Goal: Task Accomplishment & Management: Manage account settings

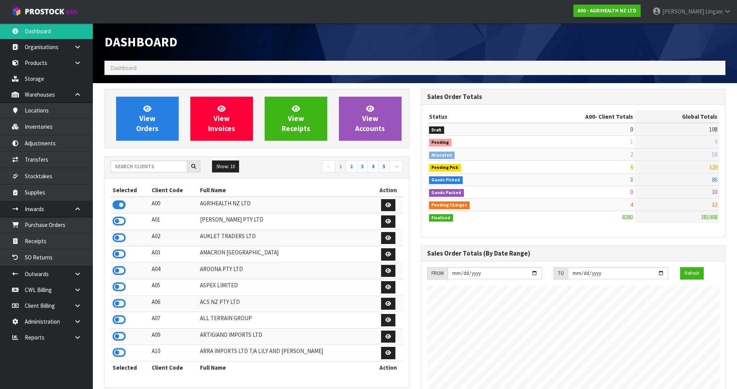
scroll to position [586, 316]
click at [170, 167] on input "text" at bounding box center [149, 167] width 77 height 12
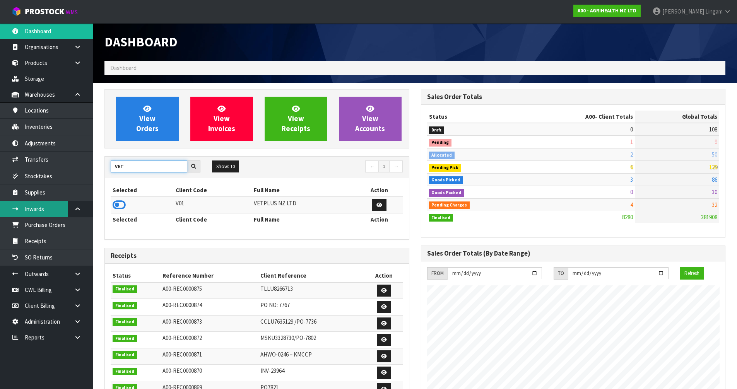
type input "VET"
click at [118, 205] on icon at bounding box center [119, 205] width 13 height 12
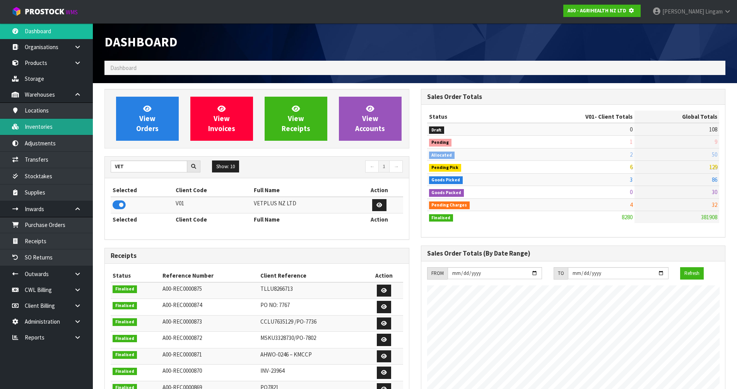
scroll to position [386423, 386589]
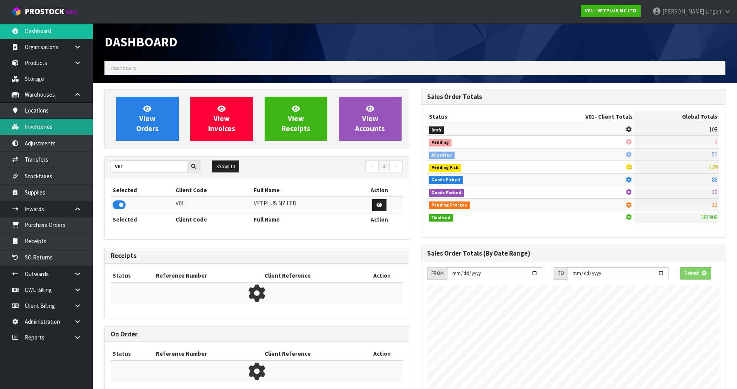
click at [56, 128] on link "Inventories" at bounding box center [46, 127] width 93 height 16
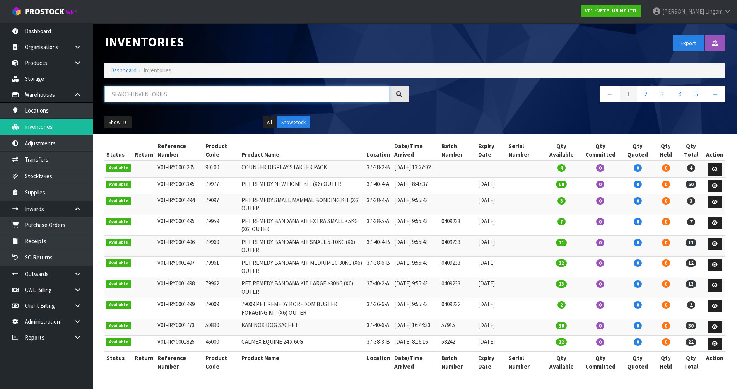
click at [267, 92] on input "text" at bounding box center [246, 94] width 285 height 17
click at [273, 96] on input "text" at bounding box center [246, 94] width 285 height 17
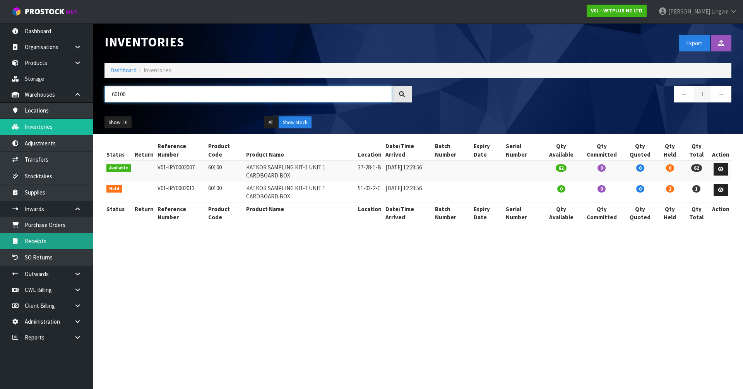
type input "60100"
click at [46, 242] on link "Receipts" at bounding box center [46, 241] width 93 height 16
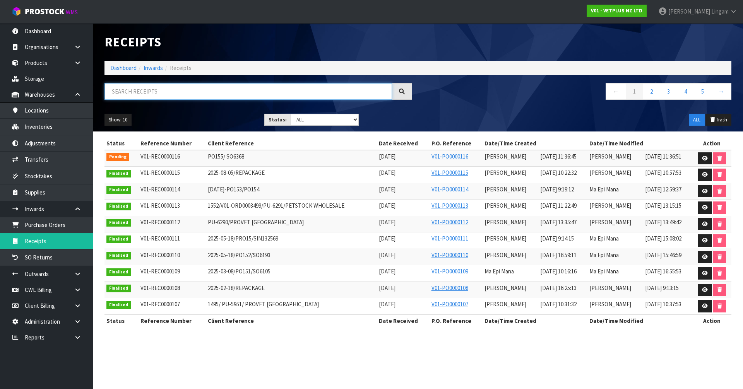
click at [269, 91] on input "text" at bounding box center [247, 91] width 287 height 17
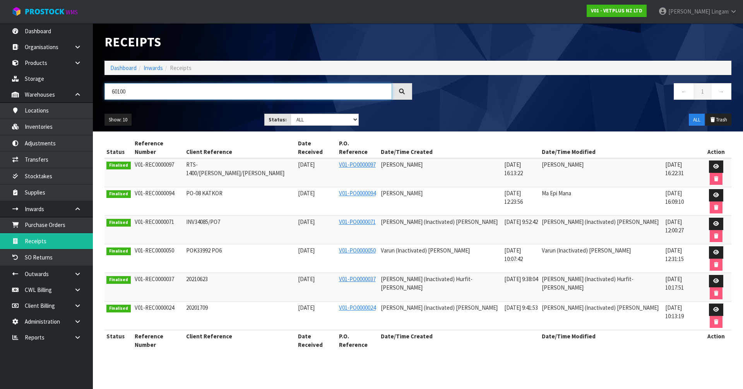
type input "60100"
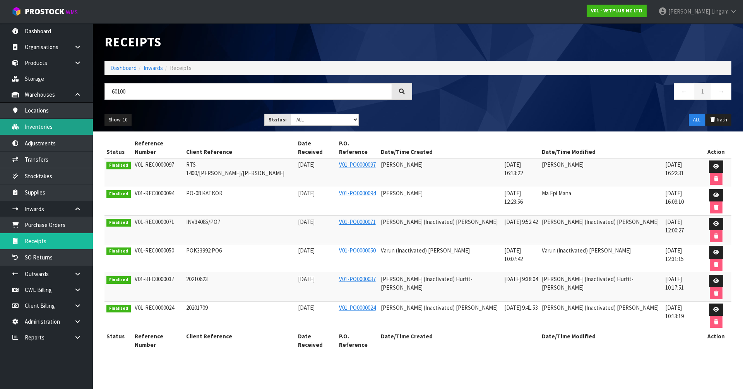
click at [39, 126] on link "Inventories" at bounding box center [46, 127] width 93 height 16
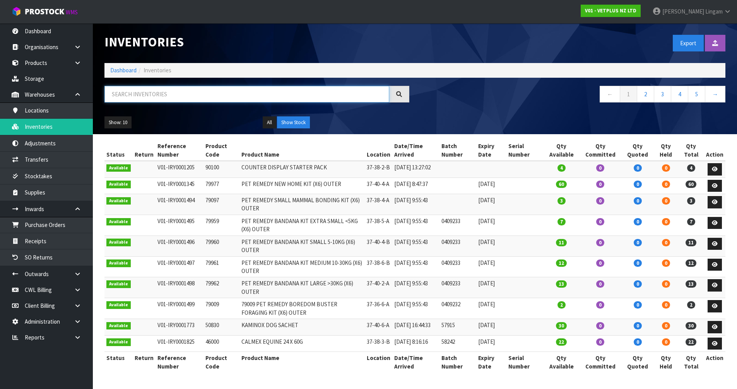
click at [141, 95] on input "text" at bounding box center [246, 94] width 285 height 17
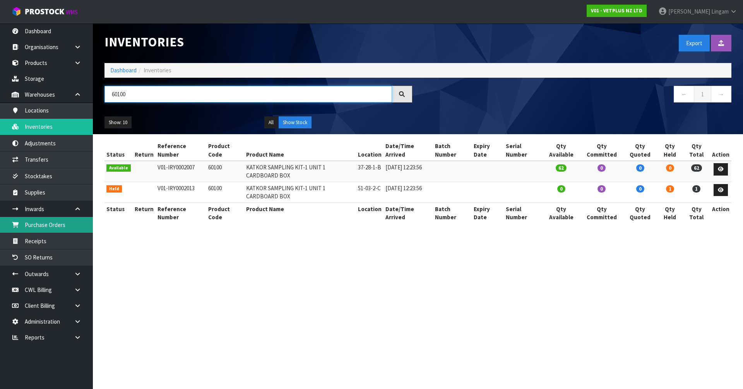
type input "60100"
click at [124, 70] on link "Dashboard" at bounding box center [123, 70] width 26 height 7
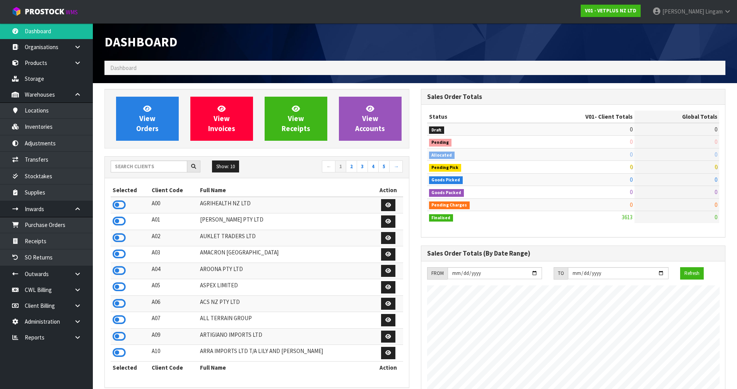
scroll to position [586, 316]
click at [172, 169] on input "text" at bounding box center [149, 167] width 77 height 12
click at [175, 169] on input "text" at bounding box center [149, 167] width 77 height 12
click at [167, 167] on input "text" at bounding box center [149, 167] width 77 height 12
click at [142, 168] on input "text" at bounding box center [149, 167] width 77 height 12
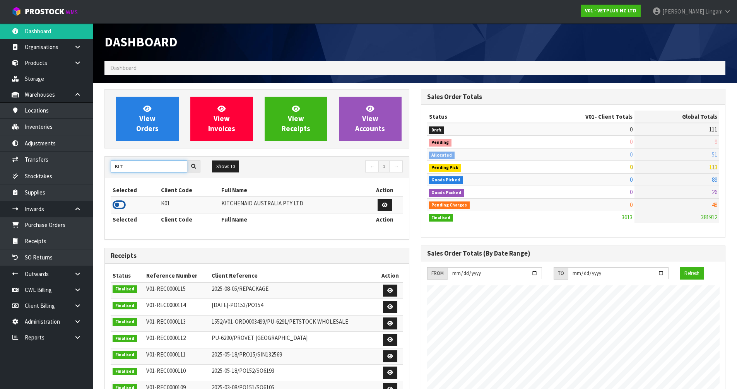
type input "KIT"
click at [116, 204] on icon at bounding box center [119, 205] width 13 height 12
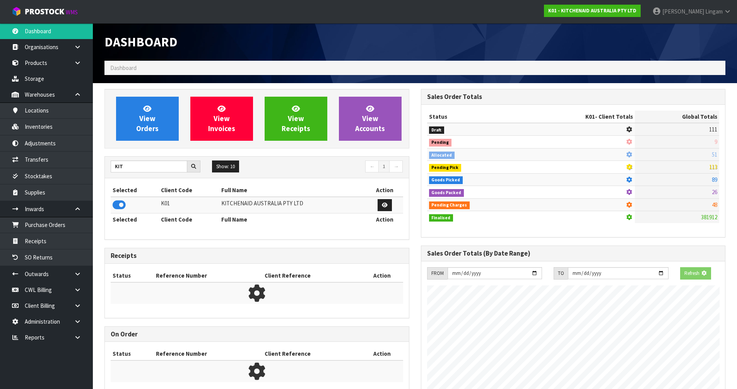
scroll to position [386423, 386589]
click at [151, 135] on link "View Orders" at bounding box center [147, 119] width 63 height 44
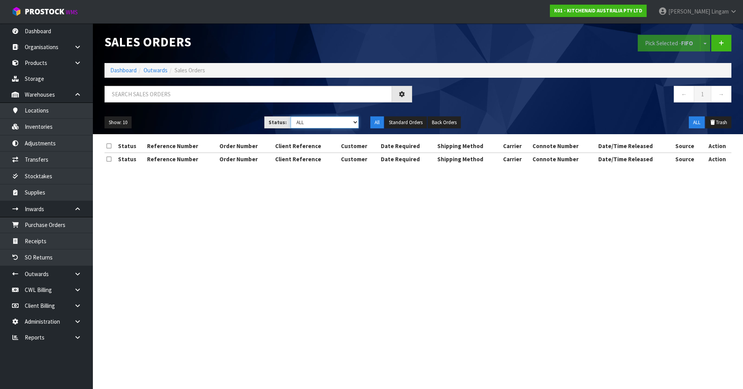
click at [344, 121] on select "Draft Pending Allocated Pending Pick Goods Picked Goods Packed Pending Charges …" at bounding box center [325, 122] width 68 height 12
select select "string:0"
click at [291, 116] on select "Draft Pending Allocated Pending Pick Goods Picked Goods Packed Pending Charges …" at bounding box center [325, 122] width 68 height 12
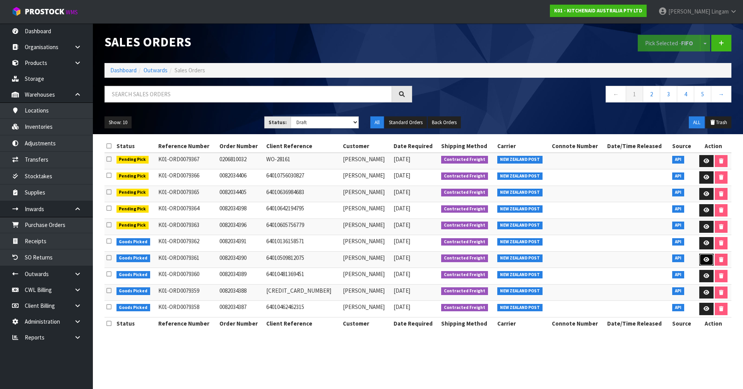
click at [710, 258] on link at bounding box center [706, 260] width 14 height 12
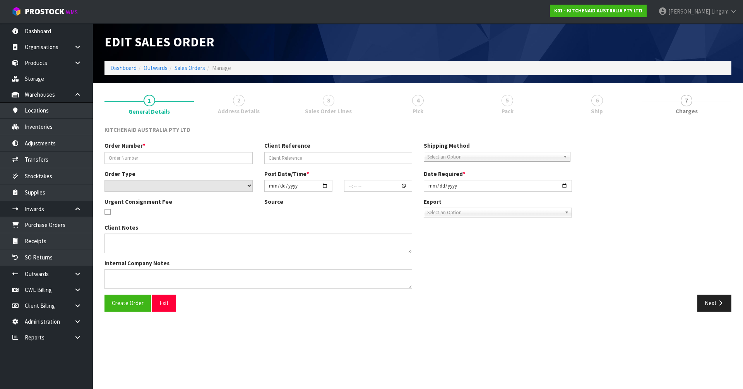
type input "0082034390"
type input "64010509812075"
select select "number:0"
type input "2025-09-19"
type input "09:39:37.000"
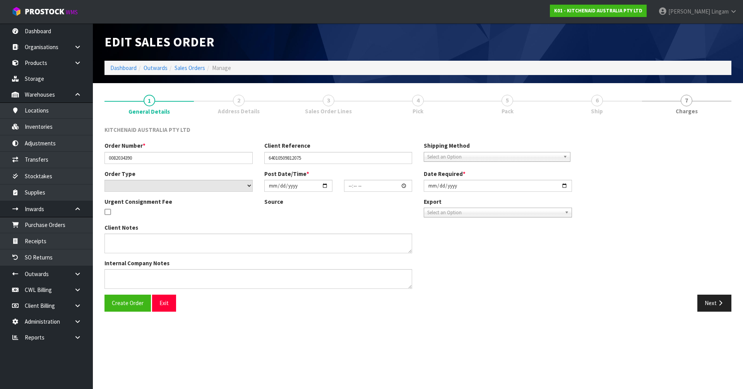
type input "2025-09-19"
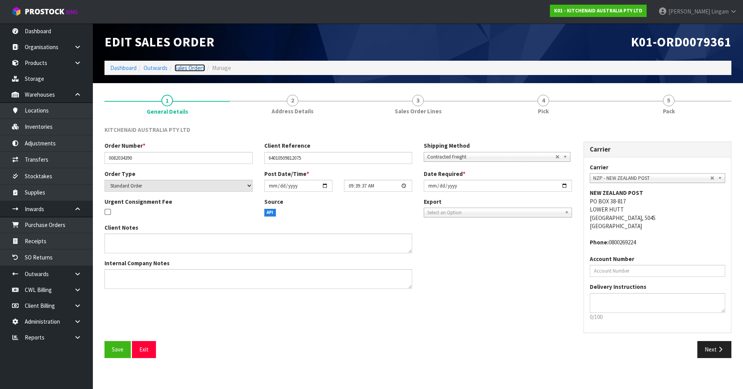
click at [192, 68] on link "Sales Orders" at bounding box center [189, 67] width 31 height 7
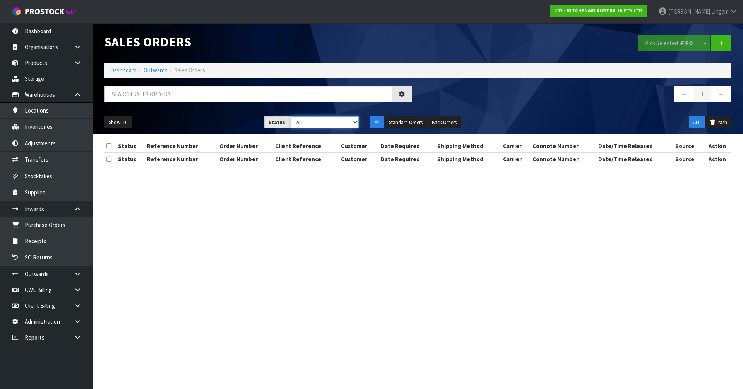
click at [336, 123] on select "Draft Pending Allocated Pending Pick Goods Picked Goods Packed Pending Charges …" at bounding box center [325, 122] width 68 height 12
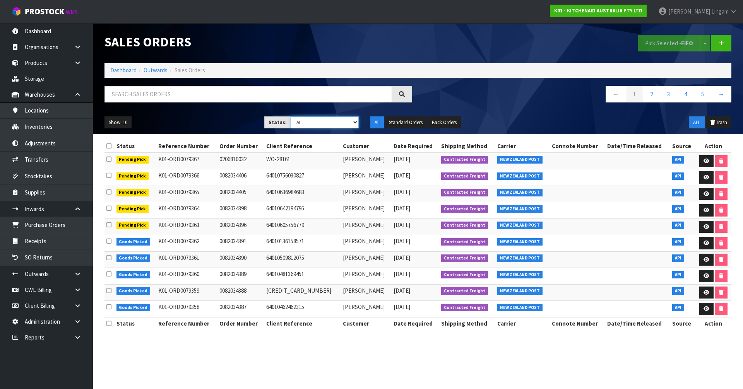
select select "string:0"
click at [291, 116] on select "Draft Pending Allocated Pending Pick Goods Picked Goods Packed Pending Charges …" at bounding box center [325, 122] width 68 height 12
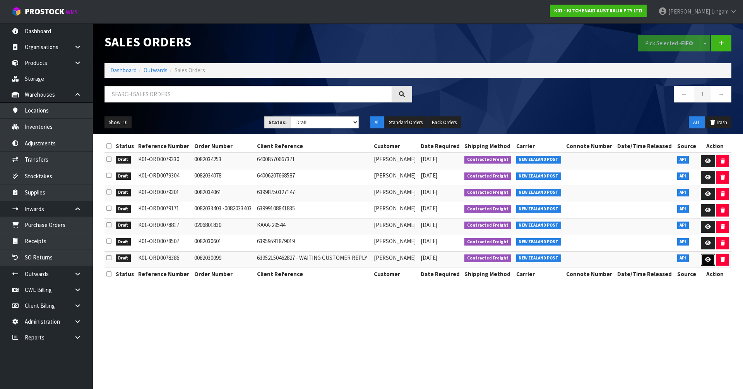
click at [706, 260] on icon at bounding box center [708, 259] width 6 height 5
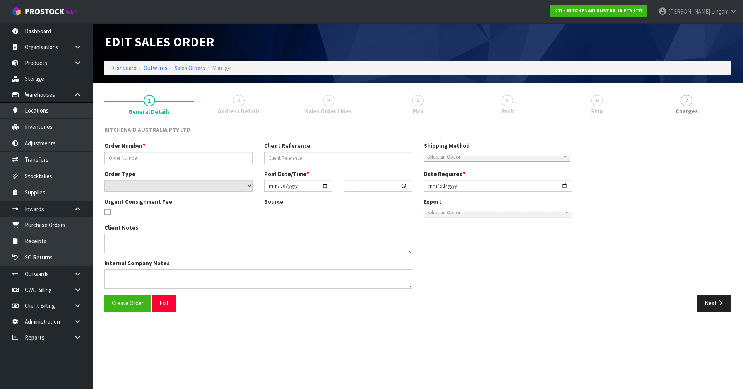
type input "0082030099"
type input "63952150462827 - WAITING CUSTOMER REPLY"
select select "number:0"
type input "2025-08-27"
type input "13:35:45.000"
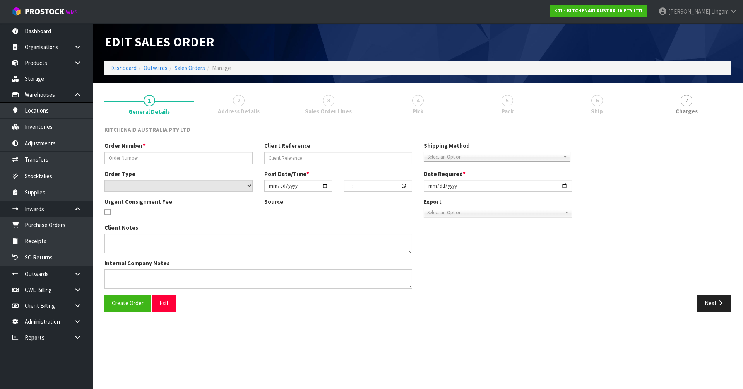
type input "2025-08-27"
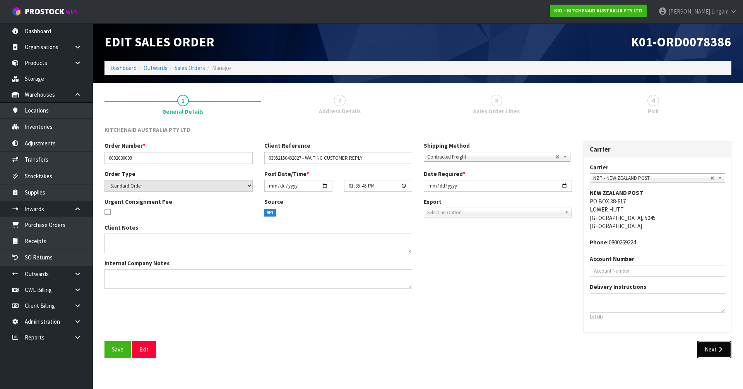
click at [706, 354] on button "Next" at bounding box center [714, 349] width 34 height 17
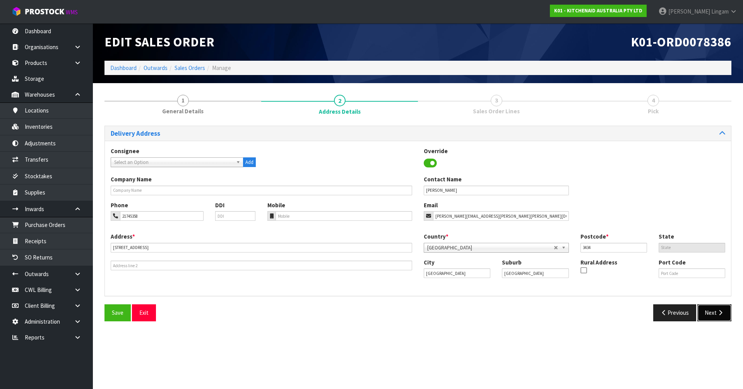
click at [710, 316] on button "Next" at bounding box center [714, 312] width 34 height 17
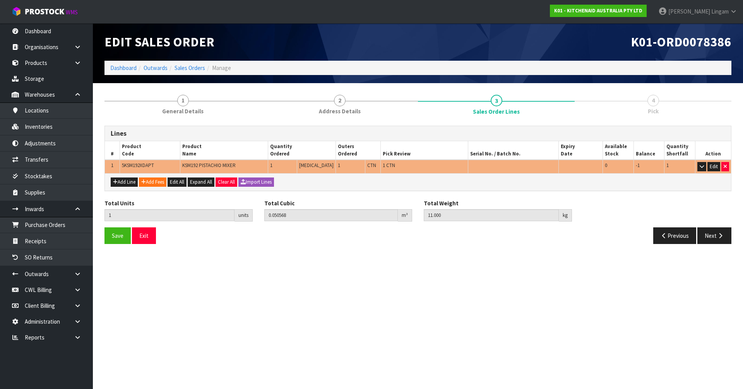
click at [144, 164] on span "5KSM192XDAPT" at bounding box center [138, 165] width 32 height 7
copy span "5KSM192XDAPT"
click at [50, 127] on link "Inventories" at bounding box center [46, 127] width 93 height 16
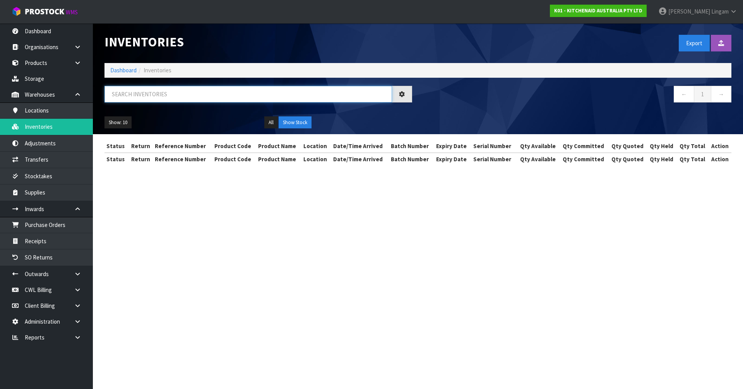
click at [253, 96] on input "text" at bounding box center [247, 94] width 287 height 17
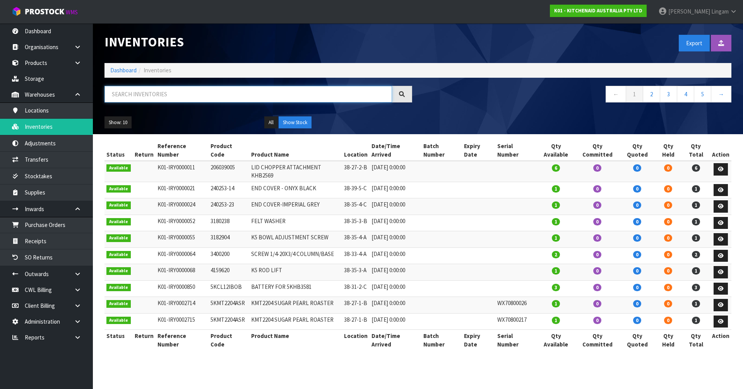
paste input "5KSM192XDAPT"
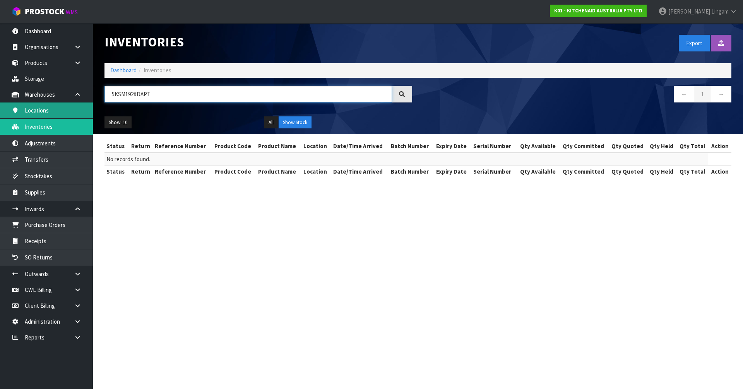
type input "5KSM192XDAPT"
click at [122, 68] on link "Dashboard" at bounding box center [123, 70] width 26 height 7
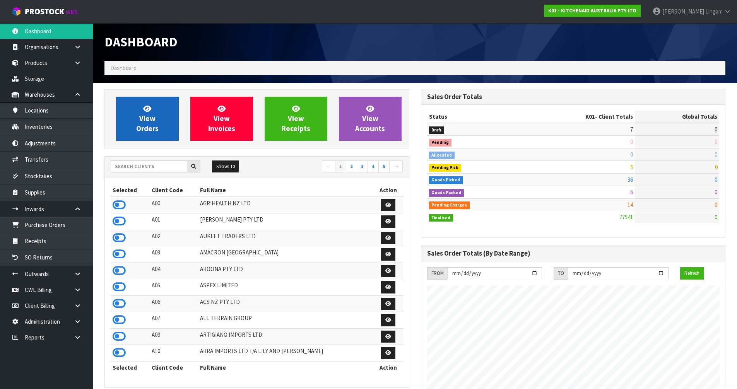
scroll to position [586, 316]
click at [154, 129] on span "View Orders" at bounding box center [147, 118] width 22 height 29
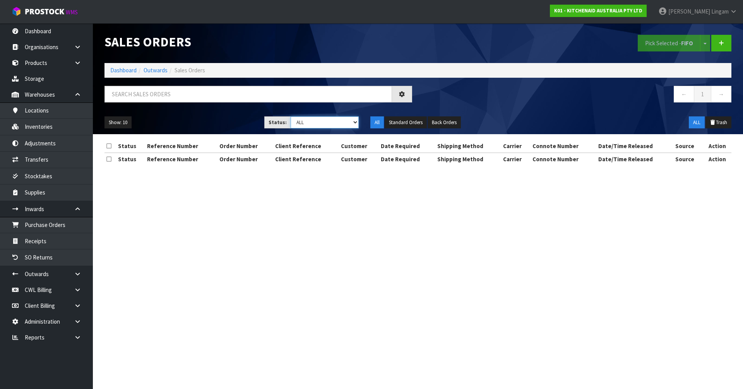
click at [338, 120] on select "Draft Pending Allocated Pending Pick Goods Picked Goods Packed Pending Charges …" at bounding box center [325, 122] width 68 height 12
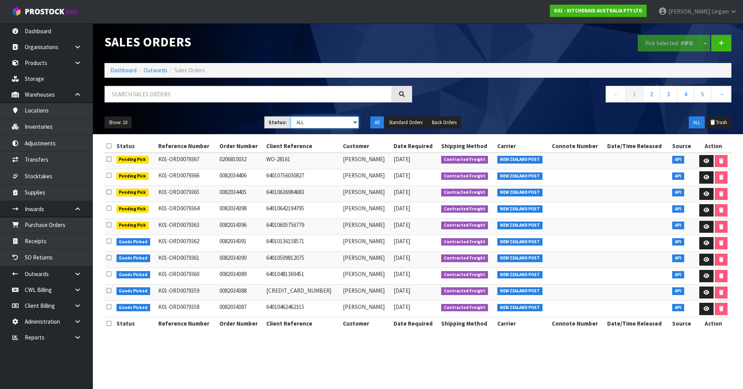
select select "string:0"
click at [291, 116] on select "Draft Pending Allocated Pending Pick Goods Picked Goods Packed Pending Charges …" at bounding box center [325, 122] width 68 height 12
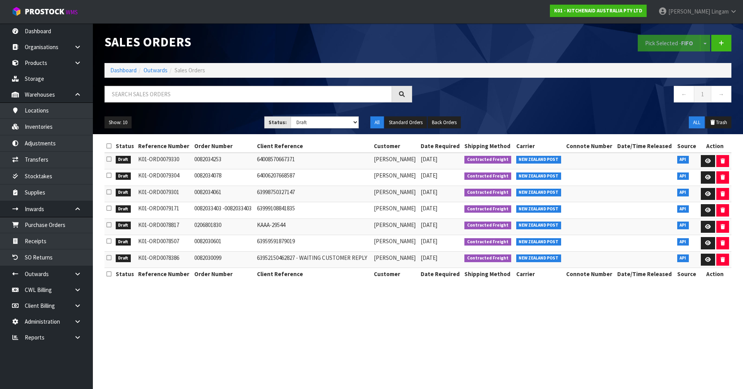
click at [204, 257] on td "0082030099" at bounding box center [223, 259] width 63 height 17
copy td "0082030099"
click at [207, 240] on td "0082030601" at bounding box center [223, 243] width 63 height 17
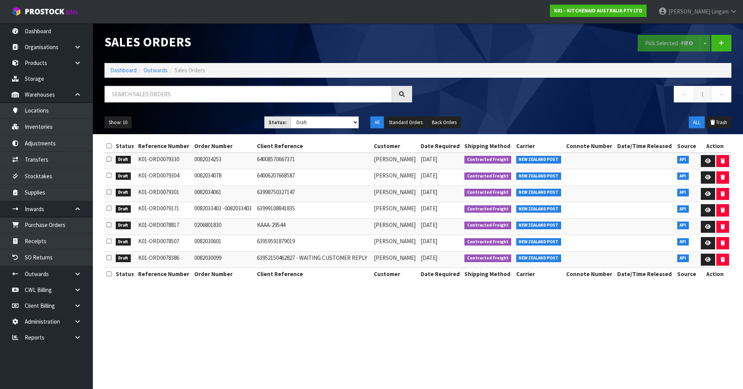
copy td "0082030601"
click at [708, 244] on icon at bounding box center [708, 243] width 6 height 5
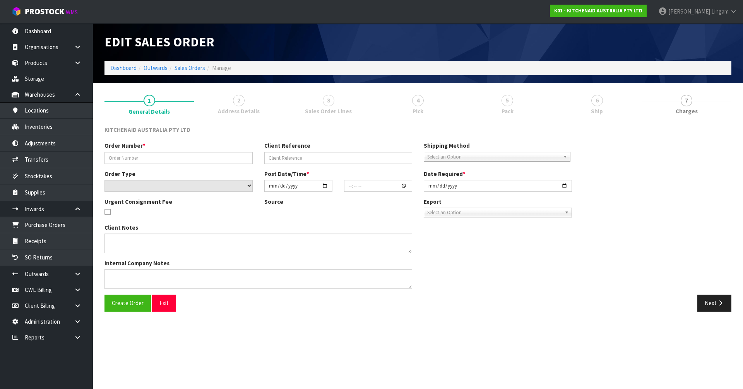
type input "0082030601"
type input "63959591879019"
select select "number:0"
type input "2025-08-30"
type input "11:34:21.000"
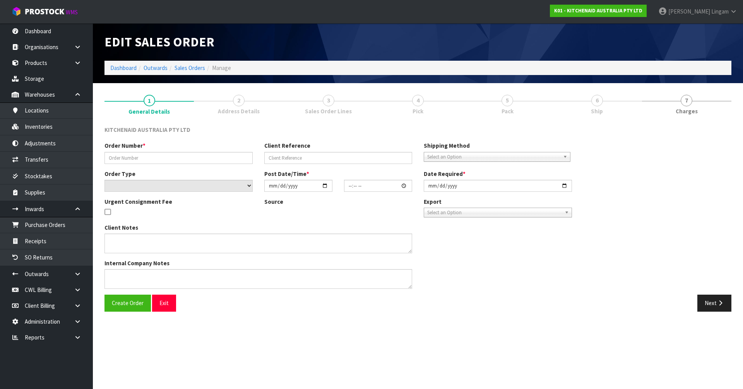
type input "2025-08-30"
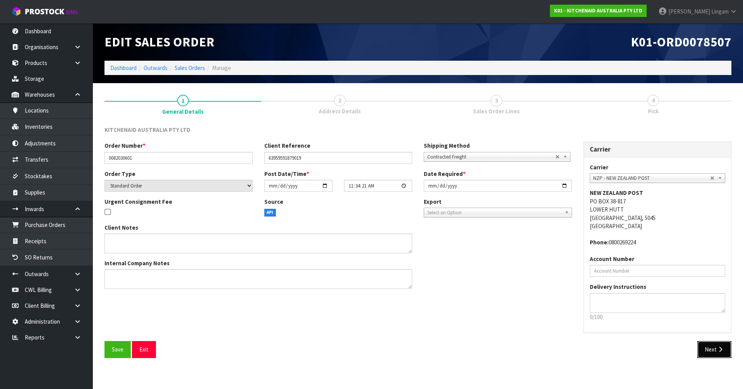
click at [713, 353] on button "Next" at bounding box center [714, 349] width 34 height 17
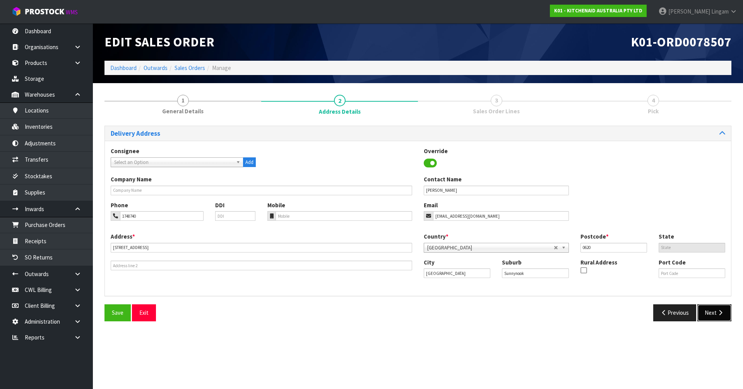
click at [711, 310] on button "Next" at bounding box center [714, 312] width 34 height 17
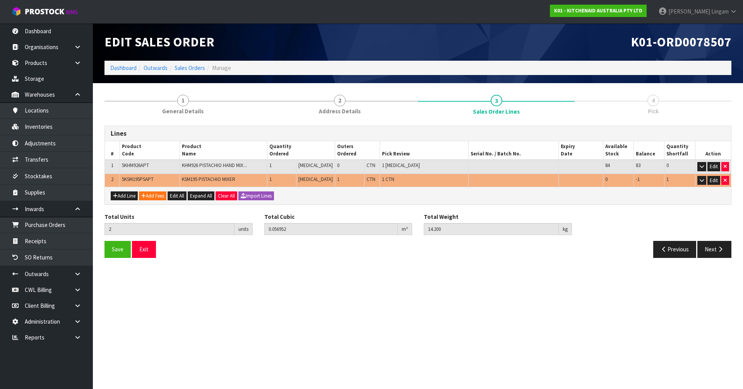
click at [134, 179] on span "5KSM195PSAPT" at bounding box center [138, 179] width 32 height 7
click at [133, 179] on span "5KSM195PSAPT" at bounding box center [138, 179] width 32 height 7
copy span "5KSM195PSAPT"
click at [192, 68] on link "Sales Orders" at bounding box center [189, 67] width 31 height 7
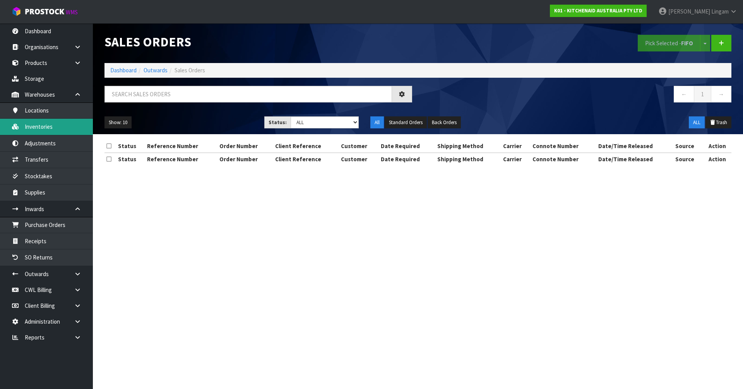
click at [50, 126] on link "Inventories" at bounding box center [46, 127] width 93 height 16
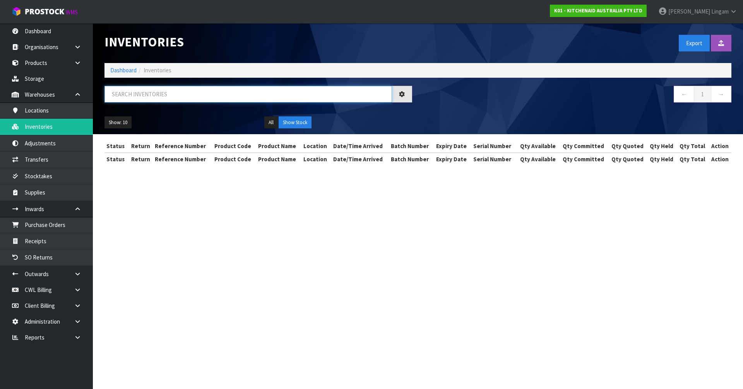
click at [180, 98] on input "text" at bounding box center [247, 94] width 287 height 17
paste input "5KSM195PSAPT"
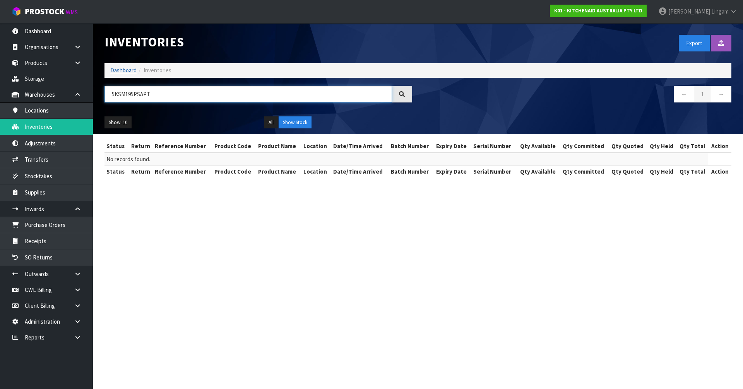
type input "5KSM195PSAPT"
click at [121, 69] on link "Dashboard" at bounding box center [123, 70] width 26 height 7
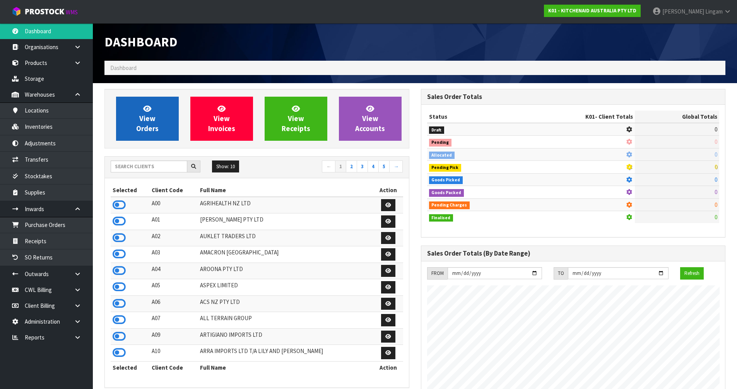
scroll to position [482, 316]
click at [157, 118] on link "View Orders" at bounding box center [147, 119] width 63 height 44
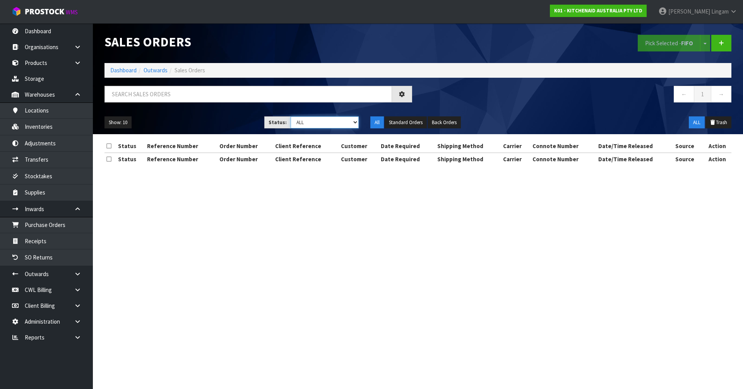
click at [341, 121] on select "Draft Pending Allocated Pending Pick Goods Picked Goods Packed Pending Charges …" at bounding box center [325, 122] width 68 height 12
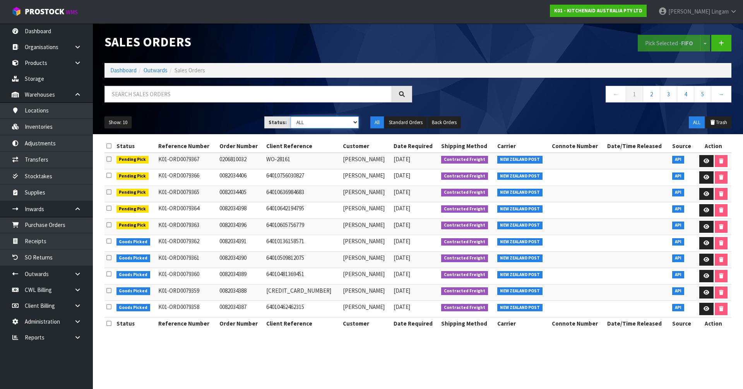
select select "string:0"
click at [291, 116] on select "Draft Pending Allocated Pending Pick Goods Picked Goods Packed Pending Charges …" at bounding box center [325, 122] width 68 height 12
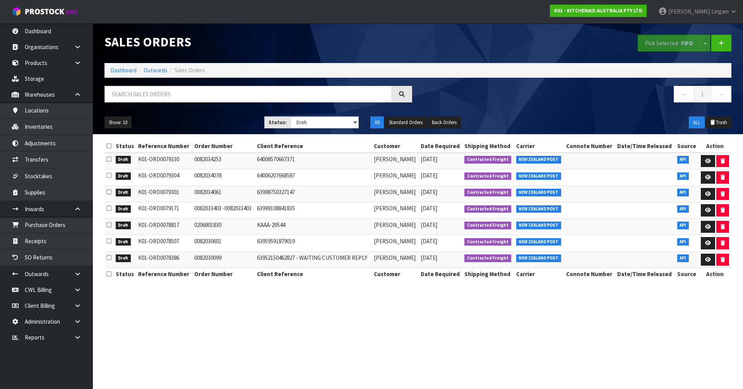
click at [207, 224] on td "0206801830" at bounding box center [223, 227] width 63 height 17
copy td "0206801830"
click at [707, 224] on icon at bounding box center [708, 226] width 6 height 5
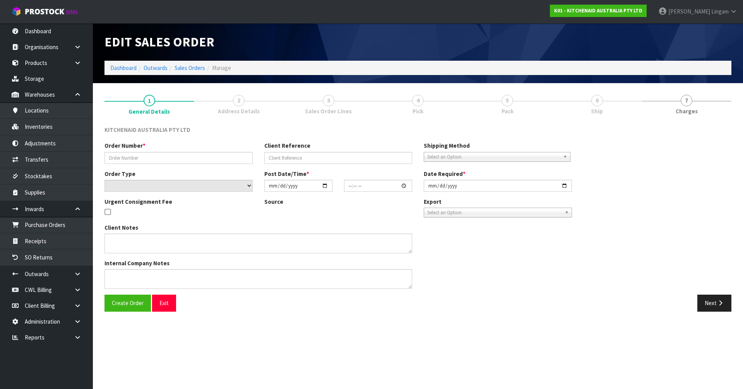
type input "0206801830"
type input "KAAA-29544"
select select "number:0"
type input "2025-09-05"
type input "17:41:52.000"
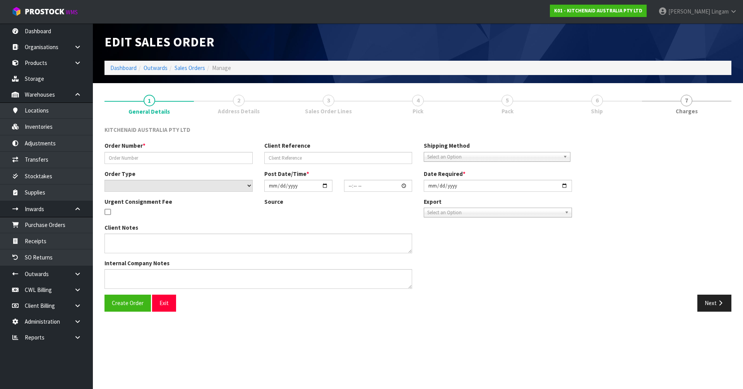
type input "2025-09-05"
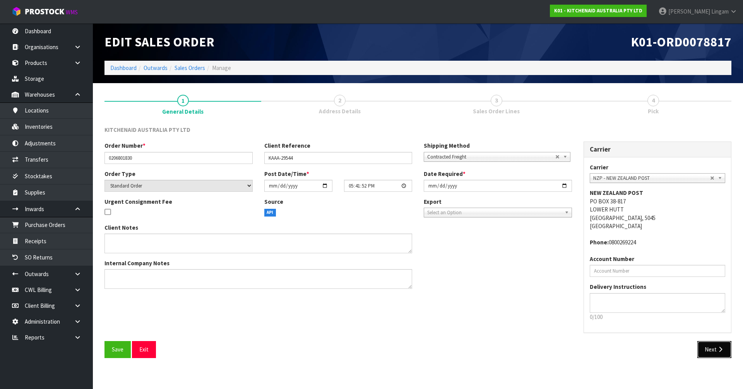
click at [711, 346] on button "Next" at bounding box center [714, 349] width 34 height 17
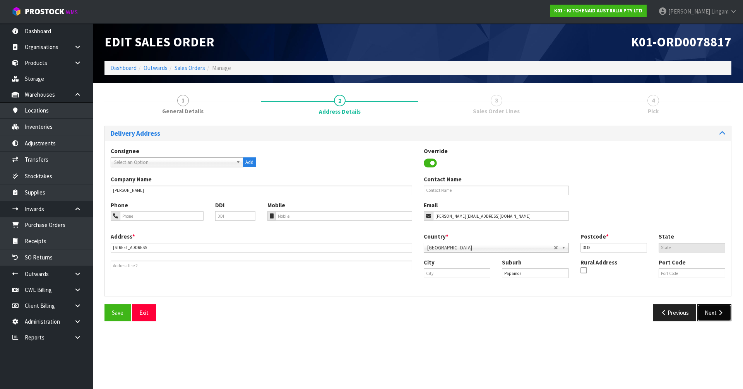
click at [712, 309] on button "Next" at bounding box center [714, 312] width 34 height 17
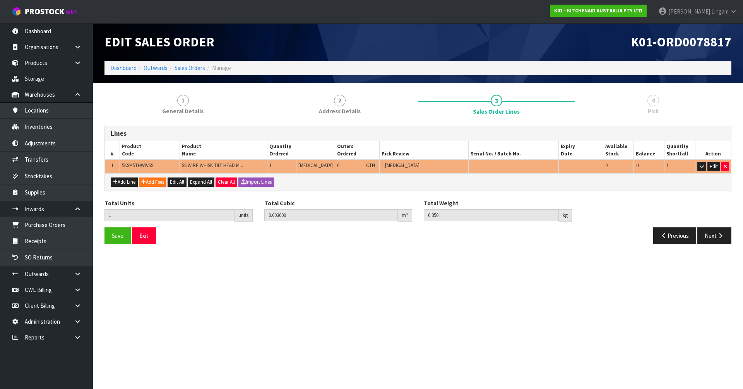
click at [143, 163] on span "5KSM5THWWSS" at bounding box center [137, 165] width 31 height 7
copy span "5KSM5THWWSS"
click at [35, 125] on link "Inventories" at bounding box center [46, 127] width 93 height 16
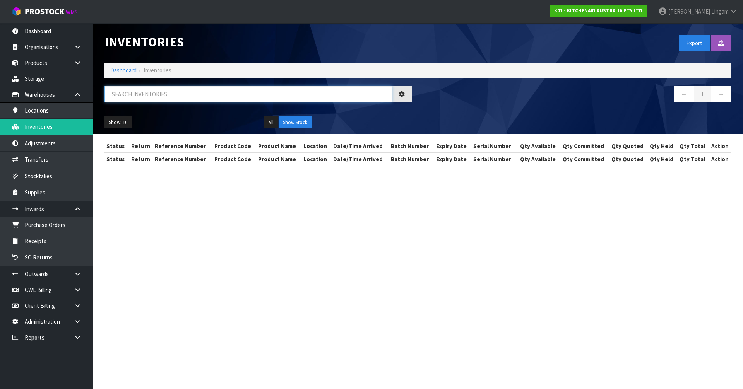
click at [281, 98] on input "text" at bounding box center [247, 94] width 287 height 17
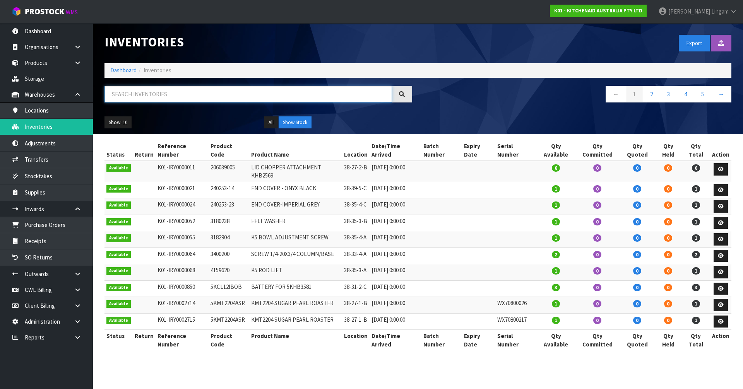
paste input "5KSM5THWWSS"
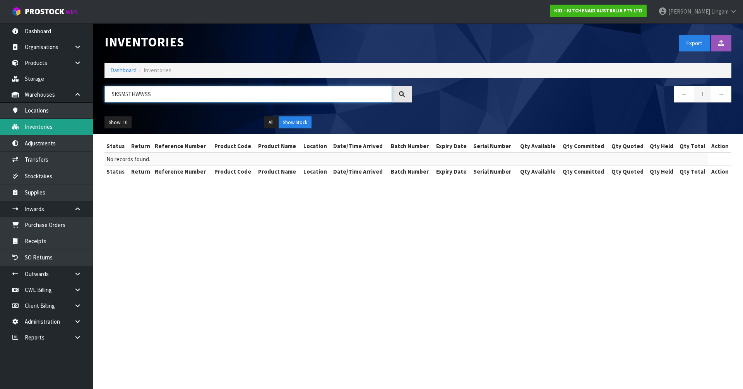
type input "5KSM5THWWSS"
click at [117, 70] on link "Dashboard" at bounding box center [123, 70] width 26 height 7
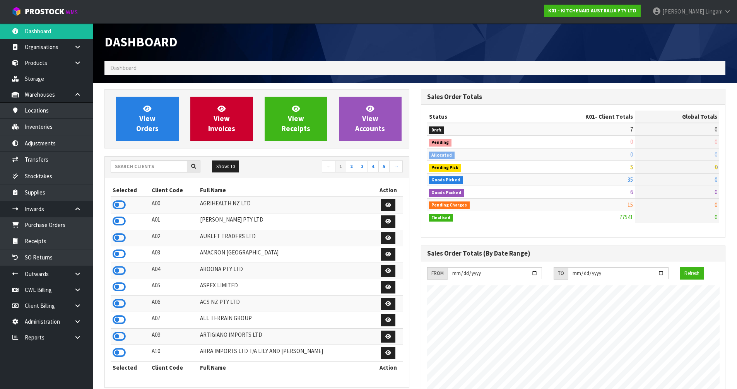
scroll to position [586, 316]
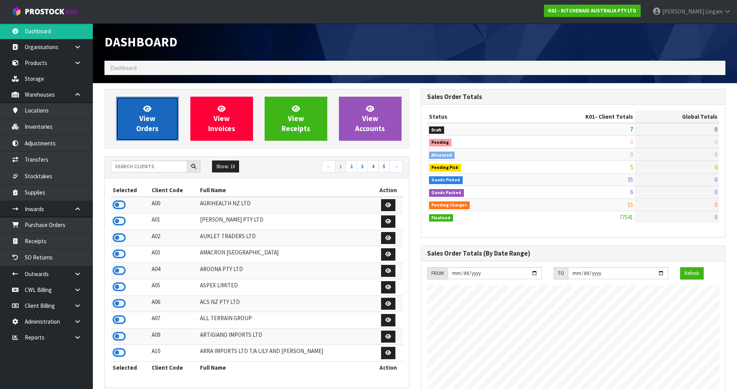
click at [152, 131] on span "View Orders" at bounding box center [147, 118] width 22 height 29
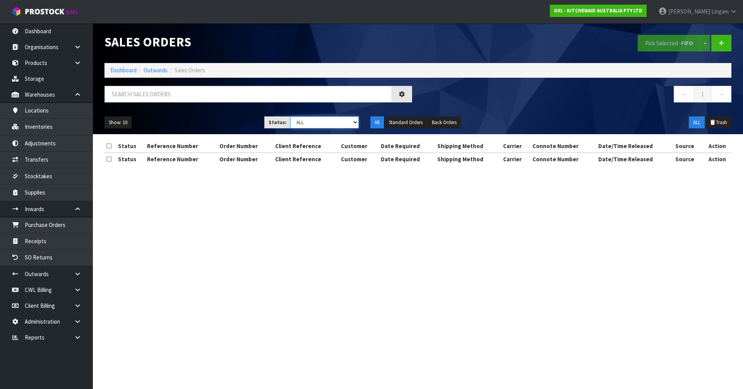
click at [351, 121] on select "Draft Pending Allocated Pending Pick Goods Picked Goods Packed Pending Charges …" at bounding box center [325, 122] width 68 height 12
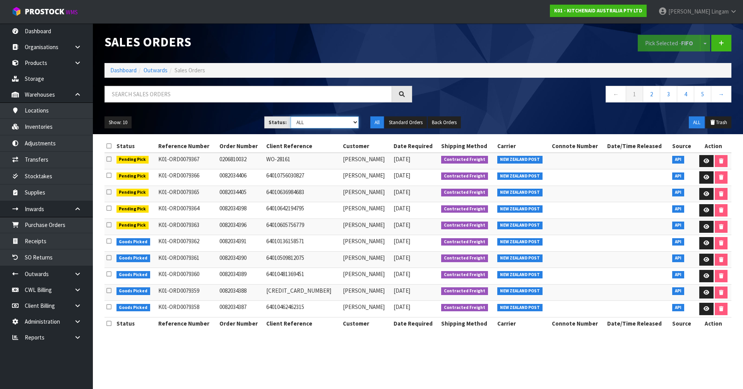
select select "string:0"
click at [291, 116] on select "Draft Pending Allocated Pending Pick Goods Picked Goods Packed Pending Charges …" at bounding box center [325, 122] width 68 height 12
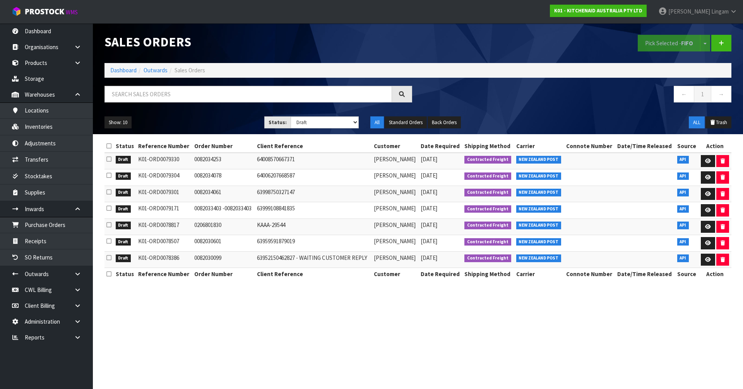
click at [204, 207] on td "0082033403 -0082033403" at bounding box center [223, 210] width 63 height 17
copy td "0082033403"
click at [708, 209] on icon at bounding box center [708, 210] width 6 height 5
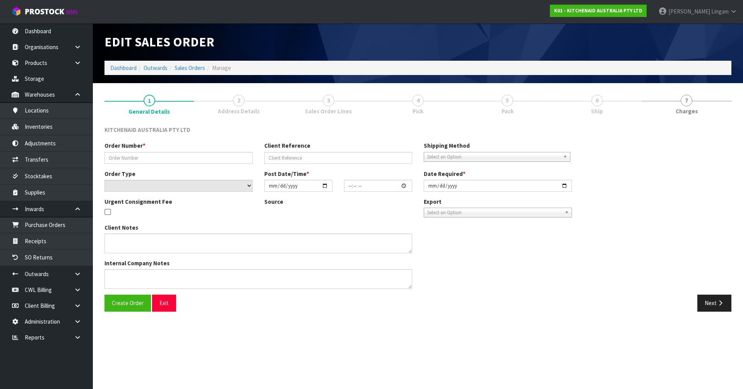
type input "0082033403 -0082033403"
type input "63999108841835"
select select "number:0"
type input "[DATE]"
type input "01:38:03.000"
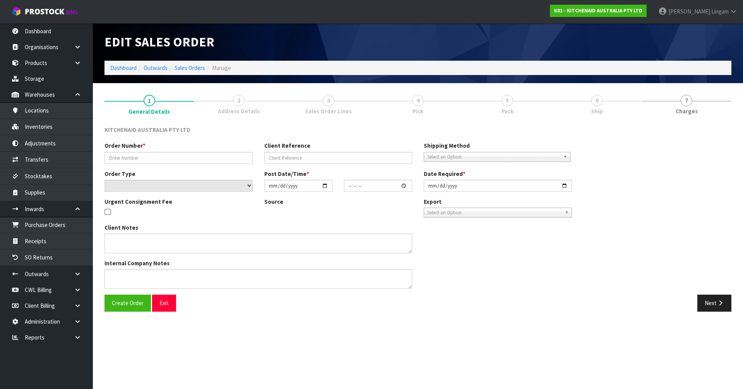
type input "[DATE]"
type textarea "CUSTOMER JUST PROVIDED HER DECISION, SHE WANTED TO CANCEL THE ORDER FOR A REFUN…"
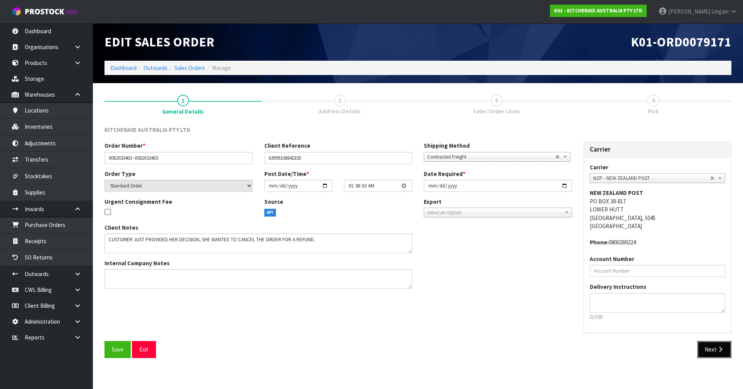
click at [707, 352] on button "Next" at bounding box center [714, 349] width 34 height 17
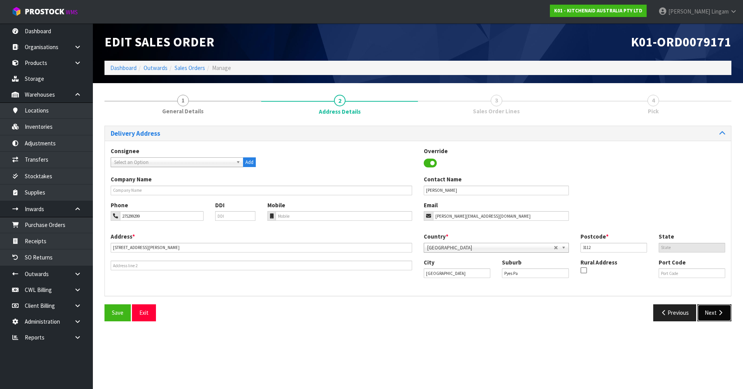
click at [708, 318] on button "Next" at bounding box center [714, 312] width 34 height 17
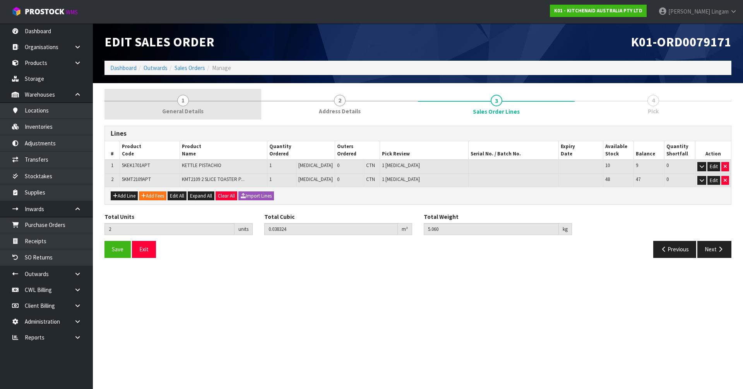
click at [196, 104] on link "1 General Details" at bounding box center [182, 104] width 157 height 31
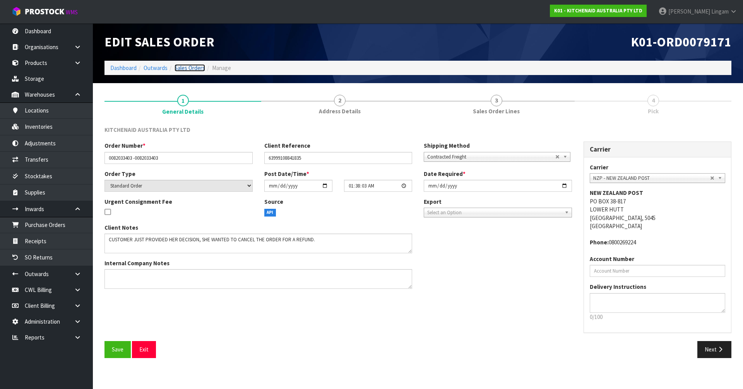
click at [185, 68] on link "Sales Orders" at bounding box center [189, 67] width 31 height 7
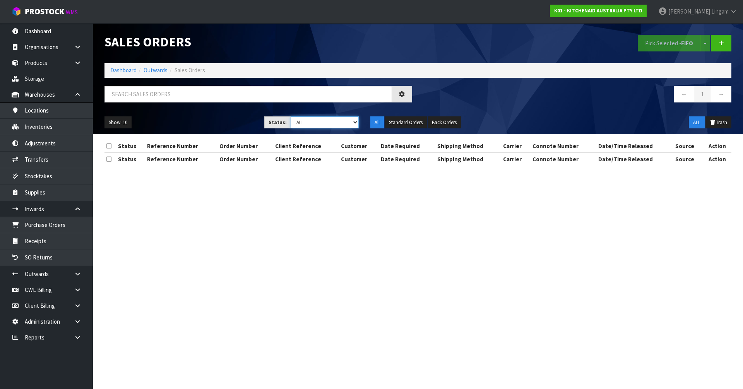
click at [335, 121] on select "Draft Pending Allocated Pending Pick Goods Picked Goods Packed Pending Charges …" at bounding box center [325, 122] width 68 height 12
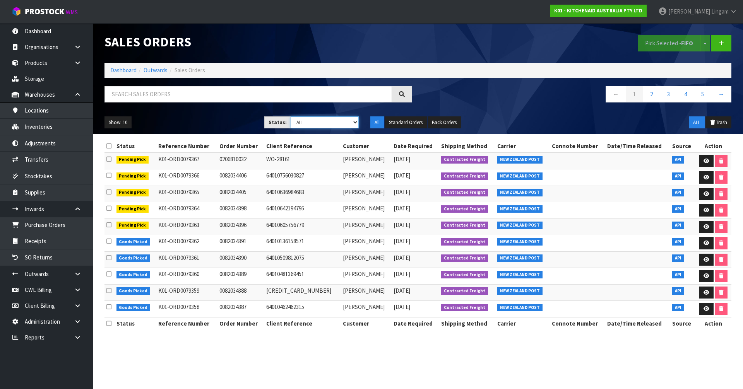
select select "string:0"
click at [291, 116] on select "Draft Pending Allocated Pending Pick Goods Picked Goods Packed Pending Charges …" at bounding box center [325, 122] width 68 height 12
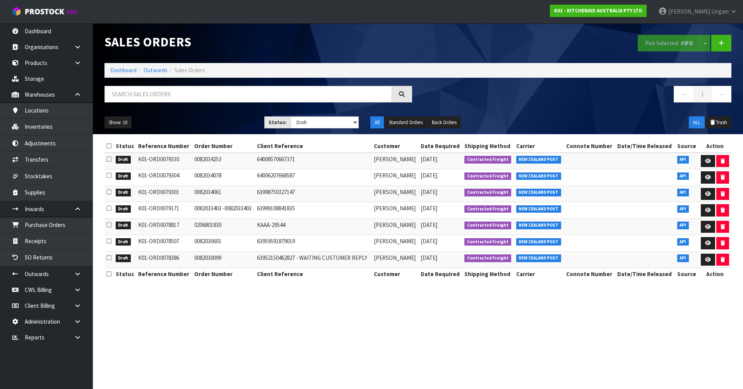
click at [197, 193] on td "0082034061" at bounding box center [223, 194] width 63 height 17
copy td "0082034061"
click at [706, 193] on icon at bounding box center [708, 194] width 6 height 5
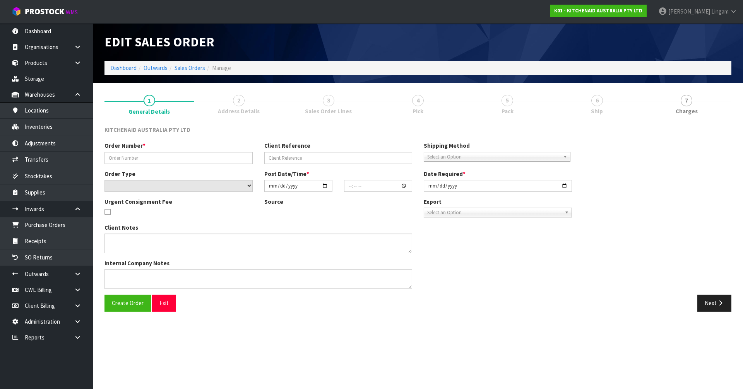
type input "0082034061"
type input "63998750327147"
select select "number:0"
type input "[DATE]"
type input "15:40:51.000"
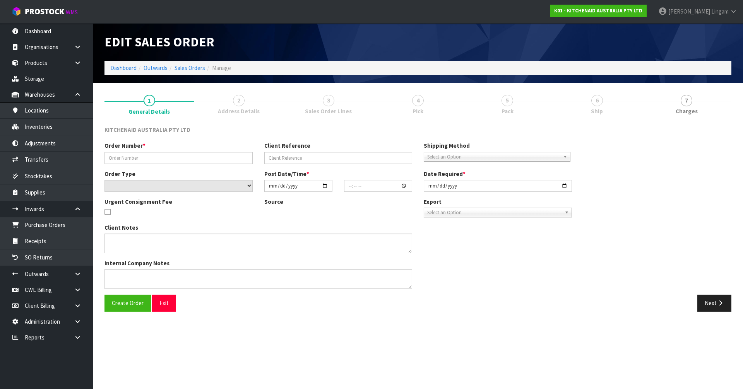
type input "[DATE]"
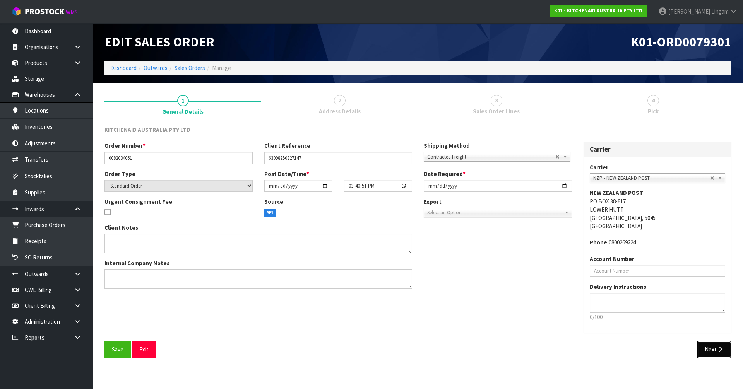
click at [709, 347] on button "Next" at bounding box center [714, 349] width 34 height 17
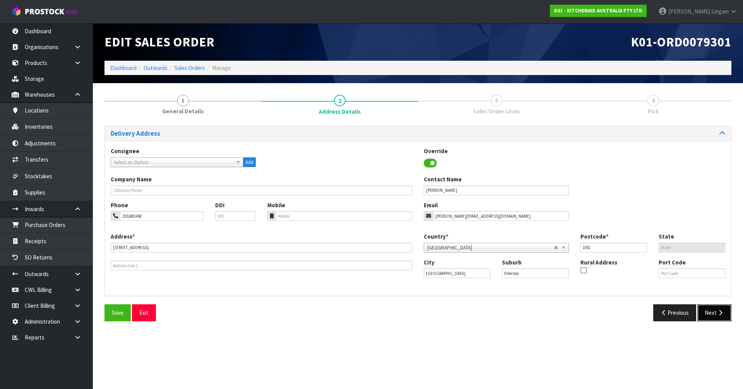
click at [715, 310] on button "Next" at bounding box center [714, 312] width 34 height 17
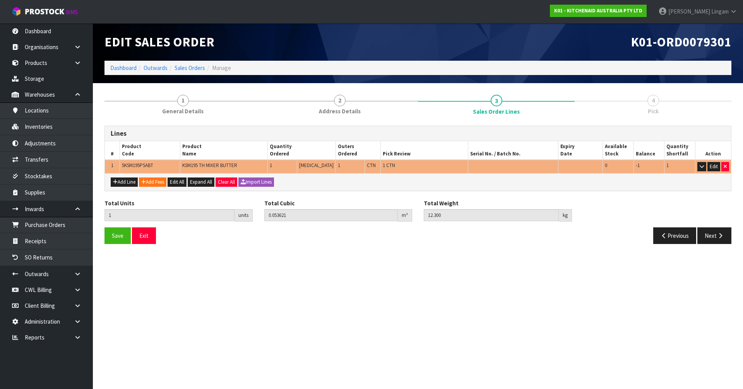
click at [142, 166] on span "5KSM195PSABT" at bounding box center [137, 165] width 31 height 7
click at [147, 164] on span "5KSM195PSABT" at bounding box center [137, 165] width 31 height 7
click at [37, 130] on link "Inventories" at bounding box center [46, 127] width 93 height 16
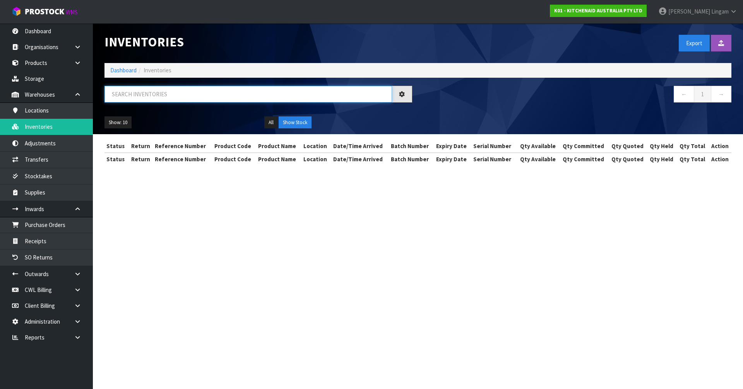
click at [226, 95] on input "text" at bounding box center [247, 94] width 287 height 17
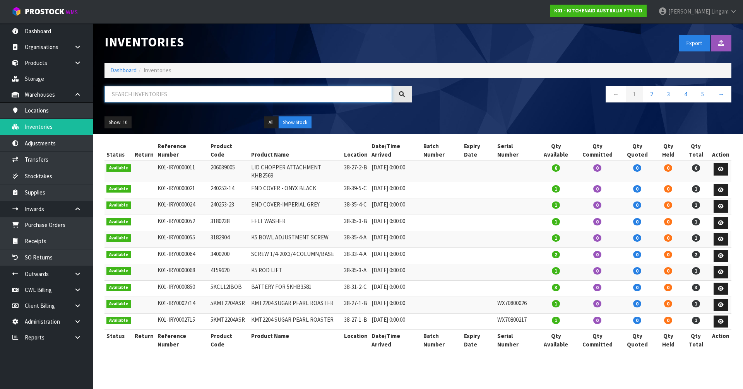
paste input "5KSM195PSABT"
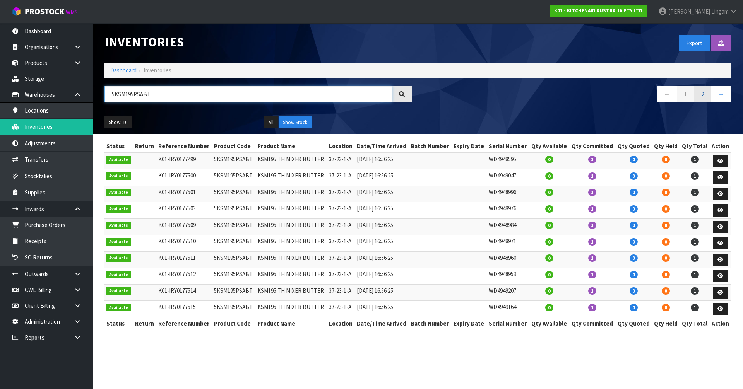
type input "5KSM195PSABT"
click at [706, 96] on link "2" at bounding box center [702, 94] width 17 height 17
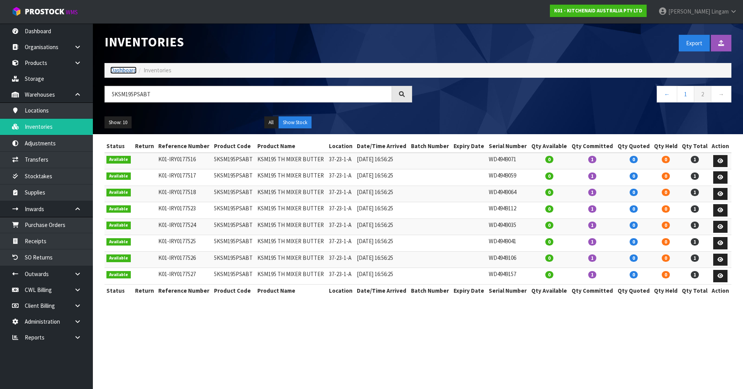
click at [121, 71] on link "Dashboard" at bounding box center [123, 70] width 26 height 7
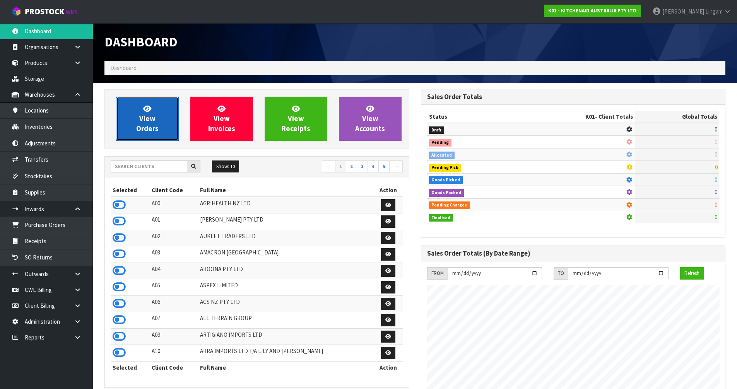
scroll to position [482, 316]
click at [132, 125] on link "View Orders" at bounding box center [147, 119] width 63 height 44
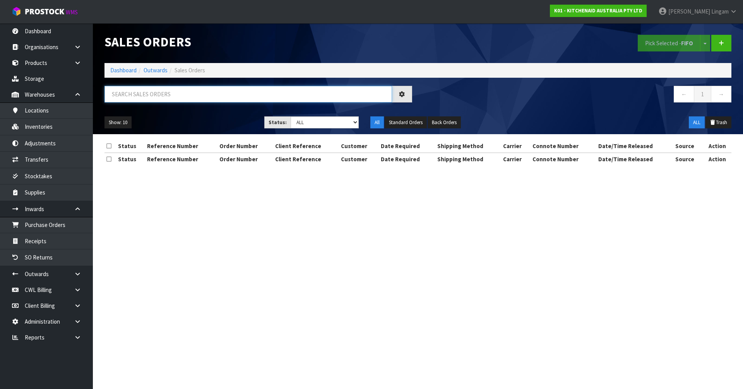
click at [286, 91] on input "text" at bounding box center [247, 94] width 287 height 17
paste input "5KSM195PSABT"
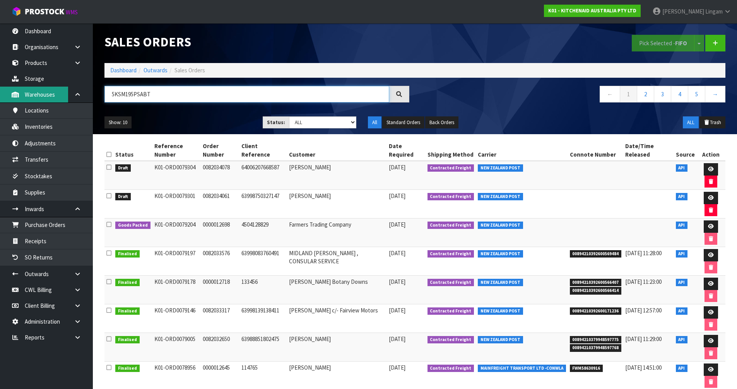
type input "5KSM195PSABT"
click at [214, 165] on td "0082034078" at bounding box center [220, 175] width 39 height 29
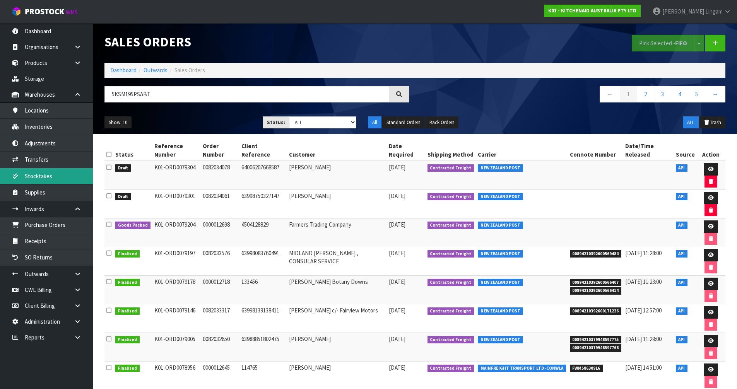
copy td "0082034078"
click at [713, 169] on link at bounding box center [711, 169] width 14 height 12
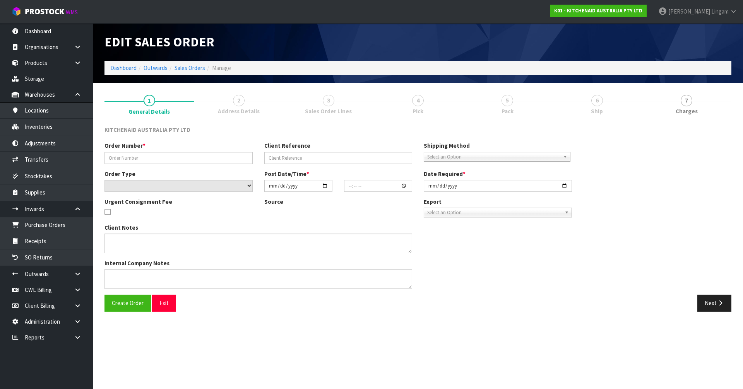
type input "0082034078"
type input "64006207668587"
select select "number:0"
type input "[DATE]"
type input "17:40:52.000"
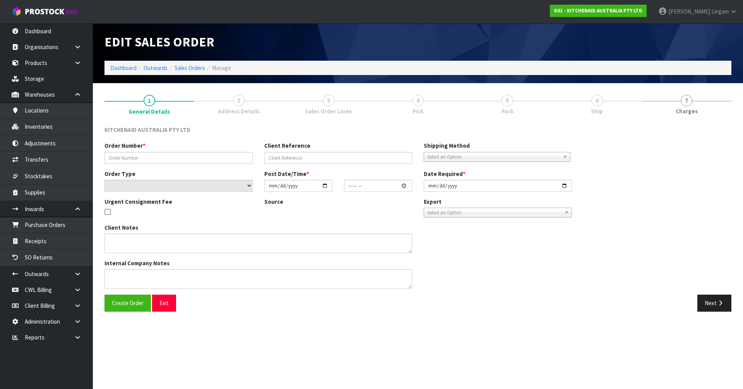
type input "[DATE]"
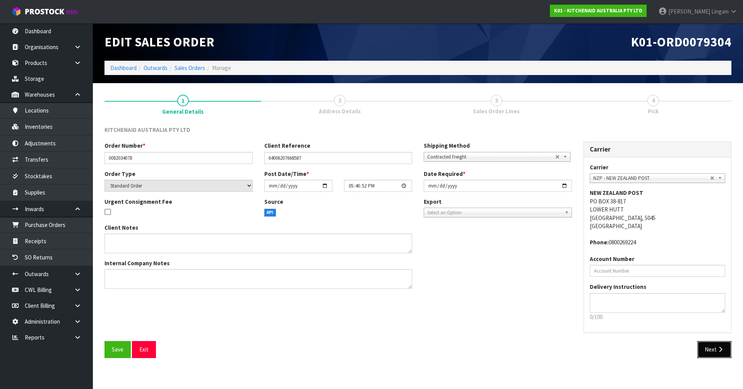
click at [715, 349] on button "Next" at bounding box center [714, 349] width 34 height 17
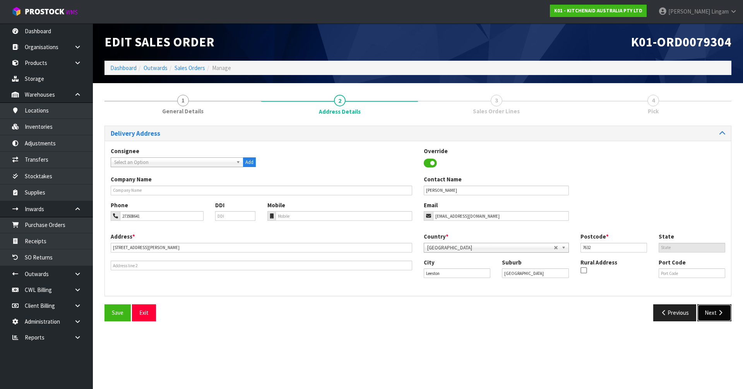
click at [715, 319] on button "Next" at bounding box center [714, 312] width 34 height 17
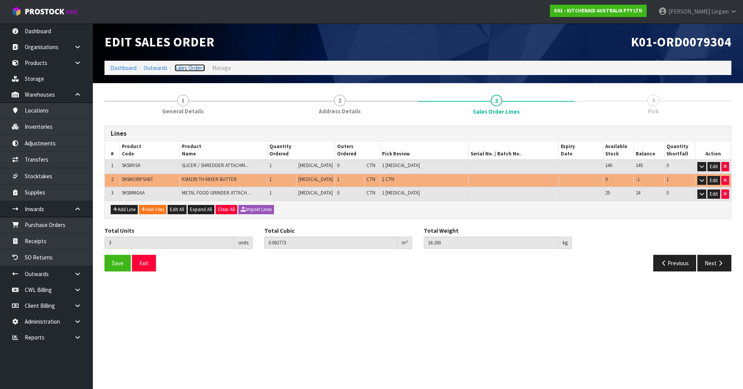
click at [189, 70] on link "Sales Orders" at bounding box center [189, 67] width 31 height 7
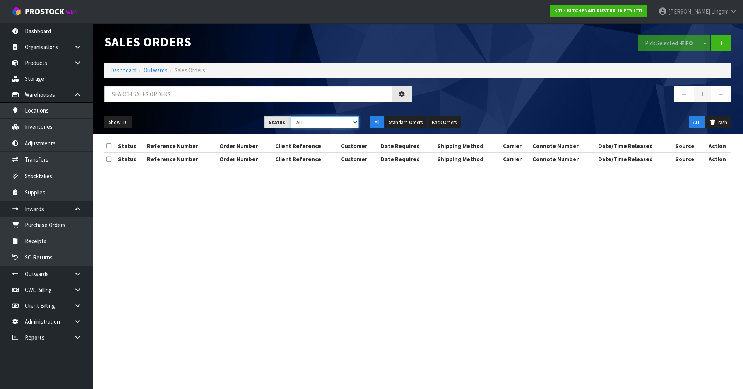
click at [343, 122] on select "Draft Pending Allocated Pending Pick Goods Picked Goods Packed Pending Charges …" at bounding box center [325, 122] width 68 height 12
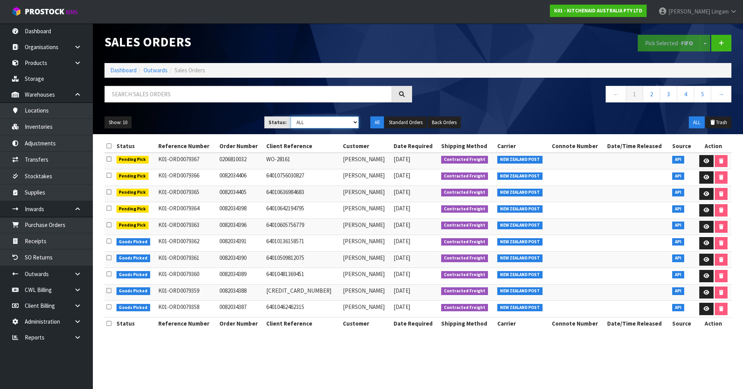
select select "string:0"
click at [291, 116] on select "Draft Pending Allocated Pending Pick Goods Picked Goods Packed Pending Charges …" at bounding box center [325, 122] width 68 height 12
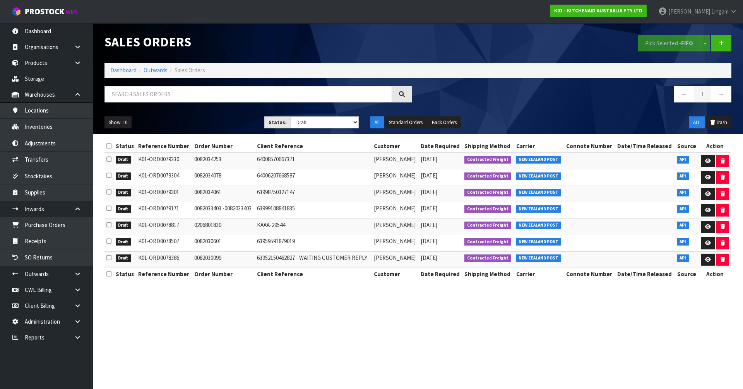
click at [206, 158] on td "0082034253" at bounding box center [223, 161] width 63 height 17
copy td "0082034253"
click at [706, 159] on icon at bounding box center [708, 161] width 6 height 5
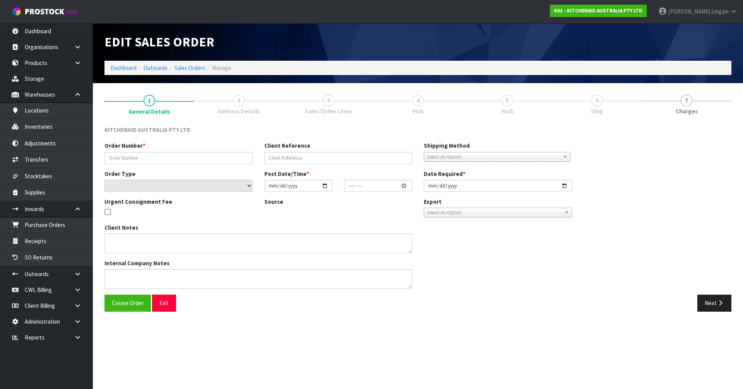
type input "0082034253"
type input "64008570667371"
select select "number:0"
type input "[DATE]"
type input "15:40:56.000"
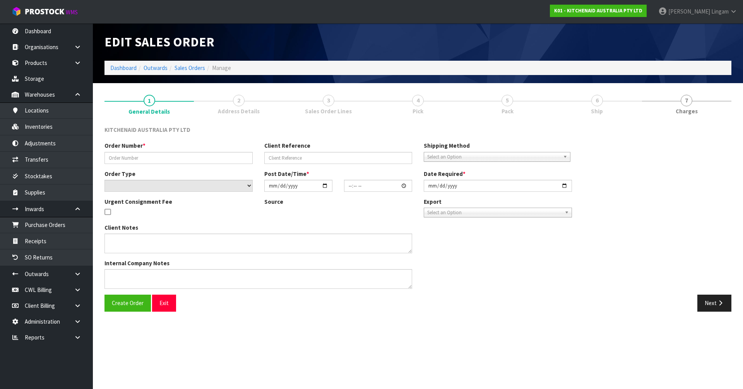
type input "[DATE]"
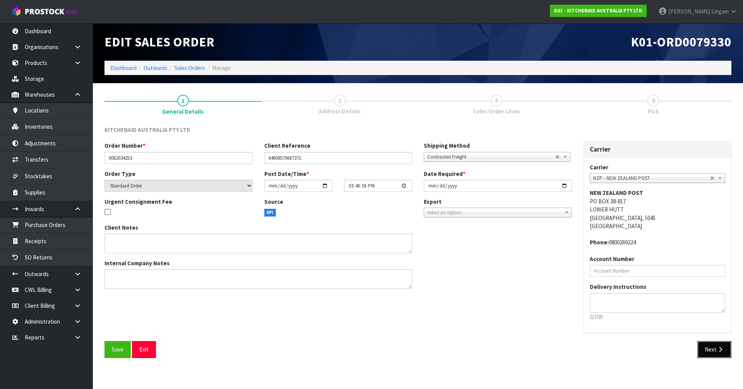
click at [710, 353] on button "Next" at bounding box center [714, 349] width 34 height 17
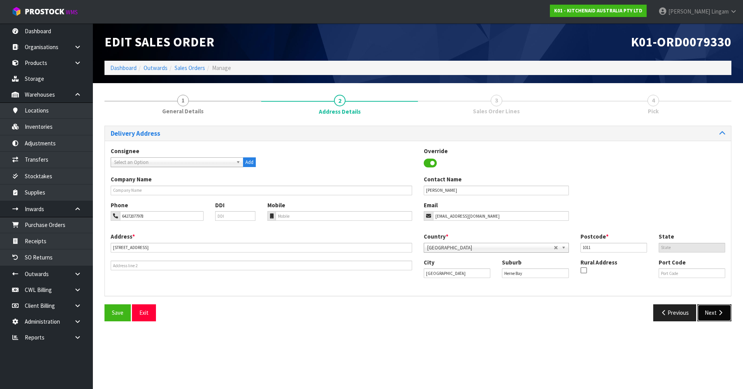
click at [711, 316] on button "Next" at bounding box center [714, 312] width 34 height 17
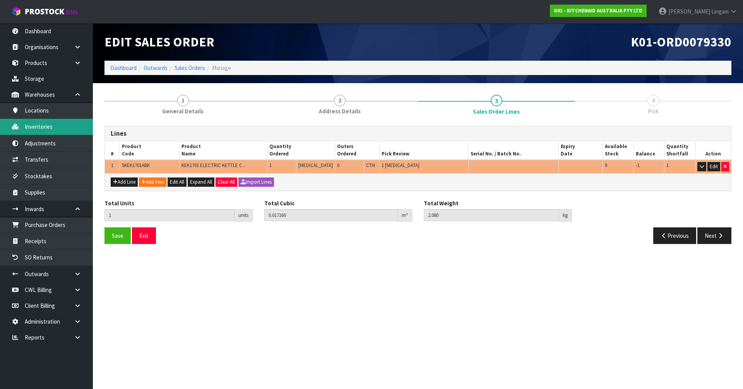
click at [58, 123] on link "Inventories" at bounding box center [46, 127] width 93 height 16
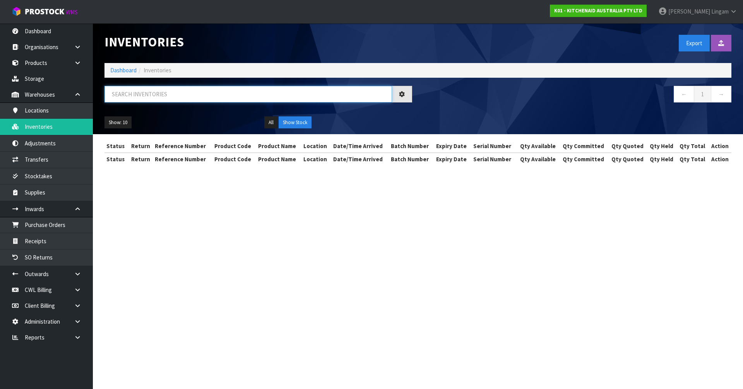
click at [225, 95] on input "text" at bounding box center [247, 94] width 287 height 17
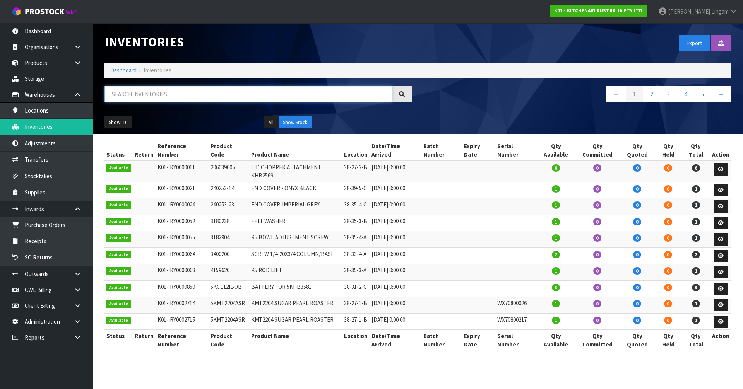
paste input "5ksm195psabt"
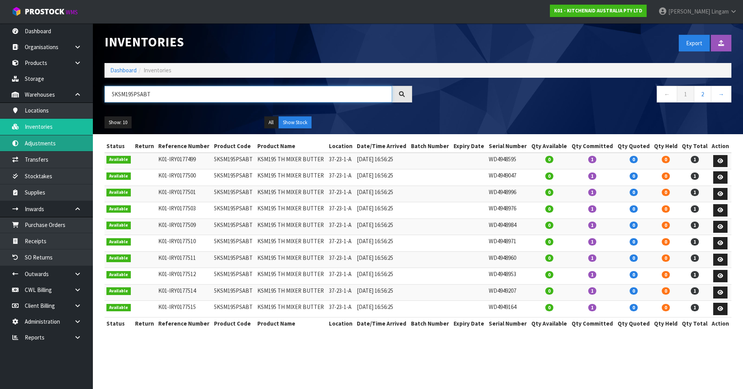
type input "5KSM195PSABT"
click at [124, 70] on link "Dashboard" at bounding box center [123, 70] width 26 height 7
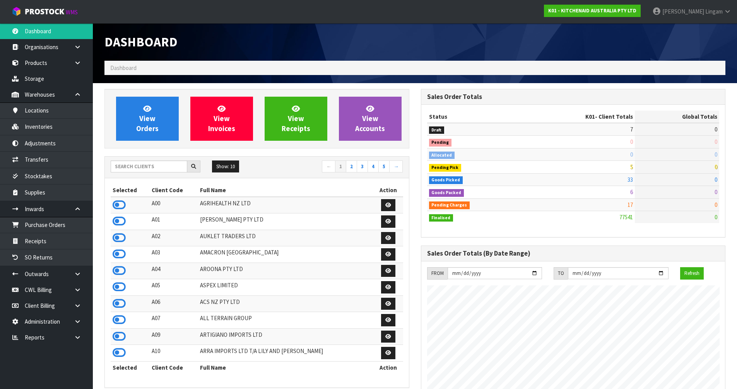
scroll to position [586, 316]
click at [158, 133] on link "View Orders" at bounding box center [147, 119] width 63 height 44
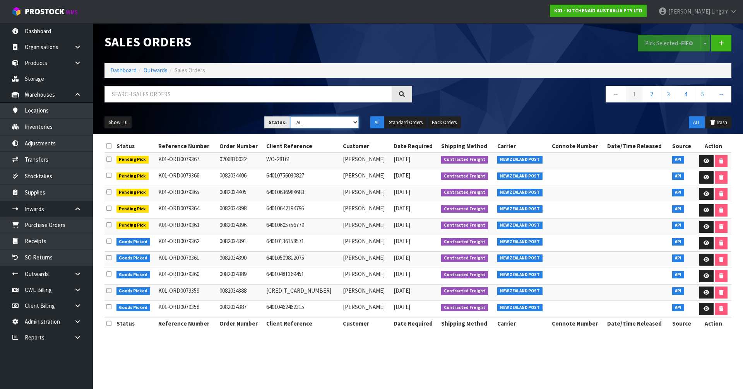
click at [342, 126] on select "Draft Pending Allocated Pending Pick Goods Picked Goods Packed Pending Charges …" at bounding box center [325, 122] width 68 height 12
select select "string:6"
click at [291, 116] on select "Draft Pending Allocated Pending Pick Goods Picked Goods Packed Pending Charges …" at bounding box center [325, 122] width 68 height 12
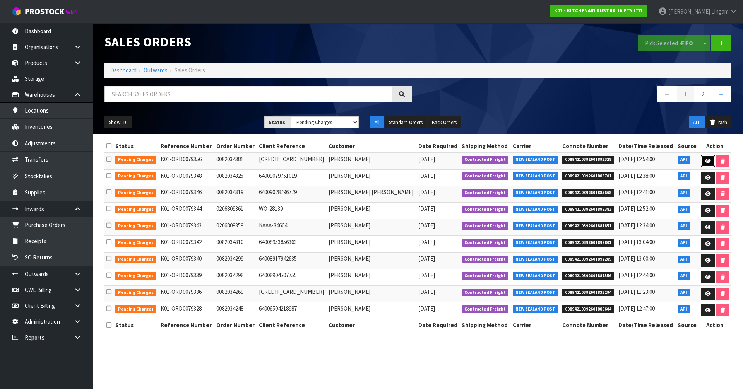
click at [707, 162] on icon at bounding box center [708, 161] width 6 height 5
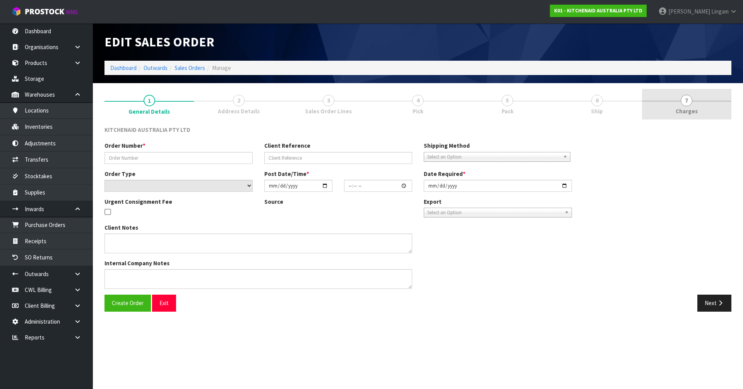
type input "0082034381"
type input "64009739075947"
select select "number:0"
type input "[DATE]"
type input "05:40:14.000"
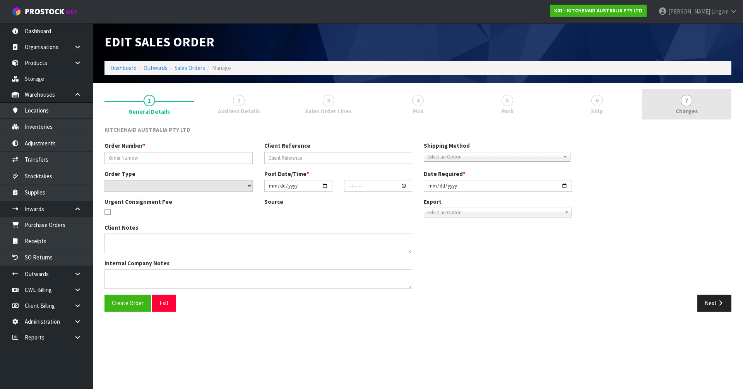
type input "[DATE]"
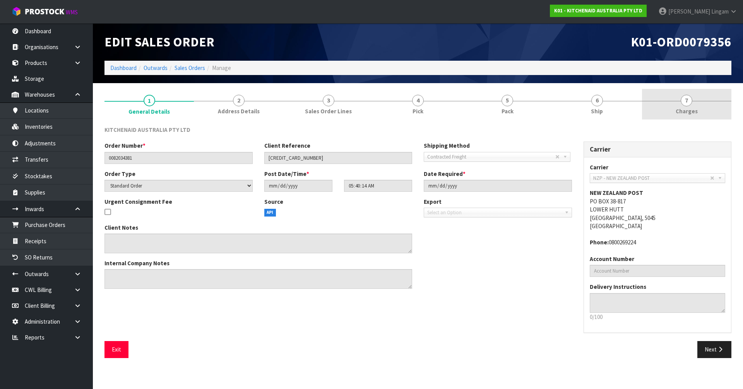
click at [710, 111] on link "7 [GEOGRAPHIC_DATA]" at bounding box center [686, 104] width 89 height 31
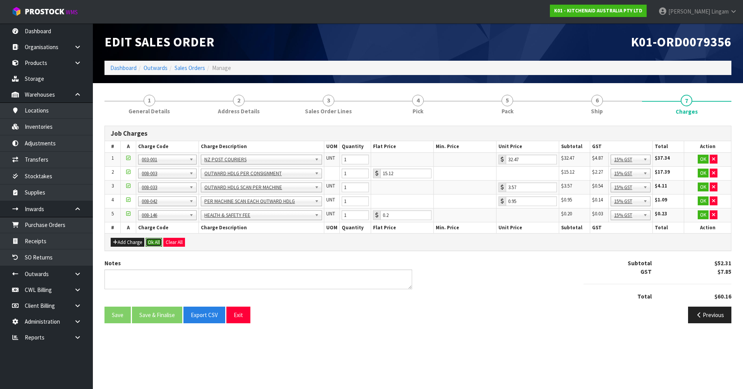
click at [150, 241] on button "Ok All" at bounding box center [153, 242] width 17 height 9
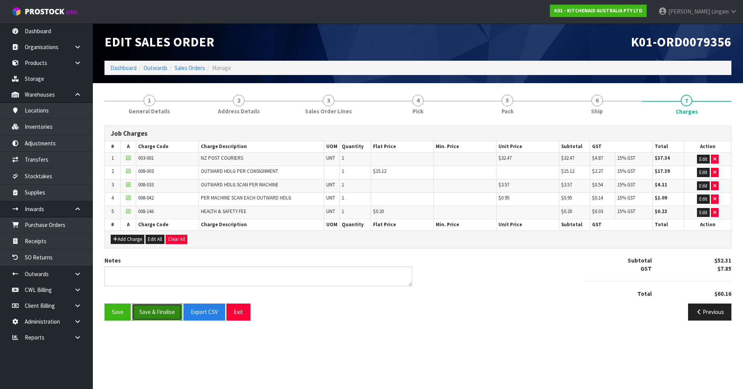
click at [164, 313] on button "Save & Finalise" at bounding box center [157, 312] width 50 height 17
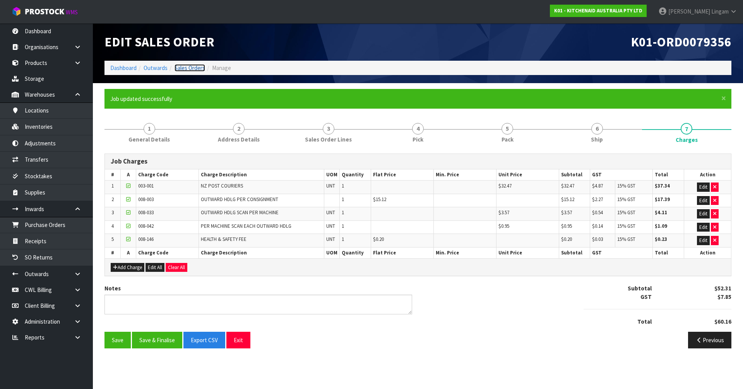
click at [198, 68] on link "Sales Orders" at bounding box center [189, 67] width 31 height 7
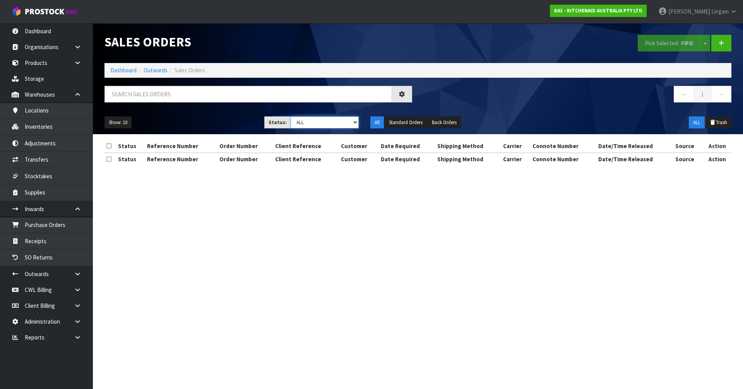
click at [334, 116] on select "Draft Pending Allocated Pending Pick Goods Picked Goods Packed Pending Charges …" at bounding box center [325, 122] width 68 height 12
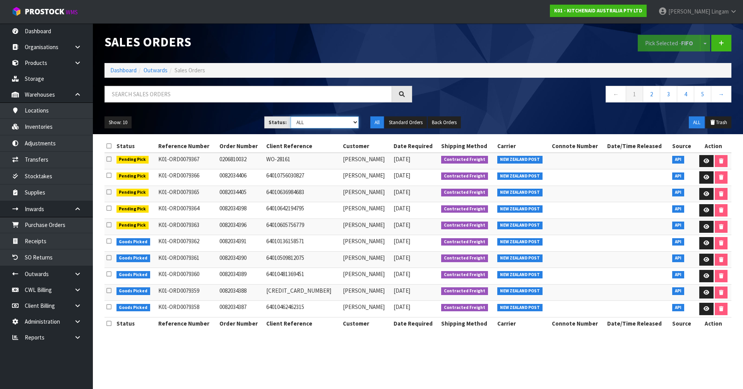
select select "string:6"
click at [291, 116] on select "Draft Pending Allocated Pending Pick Goods Picked Goods Packed Pending Charges …" at bounding box center [325, 122] width 68 height 12
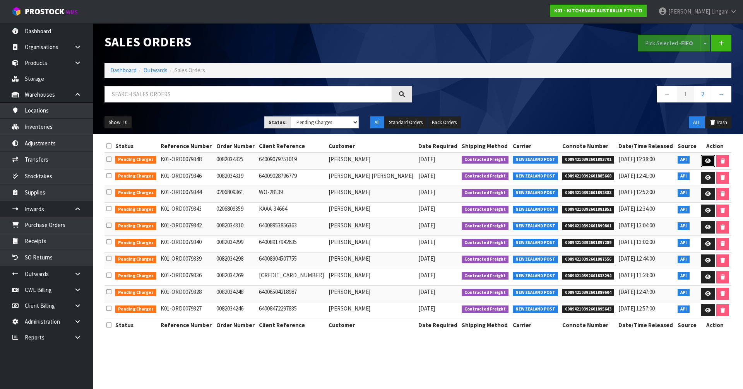
click at [705, 160] on icon at bounding box center [708, 161] width 6 height 5
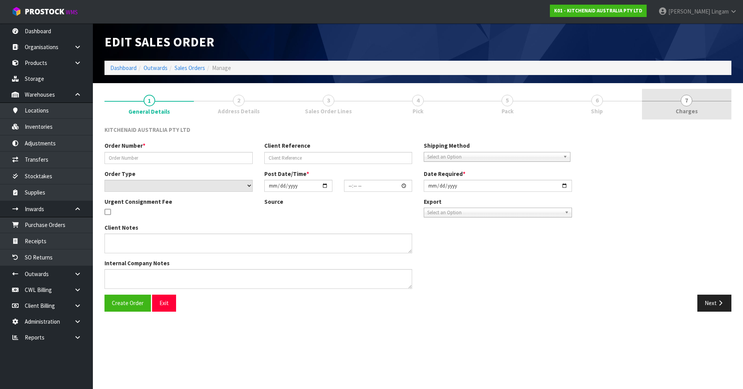
type input "0082034325"
type input "64009079751019"
select select "number:0"
type input "[DATE]"
type input "19:41:08.000"
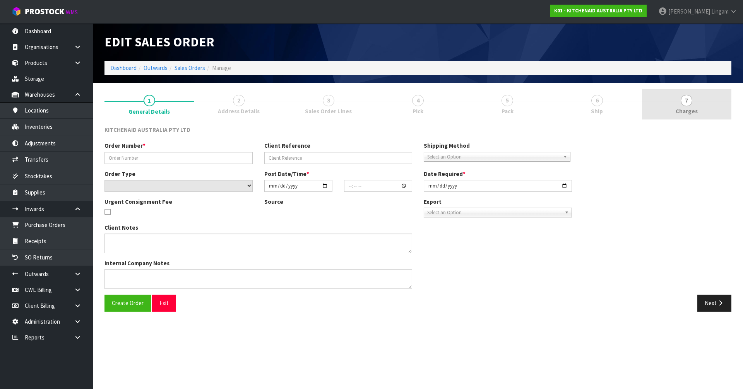
type input "[DATE]"
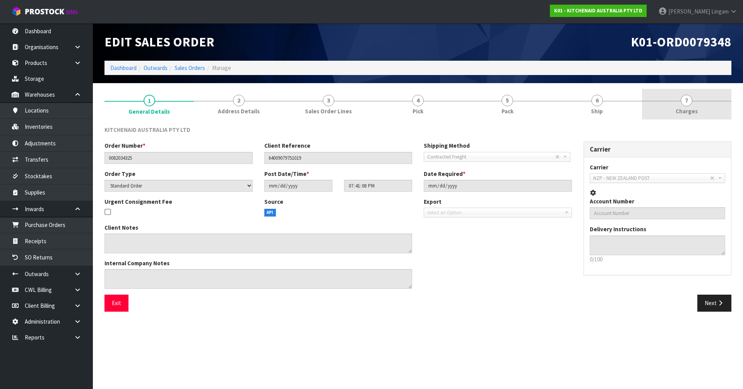
click at [686, 99] on span "7" at bounding box center [687, 101] width 12 height 12
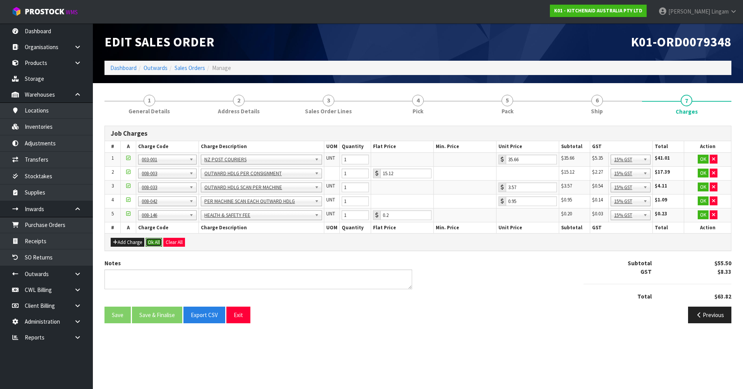
click at [152, 242] on button "Ok All" at bounding box center [153, 242] width 17 height 9
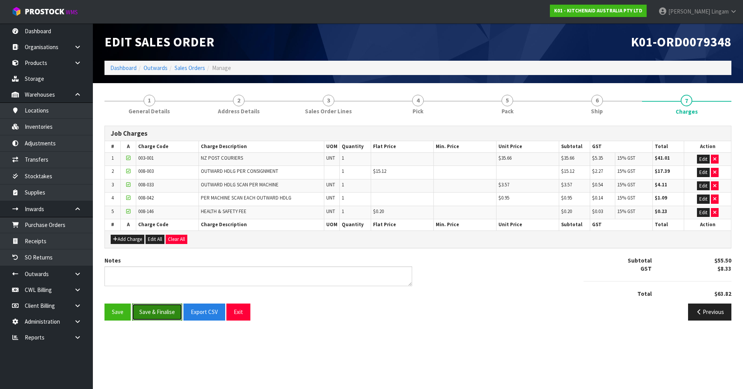
click at [160, 315] on button "Save & Finalise" at bounding box center [157, 312] width 50 height 17
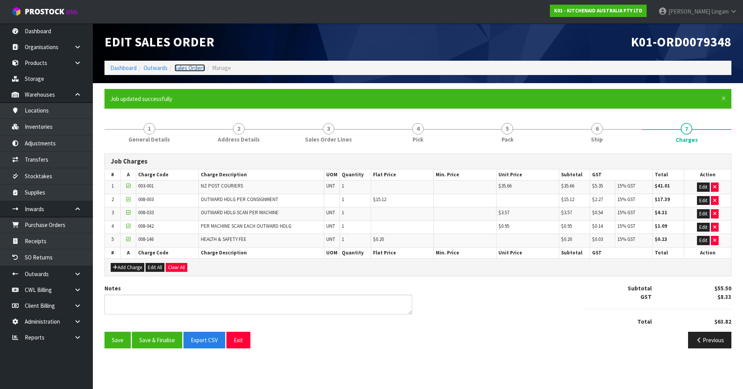
click at [198, 70] on link "Sales Orders" at bounding box center [189, 67] width 31 height 7
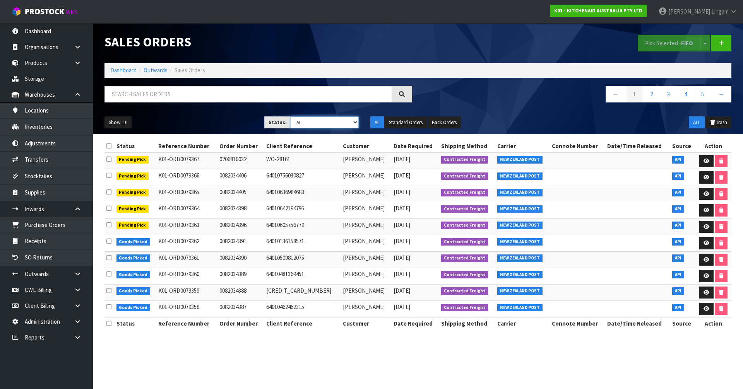
click at [343, 123] on select "Draft Pending Allocated Pending Pick Goods Picked Goods Packed Pending Charges …" at bounding box center [325, 122] width 68 height 12
select select "string:6"
click at [291, 116] on select "Draft Pending Allocated Pending Pick Goods Picked Goods Packed Pending Charges …" at bounding box center [325, 122] width 68 height 12
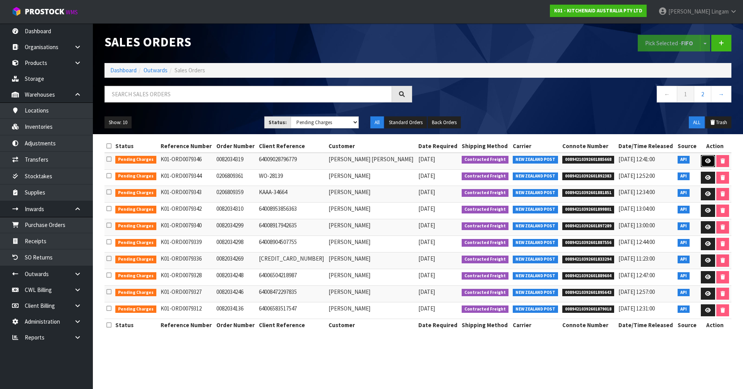
click at [706, 159] on icon at bounding box center [708, 161] width 6 height 5
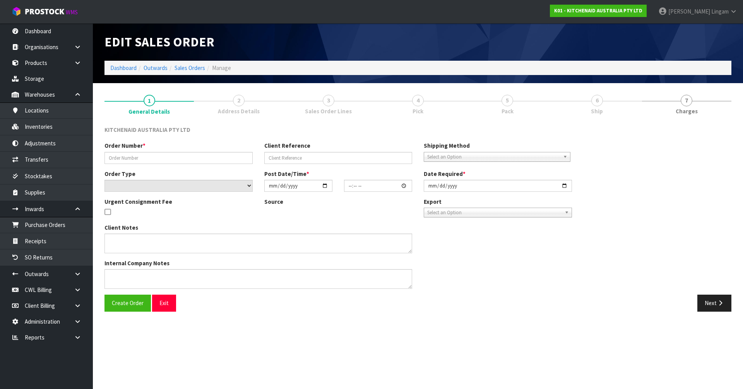
type input "0082034319"
type input "64009028796779"
select select "number:0"
type input "[DATE]"
type input "19:41:03.000"
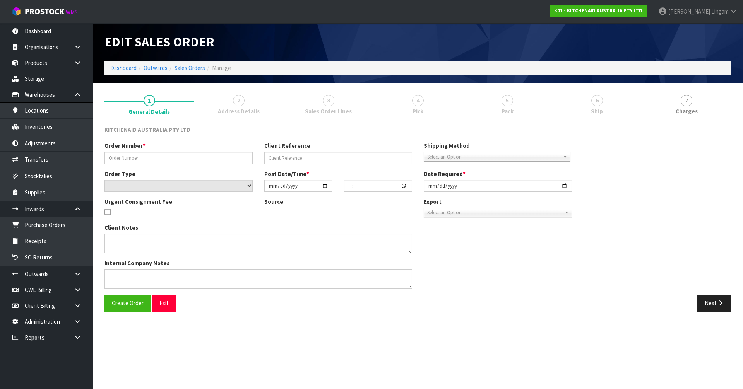
type input "[DATE]"
type textarea "THERE IS A PICTURE CARTON SLIGHT DAMAGE SERIAL WHD2109716"
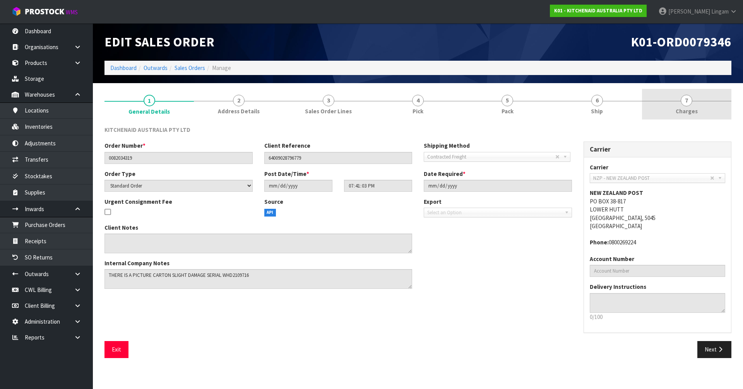
click at [708, 112] on link "7 [GEOGRAPHIC_DATA]" at bounding box center [686, 104] width 89 height 31
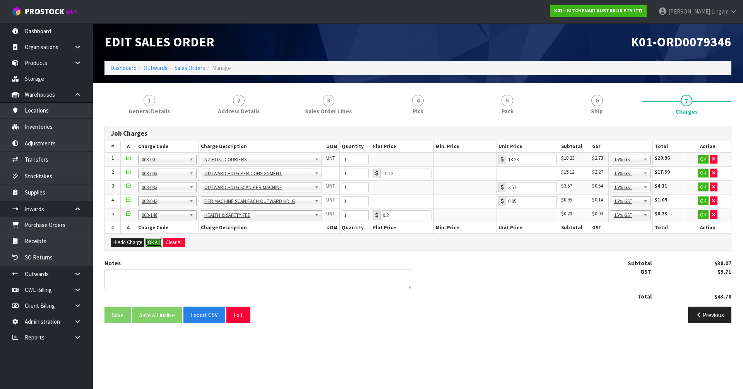
click at [152, 244] on button "Ok All" at bounding box center [153, 242] width 17 height 9
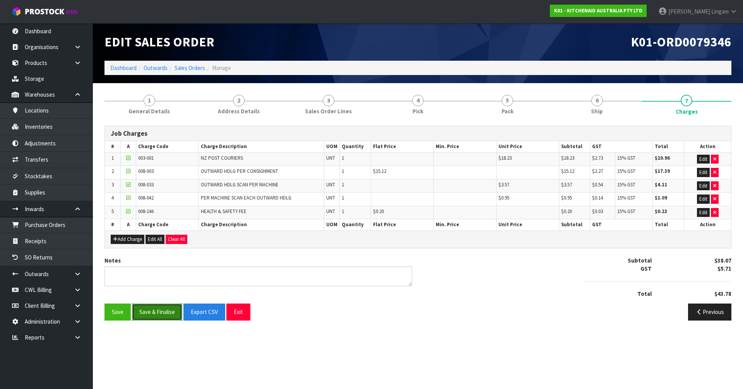
click at [156, 315] on button "Save & Finalise" at bounding box center [157, 312] width 50 height 17
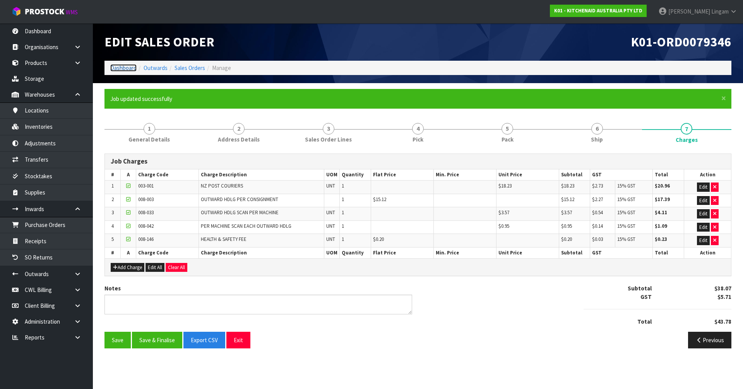
click at [125, 69] on link "Dashboard" at bounding box center [123, 67] width 26 height 7
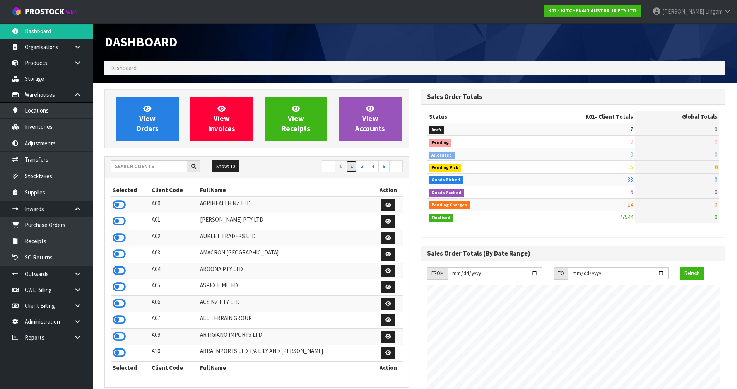
click at [350, 170] on link "2" at bounding box center [351, 167] width 11 height 12
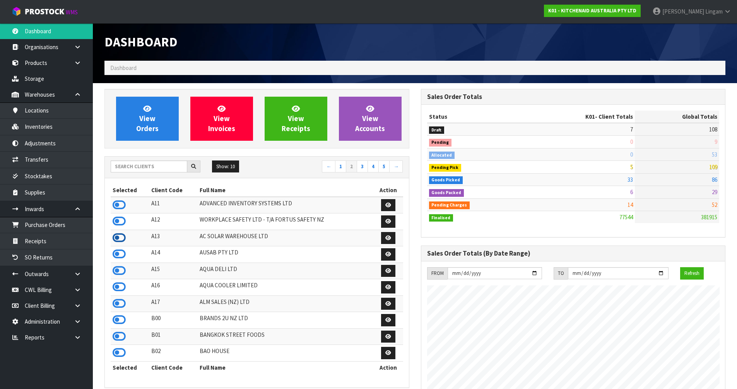
click at [120, 241] on icon at bounding box center [119, 238] width 13 height 12
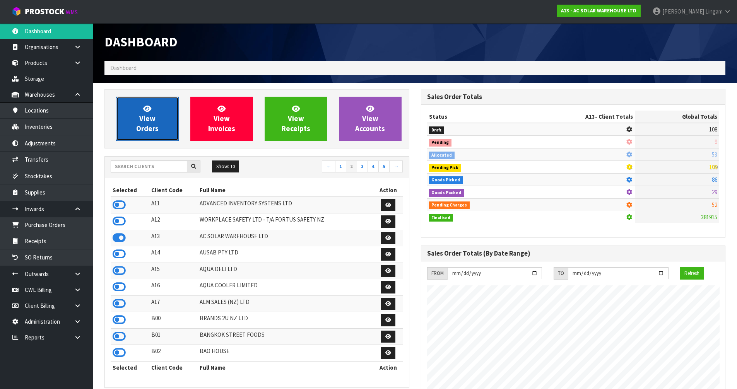
scroll to position [628, 316]
click at [145, 129] on span "View Orders" at bounding box center [147, 118] width 22 height 29
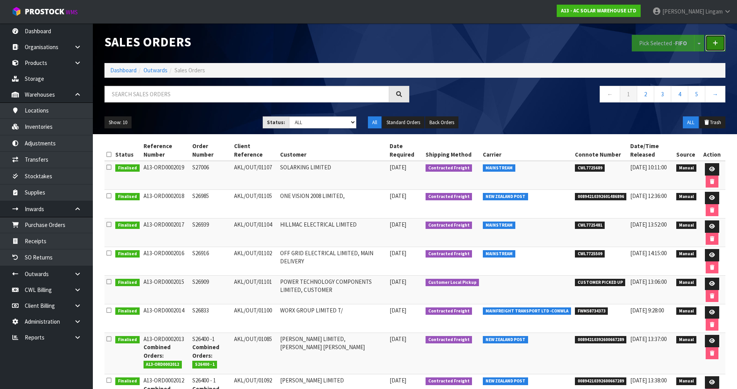
click at [720, 45] on link at bounding box center [715, 43] width 20 height 17
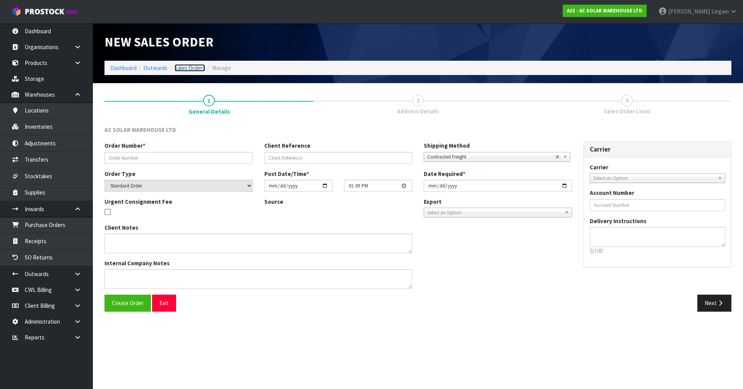
click at [185, 70] on link "Sales Orders" at bounding box center [189, 67] width 31 height 7
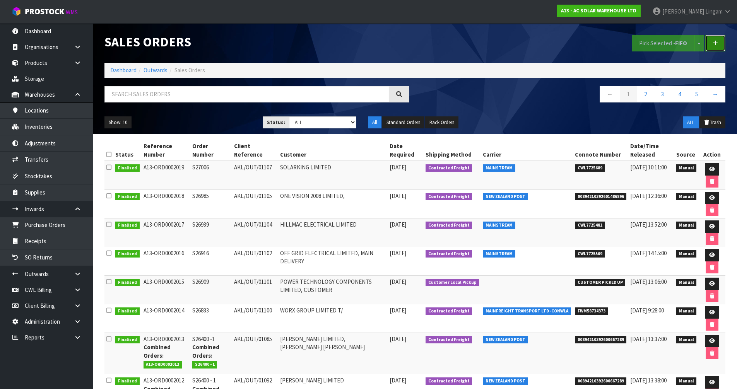
click at [718, 42] on link at bounding box center [715, 43] width 20 height 17
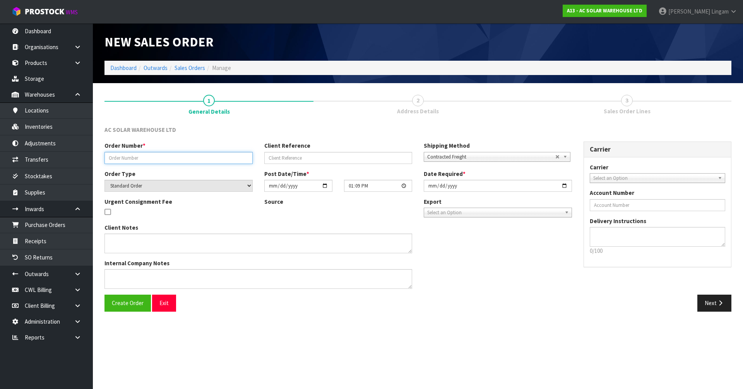
click at [141, 160] on input "text" at bounding box center [178, 158] width 148 height 12
paste input "S26708"
type input "S26708"
click at [294, 157] on input "text" at bounding box center [338, 158] width 148 height 12
paste input "AKL/OUT/01106"
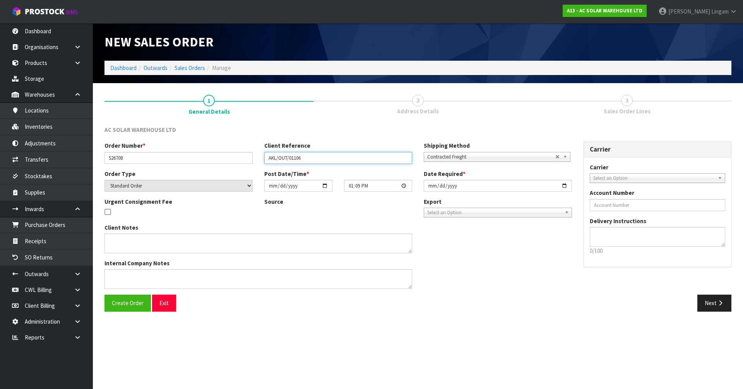
type input "AKL/OUT/01106"
click at [135, 308] on button "Create Order" at bounding box center [127, 303] width 46 height 17
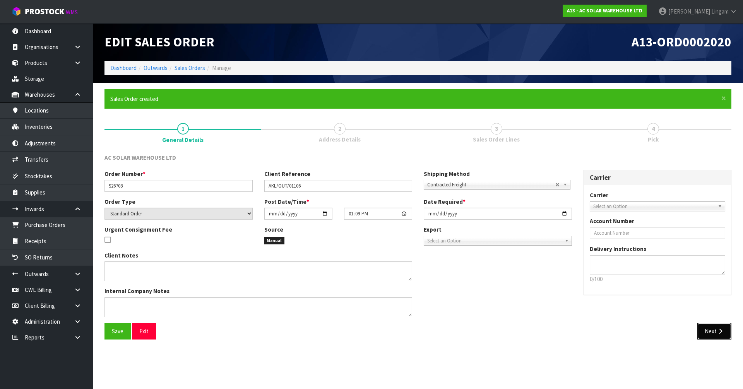
click at [718, 332] on icon "button" at bounding box center [720, 331] width 7 height 6
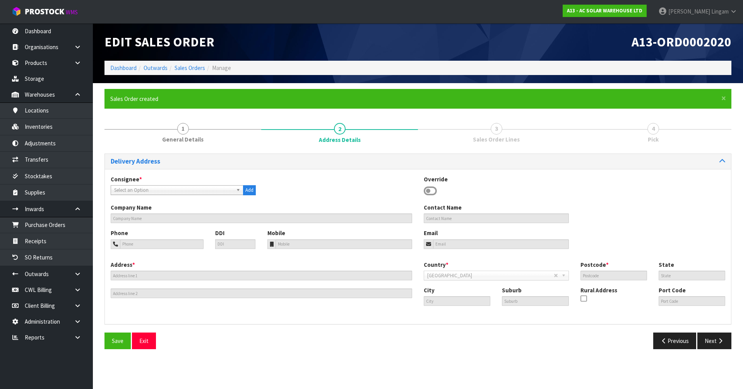
click at [428, 190] on icon at bounding box center [430, 191] width 13 height 12
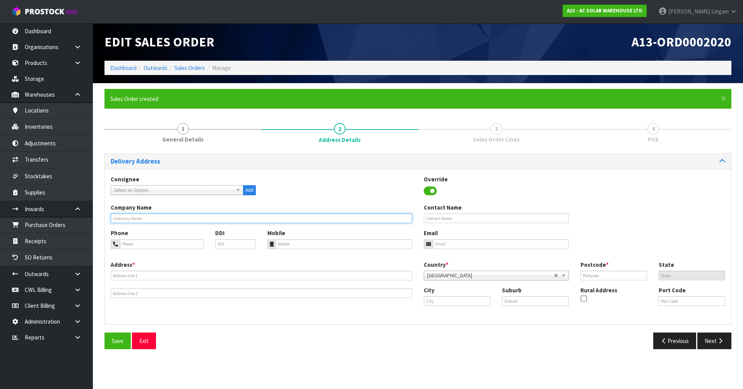
click at [155, 221] on input "text" at bounding box center [261, 219] width 301 height 10
paste input "ELECTRONICS & ELECTRICAL & R&G ENERGY SYSTEMS LTD 11 SELWYN RD"
drag, startPoint x: 245, startPoint y: 219, endPoint x: 217, endPoint y: 219, distance: 27.5
click at [217, 219] on input "ELECTRONICS & ELECTRICAL & R&G ENERGY SYSTEMS LTD 11 SELWYN RD" at bounding box center [261, 219] width 301 height 10
type input "ELECTRONICS & ELECTRICAL & R&G ENERGY SYSTEMS LTD"
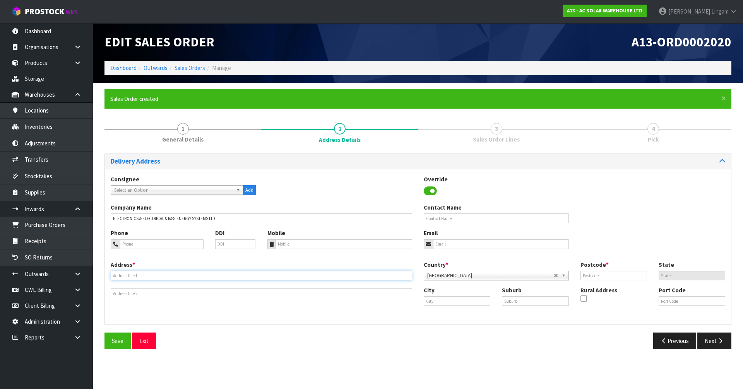
click at [118, 276] on input "text" at bounding box center [261, 276] width 301 height 10
paste input "11 SELWYN RD"
type input "11 SELWYN RD"
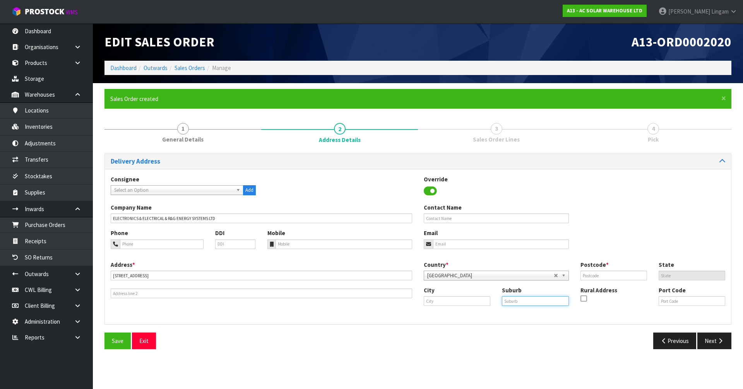
click at [522, 301] on input "text" at bounding box center [535, 301] width 67 height 10
paste input "ROTORUA"
type input "ROTORUA"
click at [600, 276] on input "text" at bounding box center [613, 276] width 67 height 10
type input "3010"
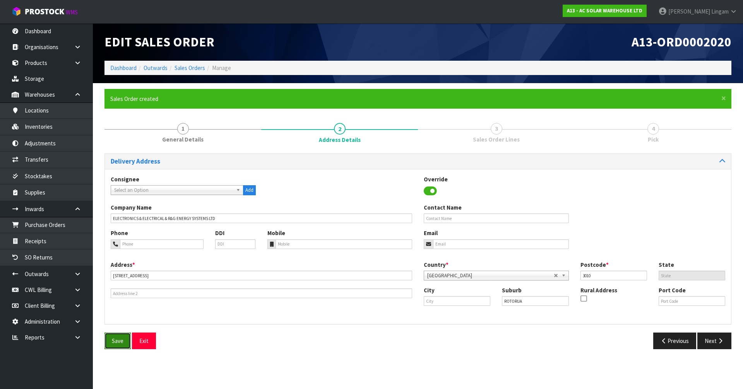
click at [119, 341] on span "Save" at bounding box center [118, 340] width 12 height 7
drag, startPoint x: 705, startPoint y: 344, endPoint x: 647, endPoint y: 354, distance: 59.2
click at [696, 357] on section "× Close Updated successfully 1 General Details 2 Address Details 3 Sales Order …" at bounding box center [418, 222] width 650 height 278
click at [328, 245] on input "tel" at bounding box center [343, 244] width 137 height 10
paste input "0272898824"
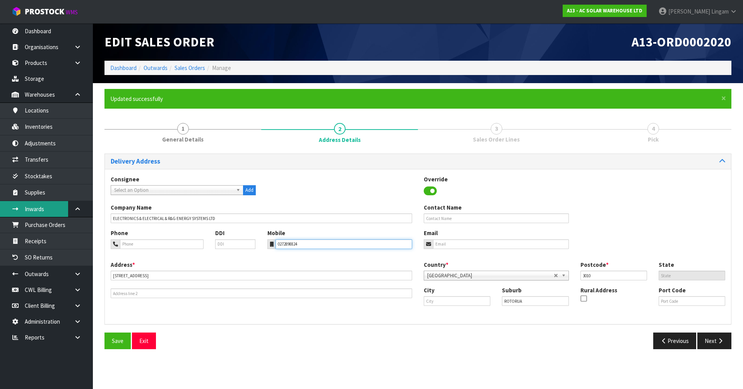
type input "0272898824"
click at [150, 247] on input "tel" at bounding box center [162, 244] width 84 height 10
paste input "07 3456043"
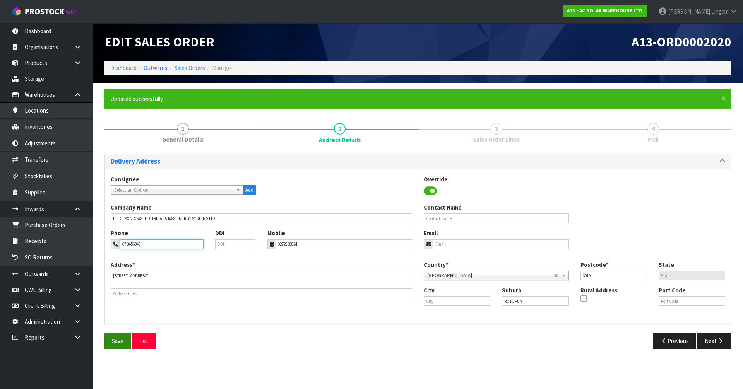
type input "07 3456043"
click at [115, 342] on span "Save" at bounding box center [118, 340] width 12 height 7
click at [711, 343] on button "Next" at bounding box center [714, 341] width 34 height 17
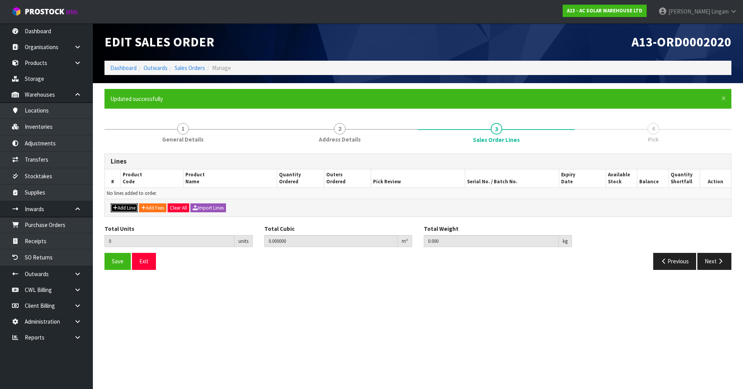
click at [131, 207] on button "Add Line" at bounding box center [124, 208] width 27 height 9
type input "0"
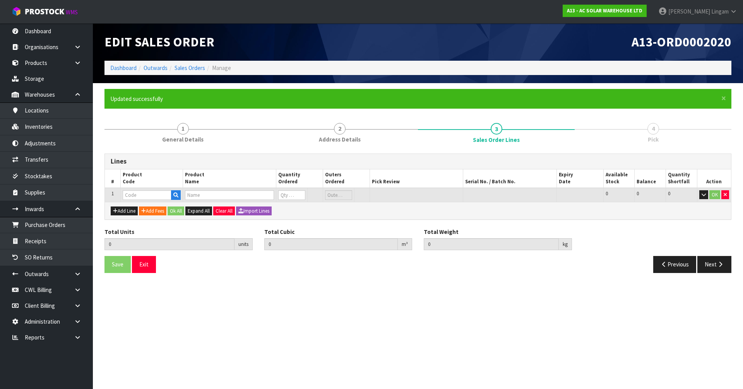
click at [140, 200] on td at bounding box center [151, 195] width 62 height 14
click at [139, 195] on input "text" at bounding box center [147, 195] width 49 height 10
paste input "3684"
type input "3684"
type input "0.000000"
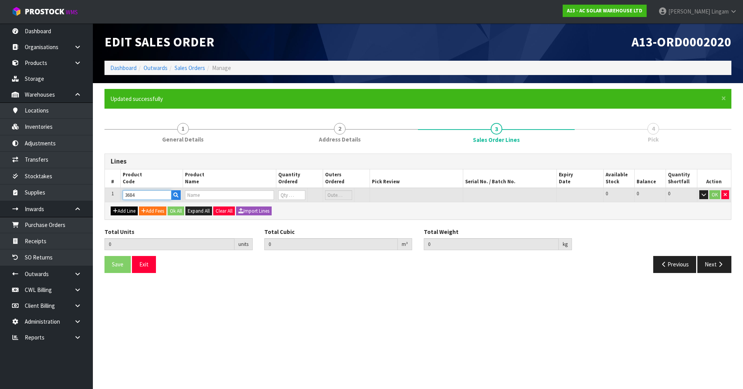
type input "0.000"
type input "SUNGROW SBH BATTERY - 5KWH MODULAR UNIT SBH050"
type input "0"
type input "3684"
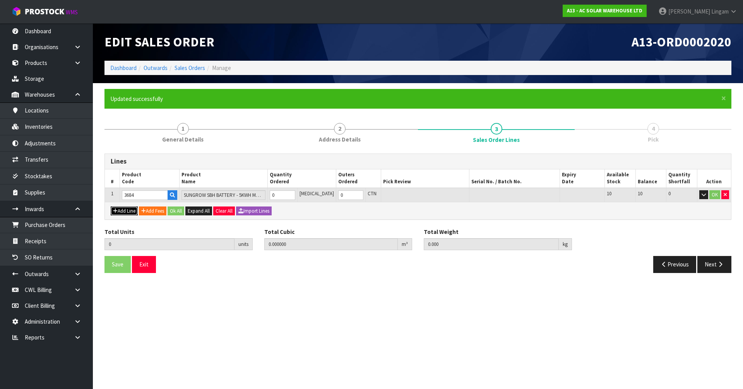
click at [130, 210] on button "Add Line" at bounding box center [124, 211] width 27 height 9
type input "0"
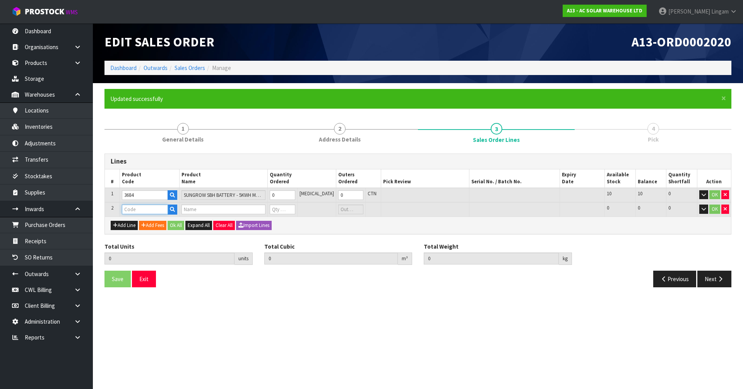
click at [136, 210] on input "text" at bounding box center [145, 210] width 46 height 10
paste input "3685"
type input "3685"
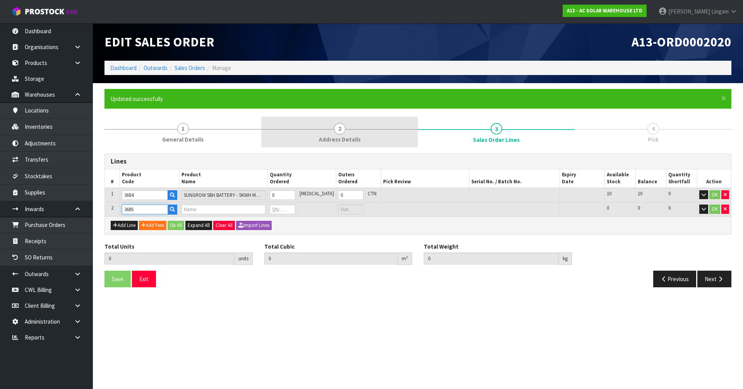
type input "0.000000"
type input "0.000"
type input "SUNGROW SBH BATTERY - ACCESSORY KIT SBH ACCESSORY KIT"
type input "0"
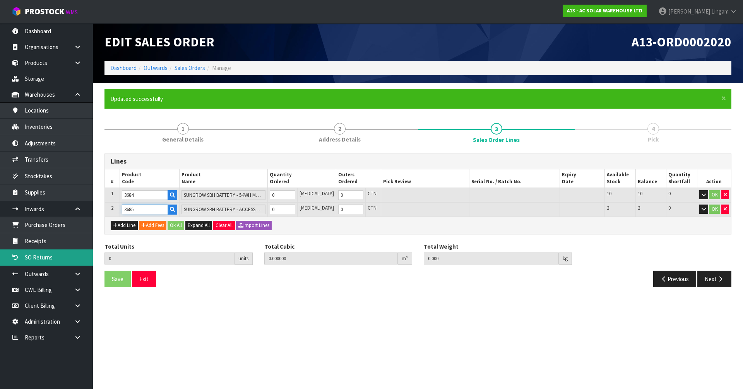
type input "3685"
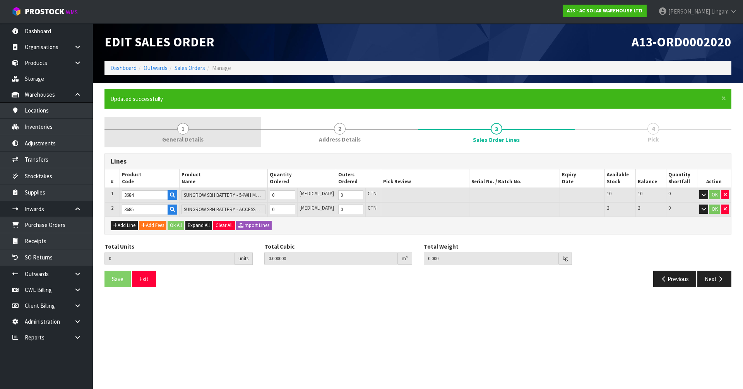
click at [207, 139] on link "1 General Details" at bounding box center [182, 132] width 157 height 31
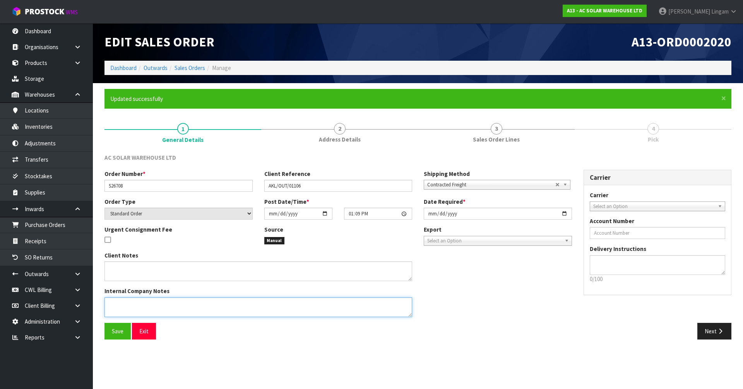
click at [122, 307] on textarea at bounding box center [258, 308] width 308 height 20
paste textarea "SEND WITH MAINFREIGHT"
type textarea "SEND WITH MAINFREIGHT"
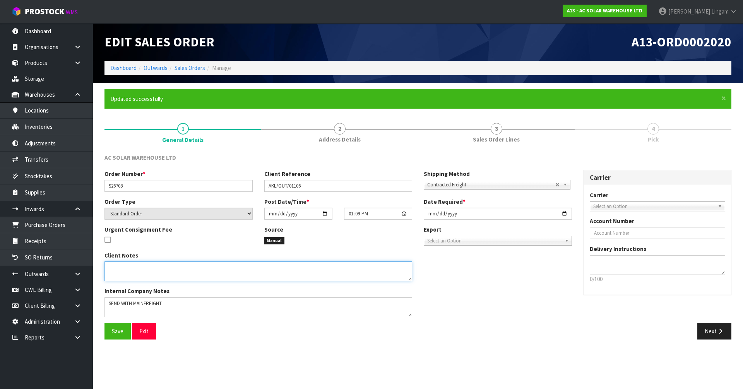
click at [149, 266] on textarea at bounding box center [258, 272] width 308 height 20
paste textarea "SEND WITH MAINFREIGHT"
type textarea "SEND WITH MAINFREIGHT"
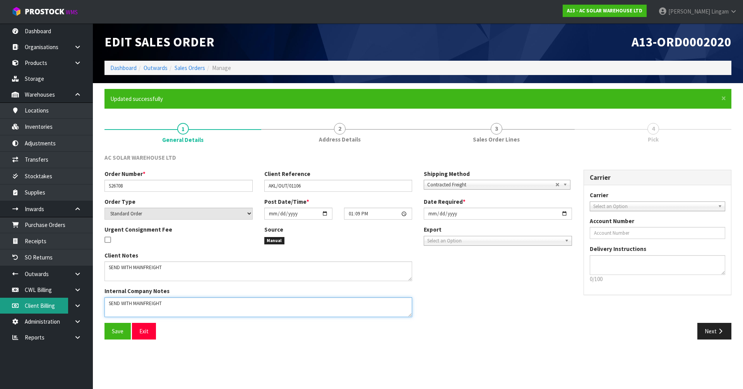
drag, startPoint x: 104, startPoint y: 305, endPoint x: 49, endPoint y: 305, distance: 54.6
click at [49, 305] on body "Toggle navigation ProStock WMS A13 - AC SOLAR WAREHOUSE LTD Vineeta Lingam Logo…" at bounding box center [371, 194] width 743 height 389
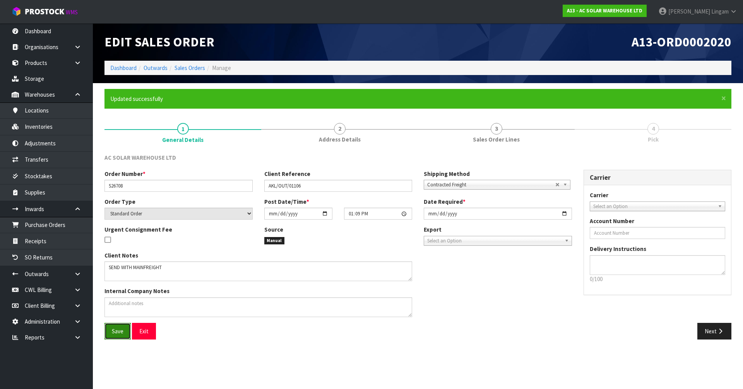
click at [127, 336] on button "Save" at bounding box center [117, 331] width 26 height 17
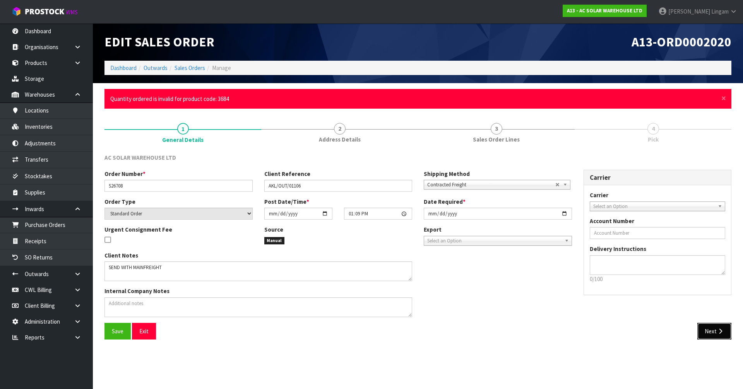
click at [711, 335] on button "Next" at bounding box center [714, 331] width 34 height 17
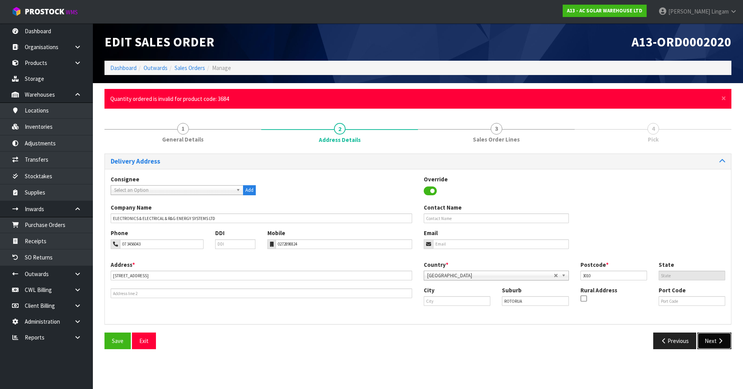
click at [709, 338] on button "Next" at bounding box center [714, 341] width 34 height 17
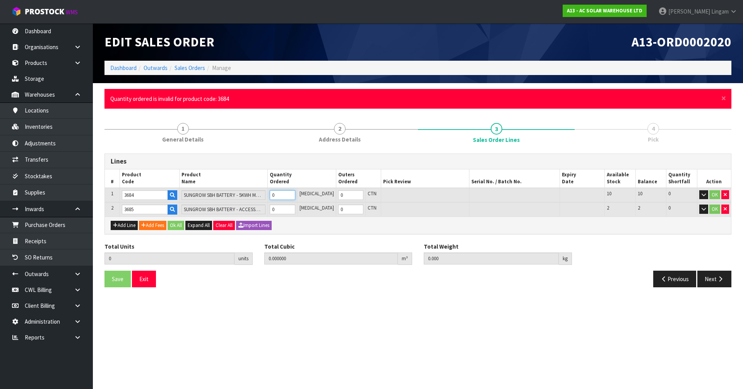
click at [257, 198] on tr "1 3684 SUNGROW SBH BATTERY - 5KWH MODULAR UNIT SBH050 0 PCE 0 CTN 10 10 0 OK" at bounding box center [418, 195] width 626 height 15
type input "4"
type input "0.375408"
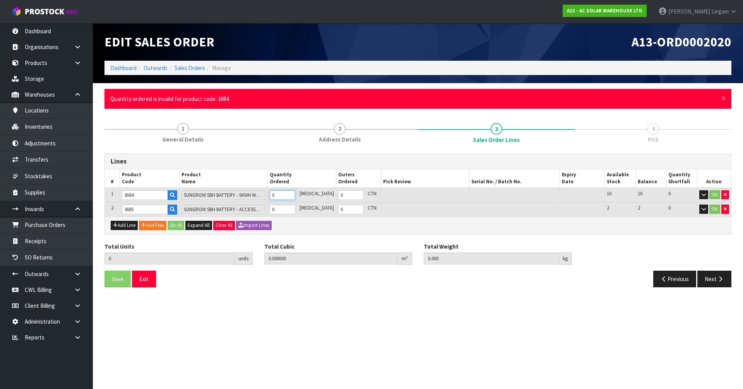
type input "196"
type input "4"
click at [274, 210] on tr "2 3685 SUNGROW SBH BATTERY - ACCESSORY KIT SBH ACCESSORY KIT 0 PCE 0 CTN 2 2 0 …" at bounding box center [418, 209] width 626 height 14
type input "1"
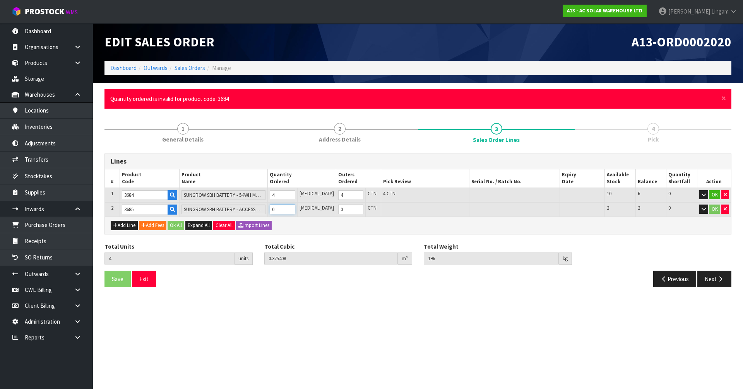
type input "5"
type input "0.523248"
type input "215"
type input "1"
click at [181, 224] on button "Ok All" at bounding box center [176, 225] width 17 height 9
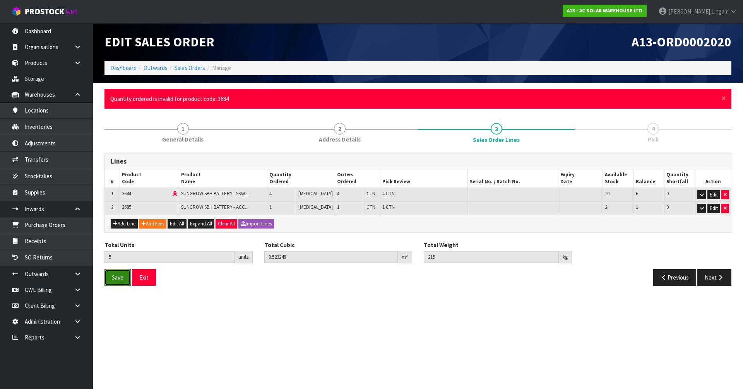
click at [124, 278] on button "Save" at bounding box center [117, 277] width 26 height 17
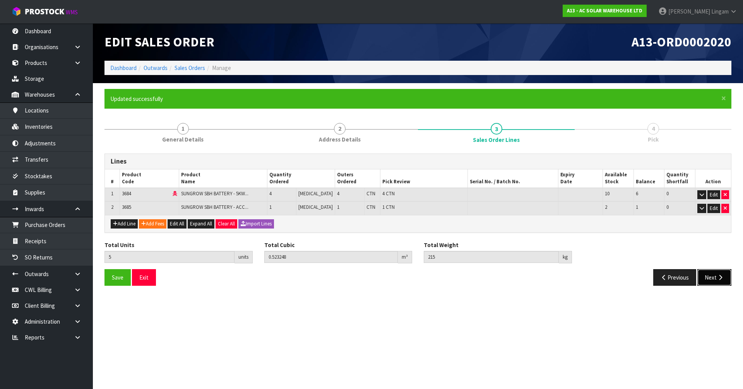
click at [711, 281] on button "Next" at bounding box center [714, 277] width 34 height 17
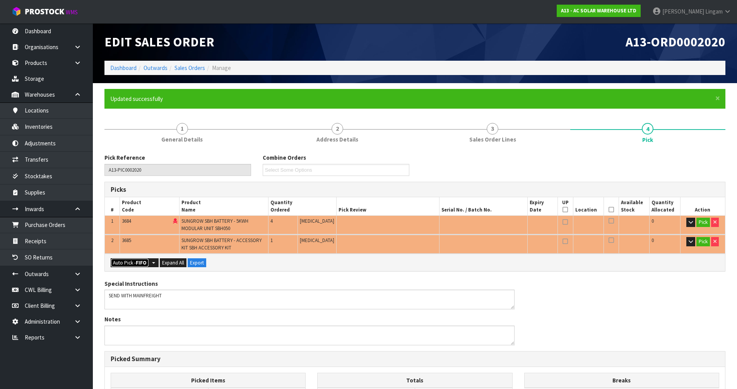
click at [134, 263] on button "Auto Pick - FIFO" at bounding box center [130, 262] width 38 height 9
type input "5"
type input "0.523248"
type input "215.000"
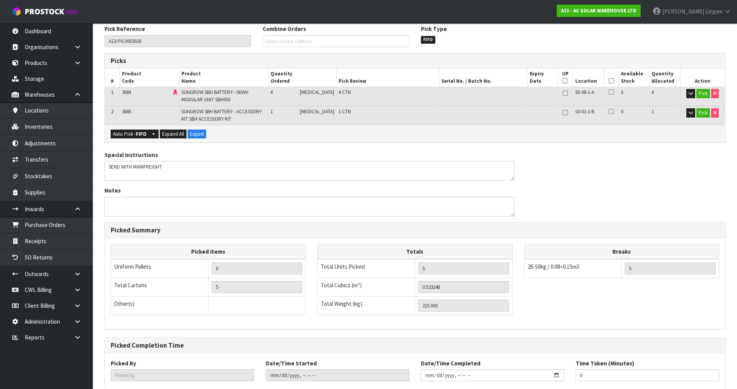
scroll to position [176, 0]
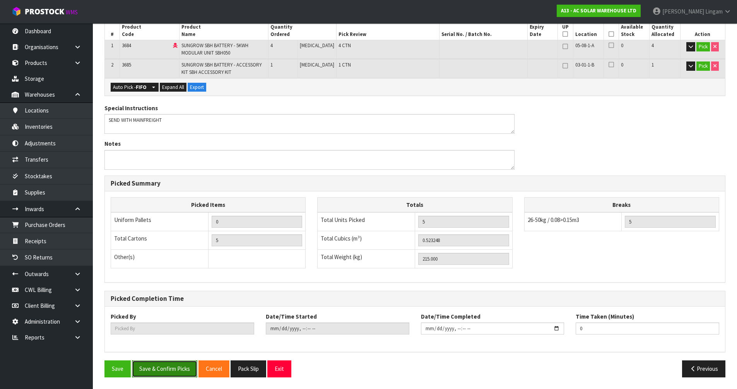
click at [169, 370] on button "Save & Confirm Picks" at bounding box center [164, 369] width 65 height 17
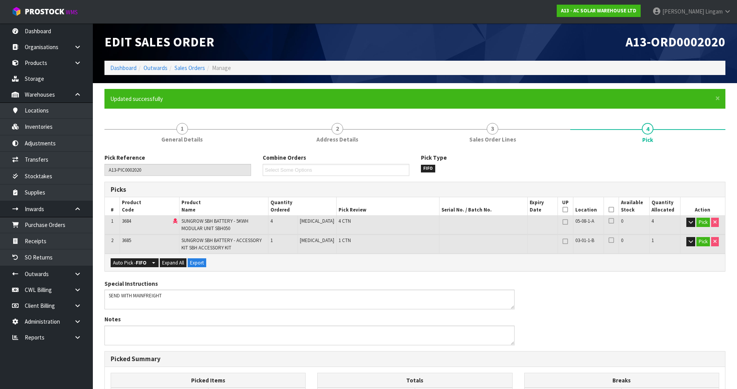
type input "Vineeta Lingam"
type input "2025-09-19T13:11:02"
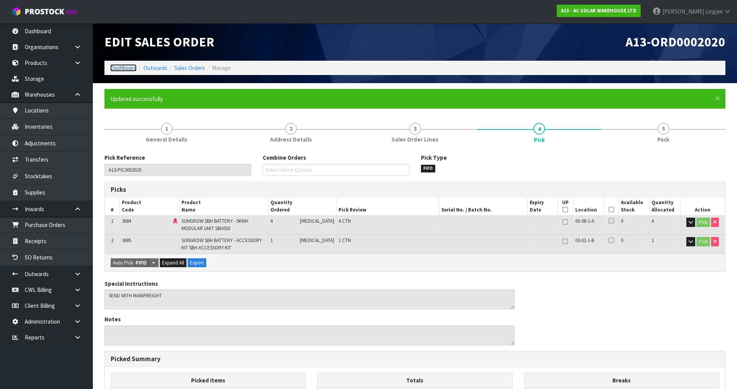
click at [127, 69] on link "Dashboard" at bounding box center [123, 67] width 26 height 7
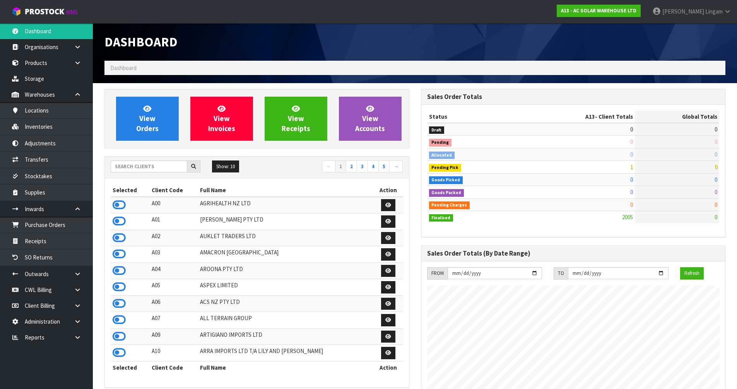
scroll to position [619, 316]
click at [128, 167] on input "text" at bounding box center [149, 167] width 77 height 12
click at [142, 166] on input "text" at bounding box center [149, 167] width 77 height 12
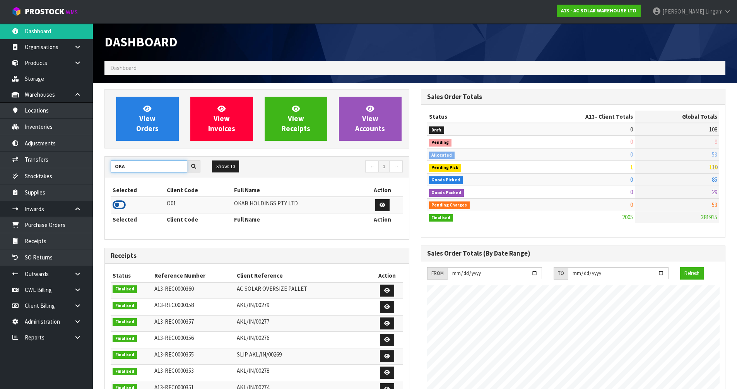
type input "OKA"
click at [121, 205] on icon at bounding box center [119, 205] width 13 height 12
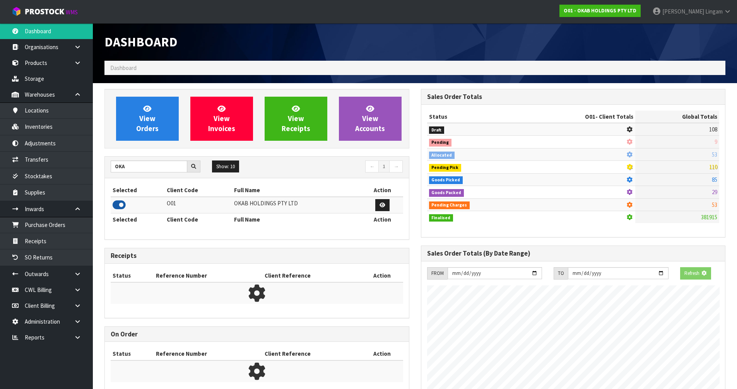
scroll to position [636, 316]
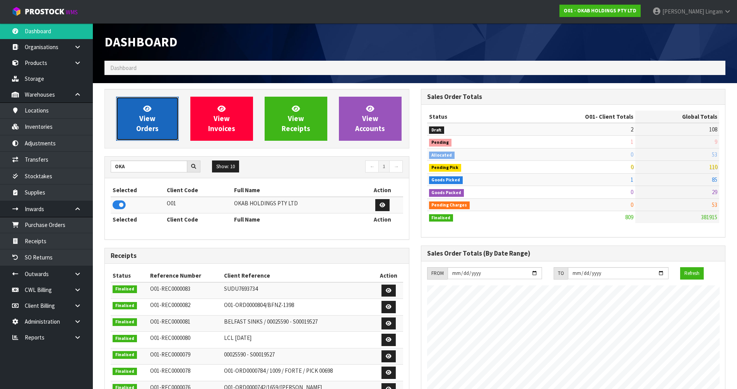
click at [147, 126] on span "View Orders" at bounding box center [147, 118] width 22 height 29
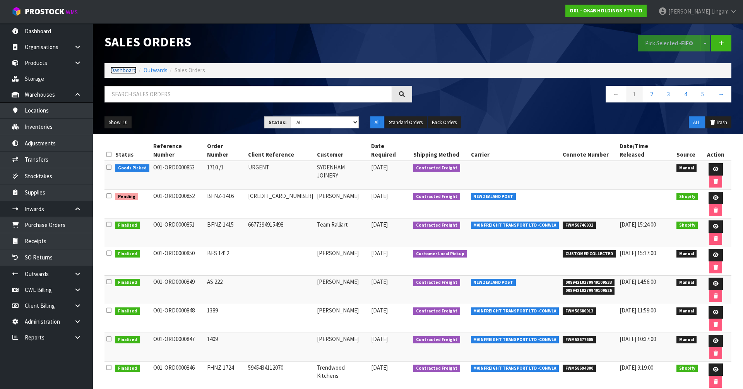
click at [122, 72] on link "Dashboard" at bounding box center [123, 70] width 26 height 7
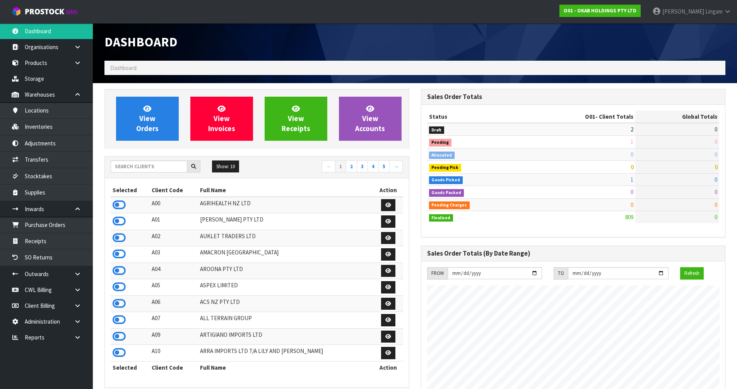
scroll to position [636, 316]
click at [158, 166] on input "text" at bounding box center [149, 167] width 77 height 12
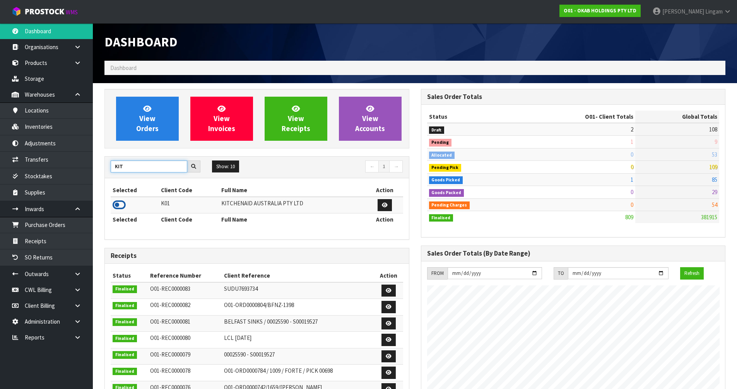
type input "KIT"
click at [115, 201] on icon at bounding box center [119, 205] width 13 height 12
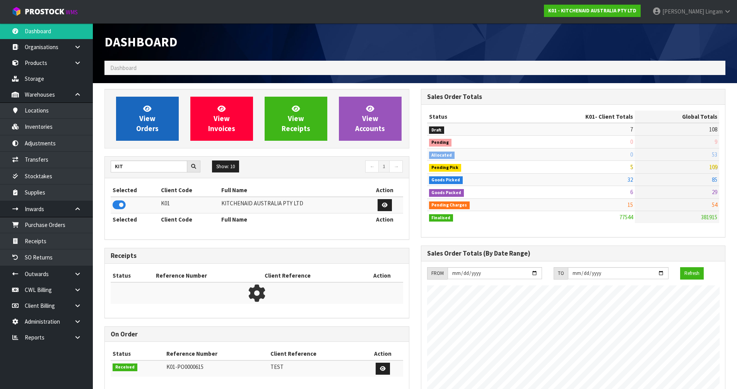
scroll to position [586, 316]
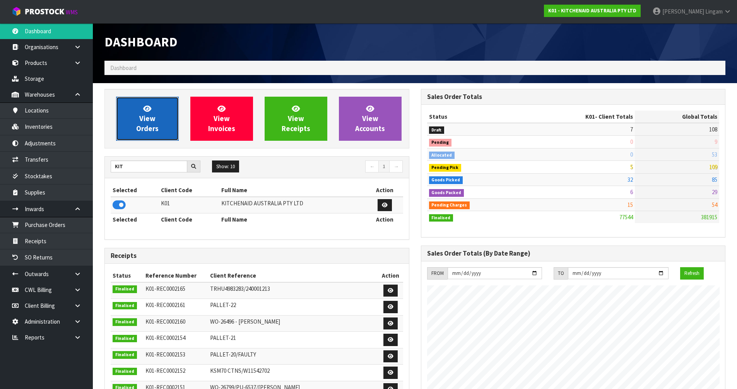
click at [148, 124] on span "View Orders" at bounding box center [147, 118] width 22 height 29
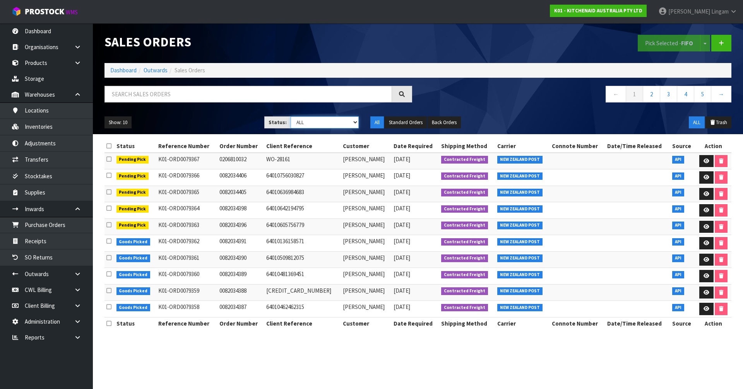
click at [333, 122] on select "Draft Pending Allocated Pending Pick Goods Picked Goods Packed Pending Charges …" at bounding box center [325, 122] width 68 height 12
select select "string:6"
click at [291, 116] on select "Draft Pending Allocated Pending Pick Goods Picked Goods Packed Pending Charges …" at bounding box center [325, 122] width 68 height 12
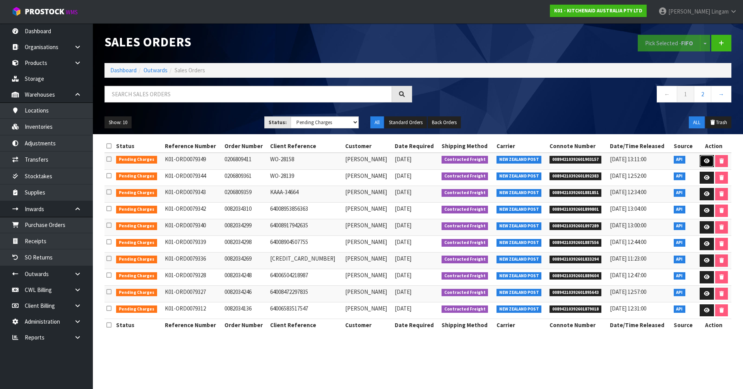
click at [701, 158] on link at bounding box center [707, 161] width 14 height 12
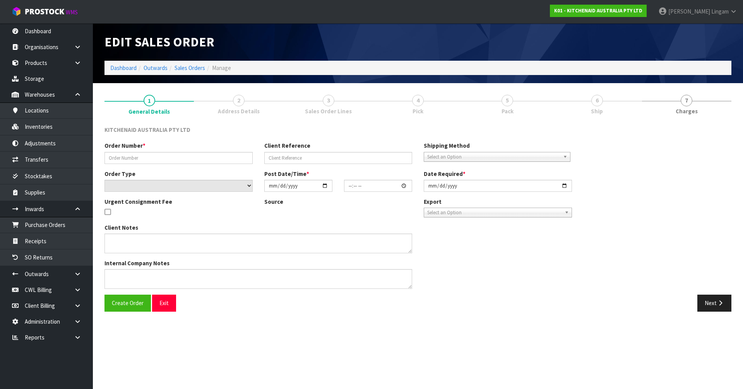
type input "0206809411"
type input "WO-28158"
select select "number:0"
type input "[DATE]"
type input "19:42:03.000"
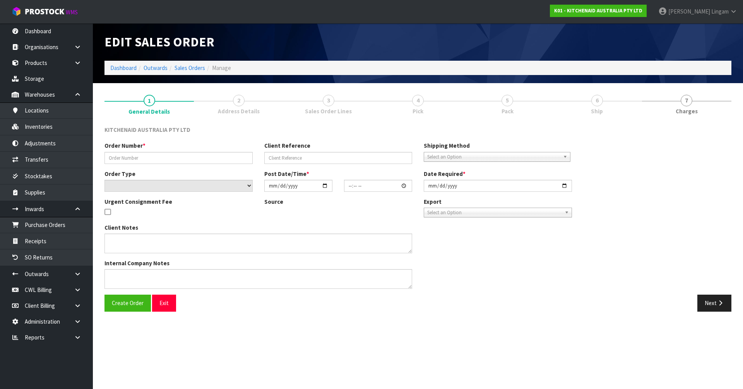
type input "[DATE]"
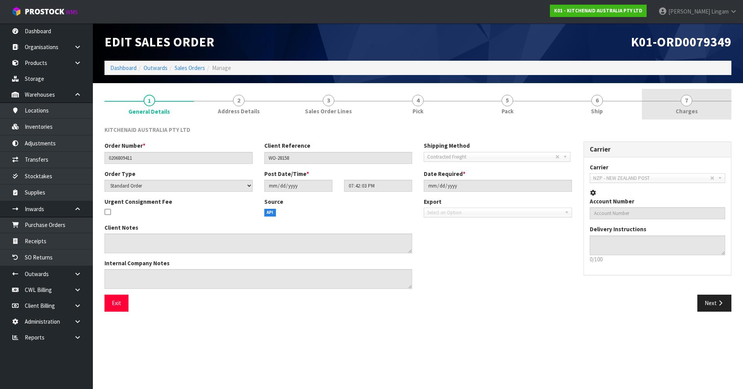
drag, startPoint x: 715, startPoint y: 122, endPoint x: 709, endPoint y: 114, distance: 9.4
click at [715, 121] on div "KITCHENAID AUSTRALIA PTY LTD Order Number * 0206809411 Client Reference WO-2815…" at bounding box center [417, 219] width 627 height 198
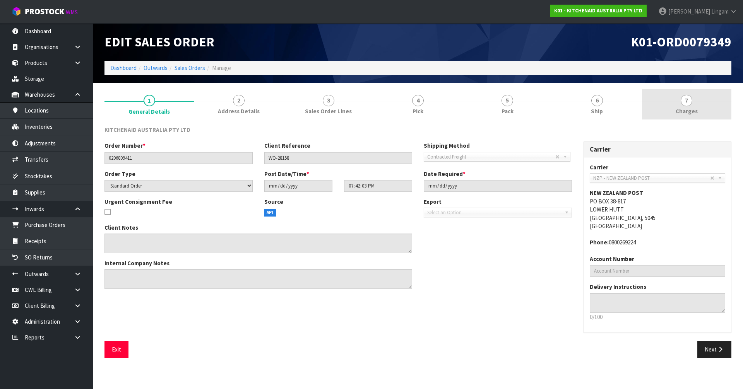
click at [709, 112] on link "7 [GEOGRAPHIC_DATA]" at bounding box center [686, 104] width 89 height 31
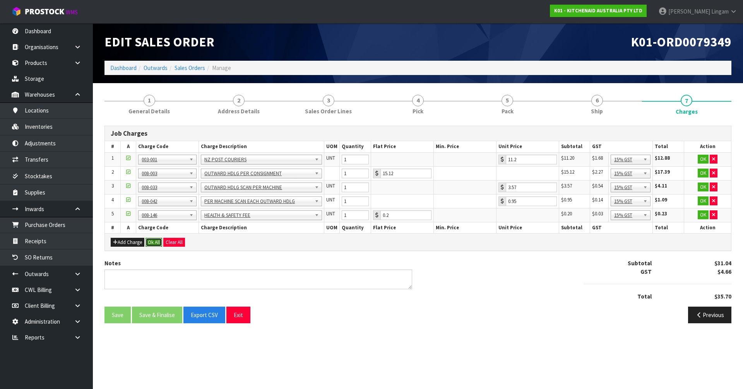
click at [154, 242] on button "Ok All" at bounding box center [153, 242] width 17 height 9
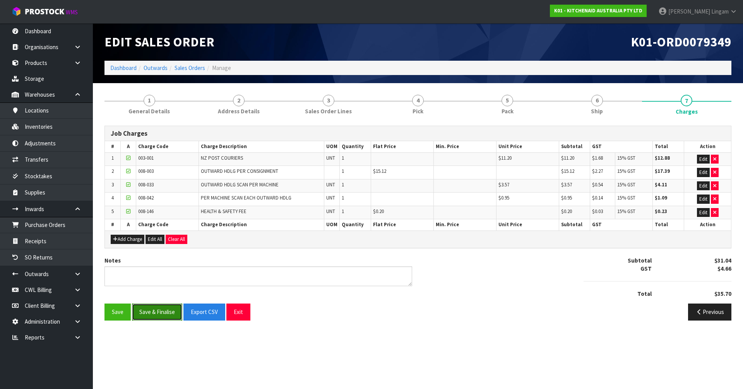
click at [157, 313] on button "Save & Finalise" at bounding box center [157, 312] width 50 height 17
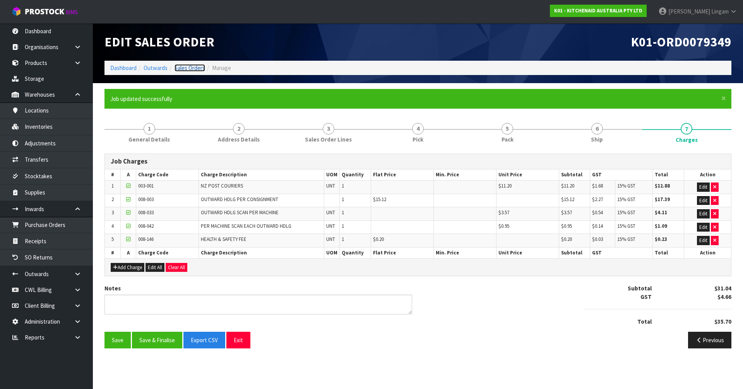
click at [193, 66] on link "Sales Orders" at bounding box center [189, 67] width 31 height 7
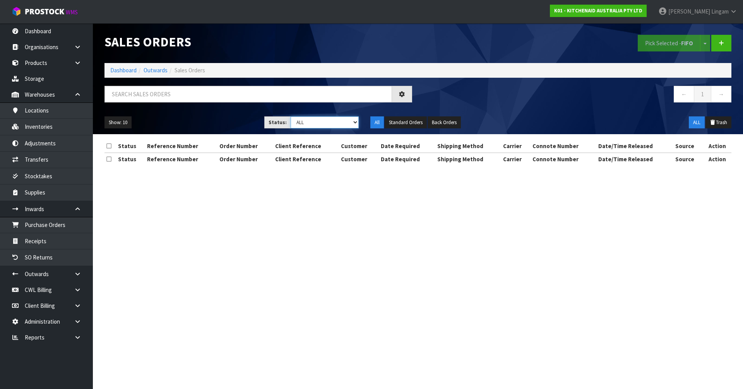
click at [347, 123] on select "Draft Pending Allocated Pending Pick Goods Picked Goods Packed Pending Charges …" at bounding box center [325, 122] width 68 height 12
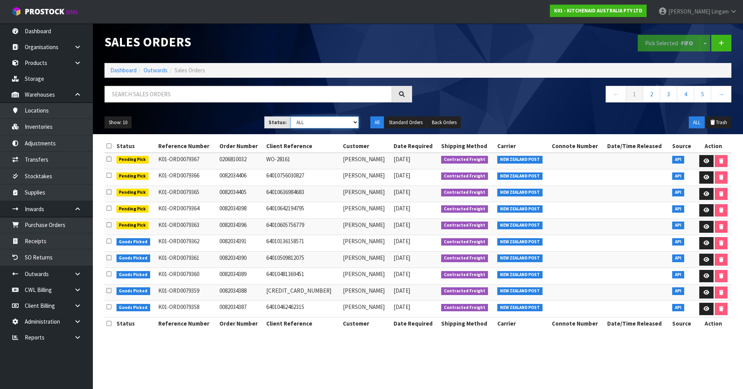
select select "string:6"
click at [291, 116] on select "Draft Pending Allocated Pending Pick Goods Picked Goods Packed Pending Charges …" at bounding box center [325, 122] width 68 height 12
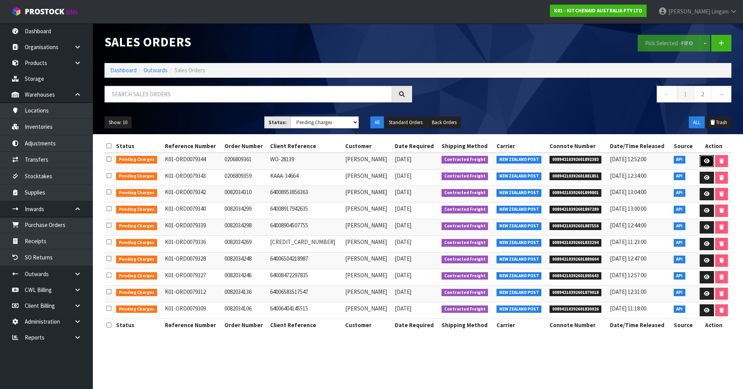
click at [702, 163] on link at bounding box center [707, 161] width 14 height 12
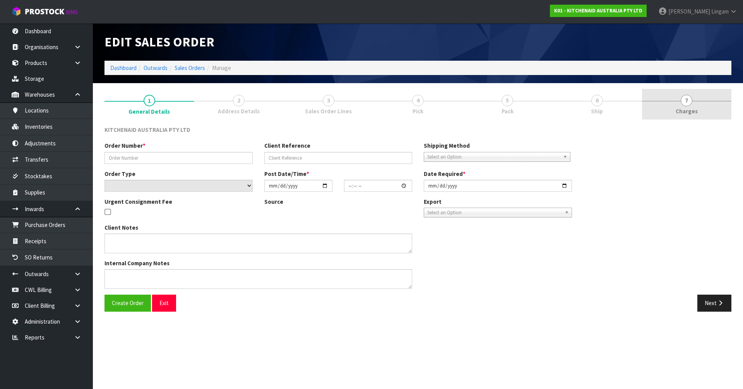
type input "0206809361"
type input "WO-28139"
select select "number:0"
type input "[DATE]"
type input "17:42:01.000"
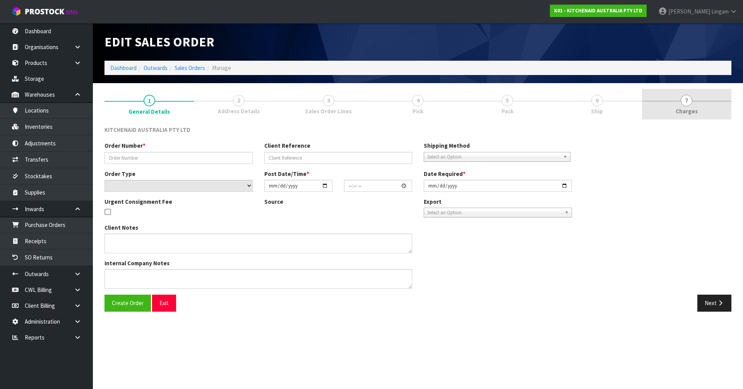
type input "[DATE]"
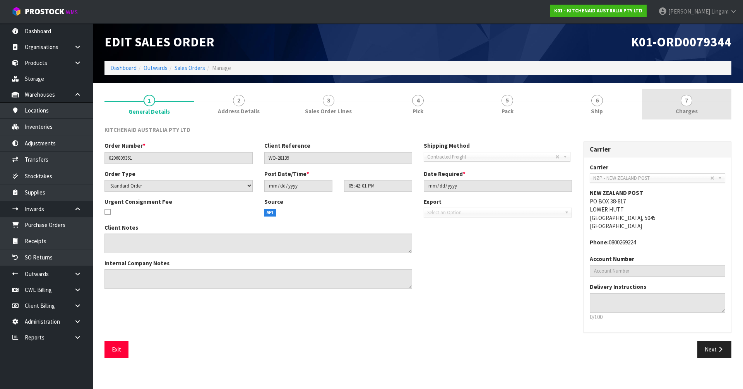
click at [717, 106] on link "7 [GEOGRAPHIC_DATA]" at bounding box center [686, 104] width 89 height 31
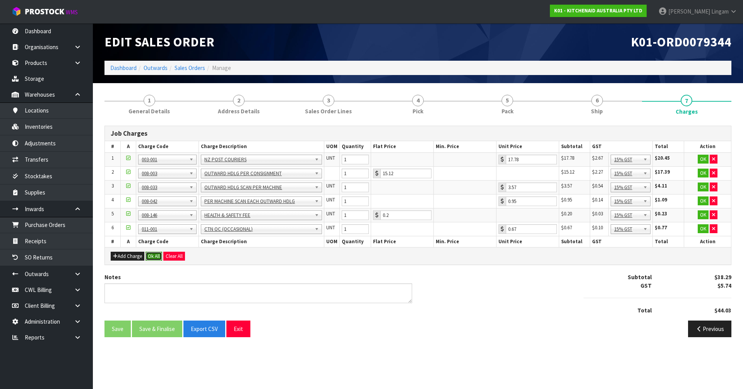
click at [152, 256] on button "Ok All" at bounding box center [153, 256] width 17 height 9
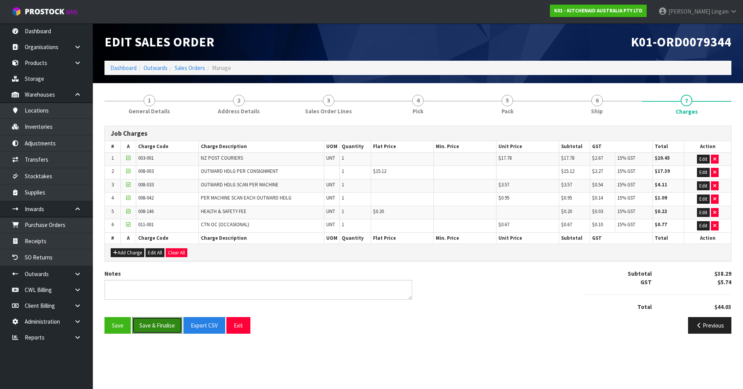
click at [164, 322] on button "Save & Finalise" at bounding box center [157, 325] width 50 height 17
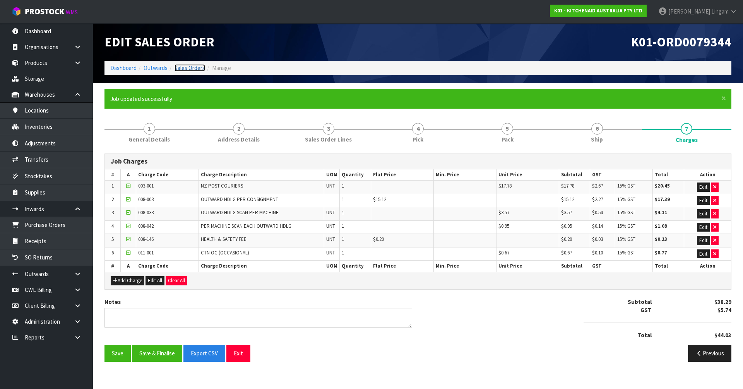
click at [195, 68] on link "Sales Orders" at bounding box center [189, 67] width 31 height 7
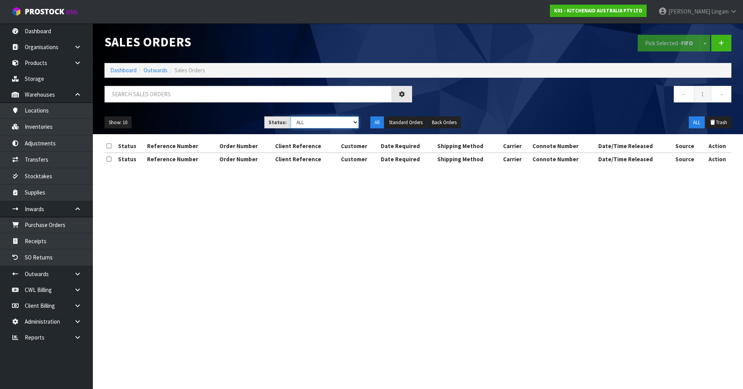
click at [353, 120] on select "Draft Pending Allocated Pending Pick Goods Picked Goods Packed Pending Charges …" at bounding box center [325, 122] width 68 height 12
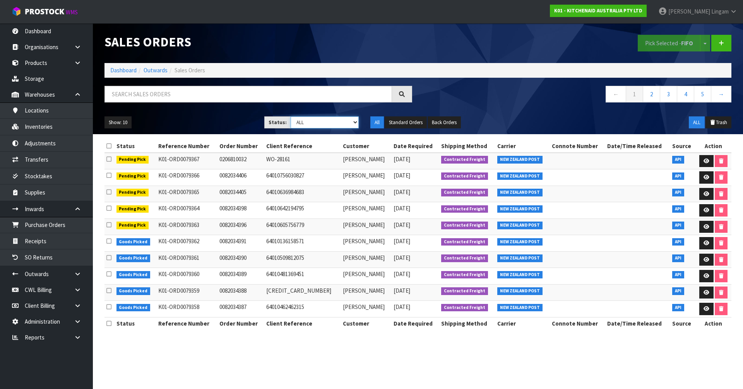
select select "string:6"
click at [291, 116] on select "Draft Pending Allocated Pending Pick Goods Picked Goods Packed Pending Charges …" at bounding box center [325, 122] width 68 height 12
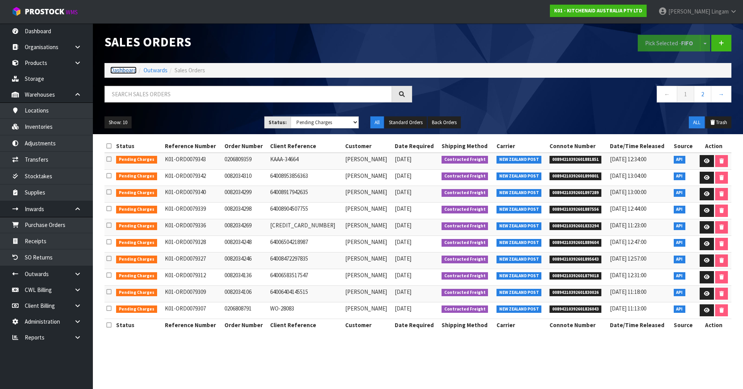
click at [122, 70] on link "Dashboard" at bounding box center [123, 70] width 26 height 7
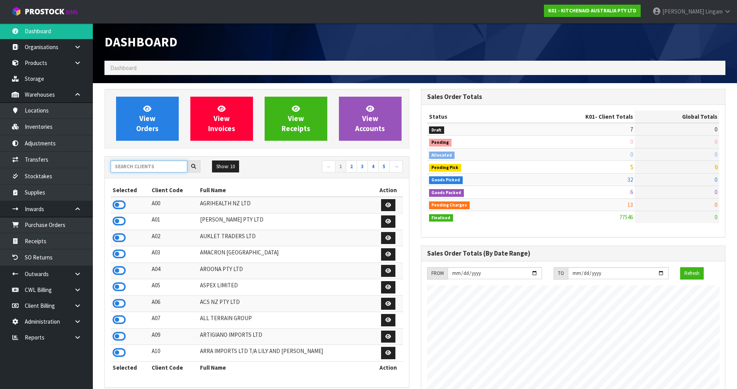
scroll to position [586, 316]
click at [133, 167] on input "text" at bounding box center [149, 167] width 77 height 12
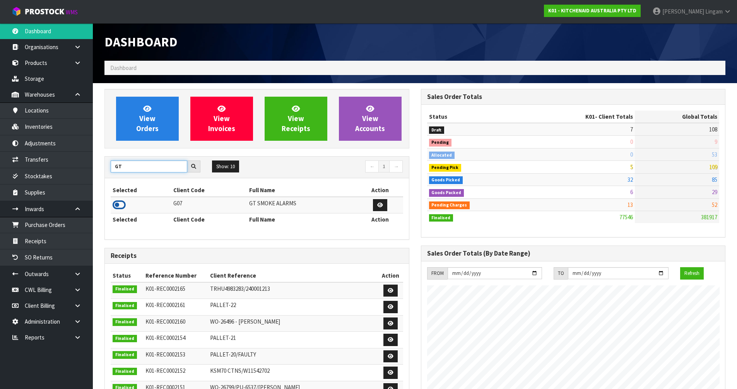
type input "GT"
click at [120, 204] on icon at bounding box center [119, 205] width 13 height 12
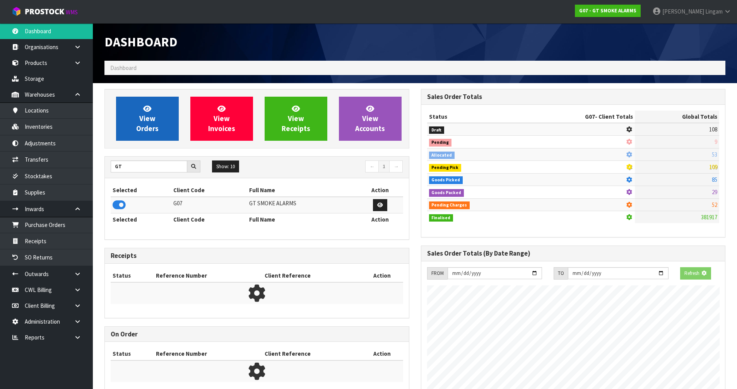
scroll to position [386423, 386589]
click at [150, 135] on link "View Orders" at bounding box center [147, 119] width 63 height 44
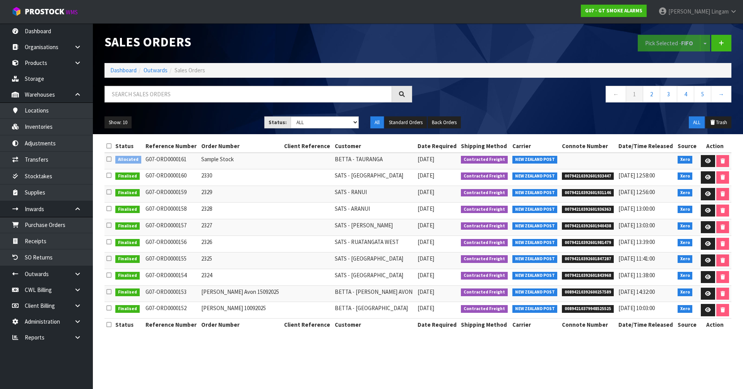
click at [108, 161] on icon at bounding box center [108, 159] width 5 height 6
click at [0, 0] on input "checkbox" at bounding box center [0, 0] width 0 height 0
click at [662, 44] on button "Pick Selected - FIFO" at bounding box center [669, 43] width 63 height 17
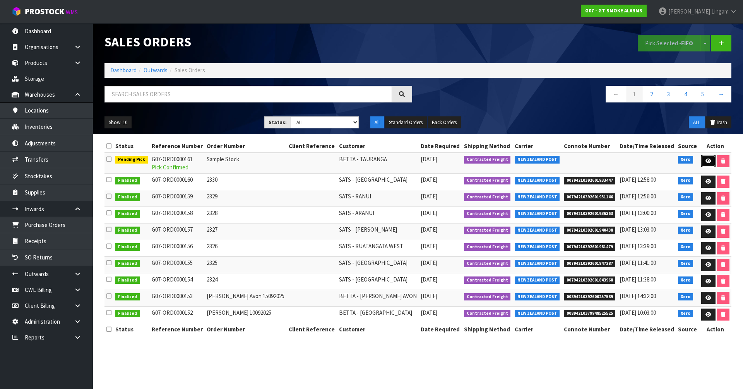
click at [706, 163] on icon at bounding box center [708, 161] width 6 height 5
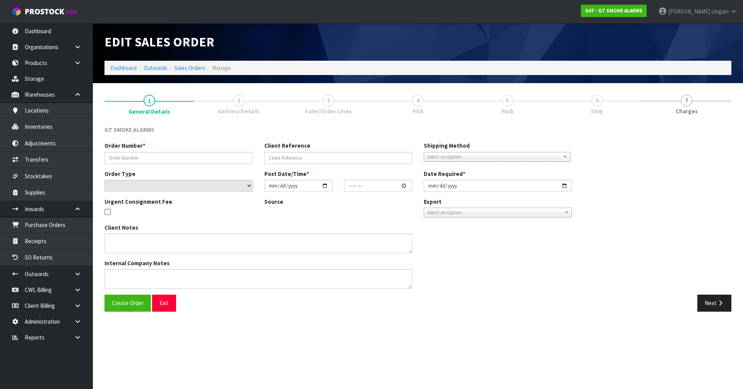
type input "Sample Stock"
select select "number:0"
type input "2025-09-19"
type input "12:25:02.000"
type input "2025-09-19"
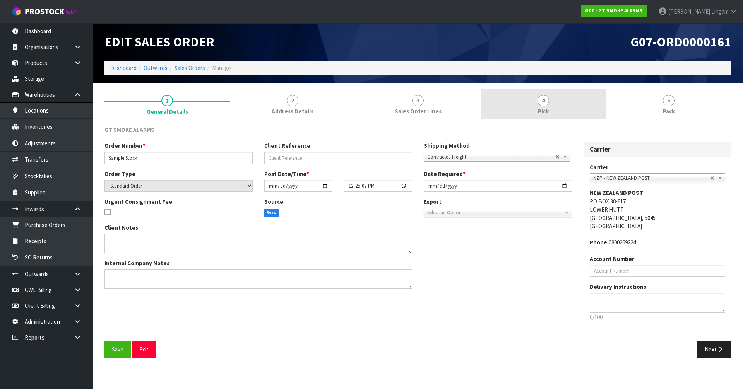
click at [551, 108] on link "4 Pick" at bounding box center [543, 104] width 125 height 31
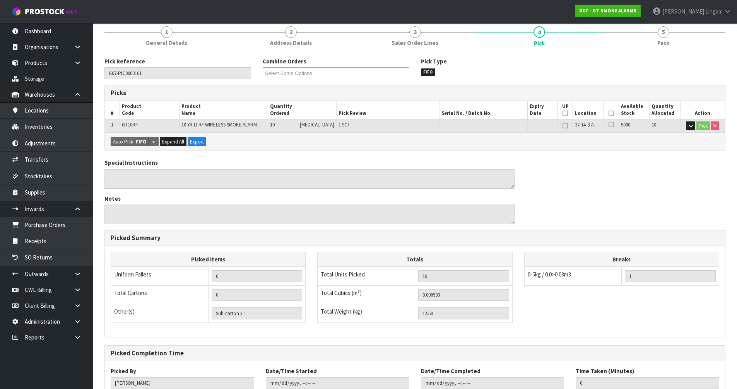
scroll to position [123, 0]
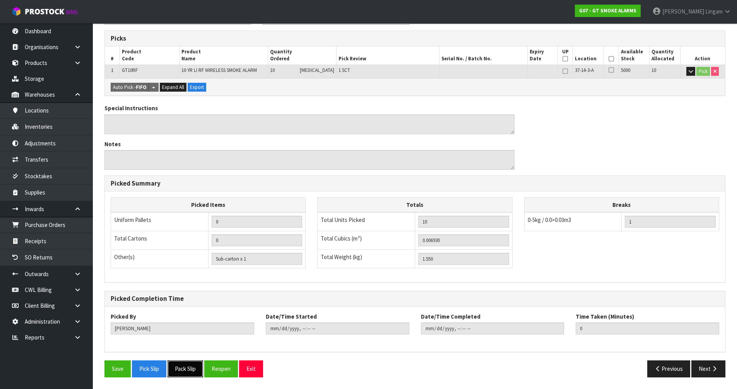
drag, startPoint x: 184, startPoint y: 370, endPoint x: 218, endPoint y: 357, distance: 36.4
click at [185, 369] on button "Pack Slip" at bounding box center [186, 369] width 36 height 17
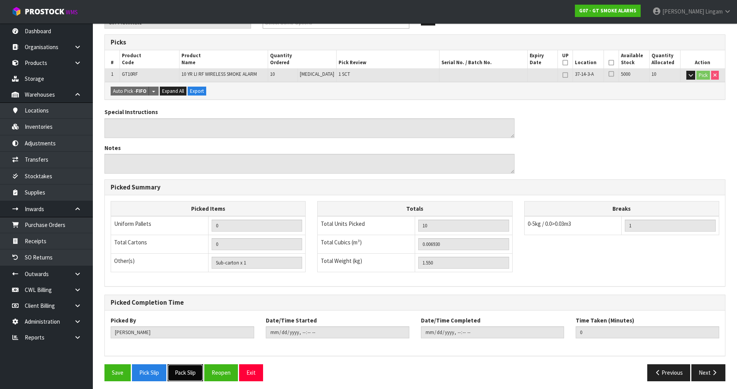
scroll to position [0, 0]
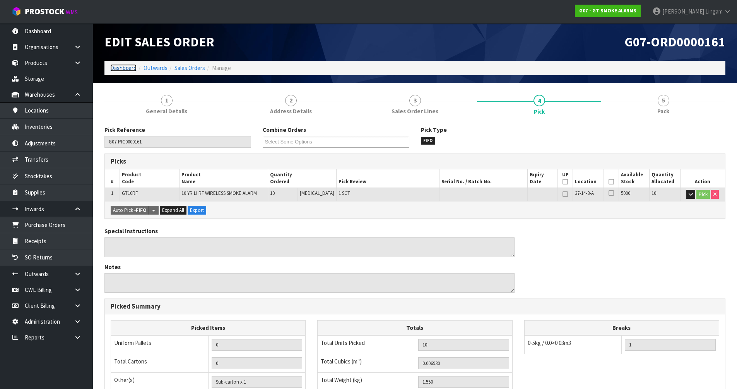
click at [121, 65] on link "Dashboard" at bounding box center [123, 67] width 26 height 7
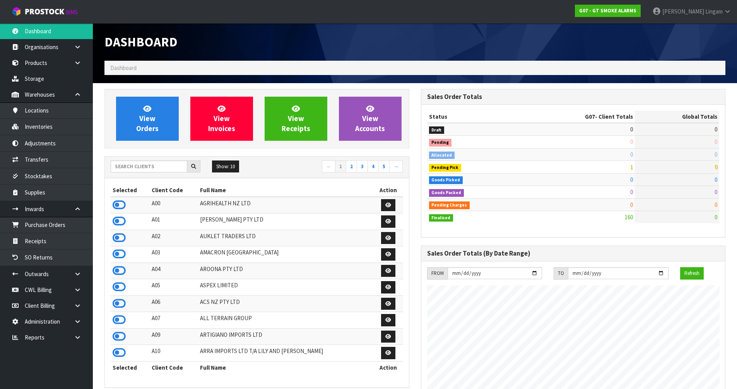
scroll to position [486, 316]
click at [142, 164] on input "text" at bounding box center [149, 167] width 77 height 12
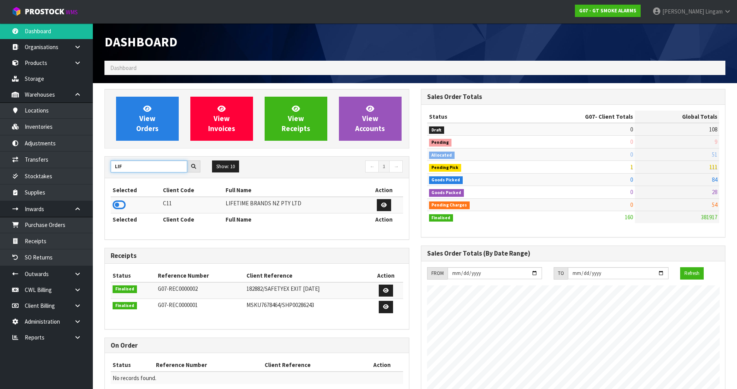
type input "LIF"
click at [116, 208] on icon at bounding box center [119, 205] width 13 height 12
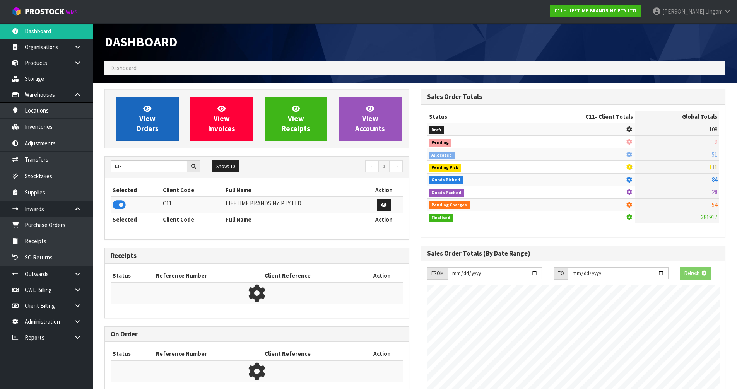
scroll to position [386423, 386589]
click at [157, 119] on link "View Orders" at bounding box center [147, 119] width 63 height 44
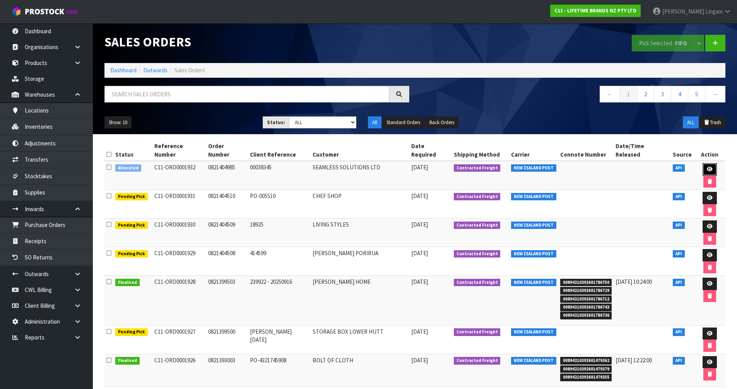
click at [703, 164] on link at bounding box center [710, 169] width 14 height 12
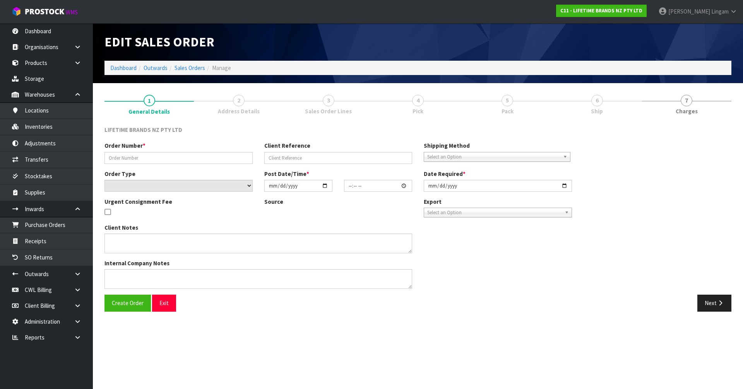
type input "0821404985"
type input "00038345"
select select "number:0"
type input "[DATE]"
type input "11:39:14.000"
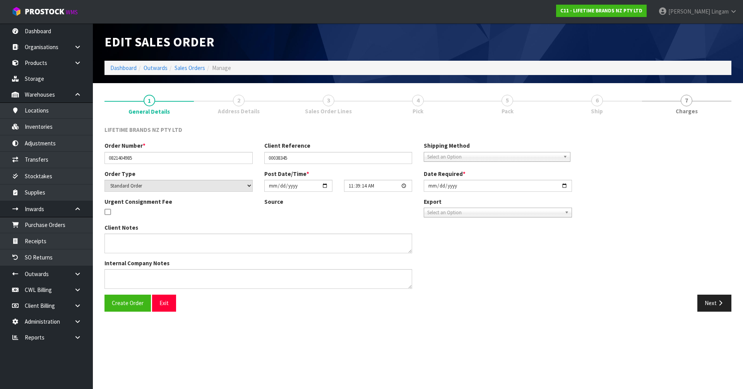
type input "[DATE]"
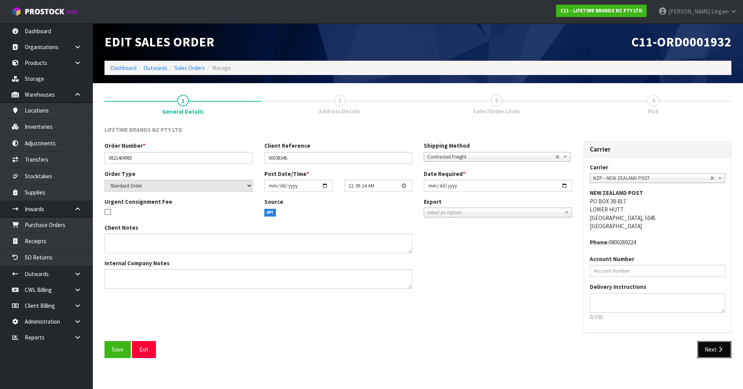
click at [712, 351] on button "Next" at bounding box center [714, 349] width 34 height 17
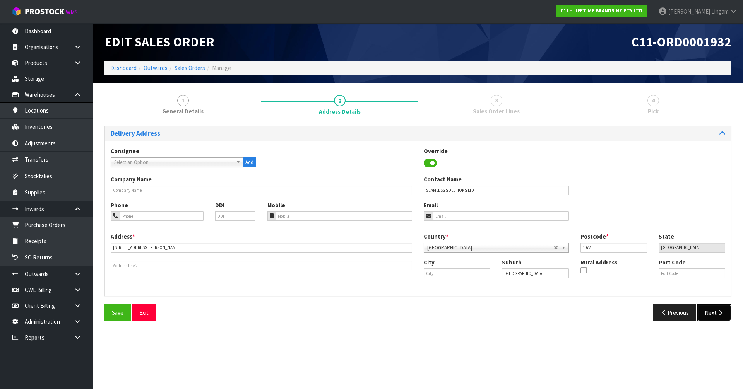
click at [714, 318] on button "Next" at bounding box center [714, 312] width 34 height 17
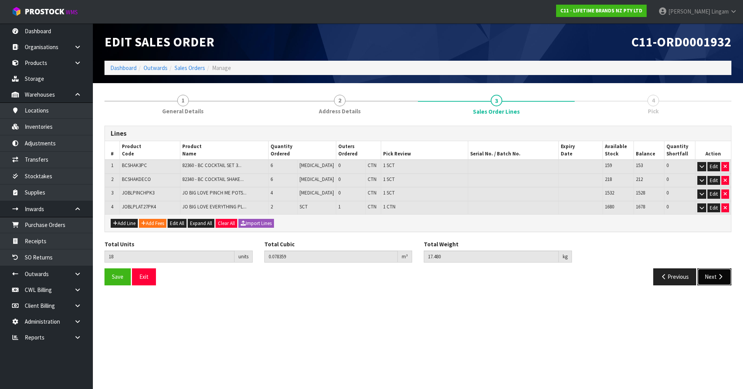
click at [708, 282] on button "Next" at bounding box center [714, 277] width 34 height 17
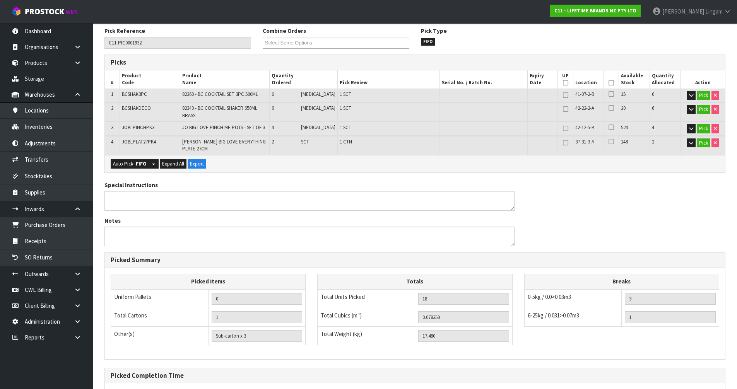
scroll to position [171, 0]
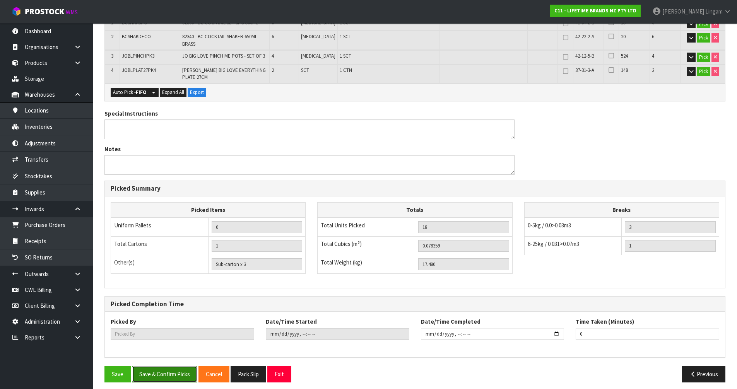
click at [149, 368] on button "Save & Confirm Picks" at bounding box center [164, 374] width 65 height 17
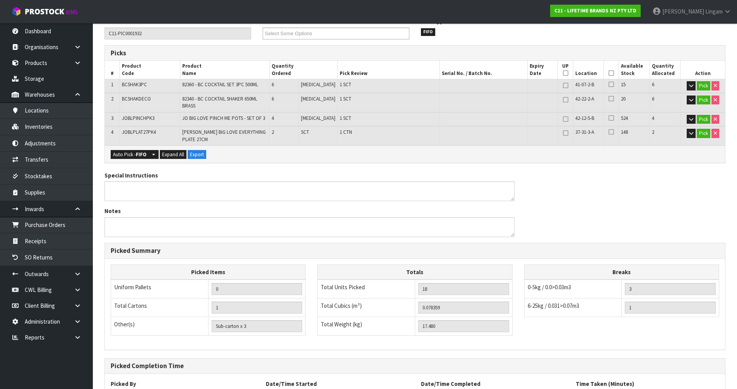
type input "Vineeta Lingam"
type input "2025-09-19T13:15:33"
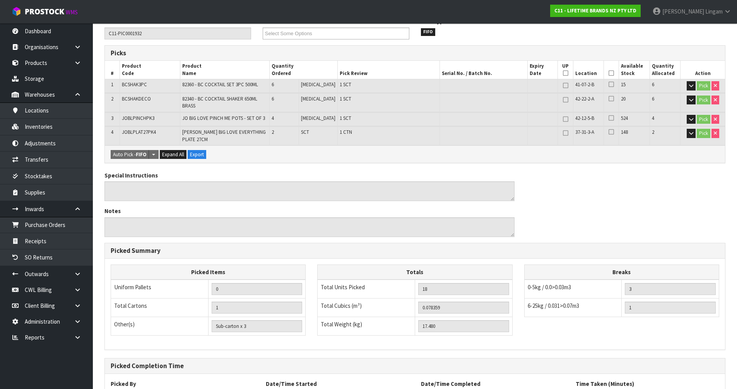
scroll to position [198, 0]
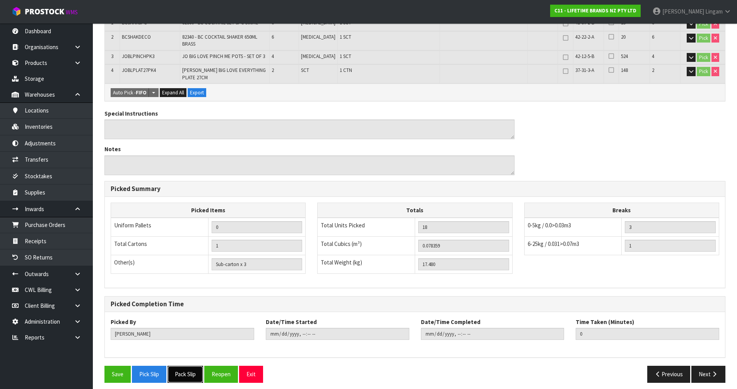
drag, startPoint x: 187, startPoint y: 369, endPoint x: 193, endPoint y: 369, distance: 6.2
click at [187, 369] on button "Pack Slip" at bounding box center [186, 374] width 36 height 17
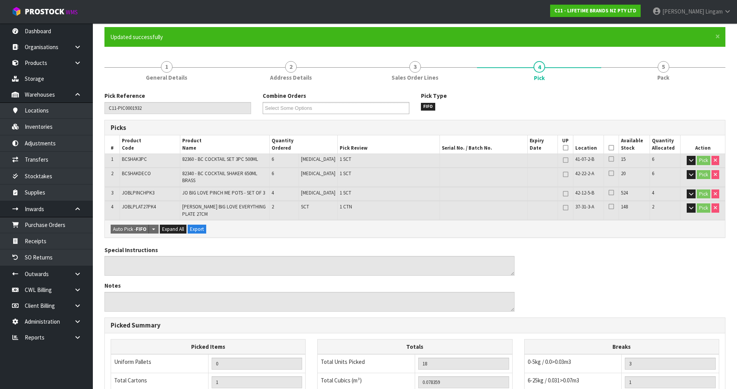
scroll to position [0, 0]
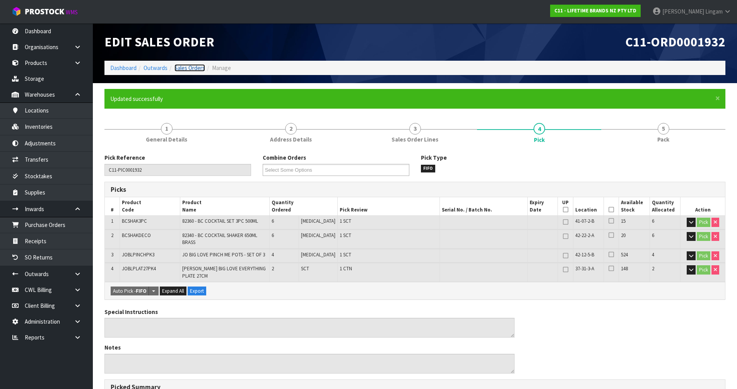
click at [196, 67] on link "Sales Orders" at bounding box center [189, 67] width 31 height 7
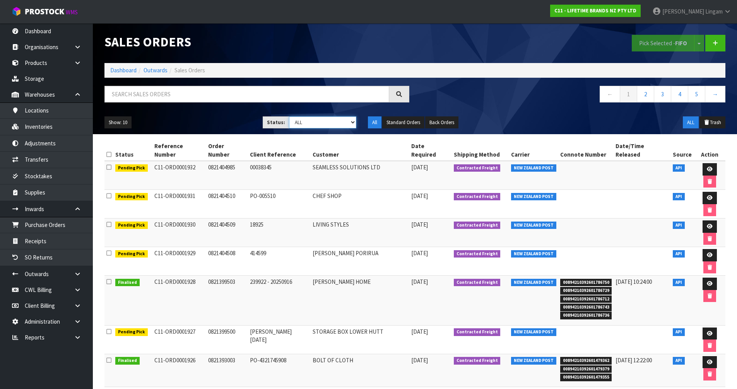
click at [346, 122] on select "Draft Pending Allocated Pending Pick Goods Picked Goods Packed Pending Charges …" at bounding box center [322, 122] width 67 height 12
select select "string:6"
click at [289, 116] on select "Draft Pending Allocated Pending Pick Goods Picked Goods Packed Pending Charges …" at bounding box center [322, 122] width 67 height 12
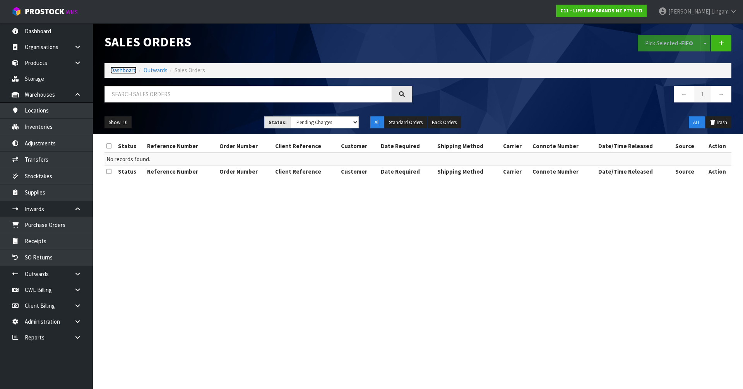
click at [123, 72] on link "Dashboard" at bounding box center [123, 70] width 26 height 7
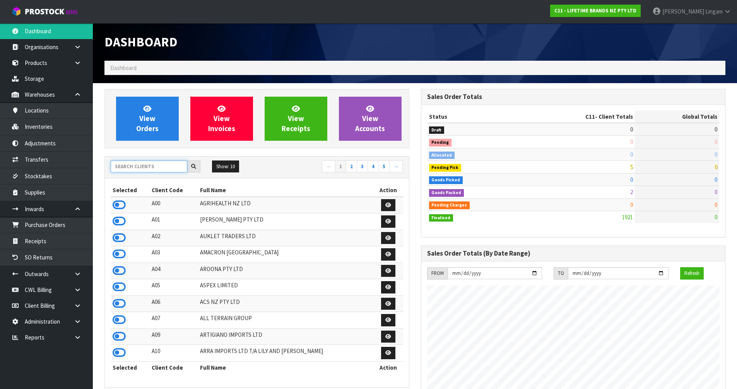
click at [138, 167] on input "text" at bounding box center [149, 167] width 77 height 12
click at [122, 167] on input "text" at bounding box center [149, 167] width 77 height 12
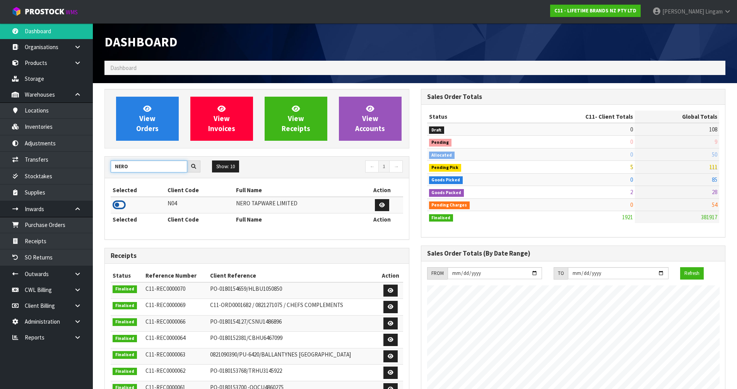
type input "NERO"
click at [118, 204] on icon at bounding box center [119, 205] width 13 height 12
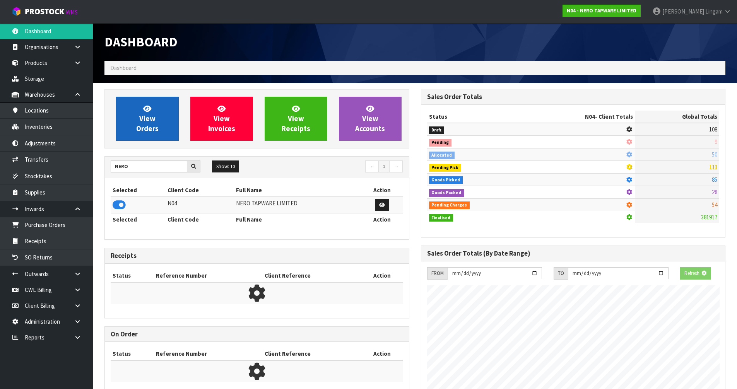
scroll to position [611, 316]
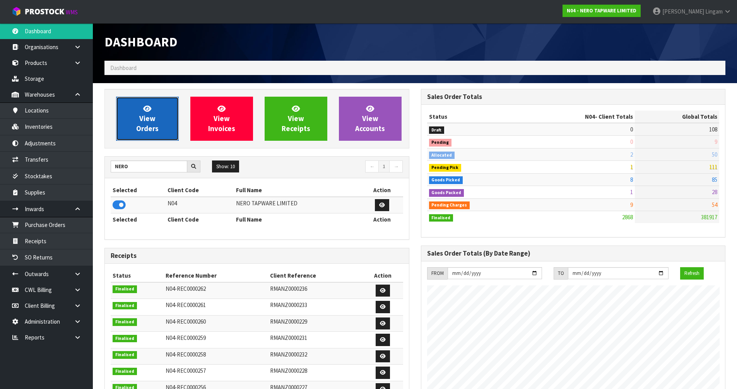
click at [145, 128] on span "View Orders" at bounding box center [147, 118] width 22 height 29
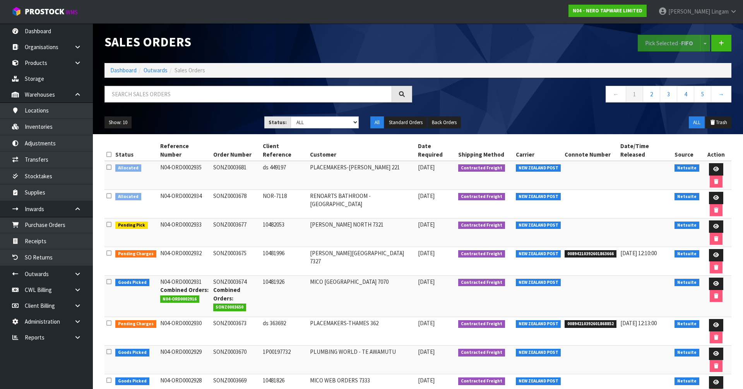
click at [110, 152] on icon at bounding box center [108, 155] width 5 height 6
click at [662, 40] on button "Pick Selected - FIFO" at bounding box center [669, 43] width 63 height 17
click at [354, 125] on select "Draft Pending Allocated Pending Pick Goods Picked Goods Packed Pending Charges …" at bounding box center [325, 122] width 68 height 12
select select "string:6"
click at [291, 116] on select "Draft Pending Allocated Pending Pick Goods Picked Goods Packed Pending Charges …" at bounding box center [325, 122] width 68 height 12
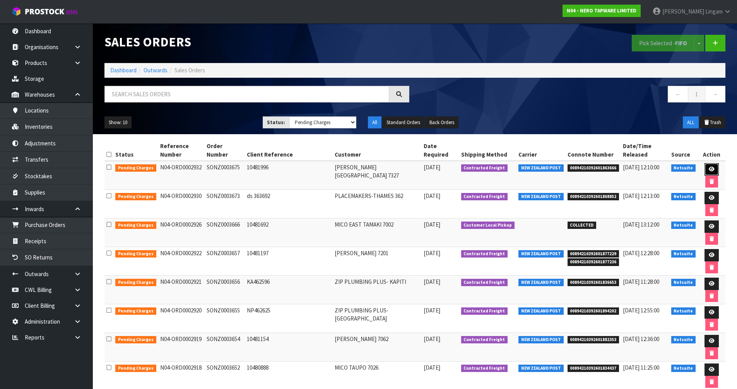
click at [709, 171] on icon at bounding box center [712, 169] width 6 height 5
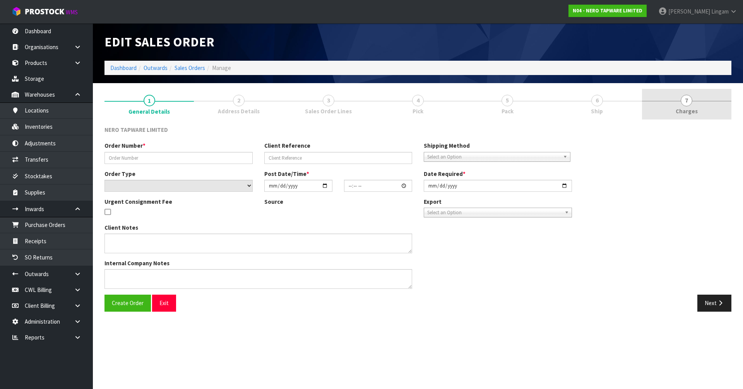
type input "SONZ0003675"
type input "10481996"
select select "number:0"
type input "[DATE]"
type input "11:00:10.000"
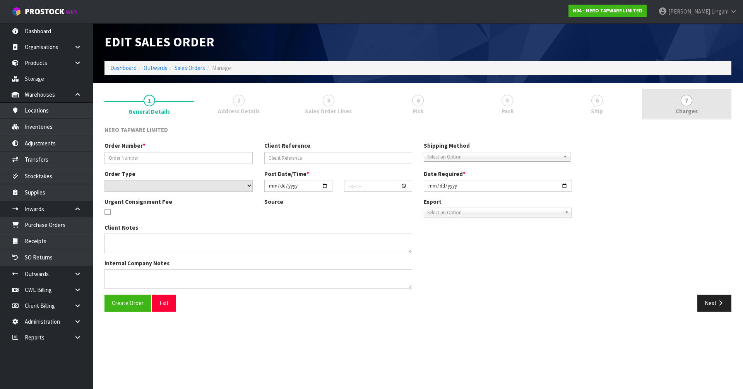
type input "[DATE]"
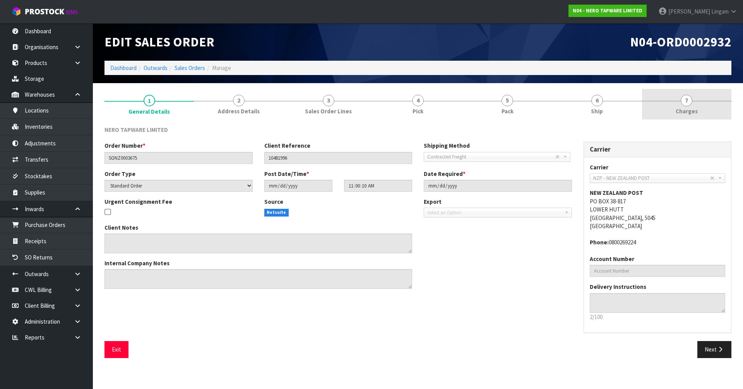
click at [700, 108] on link "7 Charges" at bounding box center [686, 104] width 89 height 31
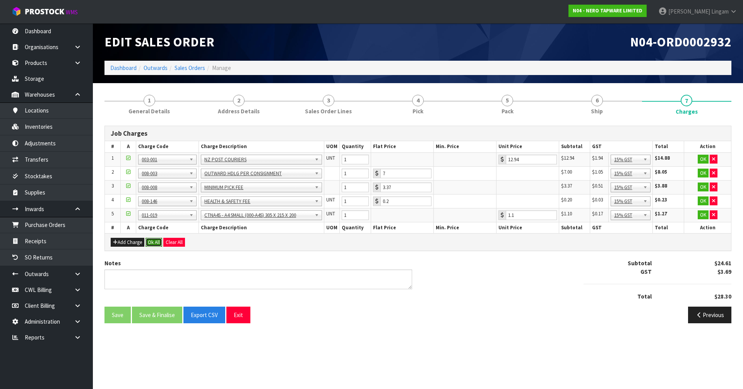
click at [154, 243] on button "Ok All" at bounding box center [153, 242] width 17 height 9
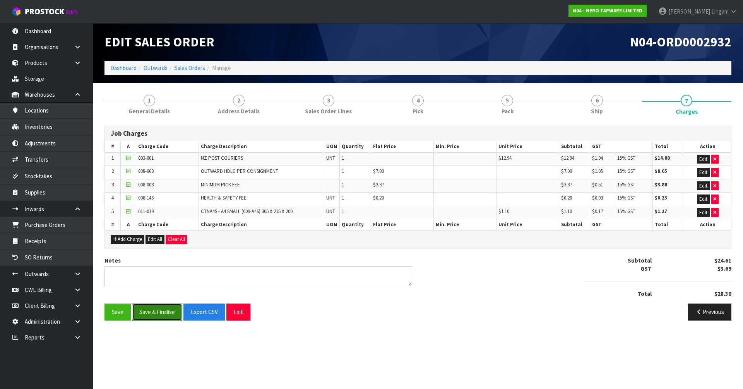
click at [165, 313] on button "Save & Finalise" at bounding box center [157, 312] width 50 height 17
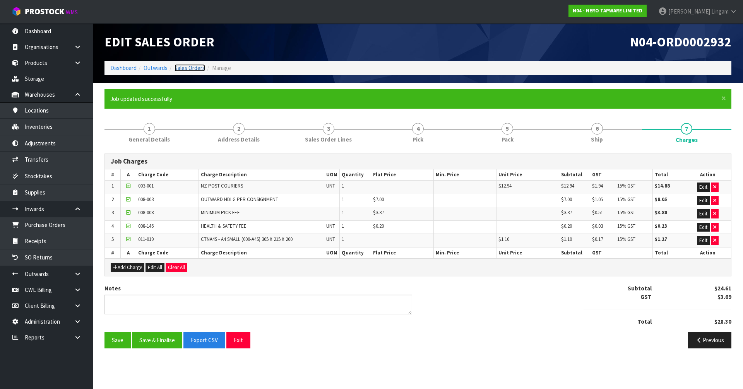
click at [193, 70] on link "Sales Orders" at bounding box center [189, 67] width 31 height 7
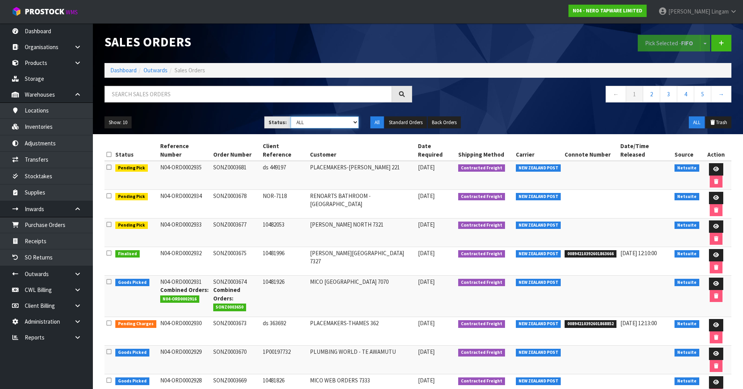
click at [339, 125] on select "Draft Pending Allocated Pending Pick Goods Picked Goods Packed Pending Charges …" at bounding box center [325, 122] width 68 height 12
select select "string:6"
click at [291, 116] on select "Draft Pending Allocated Pending Pick Goods Picked Goods Packed Pending Charges …" at bounding box center [325, 122] width 68 height 12
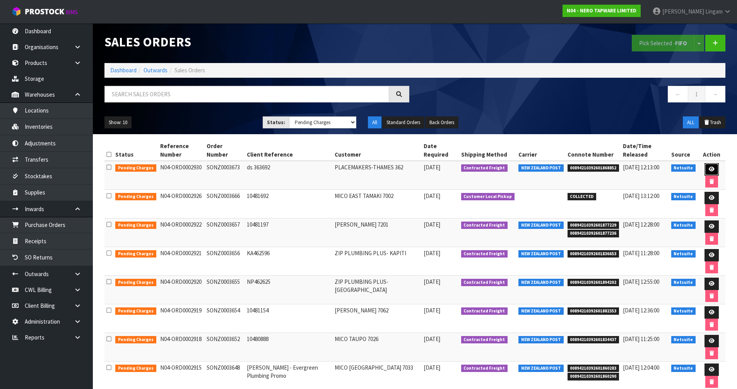
click at [710, 173] on link at bounding box center [712, 169] width 14 height 12
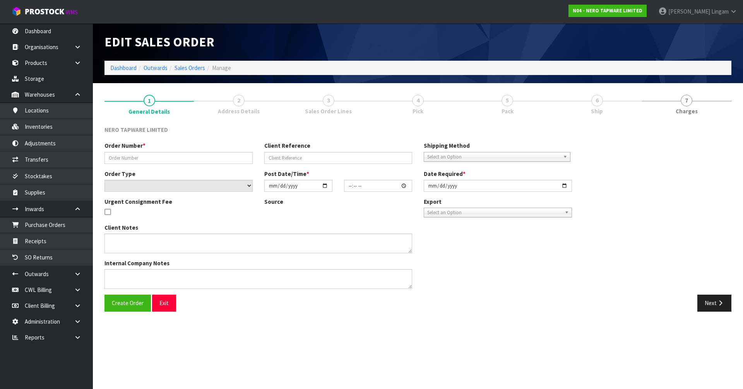
type input "SONZ0003673"
type input "ds 363692"
select select "number:0"
type input "[DATE]"
type input "11:00:05.000"
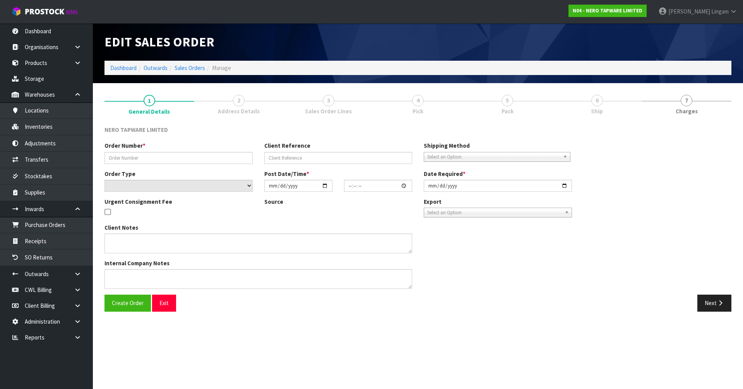
type input "[DATE]"
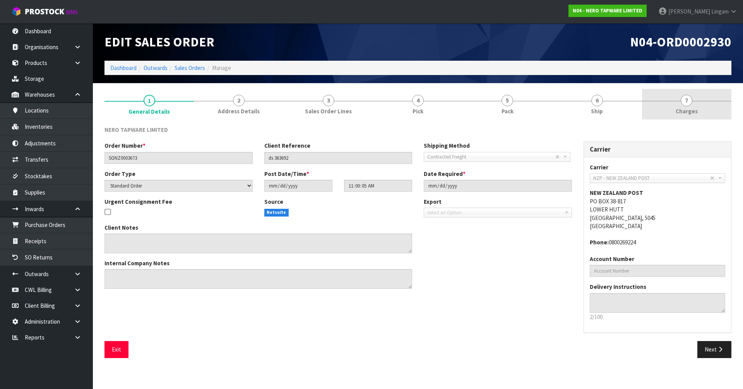
click at [703, 109] on link "7 Charges" at bounding box center [686, 104] width 89 height 31
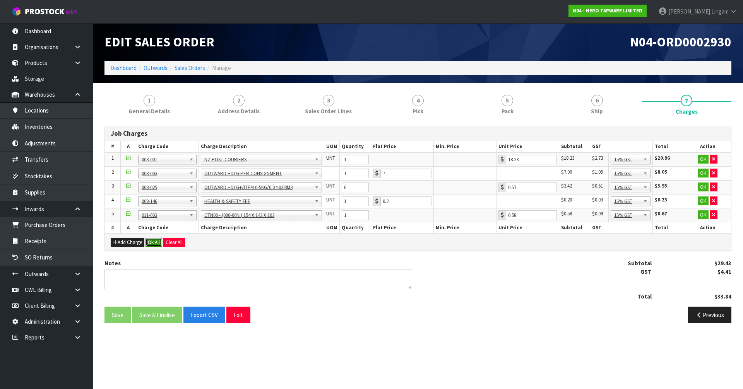
click at [155, 244] on button "Ok All" at bounding box center [153, 242] width 17 height 9
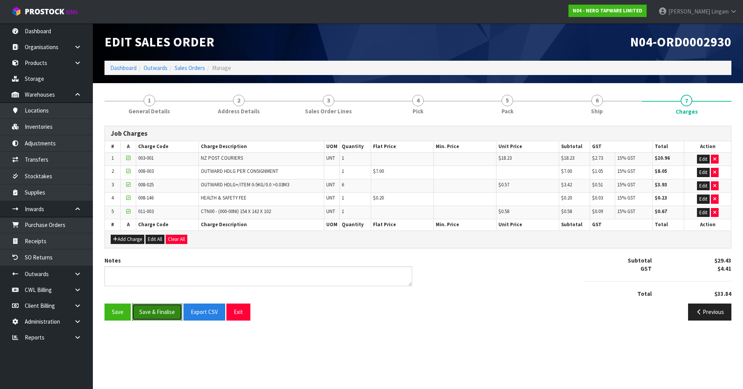
click at [169, 308] on button "Save & Finalise" at bounding box center [157, 312] width 50 height 17
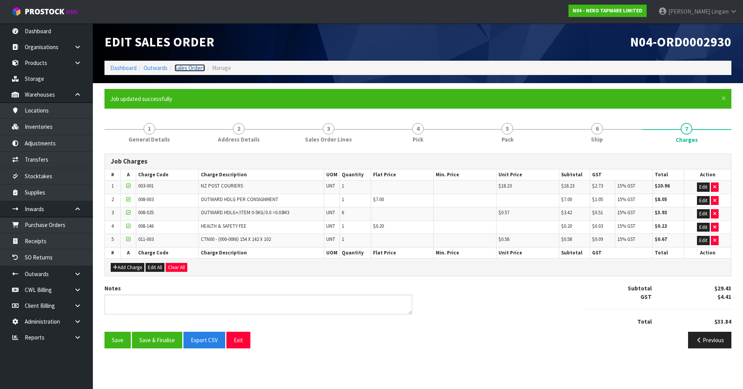
click at [182, 68] on link "Sales Orders" at bounding box center [189, 67] width 31 height 7
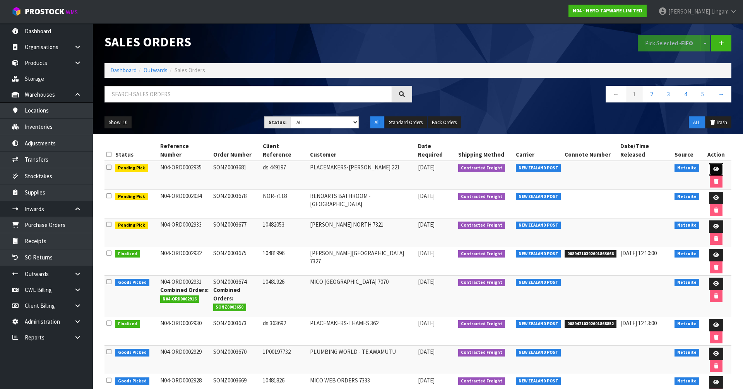
click at [713, 167] on icon at bounding box center [716, 169] width 6 height 5
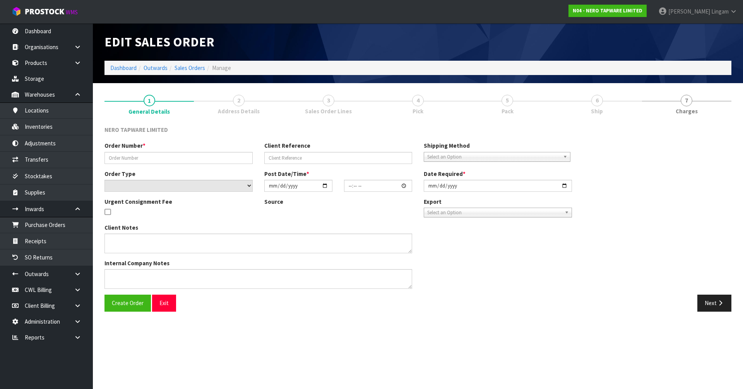
type input "SONZ0003681"
type input "ds 449197"
select select "number:0"
type input "[DATE]"
type input "13:00:08.000"
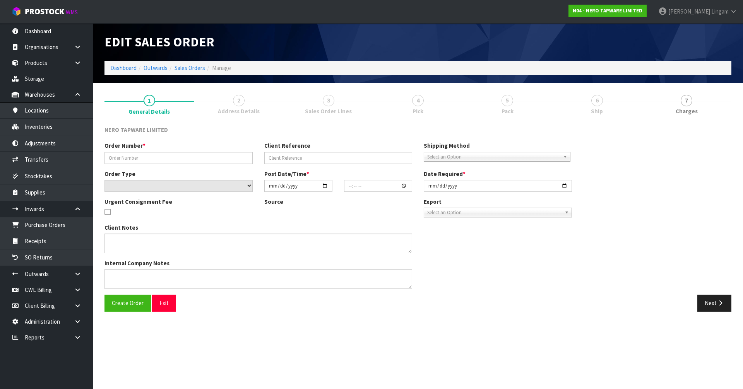
type input "[DATE]"
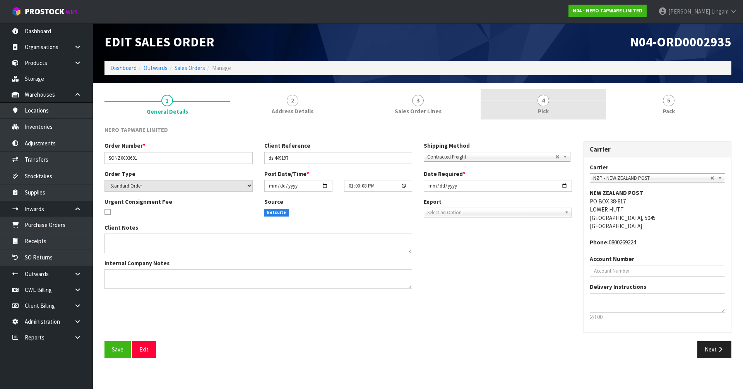
click at [574, 108] on link "4 Pick" at bounding box center [543, 104] width 125 height 31
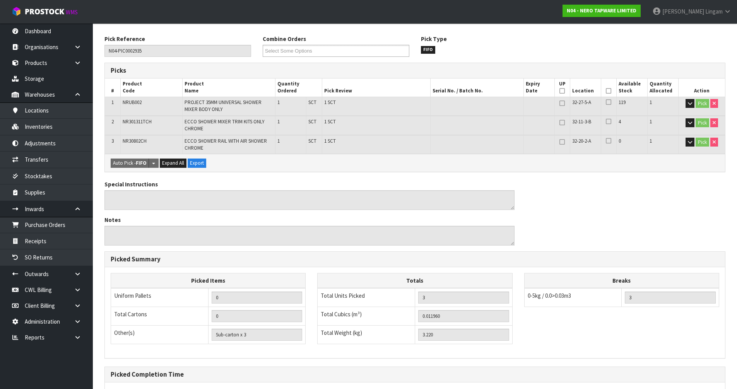
scroll to position [167, 0]
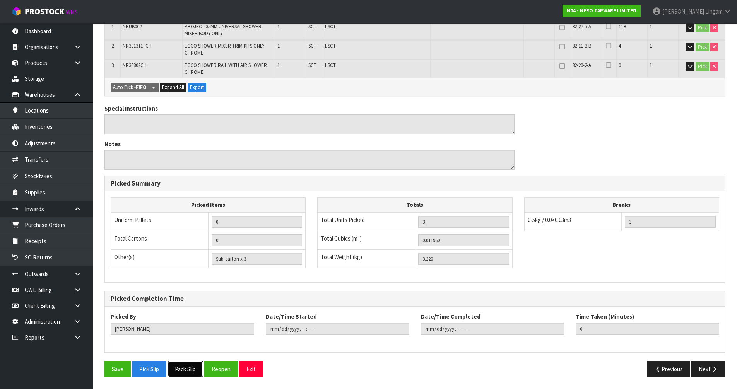
click at [190, 374] on button "Pack Slip" at bounding box center [186, 369] width 36 height 17
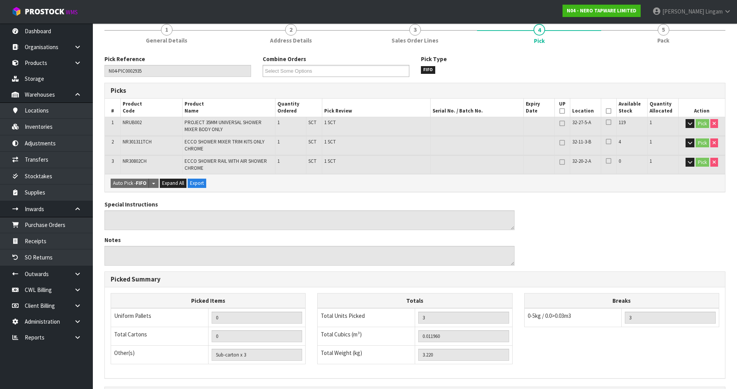
scroll to position [0, 0]
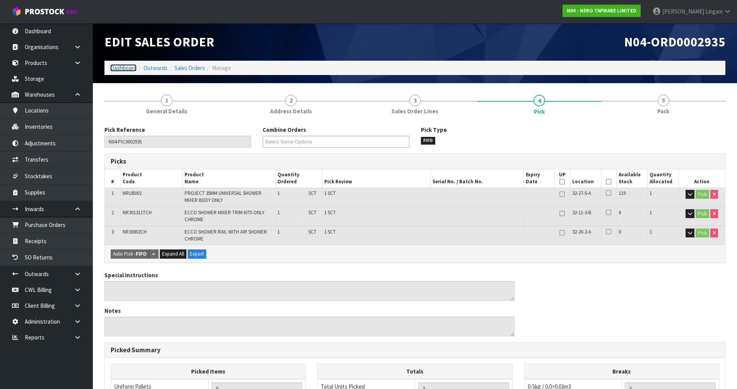
click at [118, 68] on link "Dashboard" at bounding box center [123, 67] width 26 height 7
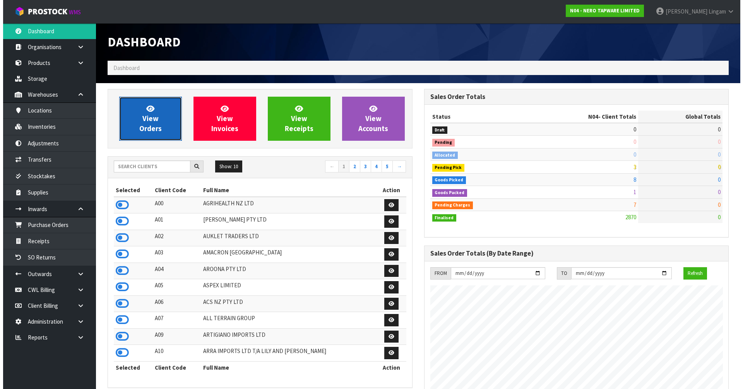
scroll to position [611, 316]
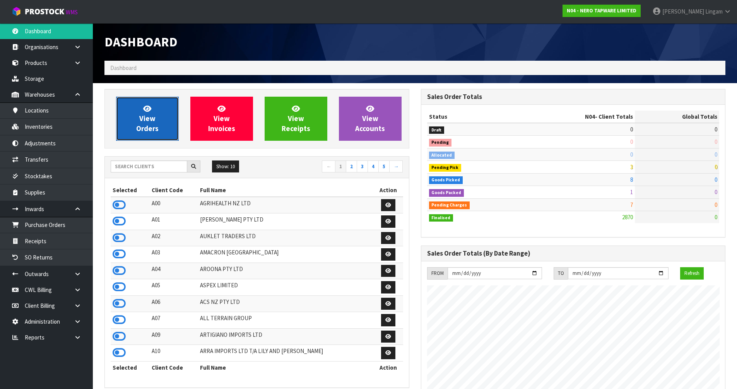
click at [145, 122] on span "View Orders" at bounding box center [147, 118] width 22 height 29
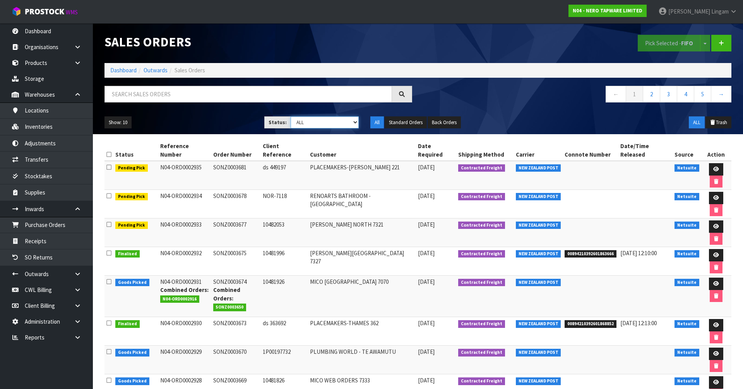
click at [333, 121] on select "Draft Pending Allocated Pending Pick Goods Picked Goods Packed Pending Charges …" at bounding box center [325, 122] width 68 height 12
select select "string:6"
click at [291, 116] on select "Draft Pending Allocated Pending Pick Goods Picked Goods Packed Pending Charges …" at bounding box center [325, 122] width 68 height 12
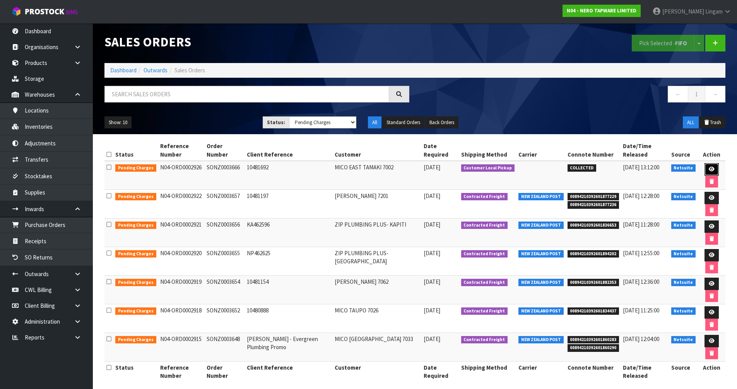
click at [706, 168] on link at bounding box center [712, 169] width 14 height 12
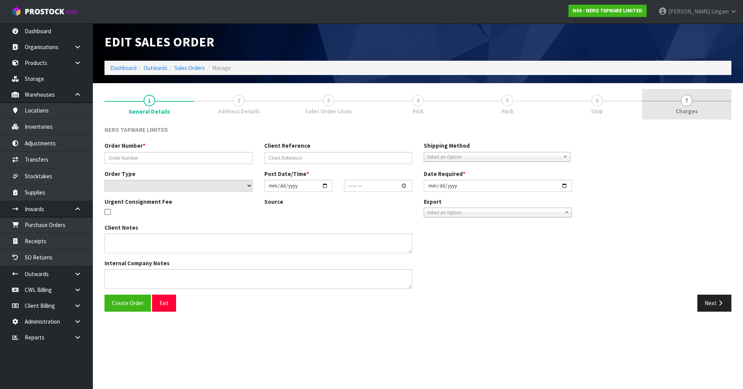
type input "SONZ0003666"
type input "10481692"
select select "number:0"
type input "[DATE]"
type input "09:30:16.000"
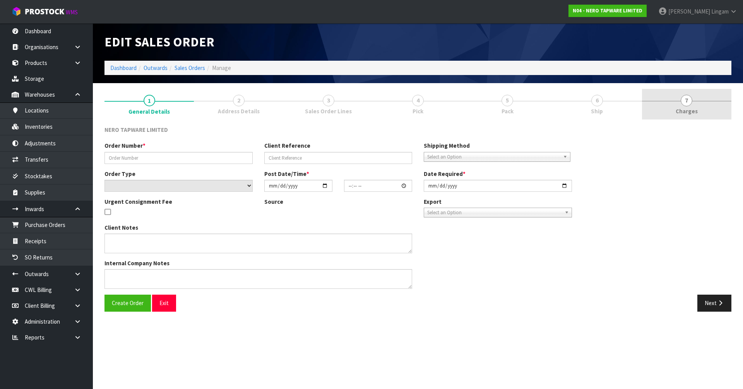
type input "[DATE]"
type textarea "customer pick up 19/09"
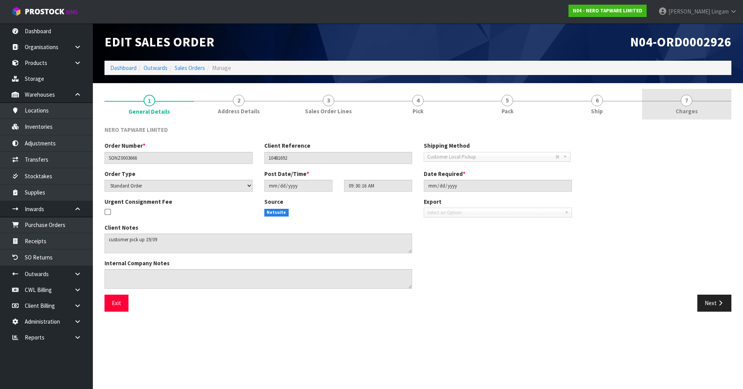
click at [706, 109] on link "7 Charges" at bounding box center [686, 104] width 89 height 31
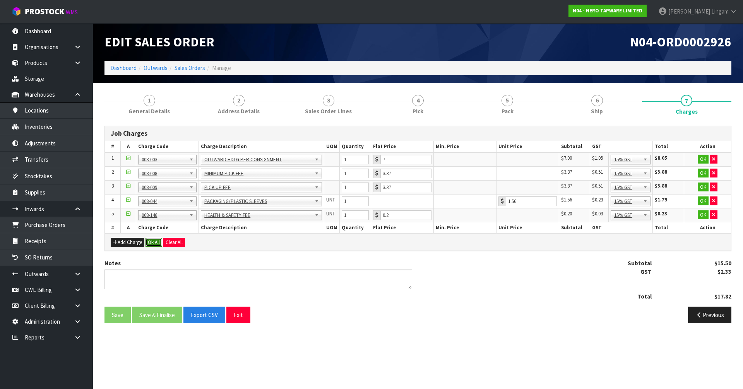
click at [151, 243] on button "Ok All" at bounding box center [153, 242] width 17 height 9
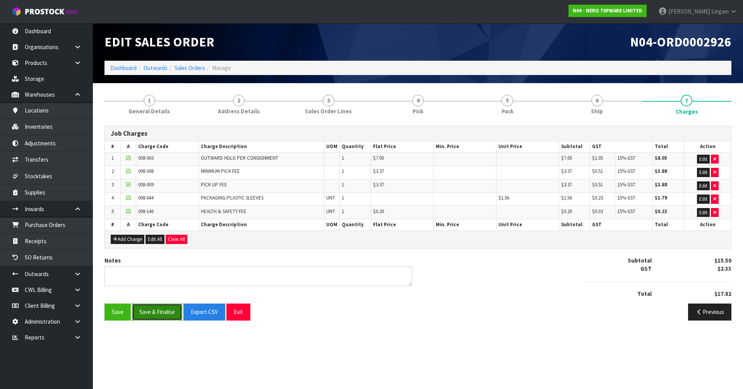
click at [166, 311] on button "Save & Finalise" at bounding box center [157, 312] width 50 height 17
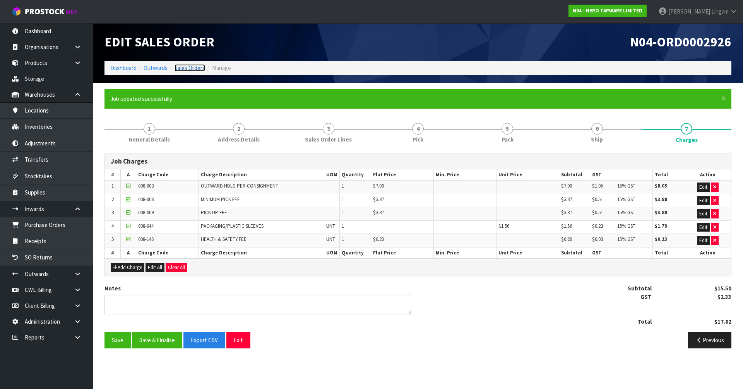
click at [196, 69] on link "Sales Orders" at bounding box center [189, 67] width 31 height 7
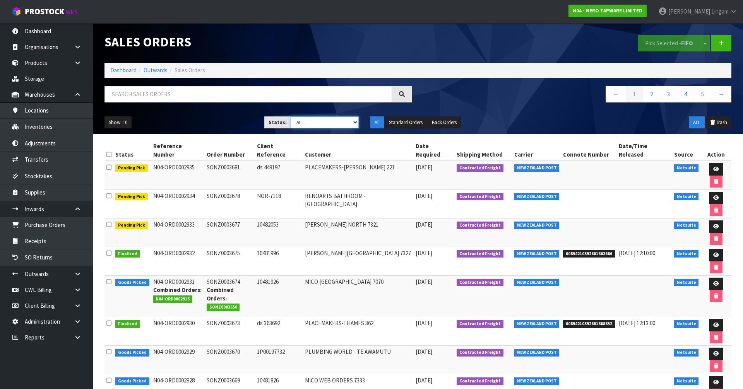
click at [348, 124] on select "Draft Pending Allocated Pending Pick Goods Picked Goods Packed Pending Charges …" at bounding box center [325, 122] width 68 height 12
select select "string:6"
click at [291, 116] on select "Draft Pending Allocated Pending Pick Goods Picked Goods Packed Pending Charges …" at bounding box center [325, 122] width 68 height 12
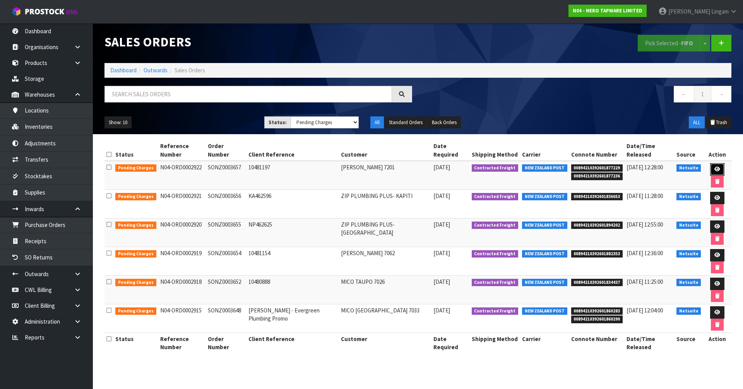
click at [710, 166] on link at bounding box center [717, 169] width 14 height 12
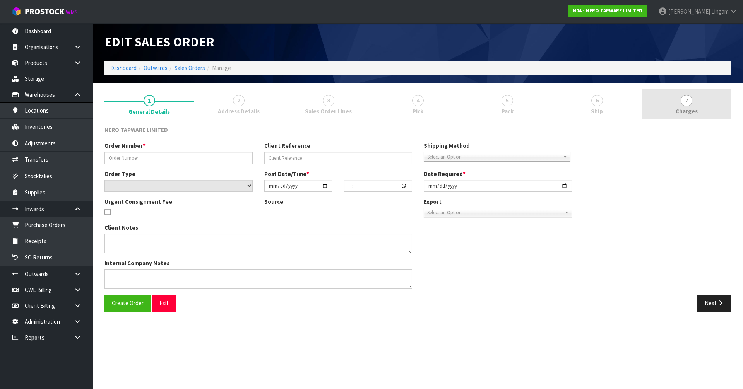
type input "SONZ0003657"
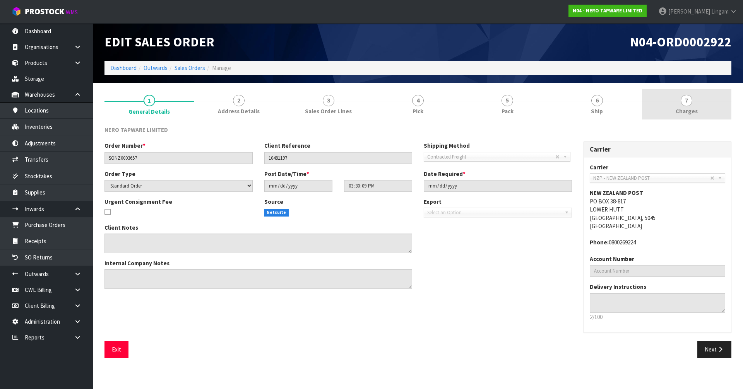
click at [706, 100] on link "7 Charges" at bounding box center [686, 104] width 89 height 31
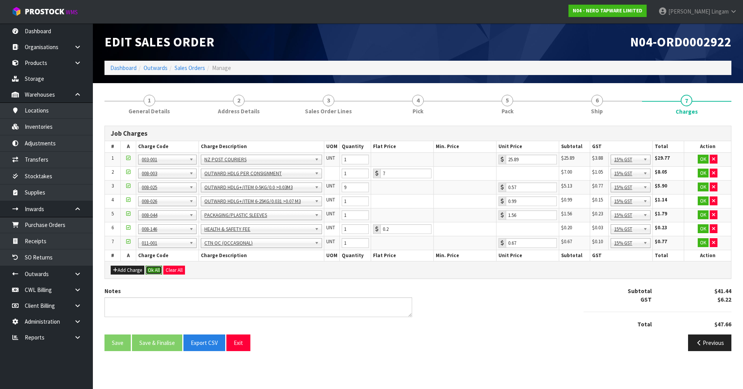
click at [152, 269] on button "Ok All" at bounding box center [153, 270] width 17 height 9
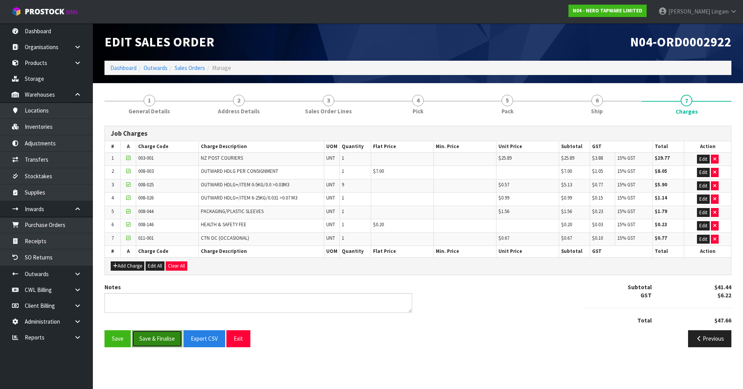
click at [164, 340] on button "Save & Finalise" at bounding box center [157, 338] width 50 height 17
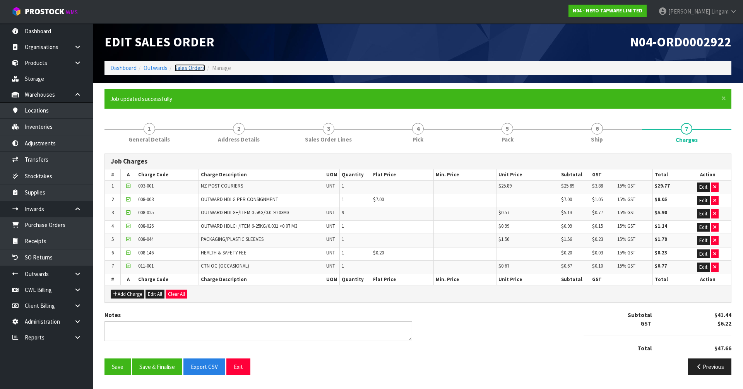
click at [192, 68] on link "Sales Orders" at bounding box center [189, 67] width 31 height 7
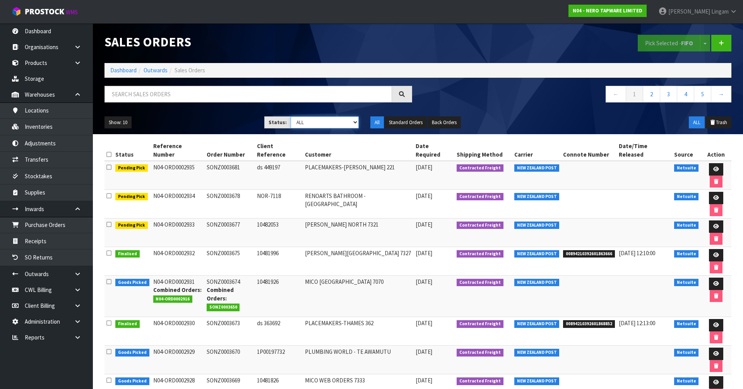
click at [342, 120] on select "Draft Pending Allocated Pending Pick Goods Picked Goods Packed Pending Charges …" at bounding box center [325, 122] width 68 height 12
click at [291, 116] on select "Draft Pending Allocated Pending Pick Goods Picked Goods Packed Pending Charges …" at bounding box center [325, 122] width 68 height 12
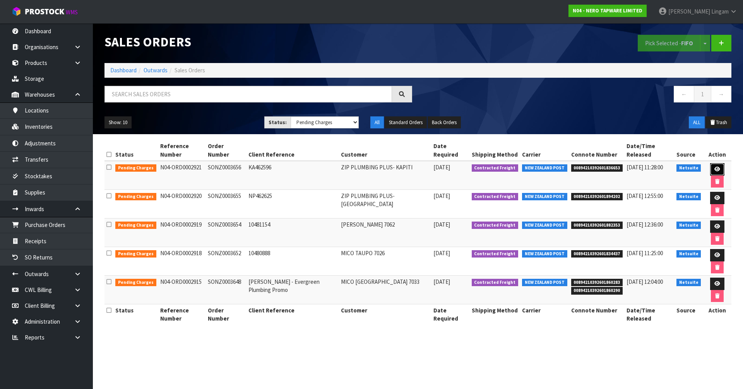
click at [714, 167] on icon at bounding box center [717, 169] width 6 height 5
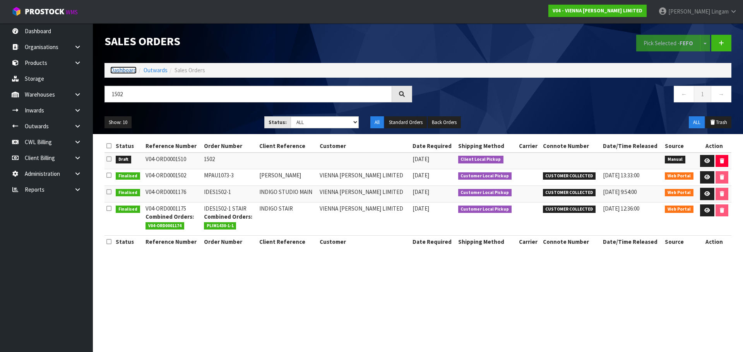
click at [127, 70] on link "Dashboard" at bounding box center [123, 70] width 26 height 7
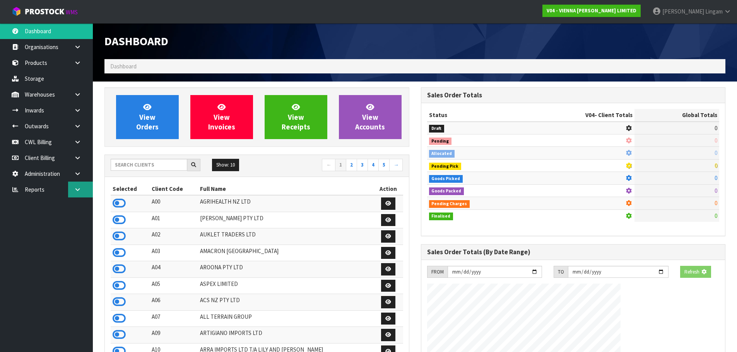
click at [79, 193] on link at bounding box center [80, 190] width 25 height 16
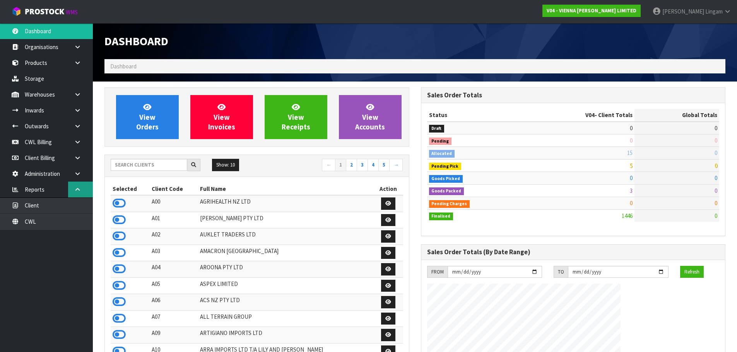
scroll to position [573, 316]
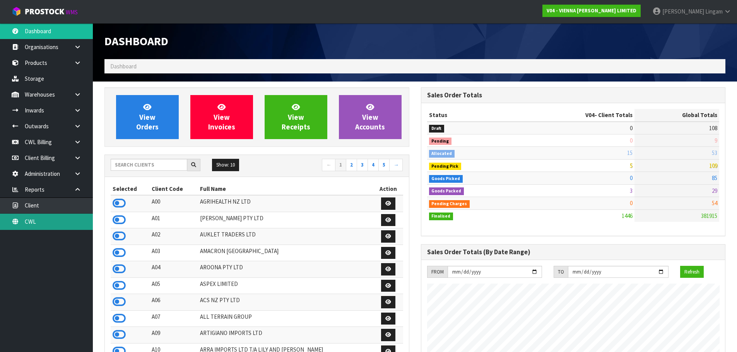
click at [72, 224] on link "CWL" at bounding box center [46, 222] width 93 height 16
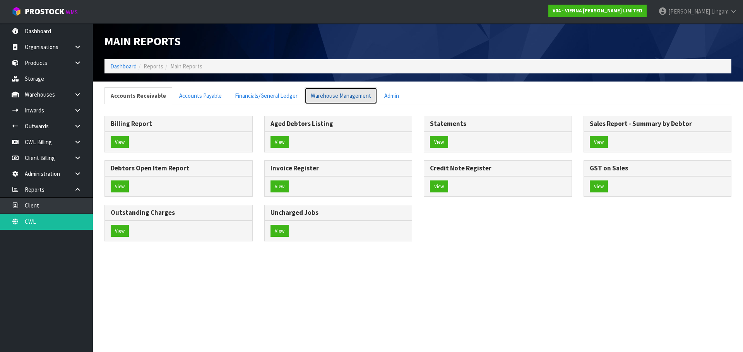
click at [350, 92] on link "Warehouse Management" at bounding box center [340, 95] width 73 height 17
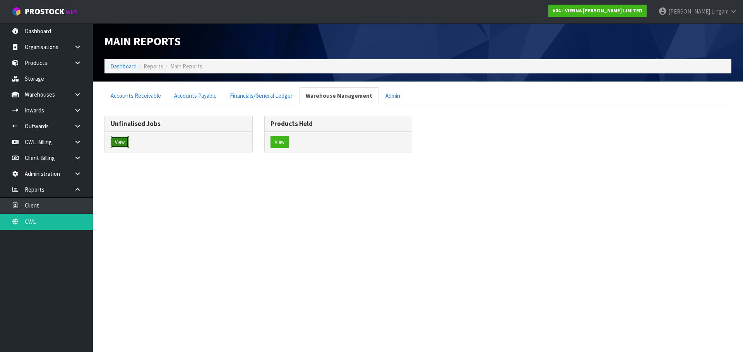
click at [122, 140] on button "View" at bounding box center [120, 142] width 18 height 12
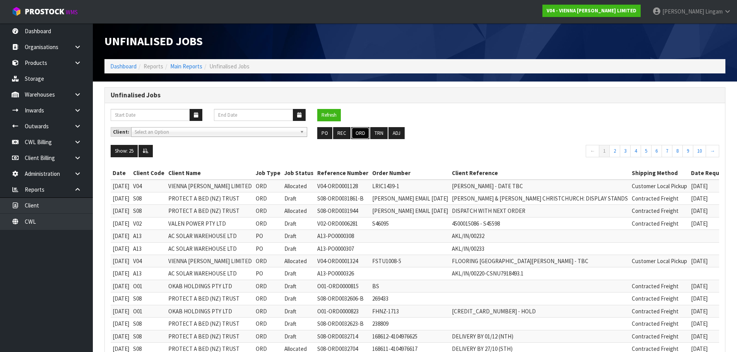
click at [361, 133] on button "ORD" at bounding box center [360, 133] width 18 height 12
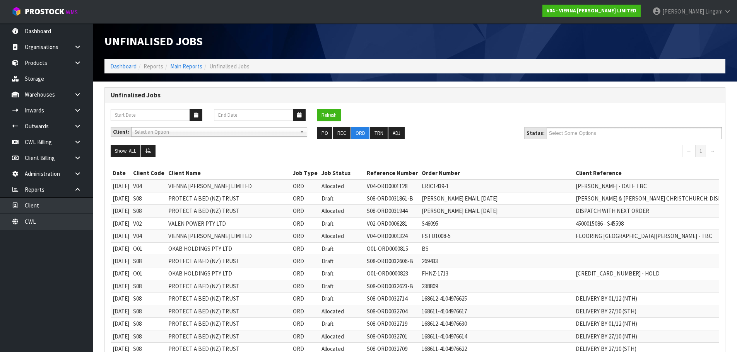
click at [577, 133] on input "Select Some Options" at bounding box center [577, 133] width 57 height 10
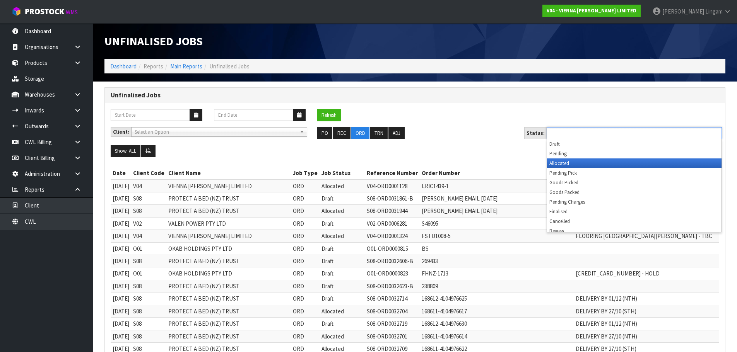
click at [571, 162] on li "Allocated" at bounding box center [634, 164] width 174 height 10
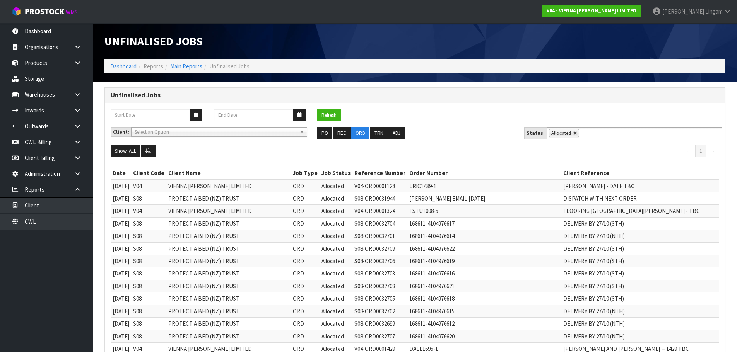
click at [573, 132] on link at bounding box center [575, 133] width 5 height 5
type input "Select Some Options"
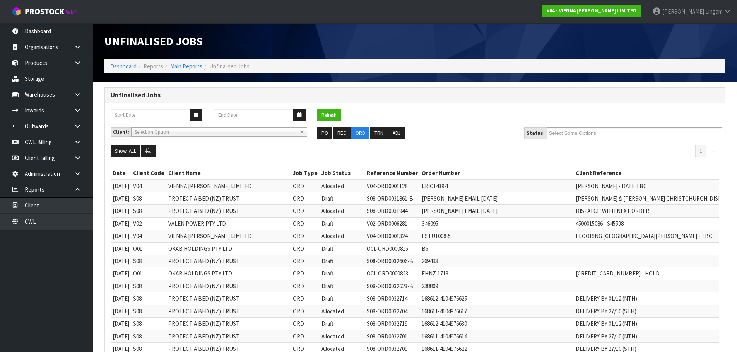
click at [575, 132] on input "Select Some Options" at bounding box center [577, 133] width 57 height 10
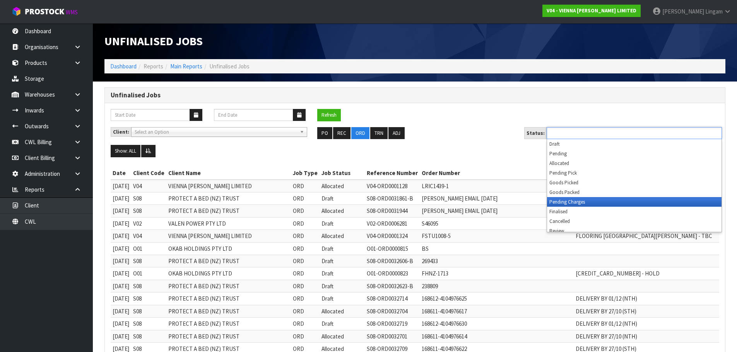
click at [563, 201] on li "Pending Charges" at bounding box center [634, 202] width 174 height 10
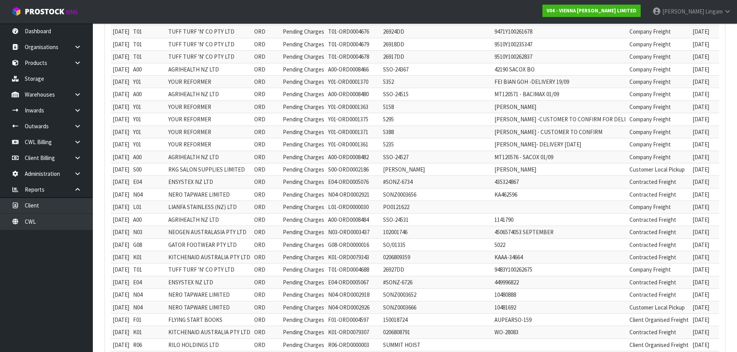
scroll to position [39, 0]
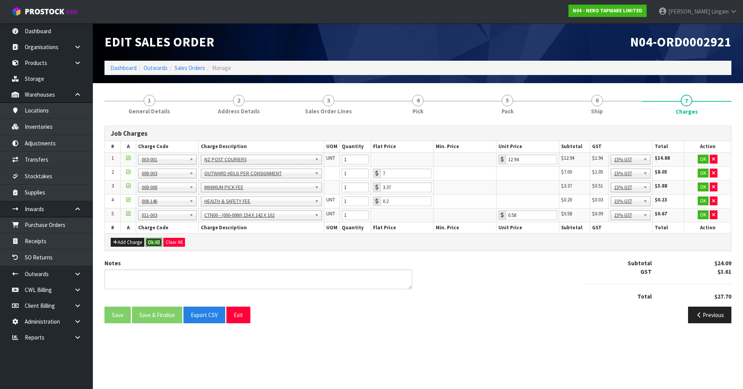
click at [156, 242] on button "Ok All" at bounding box center [153, 242] width 17 height 9
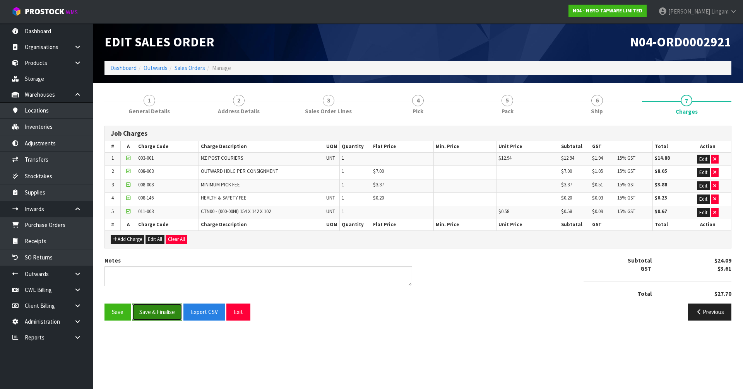
click at [154, 311] on button "Save & Finalise" at bounding box center [157, 312] width 50 height 17
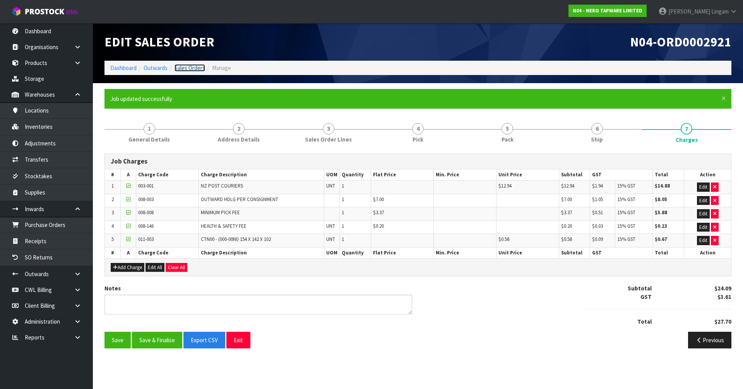
click at [194, 67] on link "Sales Orders" at bounding box center [189, 67] width 31 height 7
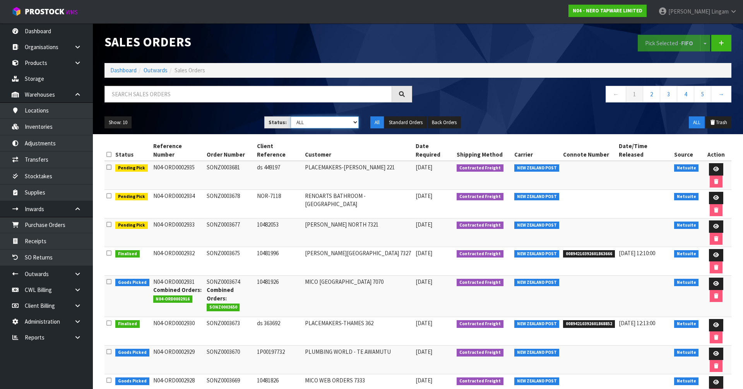
click at [346, 126] on select "Draft Pending Allocated Pending Pick Goods Picked Goods Packed Pending Charges …" at bounding box center [325, 122] width 68 height 12
select select "string:6"
click at [291, 116] on select "Draft Pending Allocated Pending Pick Goods Picked Goods Packed Pending Charges …" at bounding box center [325, 122] width 68 height 12
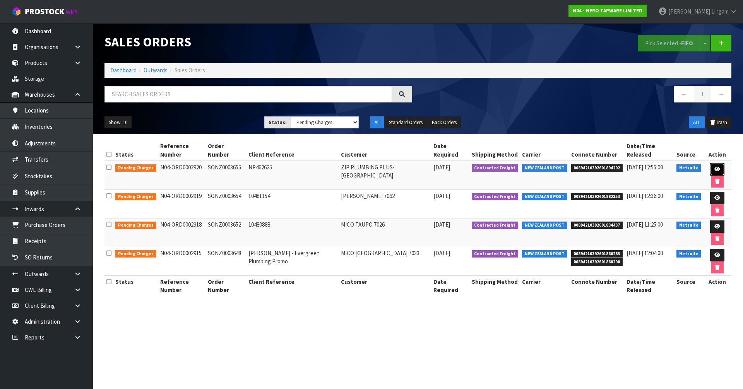
click at [710, 169] on link at bounding box center [717, 169] width 14 height 12
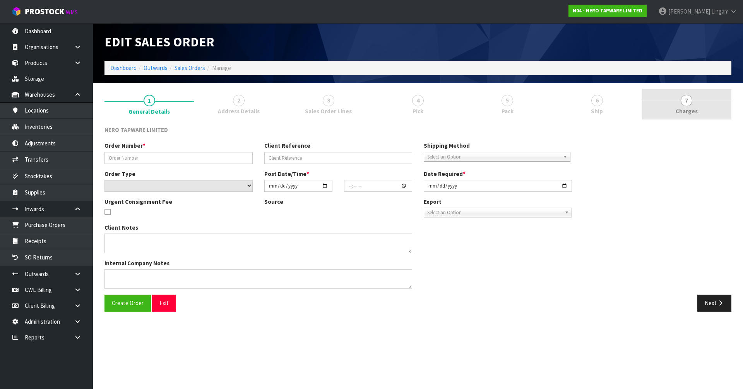
type input "SONZ0003655"
type input "NP462625"
select select "number:0"
type input "[DATE]"
type input "15:30:06.000"
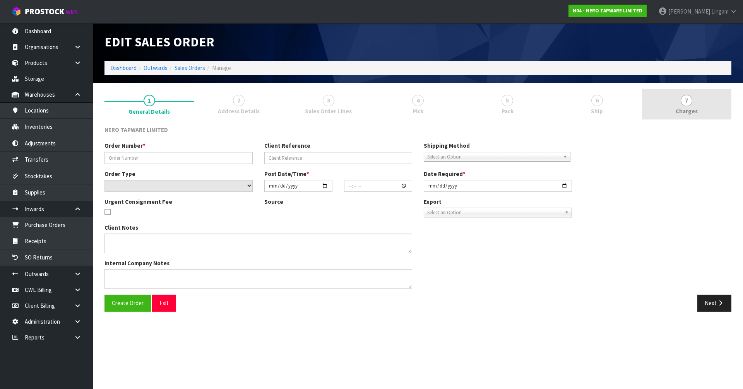
type input "2025-09-19"
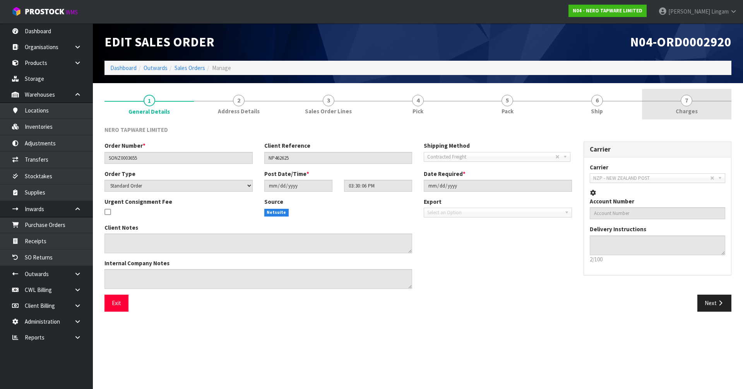
click at [702, 108] on link "7 [GEOGRAPHIC_DATA]" at bounding box center [686, 104] width 89 height 31
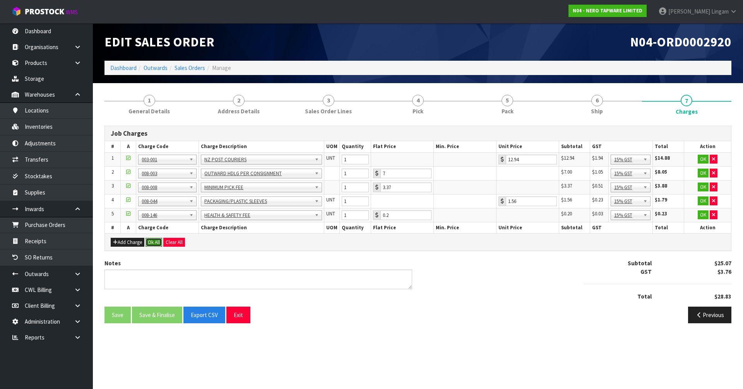
click at [157, 245] on button "Ok All" at bounding box center [153, 242] width 17 height 9
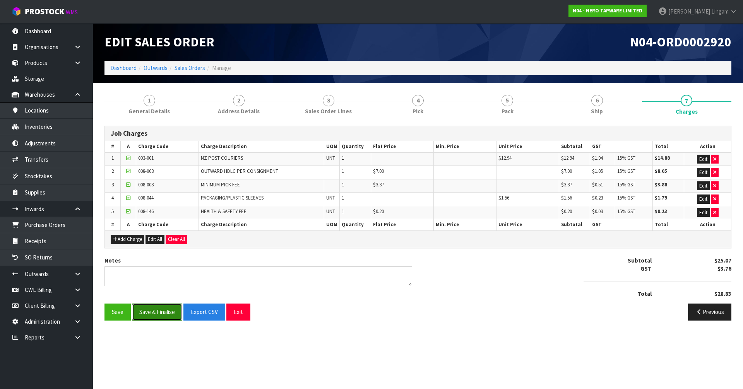
click at [159, 315] on button "Save & Finalise" at bounding box center [157, 312] width 50 height 17
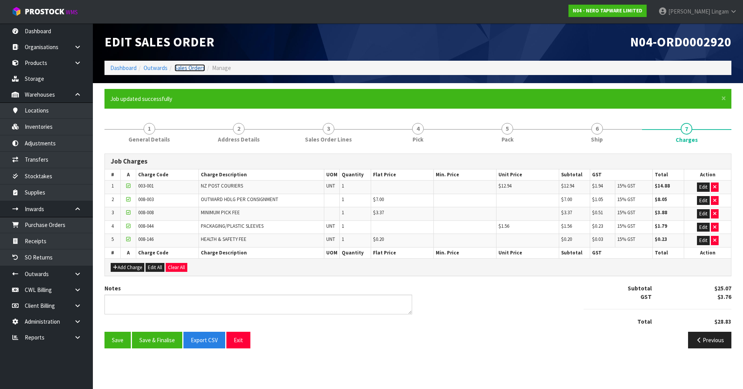
click at [195, 66] on link "Sales Orders" at bounding box center [189, 67] width 31 height 7
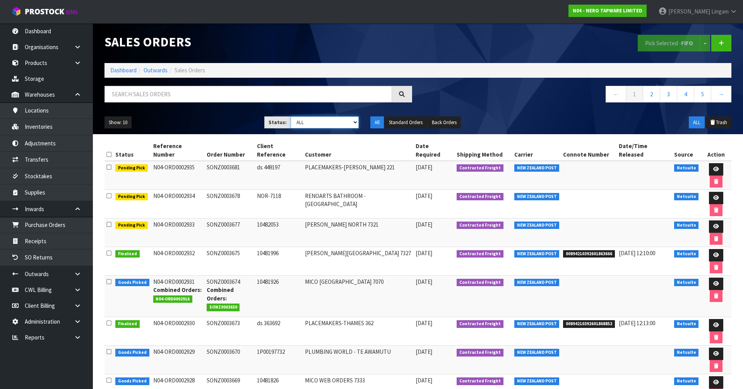
click at [349, 122] on select "Draft Pending Allocated Pending Pick Goods Picked Goods Packed Pending Charges …" at bounding box center [325, 122] width 68 height 12
select select "string:6"
click at [291, 116] on select "Draft Pending Allocated Pending Pick Goods Picked Goods Packed Pending Charges …" at bounding box center [325, 122] width 68 height 12
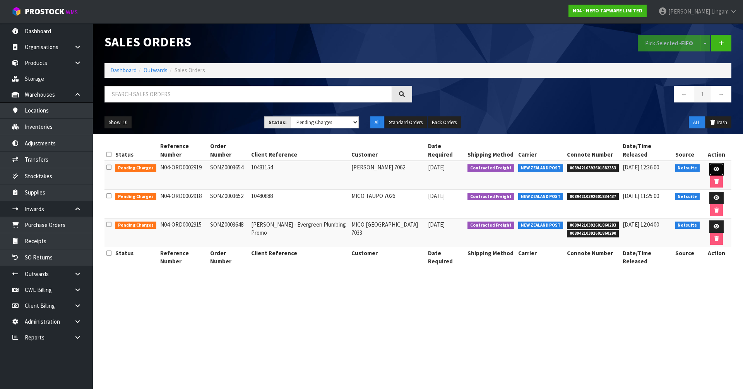
click at [713, 167] on icon at bounding box center [716, 169] width 6 height 5
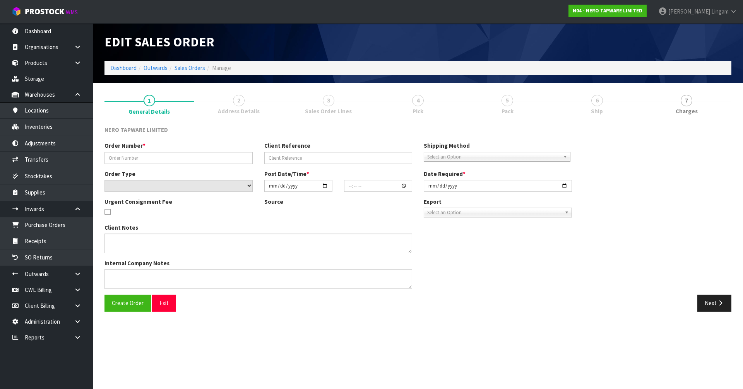
type input "SONZ0003654"
type input "10481154"
select select "number:0"
type input "[DATE]"
type input "15:00:05.000"
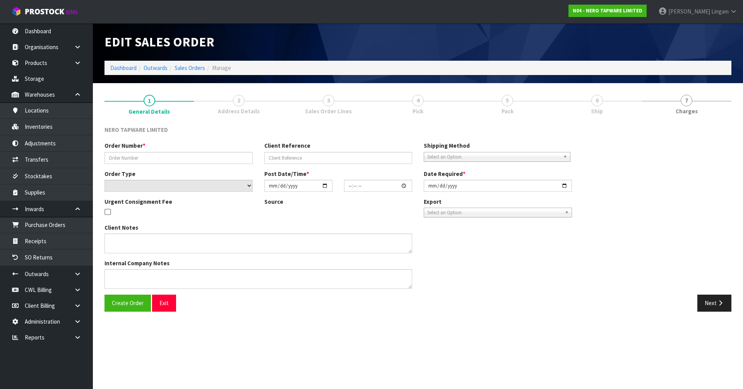
type input "2025-09-19"
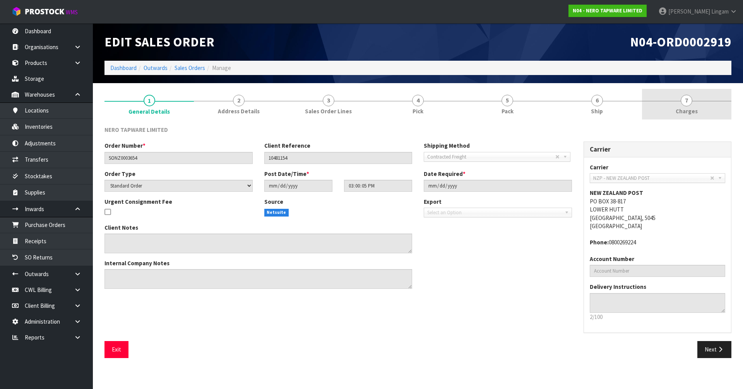
click at [709, 111] on link "7 [GEOGRAPHIC_DATA]" at bounding box center [686, 104] width 89 height 31
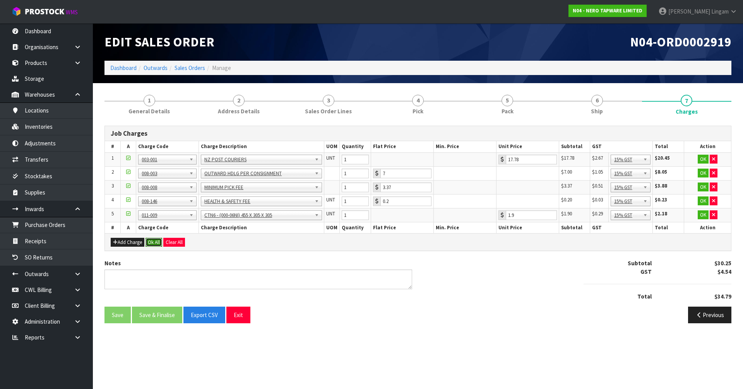
click at [157, 246] on button "Ok All" at bounding box center [153, 242] width 17 height 9
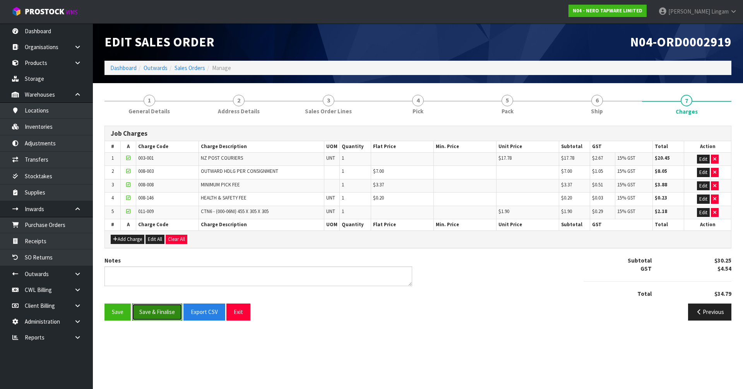
click at [156, 311] on button "Save & Finalise" at bounding box center [157, 312] width 50 height 17
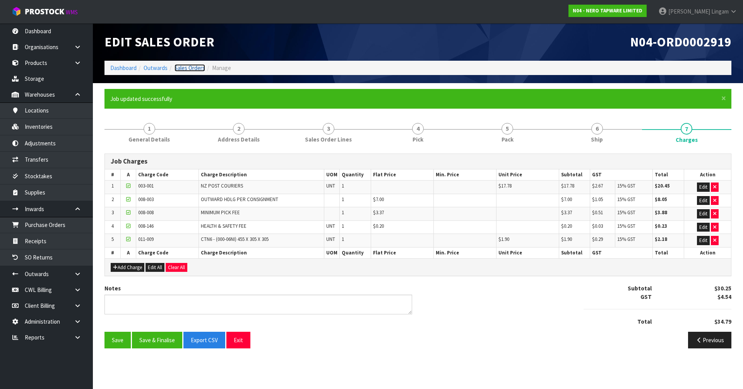
click at [196, 69] on link "Sales Orders" at bounding box center [189, 67] width 31 height 7
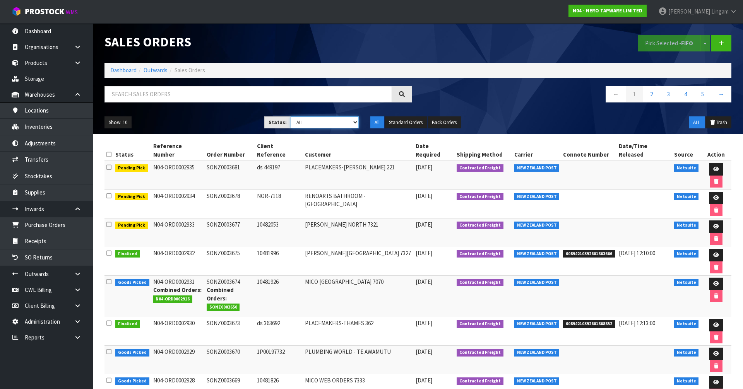
click at [347, 126] on select "Draft Pending Allocated Pending Pick Goods Picked Goods Packed Pending Charges …" at bounding box center [325, 122] width 68 height 12
select select "string:6"
click at [291, 116] on select "Draft Pending Allocated Pending Pick Goods Picked Goods Packed Pending Charges …" at bounding box center [325, 122] width 68 height 12
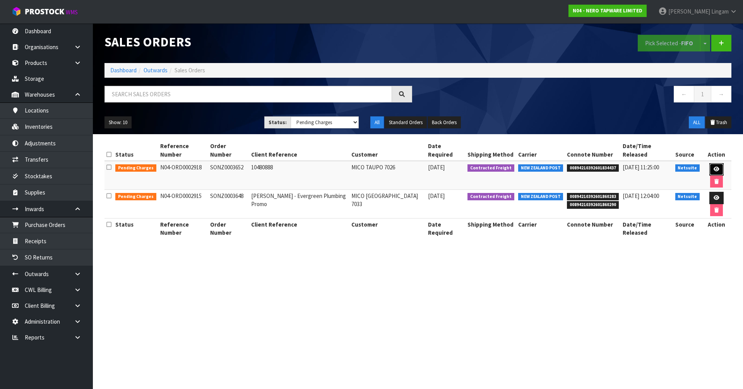
click at [713, 167] on icon at bounding box center [716, 169] width 6 height 5
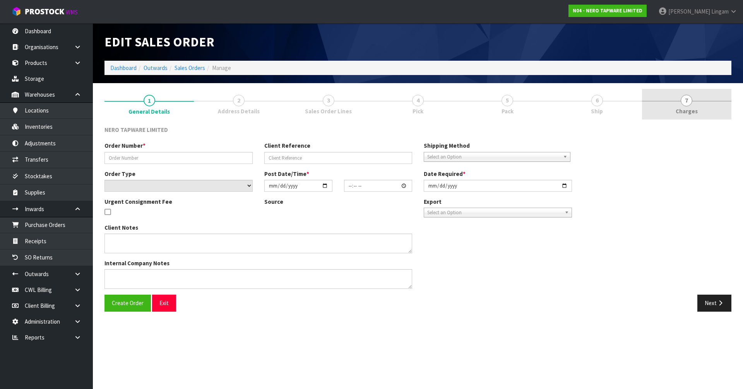
type input "SONZ0003652"
type input "10480888"
select select "number:0"
type input "[DATE]"
type input "14:45:14.000"
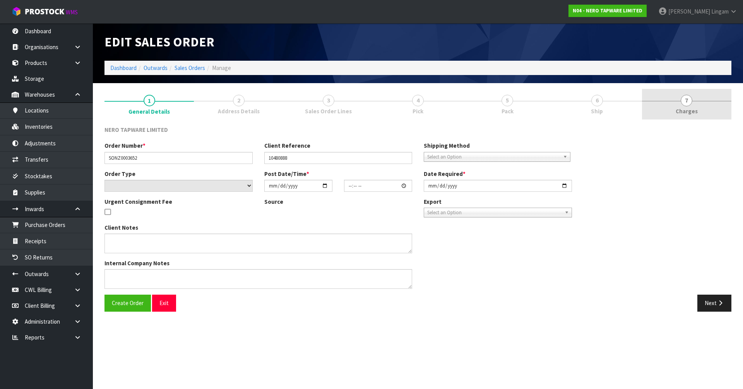
type input "[DATE]"
click at [705, 107] on link "7 [GEOGRAPHIC_DATA]" at bounding box center [686, 104] width 89 height 31
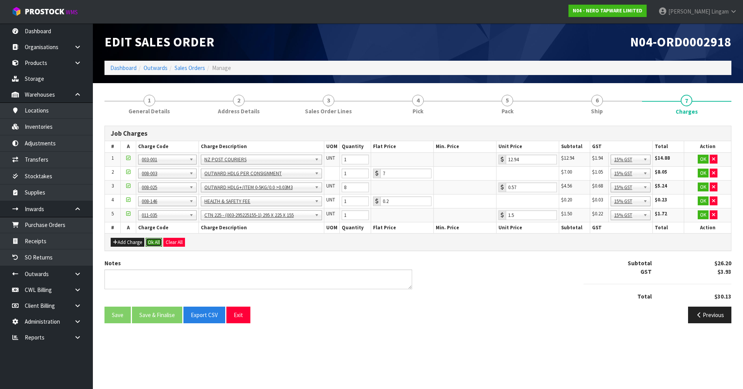
click at [151, 241] on button "Ok All" at bounding box center [153, 242] width 17 height 9
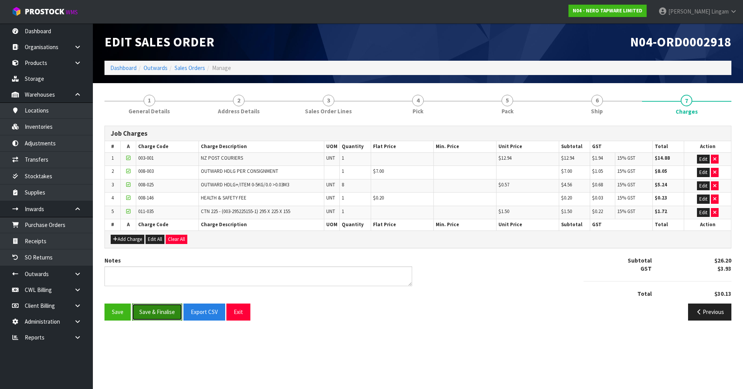
click at [150, 311] on button "Save & Finalise" at bounding box center [157, 312] width 50 height 17
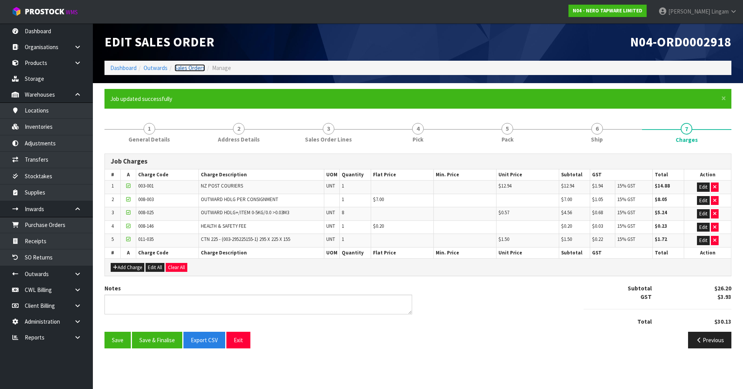
click at [192, 67] on link "Sales Orders" at bounding box center [189, 67] width 31 height 7
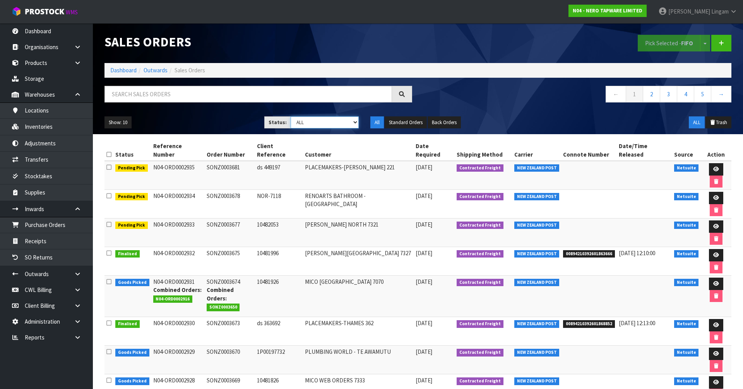
click at [353, 125] on select "Draft Pending Allocated Pending Pick Goods Picked Goods Packed Pending Charges …" at bounding box center [325, 122] width 68 height 12
select select "string:6"
click at [291, 116] on select "Draft Pending Allocated Pending Pick Goods Picked Goods Packed Pending Charges …" at bounding box center [325, 122] width 68 height 12
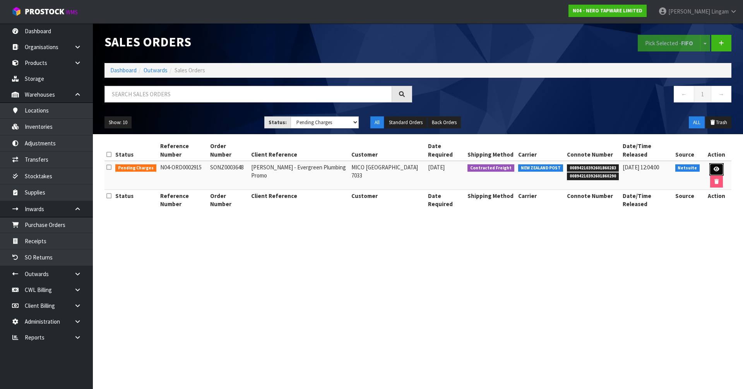
click at [709, 164] on link at bounding box center [716, 169] width 14 height 12
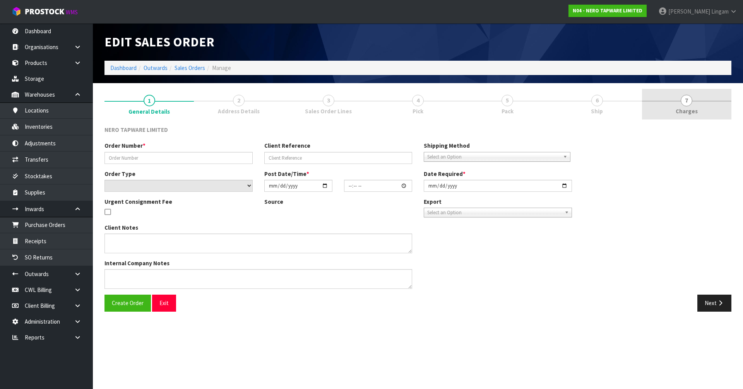
click at [698, 109] on link "7 [GEOGRAPHIC_DATA]" at bounding box center [686, 104] width 89 height 31
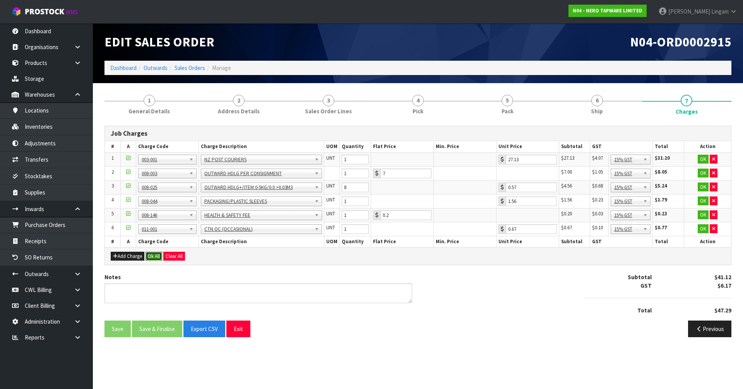
click at [153, 254] on button "Ok All" at bounding box center [153, 256] width 17 height 9
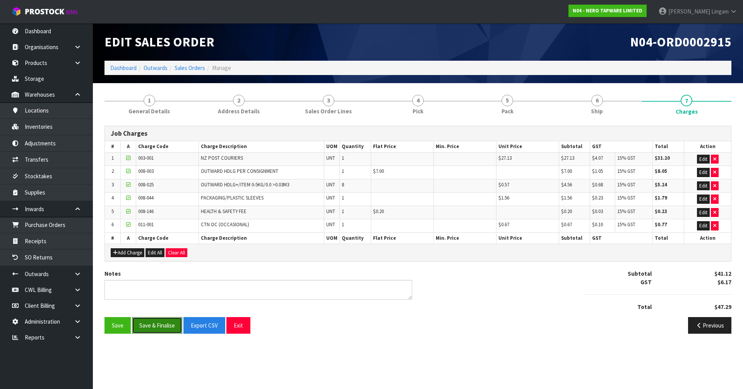
click at [160, 325] on button "Save & Finalise" at bounding box center [157, 325] width 50 height 17
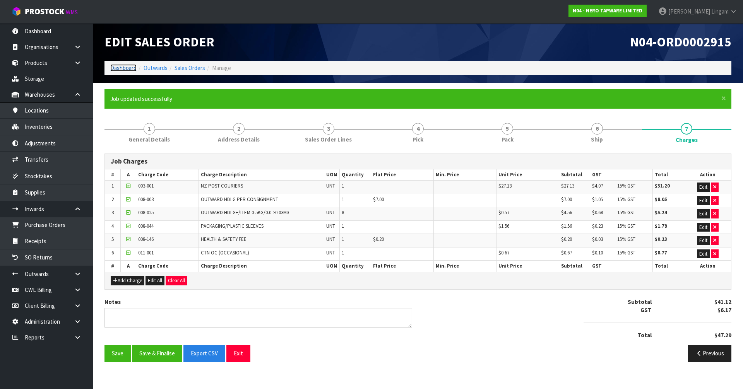
click at [121, 66] on link "Dashboard" at bounding box center [123, 67] width 26 height 7
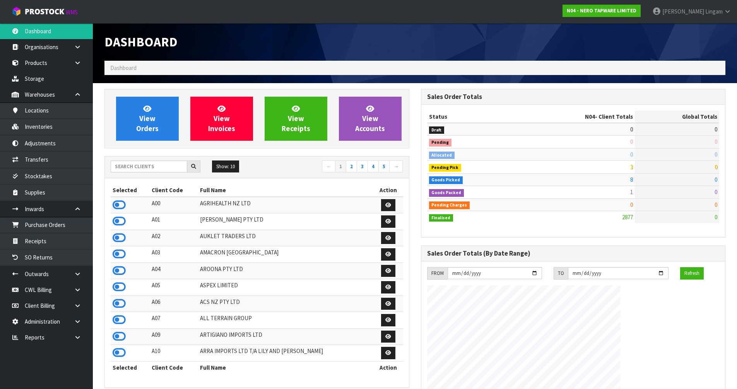
scroll to position [611, 316]
click at [157, 166] on input "text" at bounding box center [149, 167] width 77 height 12
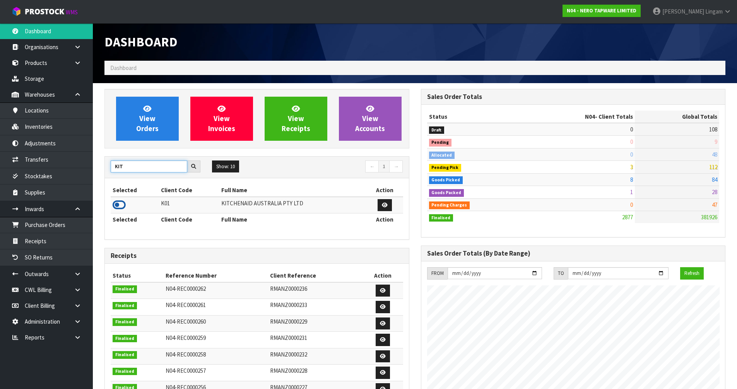
type input "KIT"
click at [120, 204] on icon at bounding box center [119, 205] width 13 height 12
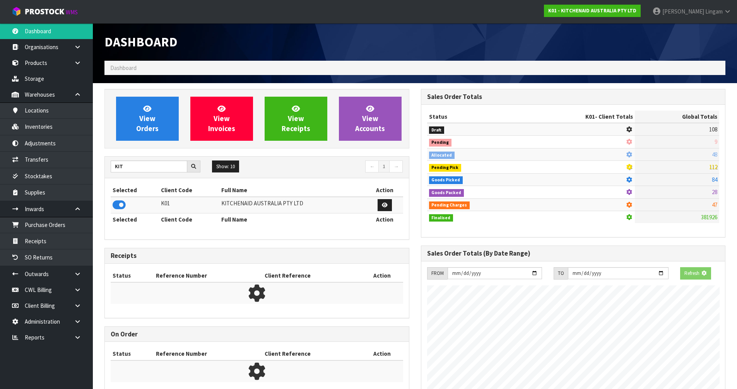
scroll to position [482, 316]
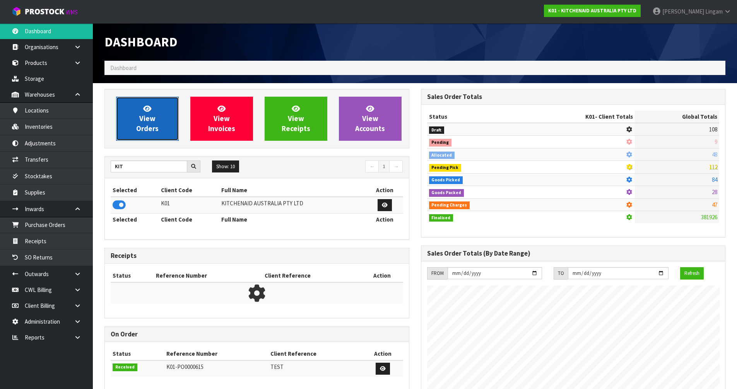
click at [154, 120] on span "View Orders" at bounding box center [147, 118] width 22 height 29
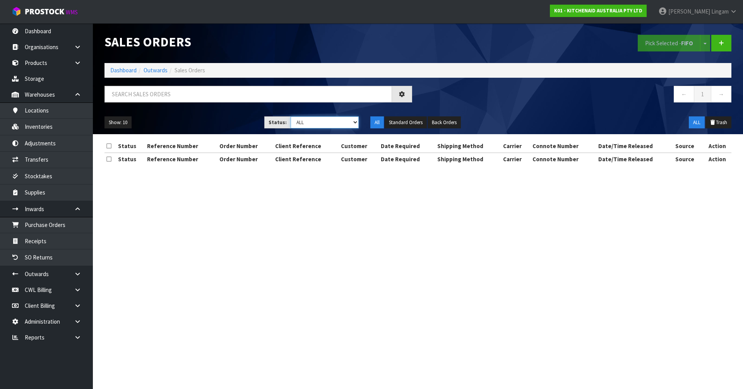
click at [345, 124] on select "Draft Pending Allocated Pending Pick Goods Picked Goods Packed Pending Charges …" at bounding box center [325, 122] width 68 height 12
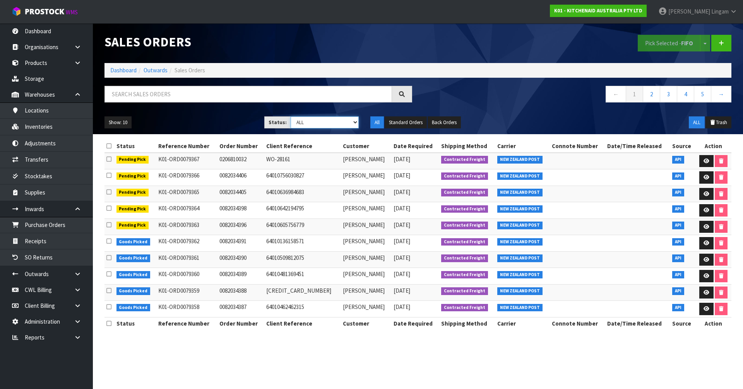
select select "string:6"
click at [291, 116] on select "Draft Pending Allocated Pending Pick Goods Picked Goods Packed Pending Charges …" at bounding box center [325, 122] width 68 height 12
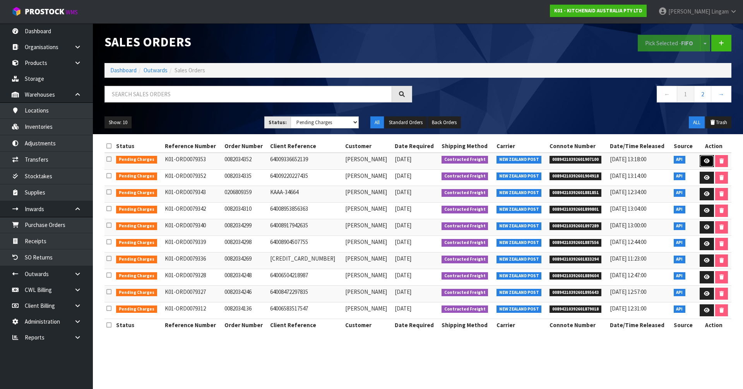
click at [704, 159] on icon at bounding box center [707, 161] width 6 height 5
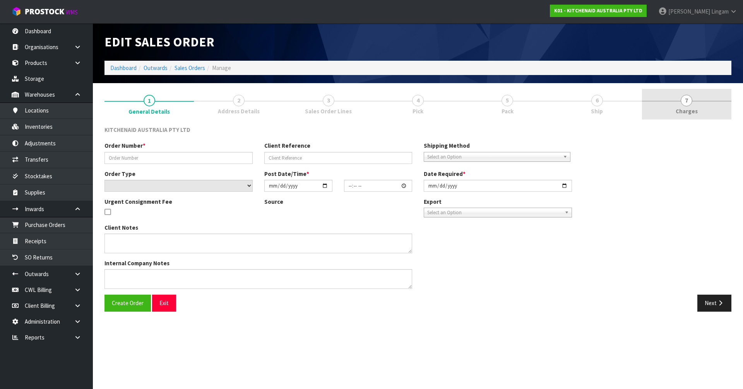
type input "0082034352"
type input "64009336652139"
select select "number:0"
type input "[DATE]"
type input "23:41:18.000"
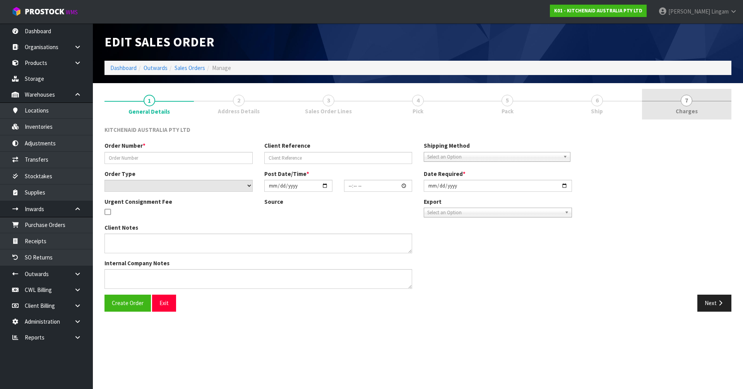
type input "[DATE]"
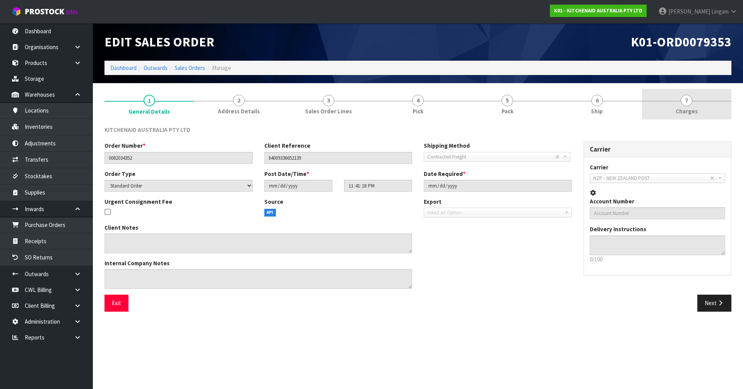
click at [701, 104] on link "7 [GEOGRAPHIC_DATA]" at bounding box center [686, 104] width 89 height 31
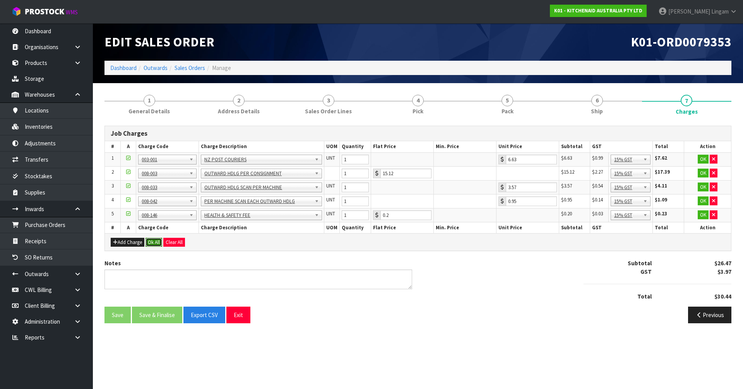
click at [151, 242] on button "Ok All" at bounding box center [153, 242] width 17 height 9
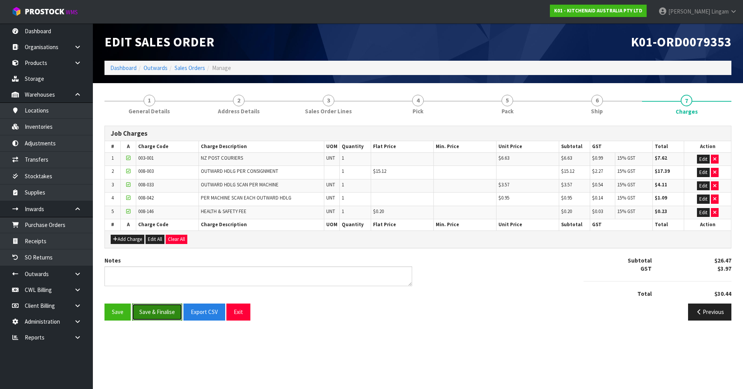
click at [166, 308] on button "Save & Finalise" at bounding box center [157, 312] width 50 height 17
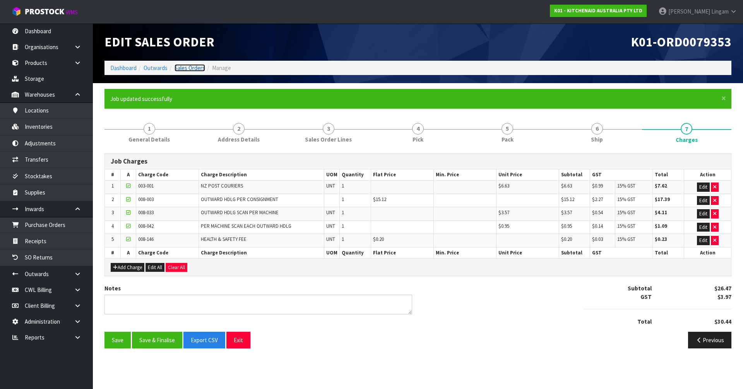
click at [193, 66] on link "Sales Orders" at bounding box center [189, 67] width 31 height 7
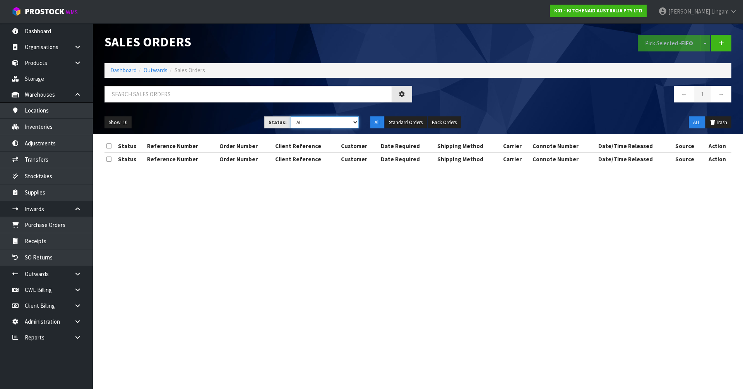
click at [350, 125] on select "Draft Pending Allocated Pending Pick Goods Picked Goods Packed Pending Charges …" at bounding box center [325, 122] width 68 height 12
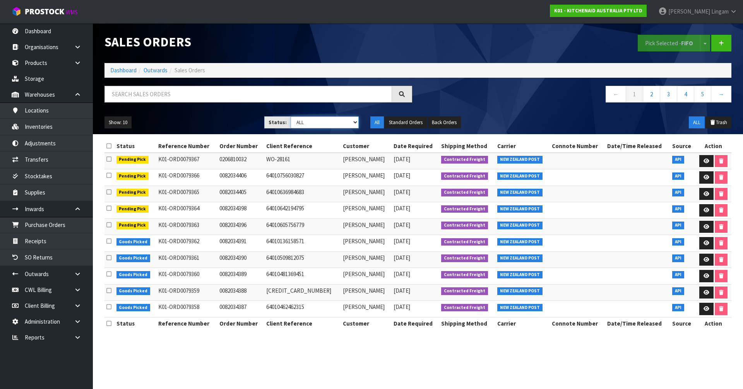
select select "string:6"
click at [291, 116] on select "Draft Pending Allocated Pending Pick Goods Picked Goods Packed Pending Charges …" at bounding box center [325, 122] width 68 height 12
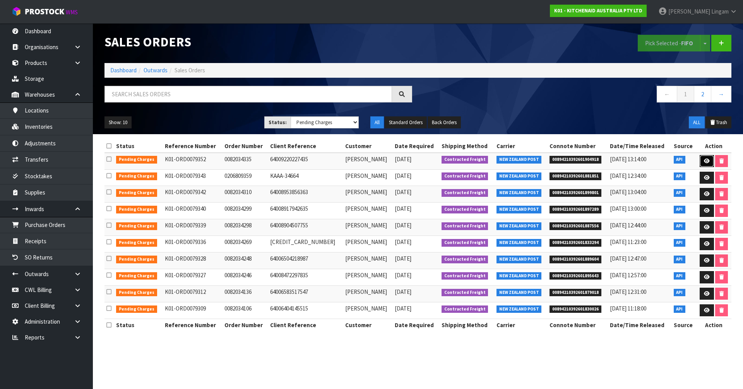
click at [705, 160] on icon at bounding box center [707, 161] width 6 height 5
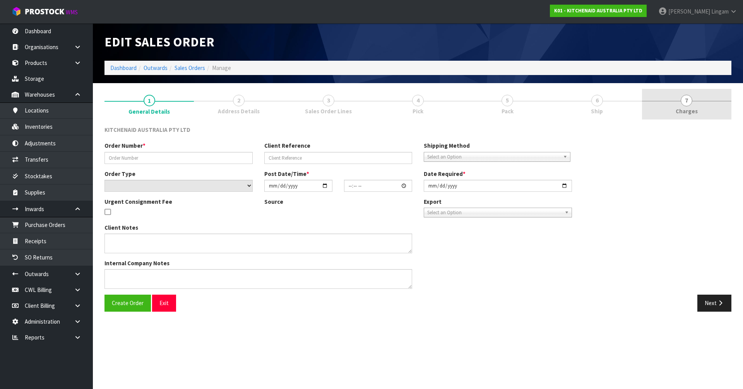
type input "0082034335"
type input "64009220227435"
select select "number:0"
type input "[DATE]"
type input "21:40:50.000"
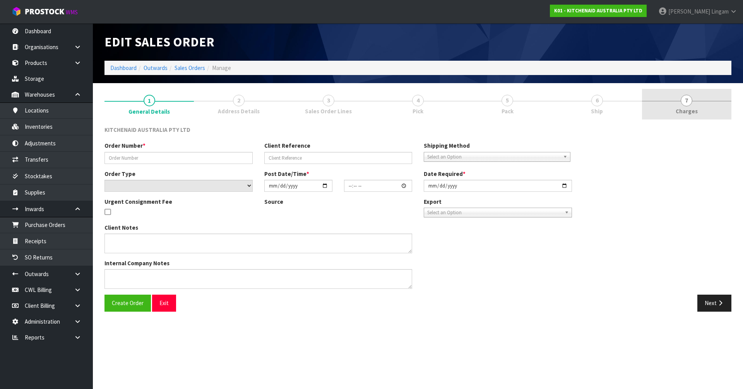
type input "[DATE]"
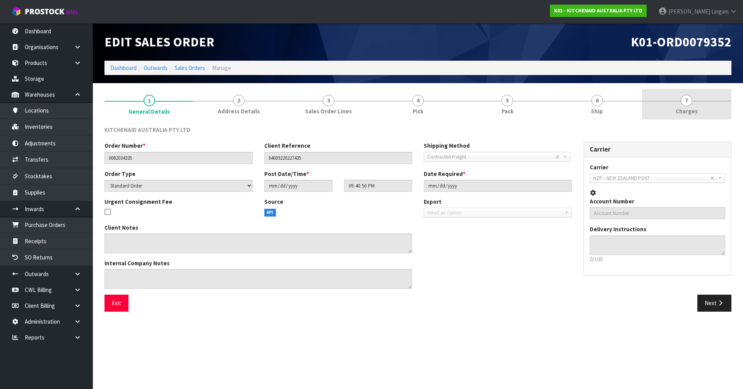
click at [697, 100] on link "7 [GEOGRAPHIC_DATA]" at bounding box center [686, 104] width 89 height 31
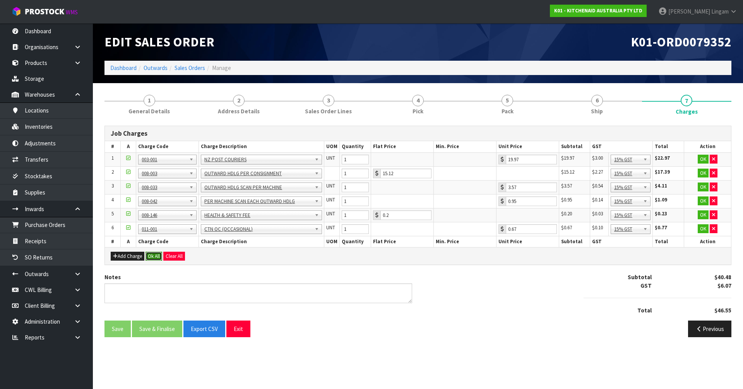
click at [150, 255] on button "Ok All" at bounding box center [153, 256] width 17 height 9
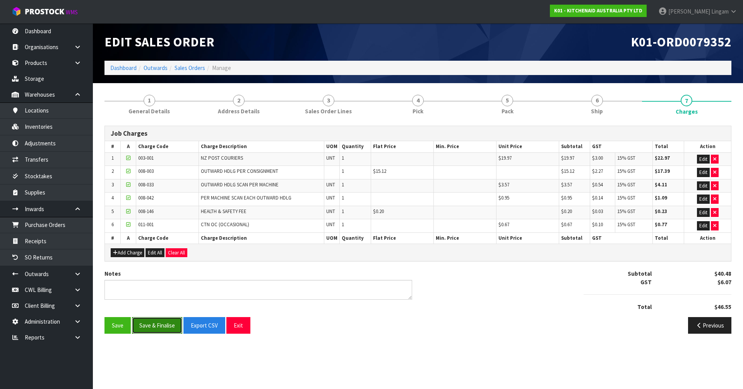
click at [157, 325] on button "Save & Finalise" at bounding box center [157, 325] width 50 height 17
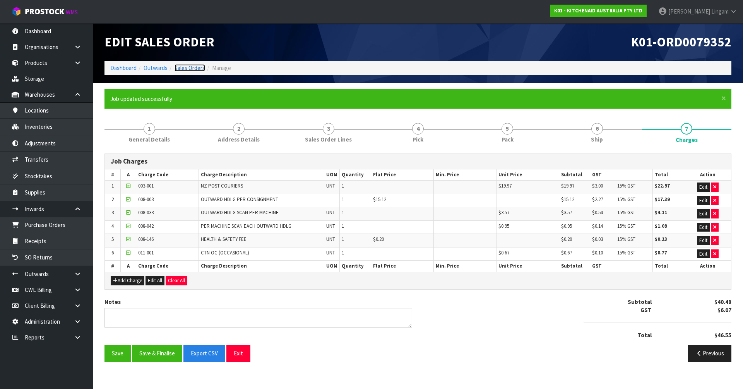
click at [191, 69] on link "Sales Orders" at bounding box center [189, 67] width 31 height 7
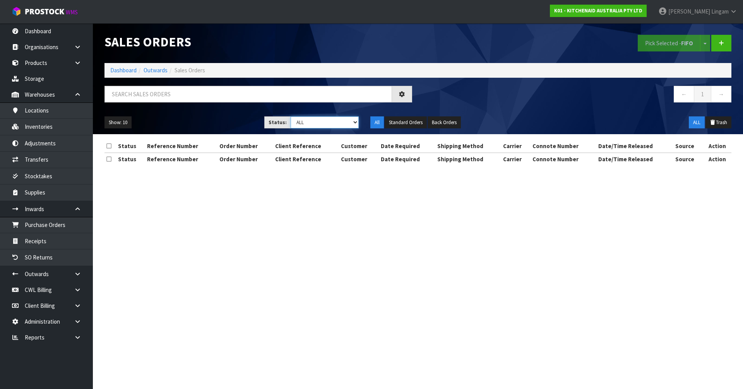
click at [340, 125] on select "Draft Pending Allocated Pending Pick Goods Picked Goods Packed Pending Charges …" at bounding box center [325, 122] width 68 height 12
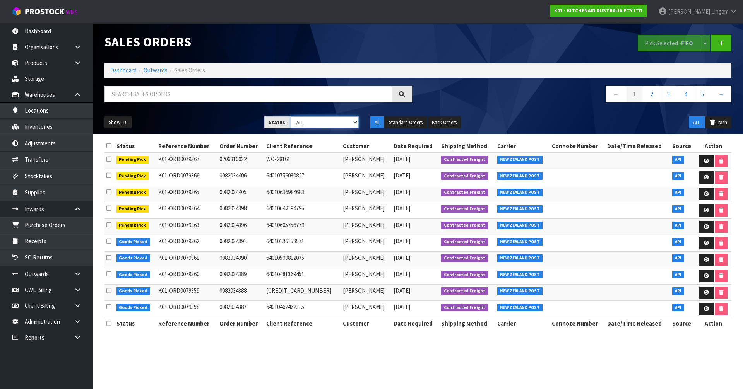
select select "string:6"
click at [291, 116] on select "Draft Pending Allocated Pending Pick Goods Picked Goods Packed Pending Charges …" at bounding box center [325, 122] width 68 height 12
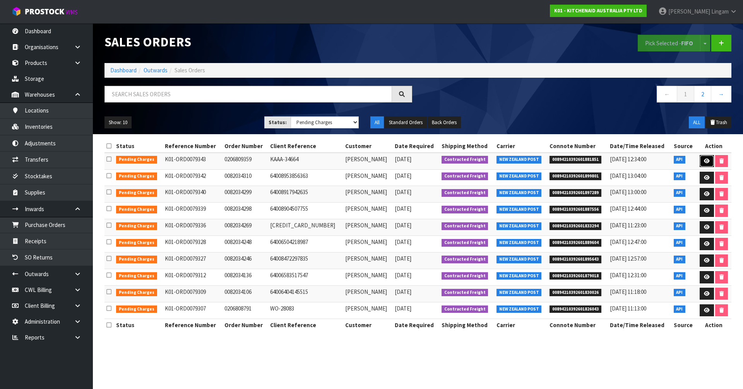
click at [704, 162] on icon at bounding box center [707, 161] width 6 height 5
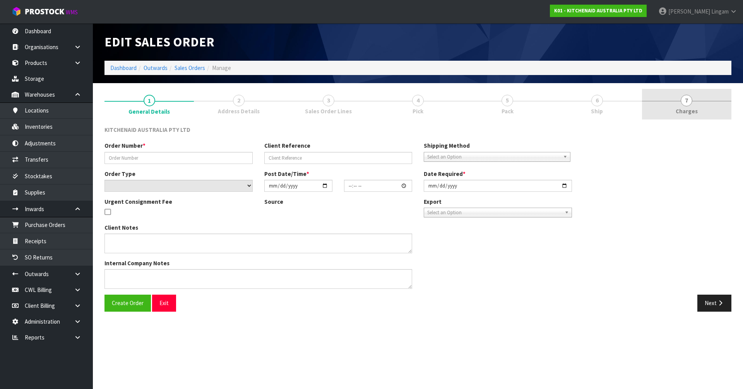
type input "0206809359"
type input "KAAA-34664"
select select "number:0"
type input "[DATE]"
type input "17:41:59.000"
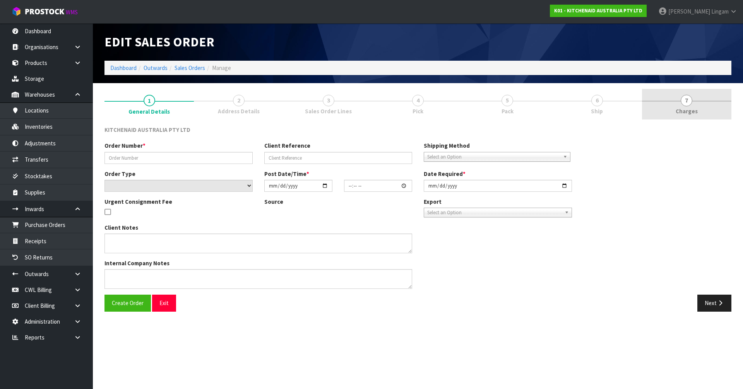
type input "[DATE]"
click at [716, 105] on link "7 [GEOGRAPHIC_DATA]" at bounding box center [686, 104] width 89 height 31
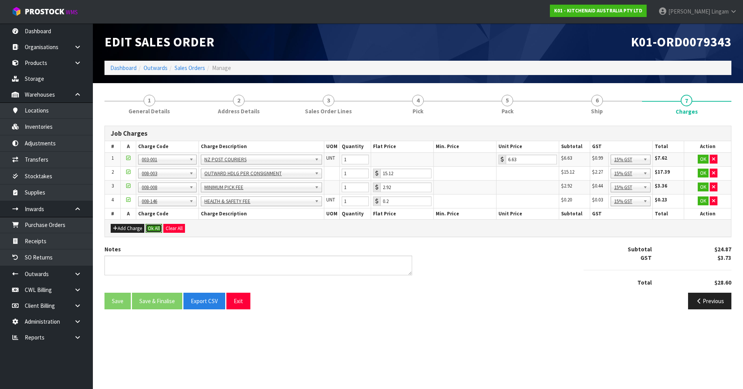
click at [154, 228] on button "Ok All" at bounding box center [153, 228] width 17 height 9
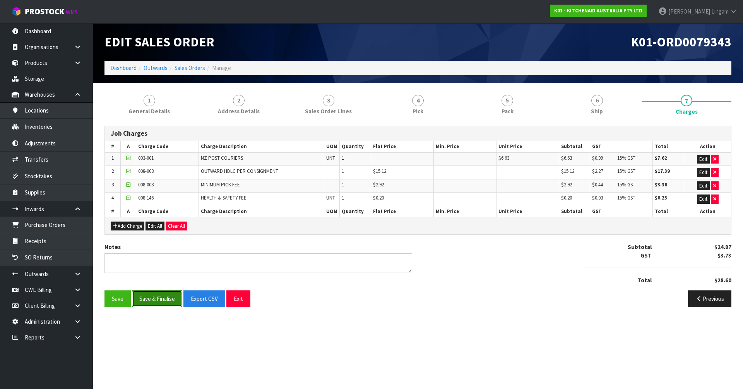
click at [160, 298] on button "Save & Finalise" at bounding box center [157, 299] width 50 height 17
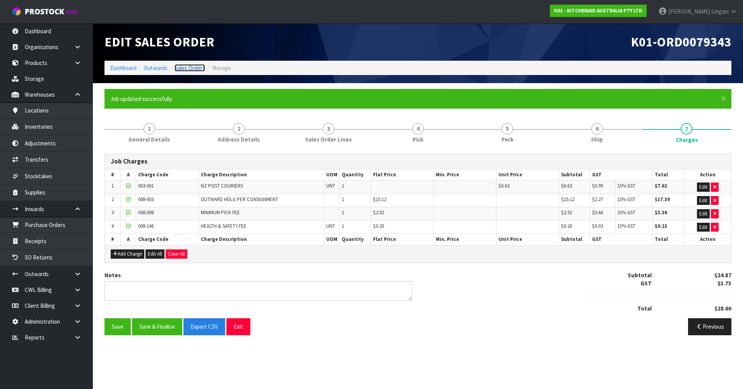
click at [192, 69] on link "Sales Orders" at bounding box center [189, 67] width 31 height 7
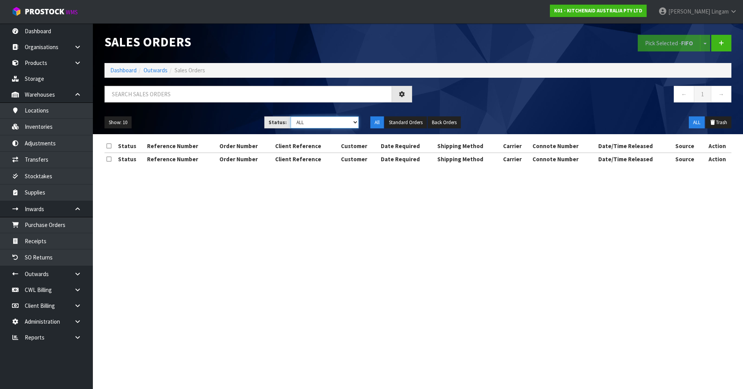
click at [341, 123] on select "Draft Pending Allocated Pending Pick Goods Picked Goods Packed Pending Charges …" at bounding box center [325, 122] width 68 height 12
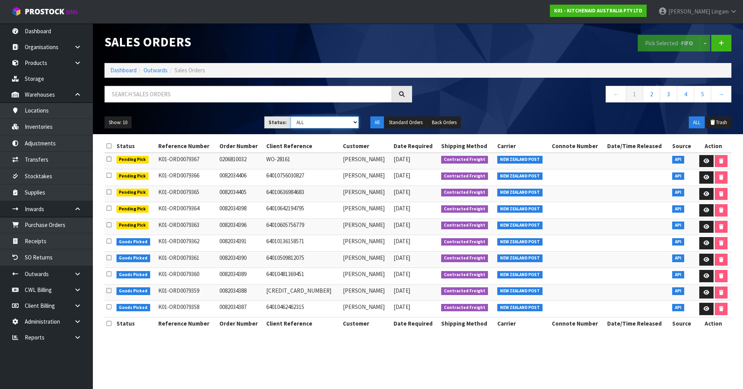
select select "string:6"
click at [291, 116] on select "Draft Pending Allocated Pending Pick Goods Picked Goods Packed Pending Charges …" at bounding box center [325, 122] width 68 height 12
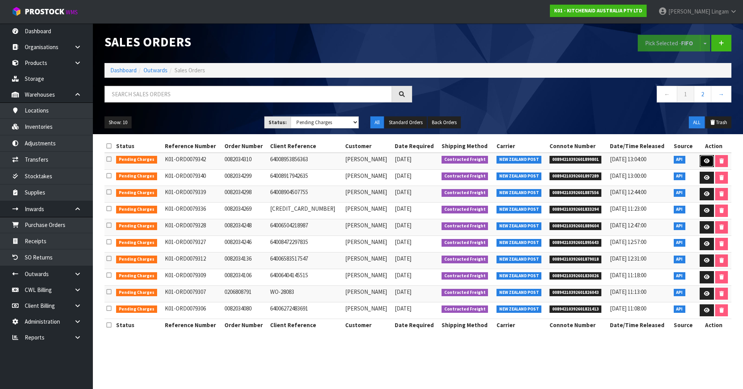
click at [700, 158] on link at bounding box center [707, 161] width 14 height 12
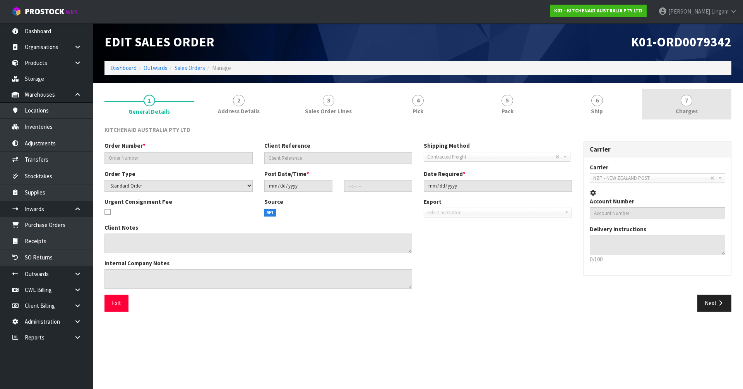
type input "0082034310"
type input "64008953856363"
select select "number:0"
type input "[DATE]"
type input "17:41:08.000"
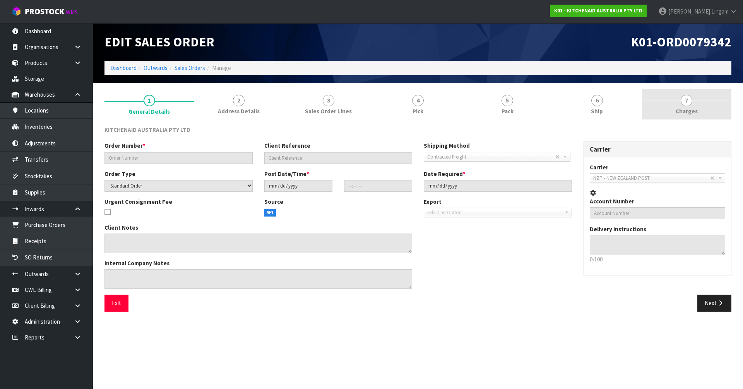
type input "[DATE]"
click at [702, 109] on link "7 [GEOGRAPHIC_DATA]" at bounding box center [686, 104] width 89 height 31
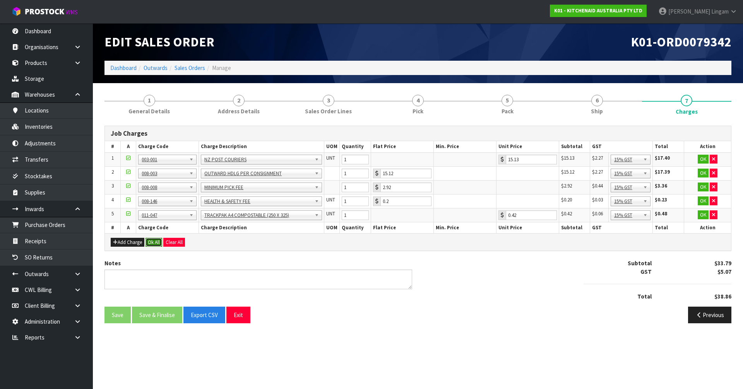
click at [158, 241] on button "Ok All" at bounding box center [153, 242] width 17 height 9
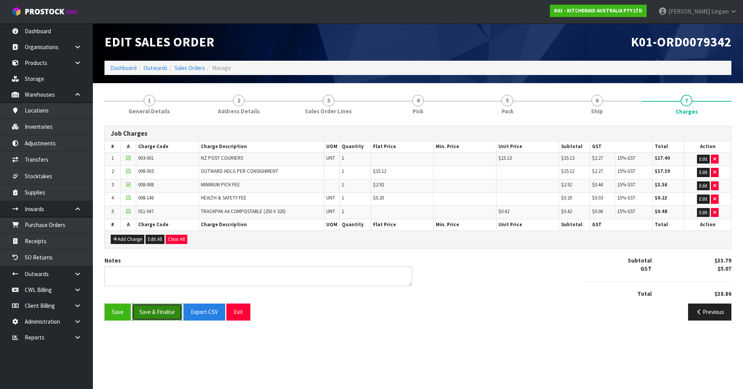
click at [165, 313] on button "Save & Finalise" at bounding box center [157, 312] width 50 height 17
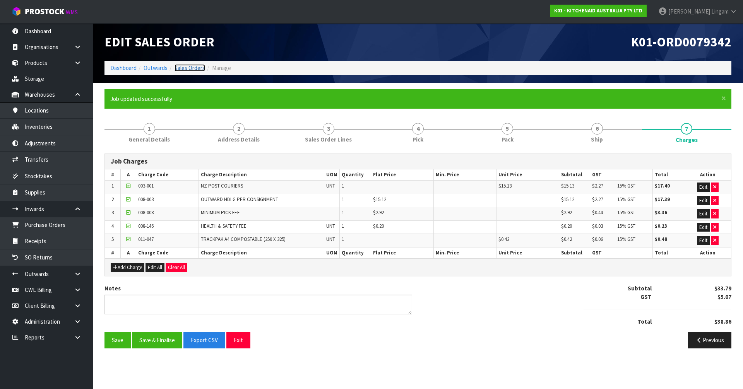
click at [193, 68] on link "Sales Orders" at bounding box center [189, 67] width 31 height 7
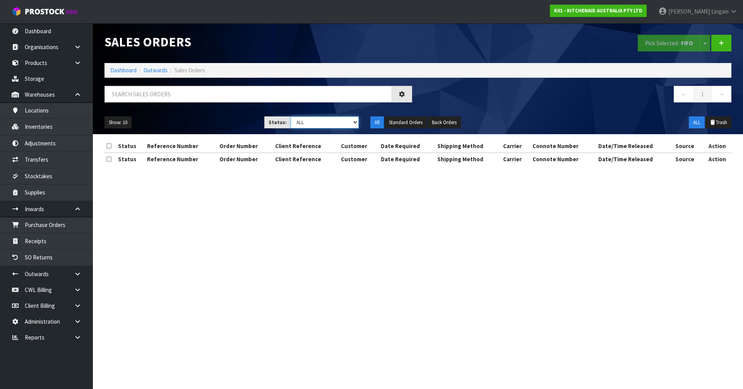
click at [340, 125] on select "Draft Pending Allocated Pending Pick Goods Picked Goods Packed Pending Charges …" at bounding box center [325, 122] width 68 height 12
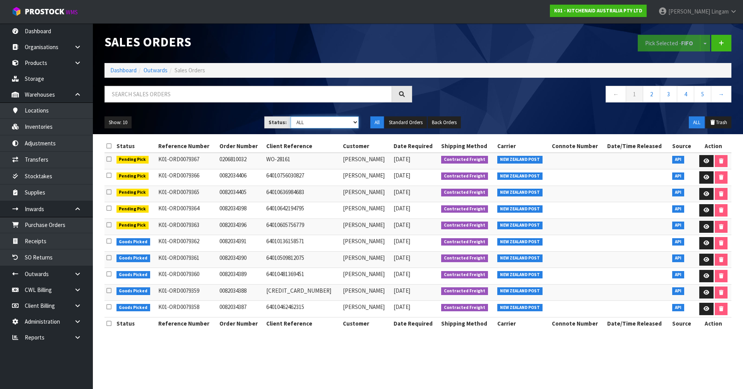
select select "string:6"
click at [291, 116] on select "Draft Pending Allocated Pending Pick Goods Picked Goods Packed Pending Charges …" at bounding box center [325, 122] width 68 height 12
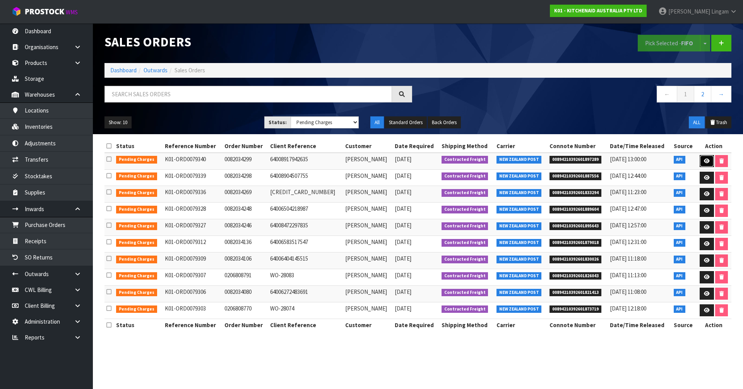
click at [700, 161] on link at bounding box center [707, 161] width 14 height 12
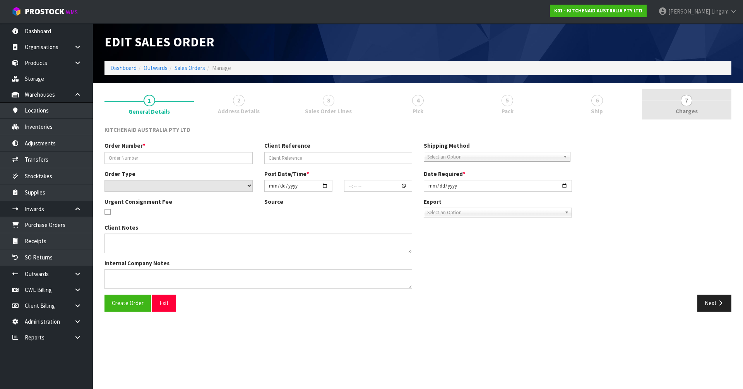
type input "0082034299"
type input "64008917942635"
select select "number:0"
type input "[DATE]"
type input "17:41:04.000"
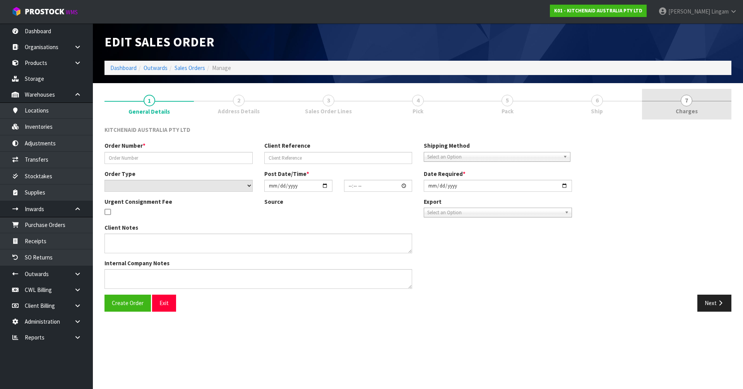
type input "[DATE]"
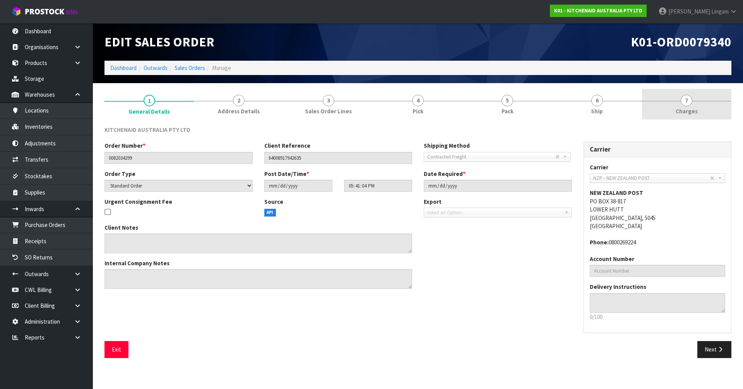
click at [700, 117] on link "7 [GEOGRAPHIC_DATA]" at bounding box center [686, 104] width 89 height 31
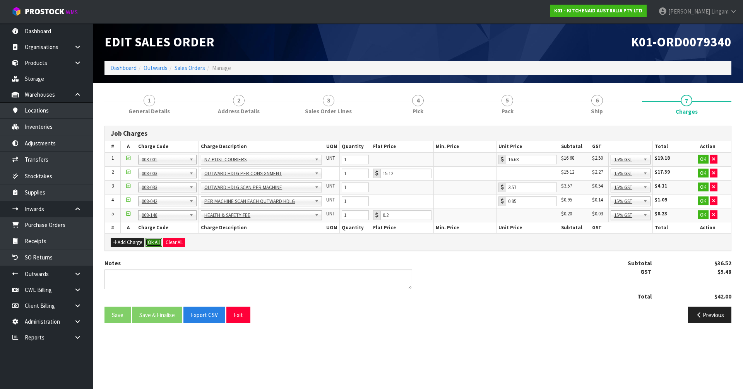
click at [156, 241] on button "Ok All" at bounding box center [153, 242] width 17 height 9
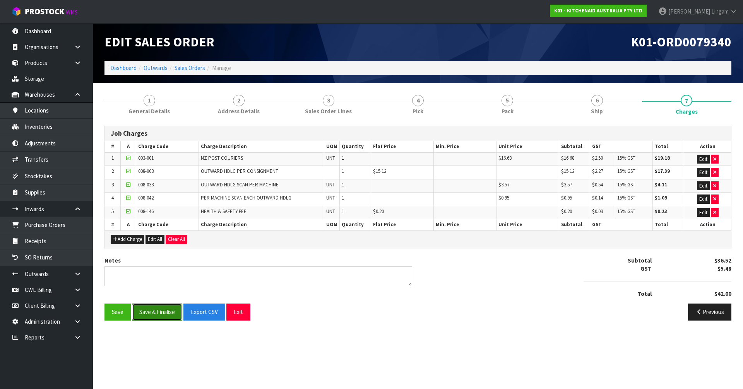
click at [167, 315] on button "Save & Finalise" at bounding box center [157, 312] width 50 height 17
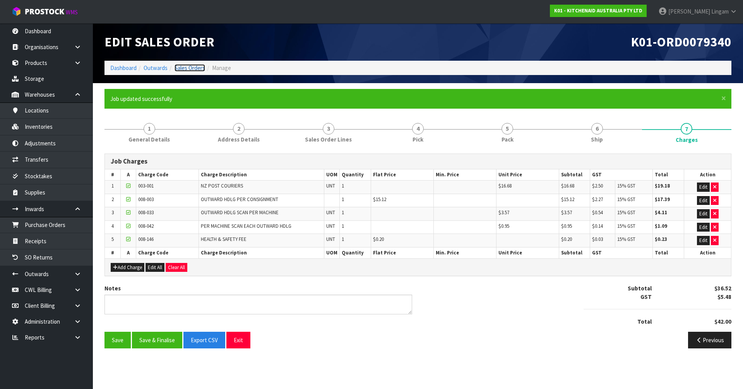
click at [200, 67] on link "Sales Orders" at bounding box center [189, 67] width 31 height 7
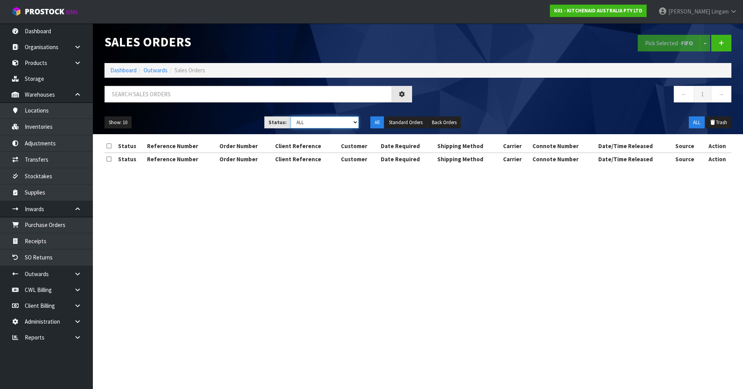
click at [348, 123] on select "Draft Pending Allocated Pending Pick Goods Picked Goods Packed Pending Charges …" at bounding box center [325, 122] width 68 height 12
click at [331, 122] on select "Draft Pending Allocated Pending Pick Goods Picked Goods Packed Pending Charges …" at bounding box center [325, 122] width 68 height 12
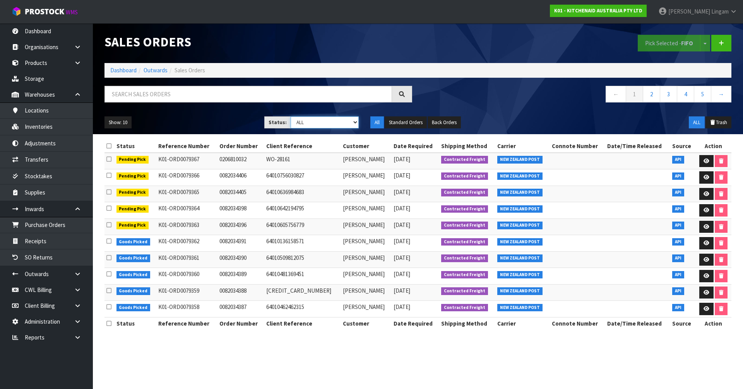
select select "string:6"
click at [291, 116] on select "Draft Pending Allocated Pending Pick Goods Picked Goods Packed Pending Charges …" at bounding box center [325, 122] width 68 height 12
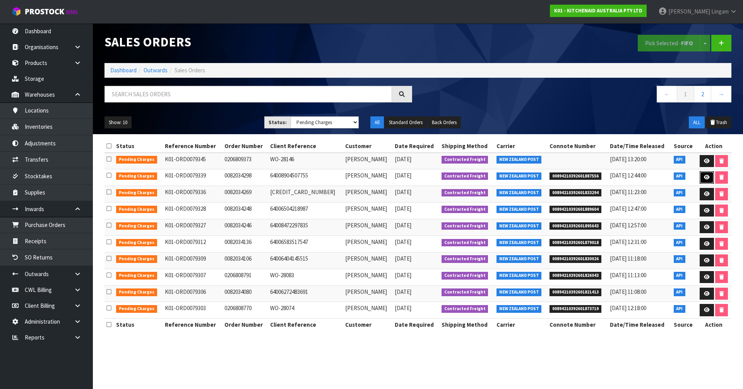
click at [704, 180] on icon at bounding box center [707, 177] width 6 height 5
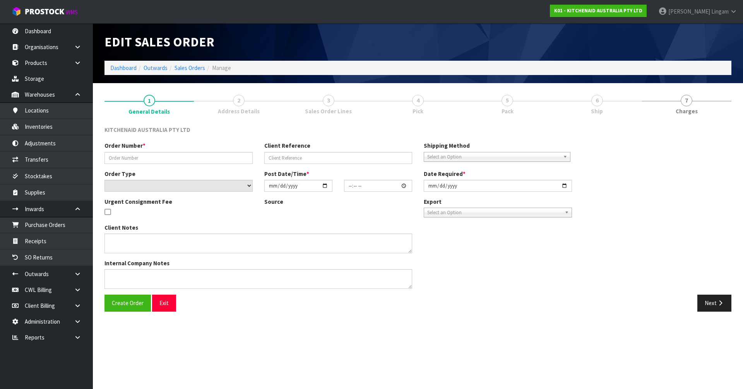
type input "0082034298"
type input "64008904507755"
select select "number:0"
type input "[DATE]"
type input "17:41:02.000"
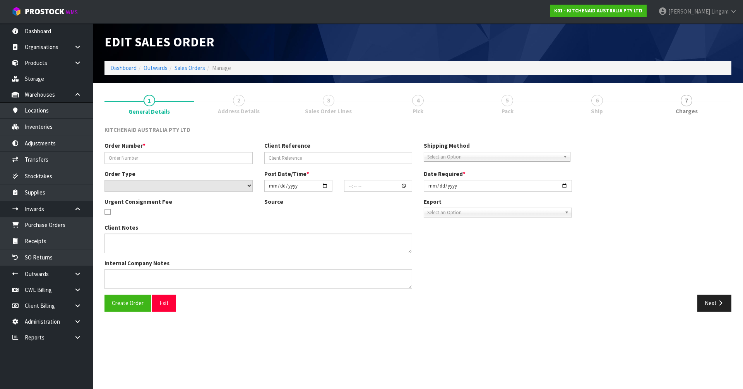
type input "[DATE]"
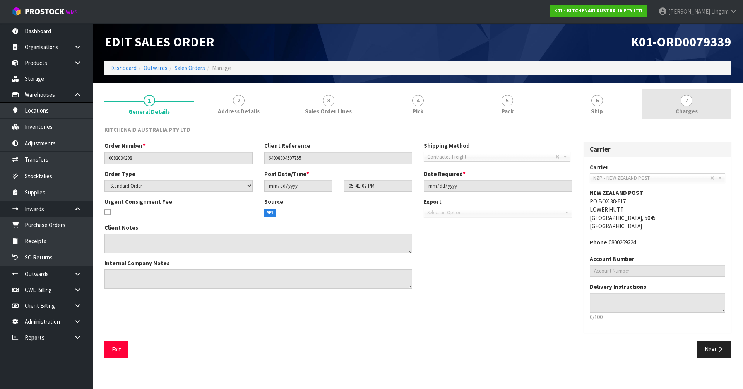
click at [719, 109] on link "7 [GEOGRAPHIC_DATA]" at bounding box center [686, 104] width 89 height 31
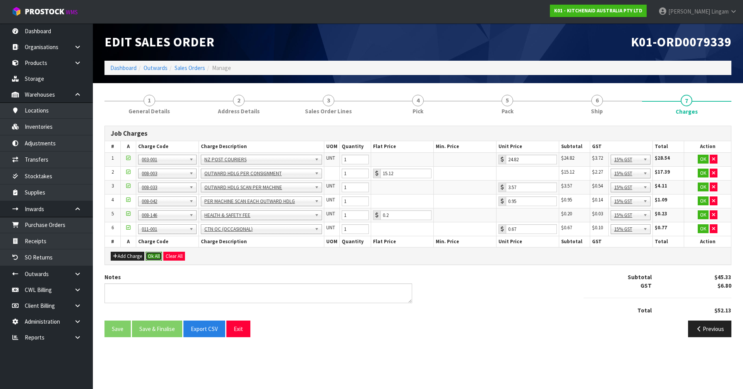
click at [156, 255] on button "Ok All" at bounding box center [153, 256] width 17 height 9
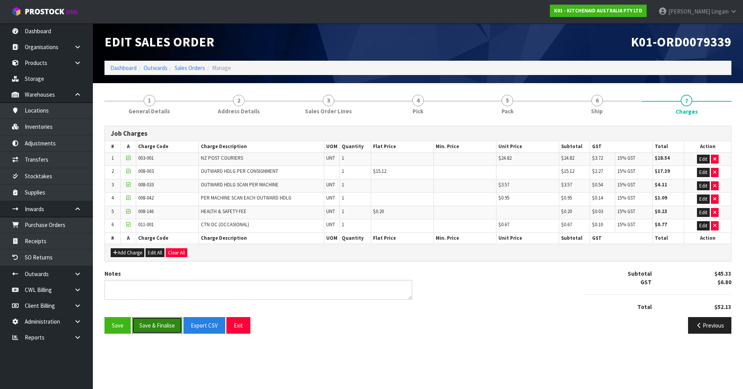
click at [158, 325] on button "Save & Finalise" at bounding box center [157, 325] width 50 height 17
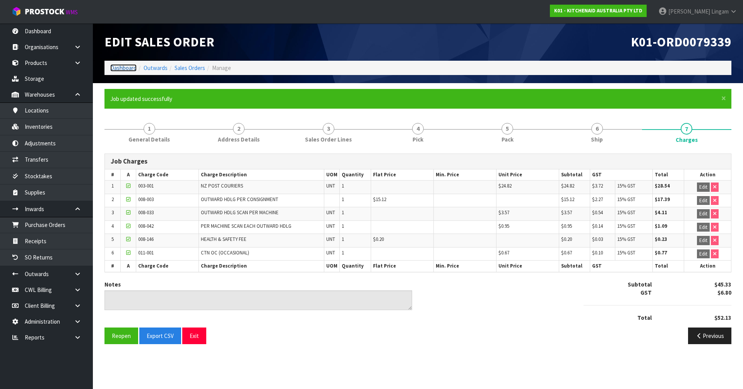
click at [119, 69] on link "Dashboard" at bounding box center [123, 67] width 26 height 7
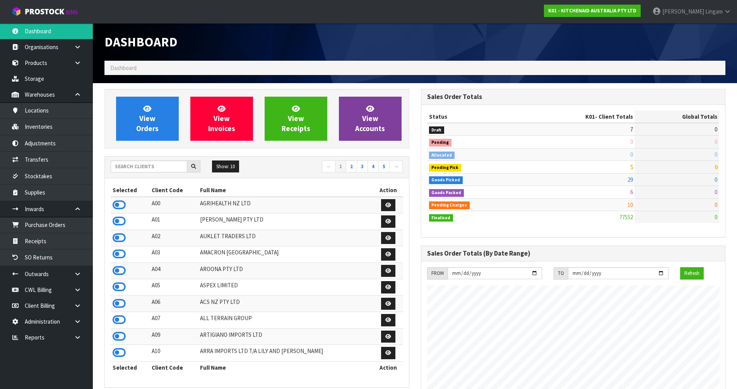
scroll to position [586, 316]
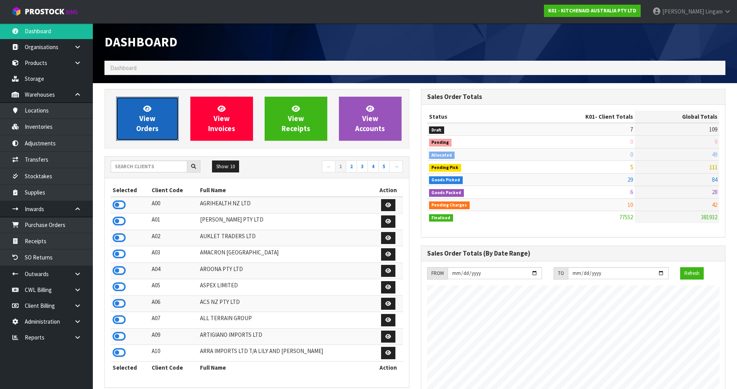
click at [147, 128] on span "View Orders" at bounding box center [147, 118] width 22 height 29
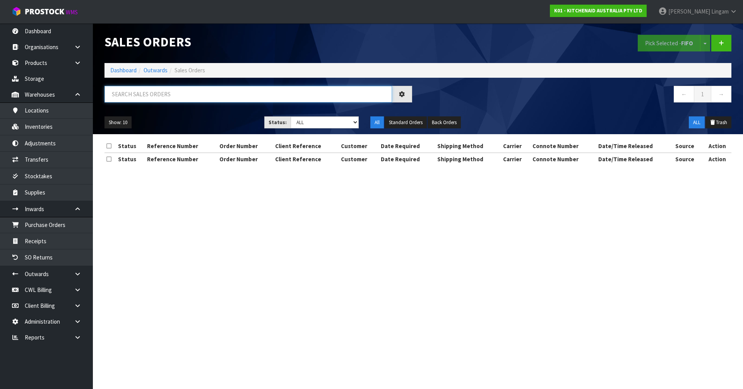
click at [306, 100] on input "text" at bounding box center [247, 94] width 287 height 17
paste input "FWM58460380"
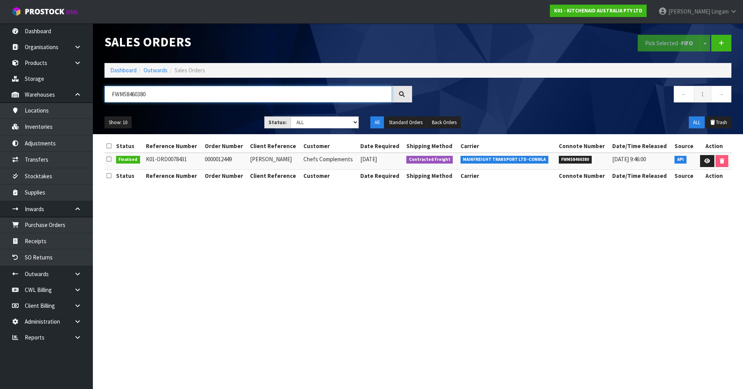
type input "FWM58460380"
click at [119, 68] on link "Dashboard" at bounding box center [123, 70] width 26 height 7
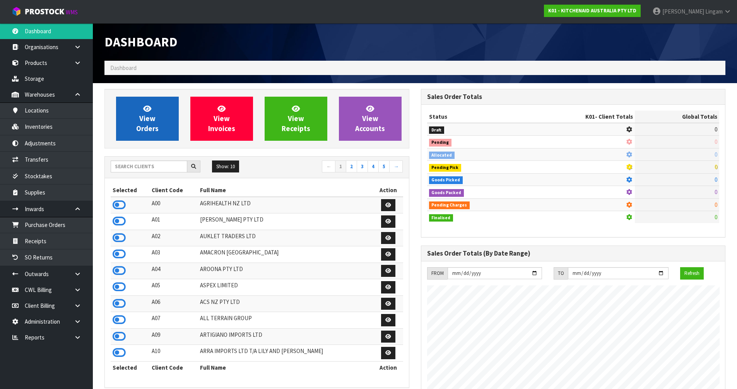
scroll to position [482, 316]
click at [151, 114] on span "View Orders" at bounding box center [147, 118] width 22 height 29
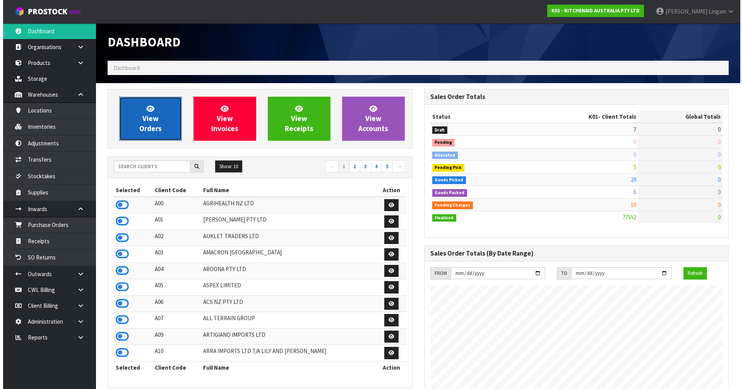
scroll to position [586, 316]
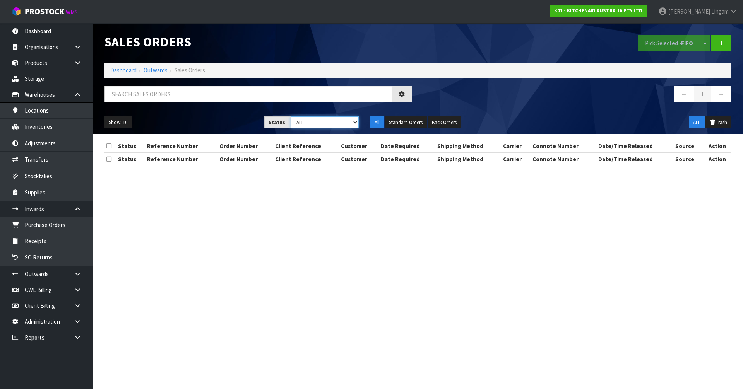
click at [345, 122] on select "Draft Pending Allocated Pending Pick Goods Picked Goods Packed Pending Charges …" at bounding box center [325, 122] width 68 height 12
select select "string:6"
click at [291, 116] on select "Draft Pending Allocated Pending Pick Goods Picked Goods Packed Pending Charges …" at bounding box center [325, 122] width 68 height 12
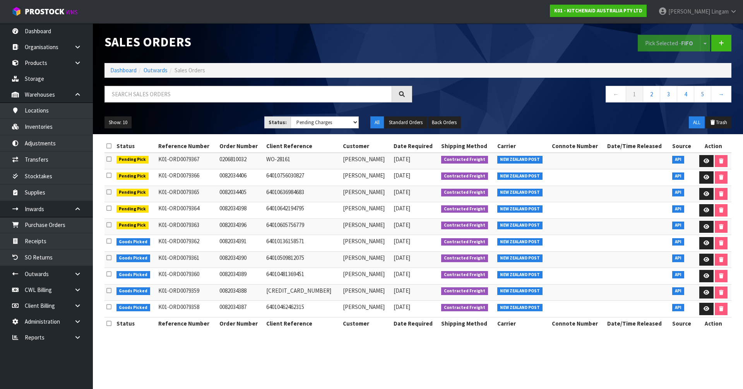
click at [380, 39] on h1 "Sales Orders" at bounding box center [258, 42] width 308 height 14
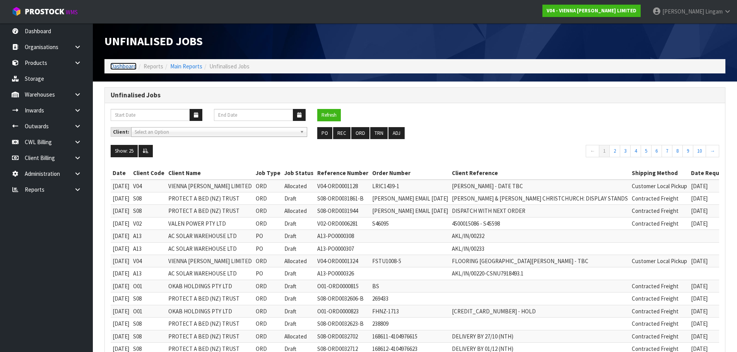
click at [120, 66] on link "Dashboard" at bounding box center [123, 66] width 26 height 7
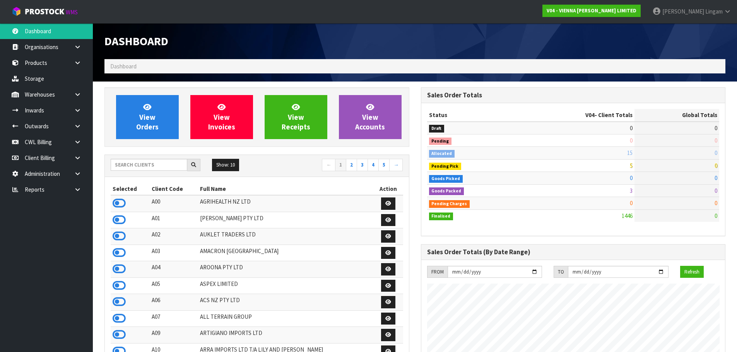
scroll to position [573, 316]
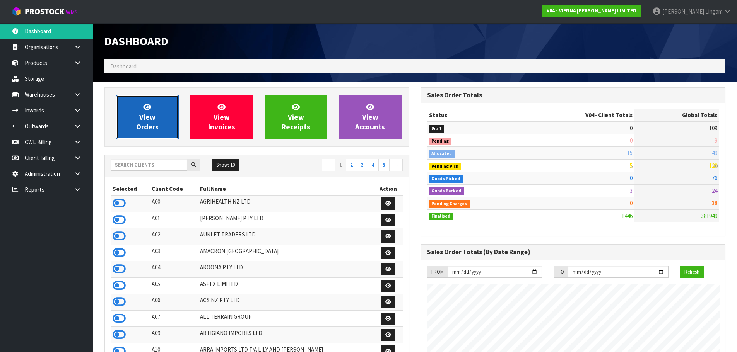
click at [156, 123] on span "View Orders" at bounding box center [147, 117] width 22 height 29
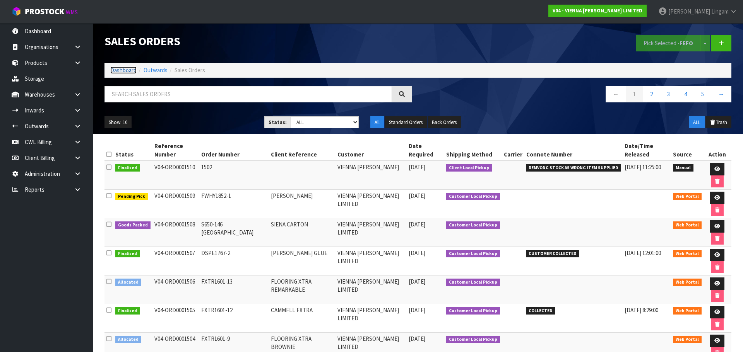
click at [121, 70] on link "Dashboard" at bounding box center [123, 70] width 26 height 7
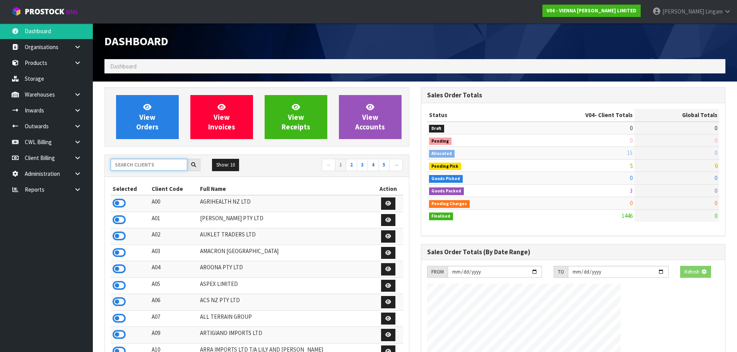
click at [141, 163] on input "text" at bounding box center [149, 165] width 77 height 12
type input "KIT"
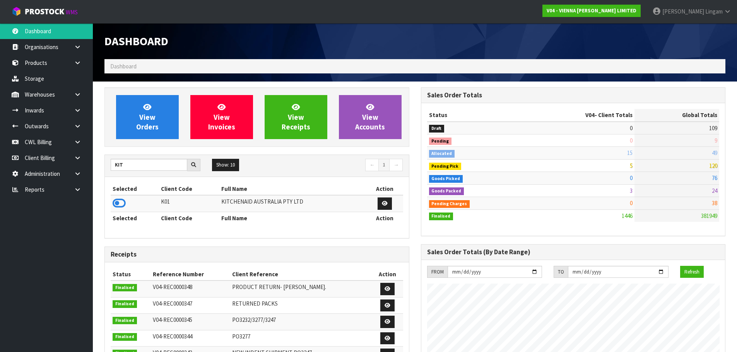
click at [121, 203] on icon at bounding box center [119, 204] width 13 height 12
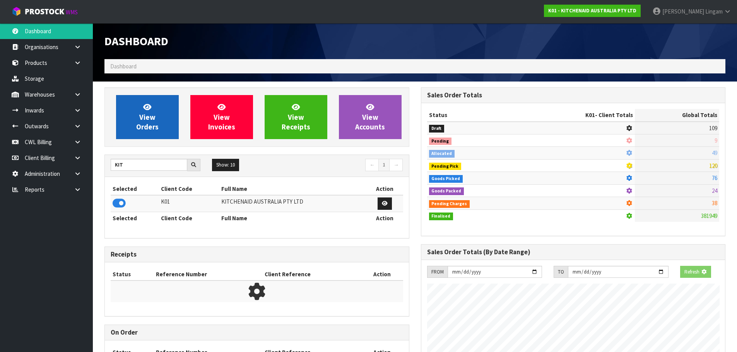
scroll to position [386423, 386589]
click at [152, 128] on span "View Orders" at bounding box center [147, 117] width 22 height 29
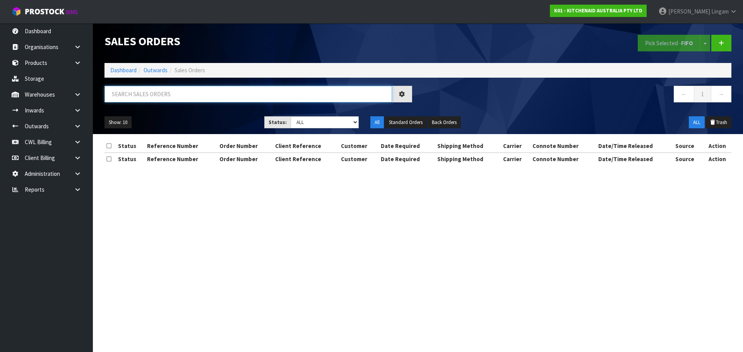
click at [190, 92] on input "text" at bounding box center [247, 94] width 287 height 17
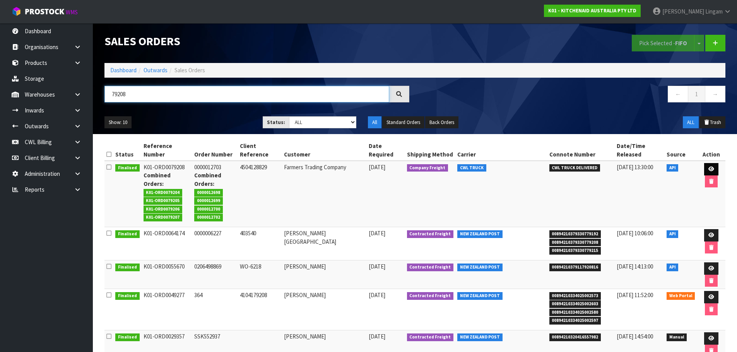
type input "79208"
click at [708, 167] on icon at bounding box center [711, 169] width 6 height 5
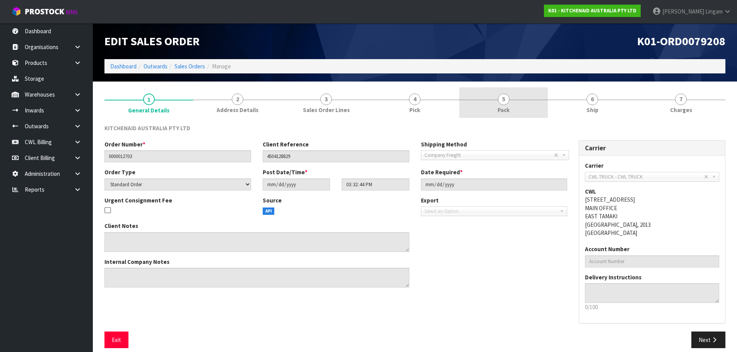
click at [513, 108] on link "5 Pack" at bounding box center [503, 102] width 89 height 31
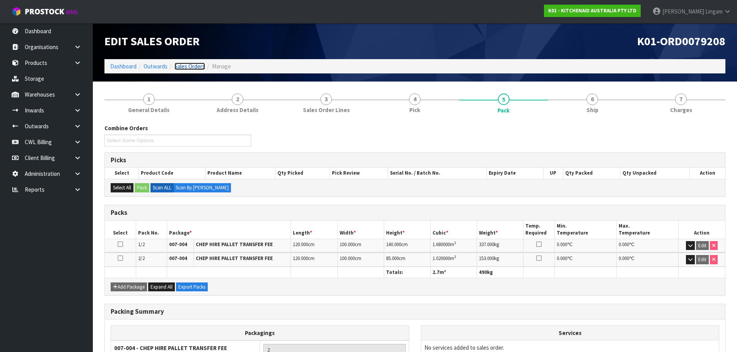
click at [201, 67] on link "Sales Orders" at bounding box center [189, 66] width 31 height 7
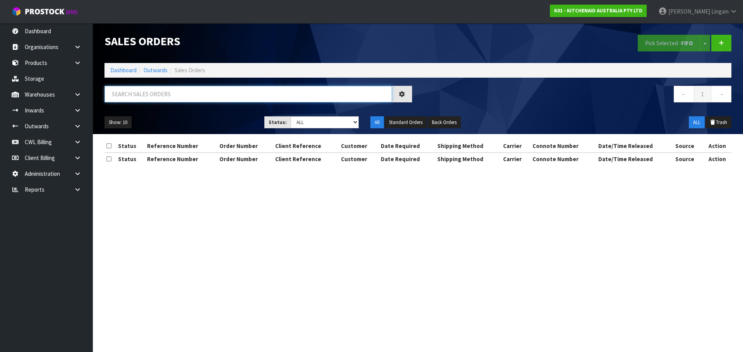
click at [314, 94] on input "text" at bounding box center [247, 94] width 287 height 17
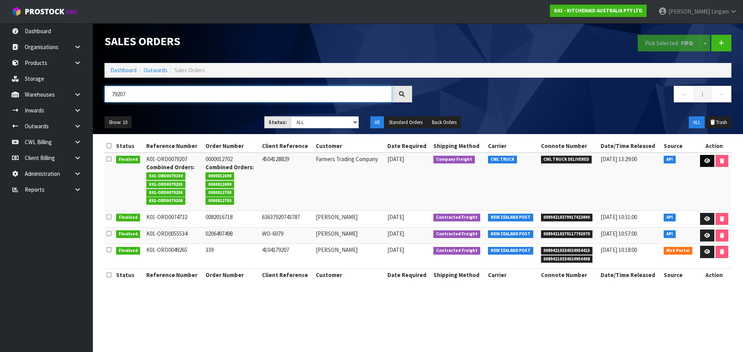
type input "79207"
click at [707, 164] on link at bounding box center [707, 161] width 14 height 12
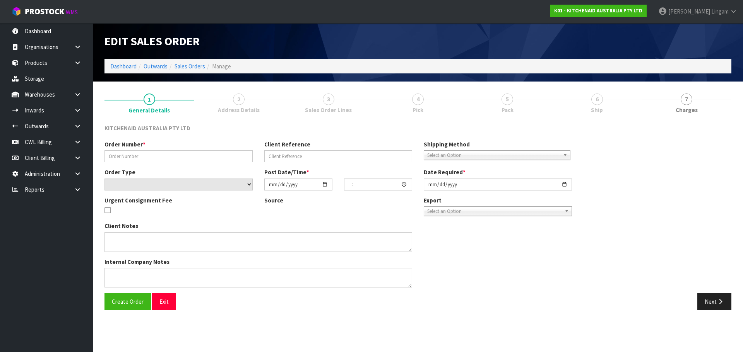
type input "0000012702"
type input "4504128829"
select select "number:0"
type input "2025-09-15"
type input "15:32:40.000"
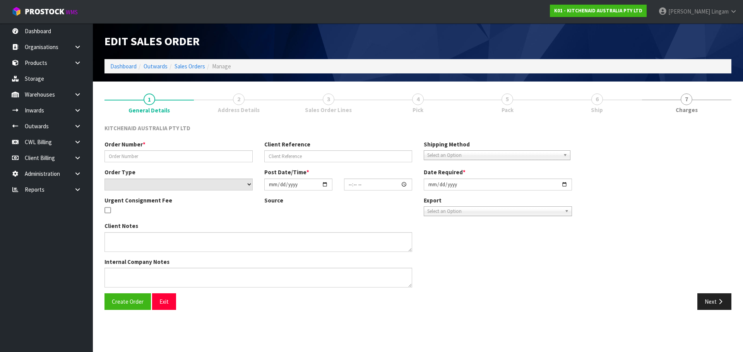
type input "2025-09-16"
type textarea "ORDER 12968 5KSM195PSABT - CWL TEAM PLEASE ADJUST THIS TO 18 AND PROCESS THE OR…"
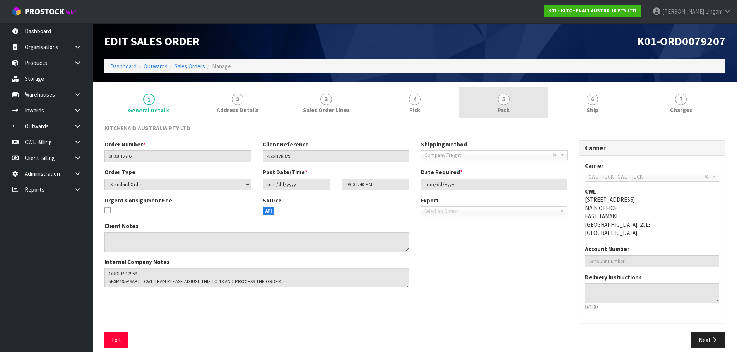
click at [484, 113] on link "5 Pack" at bounding box center [503, 102] width 89 height 31
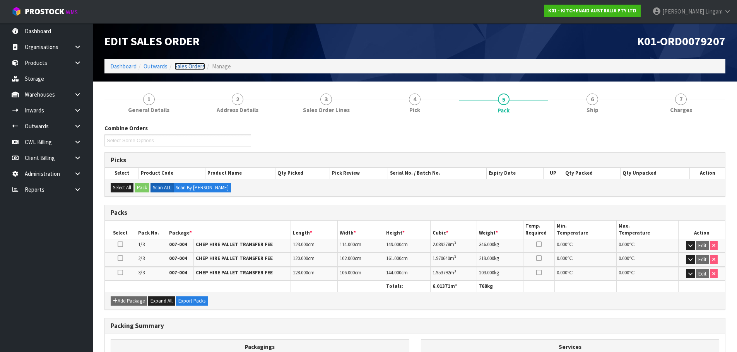
click at [193, 67] on link "Sales Orders" at bounding box center [189, 66] width 31 height 7
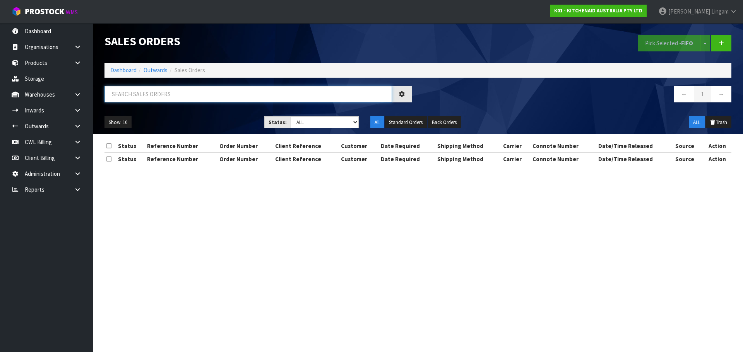
click at [206, 95] on input "text" at bounding box center [247, 94] width 287 height 17
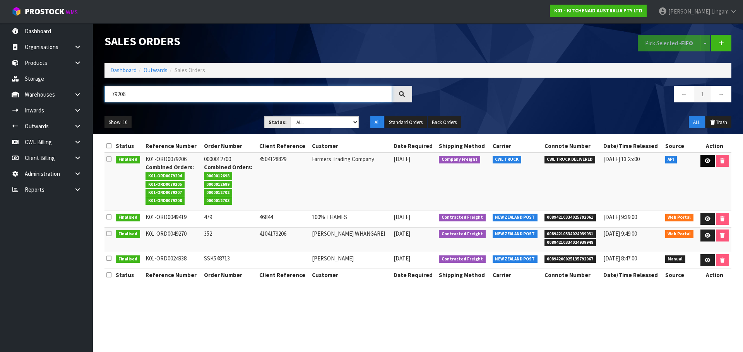
type input "79206"
click at [703, 163] on link at bounding box center [707, 161] width 14 height 12
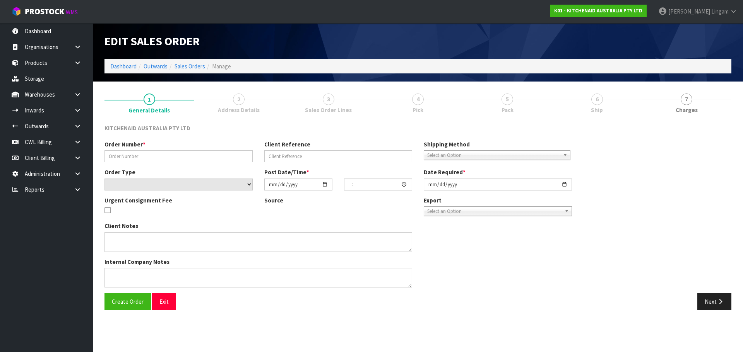
type input "0000012700"
type input "4504128829"
select select "number:0"
type input "2025-09-15"
type input "15:32:35.000"
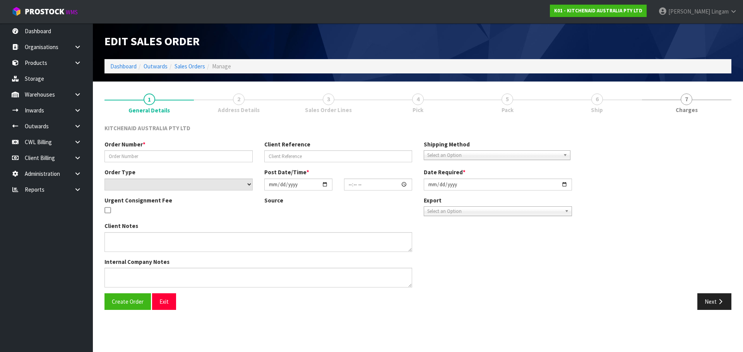
type input "2025-09-15"
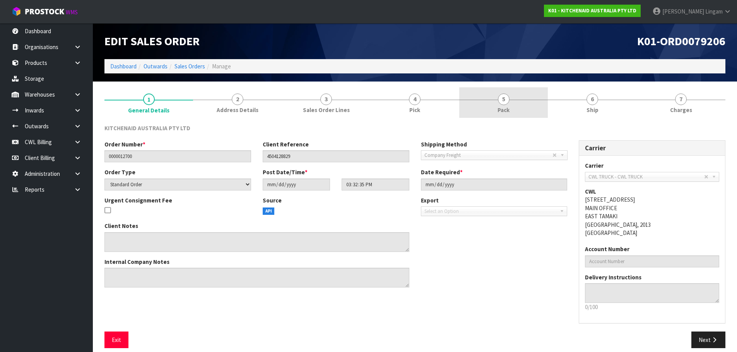
click at [507, 109] on span "Pack" at bounding box center [504, 110] width 12 height 8
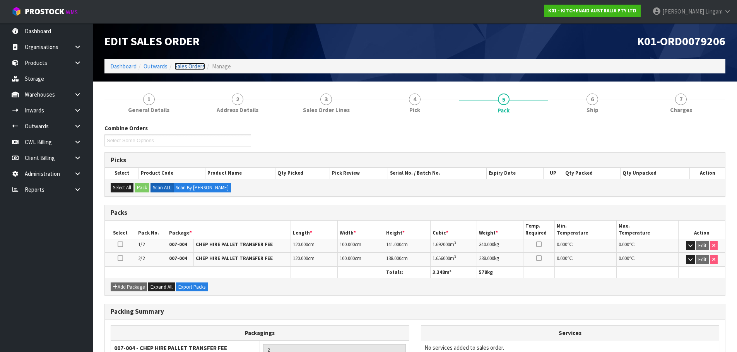
click at [196, 66] on link "Sales Orders" at bounding box center [189, 66] width 31 height 7
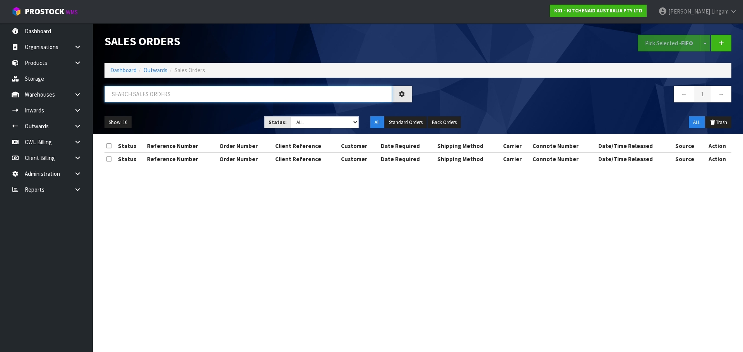
click at [202, 92] on input "text" at bounding box center [247, 94] width 287 height 17
click at [120, 93] on input "79+205" at bounding box center [247, 94] width 287 height 17
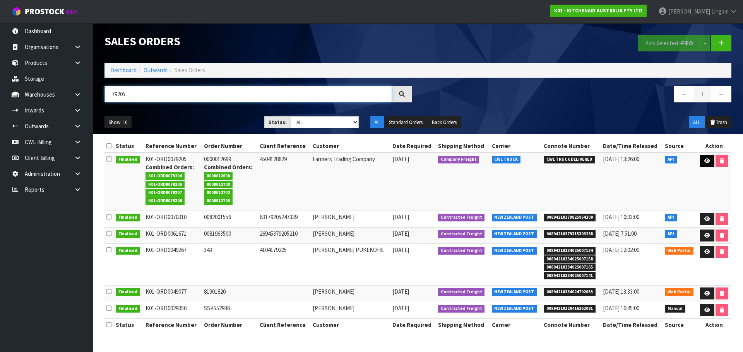
type input "79205"
click at [700, 161] on link at bounding box center [707, 161] width 14 height 12
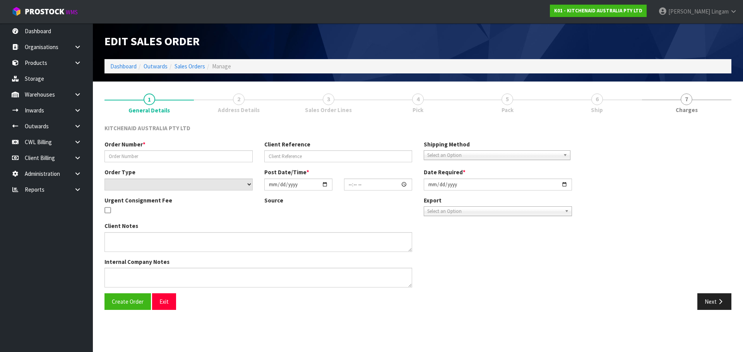
type input "0000012699"
type input "4504128829"
select select "number:0"
type input "2025-09-15"
type input "15:32:28.000"
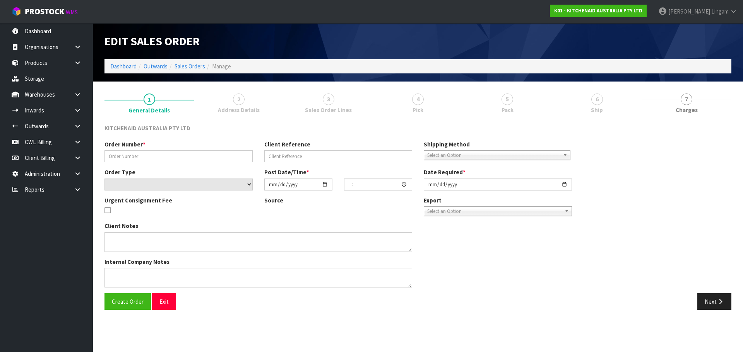
type input "2025-09-15"
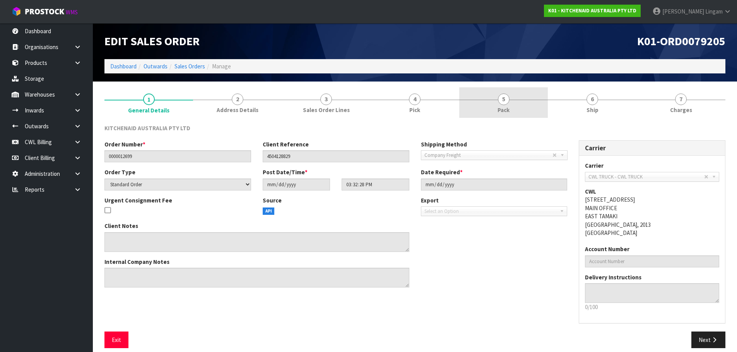
click at [498, 112] on span "Pack" at bounding box center [504, 110] width 12 height 8
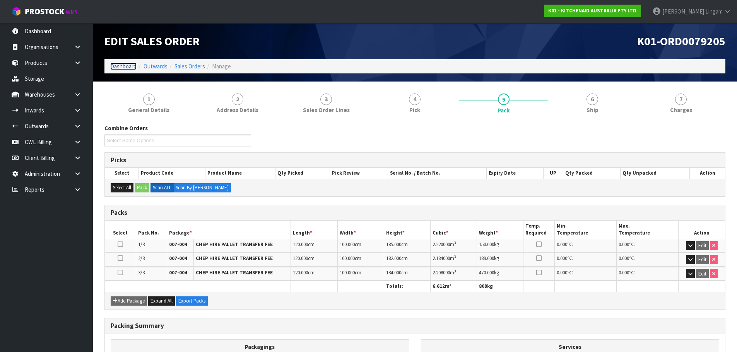
click at [128, 68] on link "Dashboard" at bounding box center [123, 66] width 26 height 7
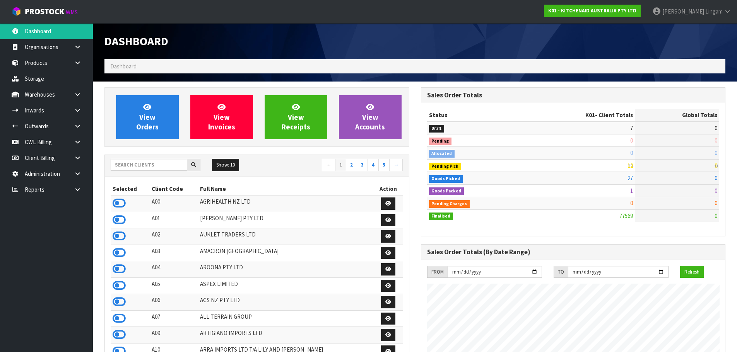
scroll to position [586, 316]
click at [68, 189] on link at bounding box center [80, 190] width 25 height 16
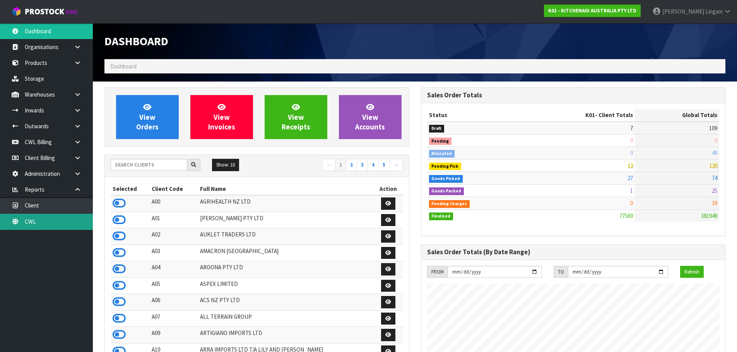
click at [62, 223] on link "CWL" at bounding box center [46, 222] width 93 height 16
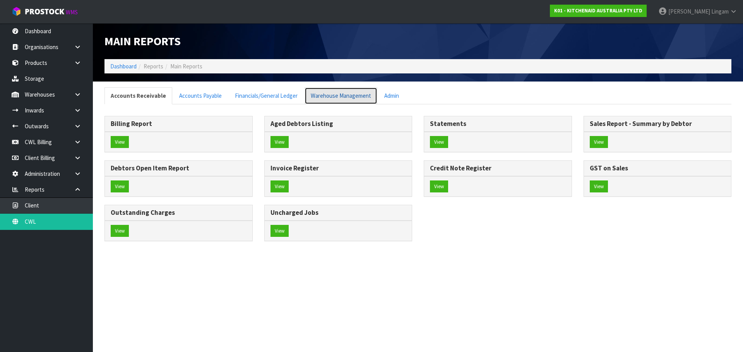
click at [337, 91] on link "Warehouse Management" at bounding box center [340, 95] width 73 height 17
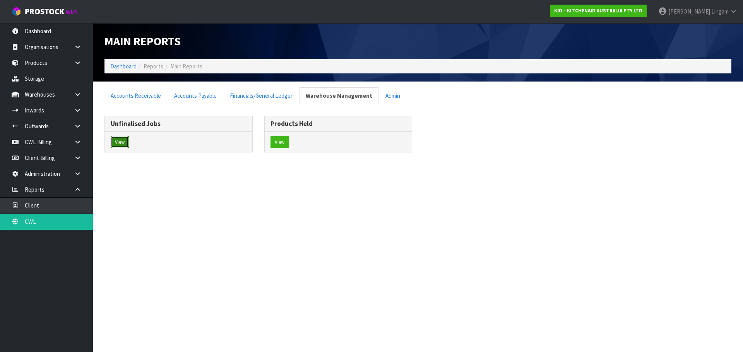
click at [123, 142] on button "View" at bounding box center [120, 142] width 18 height 12
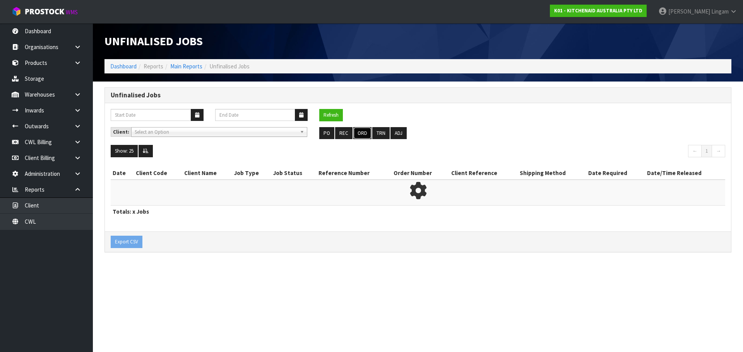
click at [361, 135] on button "ORD" at bounding box center [362, 133] width 18 height 12
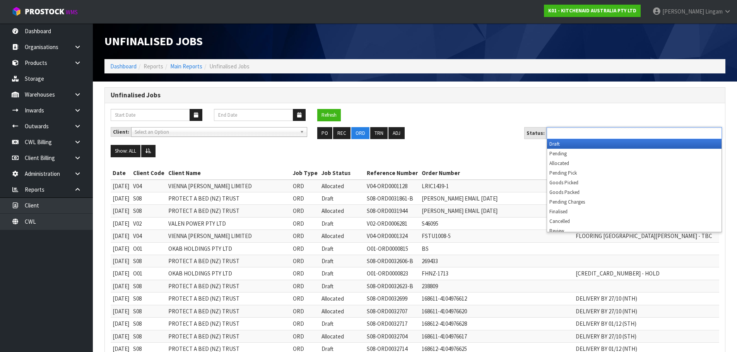
click at [585, 131] on input "text" at bounding box center [577, 133] width 57 height 10
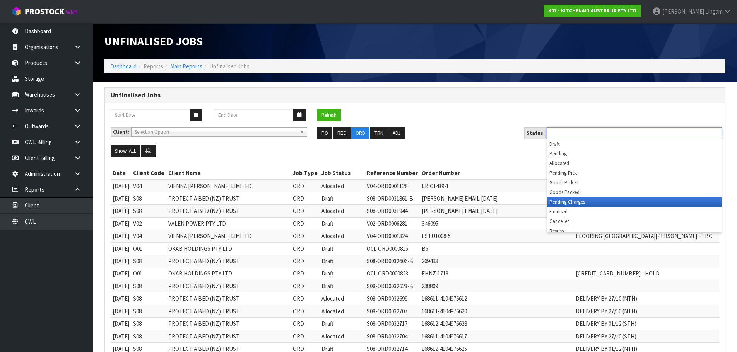
click at [591, 203] on li "Pending Charges" at bounding box center [634, 202] width 174 height 10
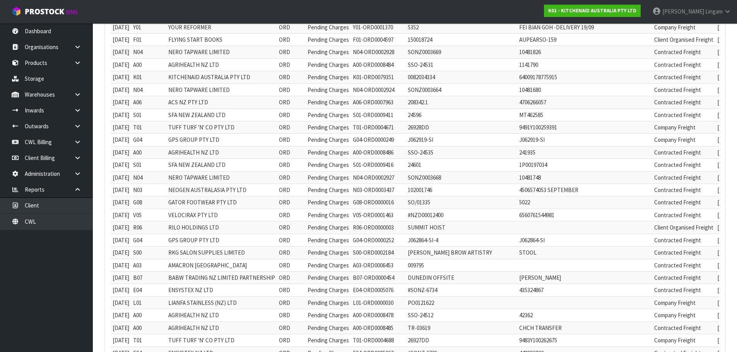
scroll to position [39, 0]
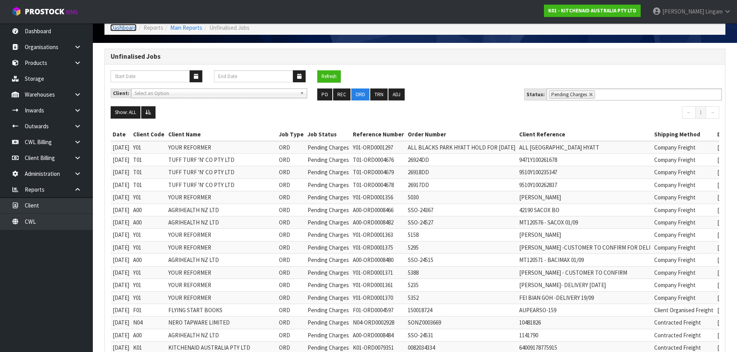
click at [121, 27] on link "Dashboard" at bounding box center [123, 27] width 26 height 7
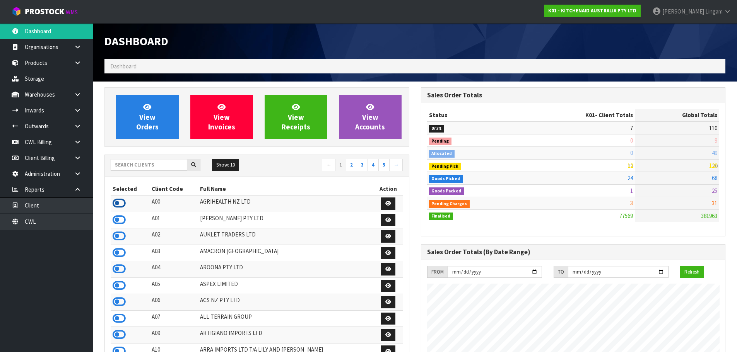
click at [120, 205] on icon at bounding box center [119, 204] width 13 height 12
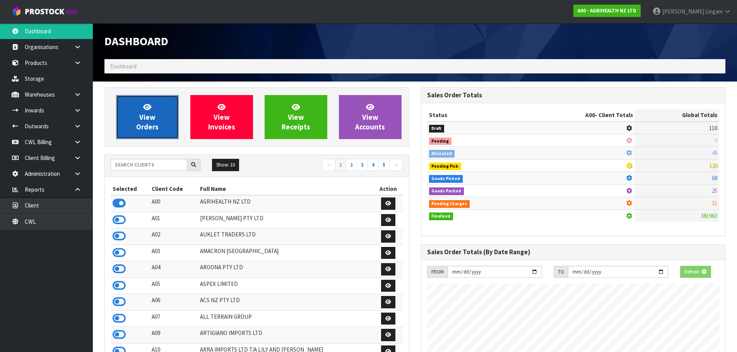
click at [153, 123] on span "View Orders" at bounding box center [147, 117] width 22 height 29
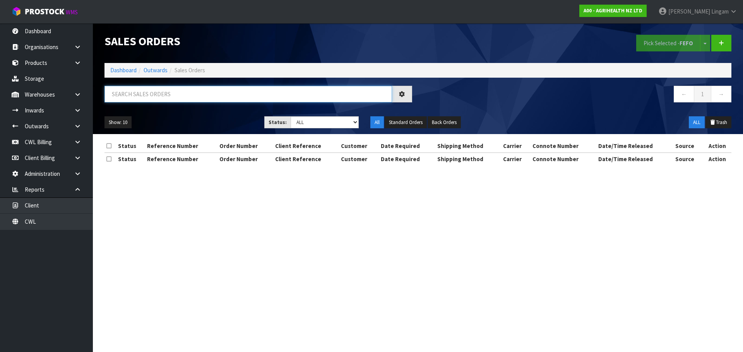
click at [178, 92] on input "text" at bounding box center [247, 94] width 287 height 17
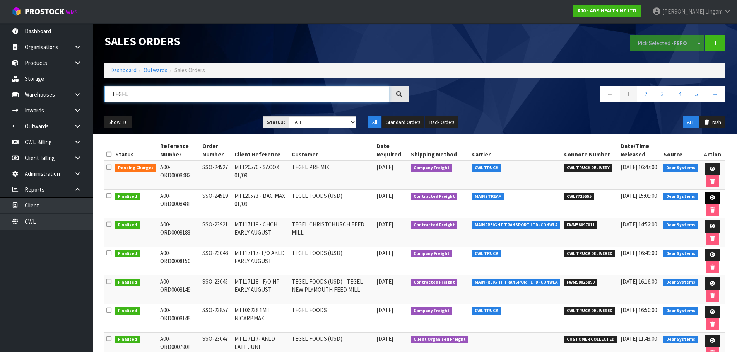
type input "TEGEL"
click at [711, 198] on icon at bounding box center [713, 197] width 6 height 5
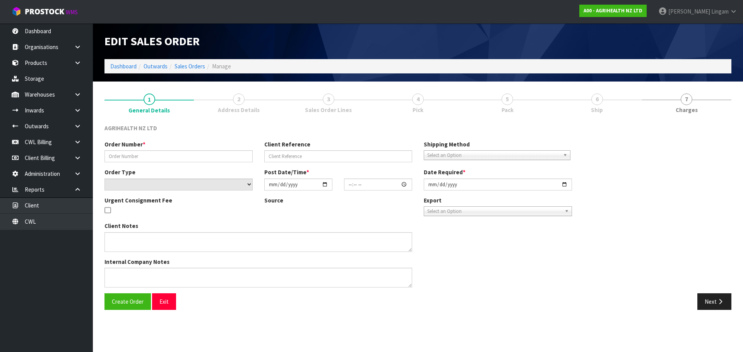
type input "SSO-24519"
type input "MT120573 - BACIMAX 01/09"
select select "number:0"
type input "[DATE]"
type input "11:25:08.000"
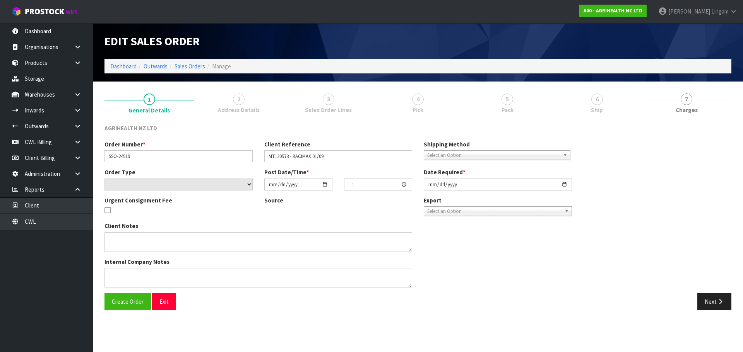
type input "[DATE]"
type textarea "TEGEL - X30 UNITS ARRIVING SEPARATELY SHIP BY: Economy Freight 1500kg -early Se…"
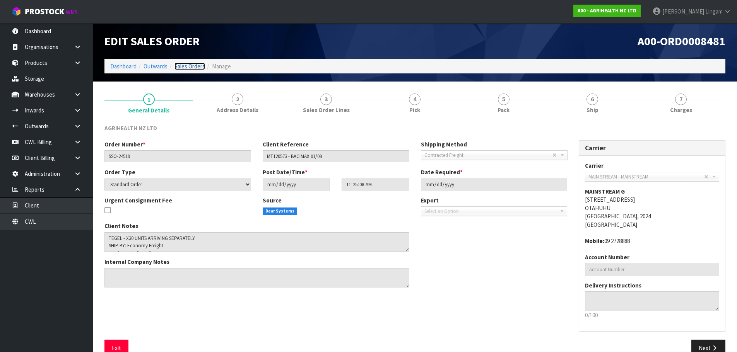
click at [196, 65] on link "Sales Orders" at bounding box center [189, 66] width 31 height 7
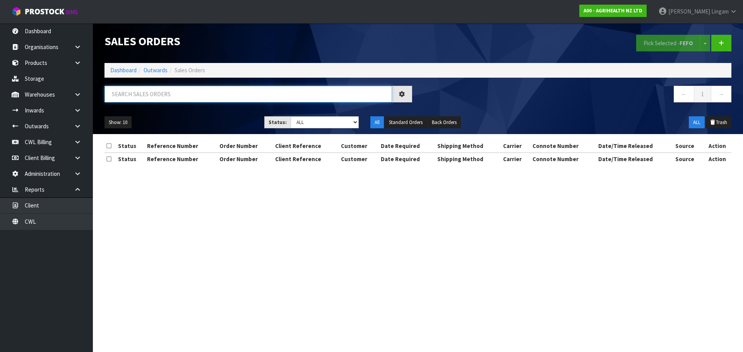
click at [228, 93] on input "text" at bounding box center [247, 94] width 287 height 17
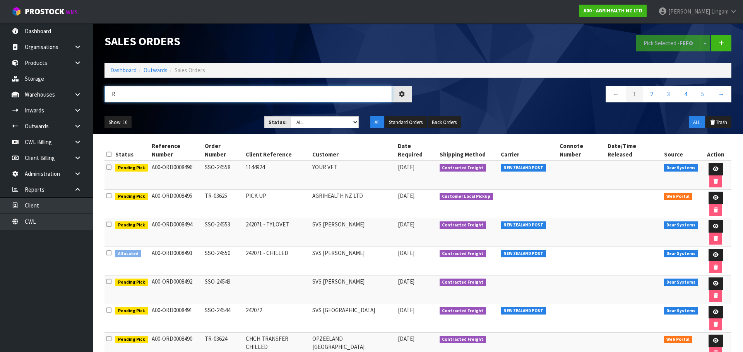
type input "R"
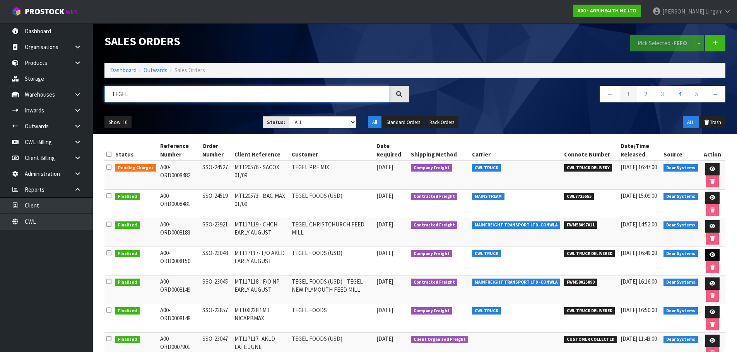
type input "TEGEL"
click at [713, 254] on icon at bounding box center [713, 255] width 6 height 5
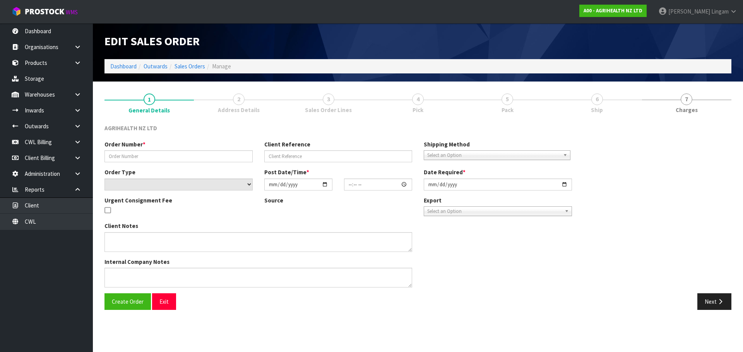
type input "SSO-23048"
type input "MT117117- F/O AKLD EARLY AUGUST"
select select "number:0"
type input "2025-07-28"
type input "10:54:44.000"
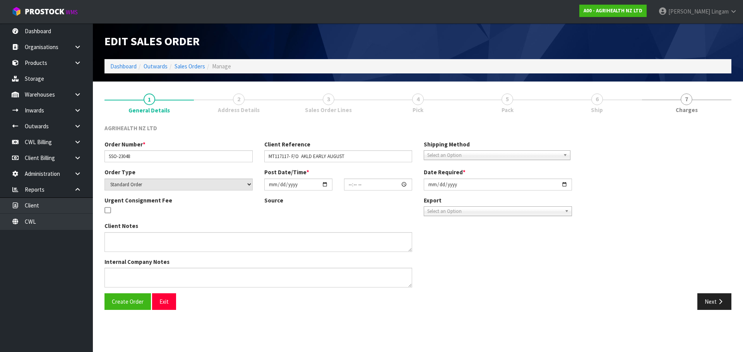
type input "2025-07-28"
type textarea "SHIP BY: Freight"
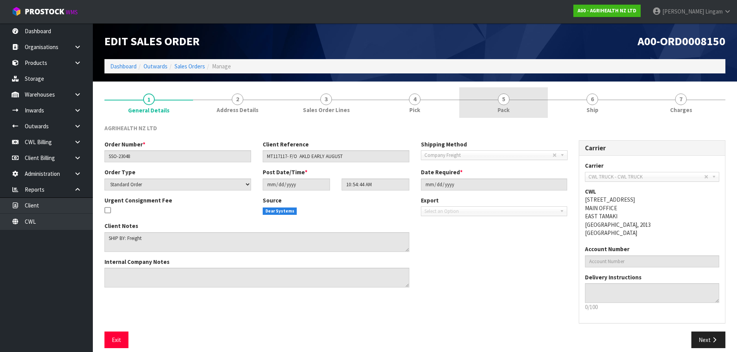
click at [488, 107] on link "5 Pack" at bounding box center [503, 102] width 89 height 31
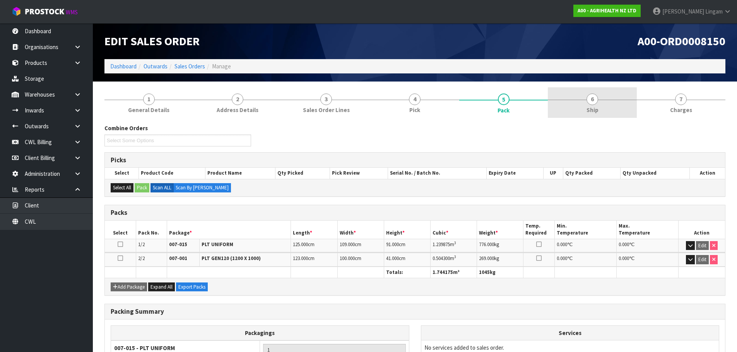
click at [598, 116] on link "6 Ship" at bounding box center [592, 102] width 89 height 31
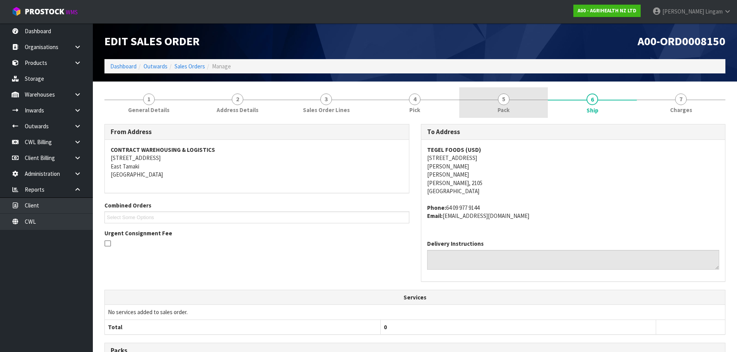
click at [500, 104] on span "5" at bounding box center [504, 100] width 12 height 12
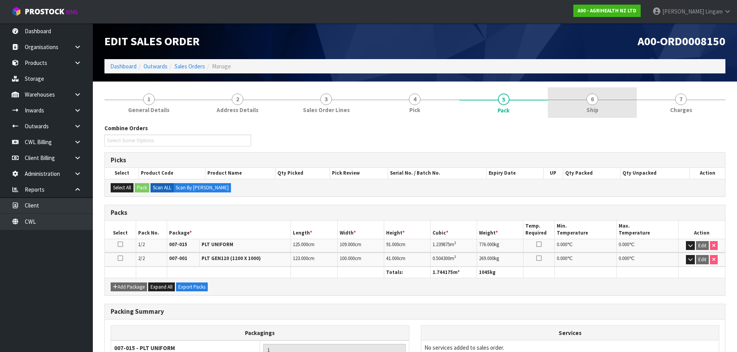
click at [590, 108] on span "Ship" at bounding box center [593, 110] width 12 height 8
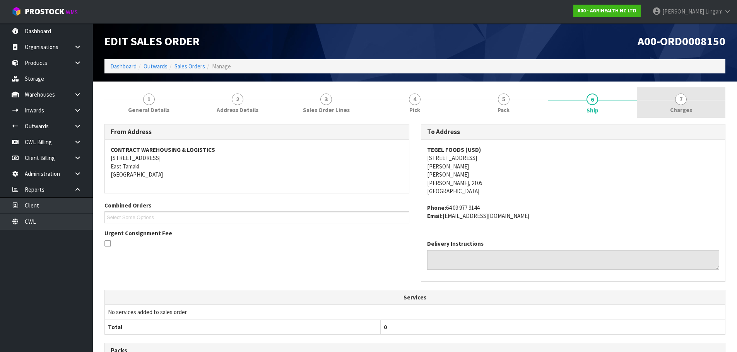
click at [683, 108] on span "Charges" at bounding box center [681, 110] width 22 height 8
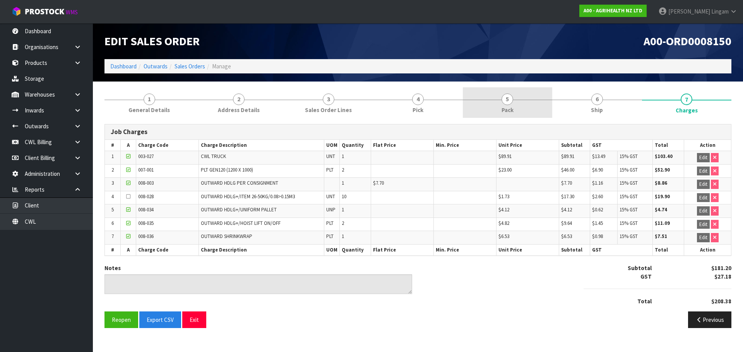
click at [534, 111] on link "5 Pack" at bounding box center [507, 102] width 89 height 31
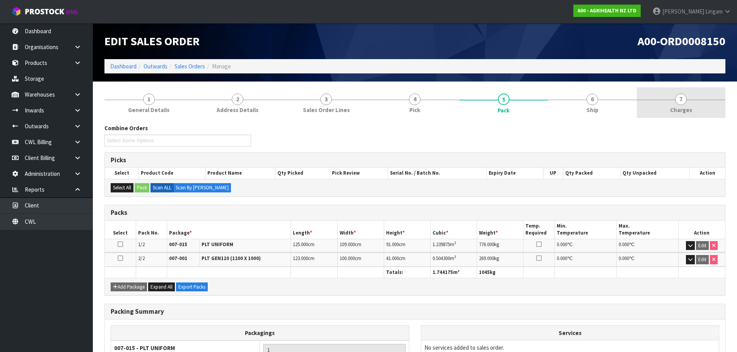
click at [693, 99] on link "7 [GEOGRAPHIC_DATA]" at bounding box center [681, 102] width 89 height 31
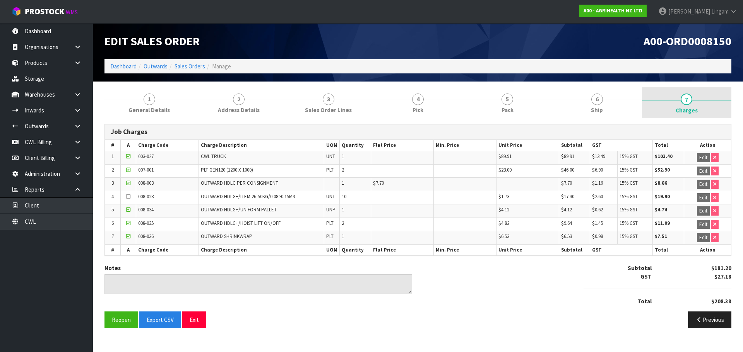
click at [684, 108] on span "Charges" at bounding box center [687, 110] width 22 height 8
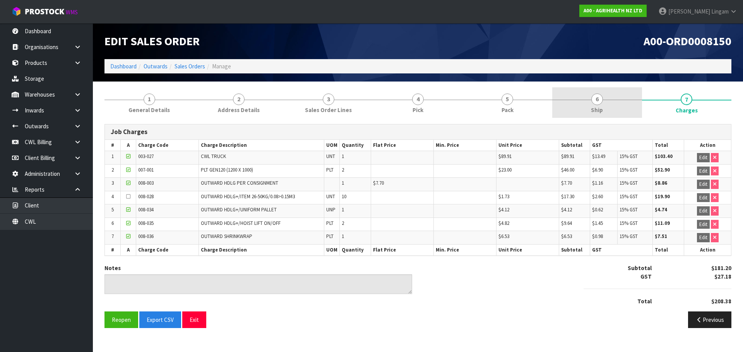
click at [597, 109] on span "Ship" at bounding box center [597, 110] width 12 height 8
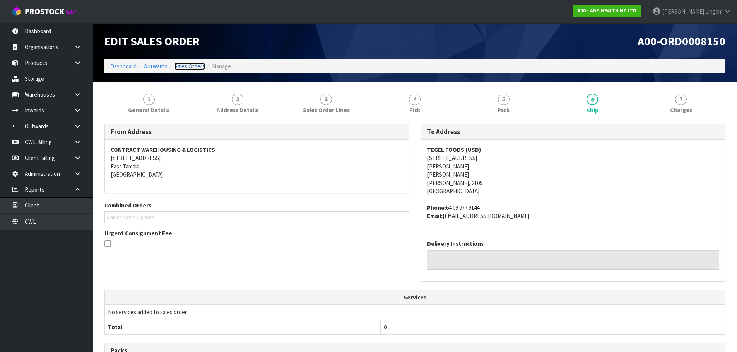
click at [196, 64] on link "Sales Orders" at bounding box center [189, 66] width 31 height 7
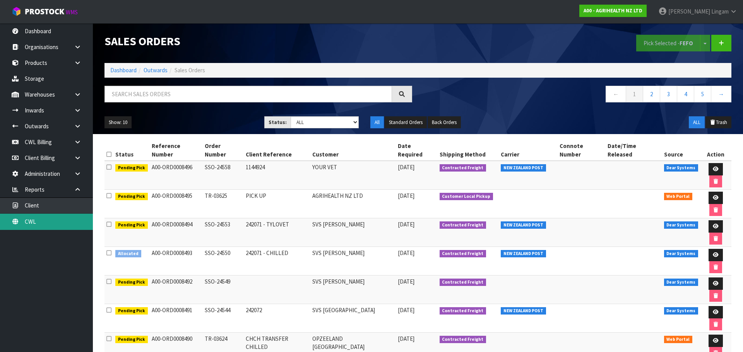
click at [70, 222] on link "CWL" at bounding box center [46, 222] width 93 height 16
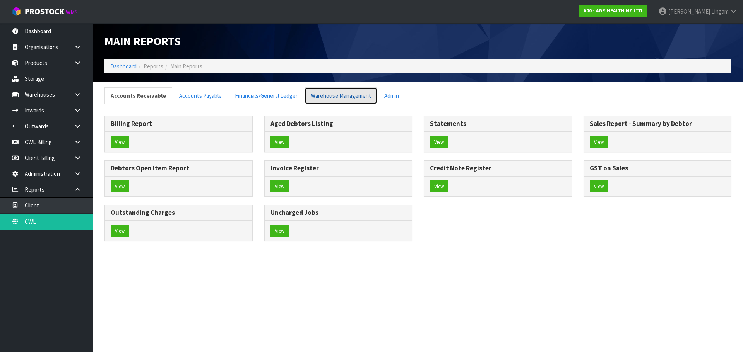
click at [332, 91] on link "Warehouse Management" at bounding box center [340, 95] width 73 height 17
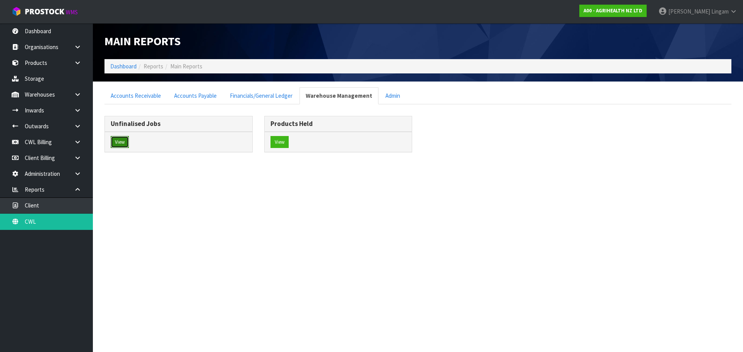
click at [115, 140] on button "View" at bounding box center [120, 142] width 18 height 12
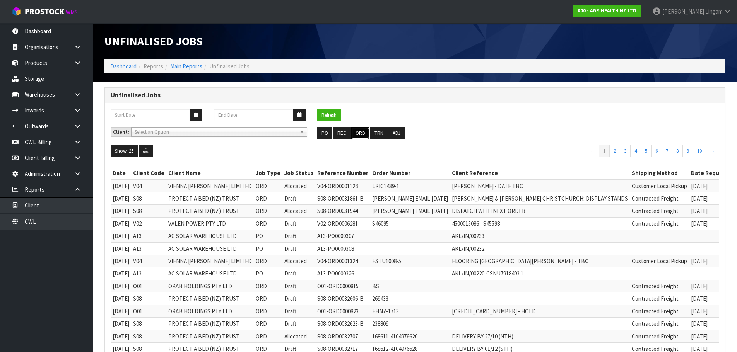
click at [364, 133] on button "ORD" at bounding box center [360, 133] width 18 height 12
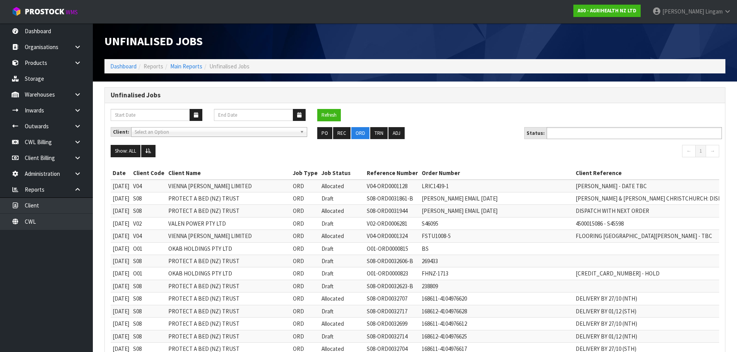
click at [584, 135] on input "text" at bounding box center [577, 133] width 57 height 10
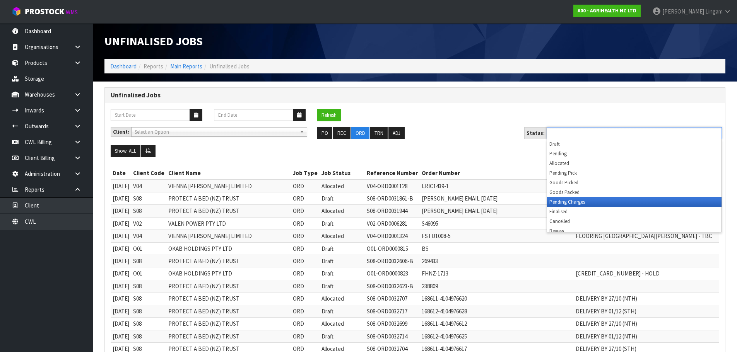
click at [588, 200] on li "Pending Charges" at bounding box center [634, 202] width 174 height 10
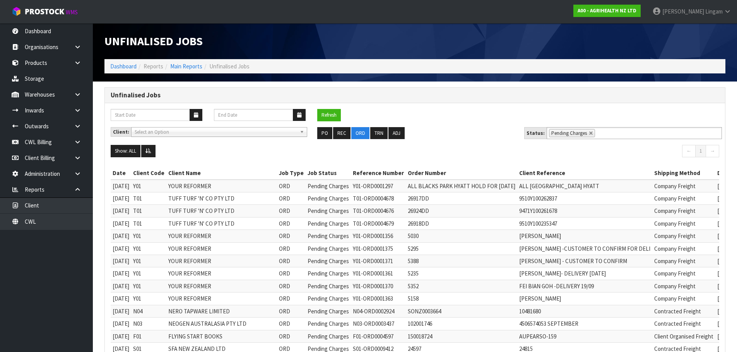
click at [460, 124] on div "Refresh" at bounding box center [415, 118] width 620 height 18
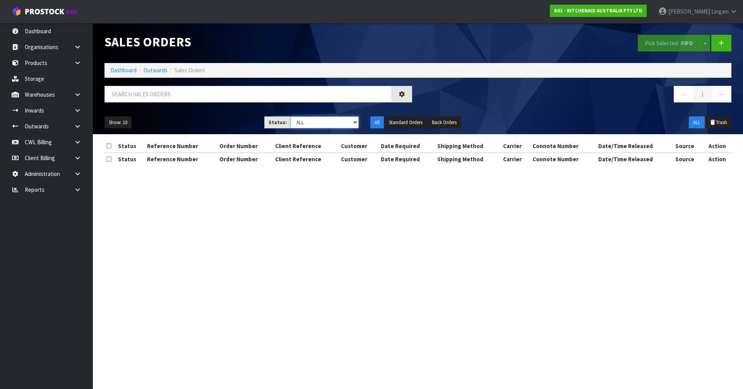
click at [343, 127] on select "Draft Pending Allocated Pending Pick Goods Picked Goods Packed Pending Charges …" at bounding box center [325, 122] width 68 height 12
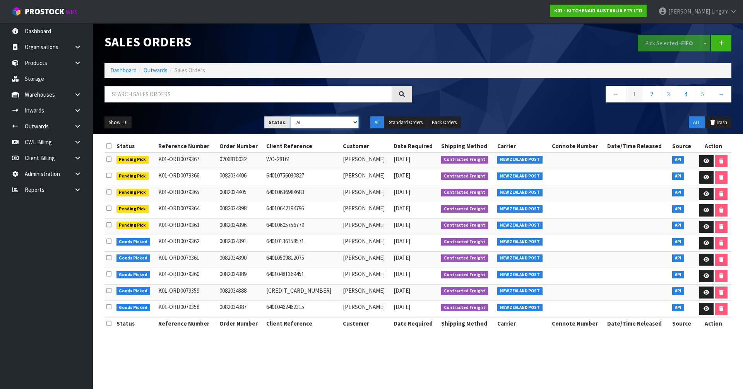
select select "string:6"
click at [291, 116] on select "Draft Pending Allocated Pending Pick Goods Picked Goods Packed Pending Charges …" at bounding box center [325, 122] width 68 height 12
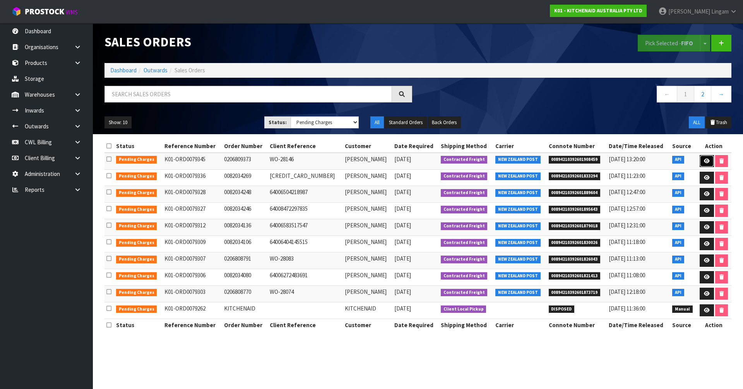
click at [705, 159] on icon at bounding box center [707, 161] width 6 height 5
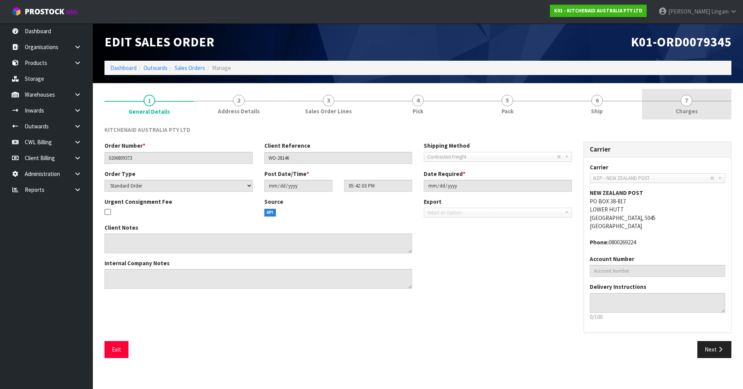
click at [711, 104] on link "7 [GEOGRAPHIC_DATA]" at bounding box center [686, 104] width 89 height 31
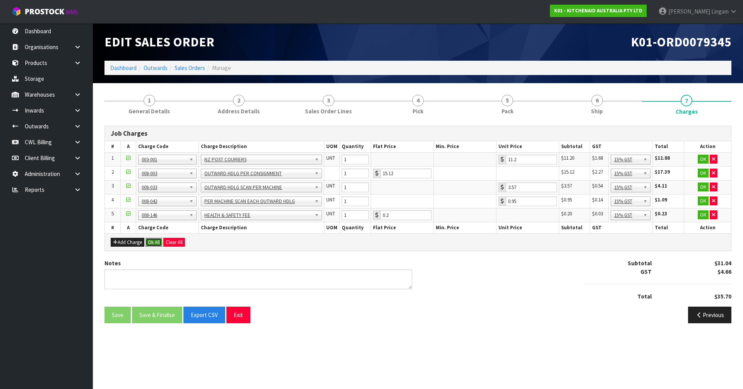
click at [152, 241] on button "Ok All" at bounding box center [153, 242] width 17 height 9
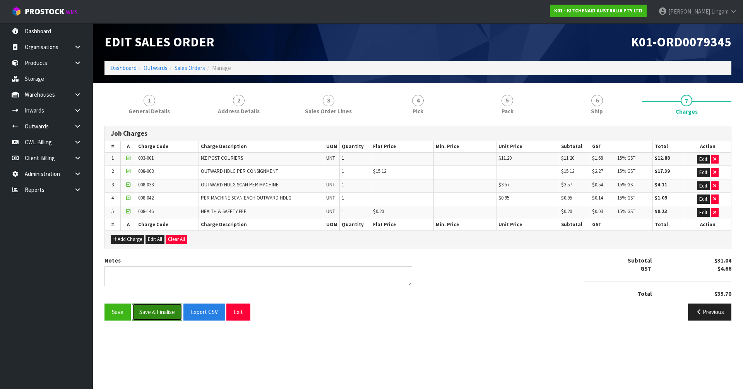
click at [164, 311] on button "Save & Finalise" at bounding box center [157, 312] width 50 height 17
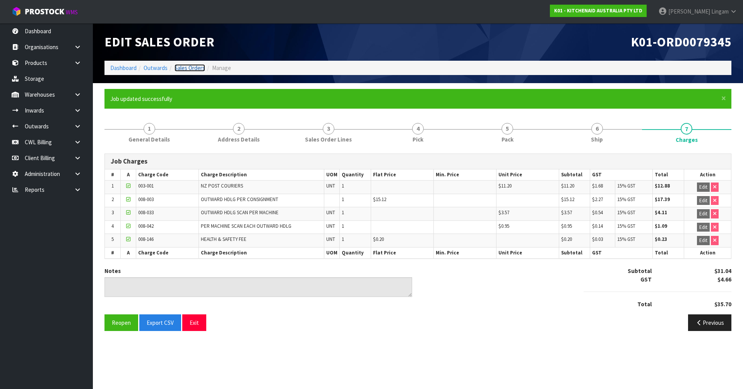
click at [196, 68] on link "Sales Orders" at bounding box center [189, 67] width 31 height 7
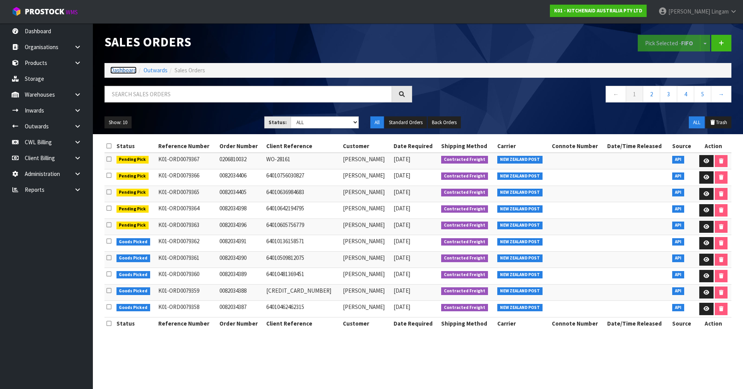
click at [127, 71] on link "Dashboard" at bounding box center [123, 70] width 26 height 7
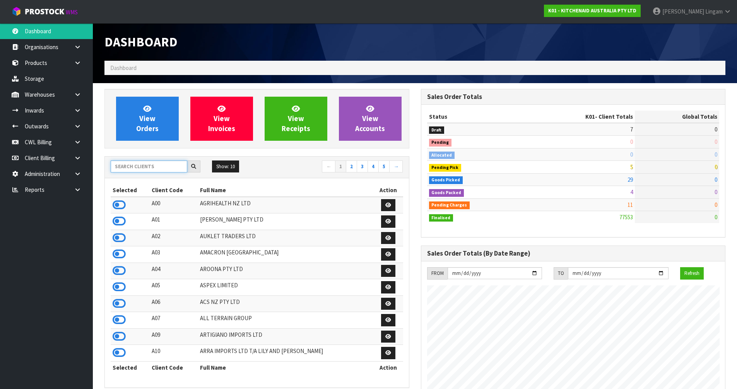
click at [127, 167] on input "text" at bounding box center [149, 167] width 77 height 12
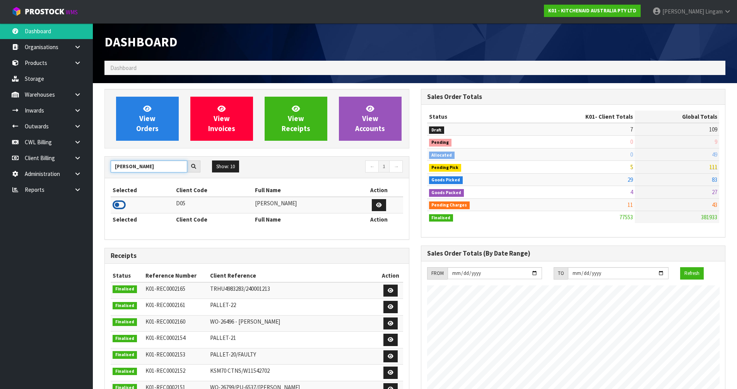
type input "[PERSON_NAME]"
click at [121, 204] on icon at bounding box center [119, 205] width 13 height 12
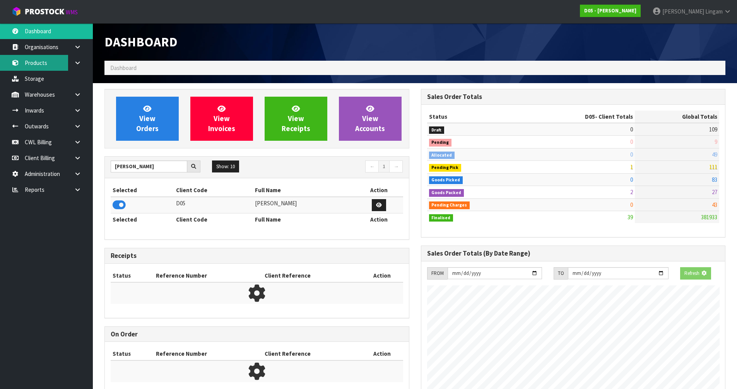
scroll to position [561, 316]
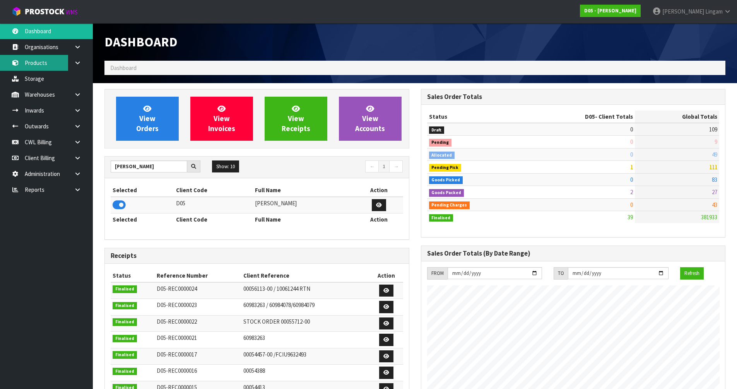
click at [32, 66] on link "Products" at bounding box center [46, 63] width 93 height 16
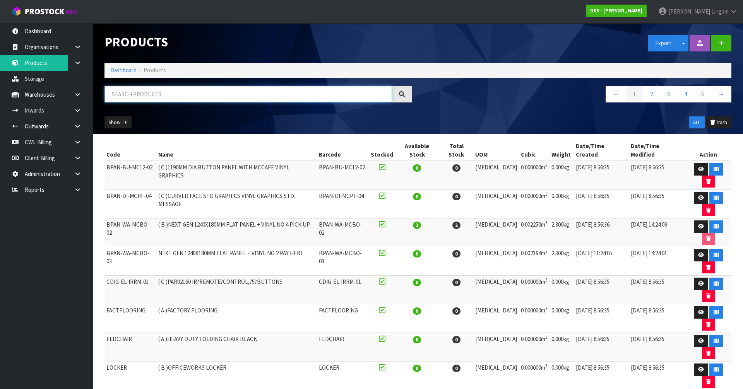
click at [224, 95] on input "text" at bounding box center [247, 94] width 287 height 17
paste input "2040100211-00"
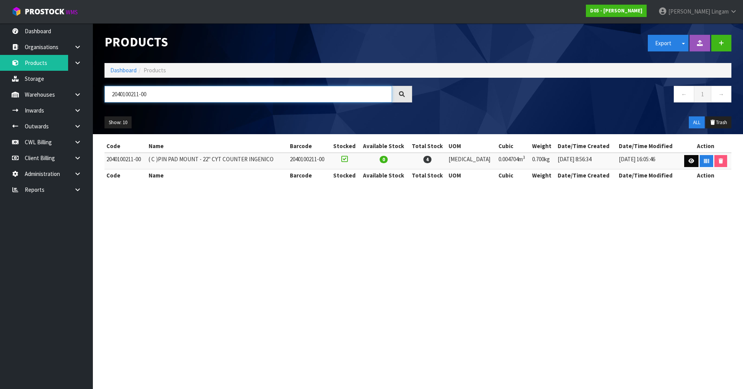
type input "2040100211-00"
click at [688, 163] on icon at bounding box center [691, 161] width 6 height 5
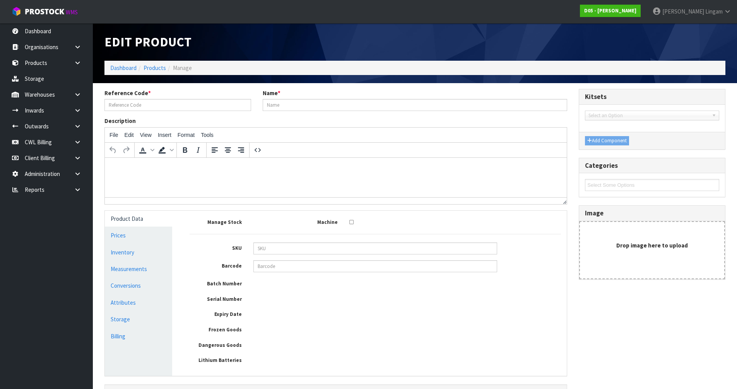
type input "2040100211-00"
type input "( C )PIN PAD MOUNT - 22" CYT COUNTER INGENICO"
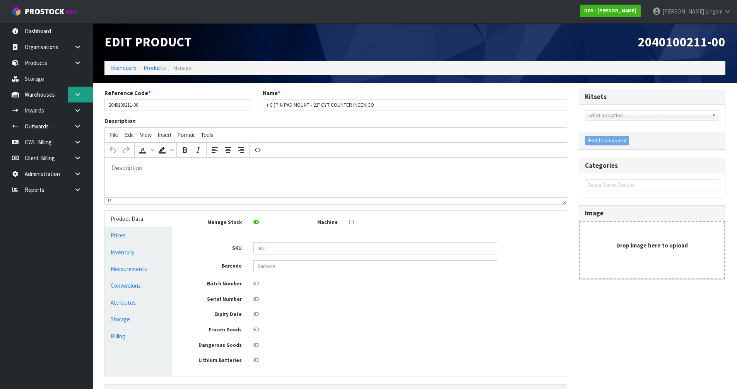
click at [80, 97] on icon at bounding box center [77, 95] width 7 height 6
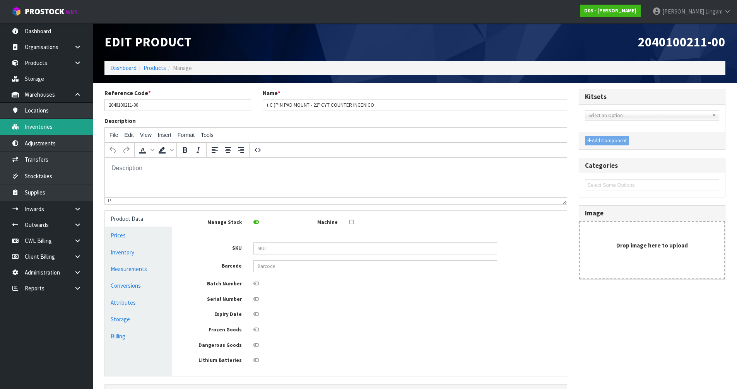
click at [59, 128] on link "Inventories" at bounding box center [46, 127] width 93 height 16
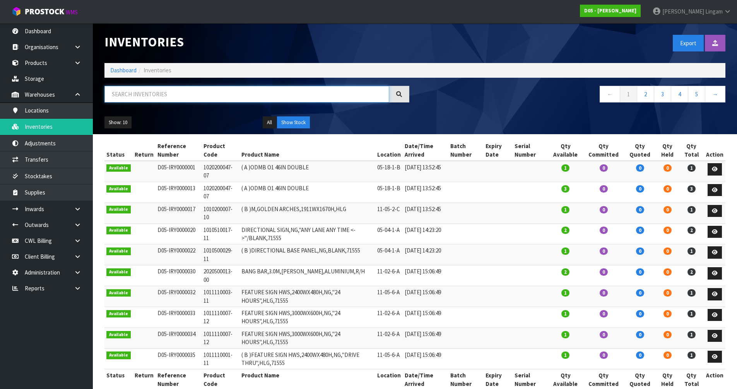
click at [243, 88] on input "text" at bounding box center [246, 94] width 285 height 17
paste input "2040100211-00"
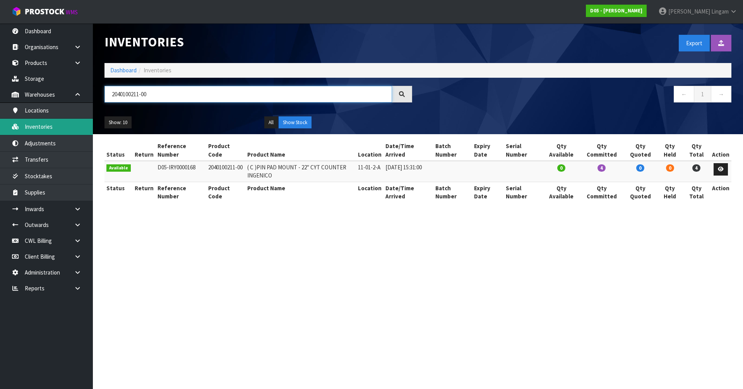
type input "2040100211-00"
click at [122, 71] on link "Dashboard" at bounding box center [123, 70] width 26 height 7
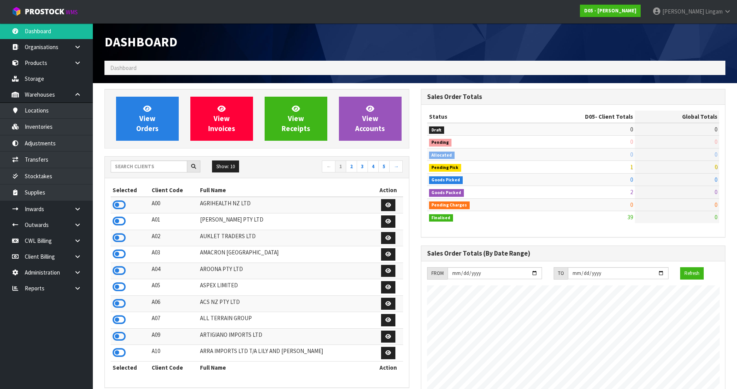
scroll to position [561, 316]
click at [155, 166] on input "text" at bounding box center [149, 167] width 77 height 12
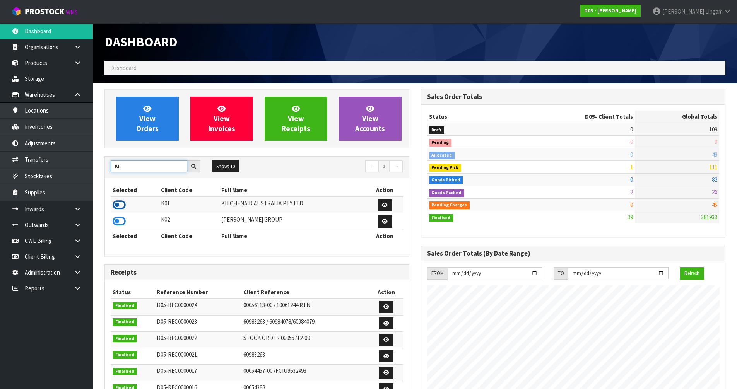
type input "KI"
click at [121, 206] on icon at bounding box center [119, 205] width 13 height 12
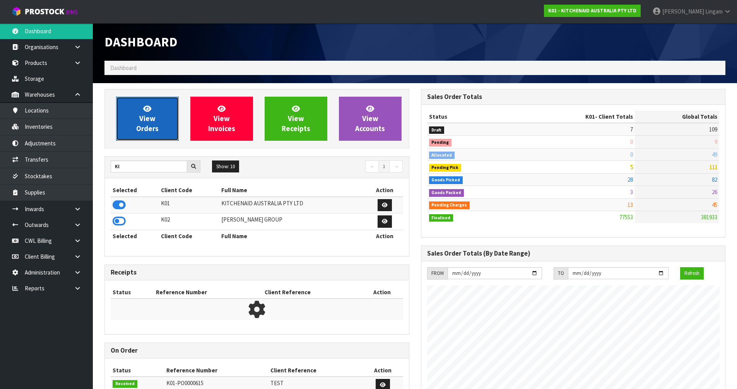
scroll to position [586, 316]
click at [153, 132] on span "View Orders" at bounding box center [147, 118] width 22 height 29
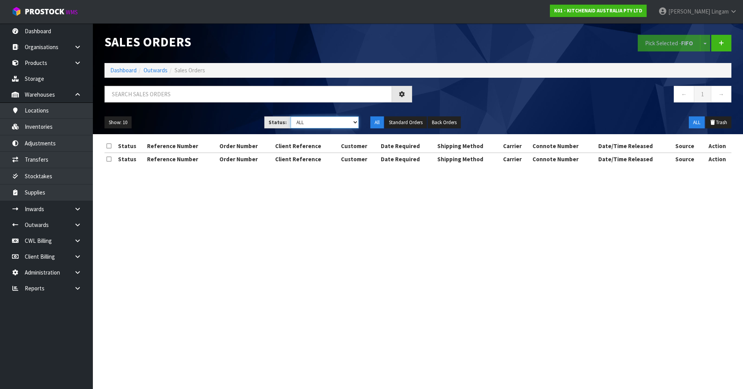
click at [348, 121] on select "Draft Pending Allocated Pending Pick Goods Picked Goods Packed Pending Charges …" at bounding box center [325, 122] width 68 height 12
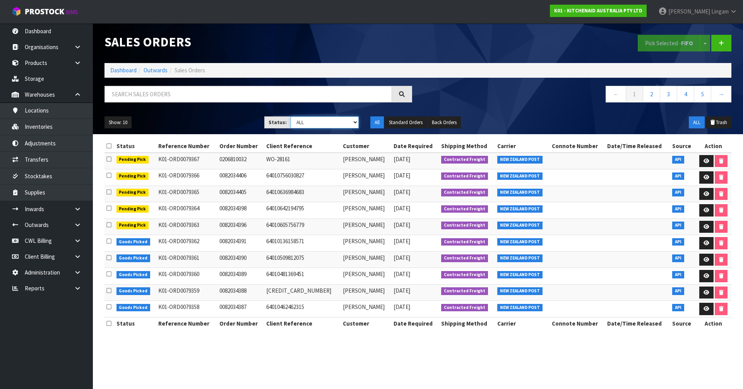
select select "string:6"
click at [291, 116] on select "Draft Pending Allocated Pending Pick Goods Picked Goods Packed Pending Charges …" at bounding box center [325, 122] width 68 height 12
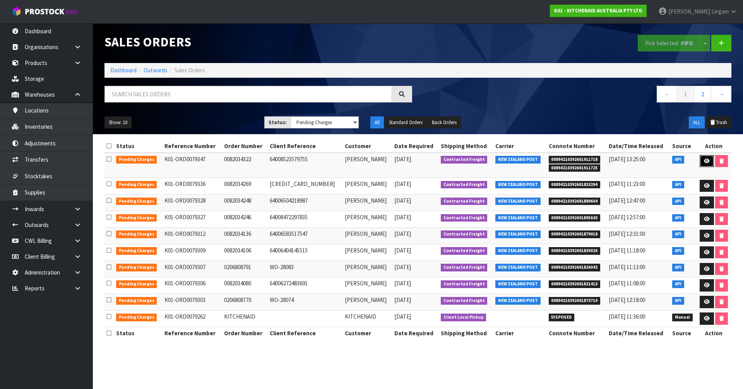
click at [704, 160] on icon at bounding box center [707, 161] width 6 height 5
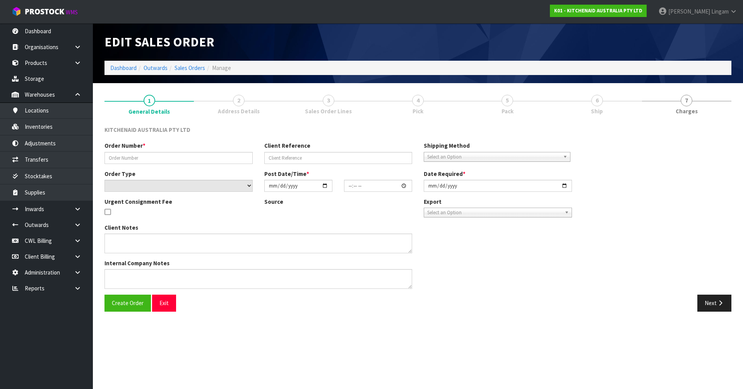
type input "0082034322"
type input "64008523579755"
select select "number:0"
type input "[DATE]"
type input "19:41:06.000"
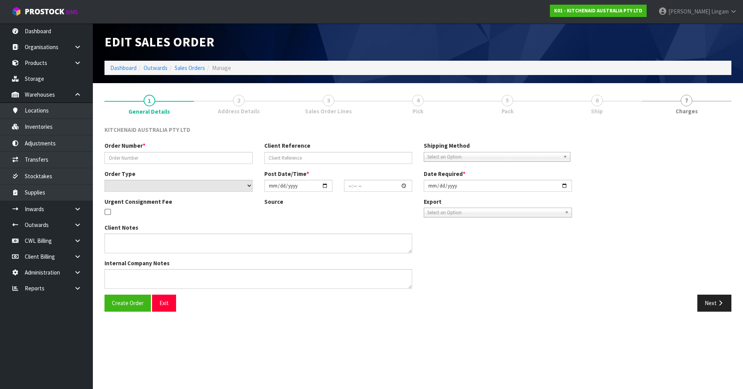
type input "[DATE]"
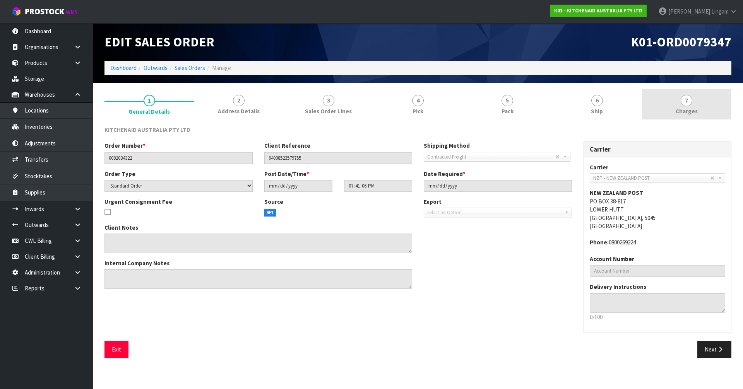
click at [702, 106] on link "7 [GEOGRAPHIC_DATA]" at bounding box center [686, 104] width 89 height 31
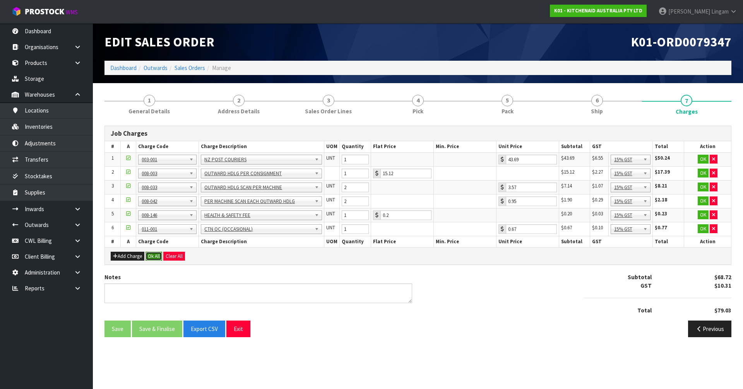
click at [157, 255] on button "Ok All" at bounding box center [153, 256] width 17 height 9
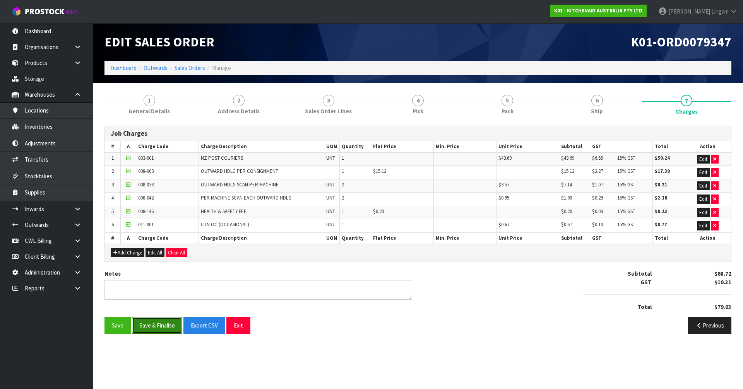
click at [170, 327] on button "Save & Finalise" at bounding box center [157, 325] width 50 height 17
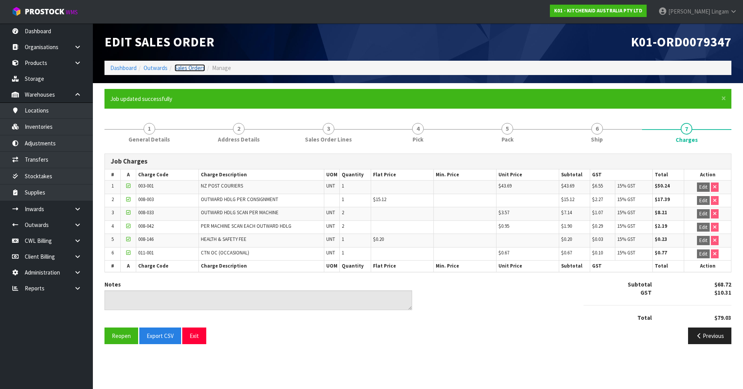
click at [194, 68] on link "Sales Orders" at bounding box center [189, 67] width 31 height 7
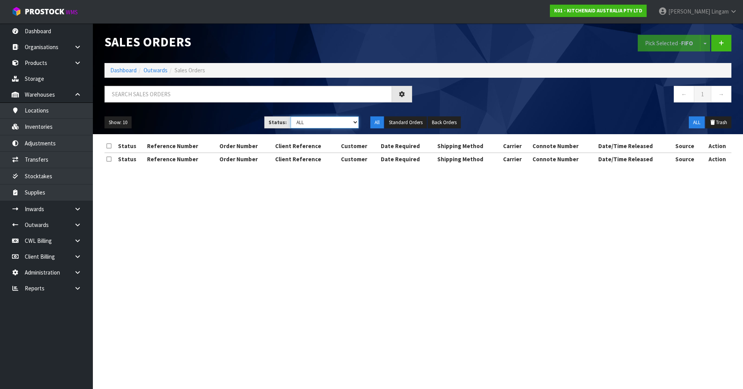
click at [347, 125] on select "Draft Pending Allocated Pending Pick Goods Picked Goods Packed Pending Charges …" at bounding box center [325, 122] width 68 height 12
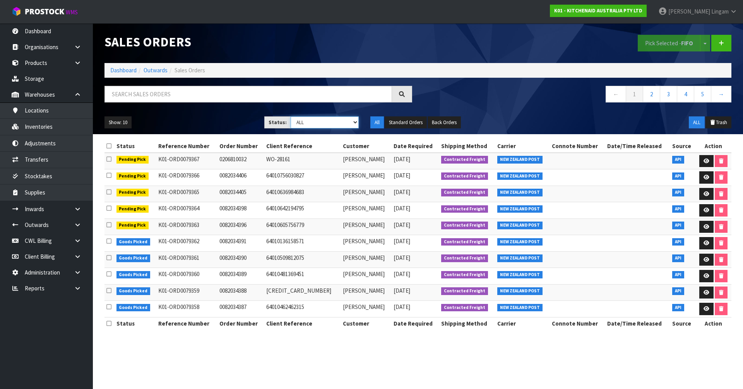
select select "string:6"
click at [291, 116] on select "Draft Pending Allocated Pending Pick Goods Picked Goods Packed Pending Charges …" at bounding box center [325, 122] width 68 height 12
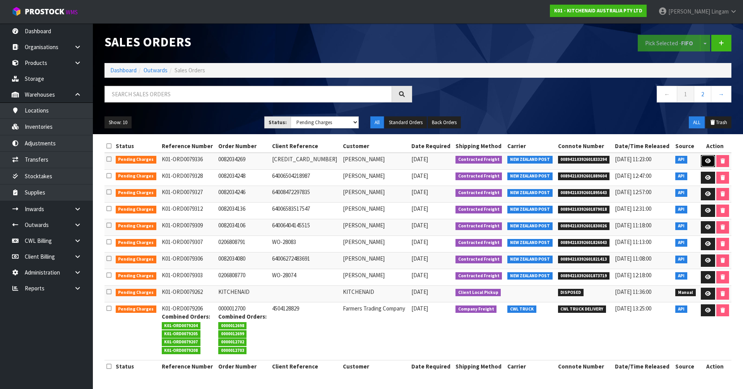
click at [703, 160] on link at bounding box center [708, 161] width 14 height 12
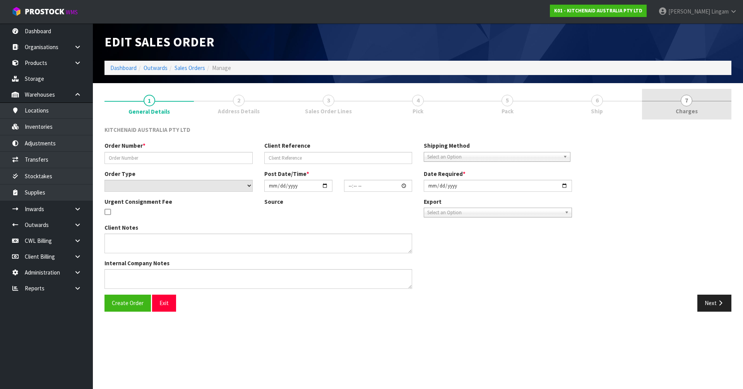
type input "0082034269"
type input "[CREDIT_CARD_NUMBER]"
select select "number:0"
type input "[DATE]"
type input "15:41:10.000"
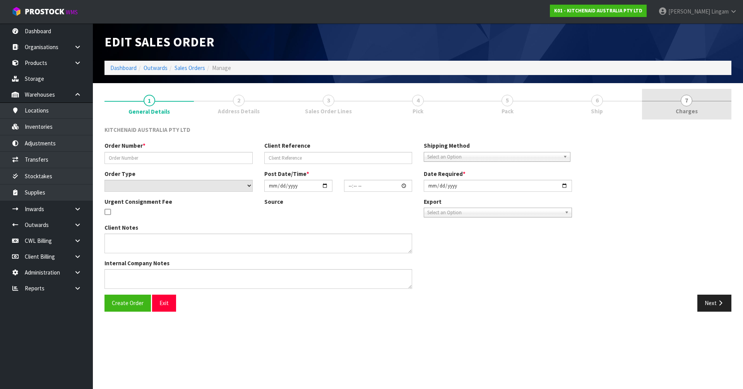
type input "[DATE]"
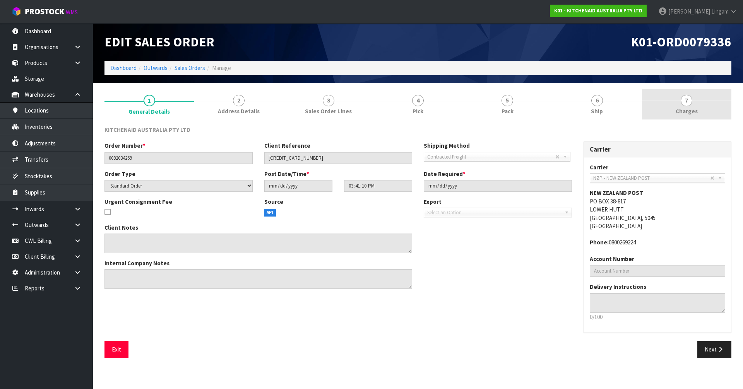
click at [696, 103] on link "7 [GEOGRAPHIC_DATA]" at bounding box center [686, 104] width 89 height 31
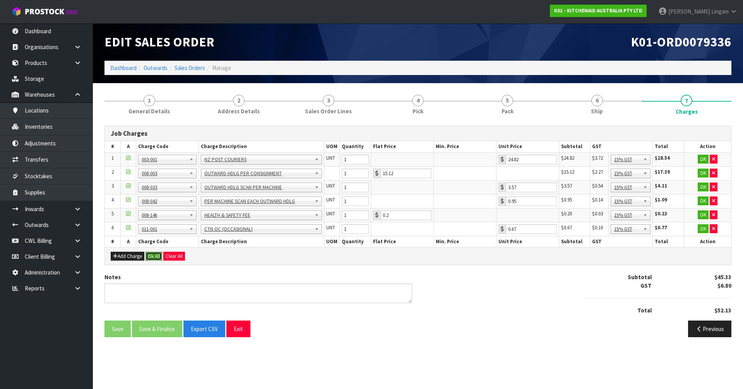
click at [153, 257] on button "Ok All" at bounding box center [153, 256] width 17 height 9
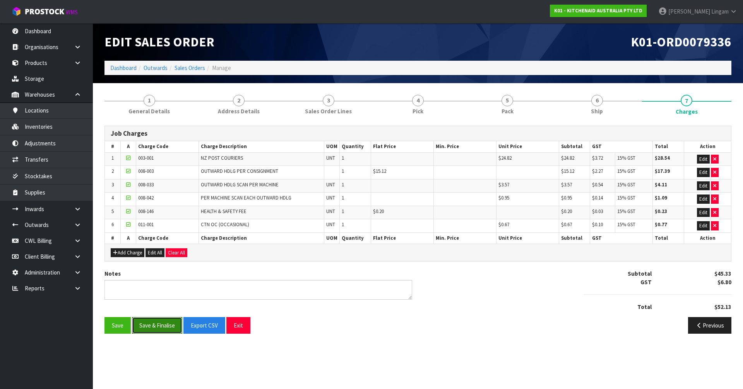
click at [164, 327] on button "Save & Finalise" at bounding box center [157, 325] width 50 height 17
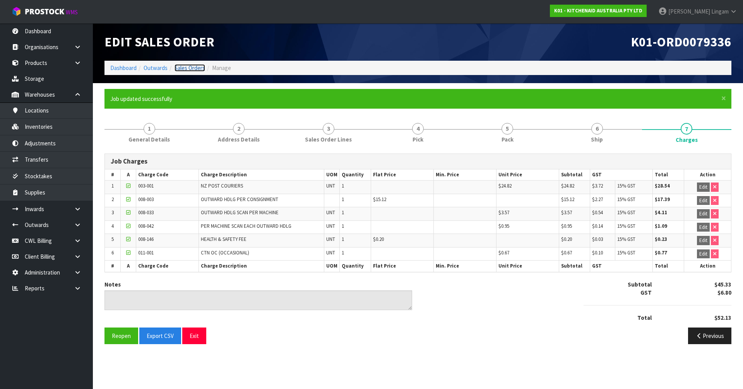
click at [199, 67] on link "Sales Orders" at bounding box center [189, 67] width 31 height 7
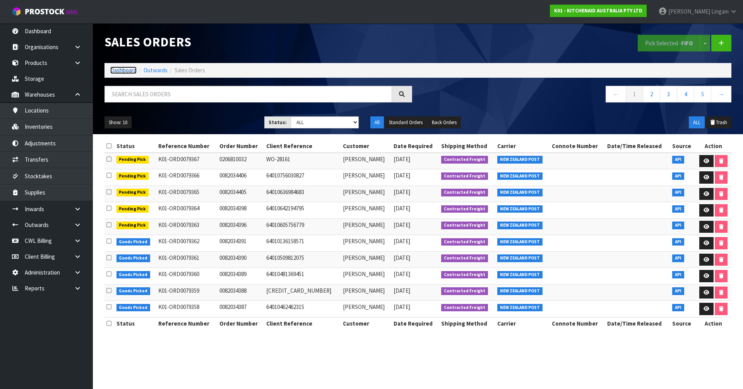
click at [126, 72] on link "Dashboard" at bounding box center [123, 70] width 26 height 7
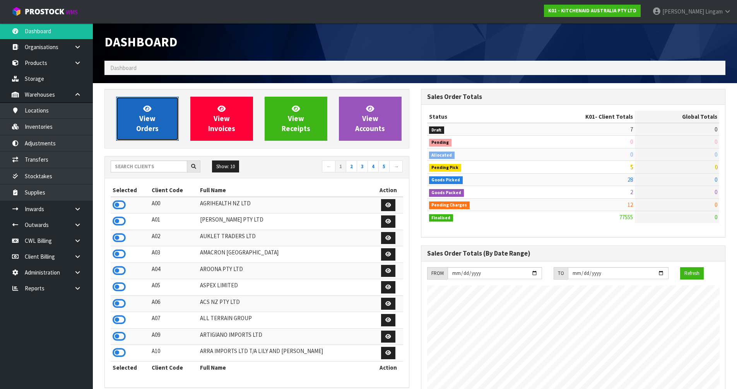
scroll to position [586, 316]
click at [149, 129] on span "View Orders" at bounding box center [147, 118] width 22 height 29
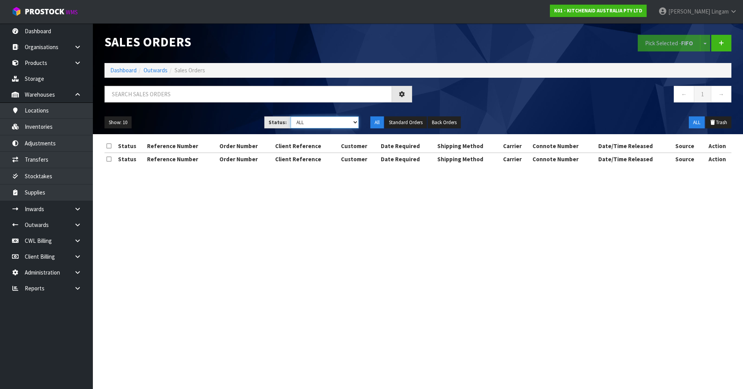
click at [340, 118] on select "Draft Pending Allocated Pending Pick Goods Picked Goods Packed Pending Charges …" at bounding box center [325, 122] width 68 height 12
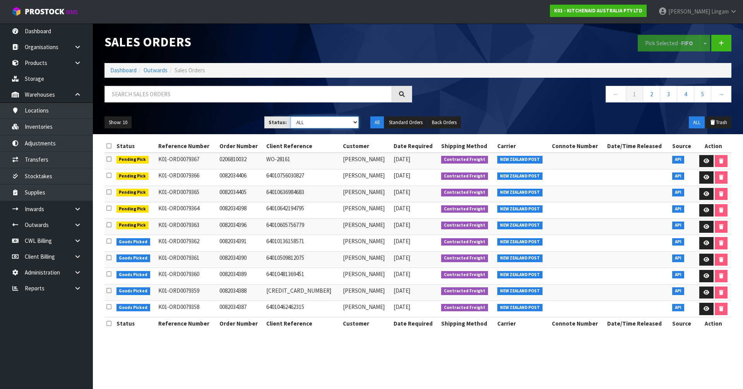
click at [348, 120] on select "Draft Pending Allocated Pending Pick Goods Picked Goods Packed Pending Charges …" at bounding box center [325, 122] width 68 height 12
select select "string:6"
click at [291, 116] on select "Draft Pending Allocated Pending Pick Goods Picked Goods Packed Pending Charges …" at bounding box center [325, 122] width 68 height 12
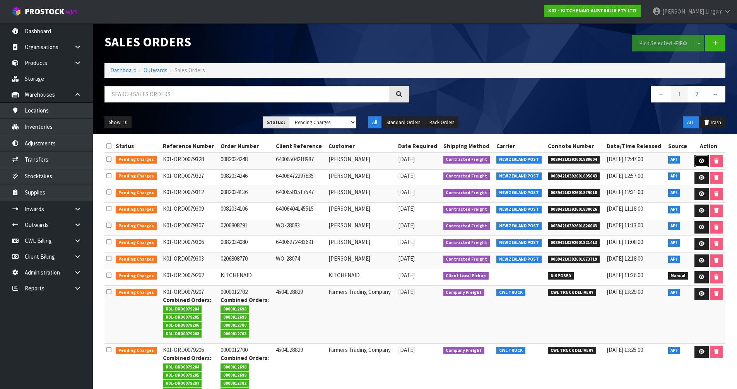
click at [699, 160] on icon at bounding box center [702, 161] width 6 height 5
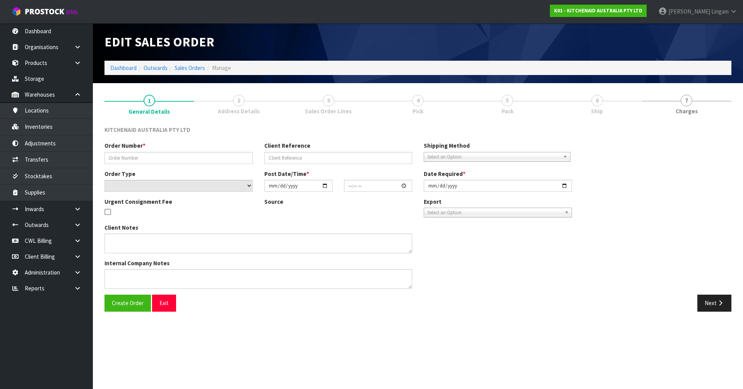
type input "0082034248"
type input "64006504218987"
select select "number:0"
type input "[DATE]"
type input "13:39:39.000"
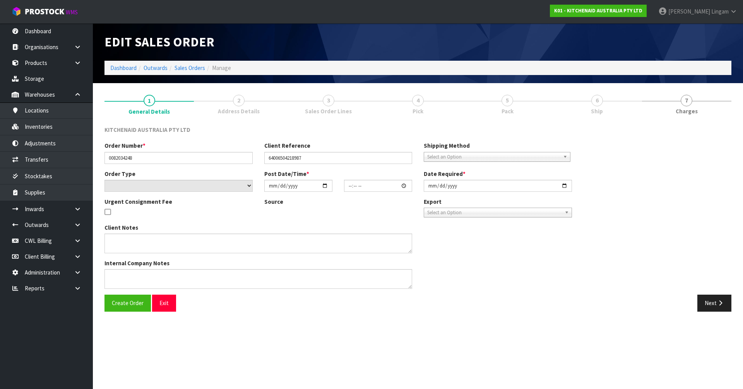
type input "[DATE]"
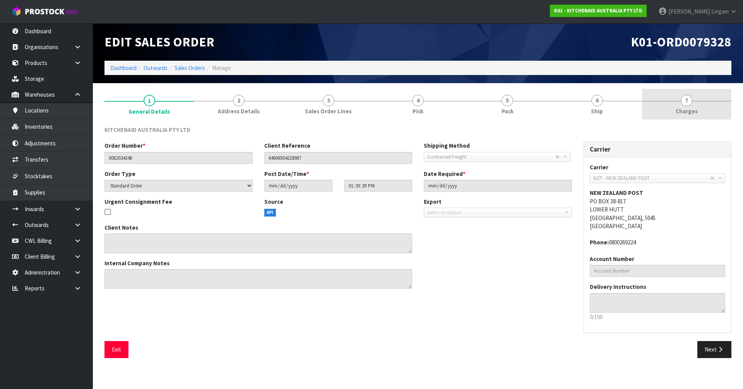
click at [678, 115] on span "Charges" at bounding box center [687, 111] width 22 height 8
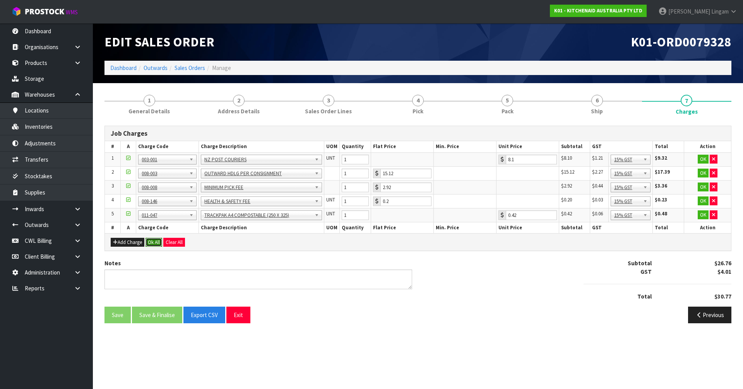
click at [154, 243] on button "Ok All" at bounding box center [153, 242] width 17 height 9
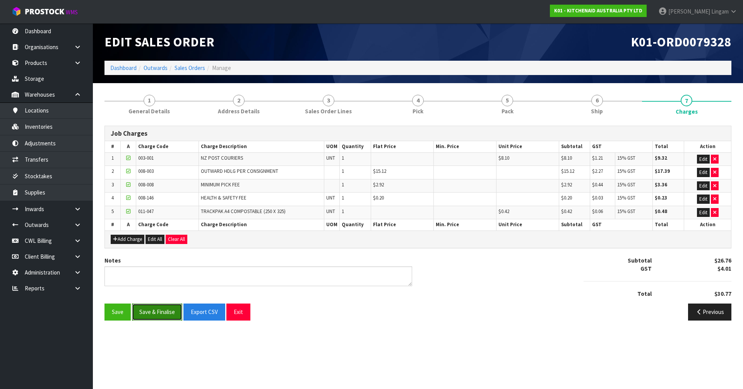
click at [173, 316] on button "Save & Finalise" at bounding box center [157, 312] width 50 height 17
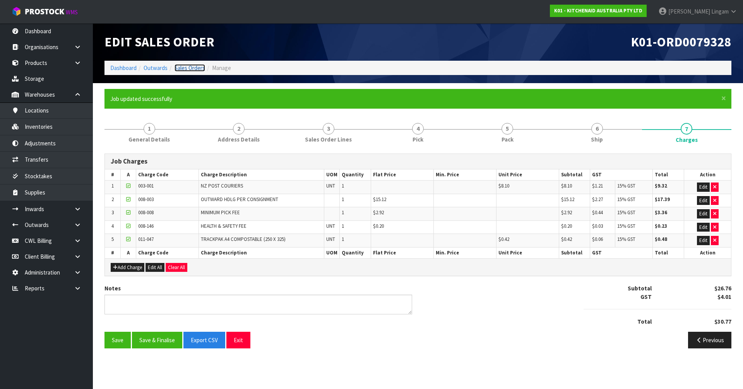
click at [192, 69] on link "Sales Orders" at bounding box center [189, 67] width 31 height 7
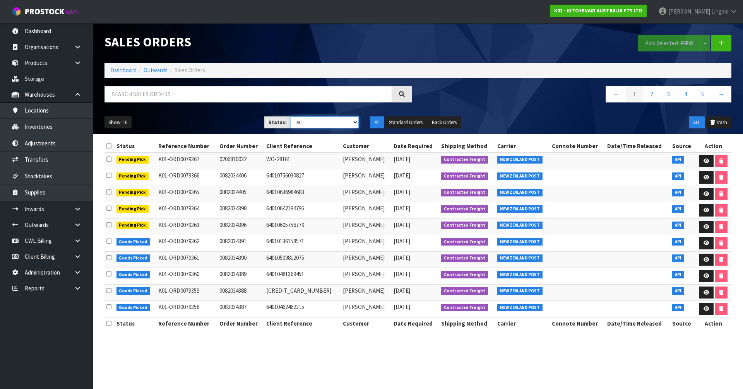
click at [329, 120] on select "Draft Pending Allocated Pending Pick Goods Picked Goods Packed Pending Charges …" at bounding box center [325, 122] width 68 height 12
select select "string:6"
click at [291, 116] on select "Draft Pending Allocated Pending Pick Goods Picked Goods Packed Pending Charges …" at bounding box center [325, 122] width 68 height 12
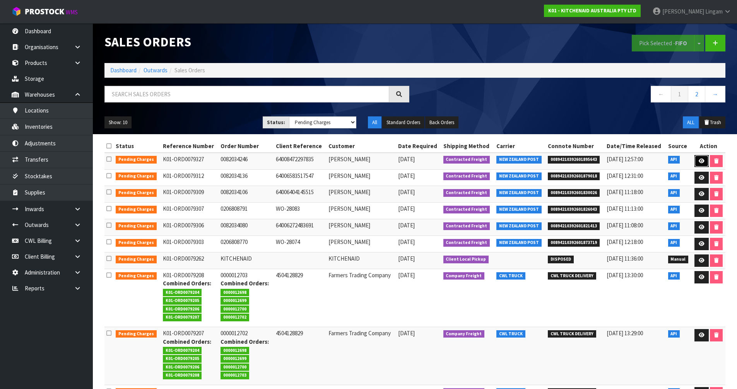
click at [699, 160] on icon at bounding box center [702, 161] width 6 height 5
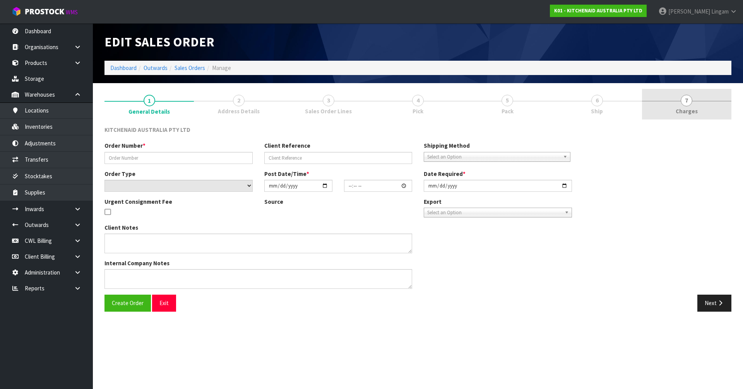
type input "0082034246"
type input "64008472297835"
select select "number:0"
type input "[DATE]"
type input "13:39:37.000"
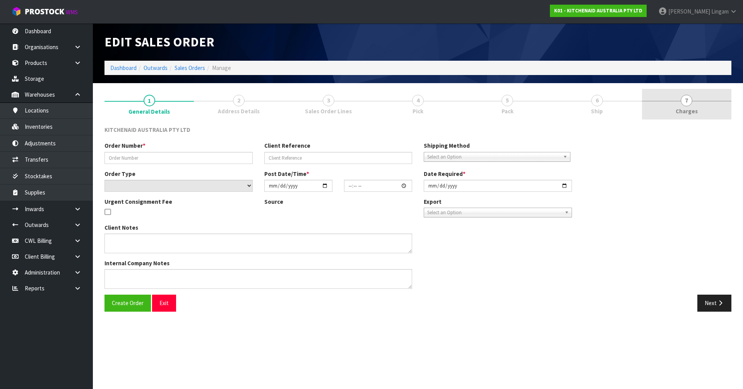
type input "[DATE]"
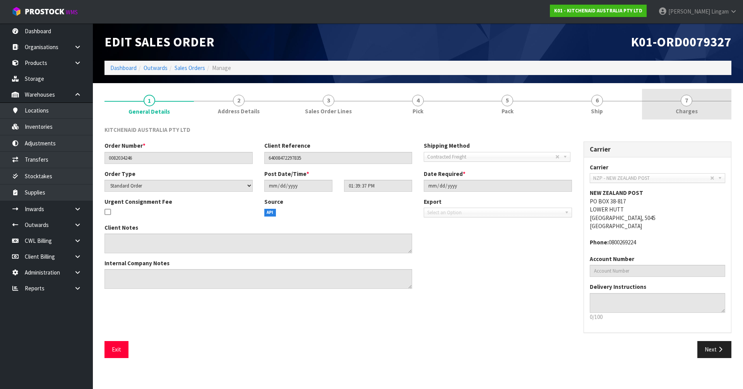
click at [697, 113] on link "7 [GEOGRAPHIC_DATA]" at bounding box center [686, 104] width 89 height 31
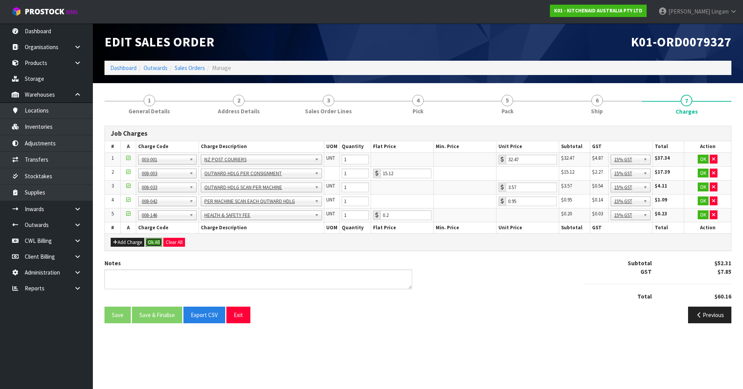
click at [153, 242] on button "Ok All" at bounding box center [153, 242] width 17 height 9
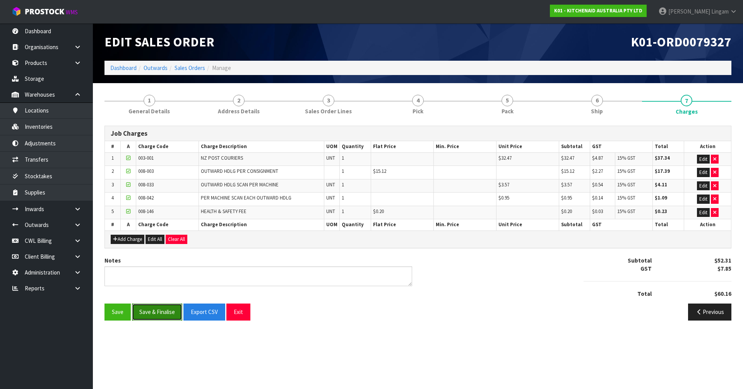
click at [158, 314] on button "Save & Finalise" at bounding box center [157, 312] width 50 height 17
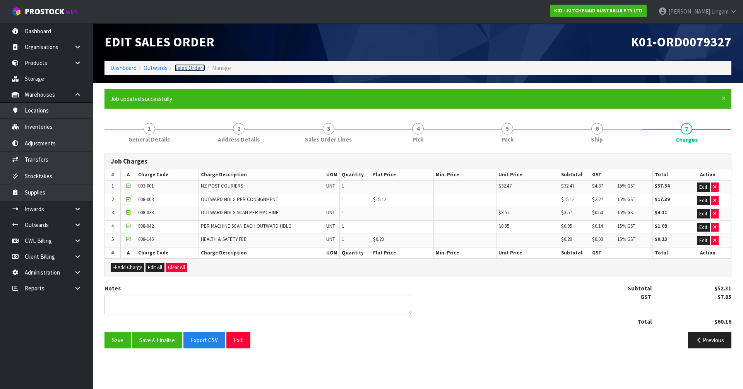
click at [189, 67] on link "Sales Orders" at bounding box center [189, 67] width 31 height 7
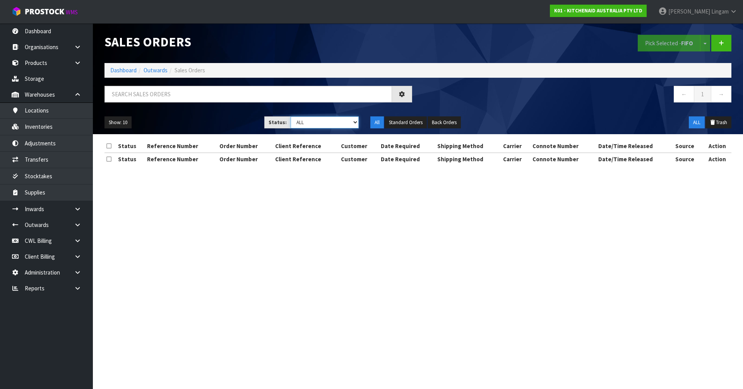
click at [346, 121] on select "Draft Pending Allocated Pending Pick Goods Picked Goods Packed Pending Charges …" at bounding box center [325, 122] width 68 height 12
select select "string:6"
click at [291, 116] on select "Draft Pending Allocated Pending Pick Goods Picked Goods Packed Pending Charges …" at bounding box center [325, 122] width 68 height 12
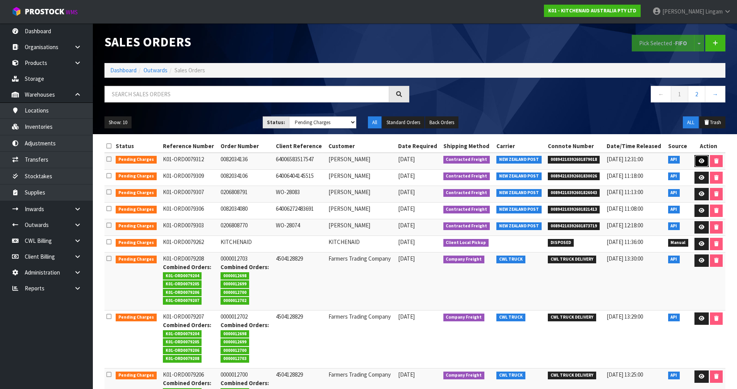
click at [706, 160] on link at bounding box center [701, 161] width 14 height 12
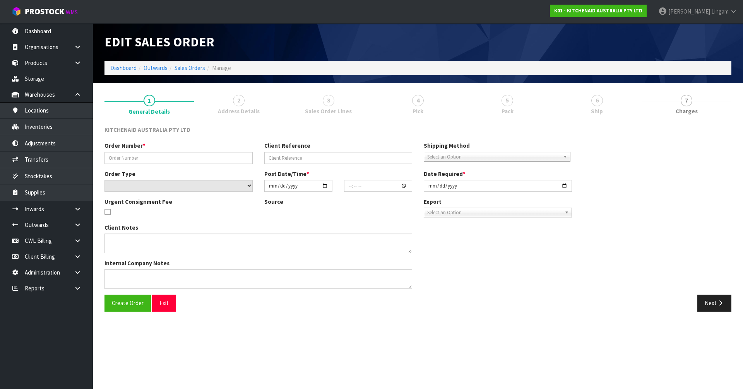
type input "0082034136"
type input "64006583517547"
select select "number:0"
type input "[DATE]"
type input "21:40:59.000"
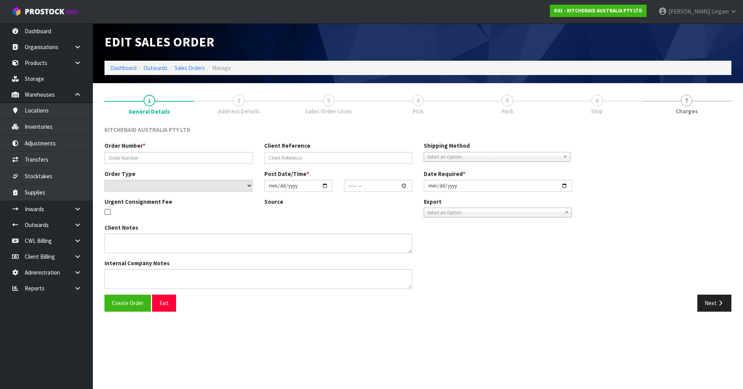
type input "[DATE]"
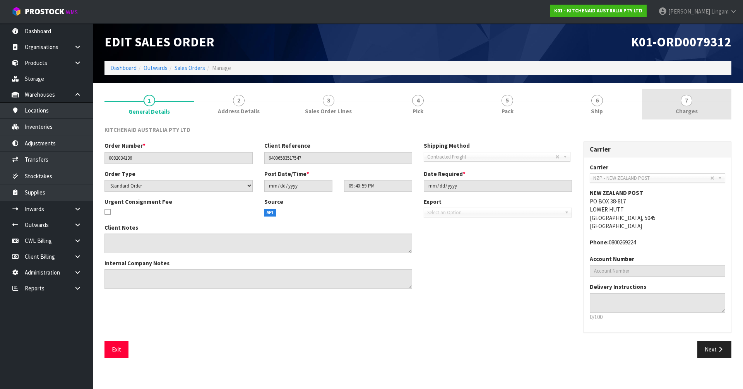
click at [701, 108] on link "7 [GEOGRAPHIC_DATA]" at bounding box center [686, 104] width 89 height 31
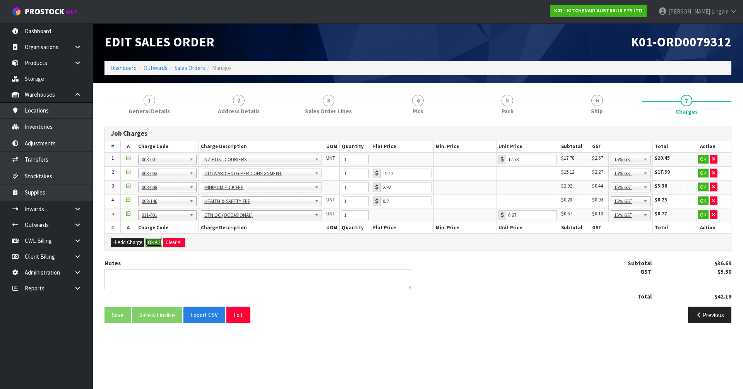
click at [155, 239] on button "Ok All" at bounding box center [153, 242] width 17 height 9
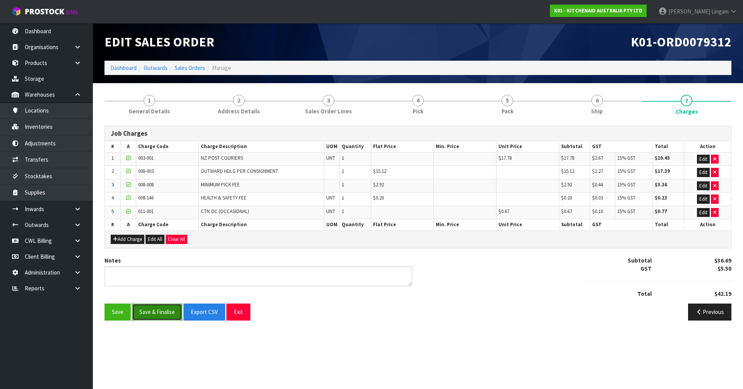
click at [164, 313] on button "Save & Finalise" at bounding box center [157, 312] width 50 height 17
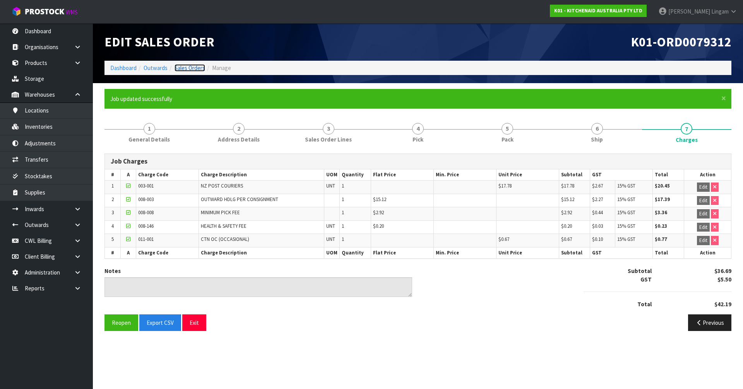
click at [198, 69] on link "Sales Orders" at bounding box center [189, 67] width 31 height 7
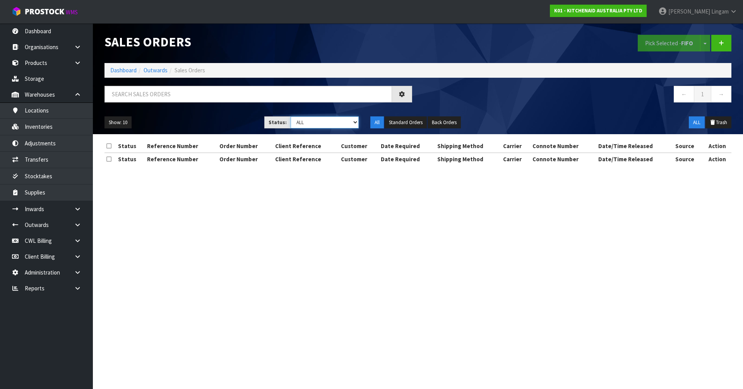
click at [347, 123] on select "Draft Pending Allocated Pending Pick Goods Picked Goods Packed Pending Charges …" at bounding box center [325, 122] width 68 height 12
select select "string:6"
click at [291, 116] on select "Draft Pending Allocated Pending Pick Goods Picked Goods Packed Pending Charges …" at bounding box center [325, 122] width 68 height 12
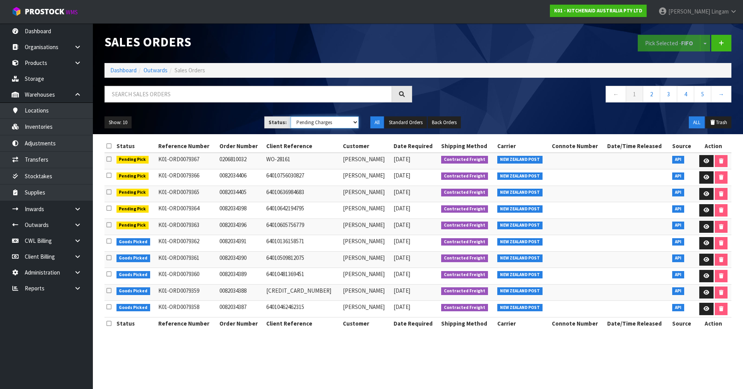
click at [337, 125] on select "Draft Pending Allocated Pending Pick Goods Picked Goods Packed Pending Charges …" at bounding box center [325, 122] width 68 height 12
click at [291, 116] on select "Draft Pending Allocated Pending Pick Goods Picked Goods Packed Pending Charges …" at bounding box center [325, 122] width 68 height 12
click at [433, 49] on div "Pick Selected - FIFO Split button! FIFO - First In First Out FEFO - First Expir…" at bounding box center [577, 43] width 319 height 40
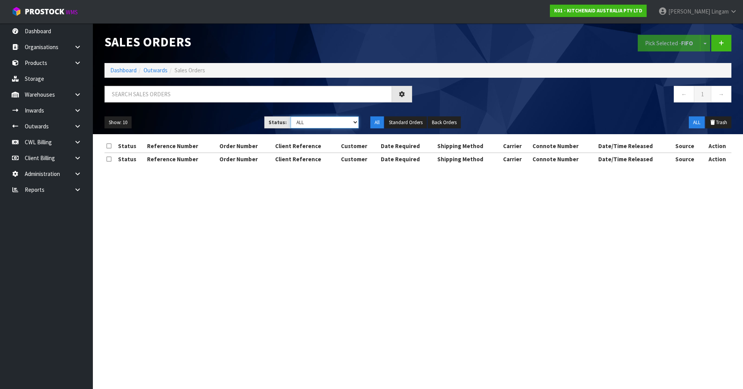
click at [338, 125] on select "Draft Pending Allocated Pending Pick Goods Picked Goods Packed Pending Charges …" at bounding box center [325, 122] width 68 height 12
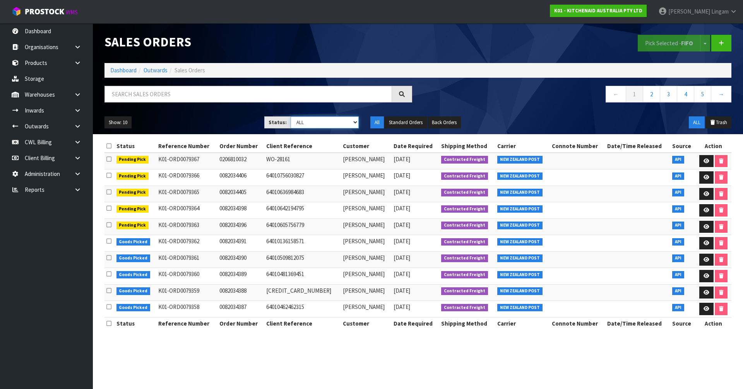
select select "string:6"
click at [291, 116] on select "Draft Pending Allocated Pending Pick Goods Picked Goods Packed Pending Charges …" at bounding box center [325, 122] width 68 height 12
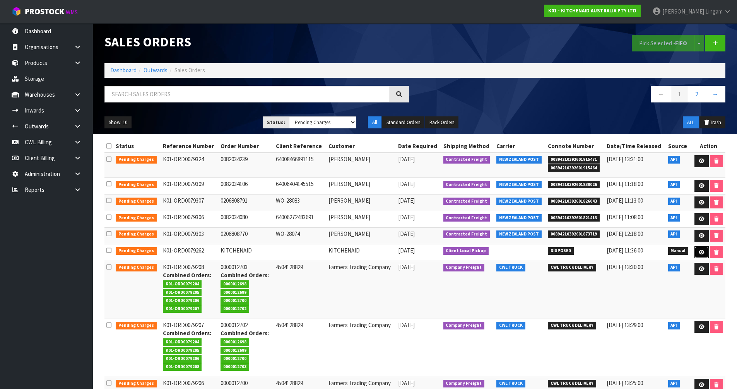
click at [700, 251] on icon at bounding box center [702, 252] width 6 height 5
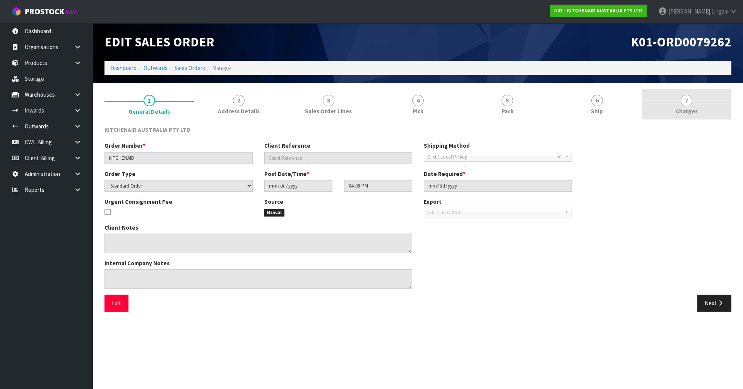
click at [683, 112] on span "Charges" at bounding box center [687, 111] width 22 height 8
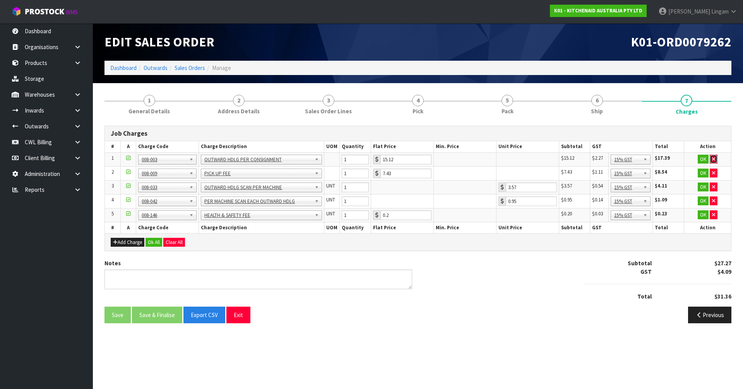
click at [716, 159] on button "button" at bounding box center [714, 159] width 8 height 9
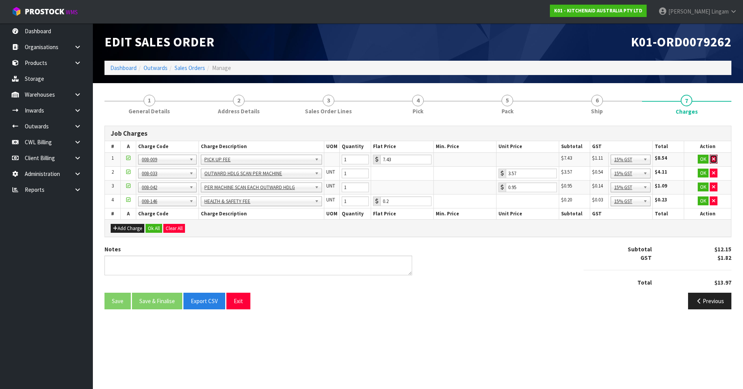
click at [716, 159] on button "button" at bounding box center [714, 159] width 8 height 9
click at [716, 169] on button "button" at bounding box center [714, 173] width 8 height 9
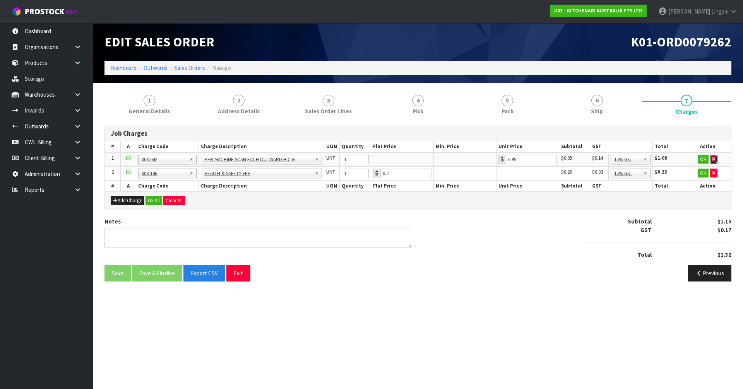
click at [716, 159] on button "button" at bounding box center [714, 159] width 8 height 9
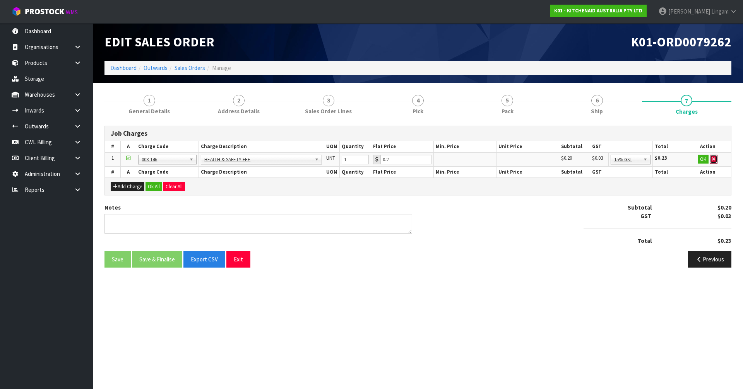
click at [716, 159] on button "button" at bounding box center [714, 159] width 8 height 9
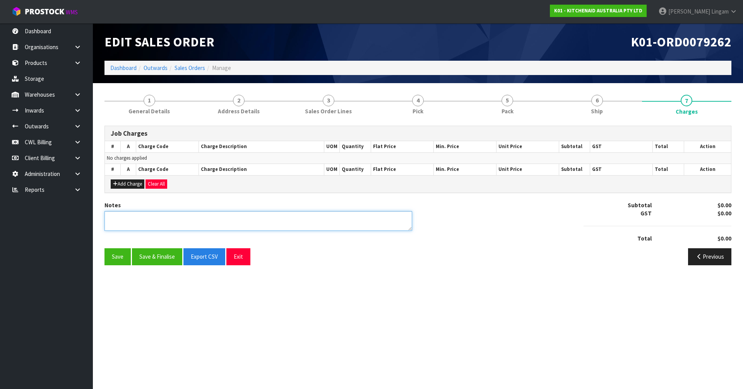
click at [154, 219] on textarea at bounding box center [258, 221] width 308 height 20
type textarea "DAMAGE BY CWL"
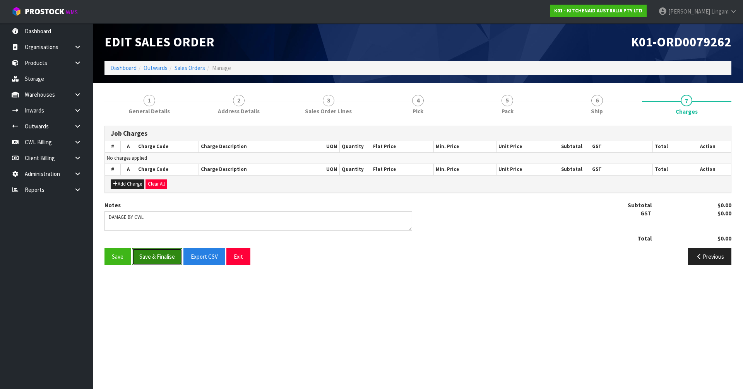
drag, startPoint x: 158, startPoint y: 257, endPoint x: 178, endPoint y: 243, distance: 23.9
click at [160, 255] on button "Save & Finalise" at bounding box center [157, 256] width 50 height 17
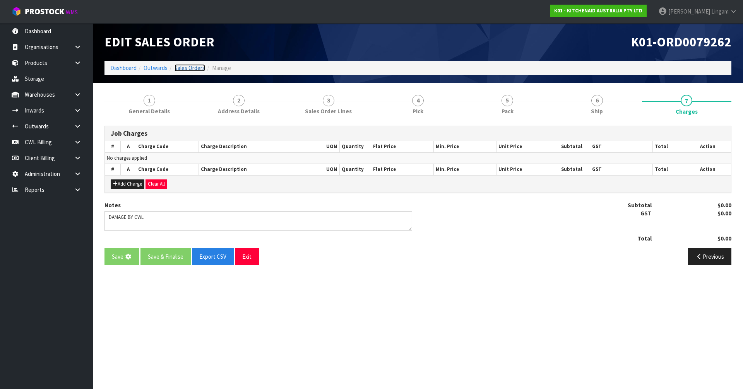
click at [196, 68] on link "Sales Orders" at bounding box center [189, 67] width 31 height 7
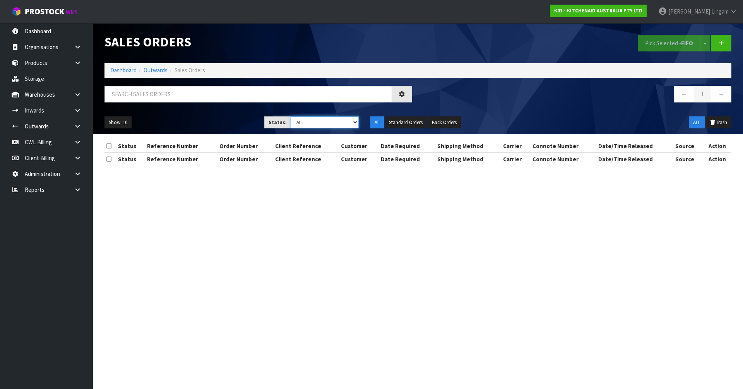
click at [343, 123] on select "Draft Pending Allocated Pending Pick Goods Picked Goods Packed Pending Charges …" at bounding box center [325, 122] width 68 height 12
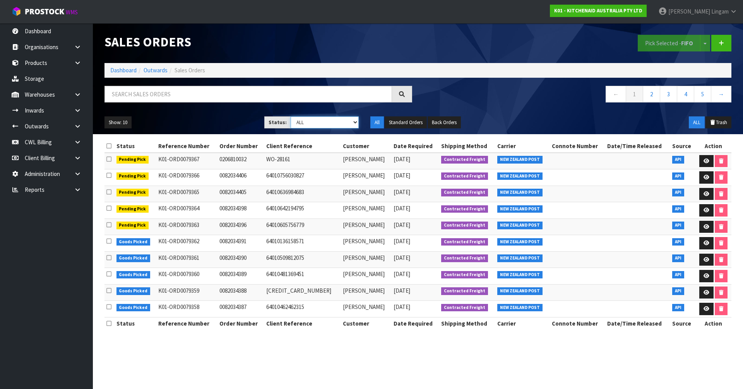
click at [324, 123] on select "Draft Pending Allocated Pending Pick Goods Picked Goods Packed Pending Charges …" at bounding box center [325, 122] width 68 height 12
select select "string:6"
click at [291, 116] on select "Draft Pending Allocated Pending Pick Goods Picked Goods Packed Pending Charges …" at bounding box center [325, 122] width 68 height 12
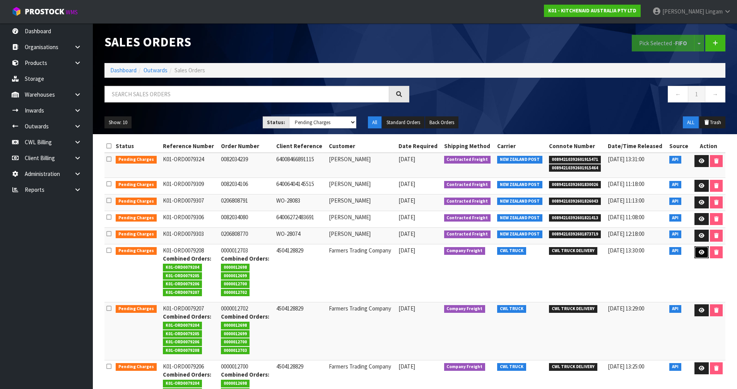
click at [700, 252] on icon at bounding box center [702, 252] width 6 height 5
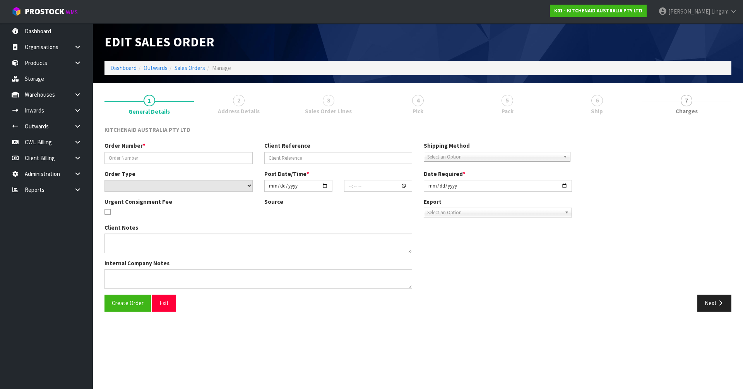
type input "0000012703"
type input "4504128829"
select select "number:0"
type input "[DATE]"
type input "15:32:44.000"
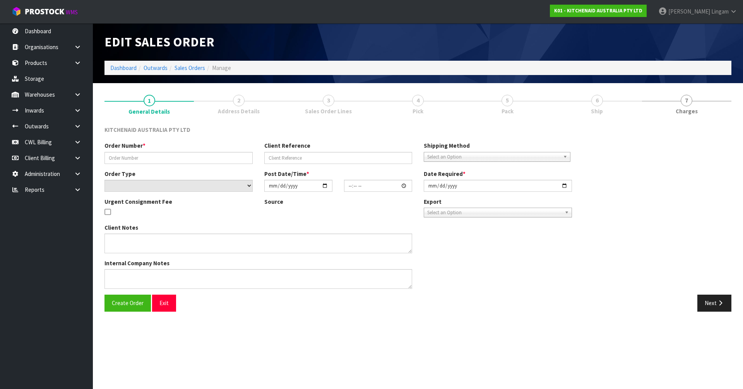
type input "[DATE]"
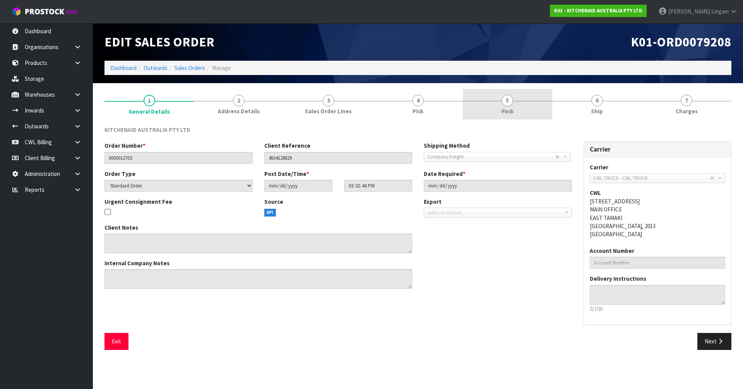
click at [517, 106] on link "5 Pack" at bounding box center [507, 104] width 89 height 31
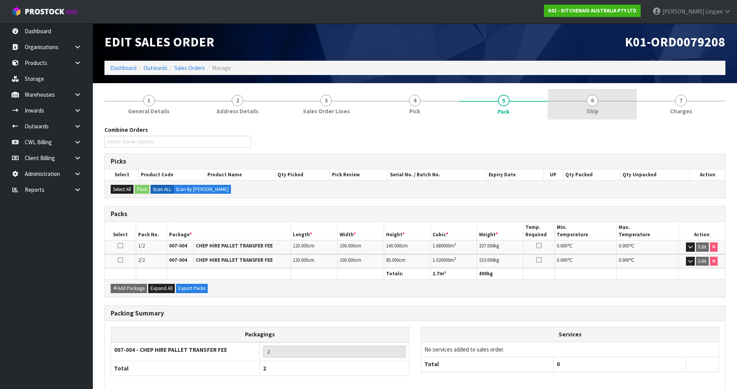
click at [594, 108] on span "Ship" at bounding box center [593, 111] width 12 height 8
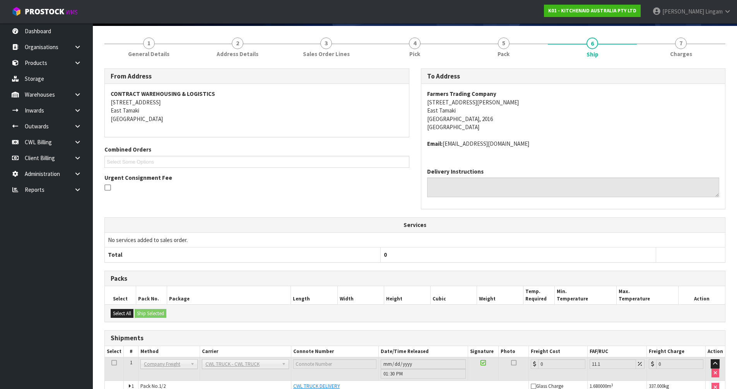
scroll to position [113, 0]
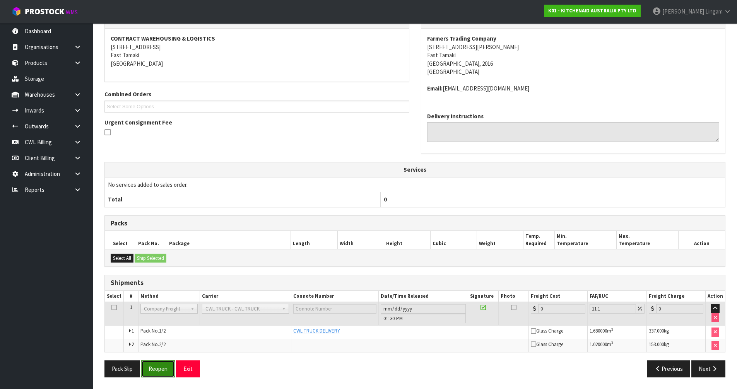
click at [159, 373] on button "Reopen" at bounding box center [158, 369] width 34 height 17
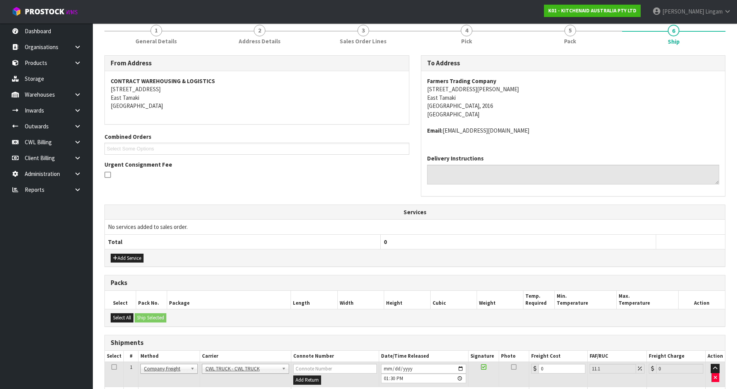
scroll to position [161, 0]
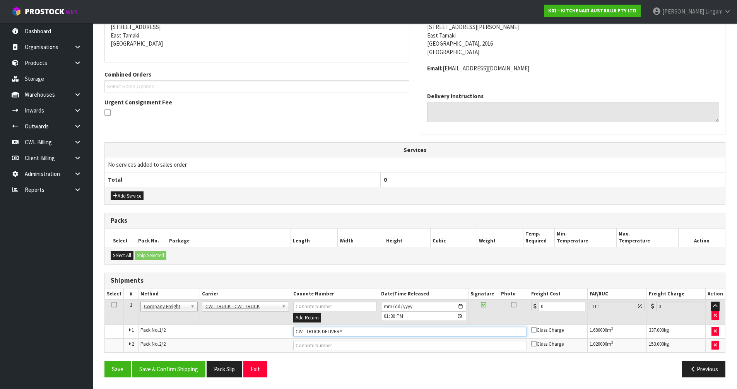
click at [358, 329] on input "CWL TRUCK DELIVERY" at bounding box center [410, 332] width 234 height 10
type input "CWL TRUCK DELIVERED"
click at [170, 372] on button "Save & Confirm Shipping" at bounding box center [169, 369] width 74 height 17
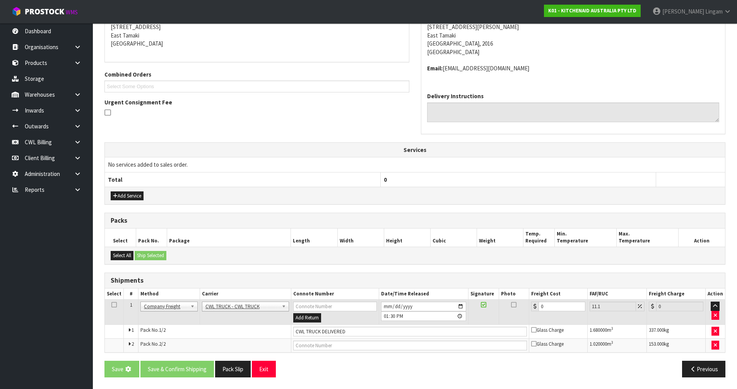
scroll to position [0, 0]
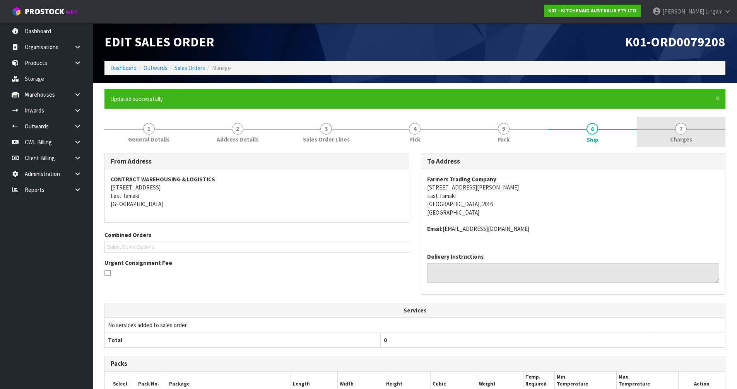
click at [716, 140] on link "7 [GEOGRAPHIC_DATA]" at bounding box center [681, 132] width 89 height 31
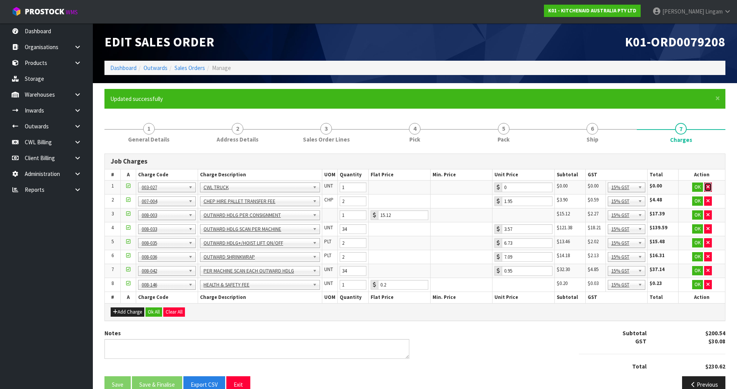
click at [706, 187] on button "button" at bounding box center [708, 187] width 8 height 9
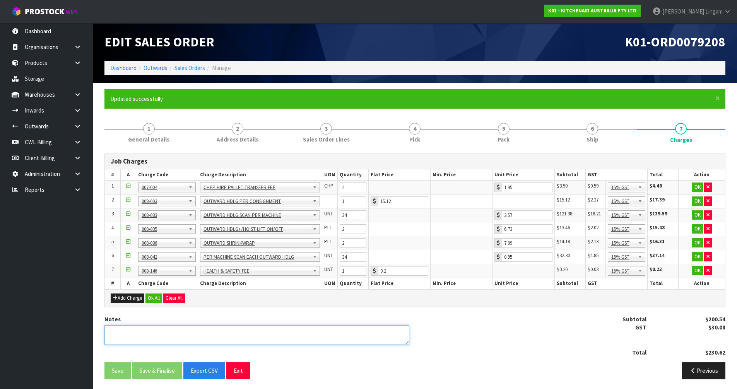
click at [207, 335] on textarea at bounding box center [256, 335] width 305 height 20
type textarea "COMBINE"
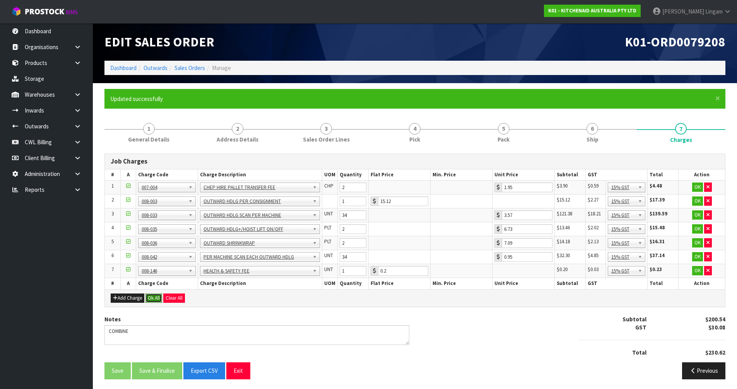
click at [156, 299] on button "Ok All" at bounding box center [153, 298] width 17 height 9
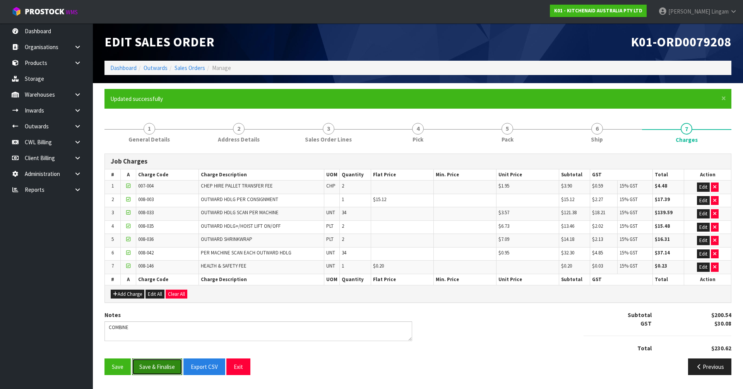
click at [155, 369] on button "Save & Finalise" at bounding box center [157, 367] width 50 height 17
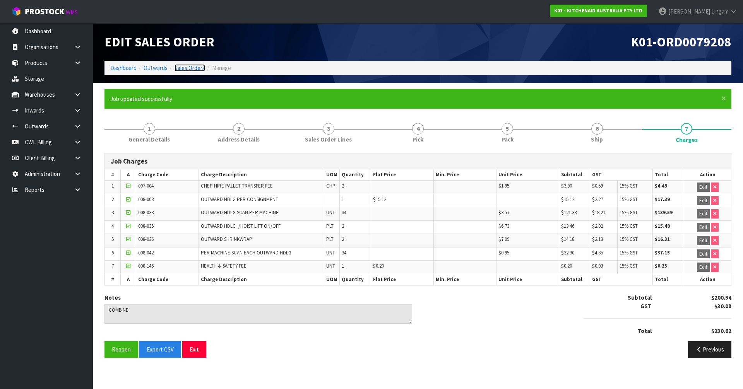
click at [192, 68] on link "Sales Orders" at bounding box center [189, 67] width 31 height 7
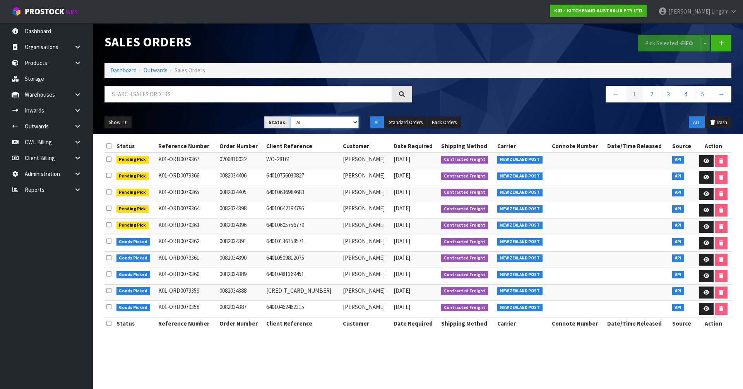
click at [340, 127] on select "Draft Pending Allocated Pending Pick Goods Picked Goods Packed Pending Charges …" at bounding box center [325, 122] width 68 height 12
select select "string:6"
click at [291, 116] on select "Draft Pending Allocated Pending Pick Goods Picked Goods Packed Pending Charges …" at bounding box center [325, 122] width 68 height 12
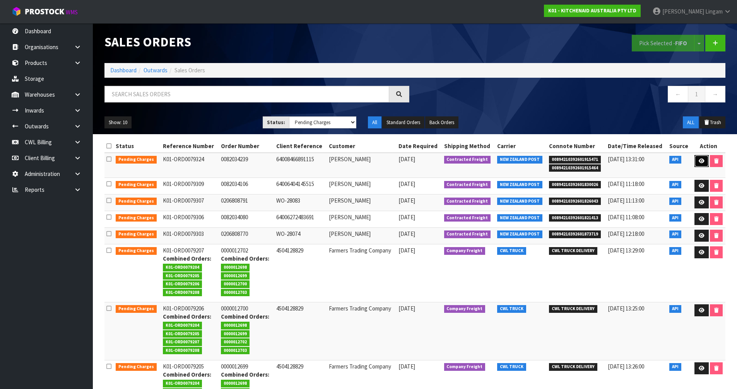
click at [701, 162] on icon at bounding box center [702, 161] width 6 height 5
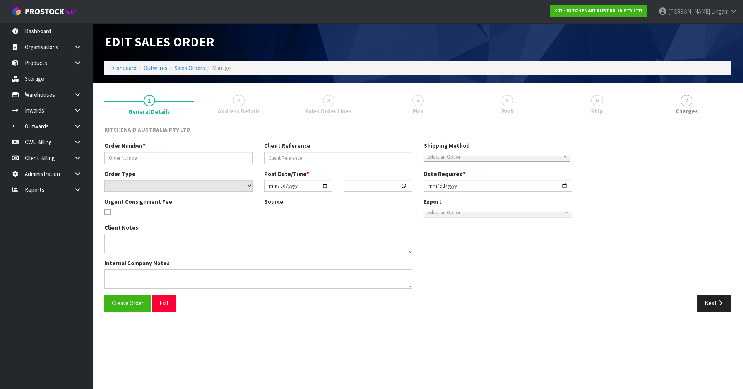
type input "0082034239"
type input "64008466891115"
select select "number:0"
type input "[DATE]"
type input "13:39:31.000"
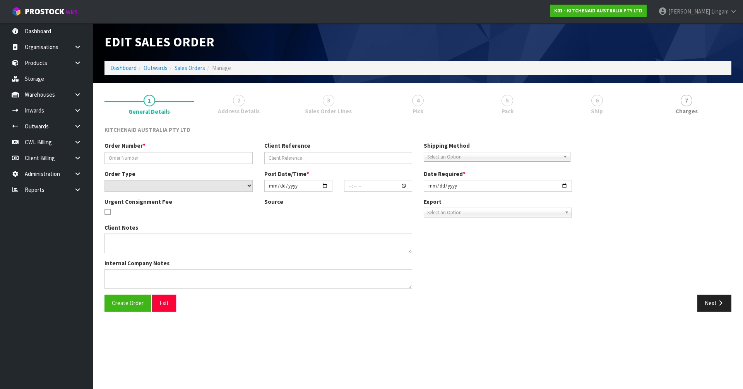
type input "[DATE]"
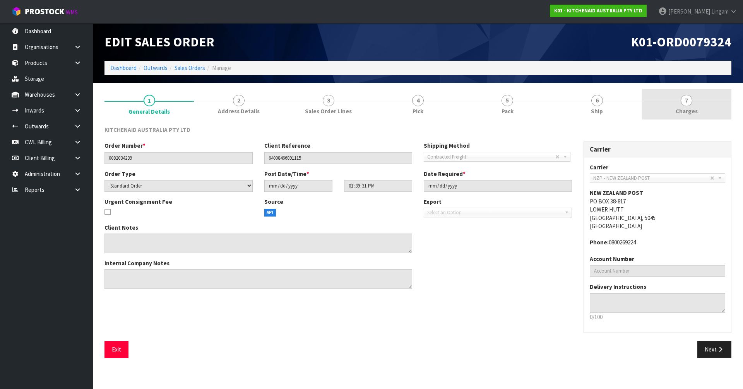
click at [701, 109] on link "7 [GEOGRAPHIC_DATA]" at bounding box center [686, 104] width 89 height 31
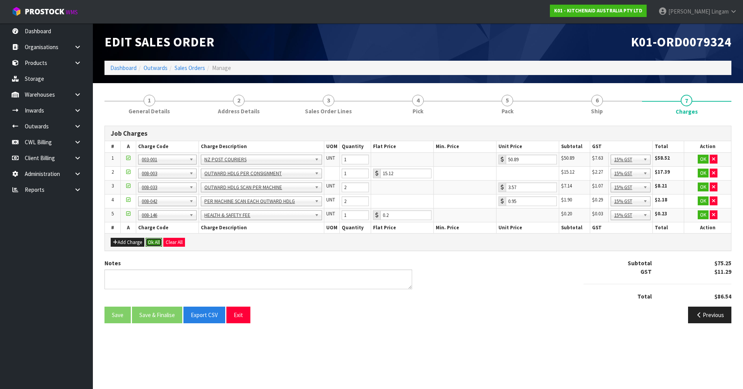
click at [155, 244] on button "Ok All" at bounding box center [153, 242] width 17 height 9
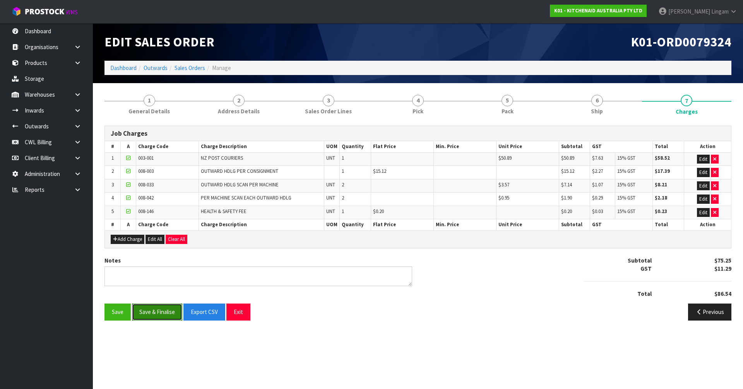
click at [156, 315] on button "Save & Finalise" at bounding box center [157, 312] width 50 height 17
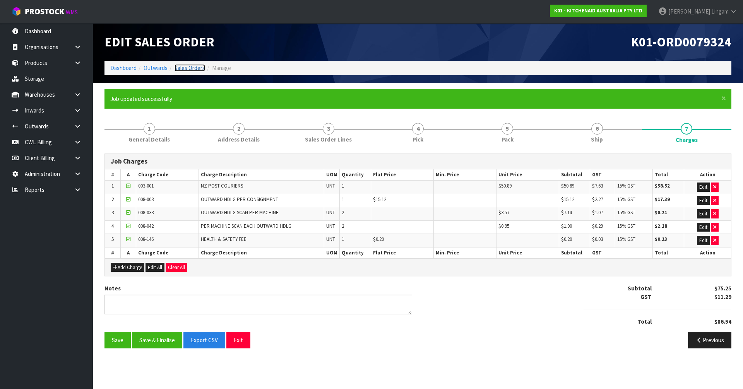
click at [187, 69] on link "Sales Orders" at bounding box center [189, 67] width 31 height 7
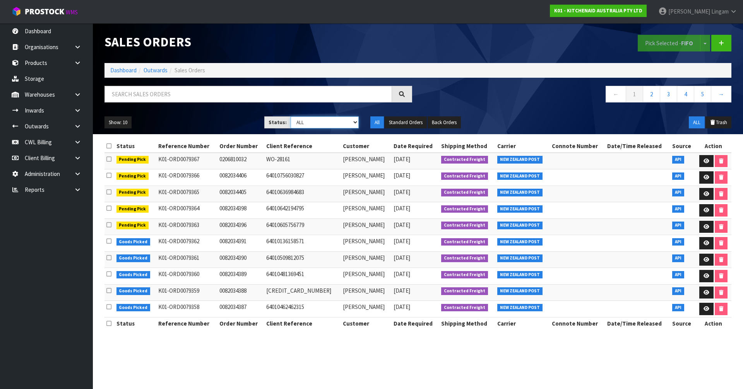
click at [337, 122] on select "Draft Pending Allocated Pending Pick Goods Picked Goods Packed Pending Charges …" at bounding box center [325, 122] width 68 height 12
select select "string:6"
click at [291, 116] on select "Draft Pending Allocated Pending Pick Goods Picked Goods Packed Pending Charges …" at bounding box center [325, 122] width 68 height 12
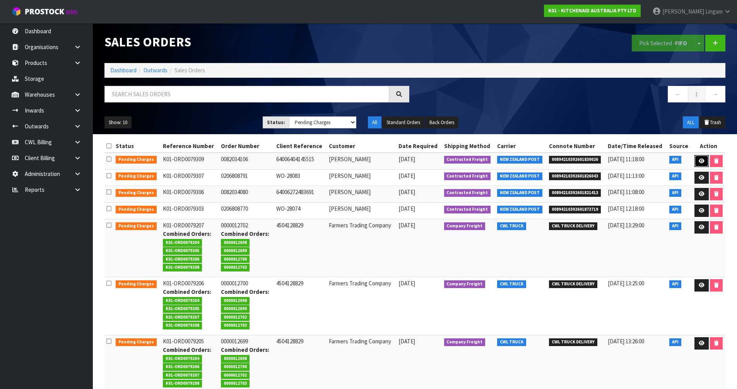
click at [703, 157] on link at bounding box center [701, 161] width 14 height 12
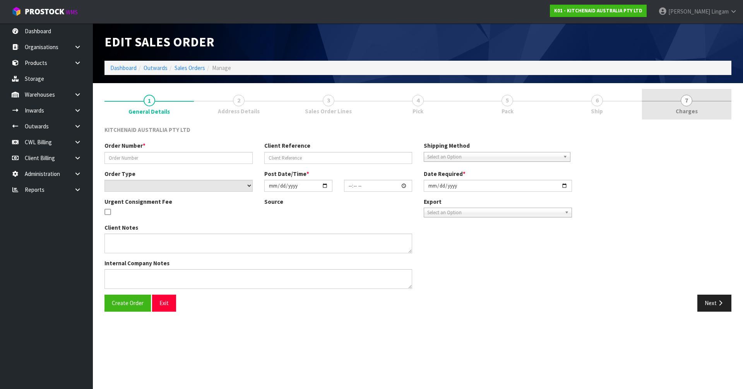
type input "0082034106"
type input "64006404145515"
select select "number:0"
type input "[DATE]"
type input "19:41:08.000"
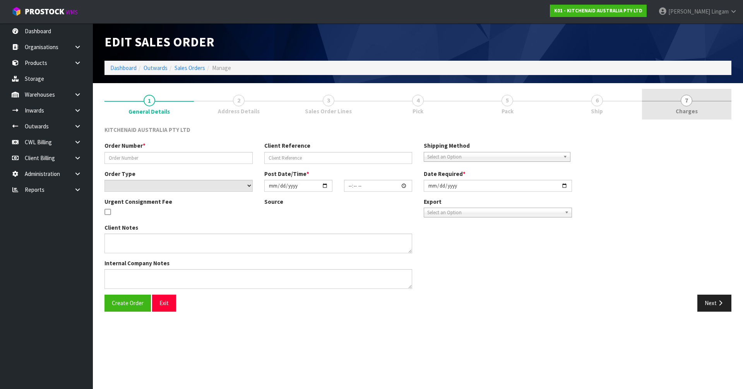
type input "[DATE]"
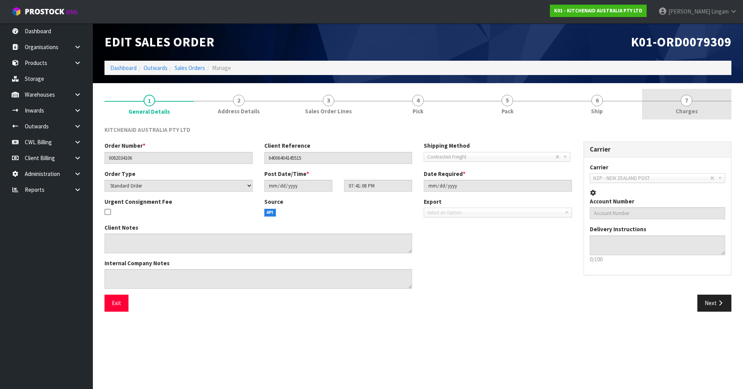
click at [712, 108] on link "7 [GEOGRAPHIC_DATA]" at bounding box center [686, 104] width 89 height 31
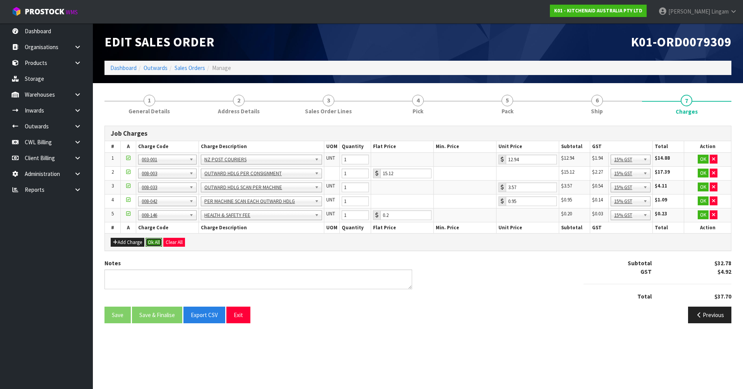
click at [151, 242] on button "Ok All" at bounding box center [153, 242] width 17 height 9
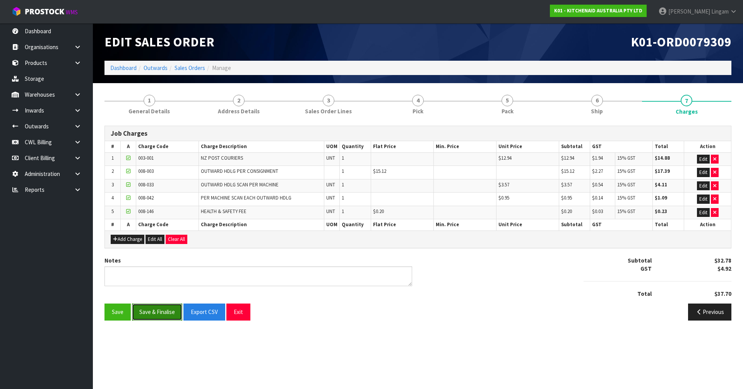
click at [160, 310] on button "Save & Finalise" at bounding box center [157, 312] width 50 height 17
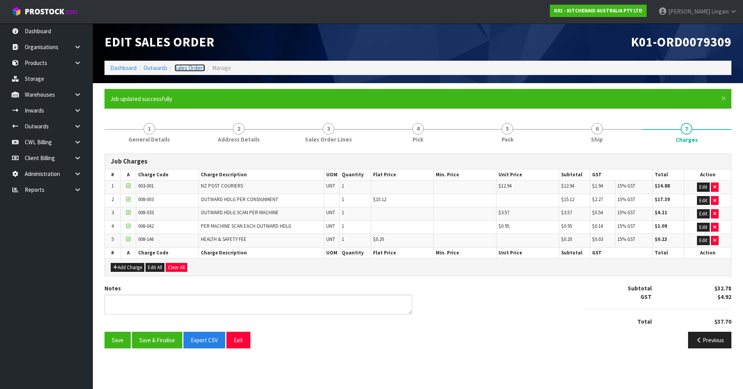
click at [198, 69] on link "Sales Orders" at bounding box center [189, 67] width 31 height 7
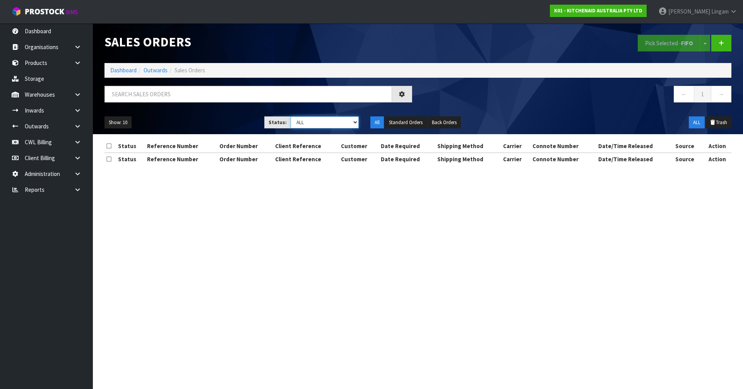
click at [346, 125] on select "Draft Pending Allocated Pending Pick Goods Picked Goods Packed Pending Charges …" at bounding box center [325, 122] width 68 height 12
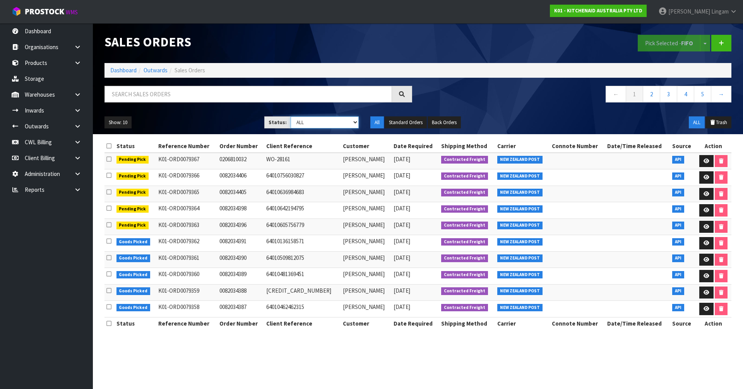
click at [350, 121] on select "Draft Pending Allocated Pending Pick Goods Picked Goods Packed Pending Charges …" at bounding box center [325, 122] width 68 height 12
select select "string:6"
click at [291, 116] on select "Draft Pending Allocated Pending Pick Goods Picked Goods Packed Pending Charges …" at bounding box center [325, 122] width 68 height 12
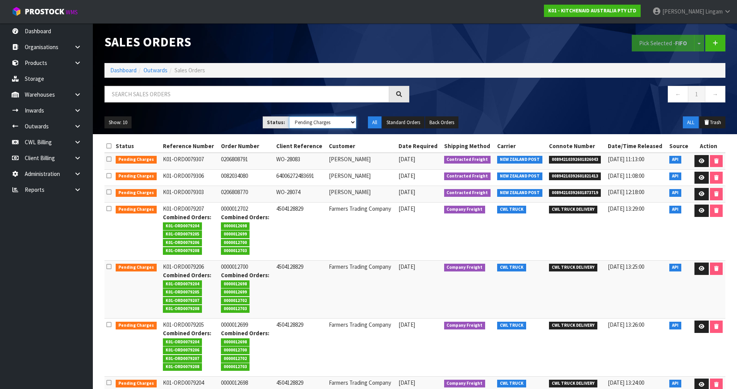
scroll to position [39, 0]
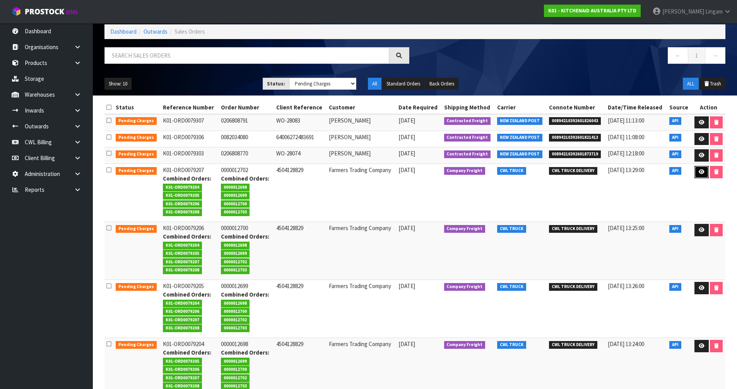
click at [697, 172] on link at bounding box center [701, 172] width 14 height 12
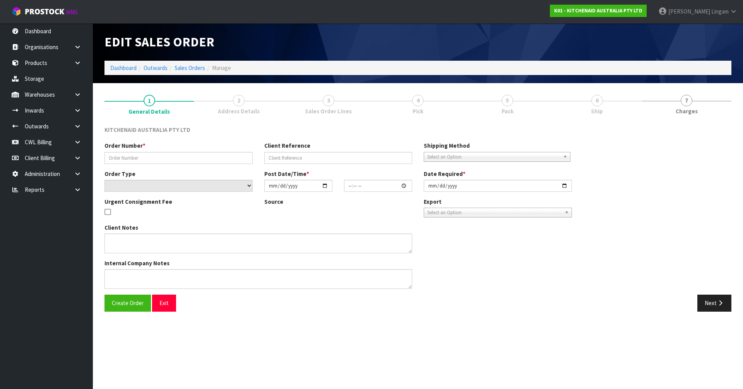
type input "0000012702"
type input "4504128829"
select select "number:0"
type input "[DATE]"
type input "15:32:40.000"
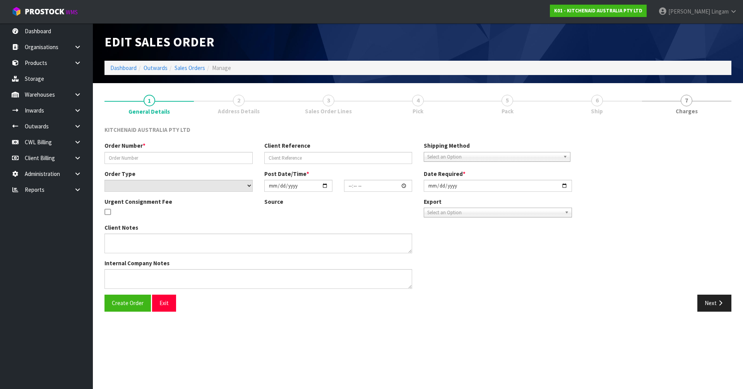
type input "[DATE]"
type textarea "ORDER 12968 5KSM195PSABT - CWL TEAM PLEASE ADJUST THIS TO 18 AND PROCESS THE OR…"
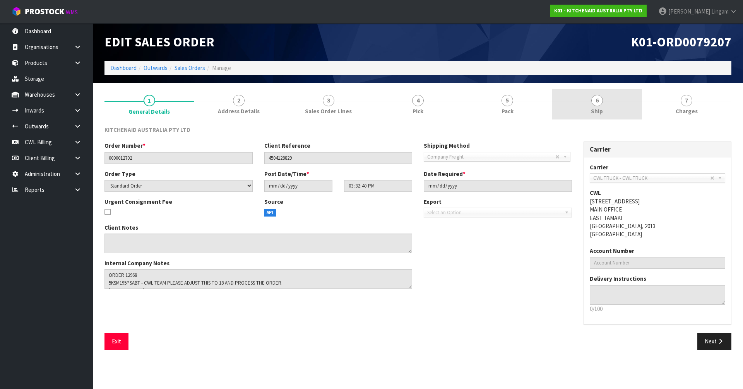
click at [604, 105] on link "6 Ship" at bounding box center [596, 104] width 89 height 31
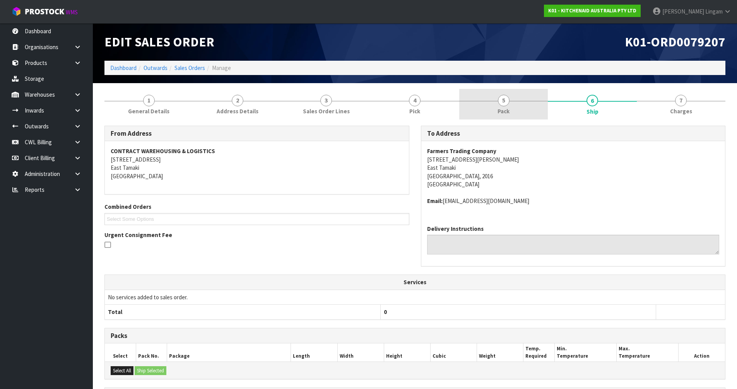
click at [520, 115] on link "5 Pack" at bounding box center [503, 104] width 89 height 31
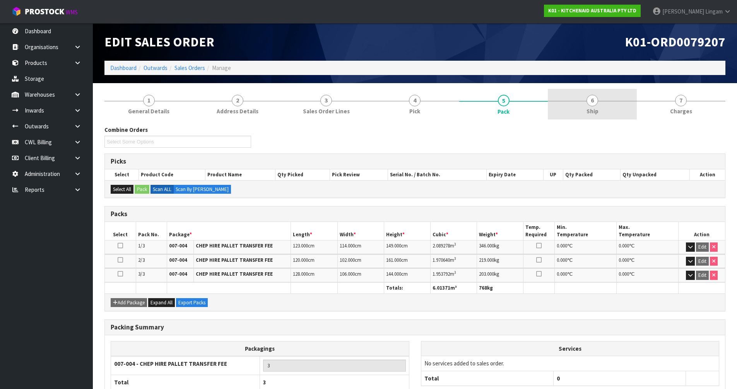
click at [588, 110] on span "Ship" at bounding box center [593, 111] width 12 height 8
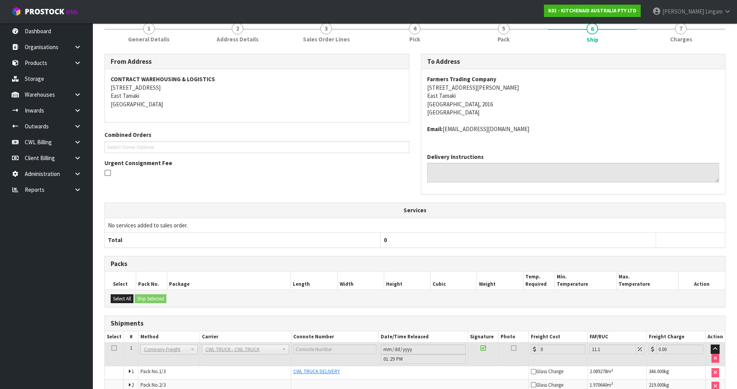
scroll to position [126, 0]
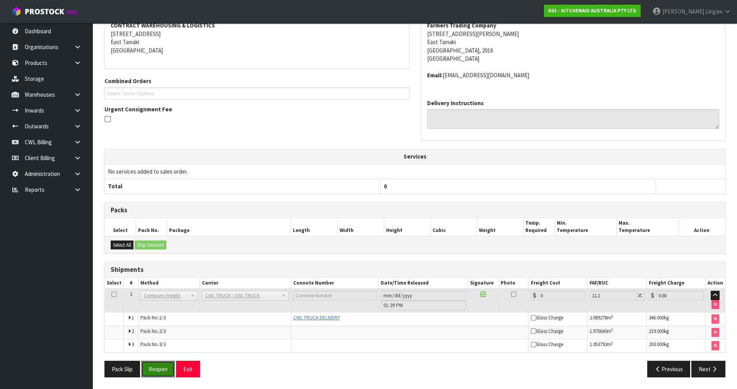
drag, startPoint x: 159, startPoint y: 369, endPoint x: 193, endPoint y: 356, distance: 36.1
click at [160, 369] on button "Reopen" at bounding box center [158, 369] width 34 height 17
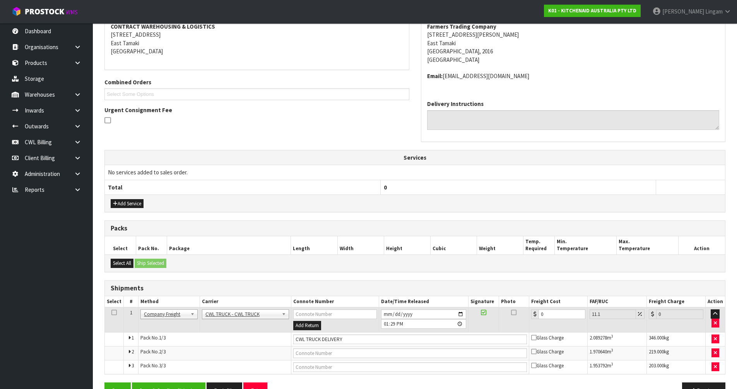
scroll to position [154, 0]
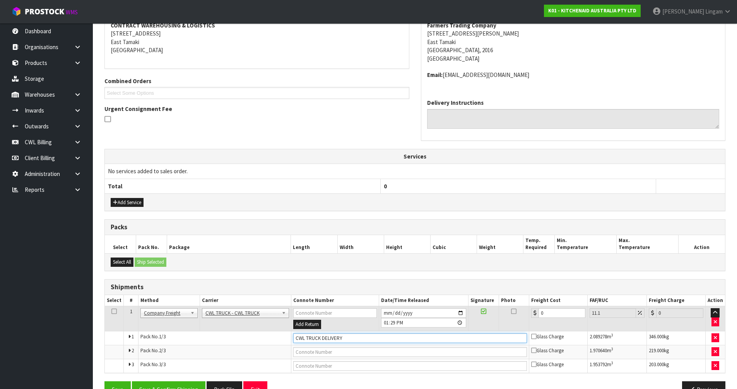
click at [345, 336] on input "CWL TRUCK DELIVERY" at bounding box center [410, 339] width 234 height 10
click at [357, 337] on input "CWL TRUCK DELIVERE" at bounding box center [410, 339] width 234 height 10
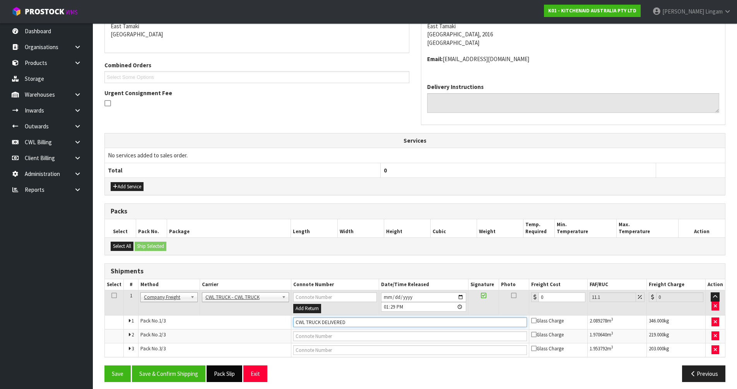
scroll to position [174, 0]
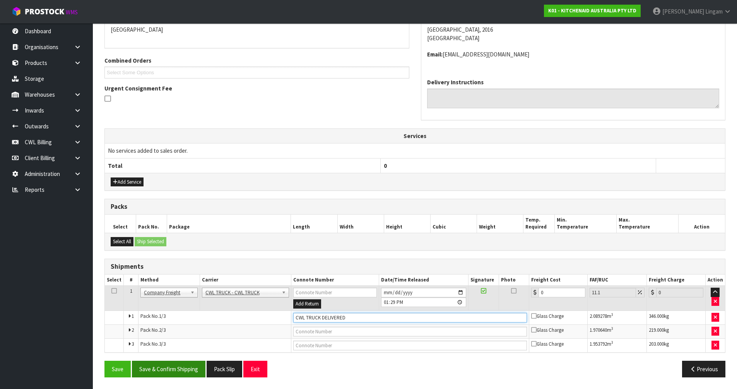
type input "CWL TRUCK DELIVERED"
click at [194, 372] on button "Save & Confirm Shipping" at bounding box center [169, 369] width 74 height 17
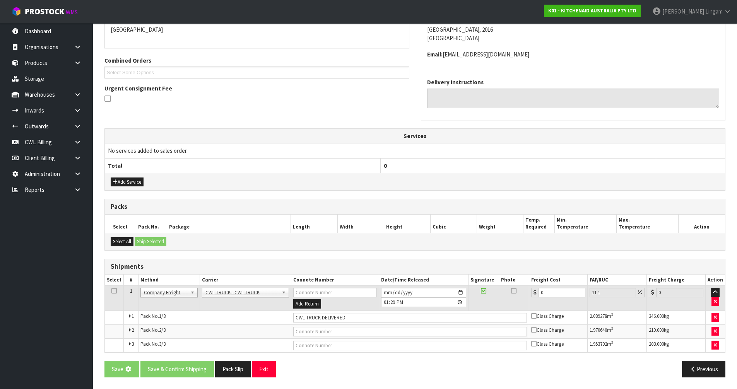
scroll to position [0, 0]
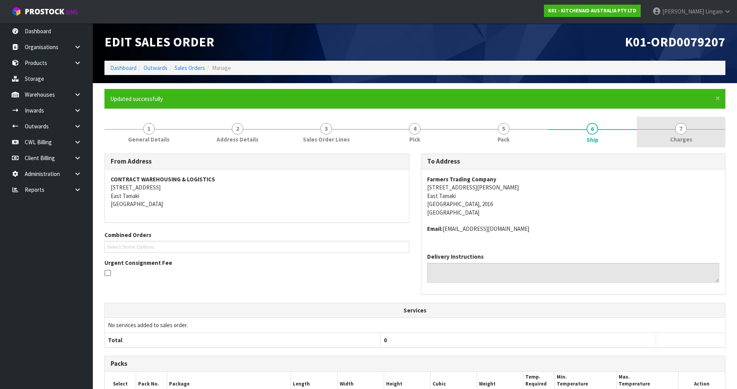
click at [703, 139] on link "7 [GEOGRAPHIC_DATA]" at bounding box center [681, 132] width 89 height 31
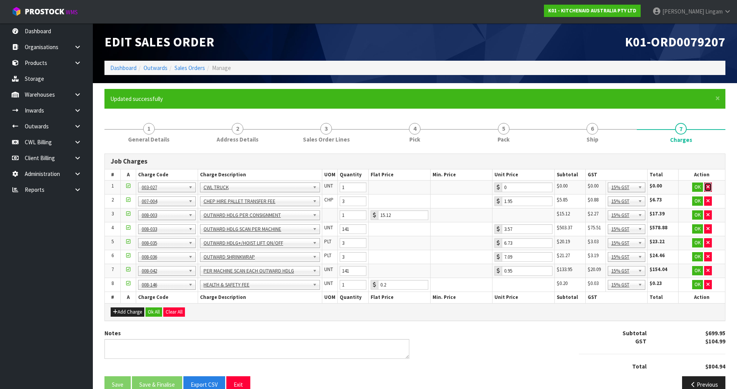
click at [709, 186] on icon "button" at bounding box center [707, 187] width 3 height 5
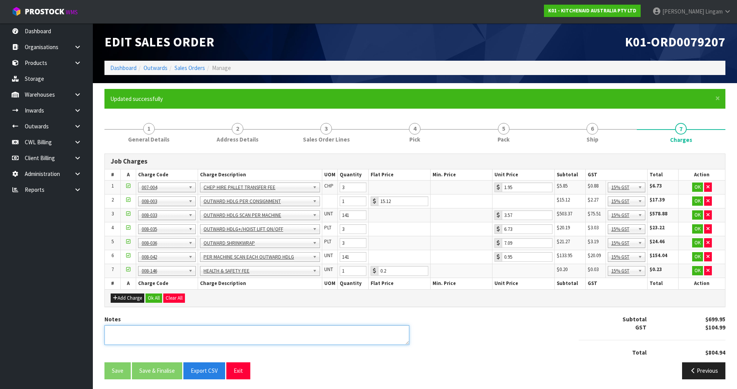
click at [263, 331] on textarea at bounding box center [256, 335] width 305 height 20
type textarea "COMBINE"
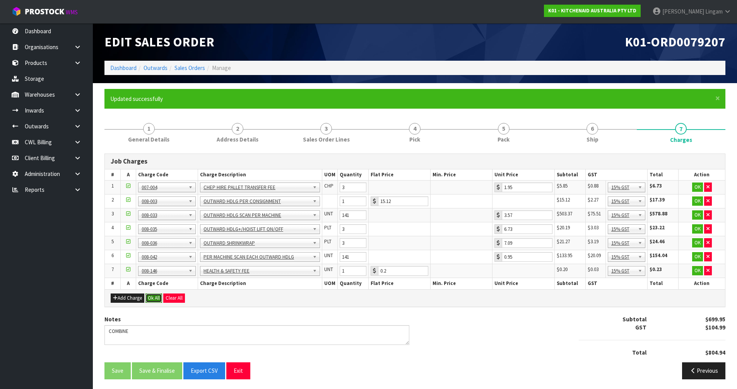
click at [154, 299] on button "Ok All" at bounding box center [153, 298] width 17 height 9
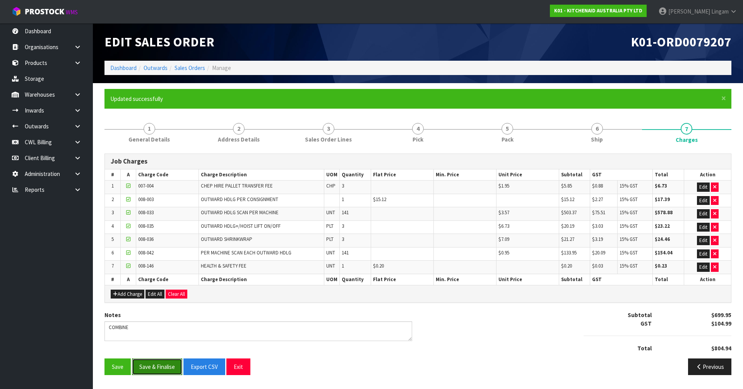
click at [160, 364] on button "Save & Finalise" at bounding box center [157, 367] width 50 height 17
click at [188, 69] on link "Sales Orders" at bounding box center [189, 67] width 31 height 7
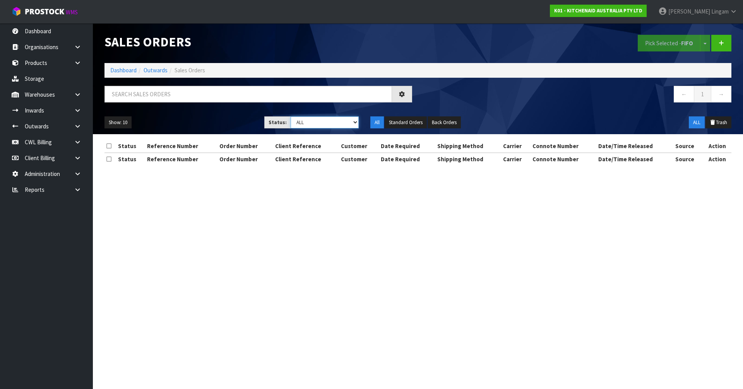
click at [345, 122] on select "Draft Pending Allocated Pending Pick Goods Picked Goods Packed Pending Charges …" at bounding box center [325, 122] width 68 height 12
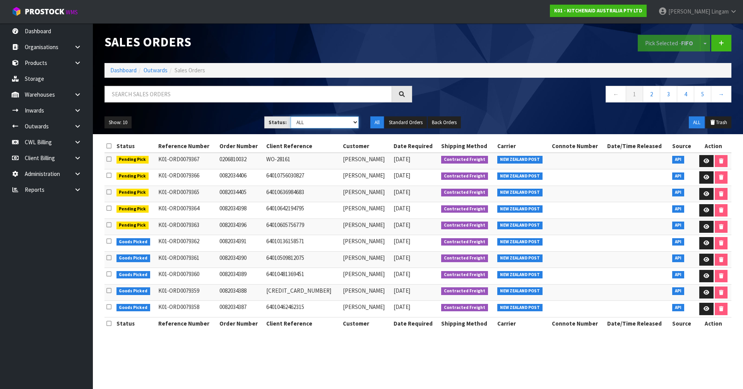
select select "string:6"
click at [291, 116] on select "Draft Pending Allocated Pending Pick Goods Picked Goods Packed Pending Charges …" at bounding box center [325, 122] width 68 height 12
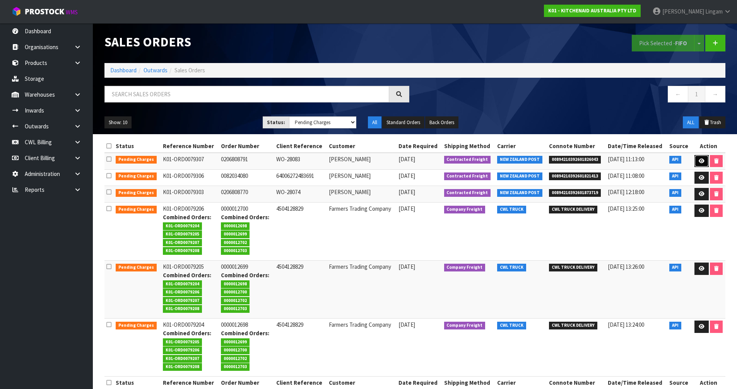
click at [702, 162] on icon at bounding box center [702, 161] width 6 height 5
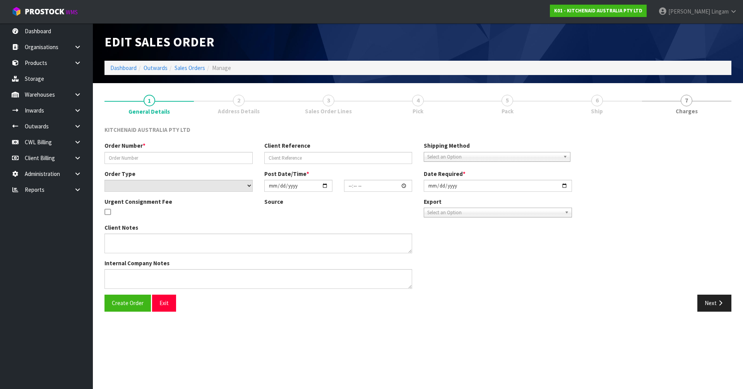
type input "0206808791"
type input "WO-28083"
select select "number:0"
type input "[DATE]"
type input "17:41:51.000"
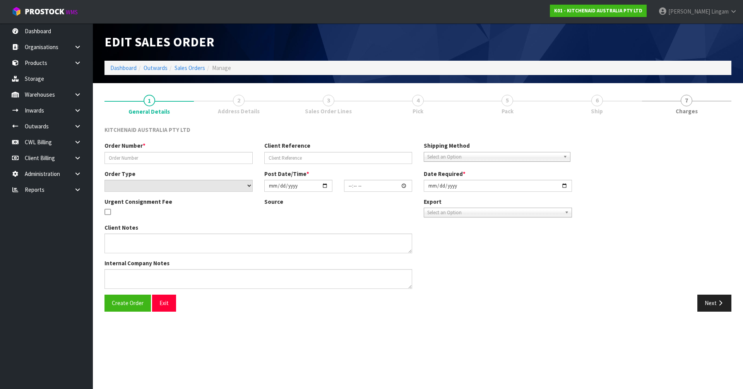
type input "[DATE]"
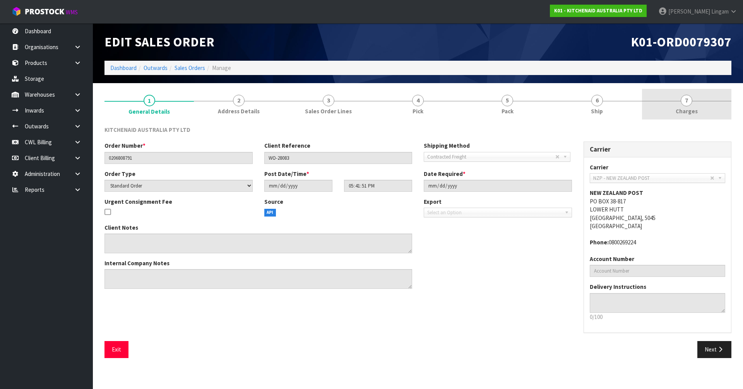
click at [703, 105] on link "7 [GEOGRAPHIC_DATA]" at bounding box center [686, 104] width 89 height 31
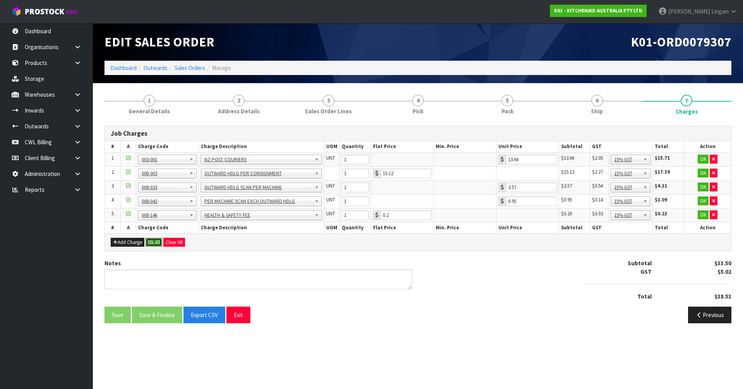
click at [155, 245] on button "Ok All" at bounding box center [153, 242] width 17 height 9
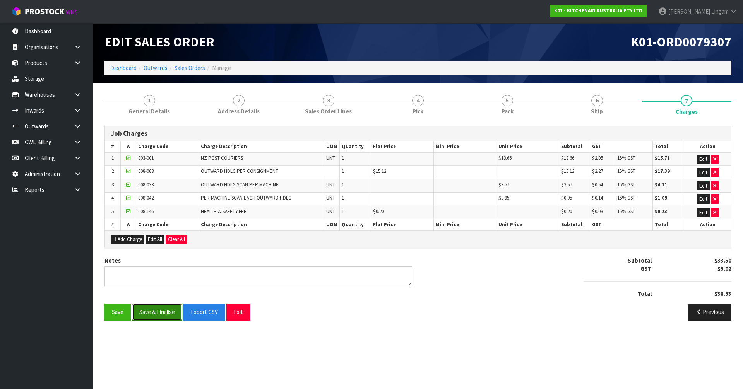
click at [159, 311] on button "Save & Finalise" at bounding box center [157, 312] width 50 height 17
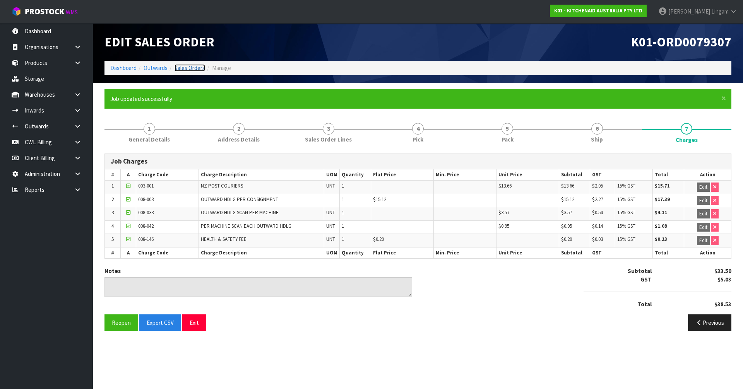
click at [190, 65] on link "Sales Orders" at bounding box center [189, 67] width 31 height 7
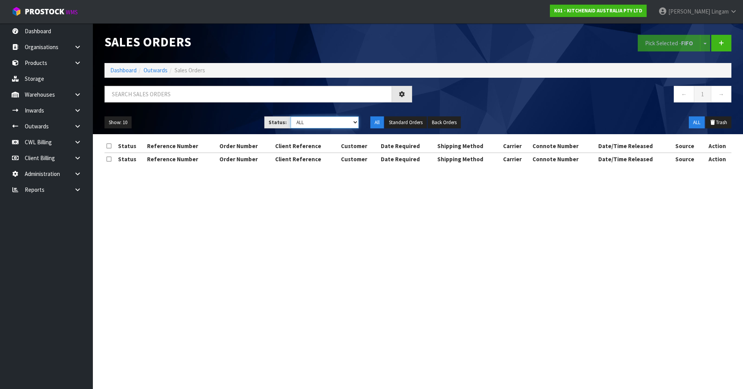
click at [348, 125] on select "Draft Pending Allocated Pending Pick Goods Picked Goods Packed Pending Charges …" at bounding box center [325, 122] width 68 height 12
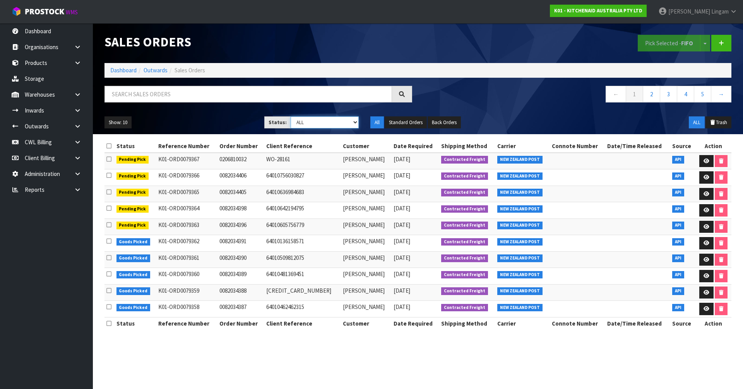
select select "string:6"
click at [291, 116] on select "Draft Pending Allocated Pending Pick Goods Picked Goods Packed Pending Charges …" at bounding box center [325, 122] width 68 height 12
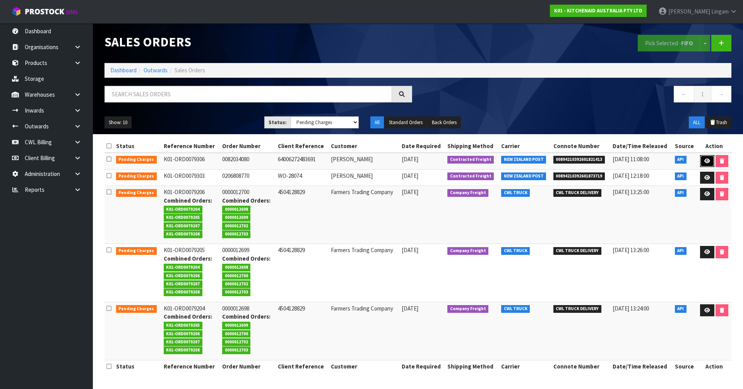
click at [705, 162] on icon at bounding box center [707, 161] width 6 height 5
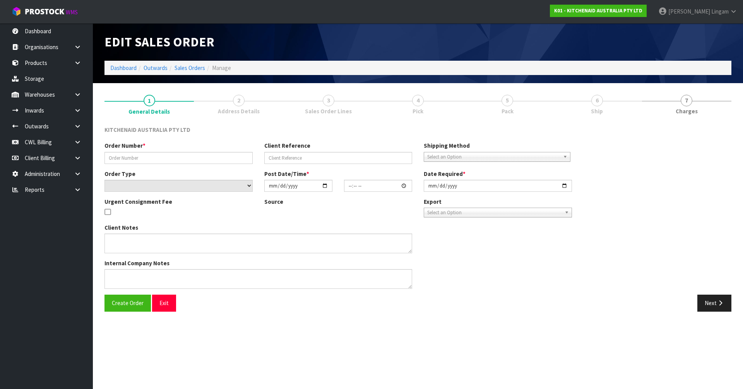
type input "0082034080"
type input "64006272483691"
select select "number:0"
type input "[DATE]"
type input "17:40:57.000"
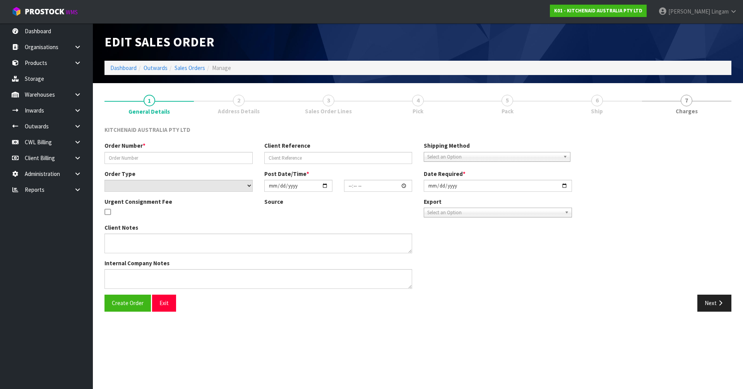
type input "[DATE]"
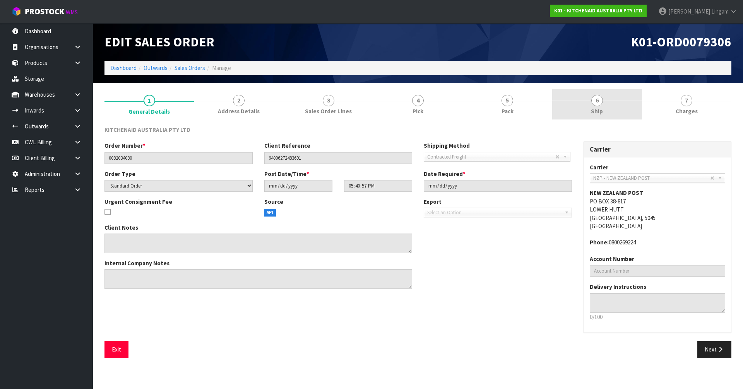
click at [618, 115] on link "6 Ship" at bounding box center [596, 104] width 89 height 31
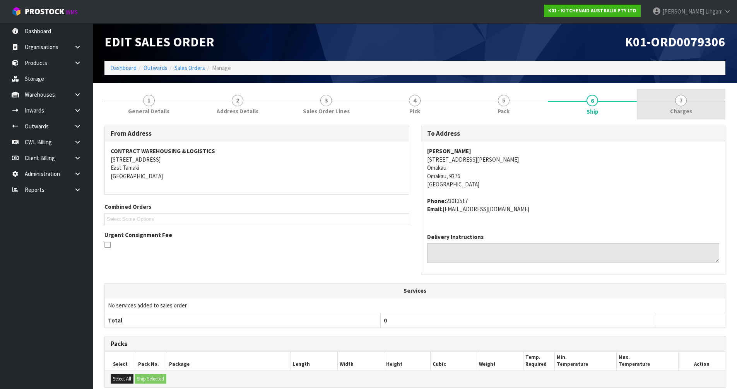
click at [684, 110] on span "Charges" at bounding box center [681, 111] width 22 height 8
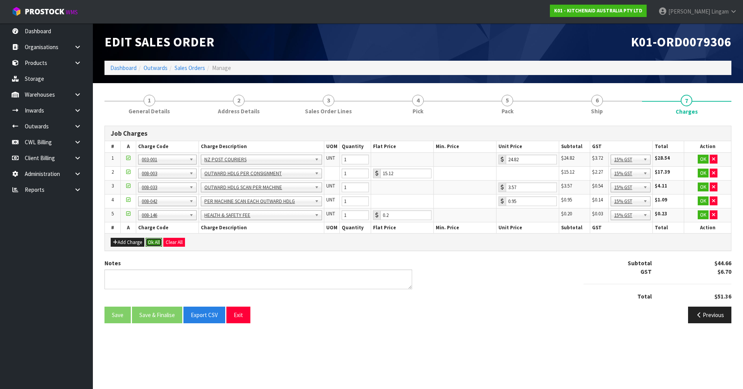
click at [158, 243] on button "Ok All" at bounding box center [153, 242] width 17 height 9
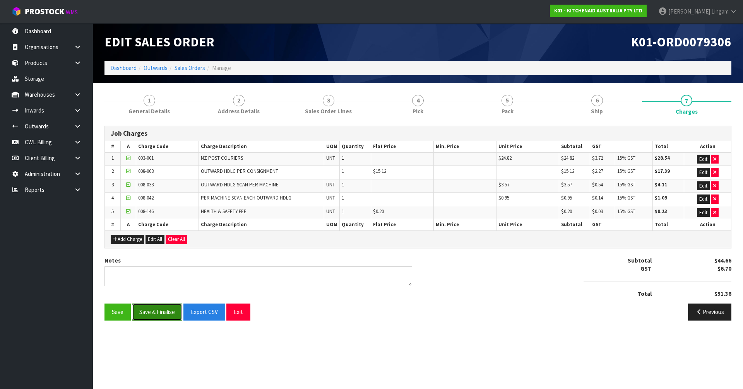
click at [154, 316] on button "Save & Finalise" at bounding box center [157, 312] width 50 height 17
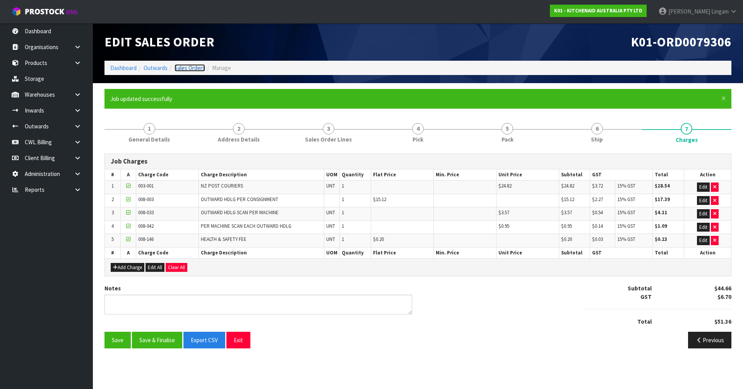
click at [197, 69] on link "Sales Orders" at bounding box center [189, 67] width 31 height 7
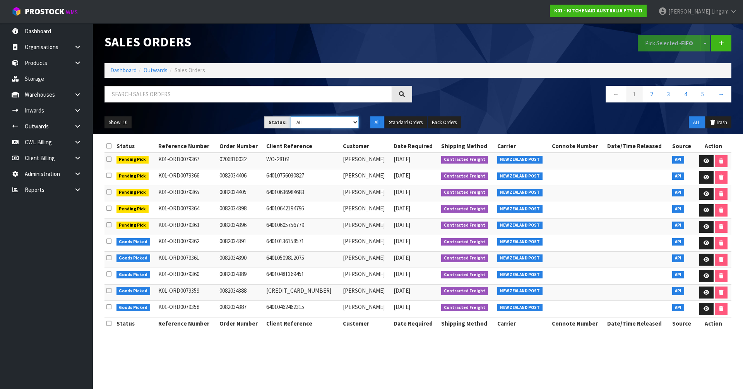
click at [338, 121] on select "Draft Pending Allocated Pending Pick Goods Picked Goods Packed Pending Charges …" at bounding box center [325, 122] width 68 height 12
select select "string:6"
click at [291, 116] on select "Draft Pending Allocated Pending Pick Goods Picked Goods Packed Pending Charges …" at bounding box center [325, 122] width 68 height 12
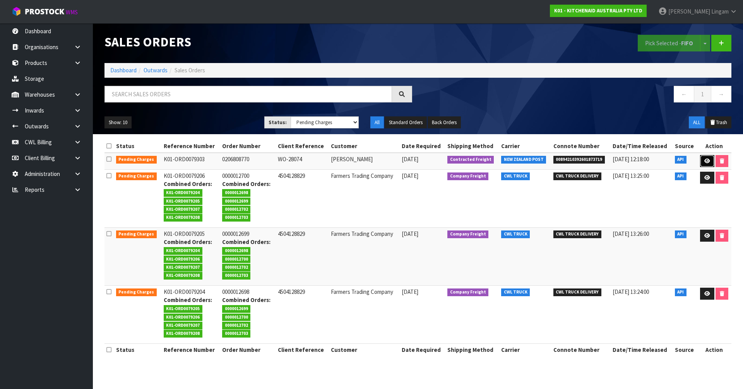
click at [705, 161] on icon at bounding box center [707, 161] width 6 height 5
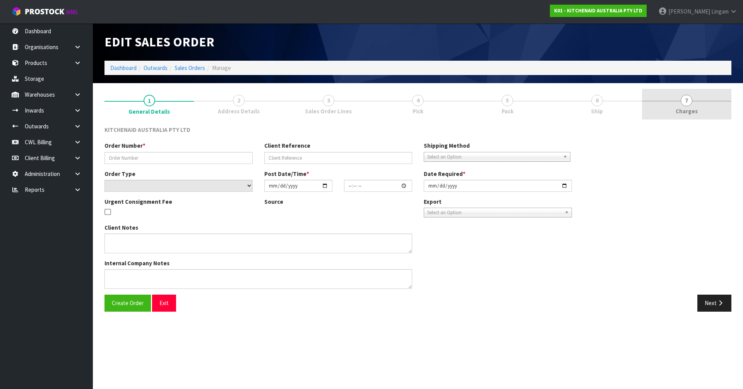
type input "0206808770"
type input "WO-28074"
select select "number:0"
type input "[DATE]"
type input "15:41:47.000"
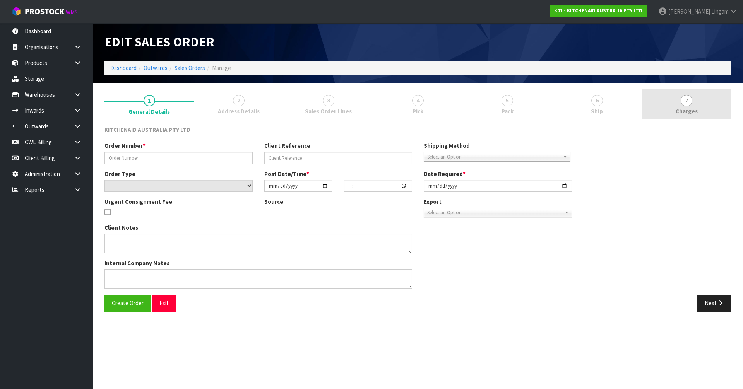
type input "[DATE]"
click at [693, 113] on span "Charges" at bounding box center [687, 111] width 22 height 8
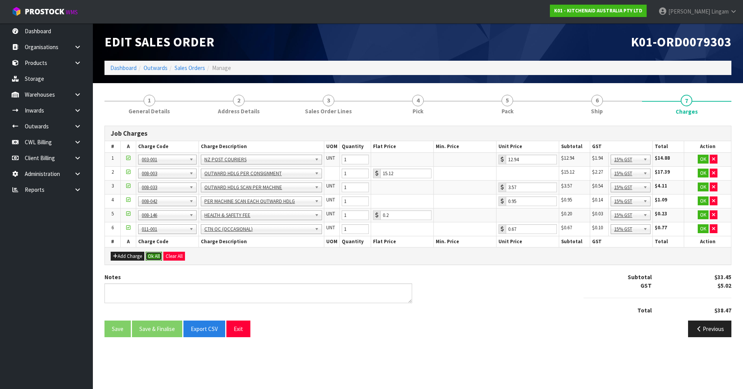
click at [159, 258] on button "Ok All" at bounding box center [153, 256] width 17 height 9
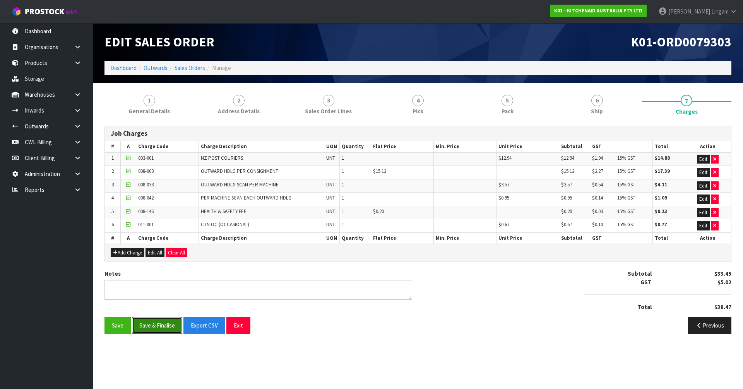
click at [147, 324] on button "Save & Finalise" at bounding box center [157, 325] width 50 height 17
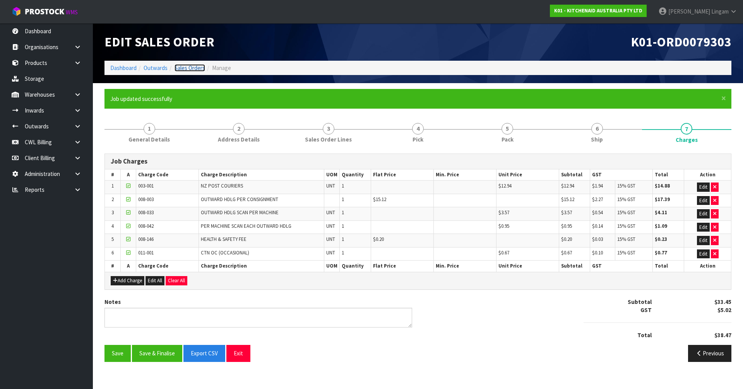
click at [189, 68] on link "Sales Orders" at bounding box center [189, 67] width 31 height 7
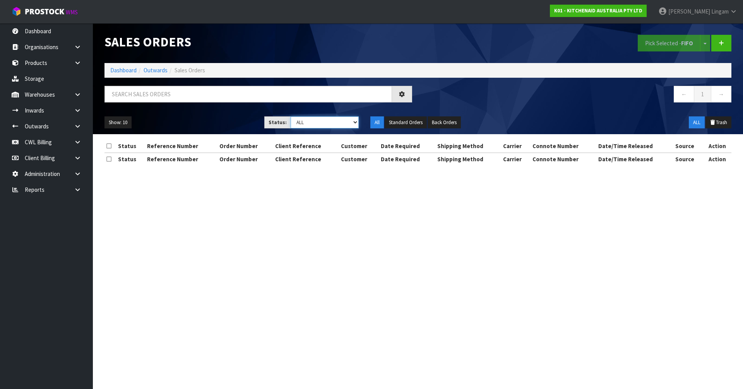
click at [348, 122] on select "Draft Pending Allocated Pending Pick Goods Picked Goods Packed Pending Charges …" at bounding box center [325, 122] width 68 height 12
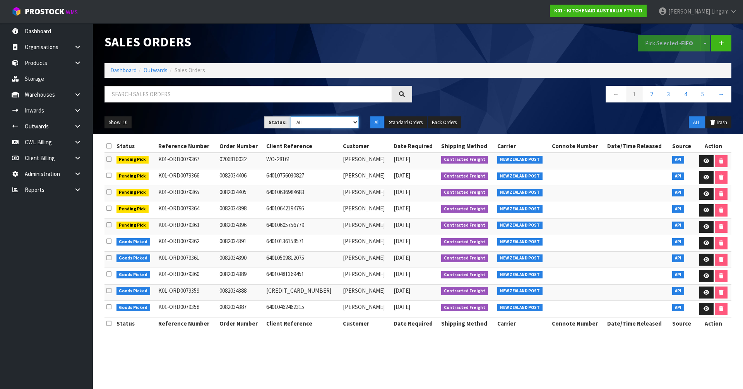
select select "string:6"
click at [291, 116] on select "Draft Pending Allocated Pending Pick Goods Picked Goods Packed Pending Charges …" at bounding box center [325, 122] width 68 height 12
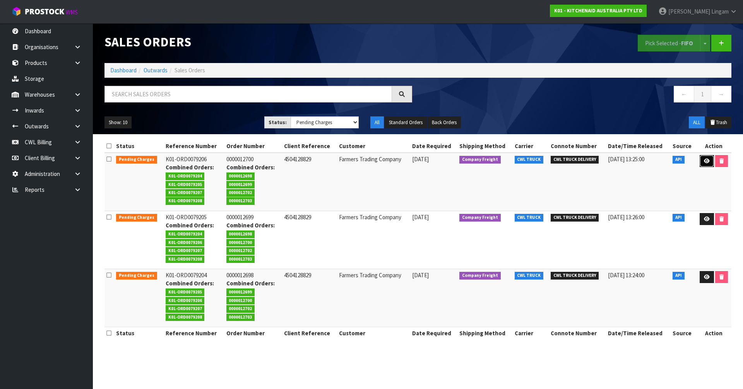
click at [706, 159] on icon at bounding box center [707, 161] width 6 height 5
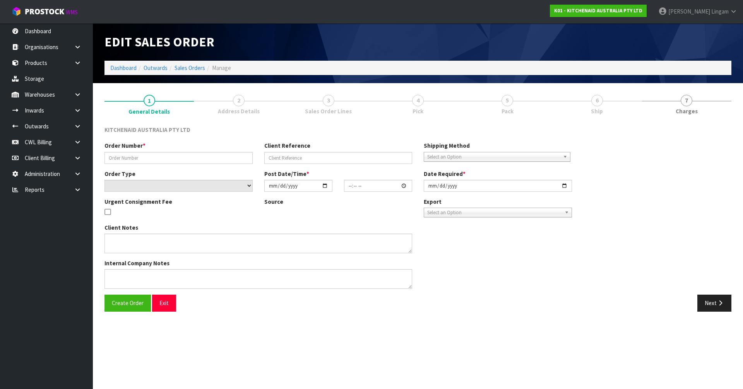
type input "0000012700"
type input "4504128829"
select select "number:0"
type input "2025-09-15"
type input "15:32:35.000"
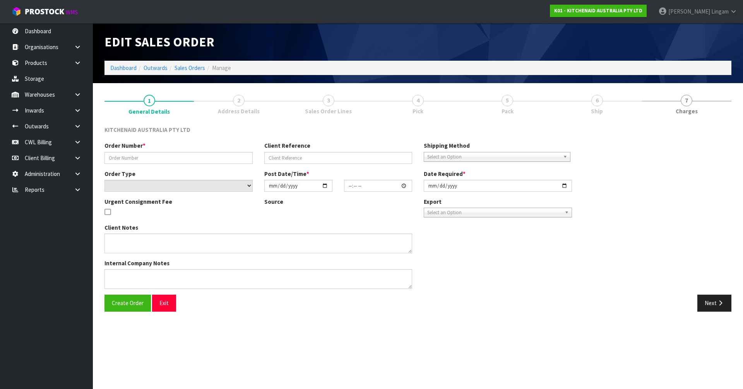
type input "2025-09-15"
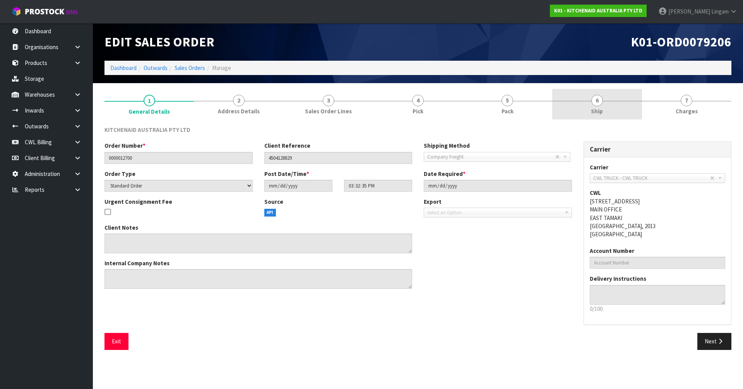
click at [623, 114] on link "6 Ship" at bounding box center [596, 104] width 89 height 31
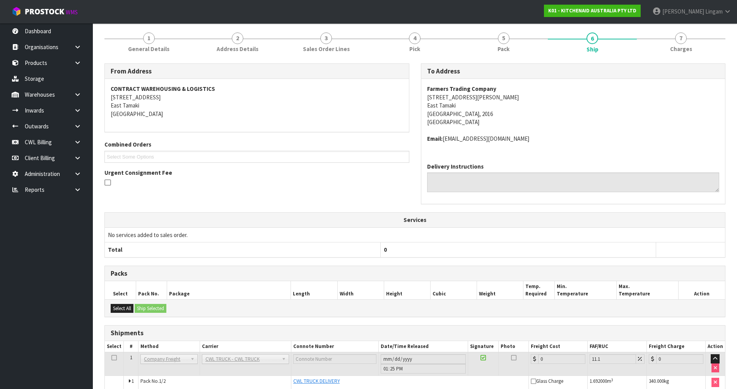
scroll to position [113, 0]
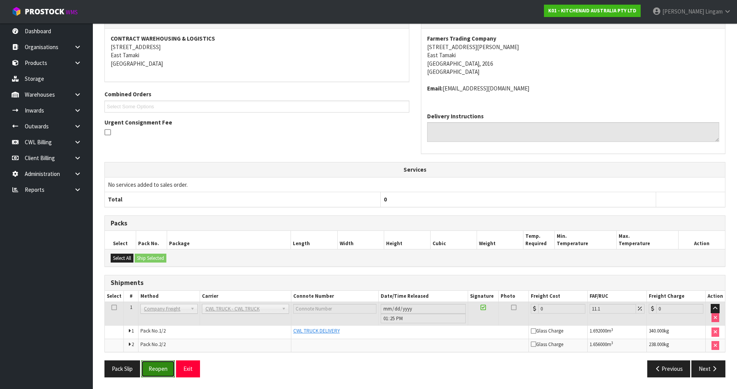
click at [166, 373] on button "Reopen" at bounding box center [158, 369] width 34 height 17
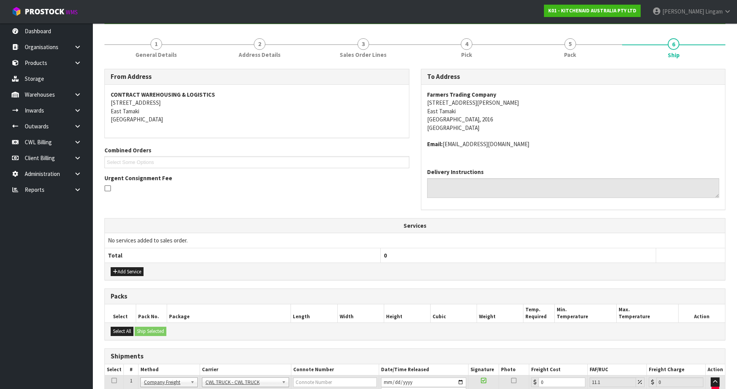
scroll to position [161, 0]
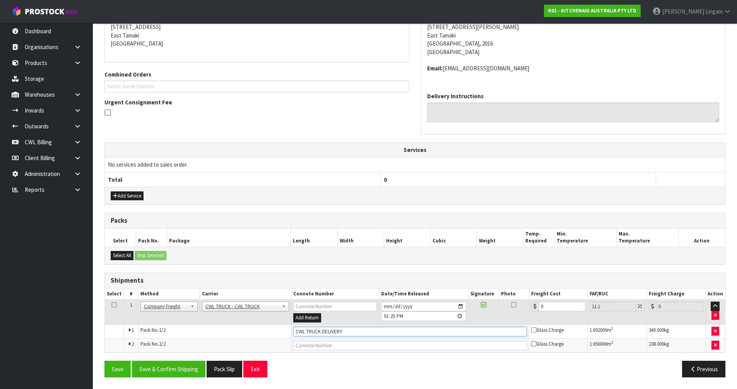
click at [345, 331] on input "CWL TRUCK DELIVERY" at bounding box center [410, 332] width 234 height 10
type input "CWL TRUCK DELIVERED"
click at [179, 371] on button "Save & Confirm Shipping" at bounding box center [169, 369] width 74 height 17
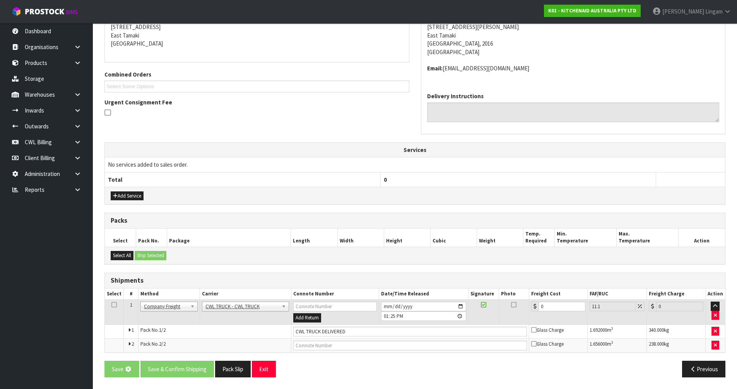
scroll to position [0, 0]
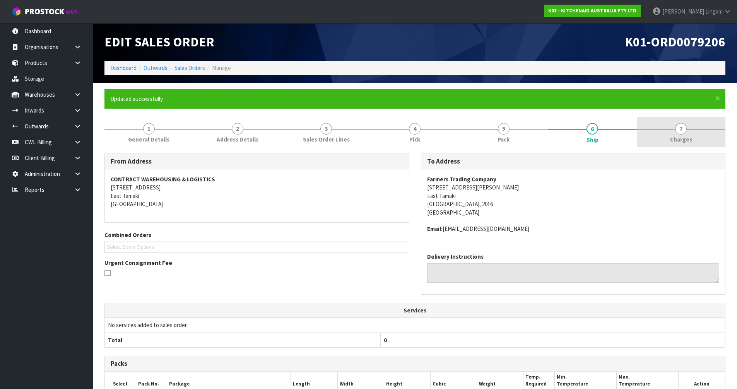
click at [704, 139] on link "7 [GEOGRAPHIC_DATA]" at bounding box center [681, 132] width 89 height 31
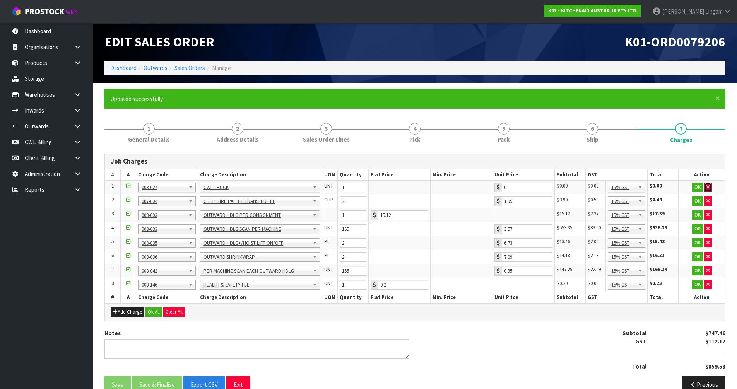
click at [709, 185] on icon "button" at bounding box center [707, 187] width 3 height 5
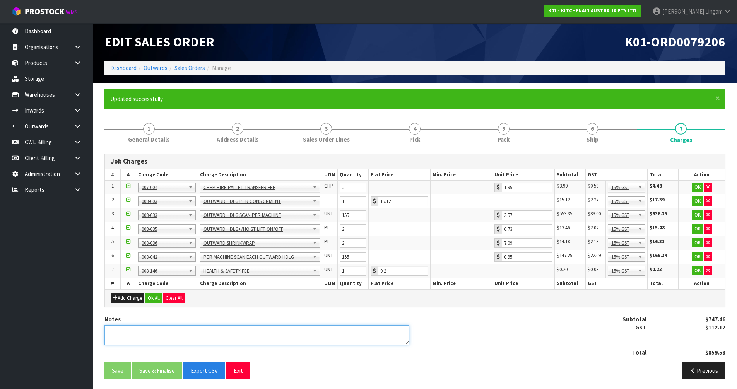
click at [229, 332] on textarea at bounding box center [256, 335] width 305 height 20
type textarea "COMBINED"
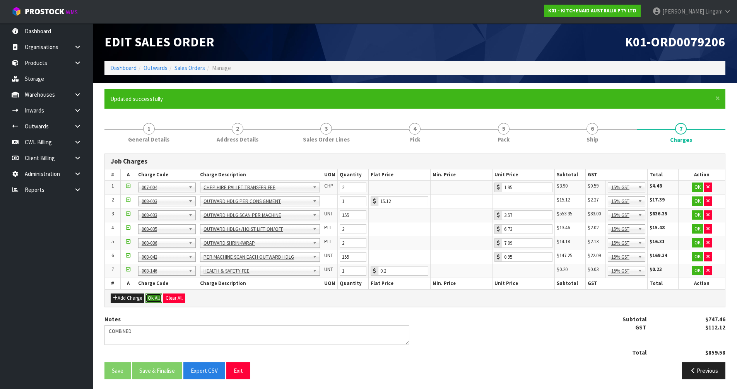
click at [155, 297] on button "Ok All" at bounding box center [153, 298] width 17 height 9
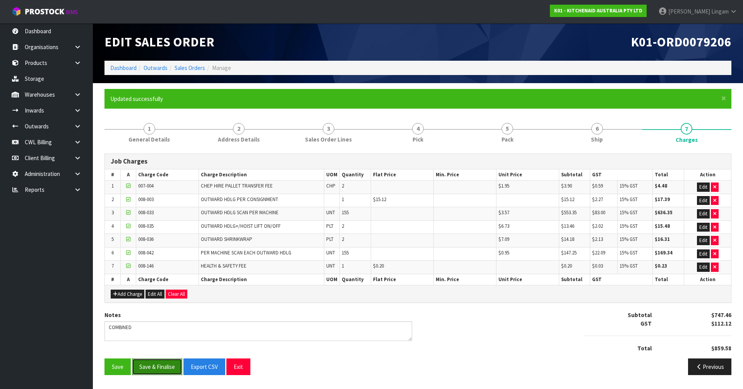
click at [157, 368] on button "Save & Finalise" at bounding box center [157, 367] width 50 height 17
click at [199, 68] on link "Sales Orders" at bounding box center [189, 67] width 31 height 7
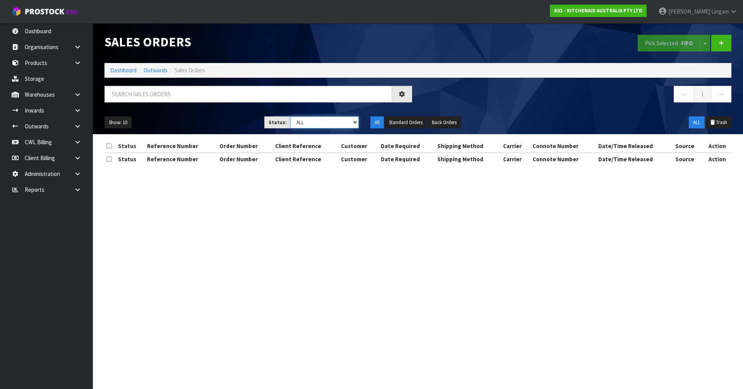
click at [338, 120] on select "Draft Pending Allocated Pending Pick Goods Picked Goods Packed Pending Charges …" at bounding box center [325, 122] width 68 height 12
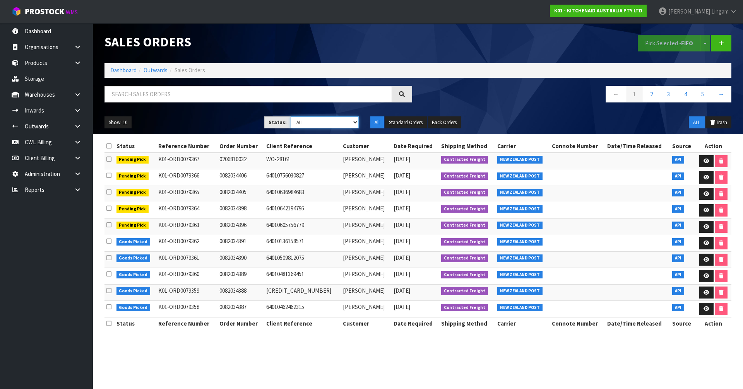
select select "string:6"
click at [291, 116] on select "Draft Pending Allocated Pending Pick Goods Picked Goods Packed Pending Charges …" at bounding box center [325, 122] width 68 height 12
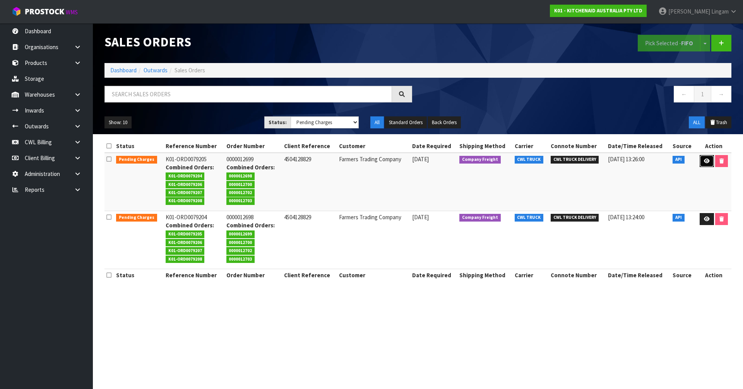
click at [710, 165] on link at bounding box center [707, 161] width 14 height 12
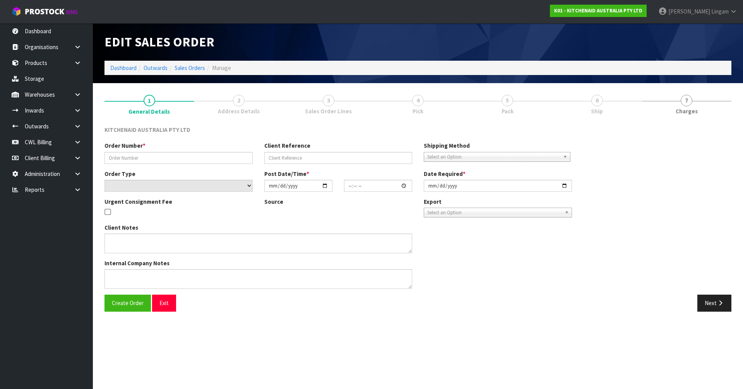
type input "0000012699"
type input "4504128829"
select select "number:0"
type input "2025-09-15"
type input "15:32:28.000"
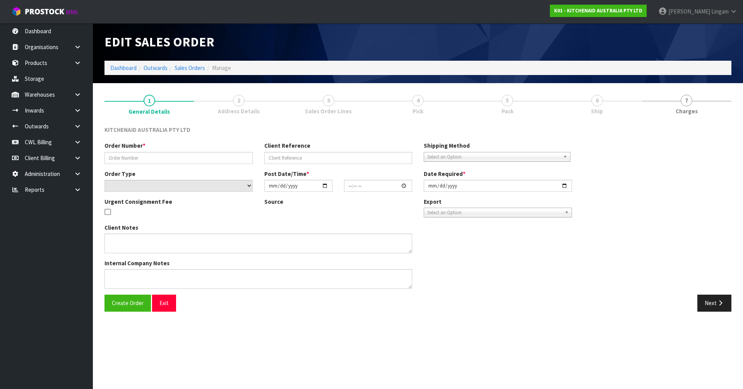
type input "2025-09-15"
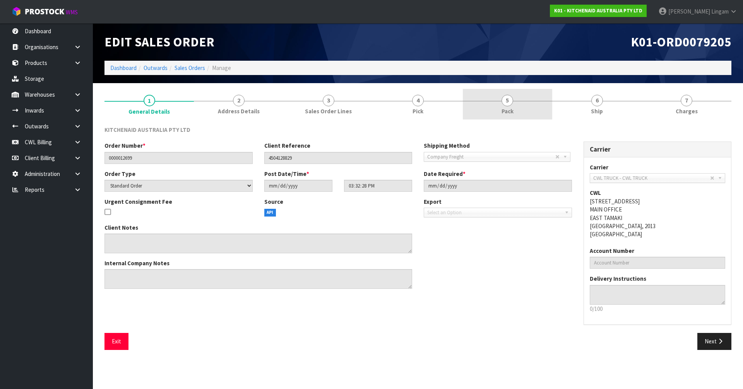
click at [515, 107] on link "5 Pack" at bounding box center [507, 104] width 89 height 31
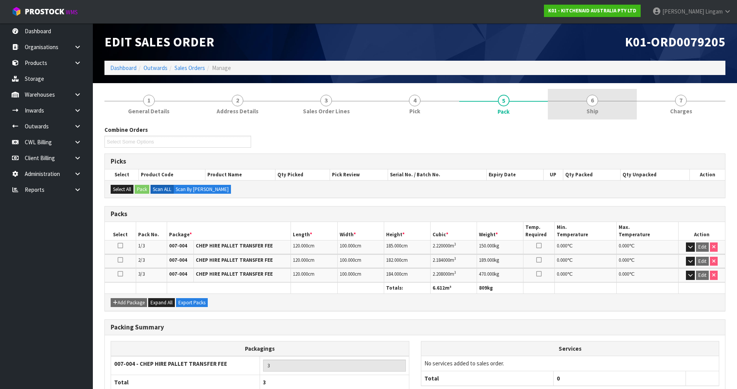
click at [608, 105] on link "6 Ship" at bounding box center [592, 104] width 89 height 31
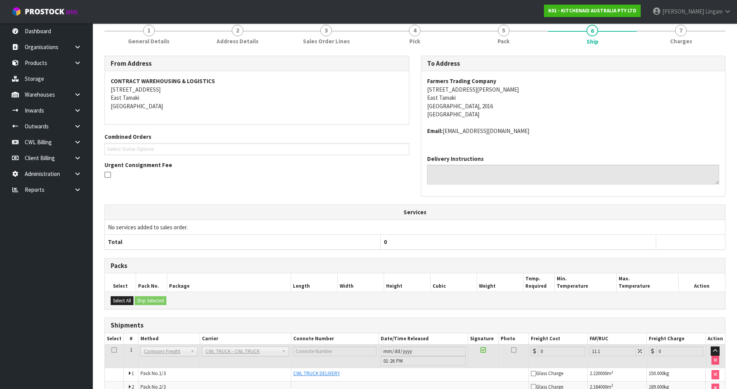
scroll to position [126, 0]
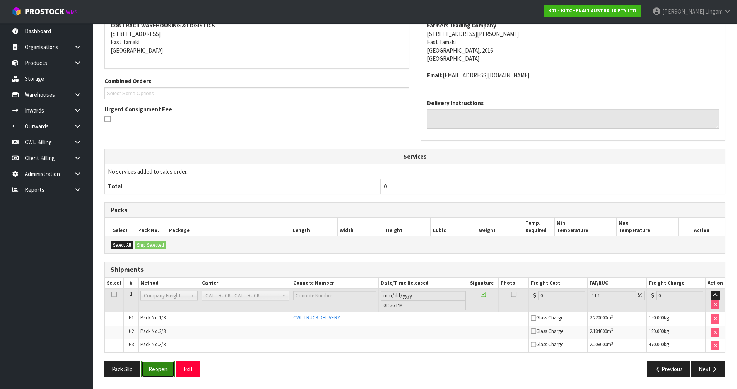
click at [155, 371] on button "Reopen" at bounding box center [158, 369] width 34 height 17
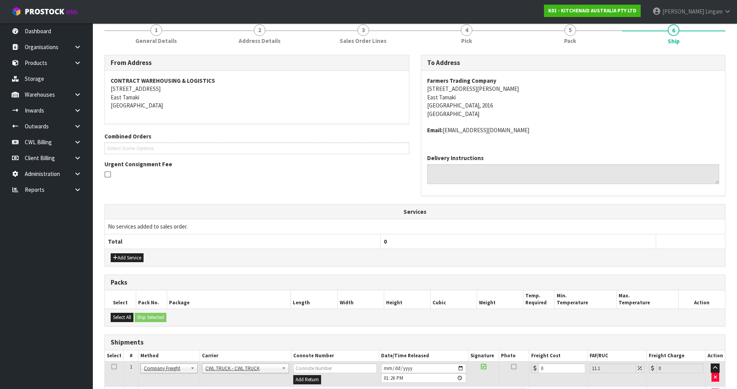
scroll to position [174, 0]
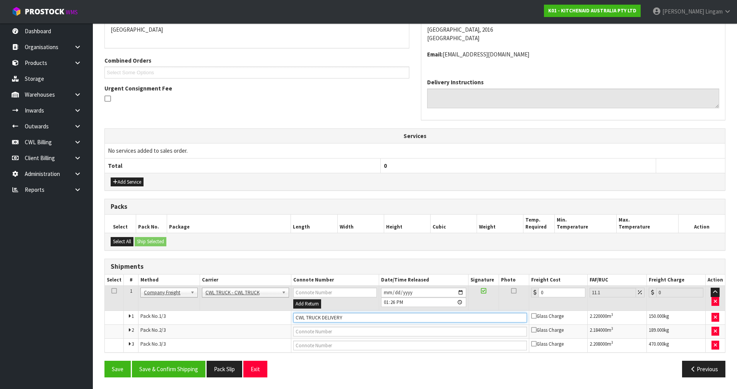
click at [344, 318] on input "CWL TRUCK DELIVERY" at bounding box center [410, 318] width 234 height 10
type input "CWL TRUCK DELIVERED"
click at [181, 370] on button "Save & Confirm Shipping" at bounding box center [169, 369] width 74 height 17
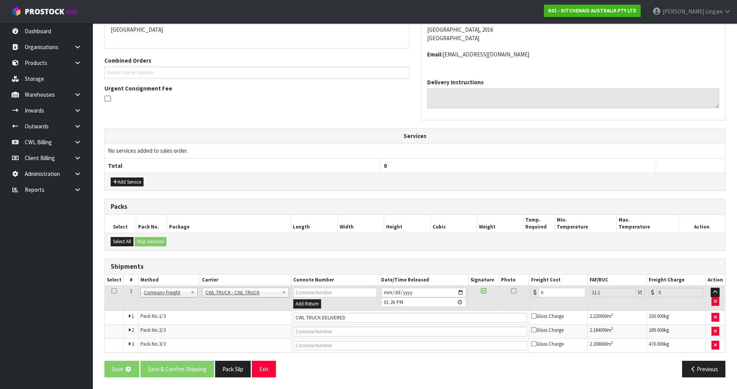
scroll to position [0, 0]
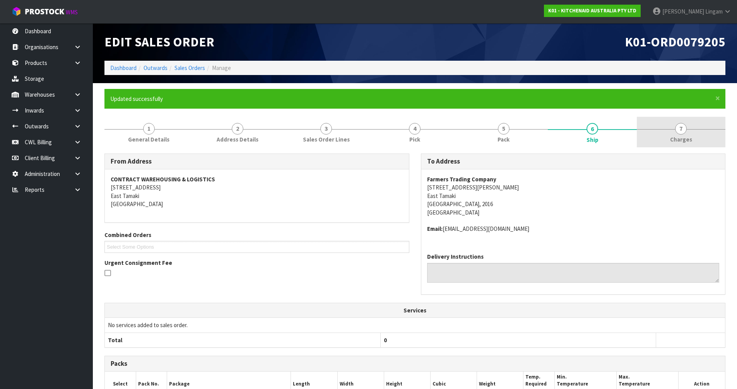
click at [679, 141] on span "Charges" at bounding box center [681, 139] width 22 height 8
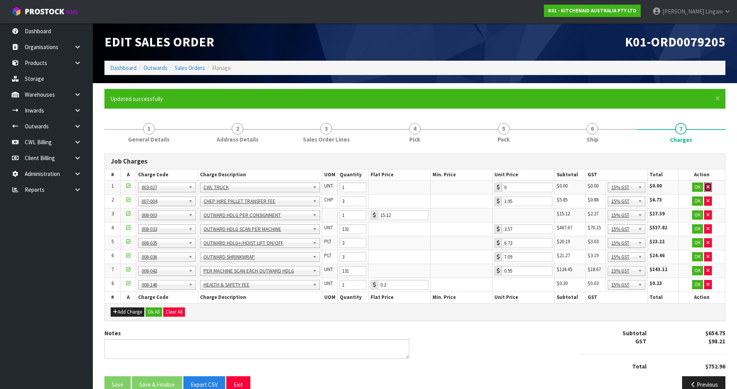
click at [706, 185] on icon "button" at bounding box center [707, 187] width 3 height 5
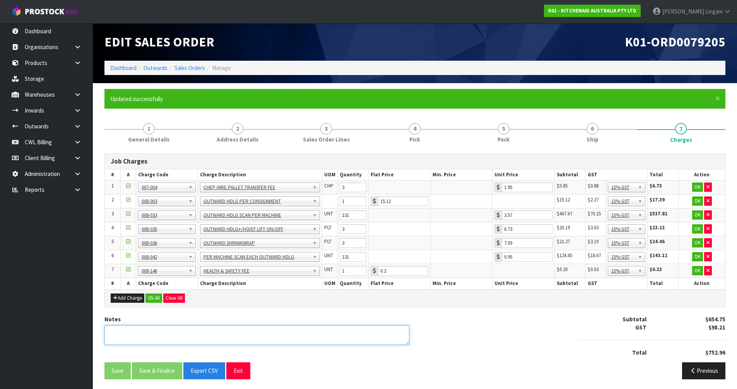
click at [223, 339] on textarea at bounding box center [256, 335] width 305 height 20
type textarea "COMBINED"
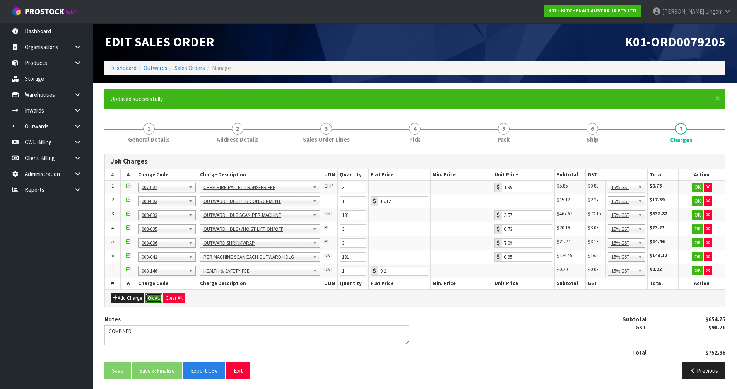
click at [157, 295] on button "Ok All" at bounding box center [153, 298] width 17 height 9
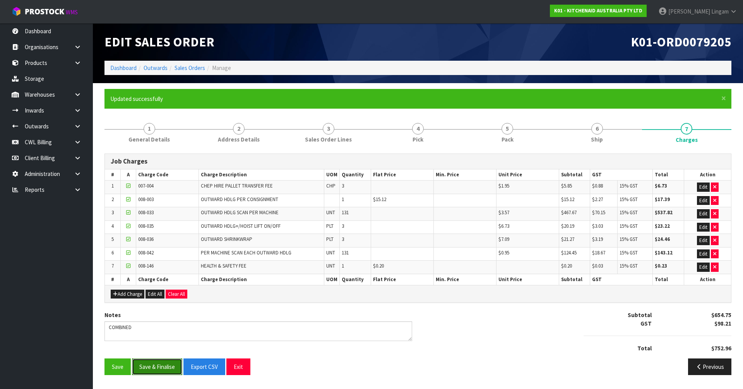
click at [163, 369] on button "Save & Finalise" at bounding box center [157, 367] width 50 height 17
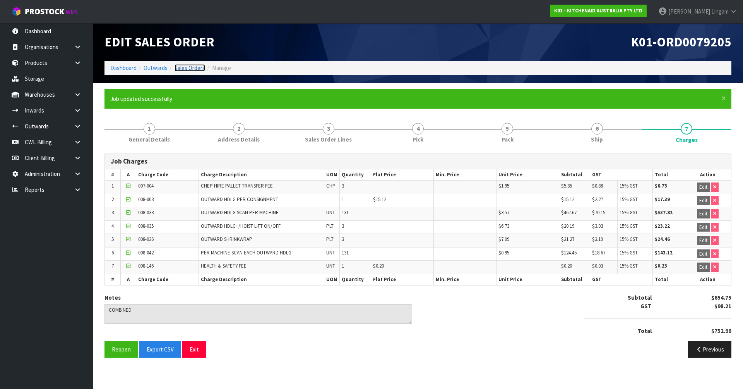
click at [193, 67] on link "Sales Orders" at bounding box center [189, 67] width 31 height 7
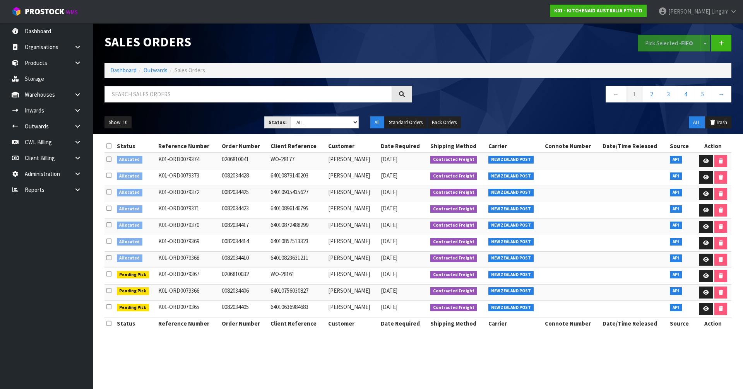
click at [109, 145] on icon at bounding box center [108, 146] width 5 height 6
click at [660, 44] on button "Pick Selected - FIFO" at bounding box center [669, 43] width 63 height 17
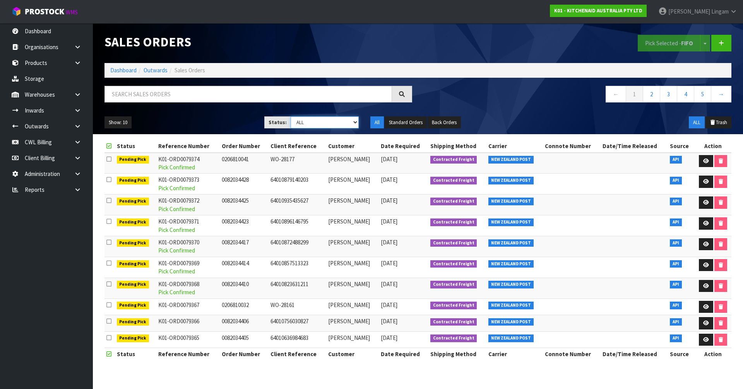
click at [326, 122] on select "Draft Pending Allocated Pending Pick Goods Picked Goods Packed Pending Charges …" at bounding box center [325, 122] width 68 height 12
select select "string:6"
click at [291, 116] on select "Draft Pending Allocated Pending Pick Goods Picked Goods Packed Pending Charges …" at bounding box center [325, 122] width 68 height 12
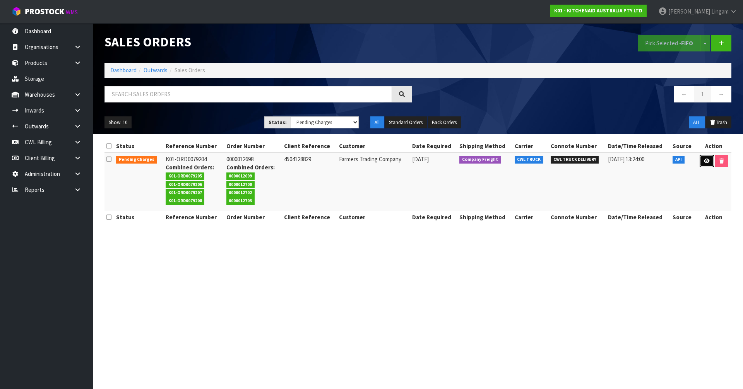
click at [702, 164] on link at bounding box center [707, 161] width 14 height 12
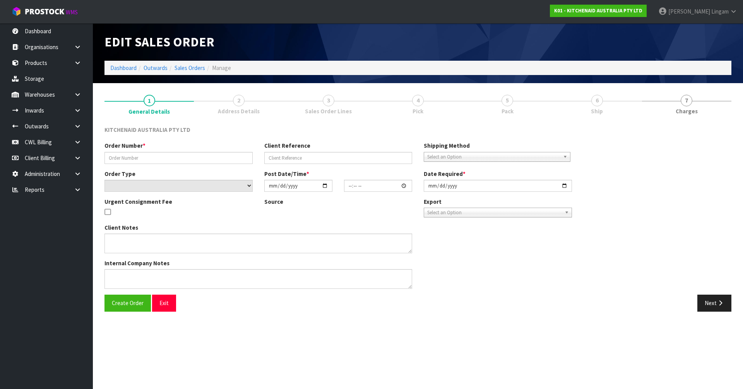
type input "0000012698"
type input "4504128829"
select select "number:0"
type input "2025-09-15"
type input "15:32:19.000"
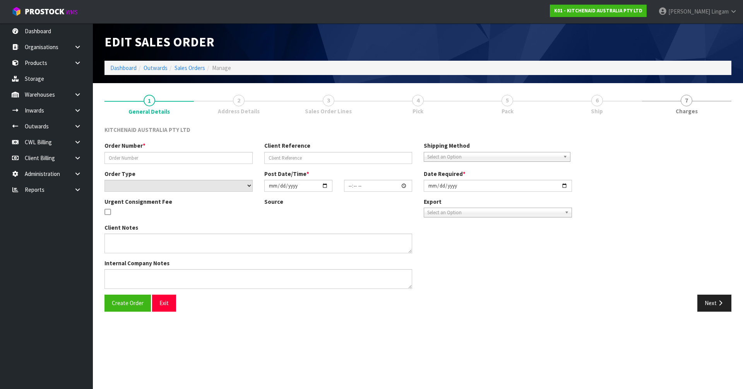
type input "[DATE]"
type textarea "ORDER 12968 5KSM195PSABT - CWL TEAM PLEASE ADJUST THIS TO 18 AND PROCESS THE OR…"
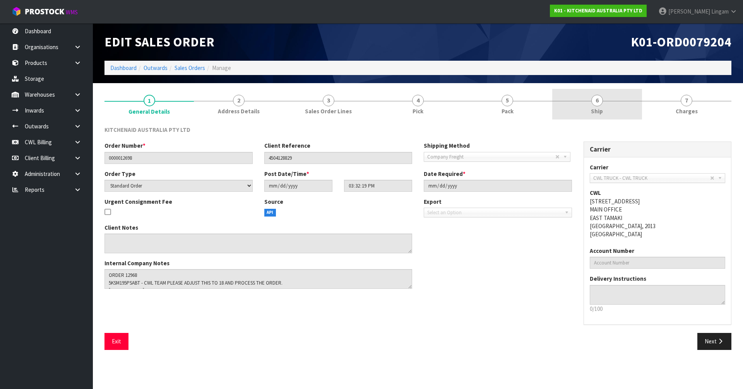
click at [609, 108] on link "6 Ship" at bounding box center [596, 104] width 89 height 31
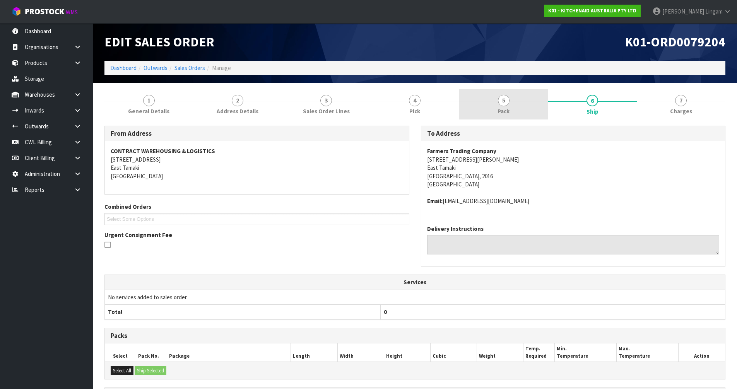
click at [523, 111] on link "5 Pack" at bounding box center [503, 104] width 89 height 31
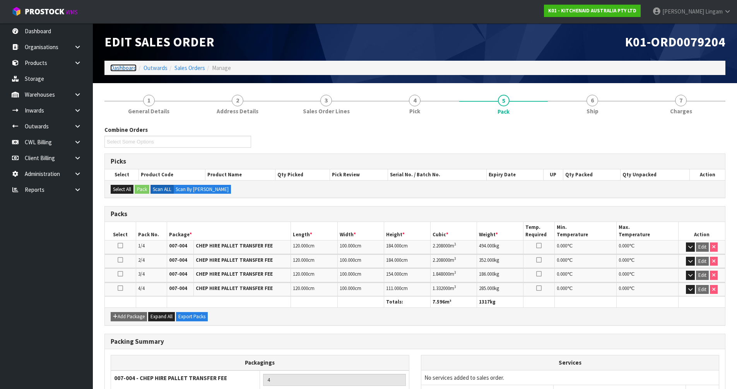
click at [127, 68] on link "Dashboard" at bounding box center [123, 67] width 26 height 7
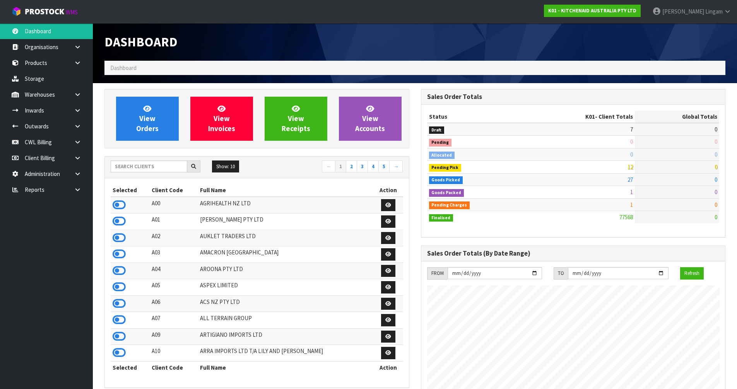
scroll to position [586, 316]
click at [163, 130] on link "View Orders" at bounding box center [147, 119] width 63 height 44
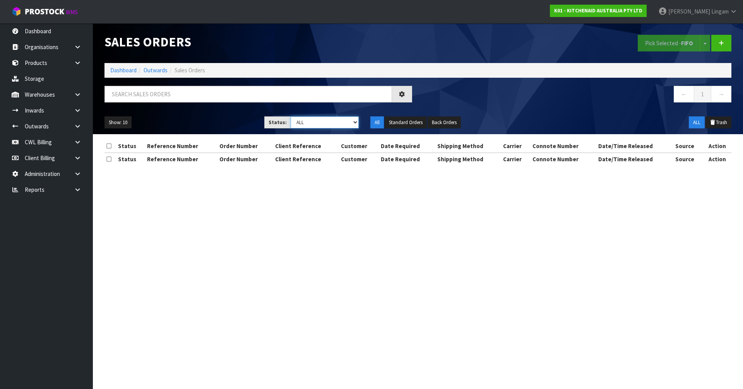
click at [338, 121] on select "Draft Pending Allocated Pending Pick Goods Picked Goods Packed Pending Charges …" at bounding box center [325, 122] width 68 height 12
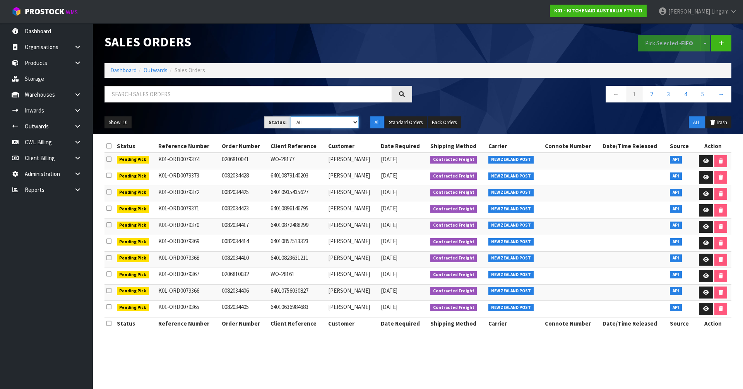
select select "string:6"
click at [291, 116] on select "Draft Pending Allocated Pending Pick Goods Picked Goods Packed Pending Charges …" at bounding box center [325, 122] width 68 height 12
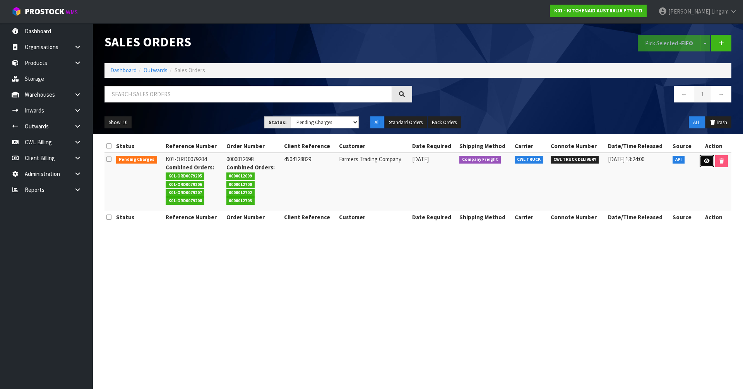
click at [704, 160] on icon at bounding box center [707, 161] width 6 height 5
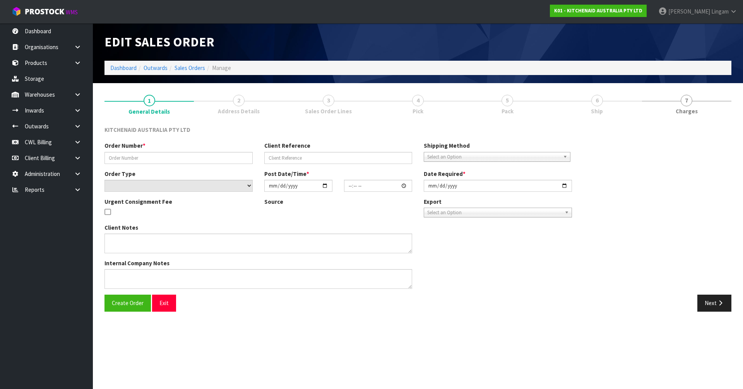
type input "0000012698"
type input "4504128829"
select select "number:0"
type input "2025-09-15"
type input "15:32:19.000"
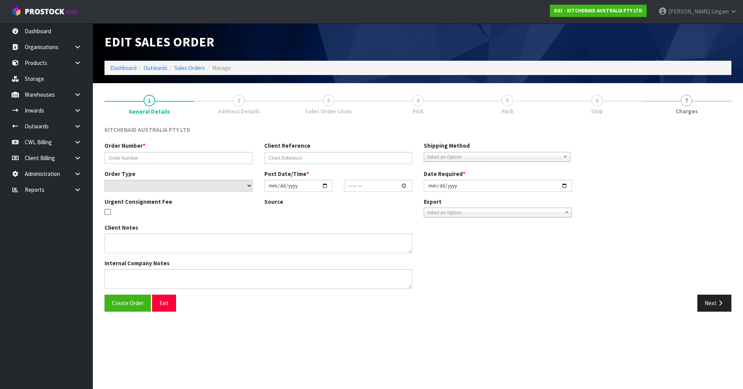
type input "[DATE]"
type textarea "ORDER 12968 5KSM195PSABT - CWL TEAM PLEASE ADJUST THIS TO 18 AND PROCESS THE OR…"
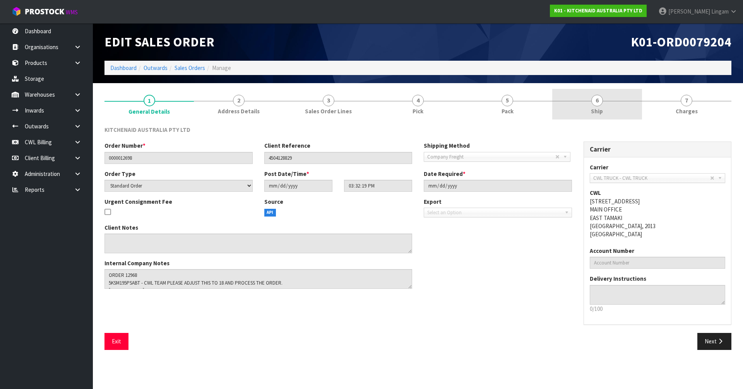
click at [616, 111] on link "6 Ship" at bounding box center [596, 104] width 89 height 31
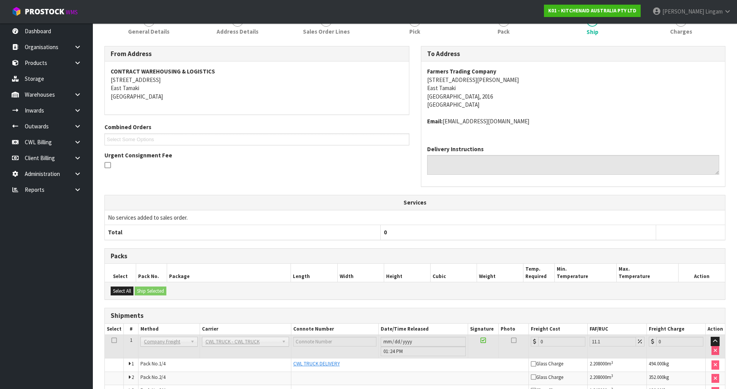
scroll to position [139, 0]
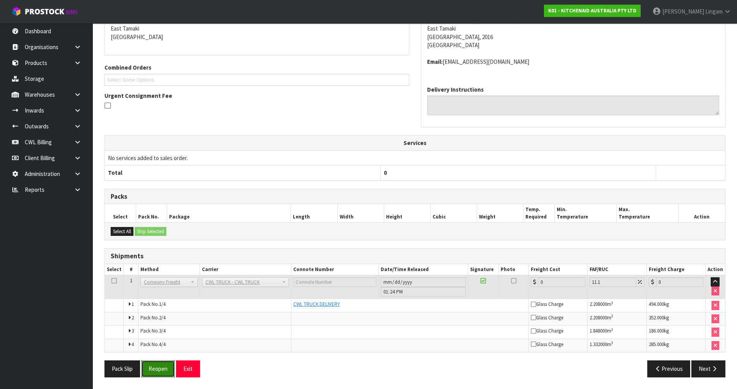
click at [159, 373] on button "Reopen" at bounding box center [158, 369] width 34 height 17
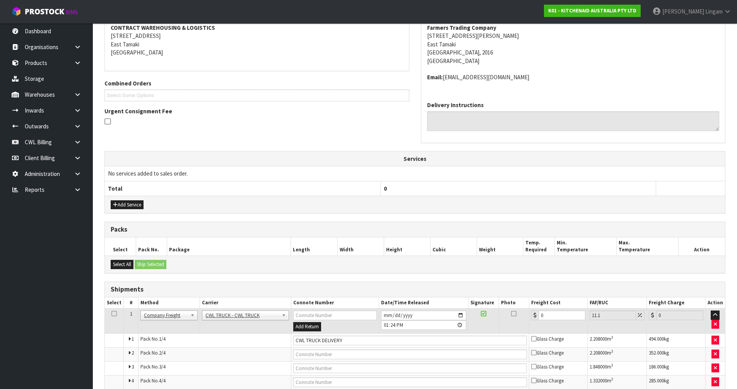
scroll to position [188, 0]
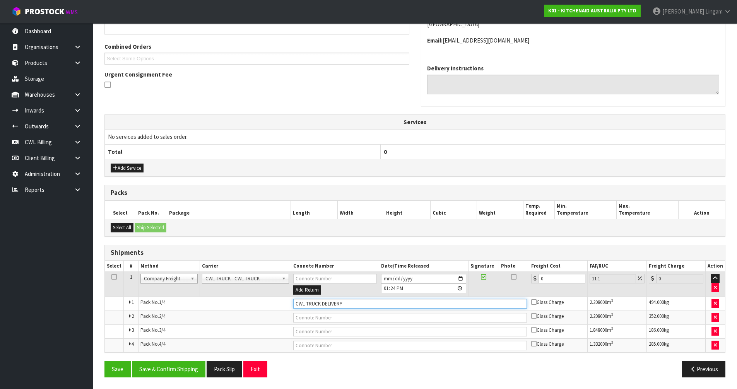
click at [350, 303] on input "CWL TRUCK DELIVERY" at bounding box center [410, 304] width 234 height 10
type input "CWL TRUCK DELIVERED"
drag, startPoint x: 545, startPoint y: 280, endPoint x: 530, endPoint y: 282, distance: 14.4
click at [530, 282] on td "0" at bounding box center [558, 284] width 58 height 25
type input "5"
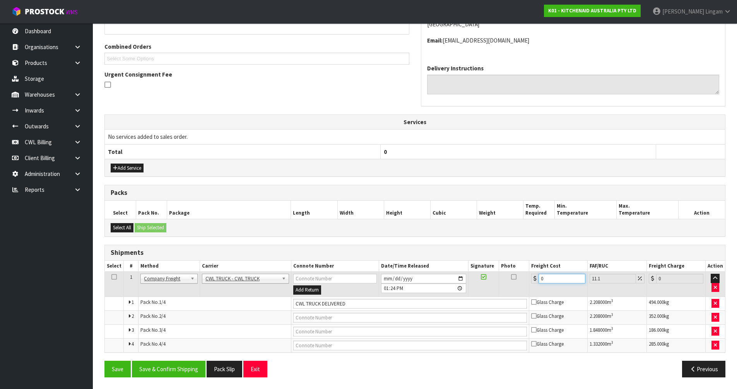
type input "5.55"
type input "50"
type input "55.55"
type input "503"
type input "558.83"
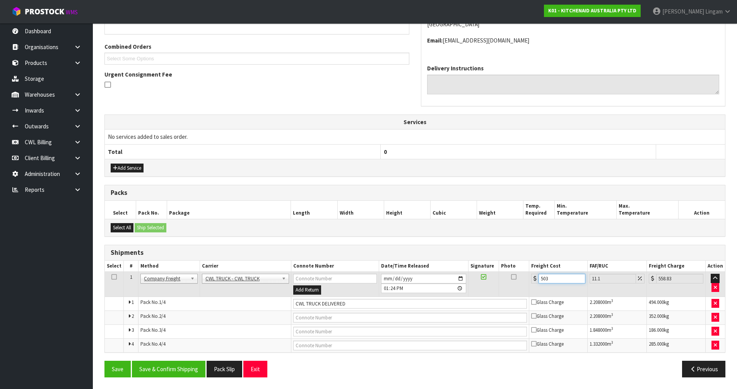
type input "503.3"
type input "559.17"
type input "503.30"
click at [188, 374] on button "Save & Confirm Shipping" at bounding box center [169, 369] width 74 height 17
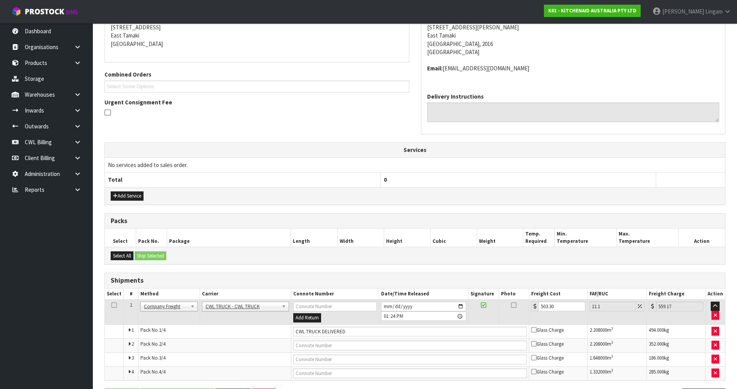
scroll to position [0, 0]
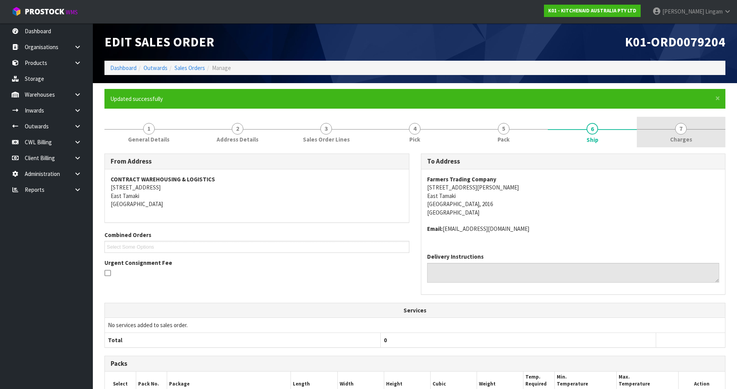
click at [681, 140] on span "Charges" at bounding box center [681, 139] width 22 height 8
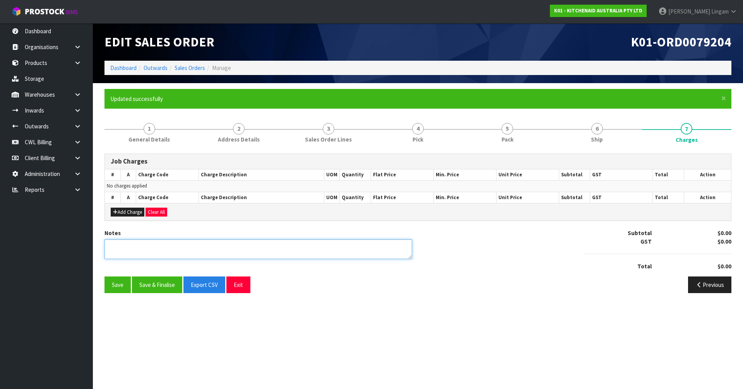
click at [125, 253] on textarea at bounding box center [258, 249] width 308 height 20
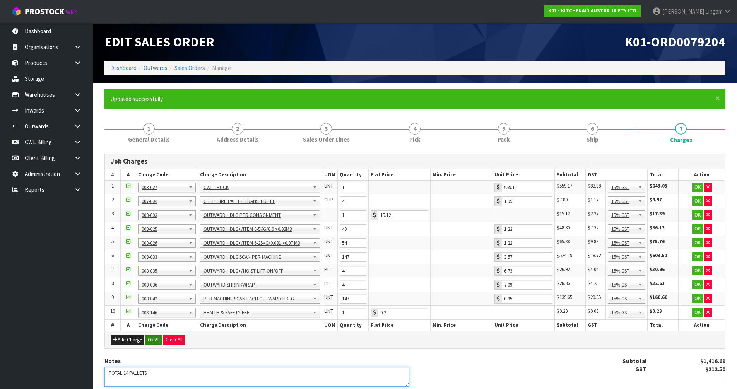
type textarea "TOTAL 14 PALLETS"
click at [154, 340] on button "Ok All" at bounding box center [153, 339] width 17 height 9
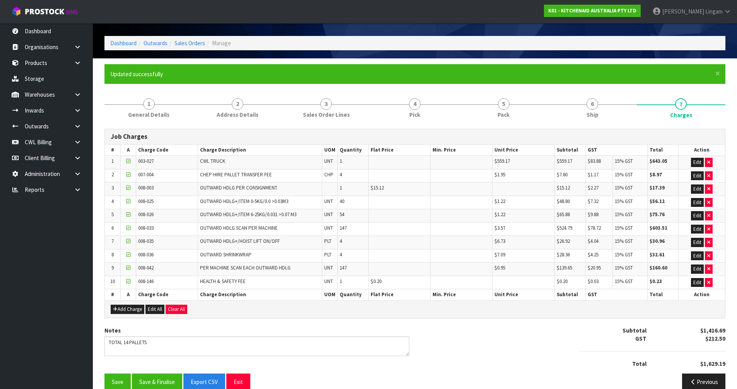
scroll to position [38, 0]
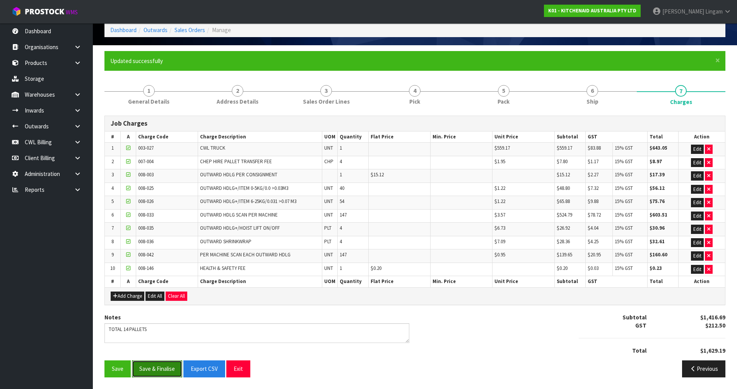
click at [161, 373] on button "Save & Finalise" at bounding box center [157, 369] width 50 height 17
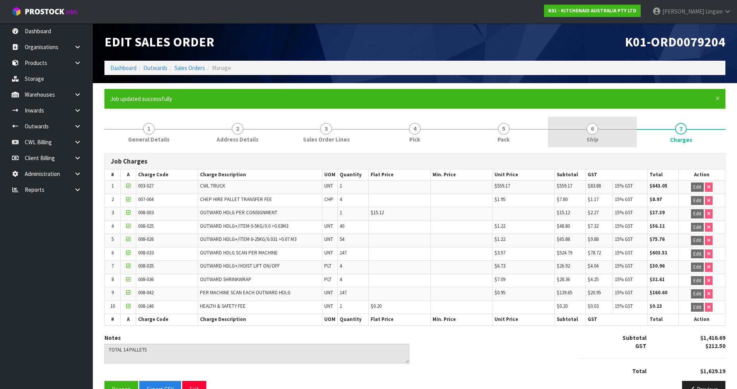
click at [608, 137] on link "6 Ship" at bounding box center [592, 132] width 89 height 31
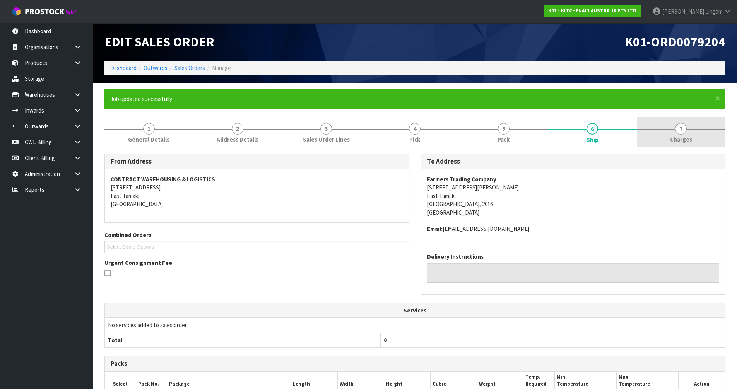
click at [688, 134] on link "7 [GEOGRAPHIC_DATA]" at bounding box center [681, 132] width 89 height 31
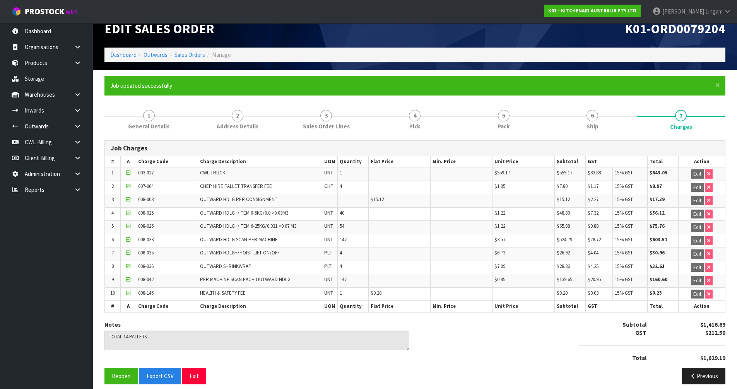
scroll to position [20, 0]
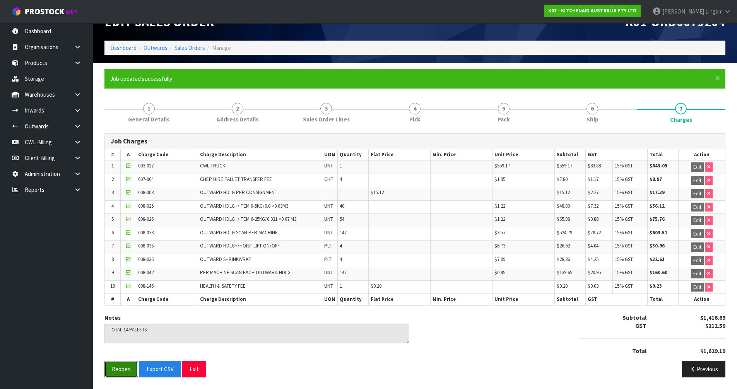
click at [130, 368] on button "Reopen" at bounding box center [121, 369] width 34 height 17
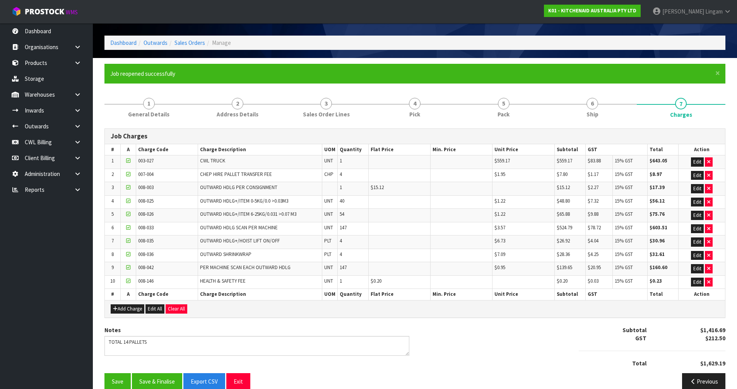
scroll to position [38, 0]
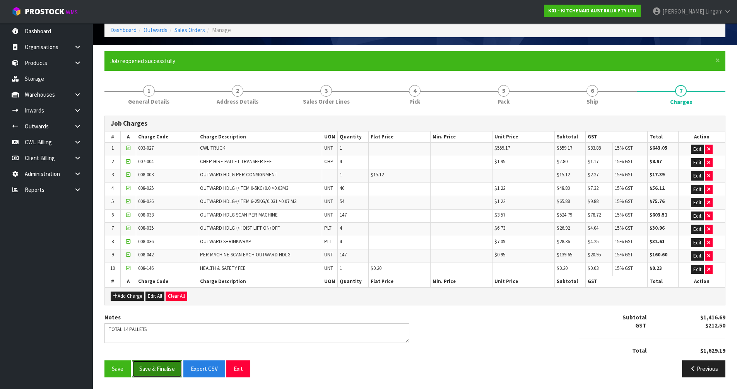
click at [169, 369] on button "Save & Finalise" at bounding box center [157, 369] width 50 height 17
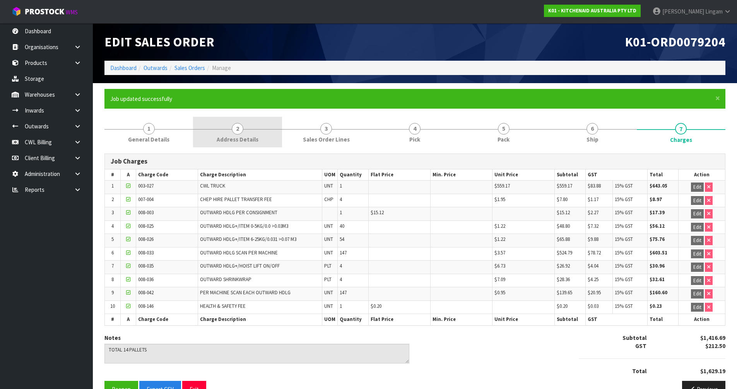
click at [233, 142] on span "Address Details" at bounding box center [238, 139] width 42 height 8
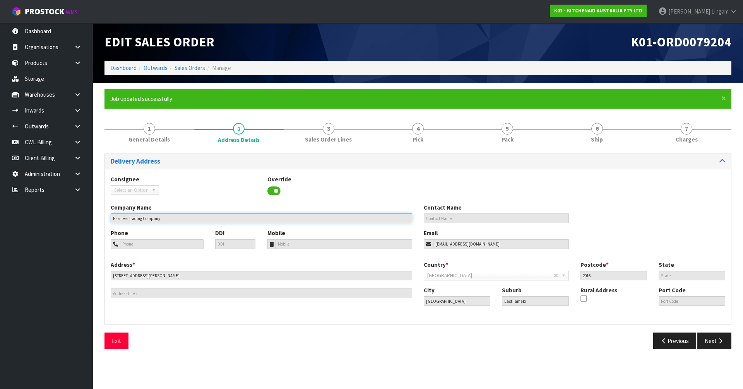
drag, startPoint x: 163, startPoint y: 219, endPoint x: 112, endPoint y: 224, distance: 51.3
click at [112, 224] on div "Company Name Farmers Trading Company Contact Name" at bounding box center [418, 217] width 626 height 26
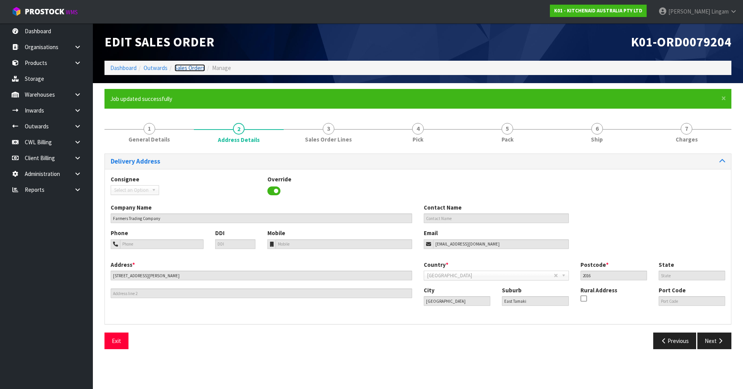
click at [195, 65] on link "Sales Orders" at bounding box center [189, 67] width 31 height 7
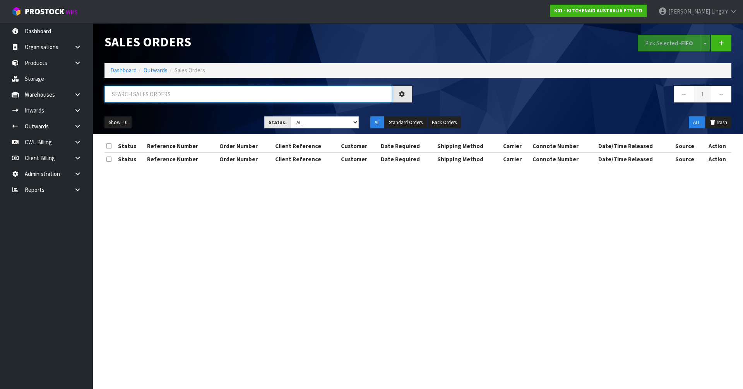
click at [250, 90] on input "text" at bounding box center [247, 94] width 287 height 17
paste input "Farmers Trading Company"
type input "FARMERS TRADING COMPANY"
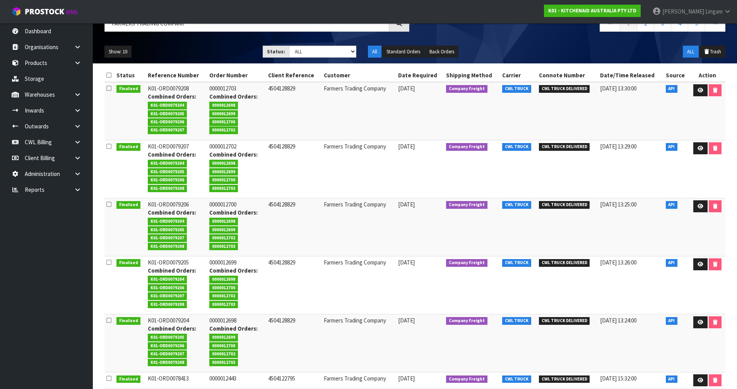
scroll to position [77, 0]
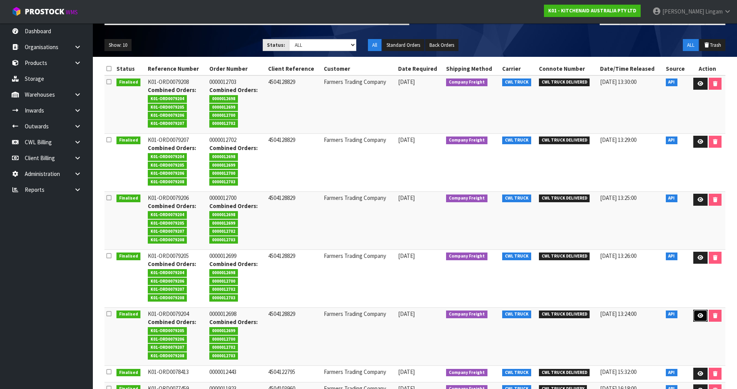
click at [698, 321] on link at bounding box center [700, 316] width 14 height 12
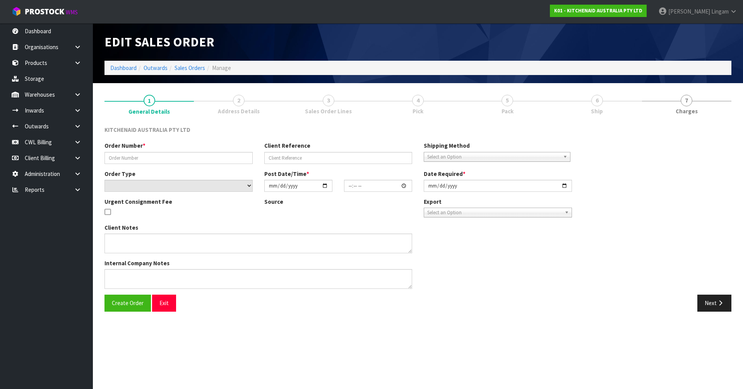
type input "0000012698"
type input "4504128829"
select select "number:0"
type input "2025-09-15"
type input "15:32:19.000"
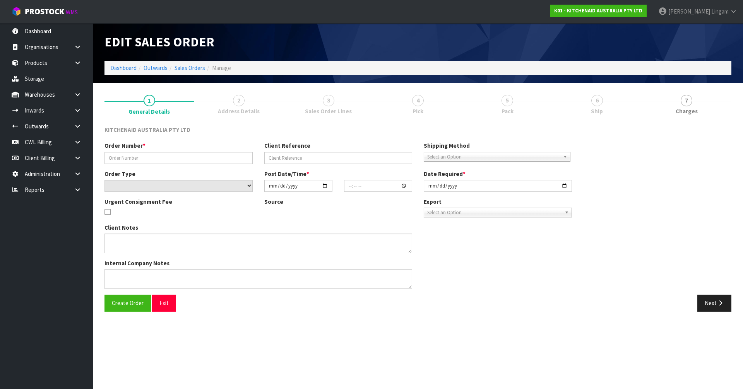
type input "[DATE]"
type textarea "ORDER 12968 5KSM195PSABT - CWL TEAM PLEASE ADJUST THIS TO 18 AND PROCESS THE OR…"
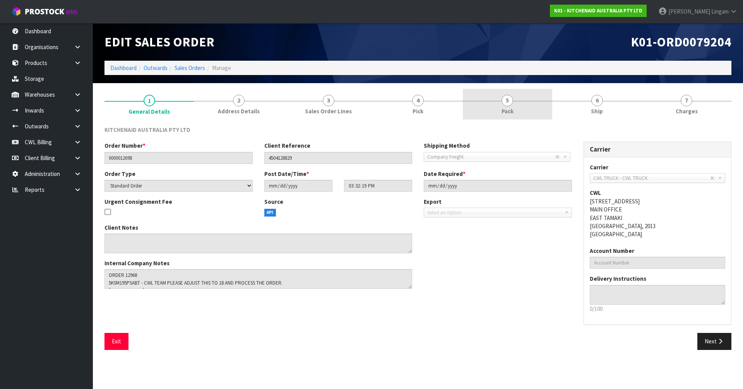
click at [527, 104] on link "5 Pack" at bounding box center [507, 104] width 89 height 31
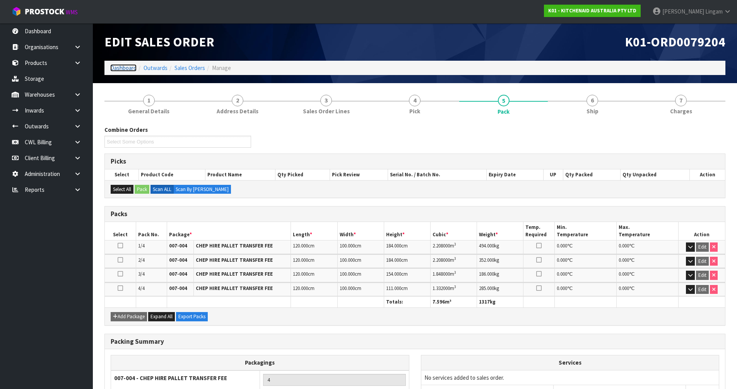
click at [121, 67] on link "Dashboard" at bounding box center [123, 67] width 26 height 7
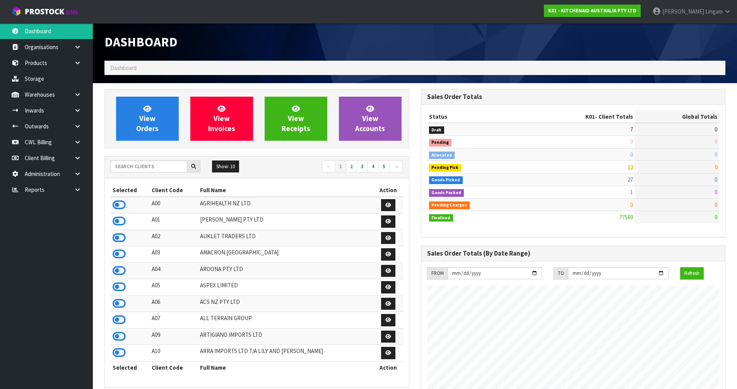
scroll to position [586, 316]
click at [147, 168] on input "text" at bounding box center [149, 167] width 77 height 12
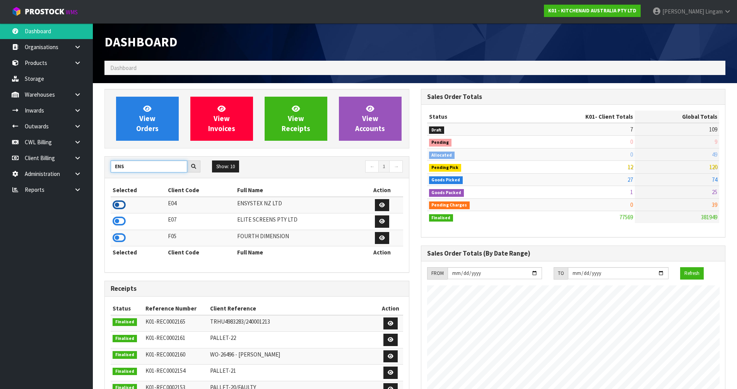
type input "ENS"
click at [119, 202] on icon at bounding box center [119, 205] width 13 height 12
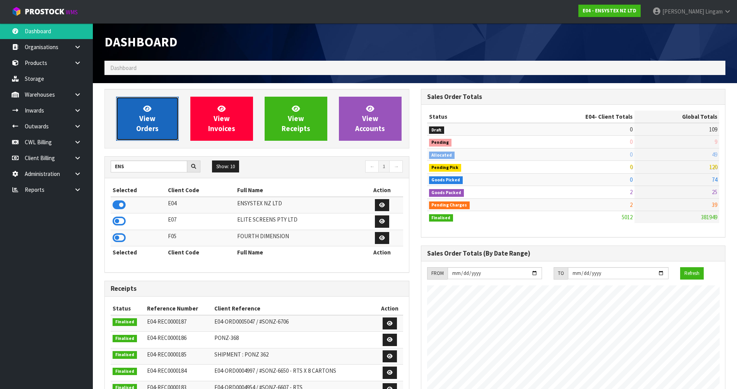
click at [150, 128] on span "View Orders" at bounding box center [147, 118] width 22 height 29
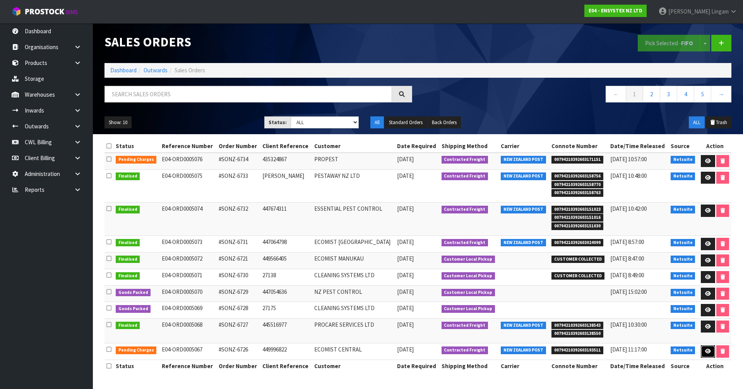
click at [709, 348] on link at bounding box center [708, 352] width 14 height 12
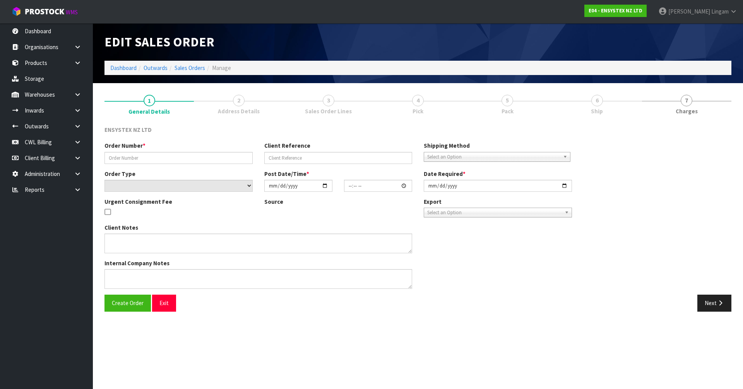
type input "#SONZ-6726"
type input "449996822"
select select "number:0"
type input "[DATE]"
type input "12:30:11.000"
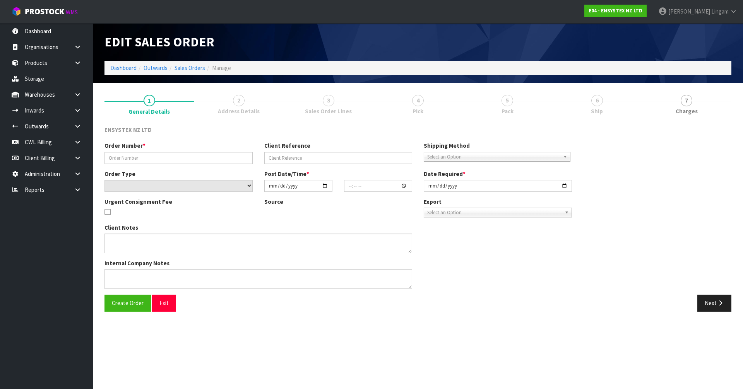
type input "[DATE]"
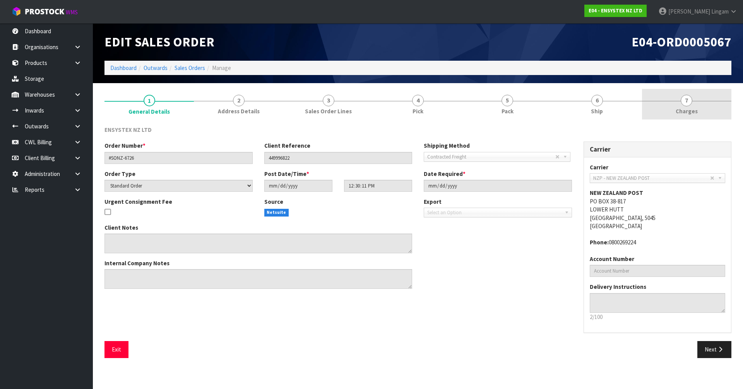
click at [693, 99] on link "7 [GEOGRAPHIC_DATA]" at bounding box center [686, 104] width 89 height 31
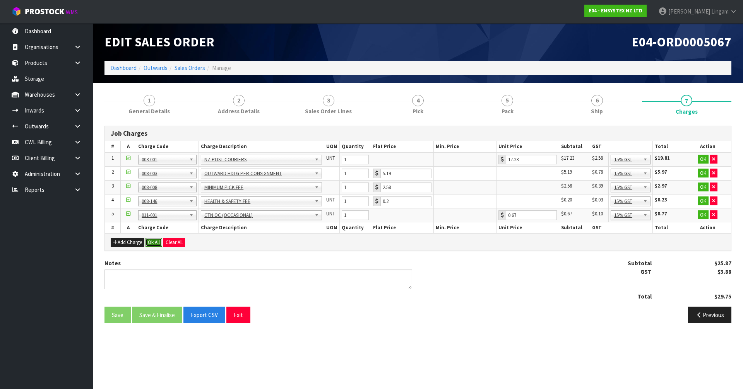
click at [152, 245] on button "Ok All" at bounding box center [153, 242] width 17 height 9
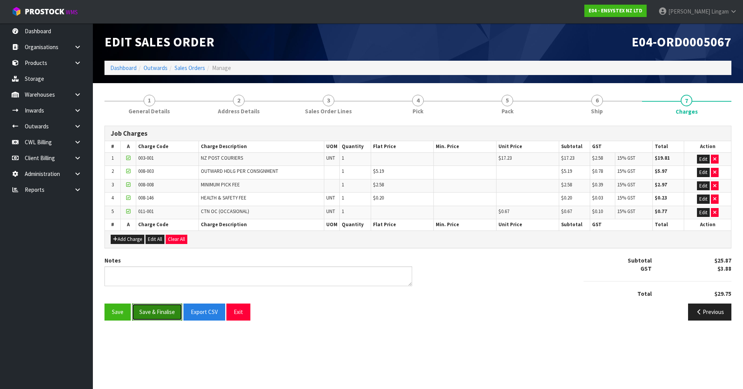
click at [169, 310] on button "Save & Finalise" at bounding box center [157, 312] width 50 height 17
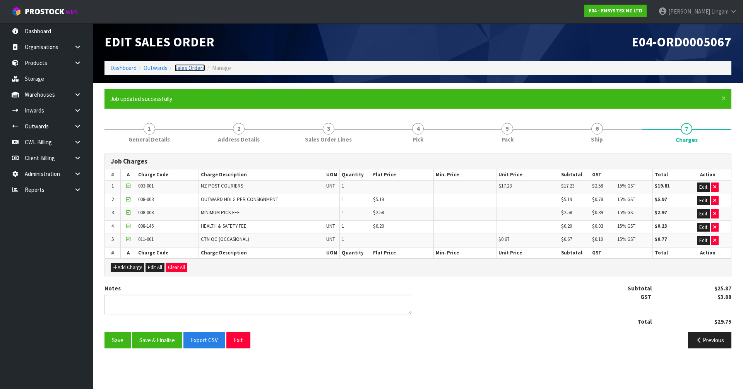
click at [192, 67] on link "Sales Orders" at bounding box center [189, 67] width 31 height 7
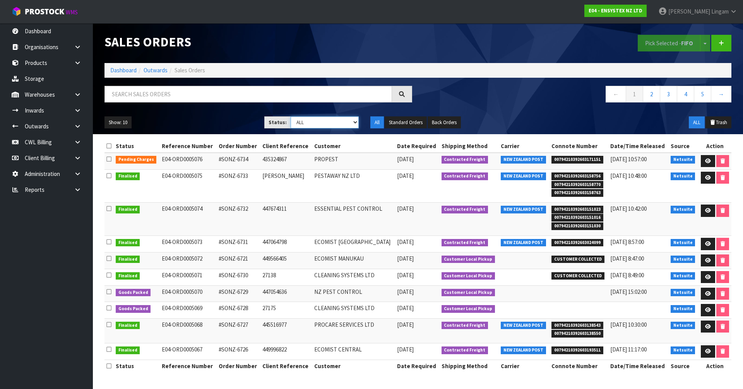
click at [347, 123] on select "Draft Pending Allocated Pending Pick Goods Picked Goods Packed Pending Charges …" at bounding box center [325, 122] width 68 height 12
select select "string:6"
click at [291, 116] on select "Draft Pending Allocated Pending Pick Goods Picked Goods Packed Pending Charges …" at bounding box center [325, 122] width 68 height 12
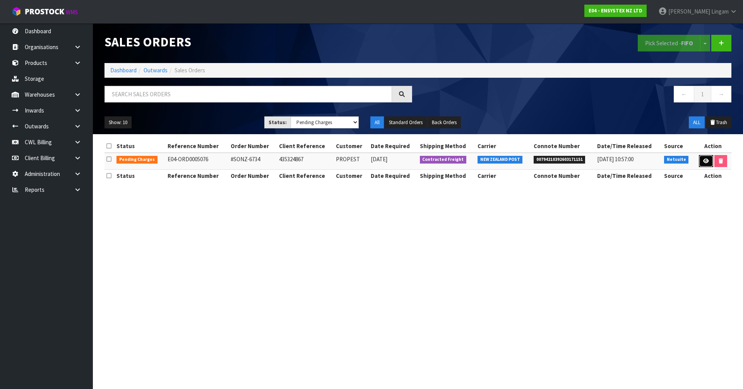
click at [704, 160] on icon at bounding box center [706, 161] width 6 height 5
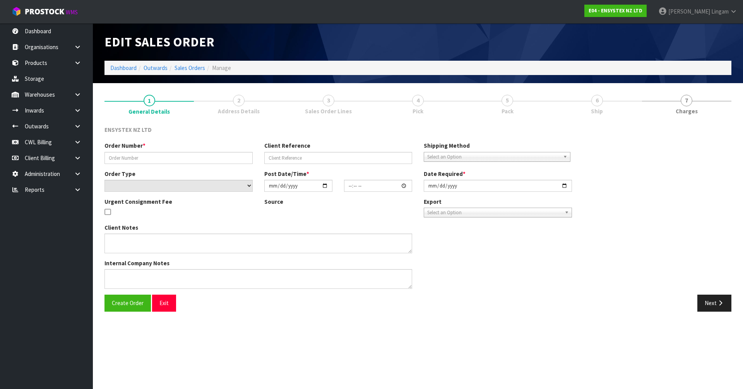
type input "#SONZ-6734"
type input "435324867"
select select "number:0"
type input "[DATE]"
type input "14:45:20.000"
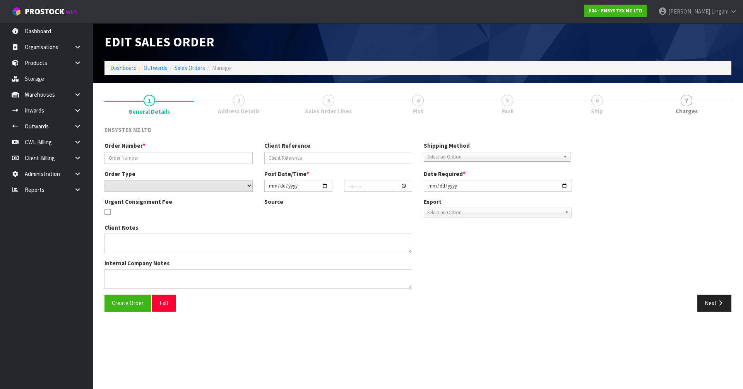
type input "[DATE]"
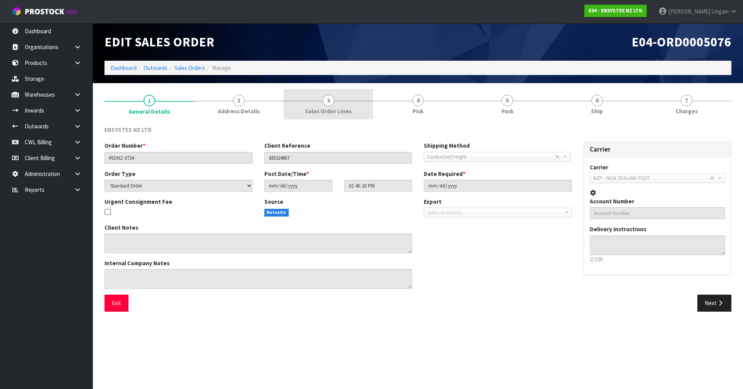
click at [357, 112] on link "3 Sales Order Lines" at bounding box center [328, 104] width 89 height 31
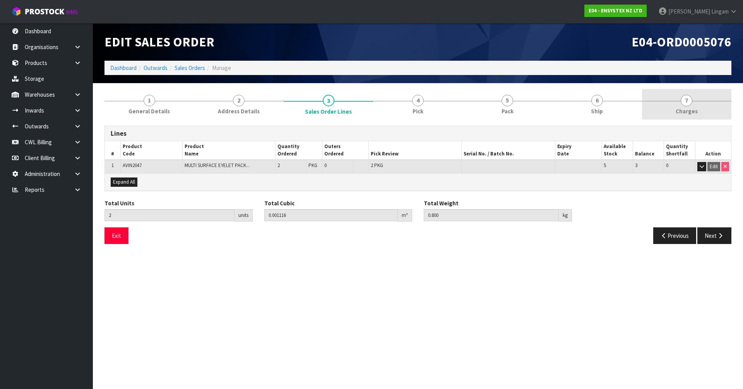
click at [716, 103] on link "7 [GEOGRAPHIC_DATA]" at bounding box center [686, 104] width 89 height 31
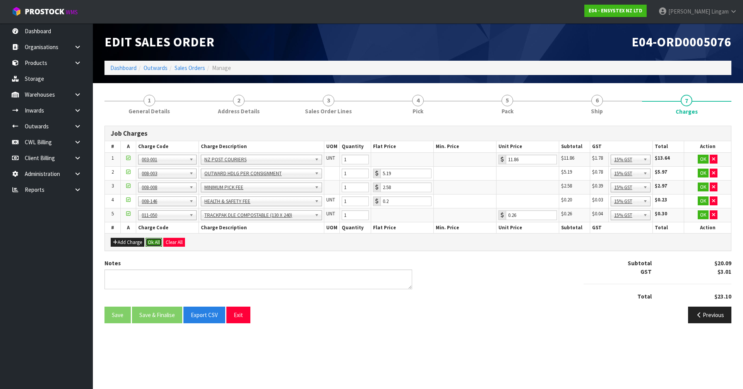
click at [151, 243] on button "Ok All" at bounding box center [153, 242] width 17 height 9
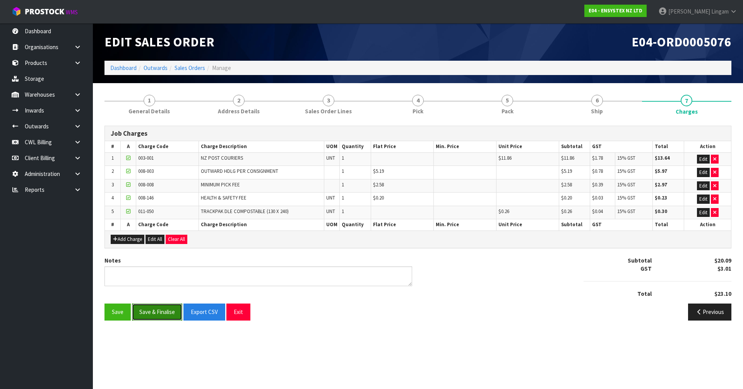
click at [151, 307] on button "Save & Finalise" at bounding box center [157, 312] width 50 height 17
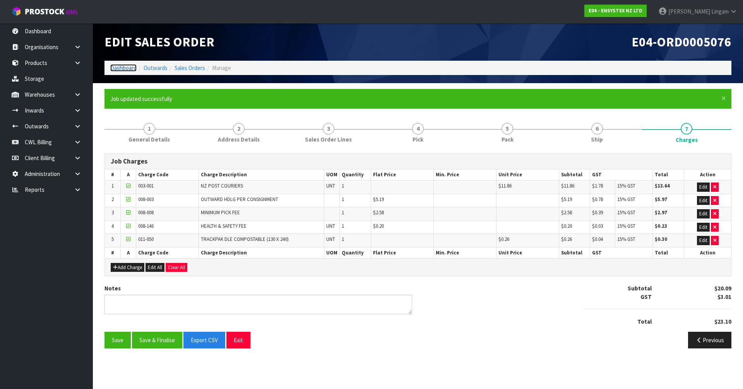
click at [118, 69] on link "Dashboard" at bounding box center [123, 67] width 26 height 7
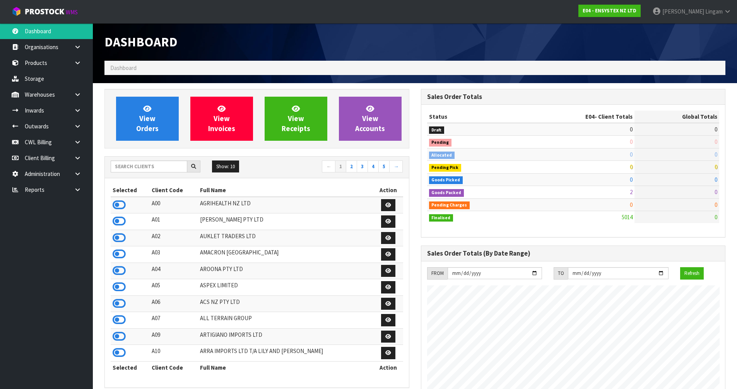
scroll to position [586, 316]
click at [133, 168] on input "text" at bounding box center [149, 167] width 77 height 12
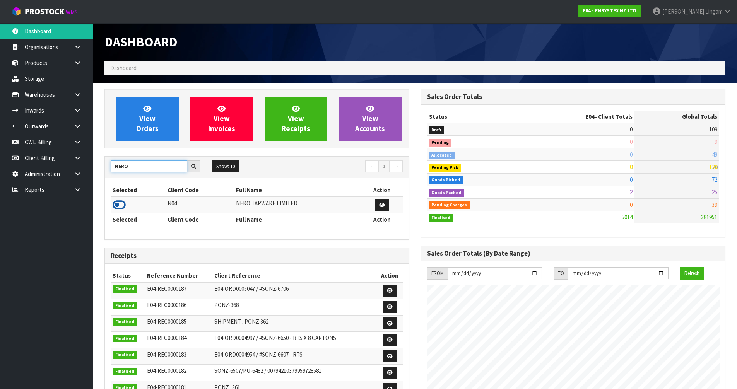
type input "NERO"
click at [121, 204] on icon at bounding box center [119, 205] width 13 height 12
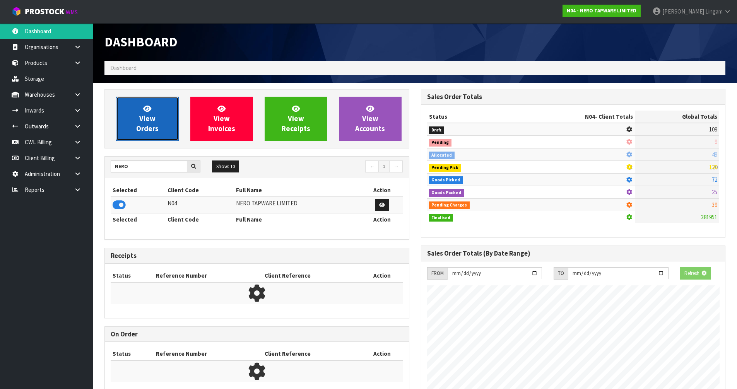
scroll to position [611, 316]
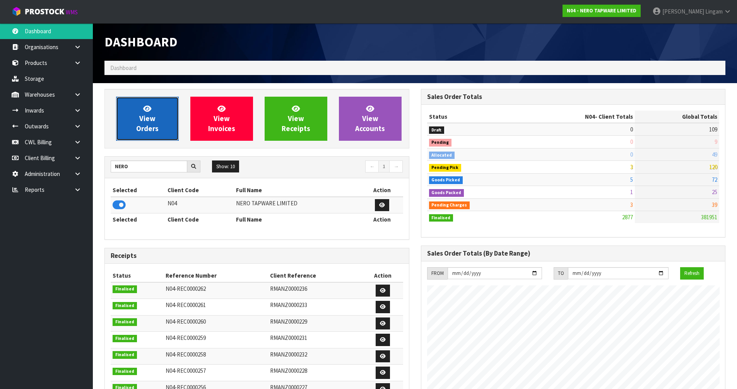
click at [146, 126] on span "View Orders" at bounding box center [147, 118] width 22 height 29
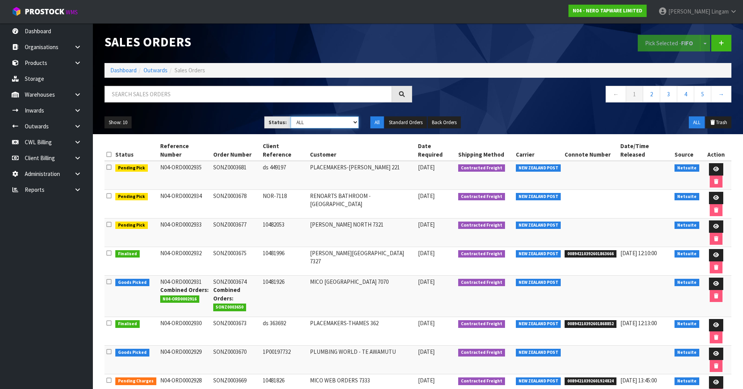
click at [346, 125] on select "Draft Pending Allocated Pending Pick Goods Picked Goods Packed Pending Charges …" at bounding box center [325, 122] width 68 height 12
select select "string:6"
click at [291, 116] on select "Draft Pending Allocated Pending Pick Goods Picked Goods Packed Pending Charges …" at bounding box center [325, 122] width 68 height 12
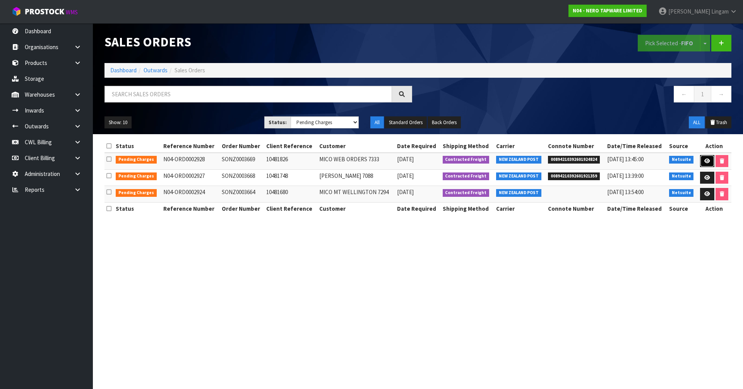
click at [704, 161] on icon at bounding box center [707, 161] width 6 height 5
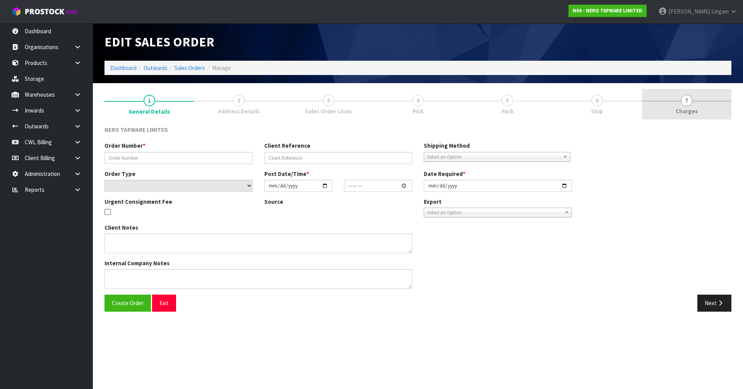
type input "SONZ0003669"
type input "10481826"
select select "number:0"
type input "[DATE]"
type input "09:45:04.000"
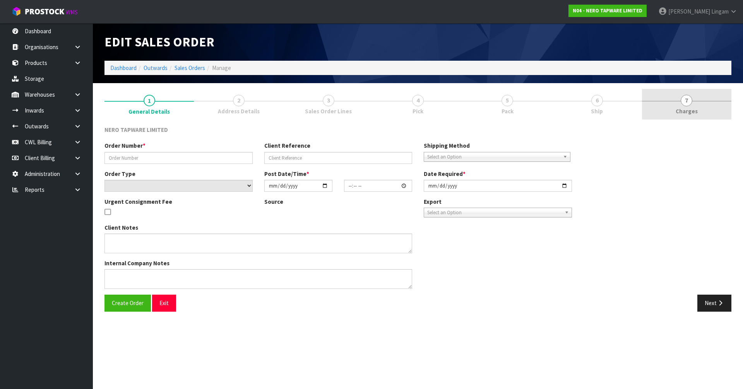
type input "[DATE]"
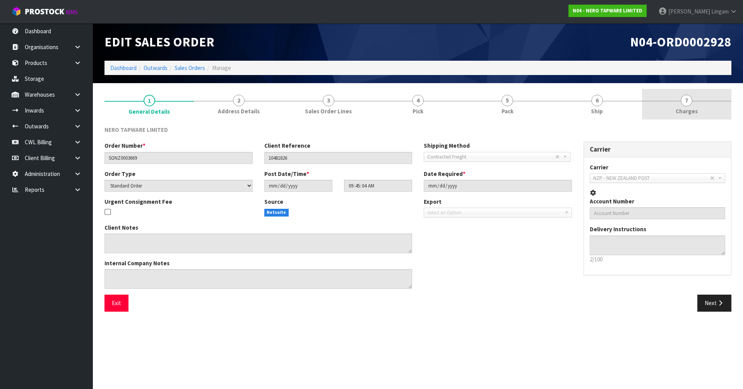
click at [703, 107] on link "7 [GEOGRAPHIC_DATA]" at bounding box center [686, 104] width 89 height 31
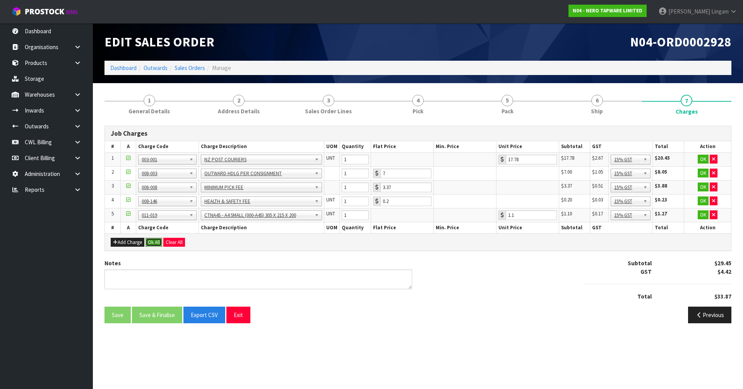
click at [151, 243] on button "Ok All" at bounding box center [153, 242] width 17 height 9
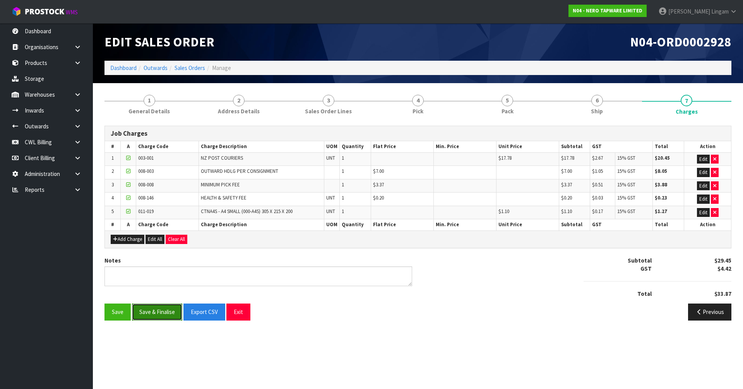
click at [163, 313] on button "Save & Finalise" at bounding box center [157, 312] width 50 height 17
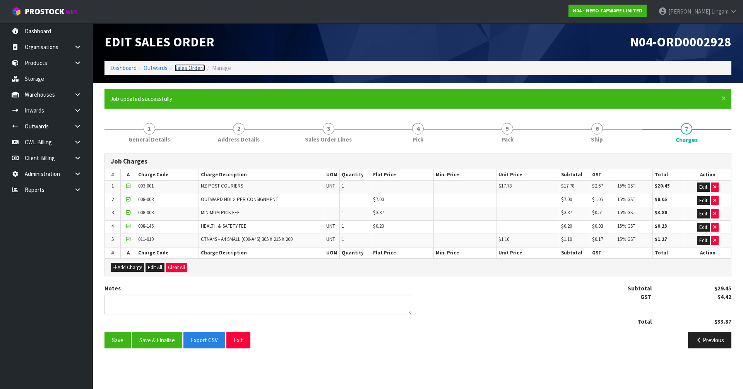
click at [197, 67] on link "Sales Orders" at bounding box center [189, 67] width 31 height 7
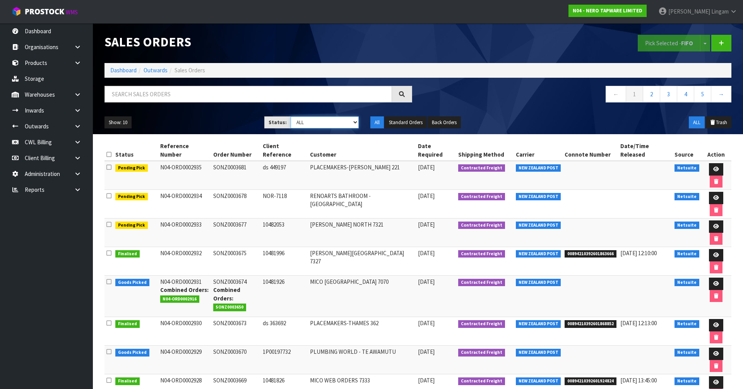
click at [347, 123] on select "Draft Pending Allocated Pending Pick Goods Picked Goods Packed Pending Charges …" at bounding box center [325, 122] width 68 height 12
select select "string:6"
click at [291, 116] on select "Draft Pending Allocated Pending Pick Goods Picked Goods Packed Pending Charges …" at bounding box center [325, 122] width 68 height 12
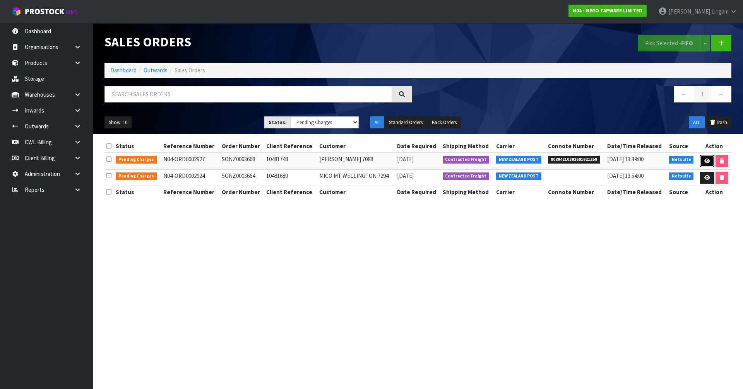
click at [706, 161] on icon at bounding box center [707, 161] width 6 height 5
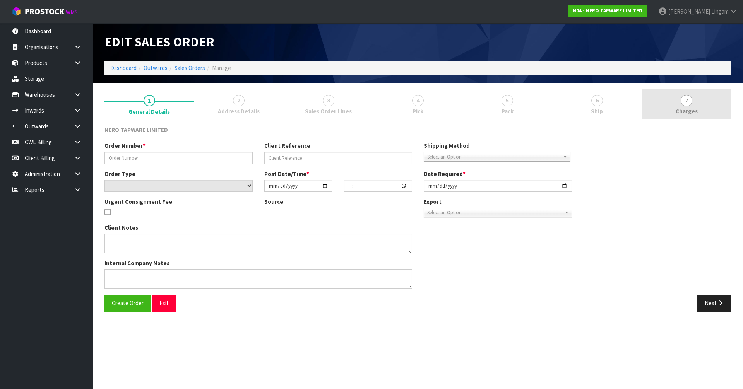
type input "SONZ0003668"
type input "10481748"
select select "number:0"
type input "2025-09-19"
type input "09:30:17.000"
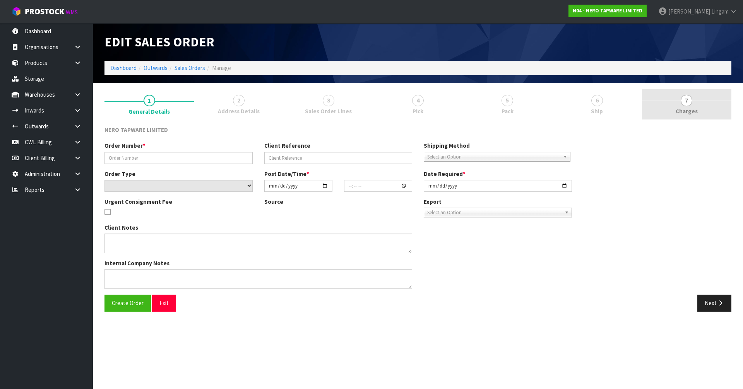
type input "2025-09-19"
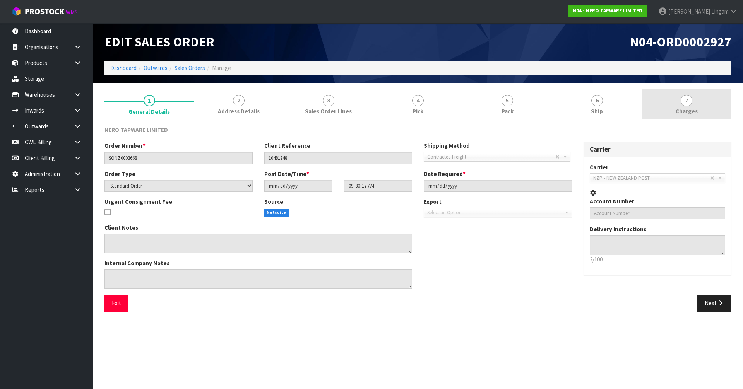
click at [698, 110] on link "7 Charges" at bounding box center [686, 104] width 89 height 31
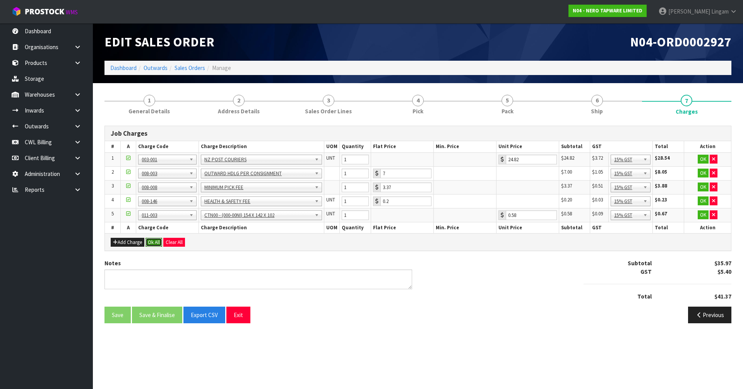
click at [153, 240] on button "Ok All" at bounding box center [153, 242] width 17 height 9
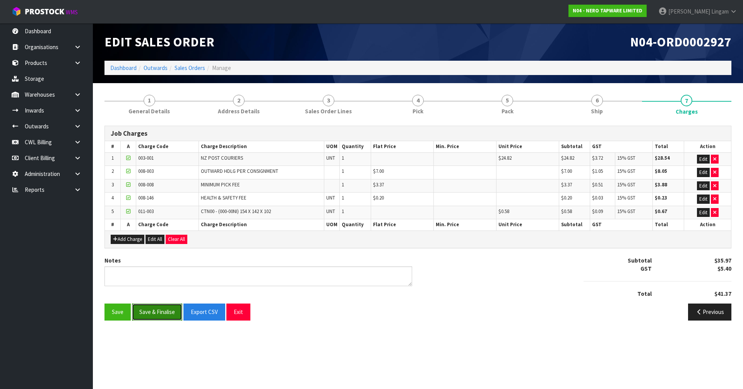
click at [164, 314] on button "Save & Finalise" at bounding box center [157, 312] width 50 height 17
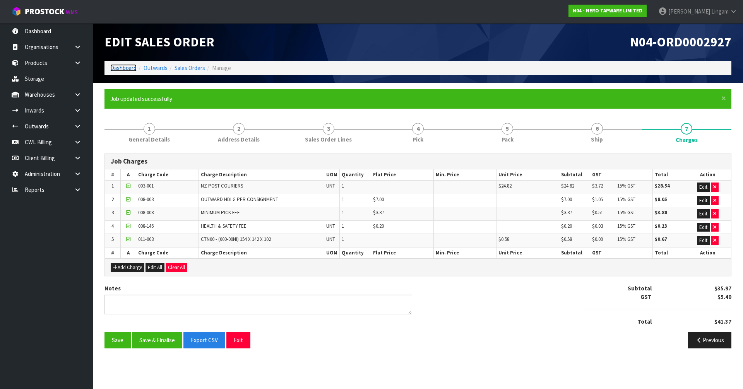
click at [121, 66] on link "Dashboard" at bounding box center [123, 67] width 26 height 7
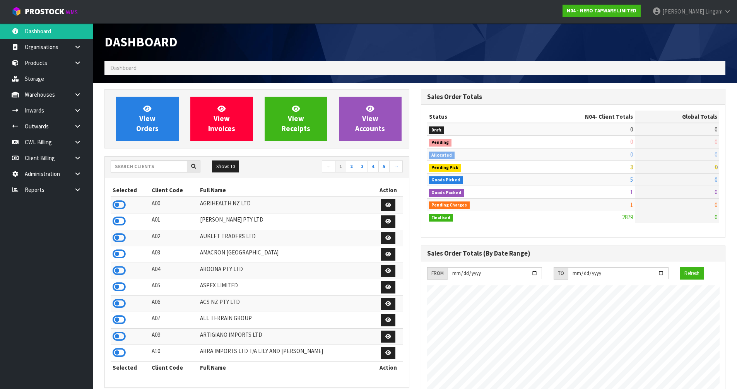
scroll to position [611, 316]
click at [138, 166] on input "text" at bounding box center [149, 167] width 77 height 12
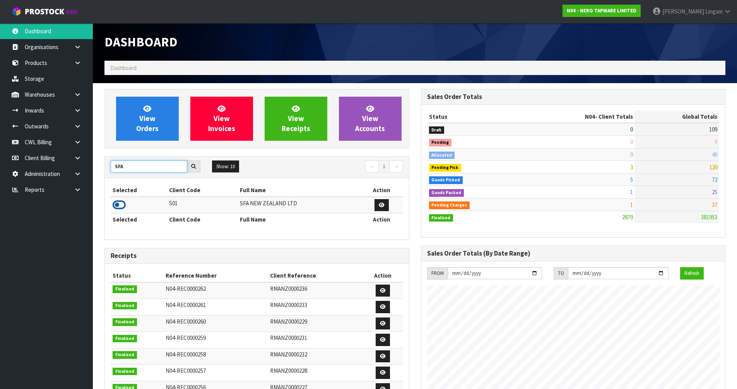
type input "SFA"
click at [119, 206] on icon at bounding box center [119, 205] width 13 height 12
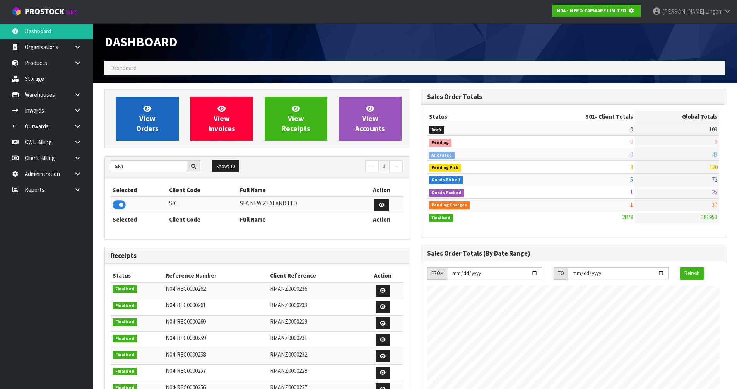
scroll to position [386423, 386589]
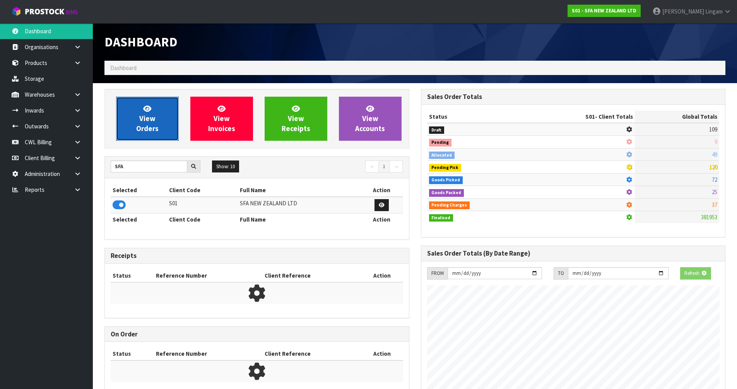
click at [151, 132] on span "View Orders" at bounding box center [147, 118] width 22 height 29
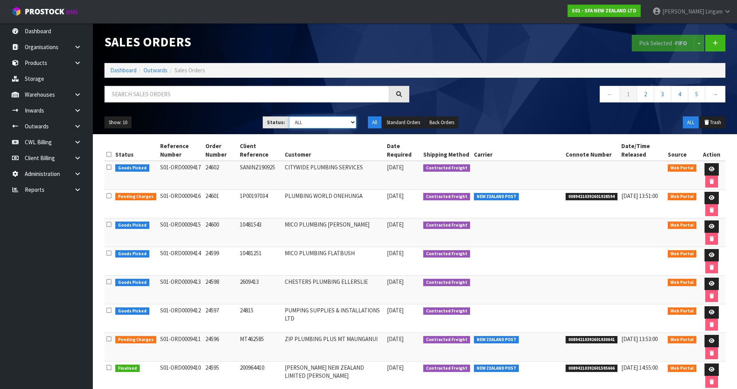
click at [345, 121] on select "Draft Pending Allocated Pending Pick Goods Picked Goods Packed Pending Charges …" at bounding box center [322, 122] width 67 height 12
select select "string:6"
click at [289, 116] on select "Draft Pending Allocated Pending Pick Goods Picked Goods Packed Pending Charges …" at bounding box center [322, 122] width 67 height 12
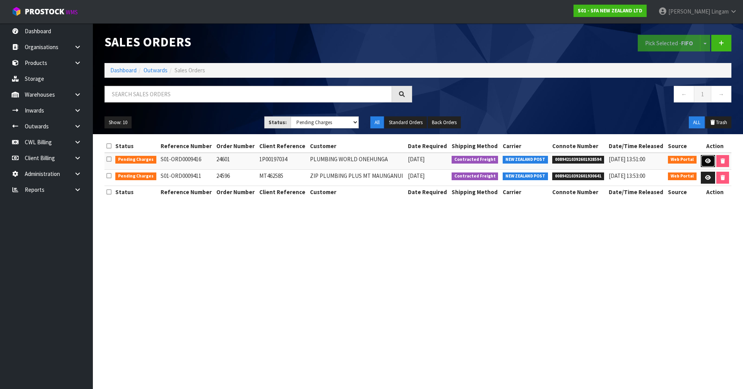
click at [708, 159] on icon at bounding box center [708, 161] width 6 height 5
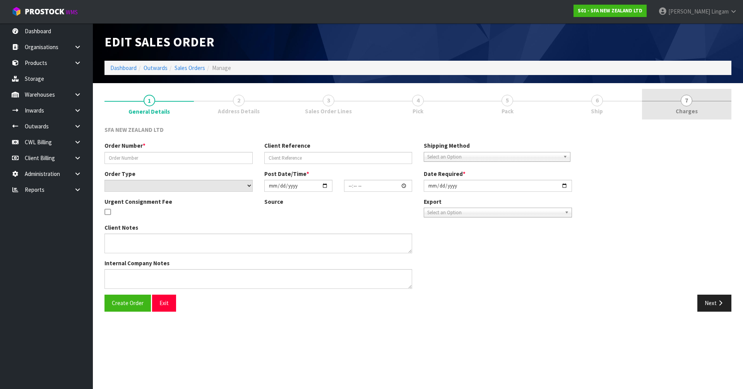
type input "24601"
type input "1P00197034"
select select "number:0"
type input "[DATE]"
type input "09:50:00.000"
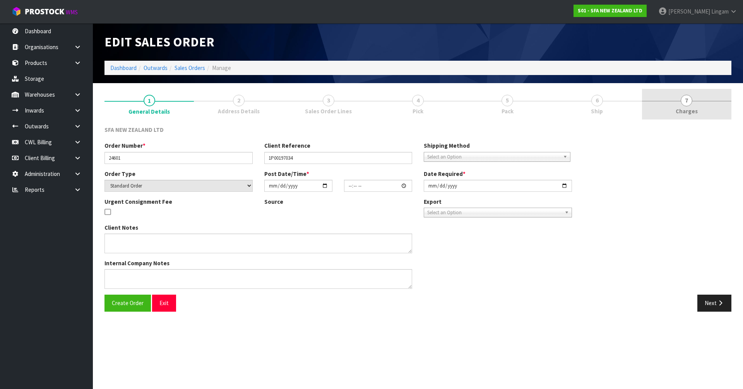
type input "[DATE]"
click at [699, 108] on link "7 Charges" at bounding box center [686, 104] width 89 height 31
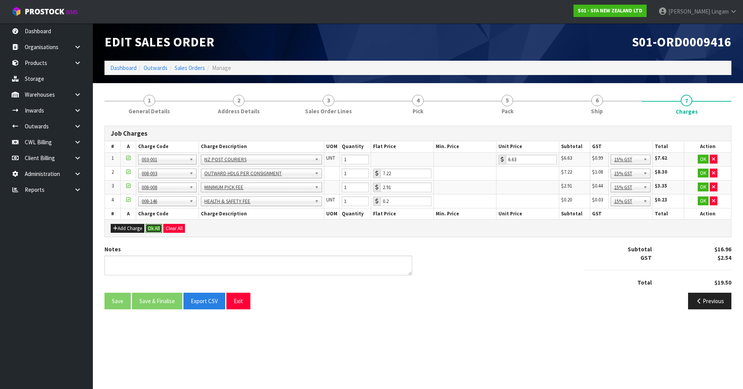
click at [155, 230] on button "Ok All" at bounding box center [153, 228] width 17 height 9
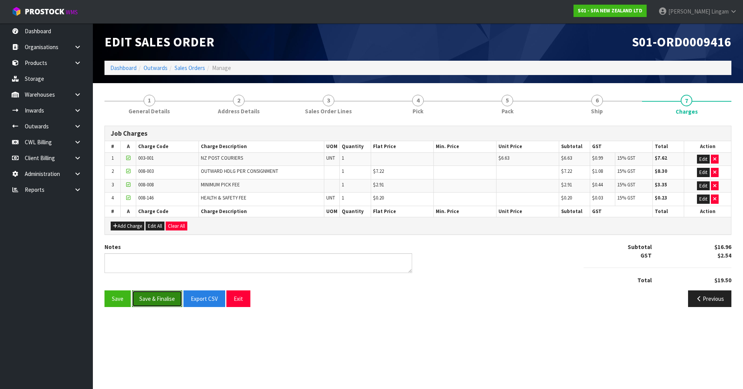
click at [151, 295] on button "Save & Finalise" at bounding box center [157, 299] width 50 height 17
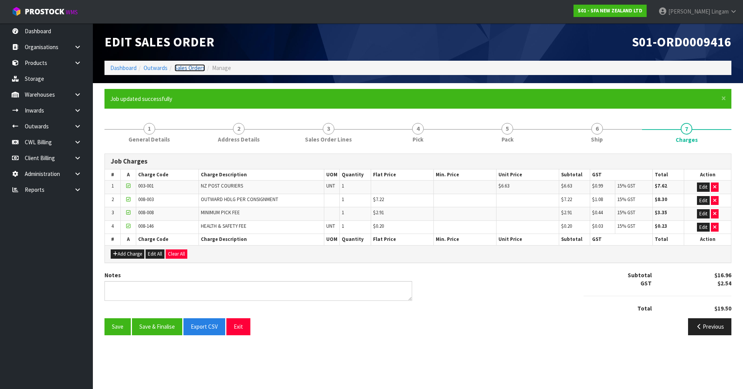
click at [192, 69] on link "Sales Orders" at bounding box center [189, 67] width 31 height 7
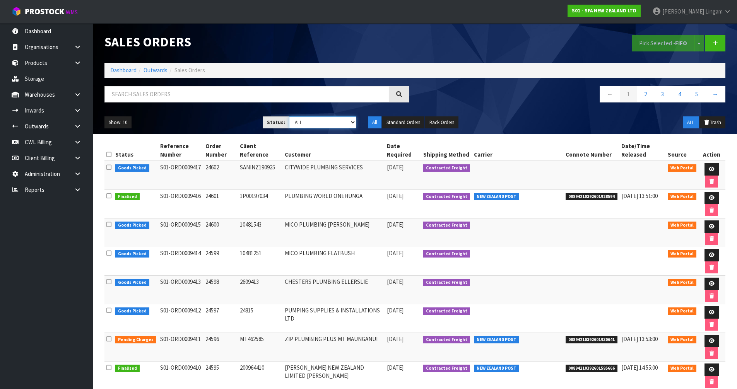
click at [346, 127] on select "Draft Pending Allocated Pending Pick Goods Picked Goods Packed Pending Charges …" at bounding box center [322, 122] width 67 height 12
select select "string:6"
click at [289, 116] on select "Draft Pending Allocated Pending Pick Goods Picked Goods Packed Pending Charges …" at bounding box center [322, 122] width 67 height 12
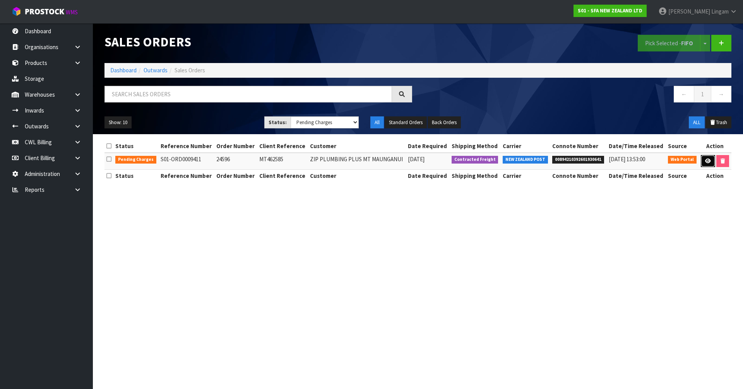
click at [701, 159] on link at bounding box center [708, 161] width 14 height 12
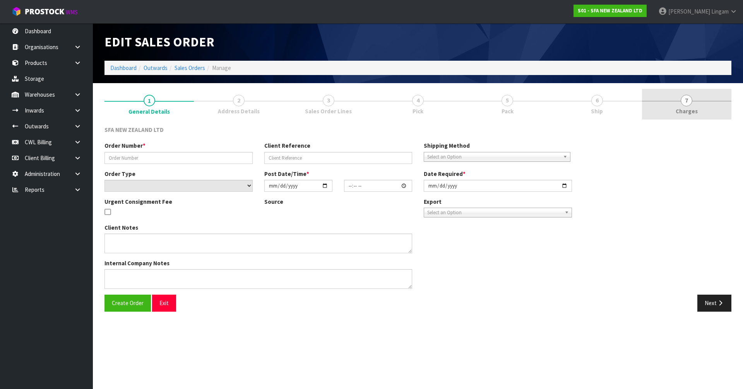
type input "24596"
type input "MT462585"
select select "number:0"
type input "[DATE]"
type input "09:44:00.000"
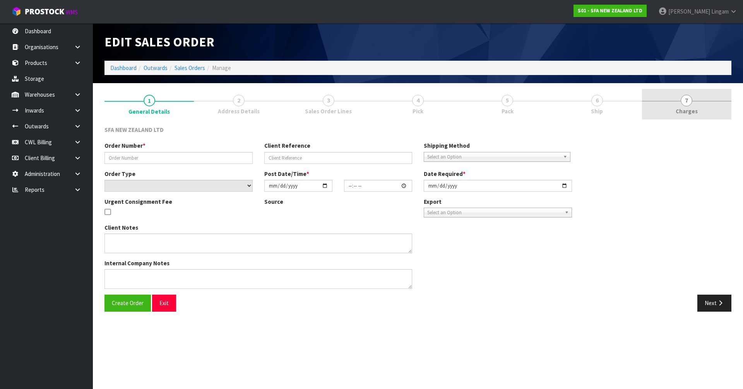
type input "[DATE]"
click at [705, 105] on link "7 Charges" at bounding box center [686, 104] width 89 height 31
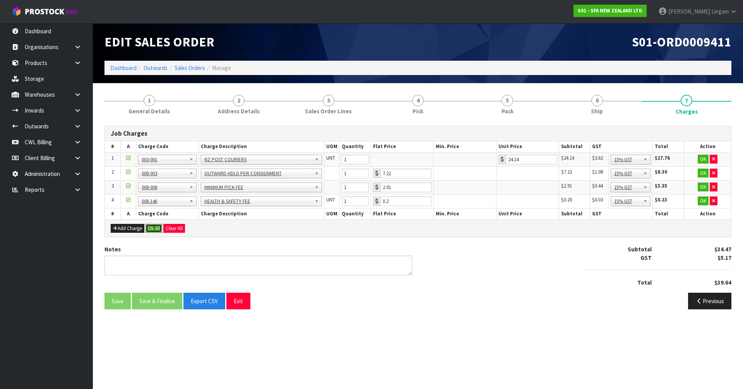
click at [152, 230] on button "Ok All" at bounding box center [153, 228] width 17 height 9
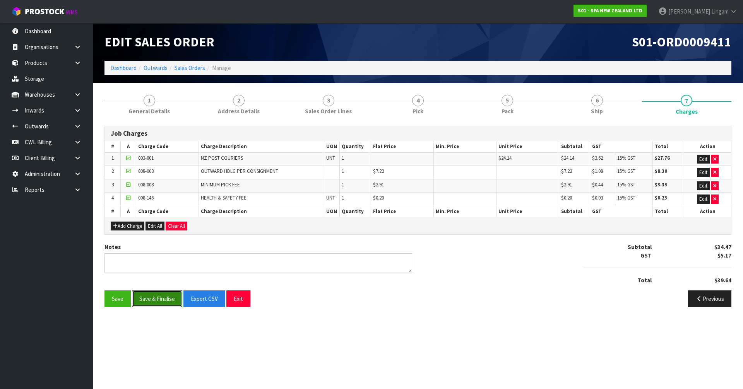
click at [160, 300] on button "Save & Finalise" at bounding box center [157, 299] width 50 height 17
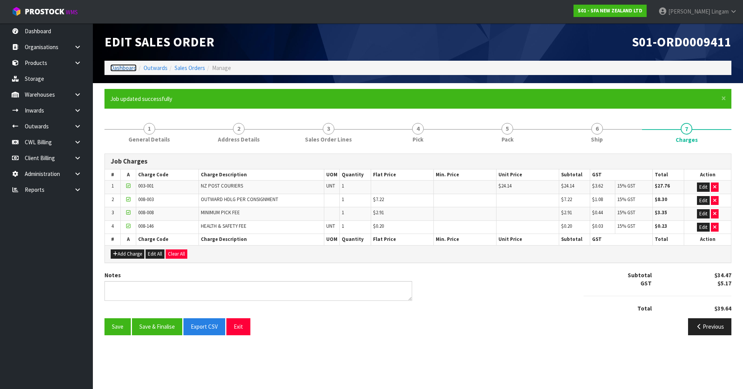
click at [121, 70] on link "Dashboard" at bounding box center [123, 67] width 26 height 7
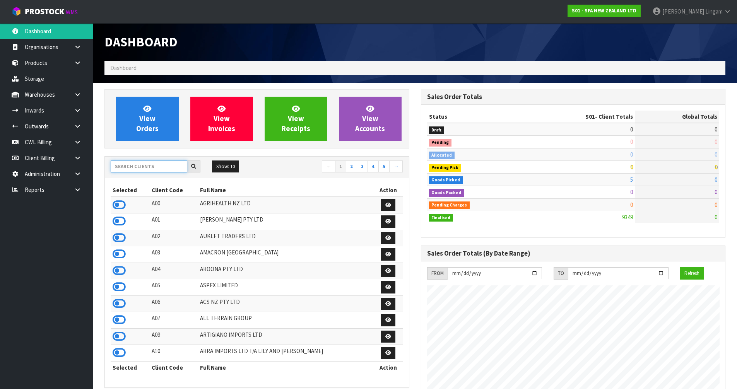
scroll to position [586, 316]
click at [142, 168] on input "text" at bounding box center [149, 167] width 77 height 12
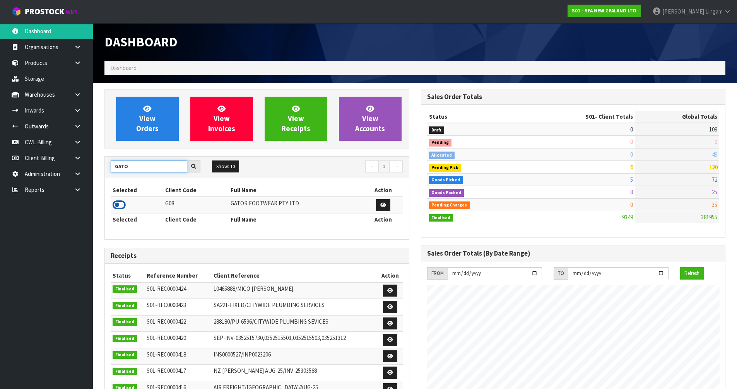
type input "GATO"
click at [123, 205] on icon at bounding box center [119, 205] width 13 height 12
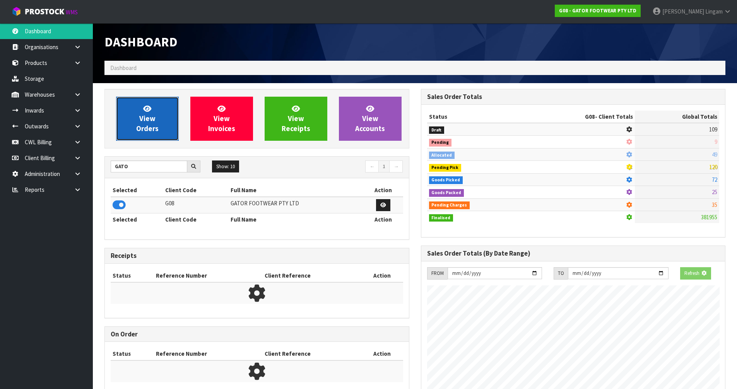
scroll to position [540, 316]
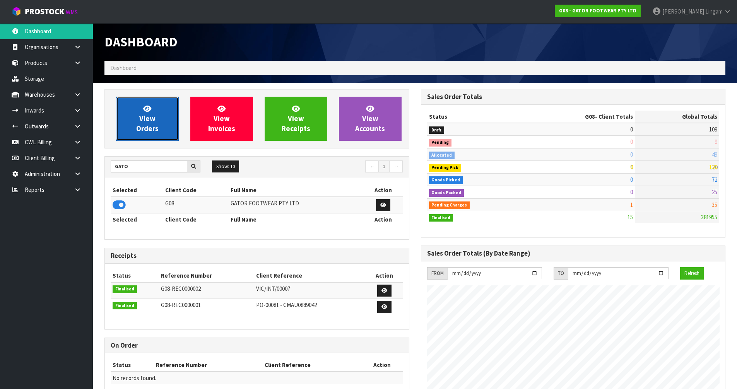
click at [148, 136] on link "View Orders" at bounding box center [147, 119] width 63 height 44
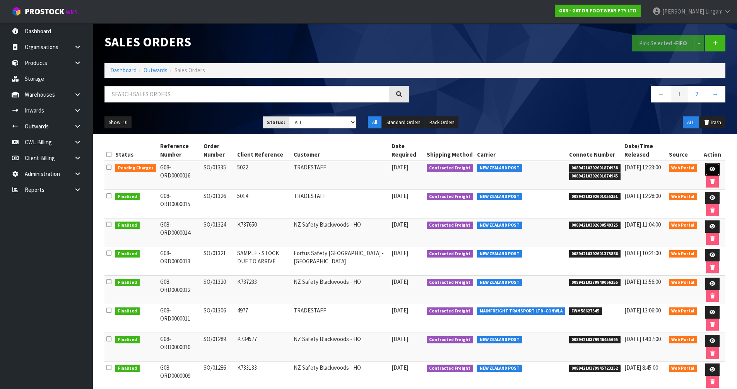
click at [710, 170] on icon at bounding box center [713, 169] width 6 height 5
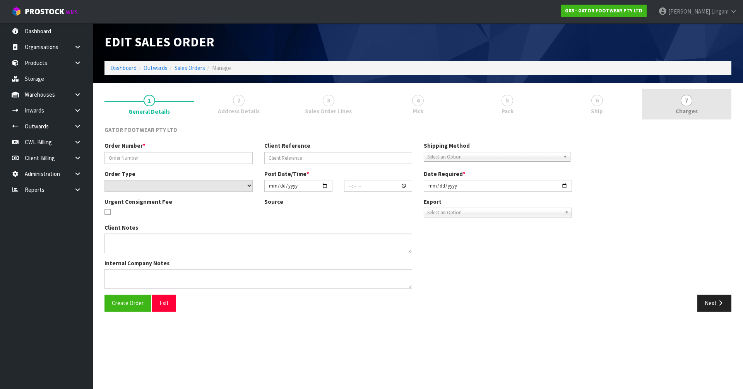
type input "SO/01335"
type input "5022"
select select "number:0"
type input "2025-09-18"
type input "17:34:00.000"
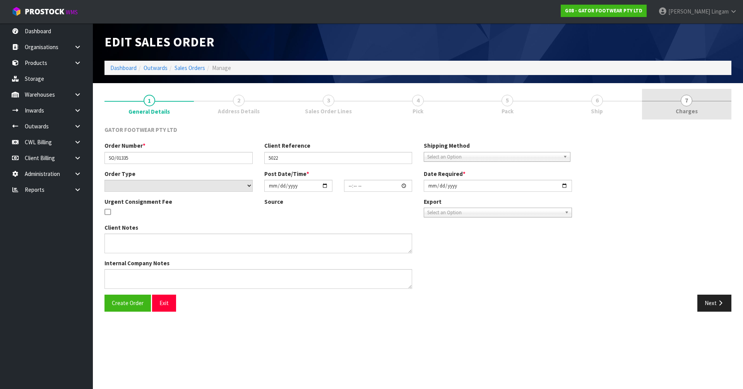
type input "[DATE]"
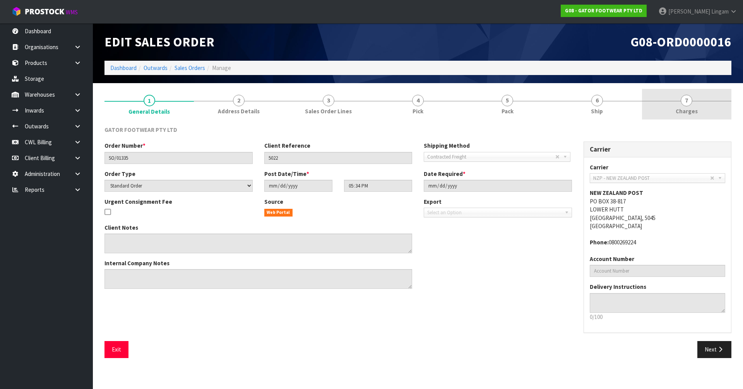
click at [708, 105] on link "7 Charges" at bounding box center [686, 104] width 89 height 31
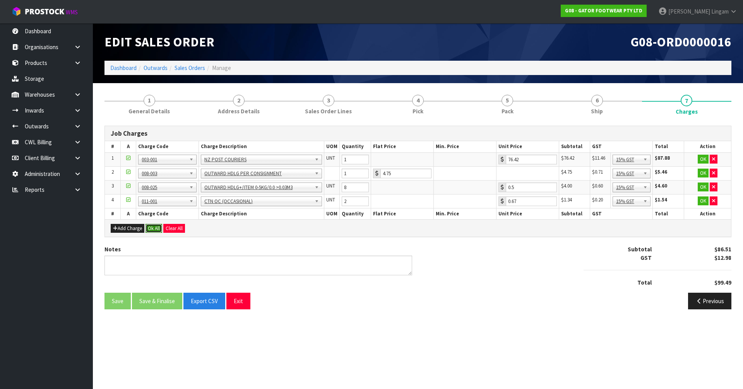
click at [156, 229] on button "Ok All" at bounding box center [153, 228] width 17 height 9
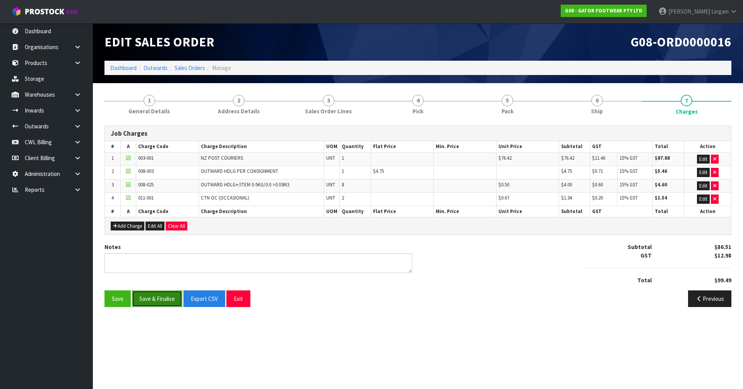
click at [156, 296] on button "Save & Finalise" at bounding box center [157, 299] width 50 height 17
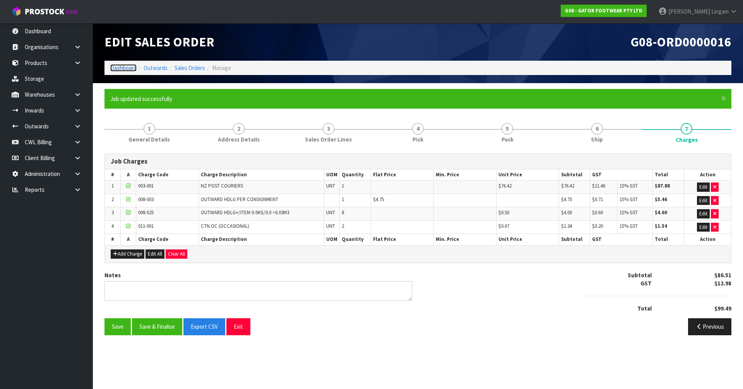
click at [126, 69] on link "Dashboard" at bounding box center [123, 67] width 26 height 7
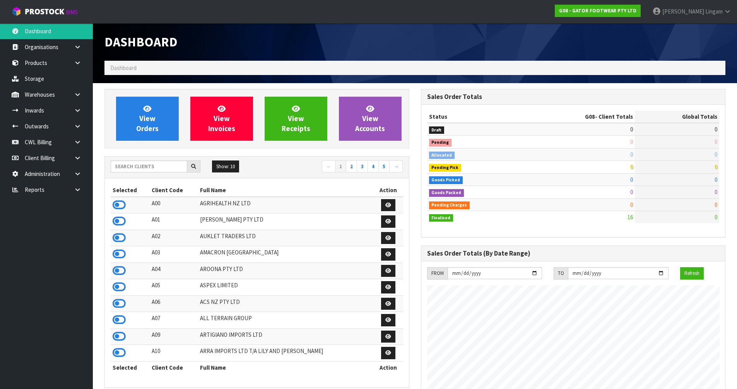
scroll to position [540, 316]
click at [136, 170] on input "text" at bounding box center [149, 167] width 77 height 12
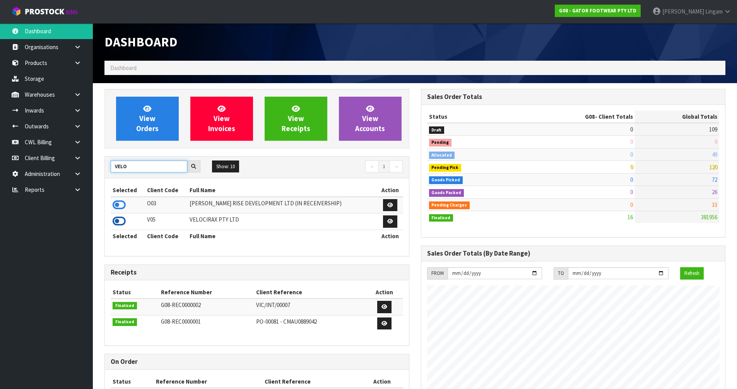
type input "VELO"
click at [124, 222] on icon at bounding box center [119, 222] width 13 height 12
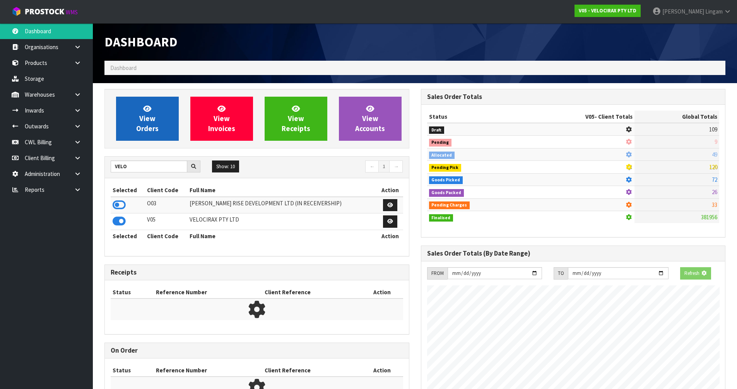
scroll to position [482, 316]
click at [154, 140] on link "View Orders" at bounding box center [147, 119] width 63 height 44
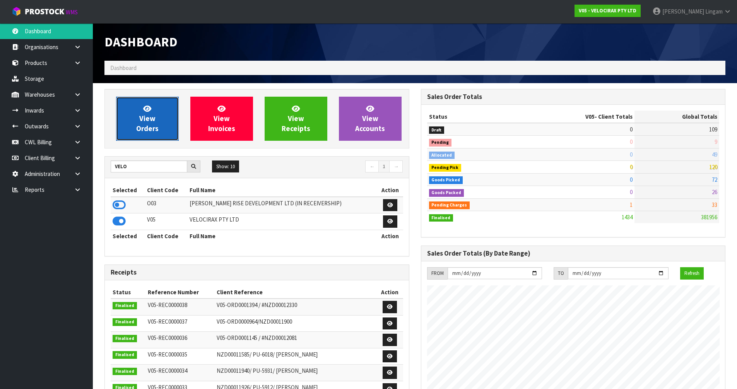
scroll to position [603, 316]
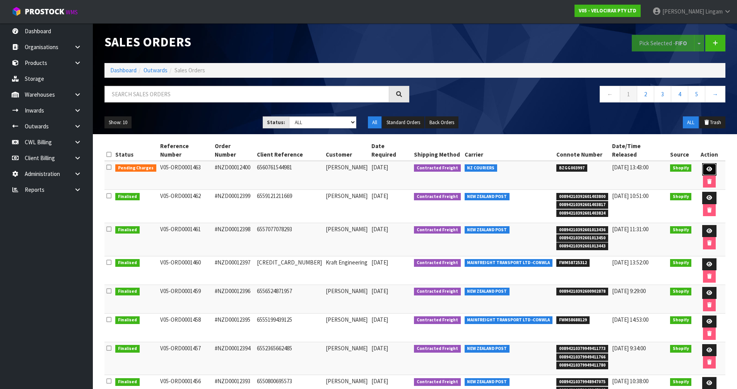
click at [706, 167] on icon at bounding box center [709, 169] width 6 height 5
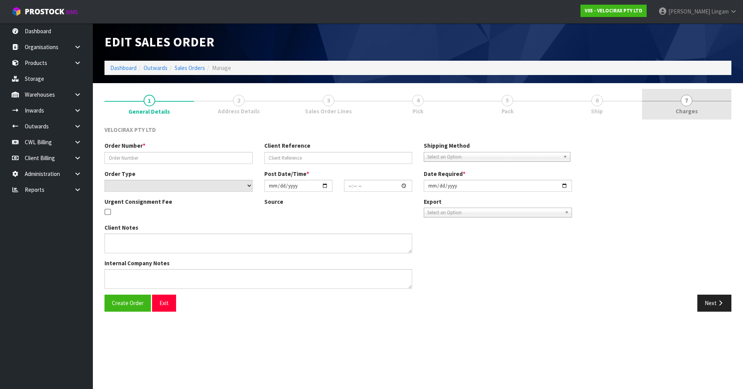
click at [712, 111] on link "7 Charges" at bounding box center [686, 104] width 89 height 31
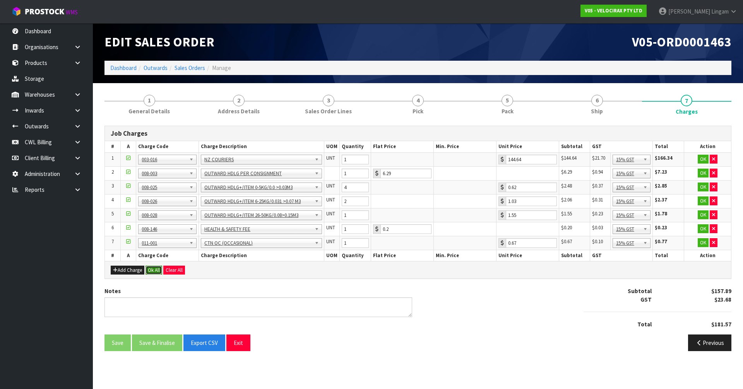
click at [156, 272] on button "Ok All" at bounding box center [153, 270] width 17 height 9
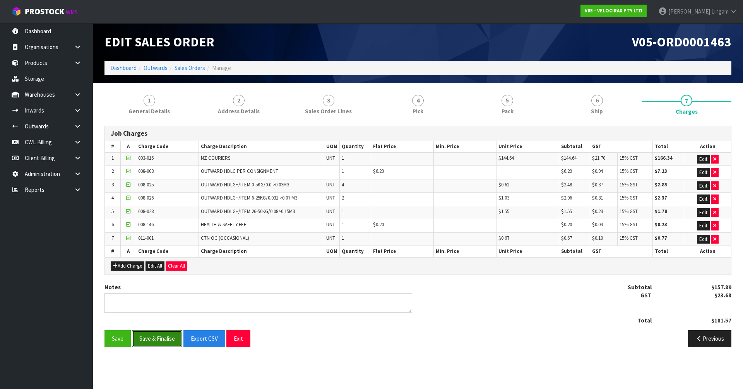
click at [158, 343] on button "Save & Finalise" at bounding box center [157, 338] width 50 height 17
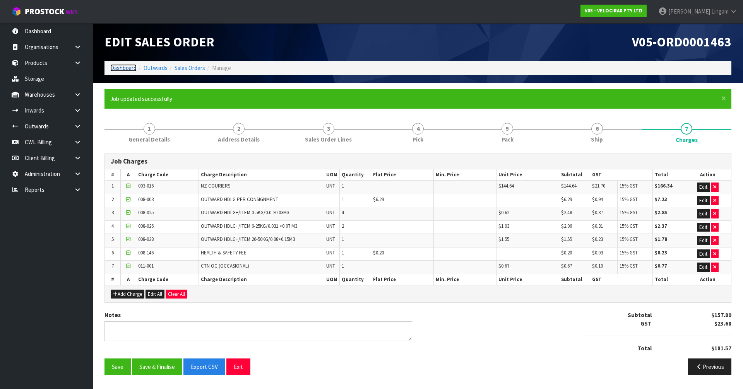
click at [125, 69] on link "Dashboard" at bounding box center [123, 67] width 26 height 7
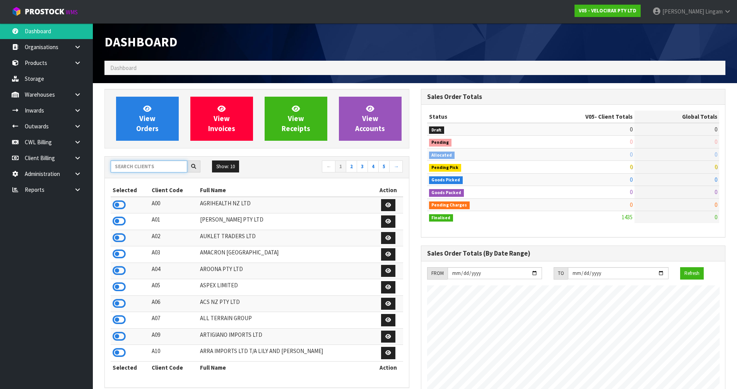
click at [149, 166] on input "text" at bounding box center [149, 167] width 77 height 12
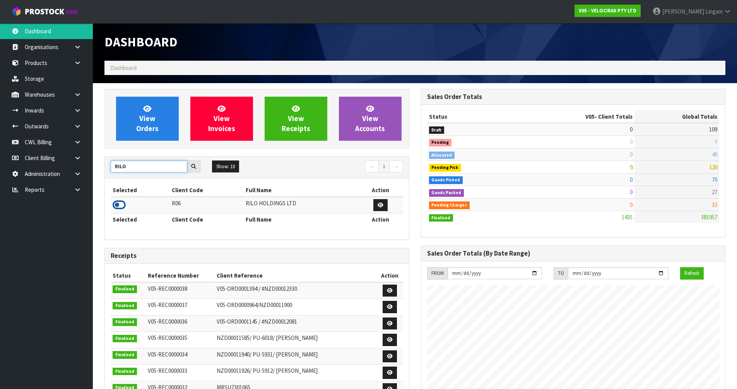
type input "RILO"
click at [120, 205] on icon at bounding box center [119, 205] width 13 height 12
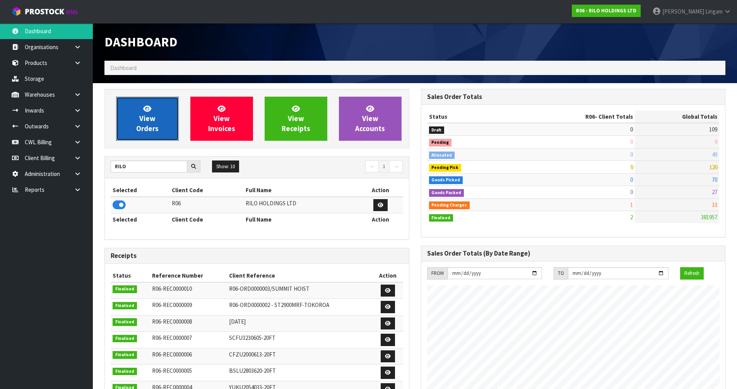
scroll to position [386432, 386589]
click at [153, 133] on link "View Orders" at bounding box center [147, 119] width 63 height 44
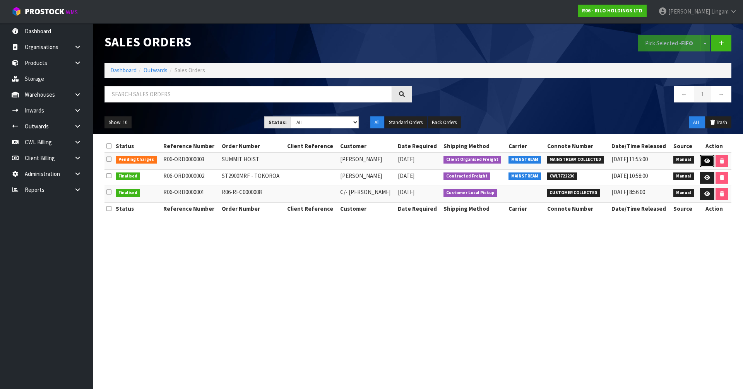
click at [705, 161] on icon at bounding box center [707, 161] width 6 height 5
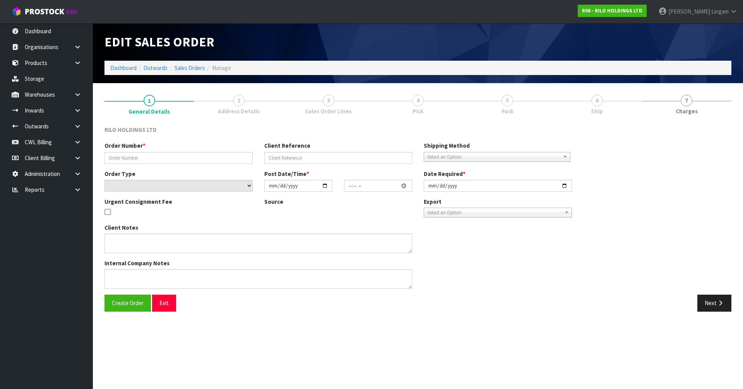
type input "SUMMIT HOIST"
select select "number:0"
type input "2025-09-10"
type input "10:21:00.000"
type input "2025-09-12"
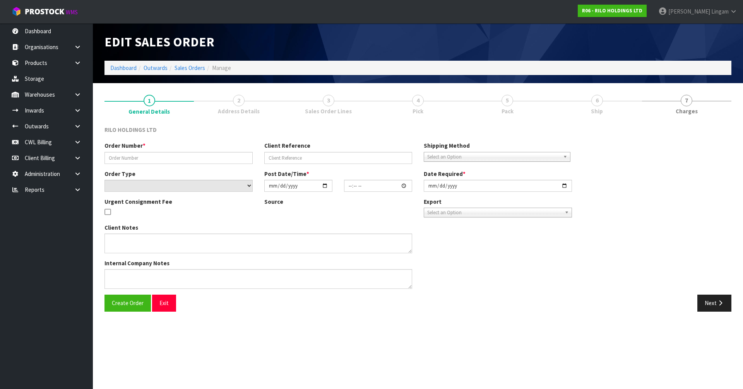
type textarea "PICKUP DATE: AFTER 12TH SEPTEMBER ITEM: SUMMIT HOIST (WILL BE READY IN YOUR WAR…"
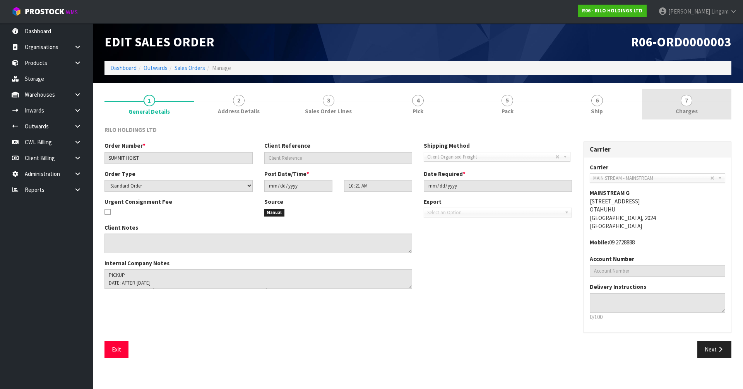
click at [693, 108] on span "Charges" at bounding box center [687, 111] width 22 height 8
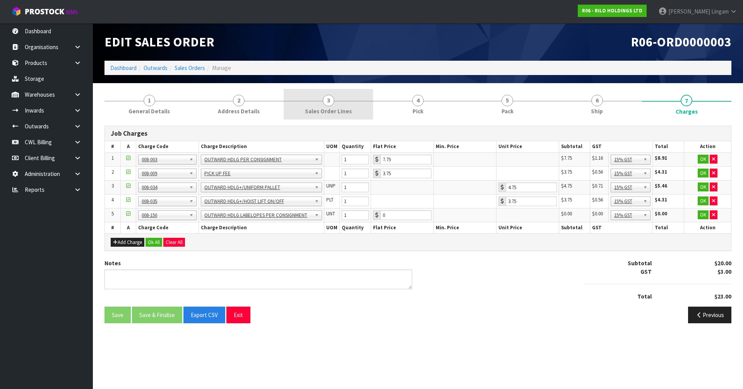
click at [347, 103] on link "3 Sales Order Lines" at bounding box center [328, 104] width 89 height 31
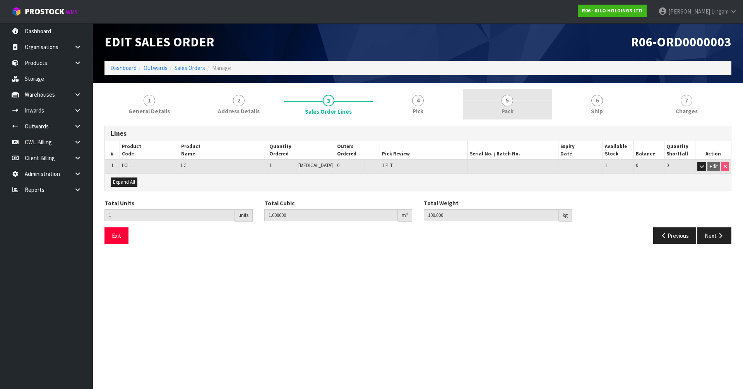
click at [513, 99] on link "5 Pack" at bounding box center [507, 104] width 89 height 31
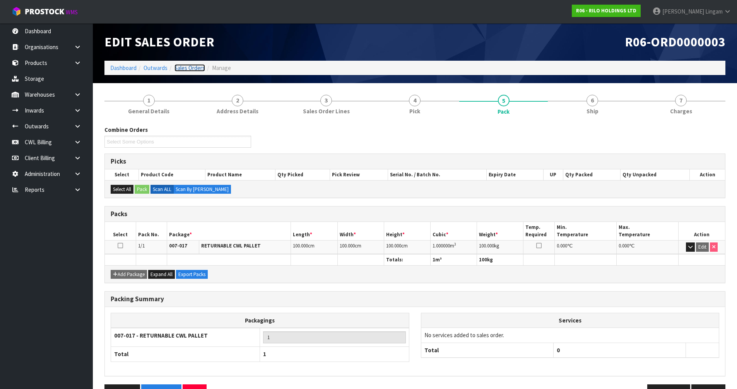
click at [196, 70] on link "Sales Orders" at bounding box center [189, 67] width 31 height 7
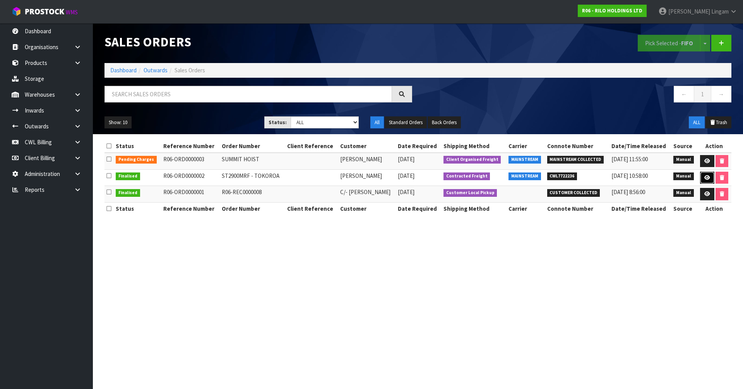
click at [704, 179] on icon at bounding box center [707, 177] width 6 height 5
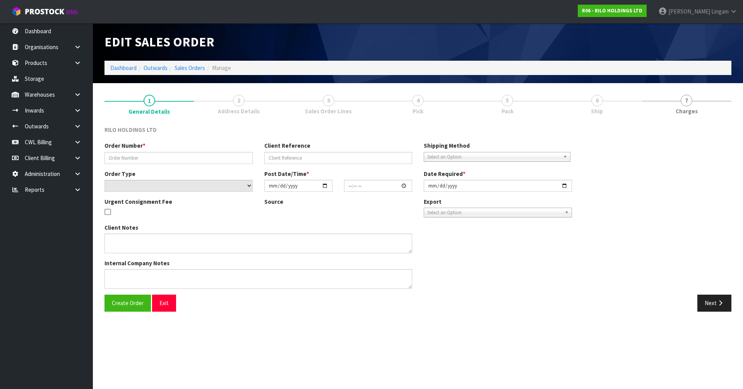
type input "ST2900MRF - TOKOROA"
select select "number:0"
type input "2025-09-05"
type input "10:59:00.000"
type input "2025-09-09"
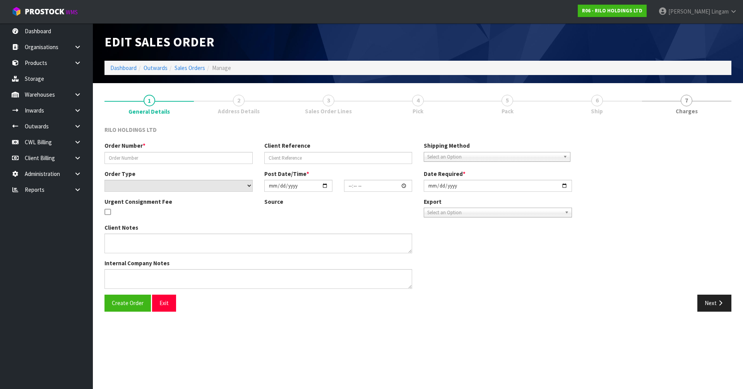
type textarea "PLEASE ADVISE THE BOOKING DETAILS (ESTIMATED DELIVERY DATE AND TIME), SO I CAN …"
type textarea "THE FREIGHT QUOTE FOR DELIVERY TO 33 TE RERE ROAD, TOKOROA WILL BE APPROX. $280…"
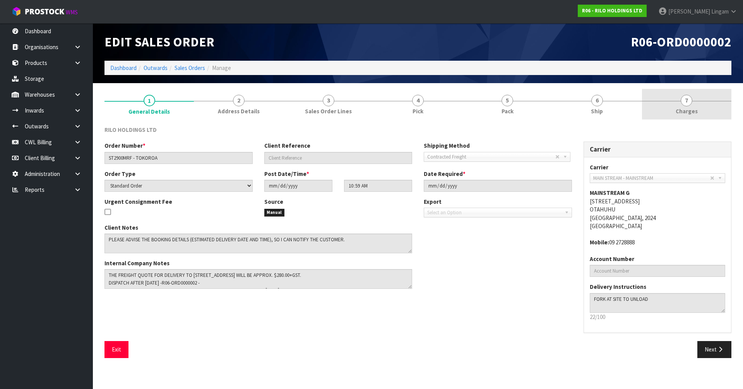
click at [690, 108] on span "Charges" at bounding box center [687, 111] width 22 height 8
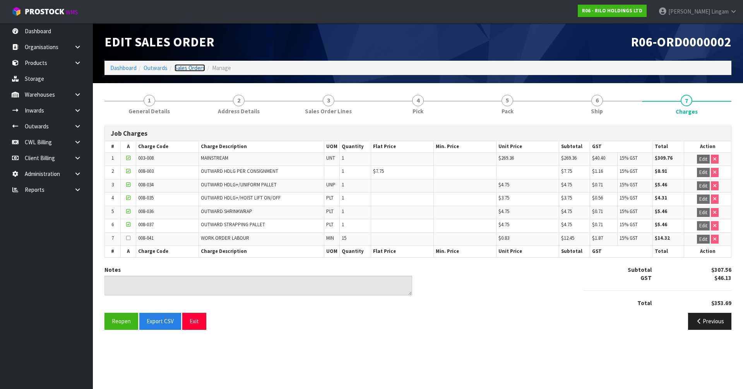
click at [202, 68] on link "Sales Orders" at bounding box center [189, 67] width 31 height 7
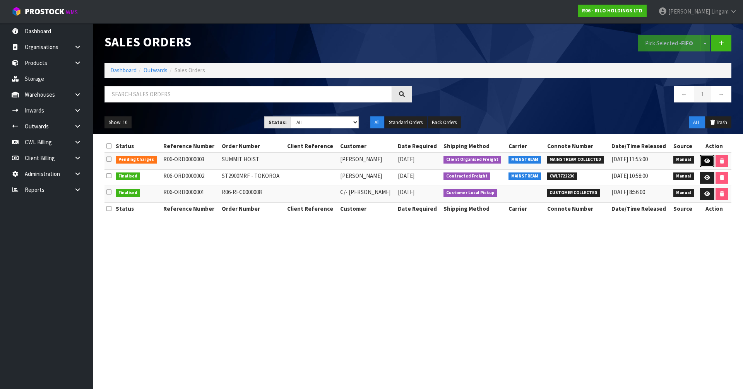
click at [704, 159] on icon at bounding box center [707, 161] width 6 height 5
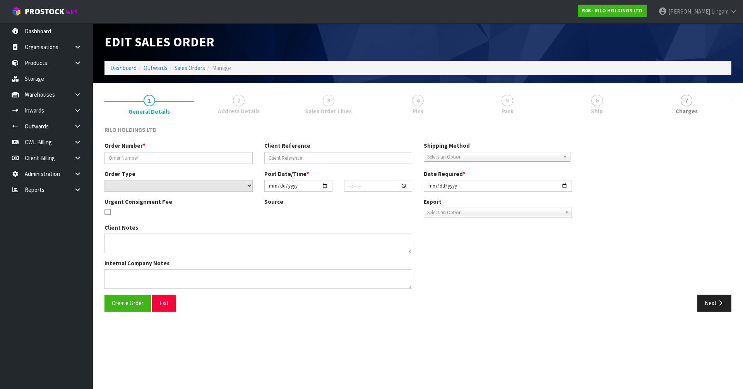
type input "SUMMIT HOIST"
select select "number:0"
type input "2025-09-10"
type input "10:21:00.000"
type input "2025-09-12"
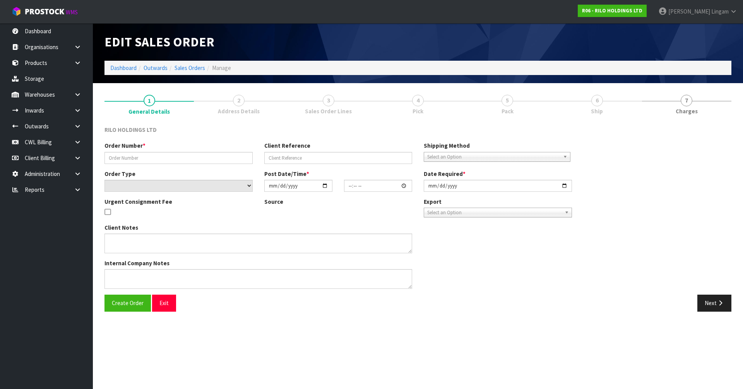
type textarea "PICKUP DATE: AFTER 12TH SEPTEMBER ITEM: SUMMIT HOIST (WILL BE READY IN YOUR WAR…"
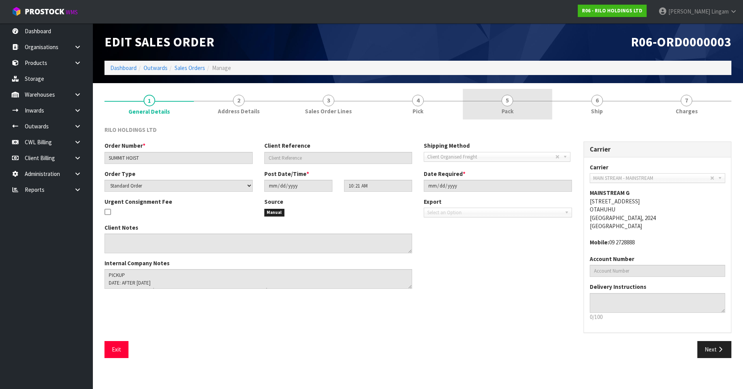
click at [515, 114] on link "5 Pack" at bounding box center [507, 104] width 89 height 31
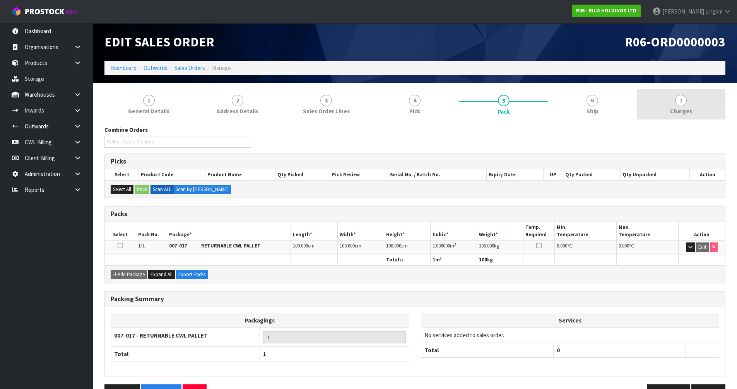
click at [685, 103] on span "7" at bounding box center [681, 101] width 12 height 12
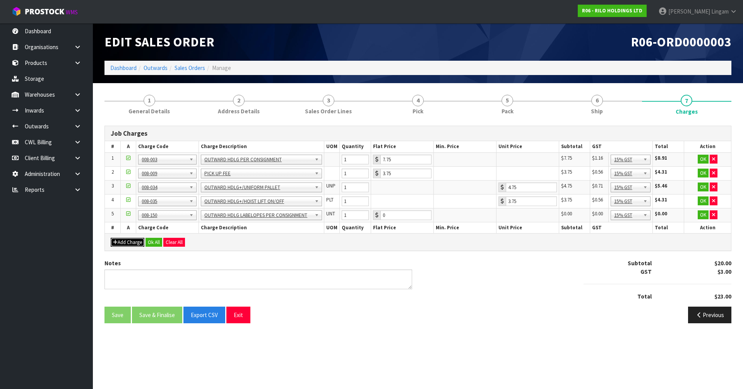
click at [127, 246] on button "Add Charge" at bounding box center [128, 242] width 34 height 9
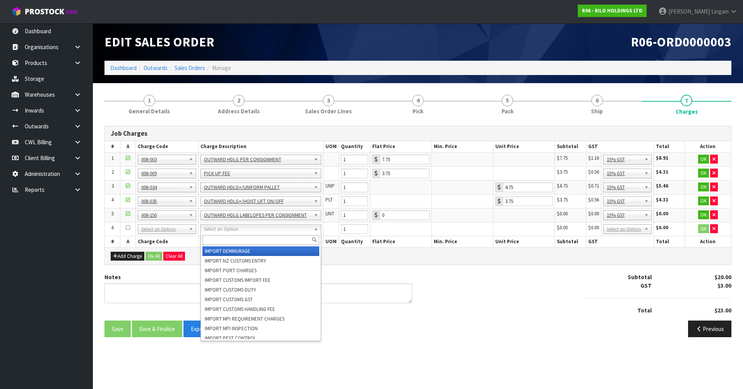
click at [214, 237] on input "text" at bounding box center [260, 240] width 117 height 10
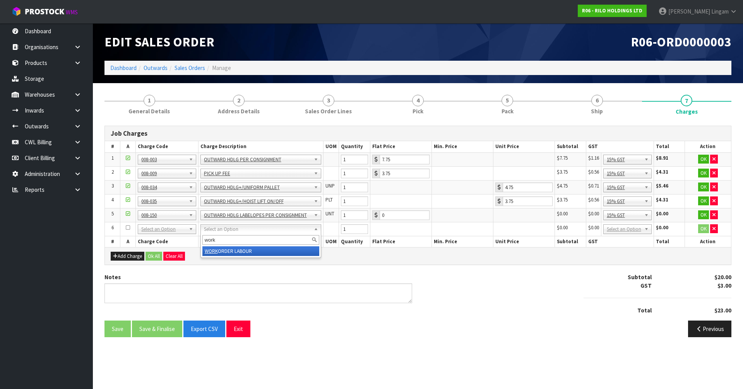
type input "work"
drag, startPoint x: 218, startPoint y: 250, endPoint x: 245, endPoint y: 251, distance: 27.1
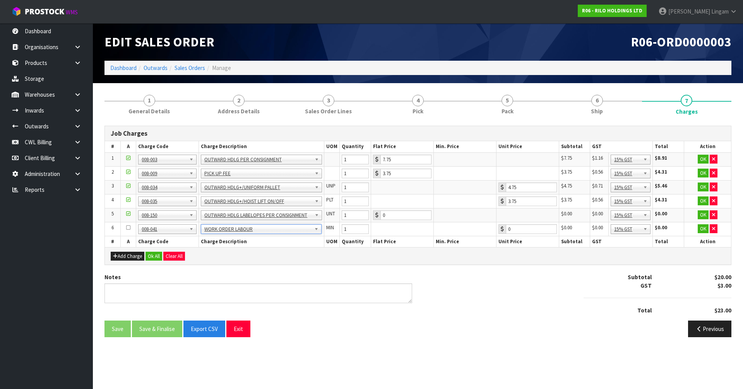
type input "0.83"
click at [349, 231] on input "1" at bounding box center [355, 229] width 27 height 10
type input "15"
click at [132, 254] on button "Add Charge" at bounding box center [128, 256] width 34 height 9
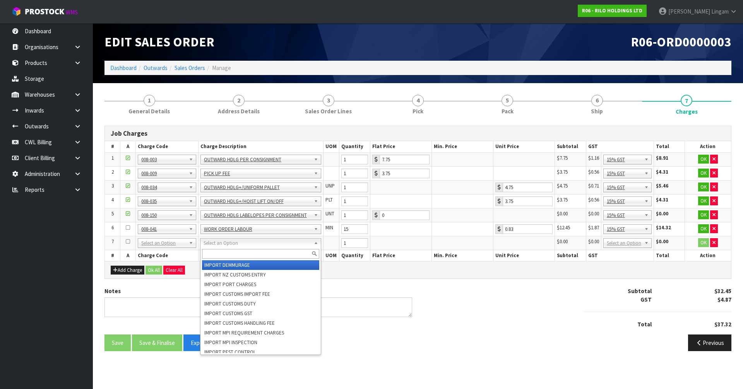
click at [206, 254] on input "text" at bounding box center [260, 254] width 117 height 10
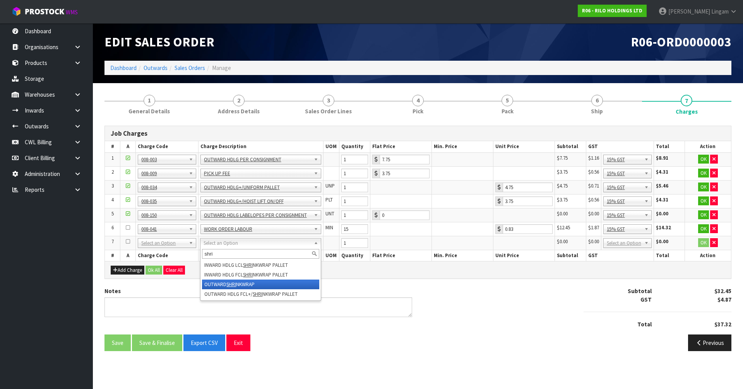
type input "shri"
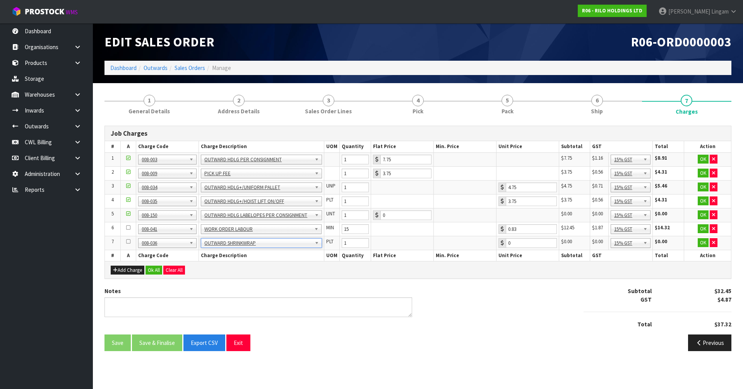
type input "4.75"
click at [130, 270] on button "Add Charge" at bounding box center [128, 270] width 34 height 9
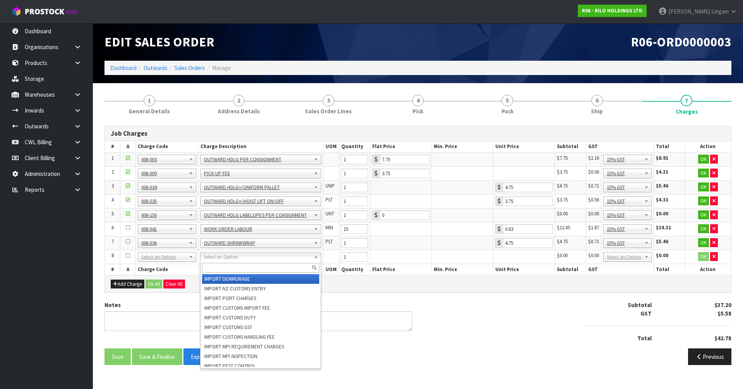
click at [223, 266] on input "text" at bounding box center [260, 268] width 117 height 10
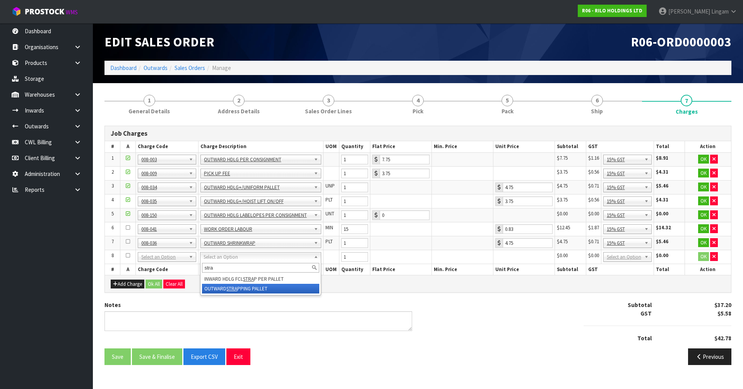
type input "stra"
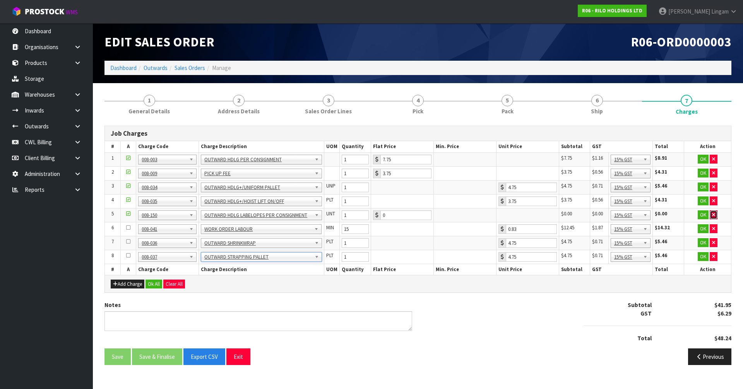
click at [710, 215] on button "button" at bounding box center [714, 214] width 8 height 9
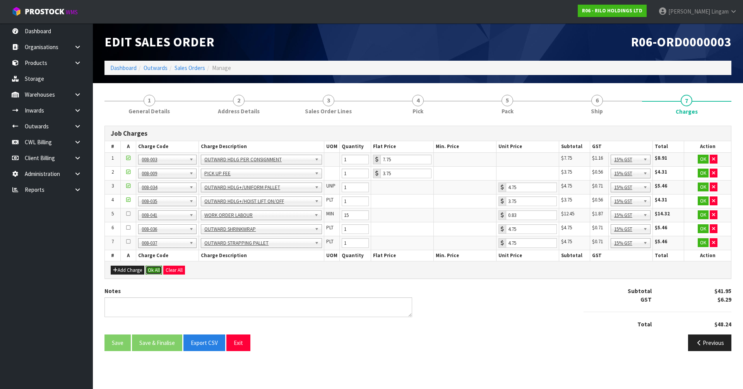
click at [154, 269] on button "Ok All" at bounding box center [153, 270] width 17 height 9
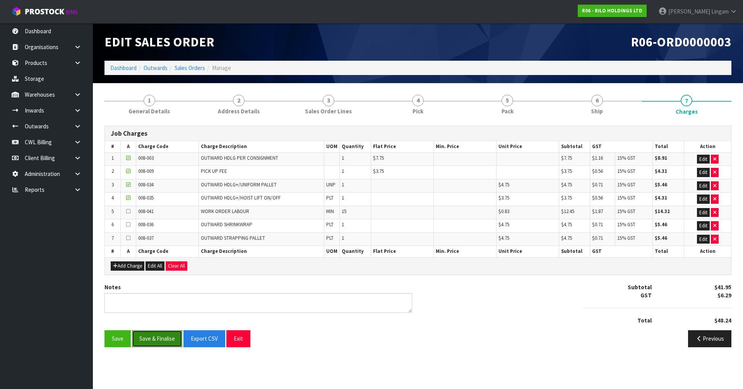
click at [159, 341] on button "Save & Finalise" at bounding box center [157, 338] width 50 height 17
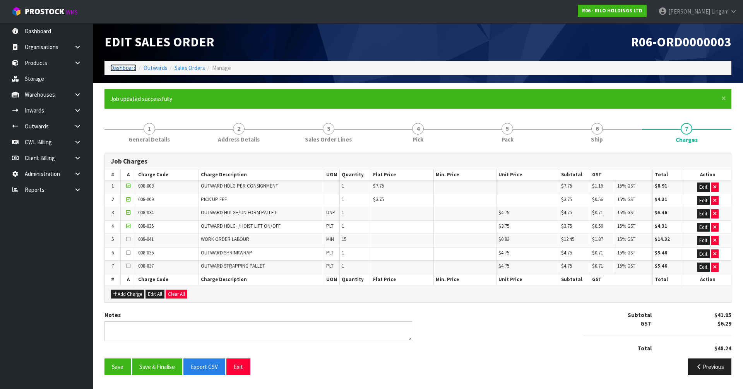
click at [123, 68] on link "Dashboard" at bounding box center [123, 67] width 26 height 7
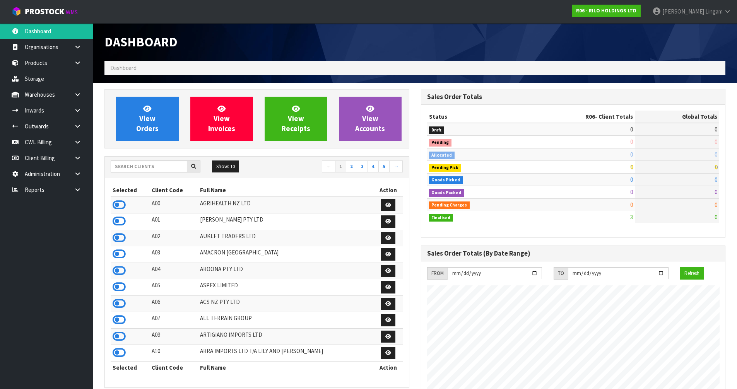
scroll to position [473, 316]
click at [119, 204] on icon at bounding box center [119, 205] width 13 height 12
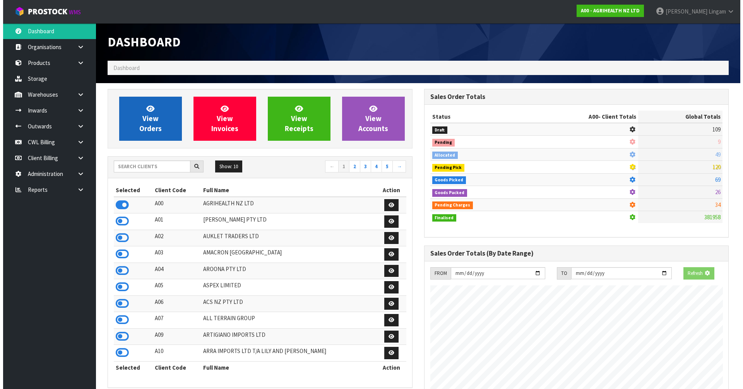
scroll to position [482, 316]
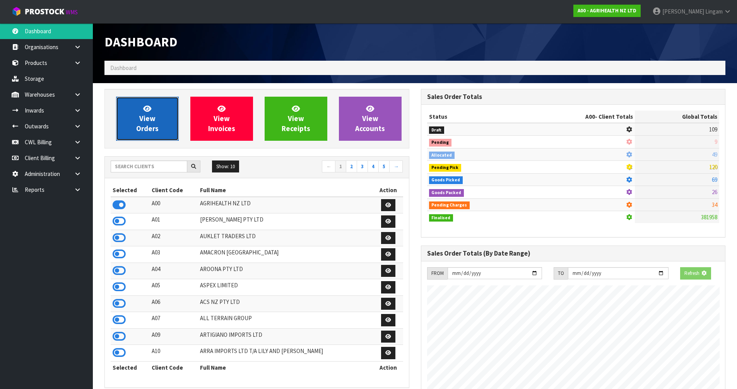
click at [152, 126] on span "View Orders" at bounding box center [147, 118] width 22 height 29
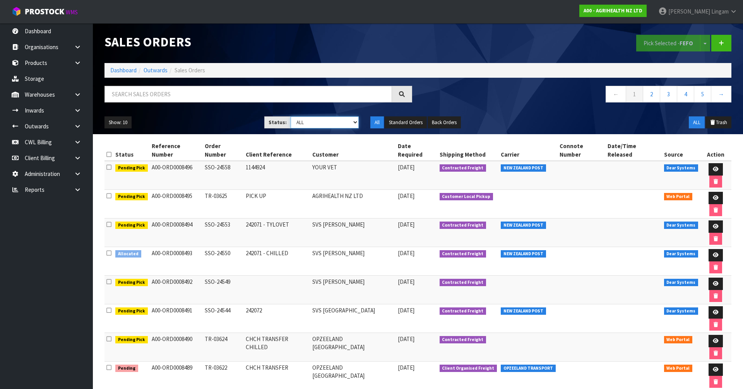
click at [346, 123] on select "Draft Pending Allocated Pending Pick Goods Picked Goods Packed Pending Charges …" at bounding box center [325, 122] width 68 height 12
select select "string:6"
click at [291, 116] on select "Draft Pending Allocated Pending Pick Goods Picked Goods Packed Pending Charges …" at bounding box center [325, 122] width 68 height 12
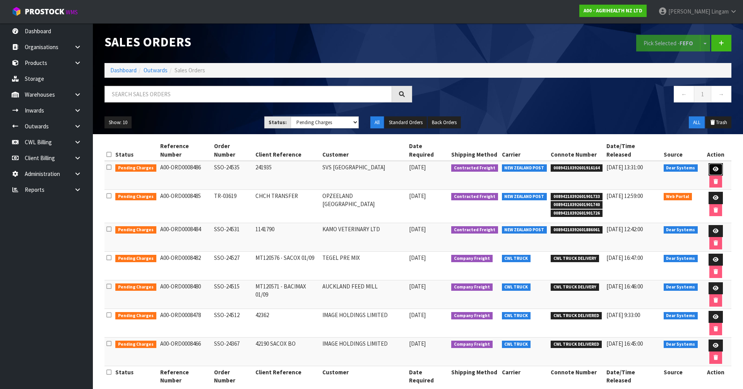
click at [713, 167] on icon at bounding box center [716, 169] width 6 height 5
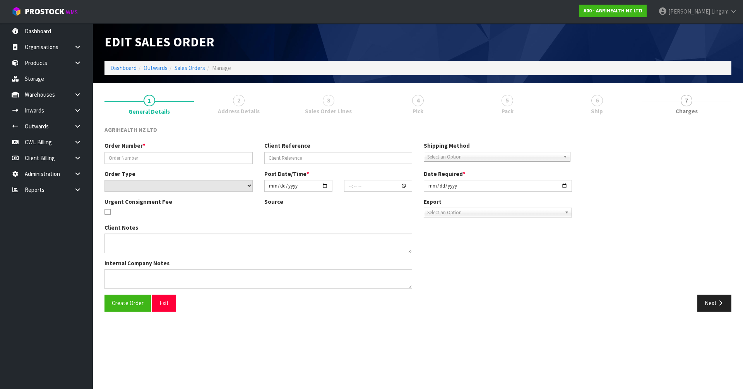
type input "SSO-24535"
type input "241935"
select select "number:0"
type input "2025-09-19"
type input "09:31:22.000"
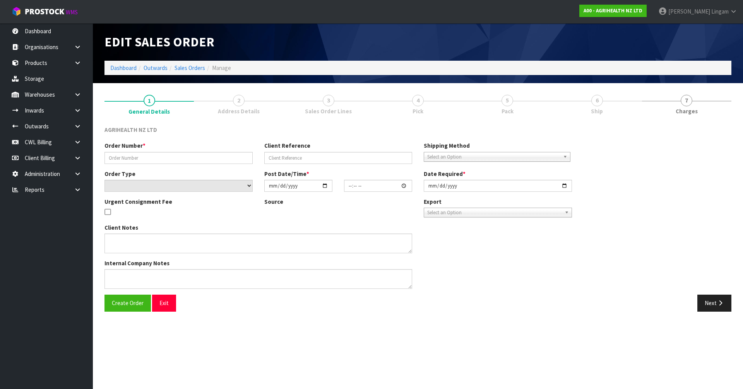
type input "2025-09-19"
type textarea "SHIP BY: Overnight Courier"
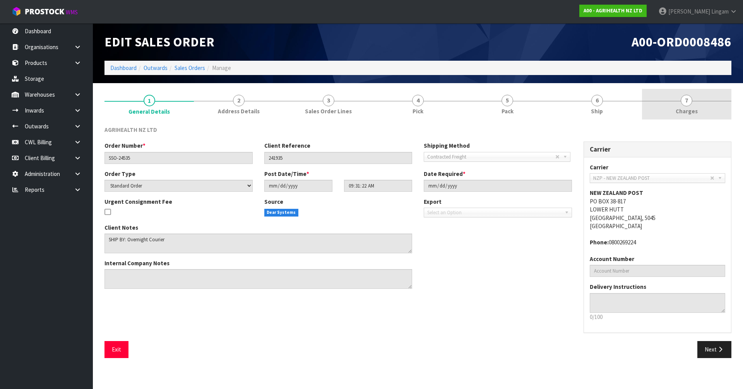
click at [690, 107] on span "Charges" at bounding box center [687, 111] width 22 height 8
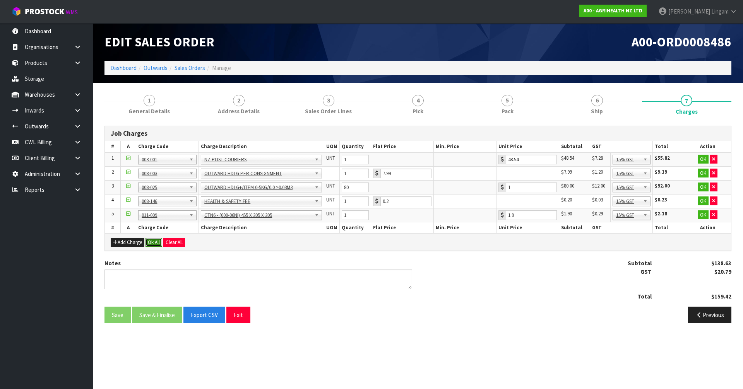
click at [151, 243] on button "Ok All" at bounding box center [153, 242] width 17 height 9
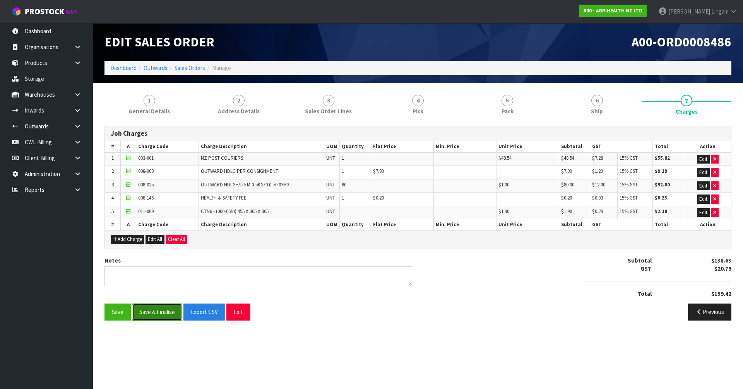
click at [153, 315] on button "Save & Finalise" at bounding box center [157, 312] width 50 height 17
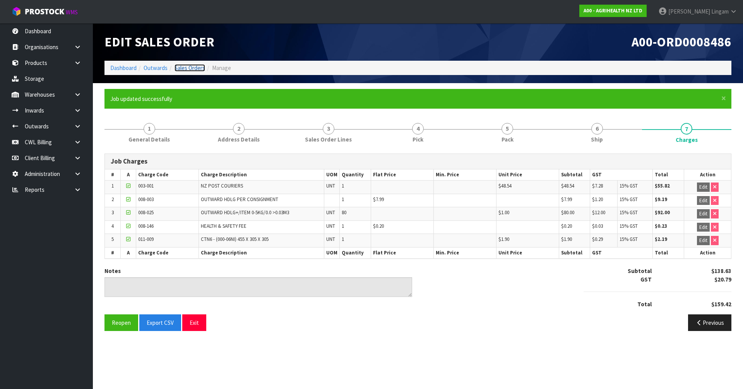
click at [188, 69] on link "Sales Orders" at bounding box center [189, 67] width 31 height 7
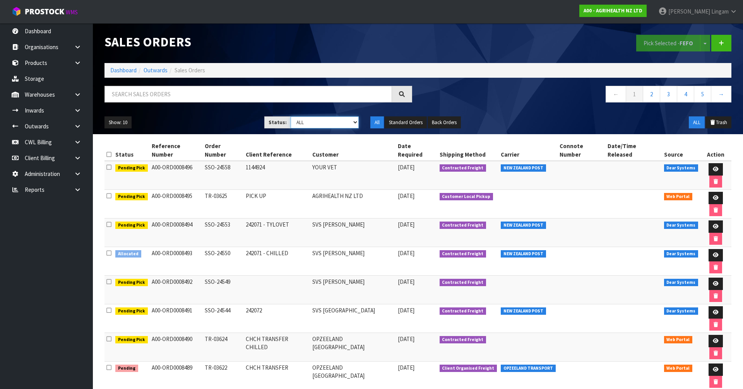
click at [334, 124] on select "Draft Pending Allocated Pending Pick Goods Picked Goods Packed Pending Charges …" at bounding box center [325, 122] width 68 height 12
select select "string:6"
click at [291, 116] on select "Draft Pending Allocated Pending Pick Goods Picked Goods Packed Pending Charges …" at bounding box center [325, 122] width 68 height 12
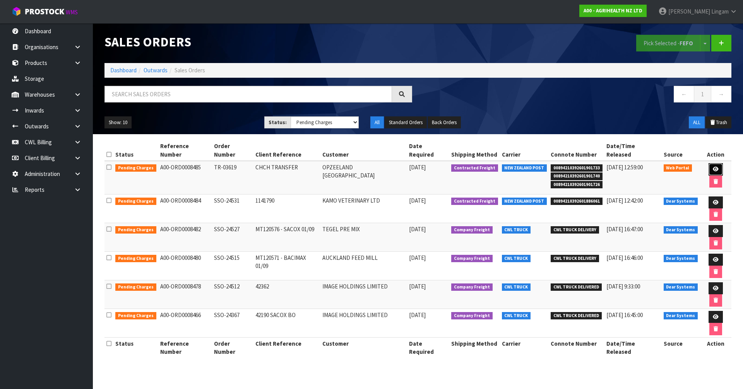
click at [713, 167] on icon at bounding box center [716, 169] width 6 height 5
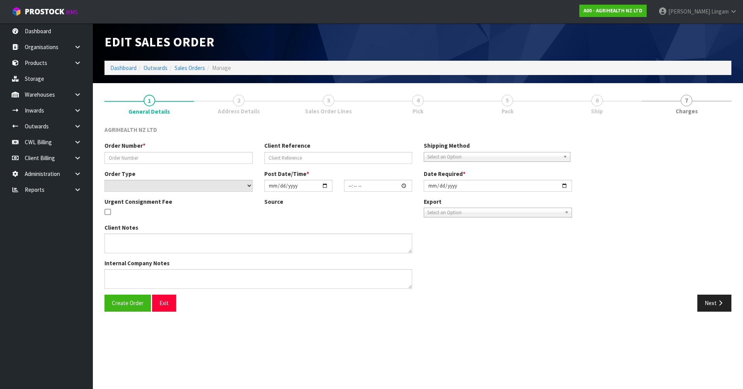
type input "TR-03619"
type input "CHCH TRANSFER"
select select "number:0"
type input "2025-09-19"
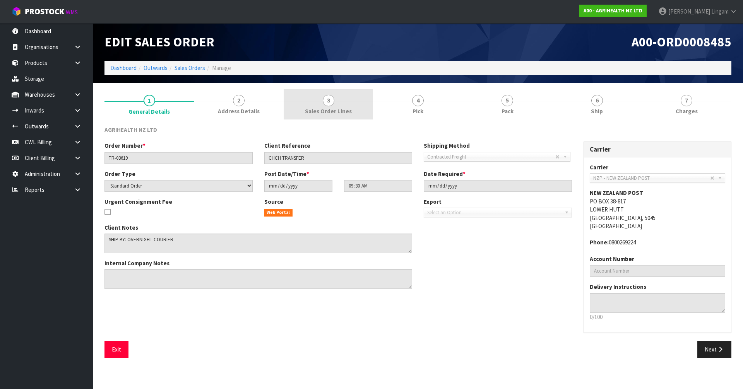
click at [349, 107] on span "Sales Order Lines" at bounding box center [328, 111] width 47 height 8
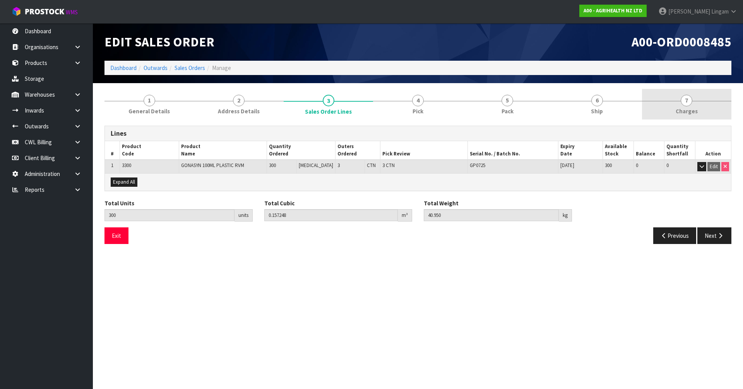
click at [695, 109] on span "Charges" at bounding box center [687, 111] width 22 height 8
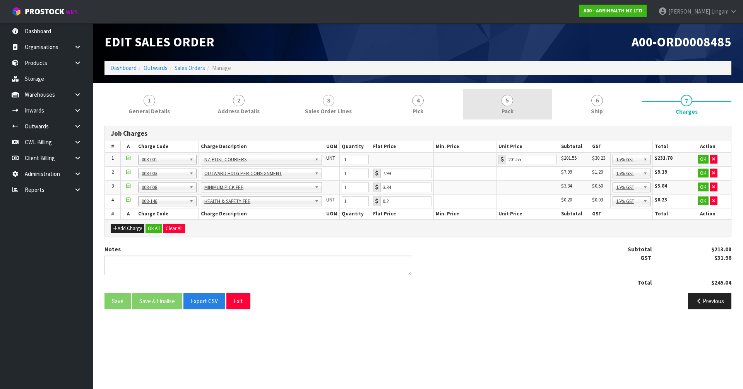
click at [506, 111] on span "Pack" at bounding box center [507, 111] width 12 height 8
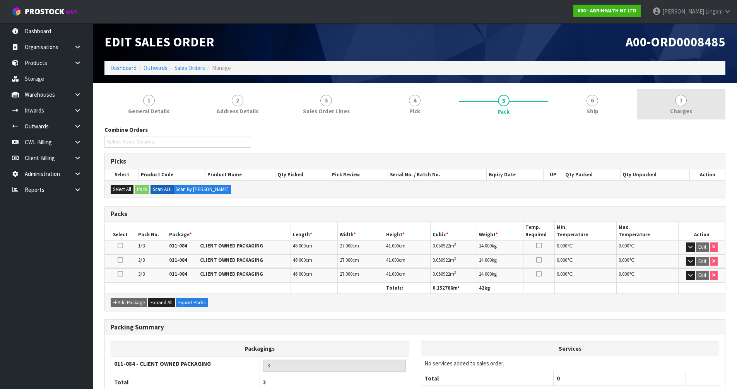
click at [695, 109] on link "7 [GEOGRAPHIC_DATA]" at bounding box center [681, 104] width 89 height 31
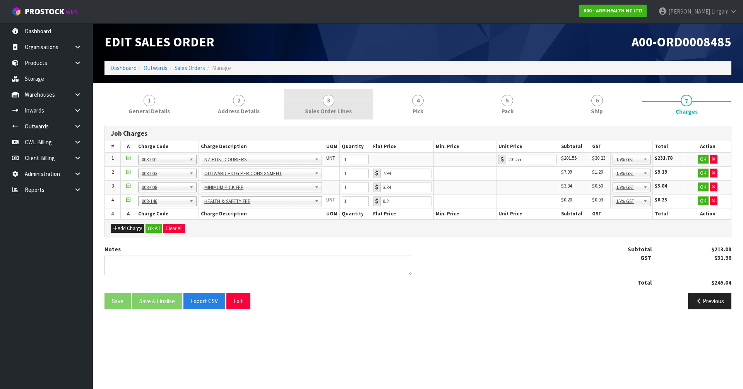
click at [339, 112] on span "Sales Order Lines" at bounding box center [328, 111] width 47 height 8
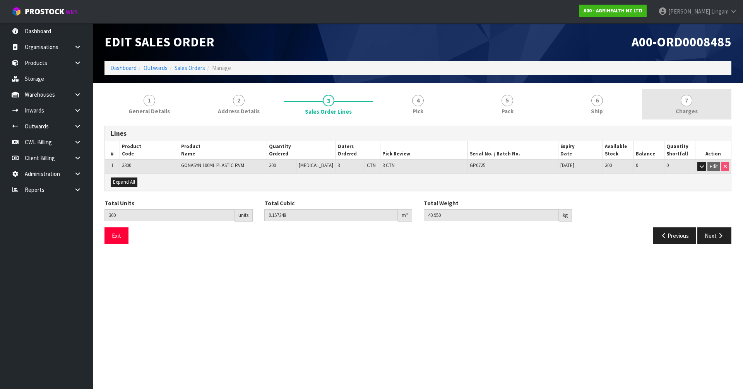
click at [697, 103] on link "7 [GEOGRAPHIC_DATA]" at bounding box center [686, 104] width 89 height 31
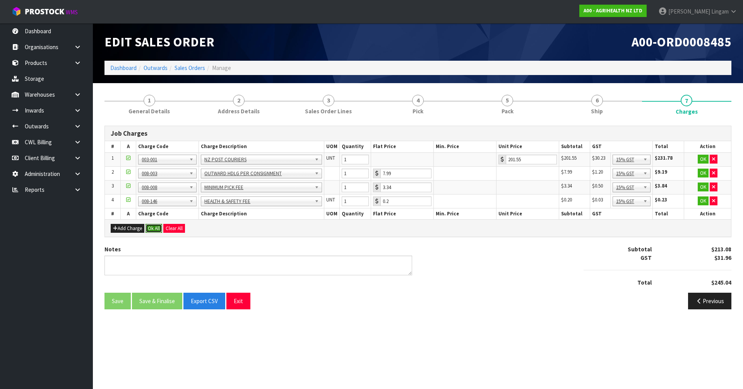
click at [154, 229] on button "Ok All" at bounding box center [153, 228] width 17 height 9
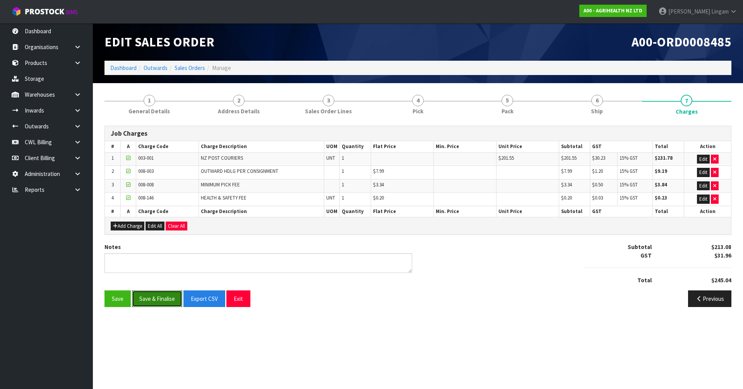
click at [170, 303] on button "Save & Finalise" at bounding box center [157, 299] width 50 height 17
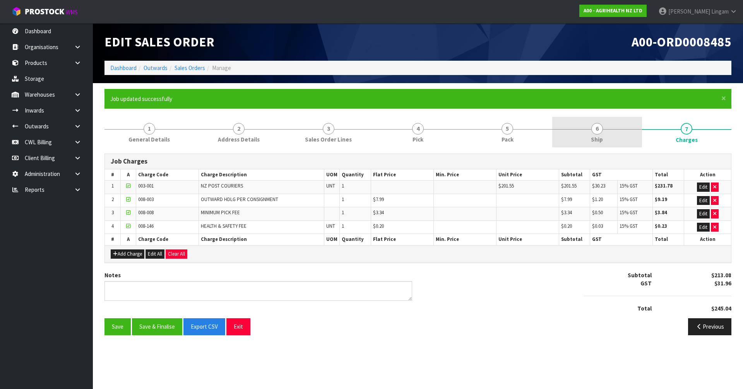
click at [612, 130] on link "6 Ship" at bounding box center [596, 132] width 89 height 31
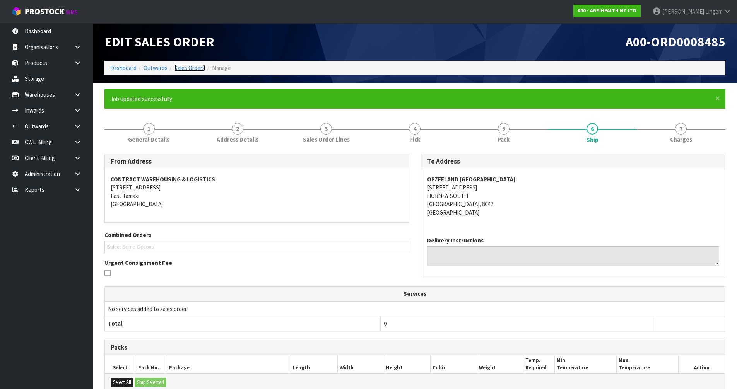
click at [187, 70] on link "Sales Orders" at bounding box center [189, 67] width 31 height 7
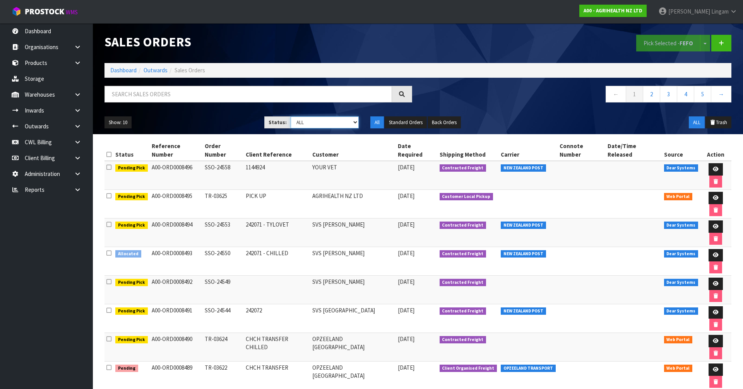
click at [329, 125] on select "Draft Pending Allocated Pending Pick Goods Picked Goods Packed Pending Charges …" at bounding box center [325, 122] width 68 height 12
select select "string:6"
click at [291, 116] on select "Draft Pending Allocated Pending Pick Goods Picked Goods Packed Pending Charges …" at bounding box center [325, 122] width 68 height 12
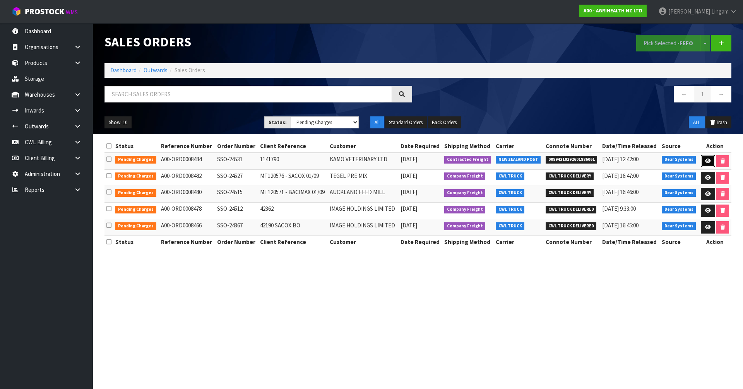
click at [708, 160] on icon at bounding box center [708, 161] width 6 height 5
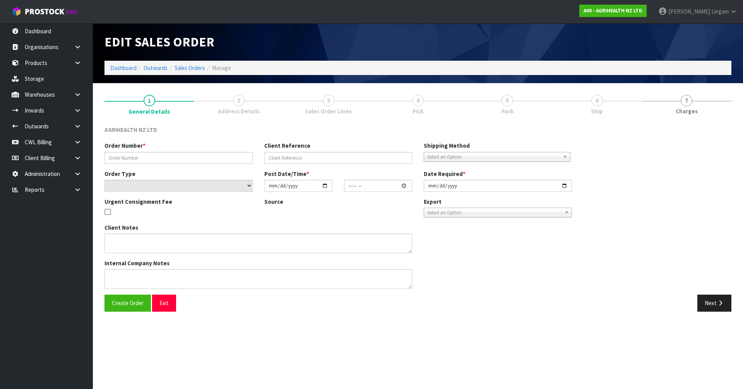
type input "SSO-24531"
type input "1141790"
select select "number:0"
type input "2025-09-18"
type input "14:55:01.000"
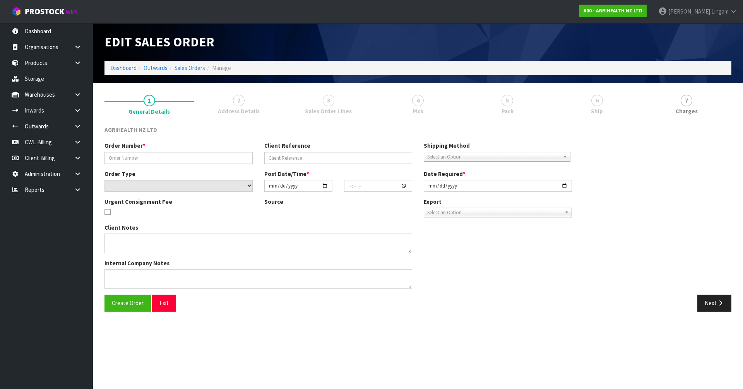
type input "2025-09-19"
type textarea "SHIP BY: Overnight Courier"
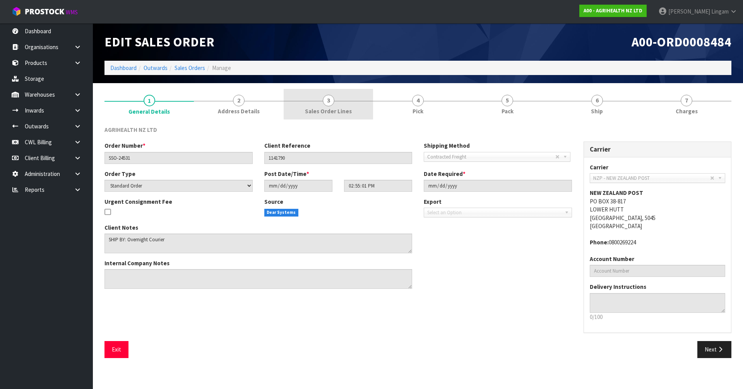
click at [322, 103] on link "3 Sales Order Lines" at bounding box center [328, 104] width 89 height 31
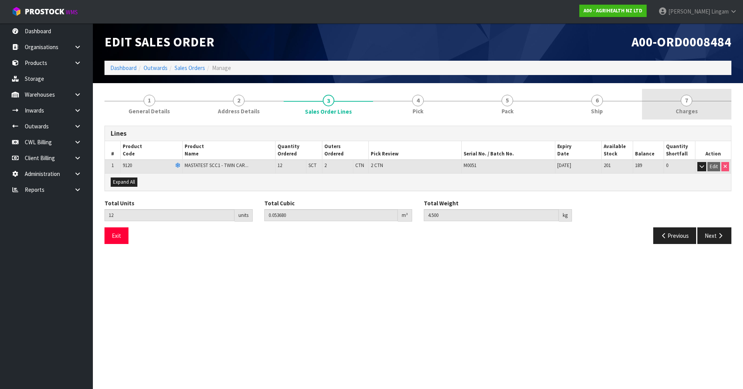
click at [712, 105] on link "7 Charges" at bounding box center [686, 104] width 89 height 31
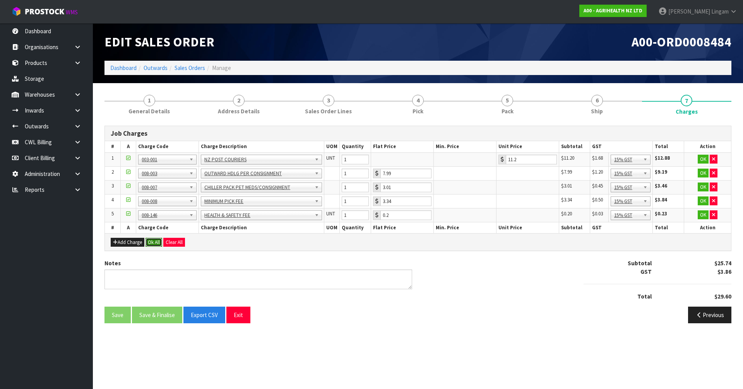
click at [154, 242] on button "Ok All" at bounding box center [153, 242] width 17 height 9
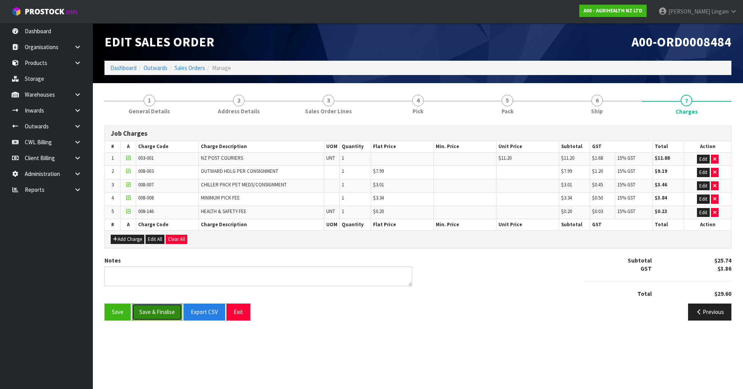
click at [156, 309] on button "Save & Finalise" at bounding box center [157, 312] width 50 height 17
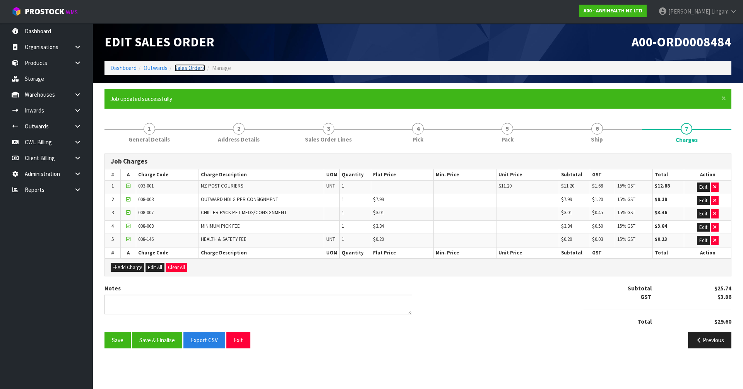
click at [192, 70] on link "Sales Orders" at bounding box center [189, 67] width 31 height 7
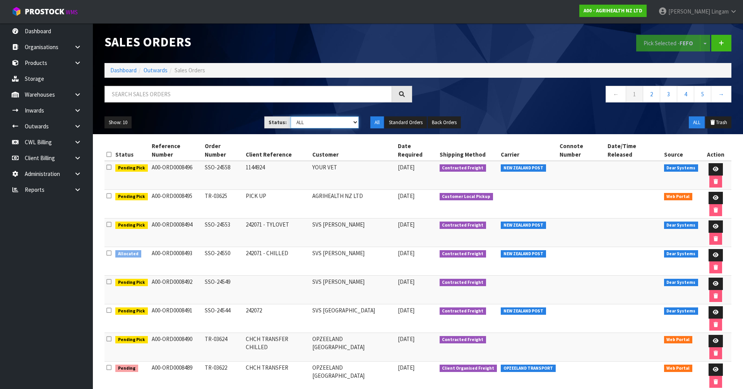
click at [345, 122] on select "Draft Pending Allocated Pending Pick Goods Picked Goods Packed Pending Charges …" at bounding box center [325, 122] width 68 height 12
select select "string:6"
click at [291, 116] on select "Draft Pending Allocated Pending Pick Goods Picked Goods Packed Pending Charges …" at bounding box center [325, 122] width 68 height 12
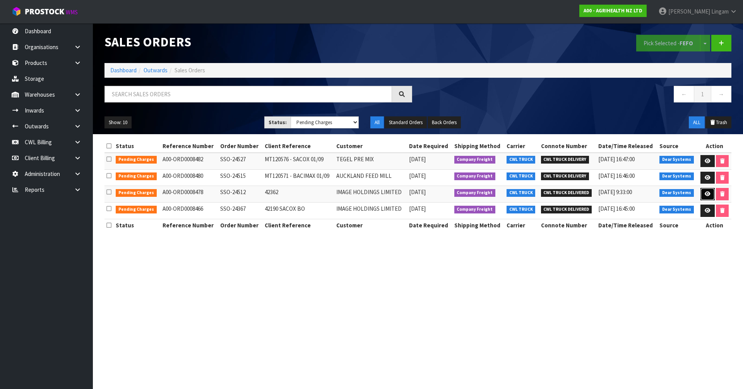
click at [705, 193] on icon at bounding box center [708, 194] width 6 height 5
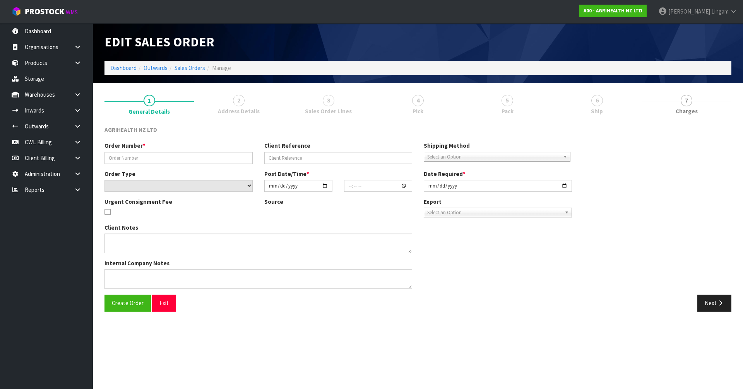
type input "SSO-24512"
type input "42362"
select select "number:0"
type input "2025-09-17"
type input "13:21:32.000"
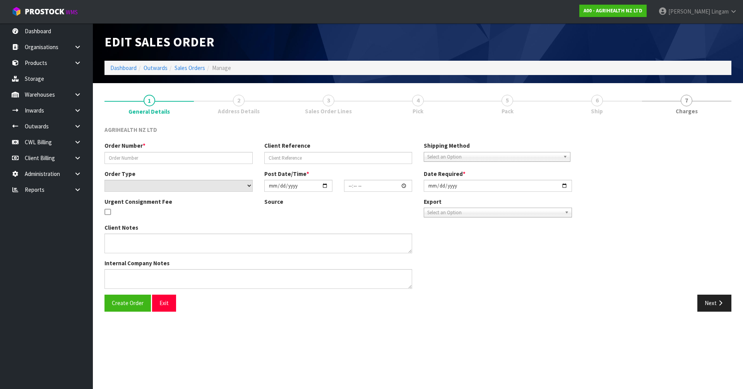
type input "2025-09-18"
type textarea "SHIP BY: Freight 68 units Sacox please"
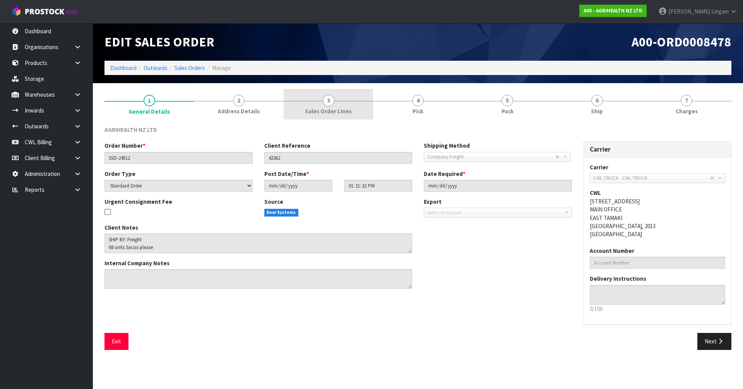
click at [348, 111] on span "Sales Order Lines" at bounding box center [328, 111] width 47 height 8
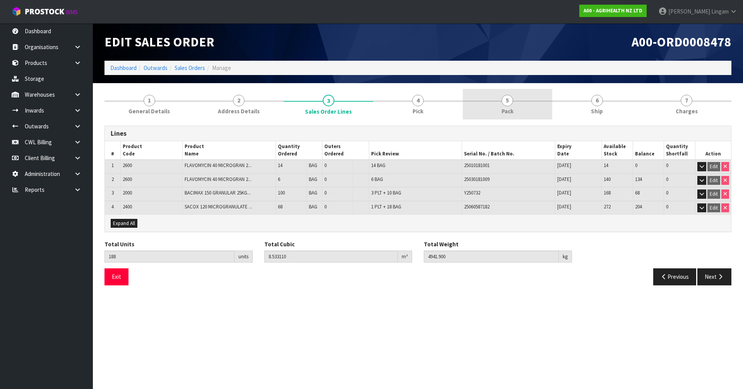
click at [507, 100] on span "5" at bounding box center [507, 101] width 12 height 12
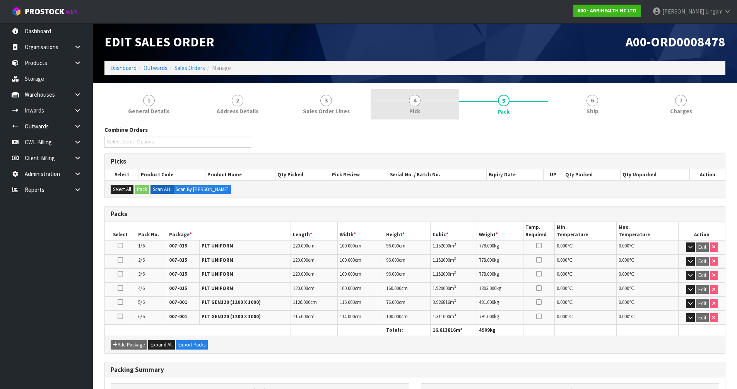
click at [441, 112] on link "4 Pick" at bounding box center [415, 104] width 89 height 31
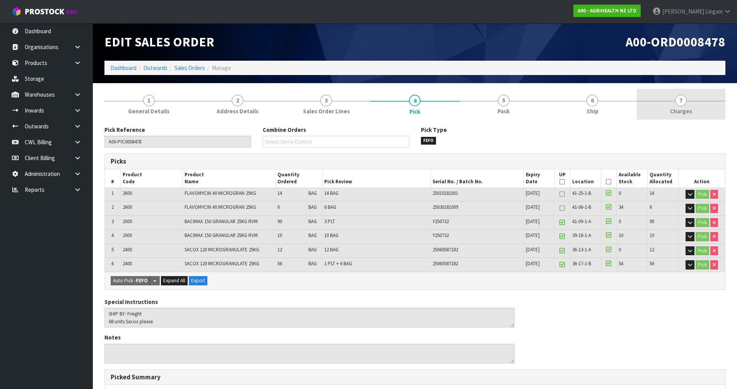
click at [689, 104] on link "7 Charges" at bounding box center [681, 104] width 89 height 31
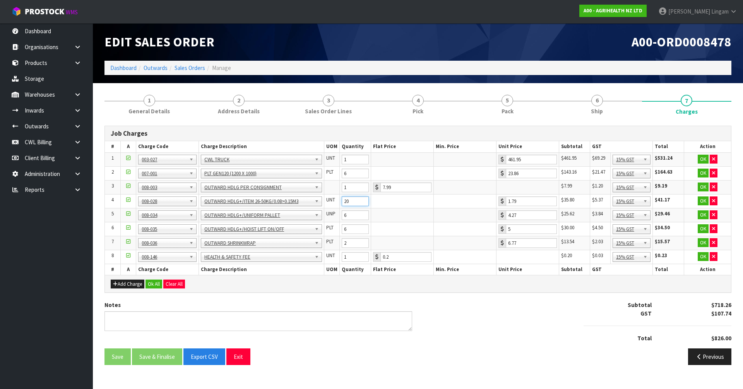
drag, startPoint x: 350, startPoint y: 199, endPoint x: 339, endPoint y: 201, distance: 11.3
click at [339, 201] on tr "4 001-001 001-002 001-003 001-004 001-005 001-006 001-007 001-008 001-009 001-0…" at bounding box center [418, 201] width 626 height 14
type input "26"
click at [154, 285] on button "Ok All" at bounding box center [153, 284] width 17 height 9
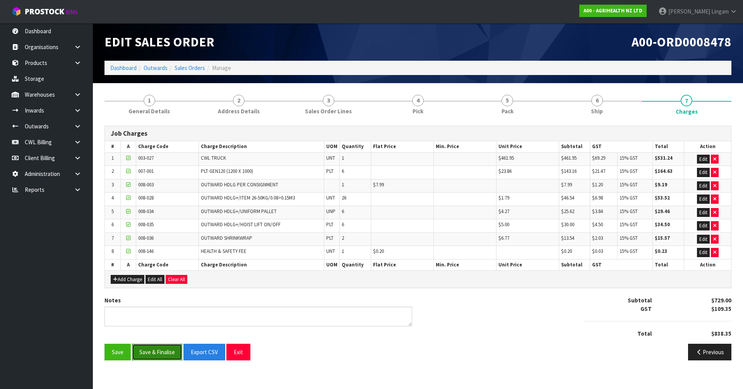
click at [163, 351] on button "Save & Finalise" at bounding box center [157, 352] width 50 height 17
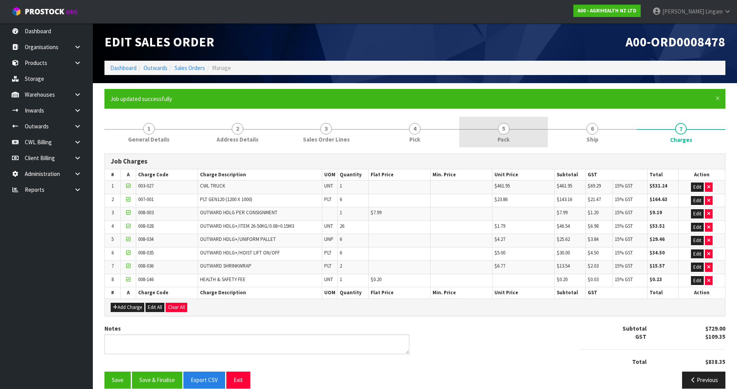
click at [505, 132] on span "5" at bounding box center [504, 129] width 12 height 12
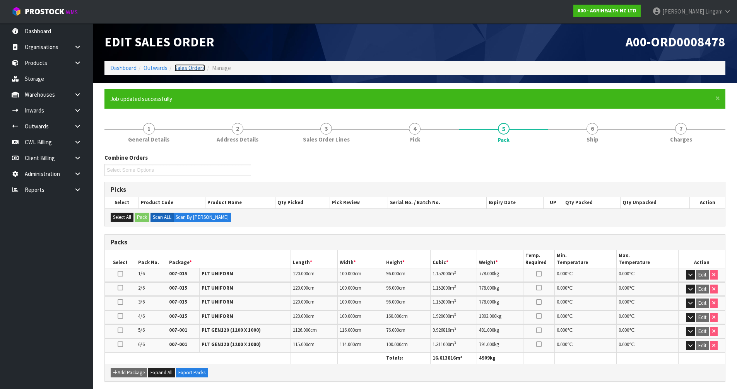
click at [198, 66] on link "Sales Orders" at bounding box center [189, 67] width 31 height 7
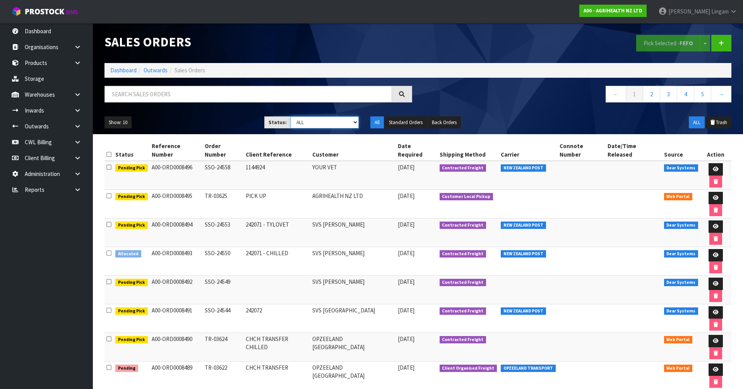
click at [342, 122] on select "Draft Pending Allocated Pending Pick Goods Picked Goods Packed Pending Charges …" at bounding box center [325, 122] width 68 height 12
select select "string:6"
click at [291, 116] on select "Draft Pending Allocated Pending Pick Goods Picked Goods Packed Pending Charges …" at bounding box center [325, 122] width 68 height 12
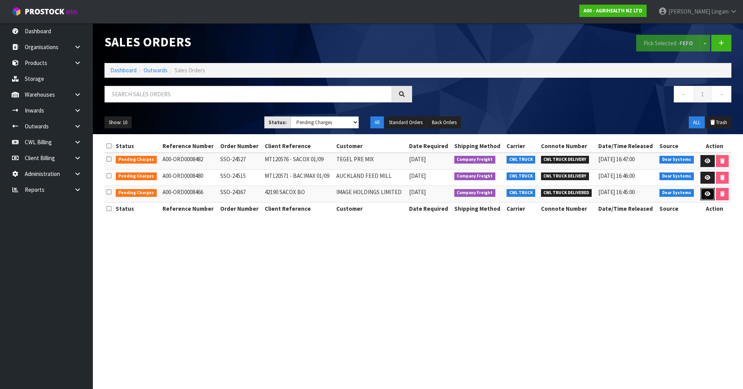
click at [710, 195] on link at bounding box center [707, 194] width 14 height 12
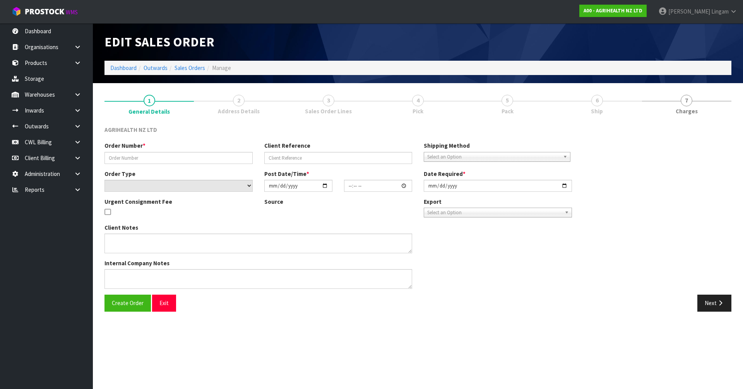
type input "SSO-24367"
type input "42190 SACOX BO"
select select "number:0"
type input "2025-09-16"
type input "12:44:38.000"
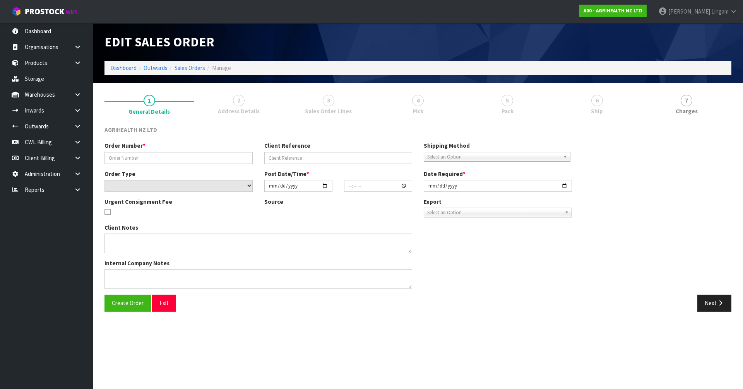
type input "2025-09-17"
type textarea "SHIP BY: CWL Truck customer increased order from 10 units to 88 and requested u…"
type textarea "ORDER SSO-24367 FOR DISPATCH TODAY PLEASE, VIA EITHER YOUR TRUCK OR FREIGHT - W…"
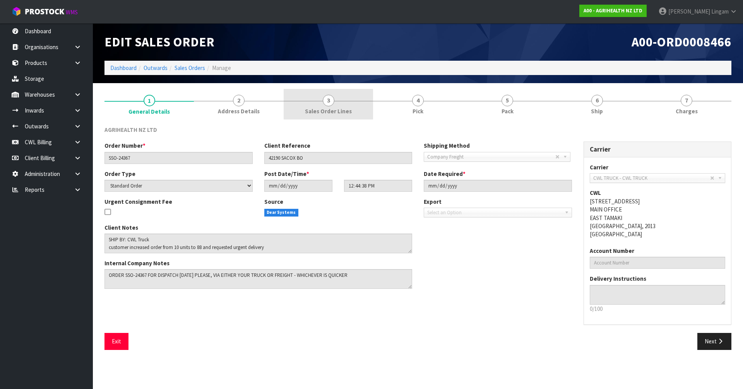
click at [354, 106] on link "3 Sales Order Lines" at bounding box center [328, 104] width 89 height 31
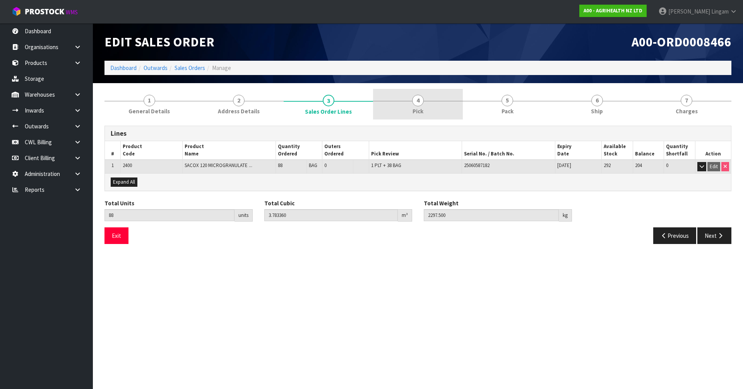
click at [440, 110] on link "4 Pick" at bounding box center [417, 104] width 89 height 31
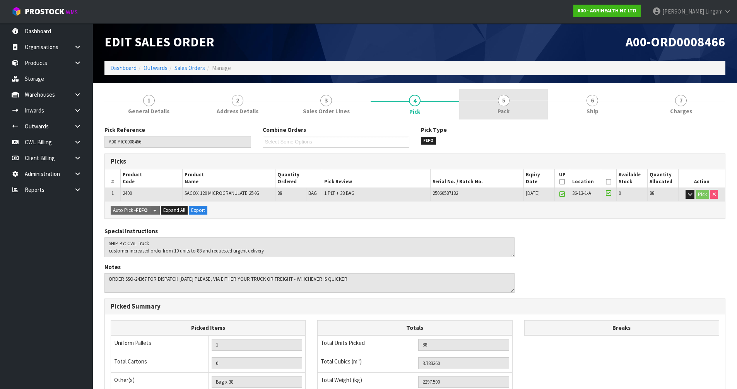
click at [518, 110] on link "5 Pack" at bounding box center [503, 104] width 89 height 31
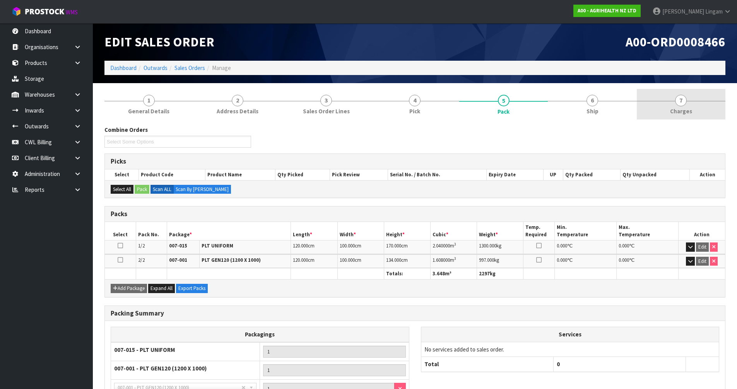
click at [683, 104] on span "7" at bounding box center [681, 101] width 12 height 12
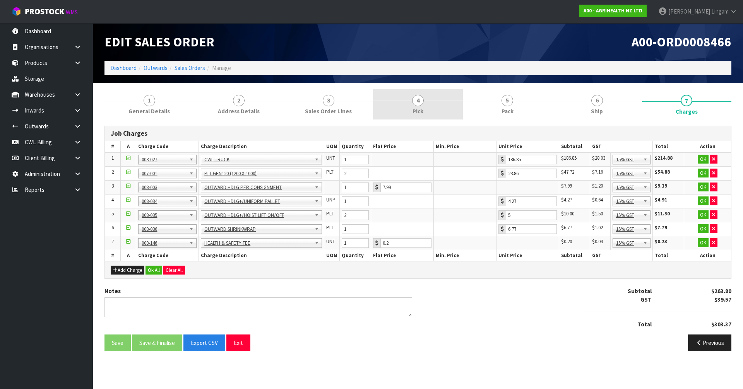
click at [434, 113] on link "4 Pick" at bounding box center [417, 104] width 89 height 31
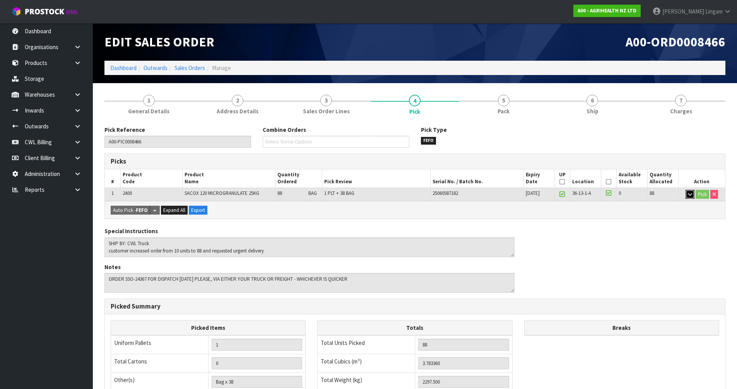
click at [689, 194] on icon "button" at bounding box center [690, 194] width 4 height 5
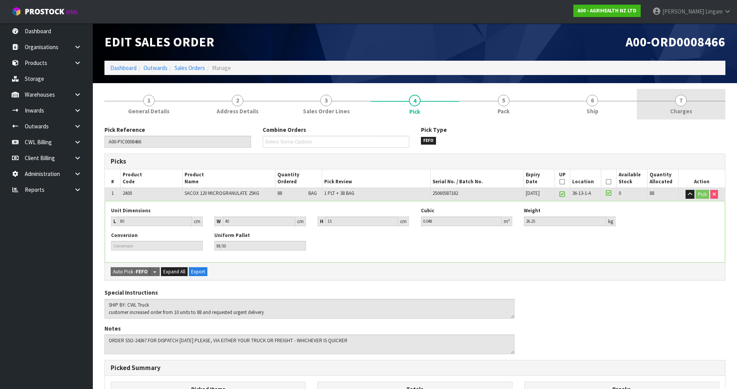
click at [692, 113] on link "7 [GEOGRAPHIC_DATA]" at bounding box center [681, 104] width 89 height 31
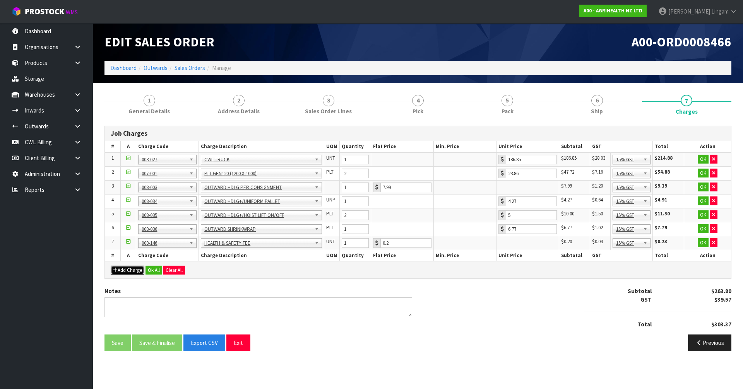
click at [136, 271] on button "Add Charge" at bounding box center [128, 270] width 34 height 9
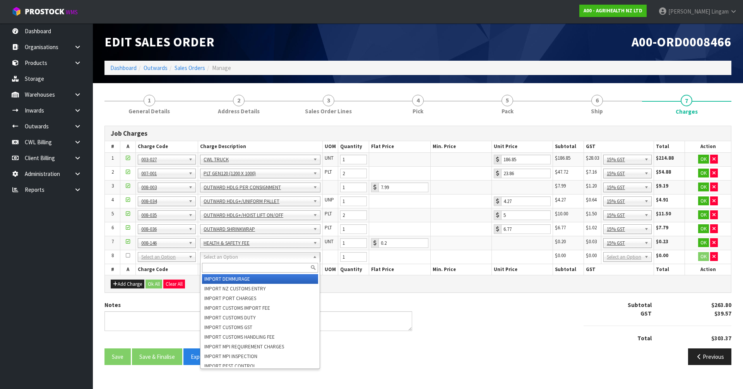
click at [216, 265] on input "text" at bounding box center [260, 268] width 116 height 10
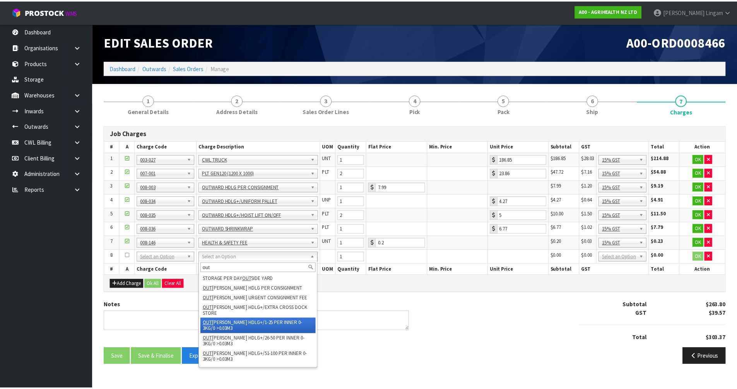
scroll to position [155, 0]
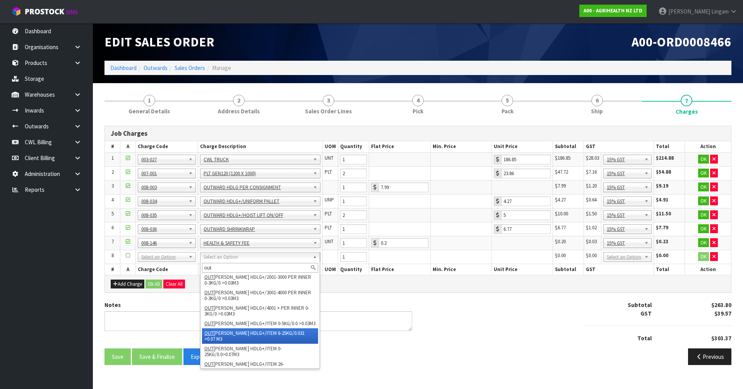
type input "out"
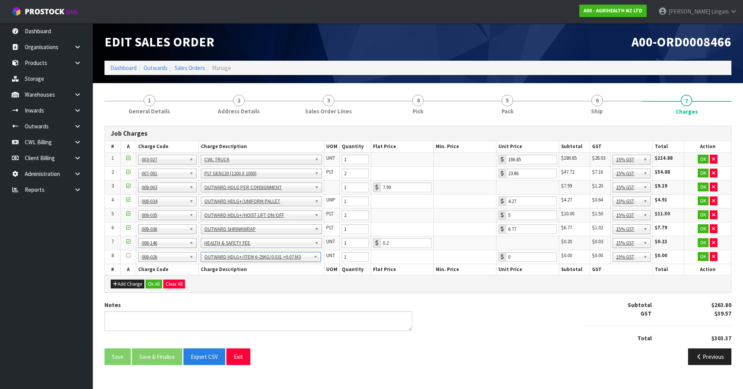
type input "1"
drag, startPoint x: 352, startPoint y: 255, endPoint x: 309, endPoint y: 260, distance: 43.6
click at [309, 260] on tr "8 001-001 001-002 001-003 001-004 001-005 001-006 001-007 001-008 001-009 001-0…" at bounding box center [418, 257] width 626 height 14
type input "38"
click at [156, 286] on button "Ok All" at bounding box center [153, 284] width 17 height 9
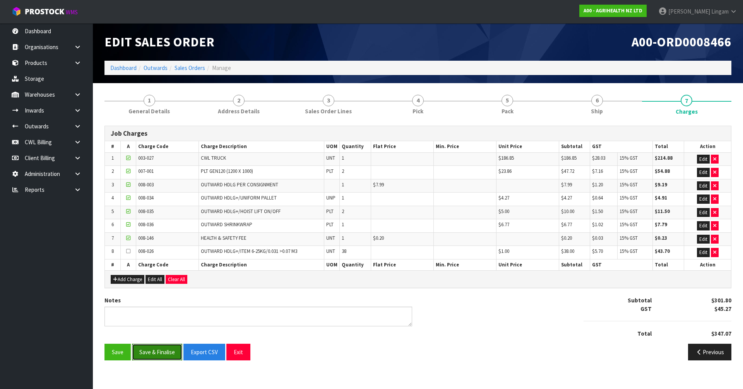
click at [170, 354] on button "Save & Finalise" at bounding box center [157, 352] width 50 height 17
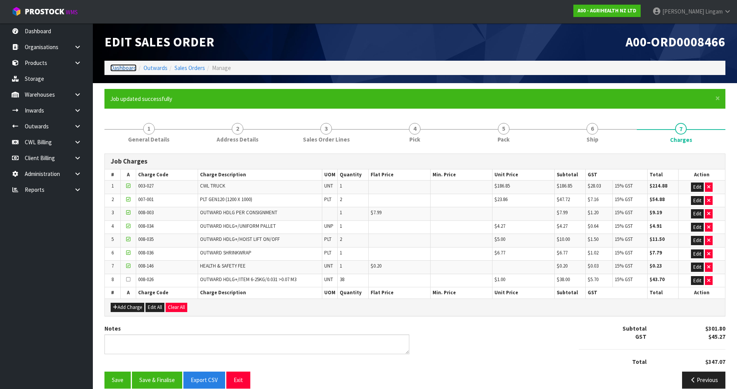
click at [125, 69] on link "Dashboard" at bounding box center [123, 67] width 26 height 7
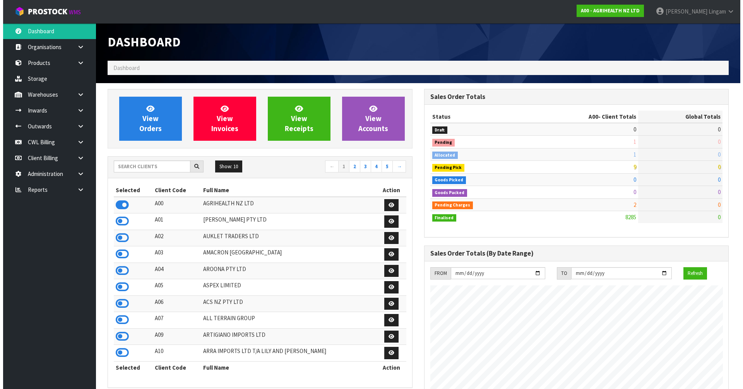
scroll to position [586, 316]
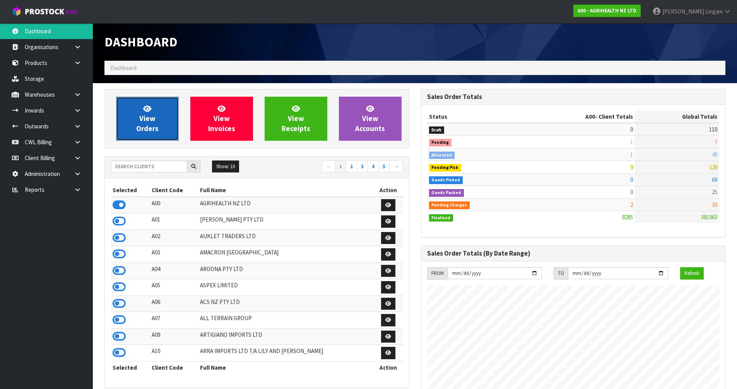
click at [159, 132] on link "View Orders" at bounding box center [147, 119] width 63 height 44
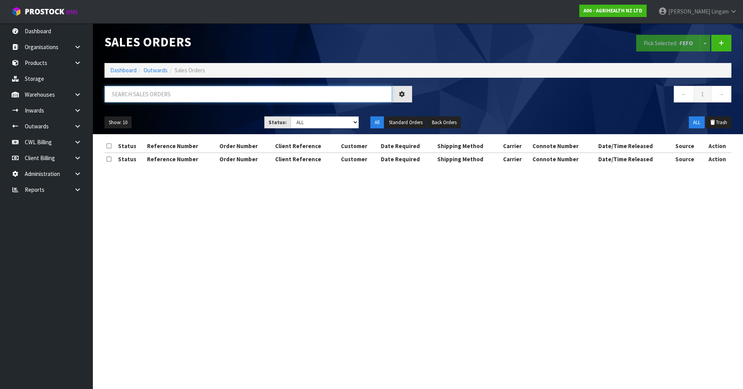
click at [192, 93] on input "text" at bounding box center [247, 94] width 287 height 17
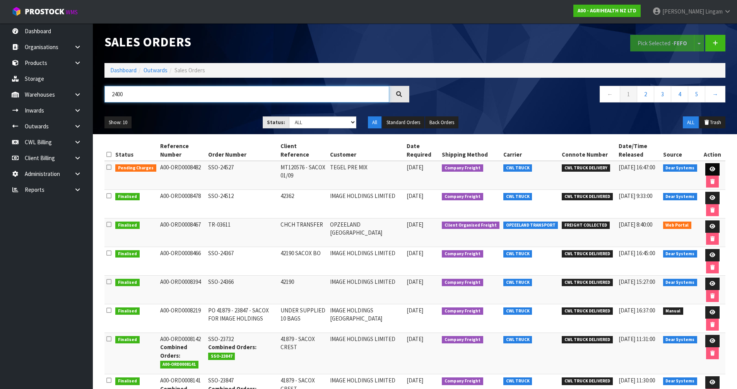
type input "2400"
click at [714, 169] on link at bounding box center [712, 169] width 14 height 12
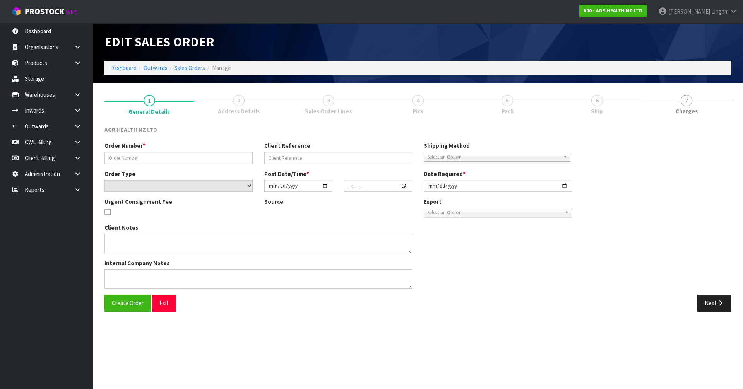
type input "SSO-24527"
type input "MT120576 - SACOX 01/09"
select select "number:0"
type input "[DATE]"
type input "11:34:49.000"
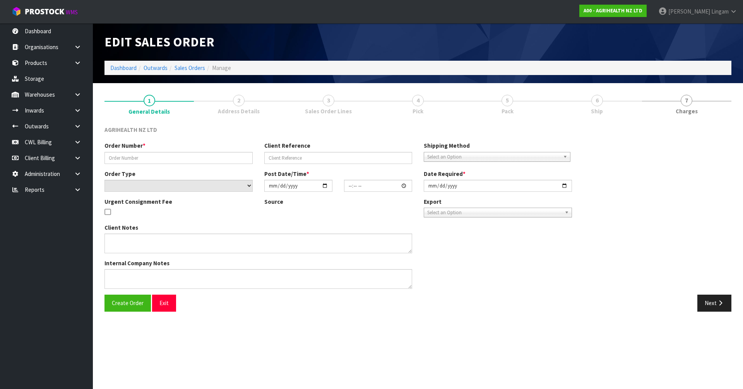
type input "[DATE]"
type textarea "SHIP BY: Freight"
type textarea "SALEHA PLEASE CHECK THIS LOCATION IF YOU HAVE A PALLET OF 44 BAGS THAT YOU CAN …"
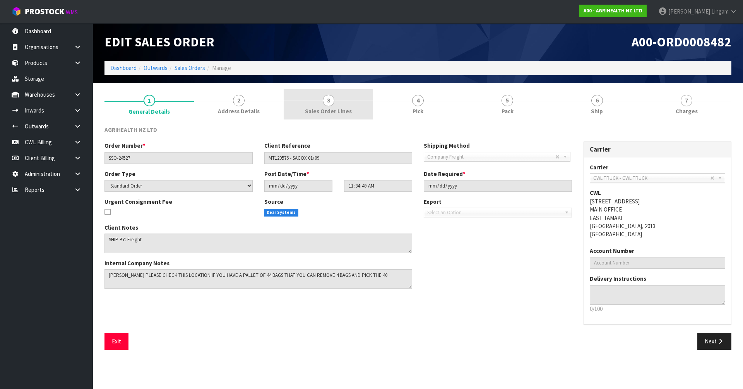
click at [349, 108] on span "Sales Order Lines" at bounding box center [328, 111] width 47 height 8
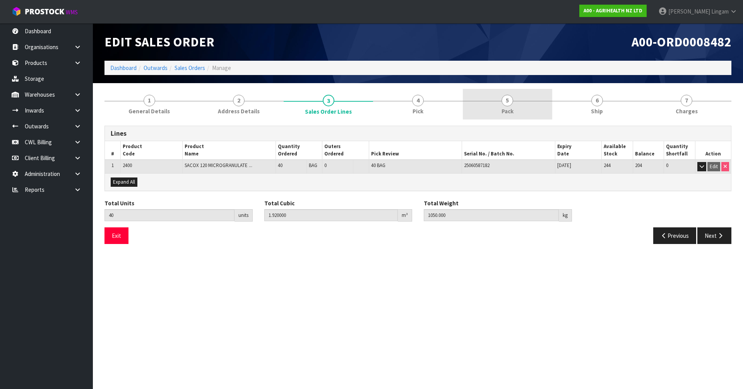
click at [537, 107] on link "5 Pack" at bounding box center [507, 104] width 89 height 31
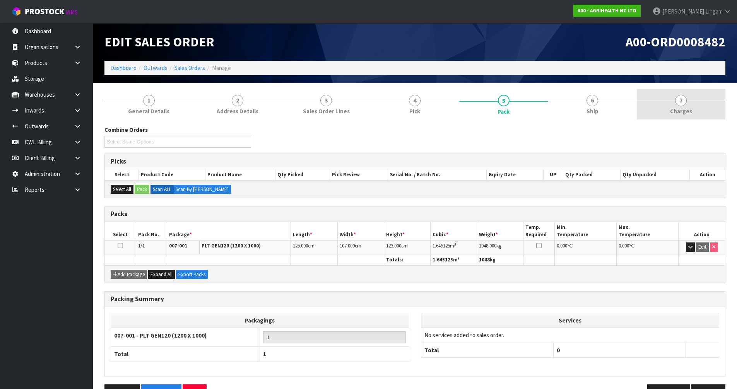
click at [686, 105] on link "7 [GEOGRAPHIC_DATA]" at bounding box center [681, 104] width 89 height 31
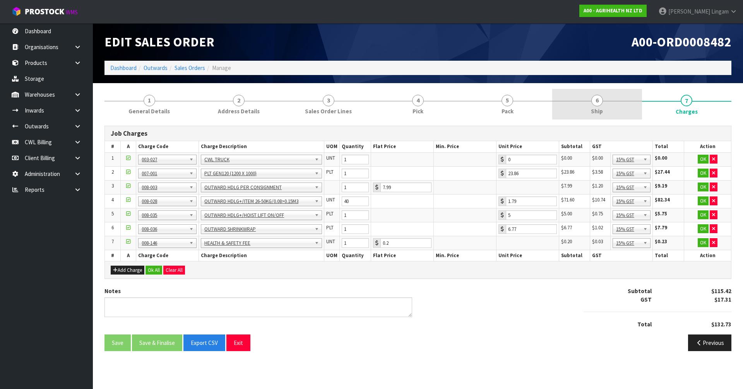
click at [626, 113] on link "6 Ship" at bounding box center [596, 104] width 89 height 31
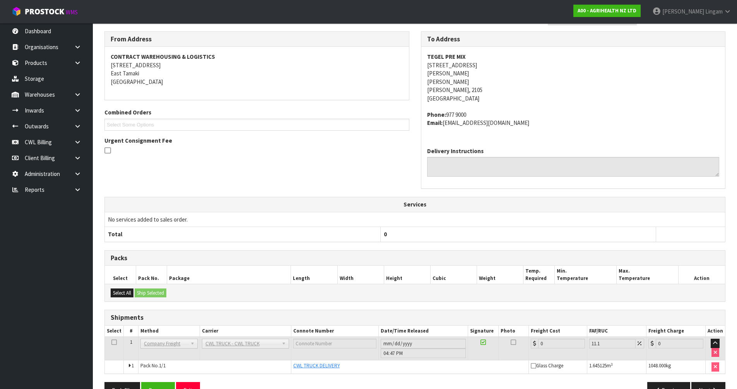
scroll to position [116, 0]
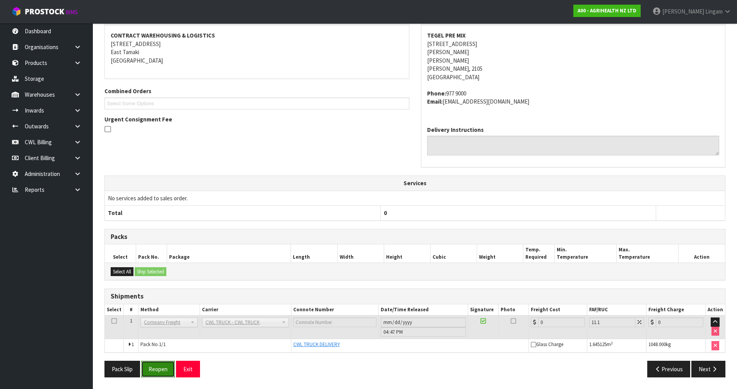
click at [161, 373] on button "Reopen" at bounding box center [158, 369] width 34 height 17
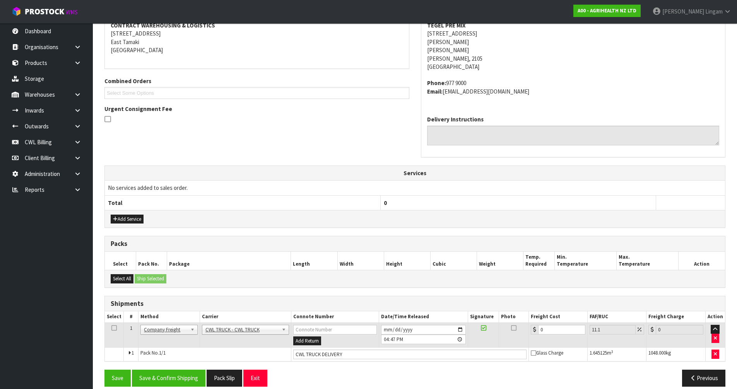
scroll to position [163, 0]
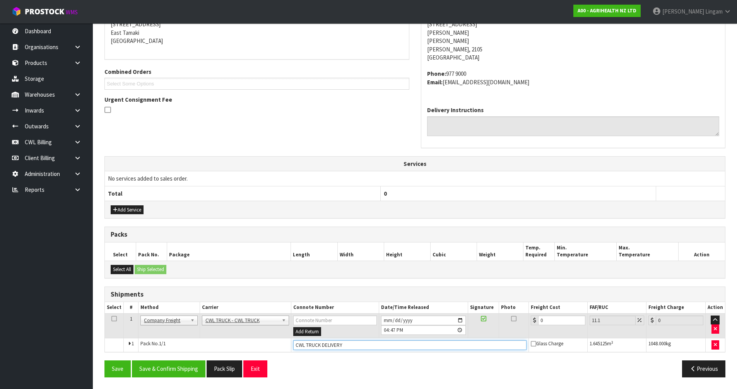
click at [345, 343] on input "CWL TRUCK DELIVERY" at bounding box center [410, 345] width 234 height 10
type input "CWL TRUCK DELIVERED"
drag, startPoint x: 542, startPoint y: 320, endPoint x: 530, endPoint y: 321, distance: 12.4
click at [530, 321] on td "0" at bounding box center [558, 325] width 58 height 25
type input "1"
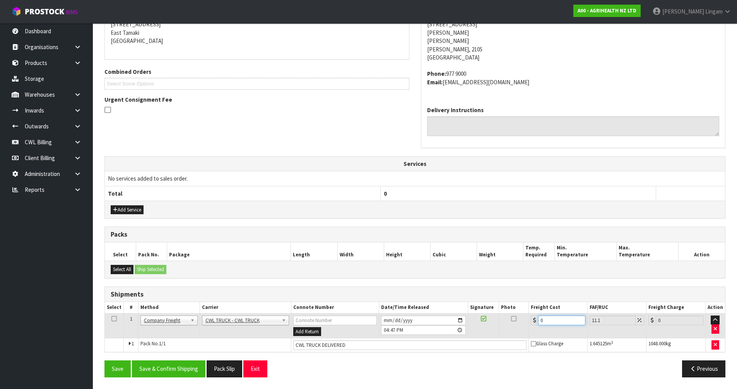
type input "1.11"
type input "16"
type input "17.78"
type input "163"
type input "181.09"
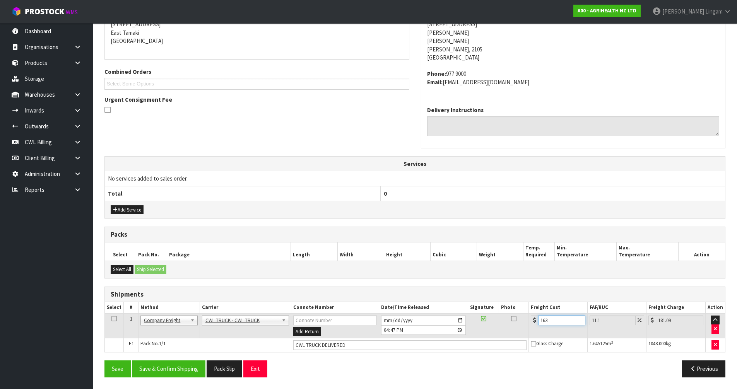
type input "163.1"
type input "181.2"
type input "163.18"
type input "181.29"
type input "163.18"
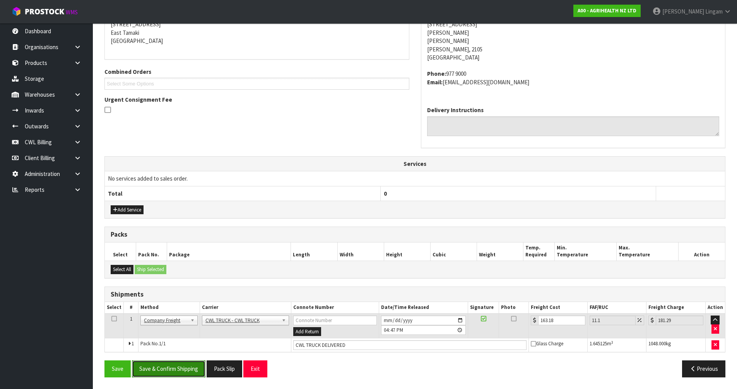
click at [169, 373] on button "Save & Confirm Shipping" at bounding box center [169, 369] width 74 height 17
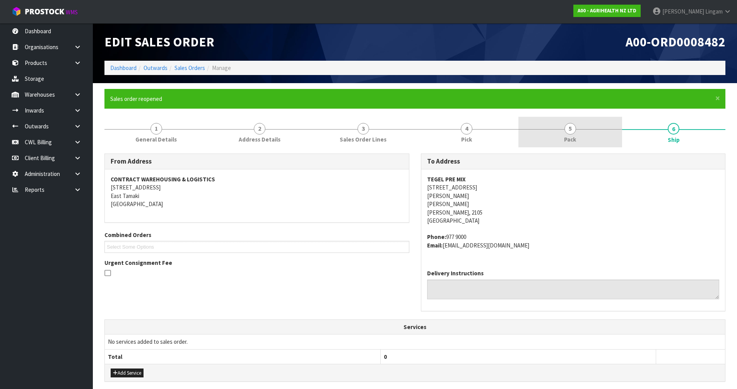
click at [578, 144] on link "5 Pack" at bounding box center [570, 132] width 104 height 31
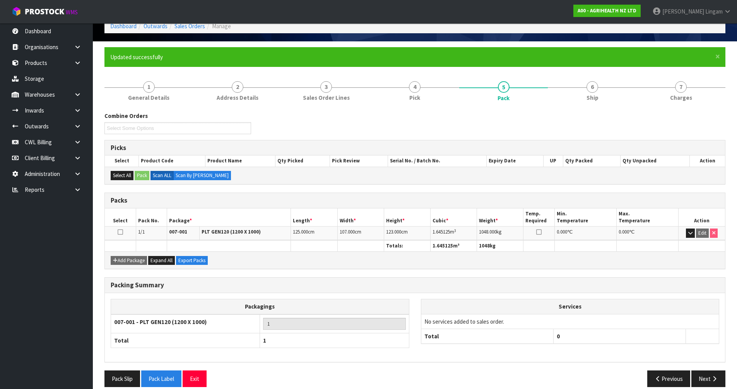
scroll to position [51, 0]
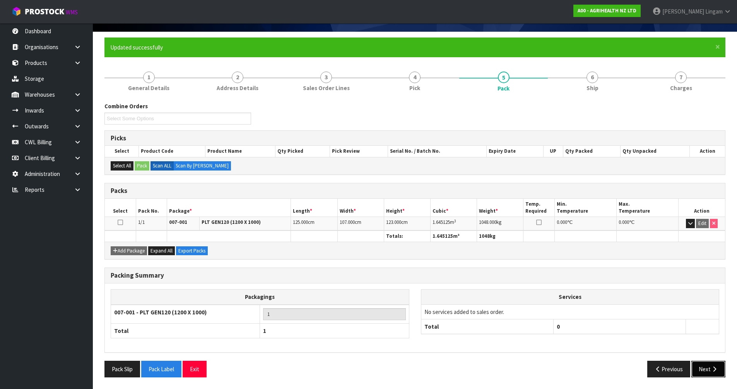
click at [703, 369] on button "Next" at bounding box center [708, 369] width 34 height 17
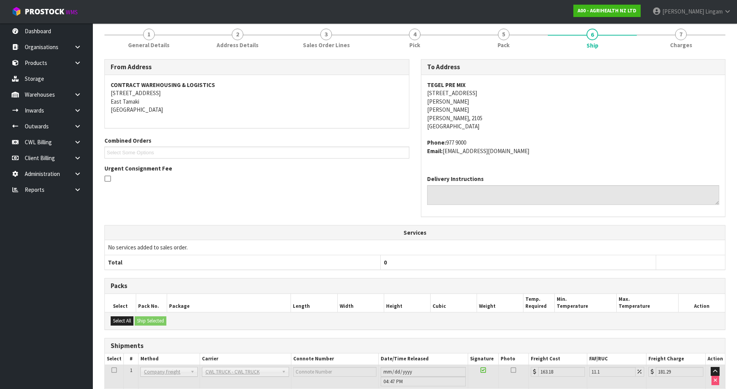
scroll to position [144, 0]
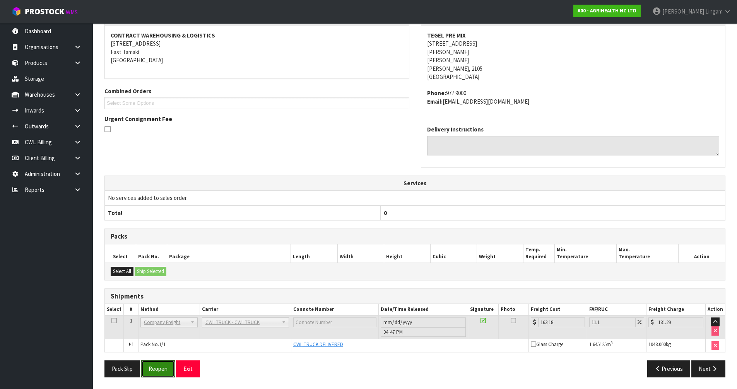
drag, startPoint x: 163, startPoint y: 374, endPoint x: 277, endPoint y: 344, distance: 118.1
click at [164, 373] on button "Reopen" at bounding box center [158, 369] width 34 height 17
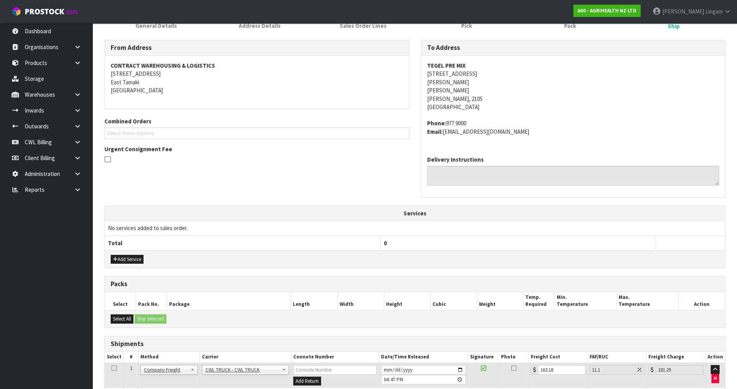
scroll to position [163, 0]
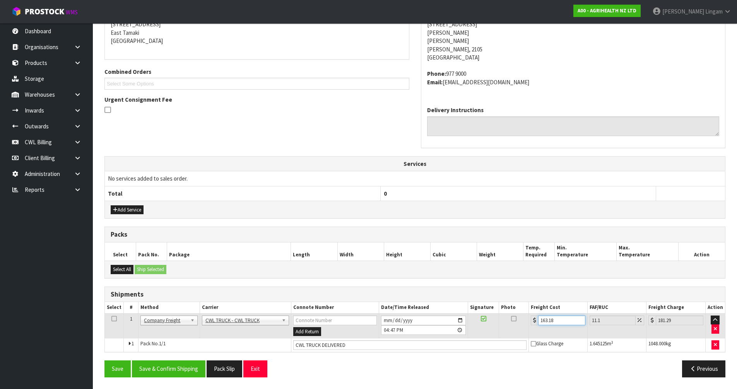
drag, startPoint x: 556, startPoint y: 321, endPoint x: 522, endPoint y: 323, distance: 34.5
click at [522, 323] on tr "1 Client Local Pickup Customer Local Pickup Company Freight Contracted Freight …" at bounding box center [415, 325] width 620 height 25
type input "8"
type input "8.89"
type input "81"
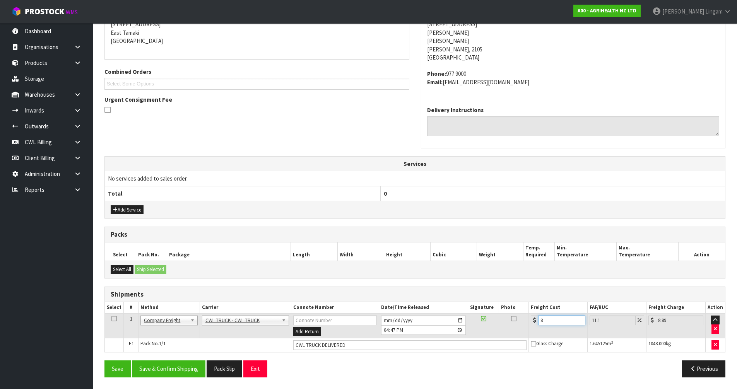
type input "89.99"
type input "81.5"
type input "90.55"
type input "81.59"
type input "90.65"
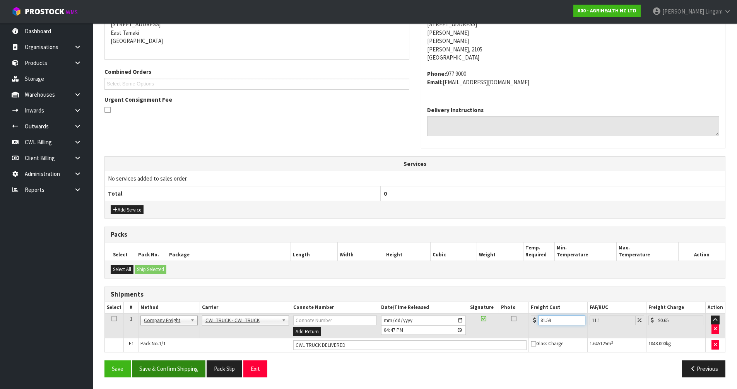
type input "81.59"
click at [183, 368] on button "Save & Confirm Shipping" at bounding box center [169, 369] width 74 height 17
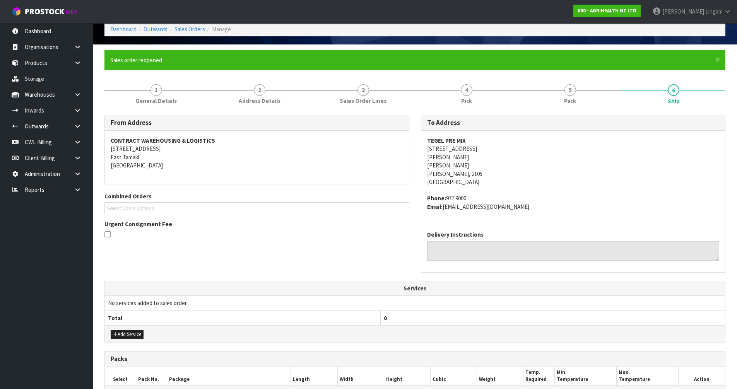
scroll to position [0, 0]
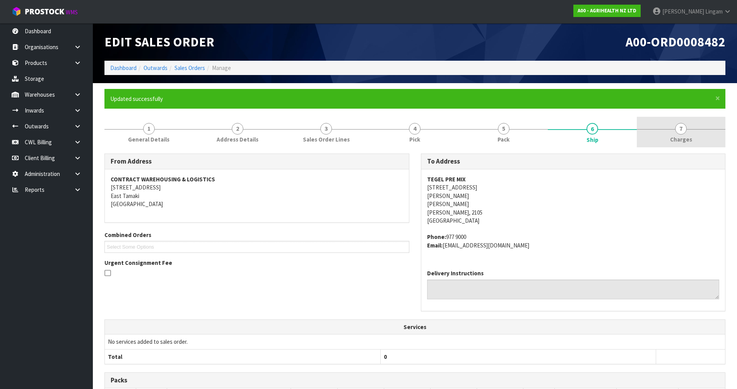
click at [703, 138] on link "7 [GEOGRAPHIC_DATA]" at bounding box center [681, 132] width 89 height 31
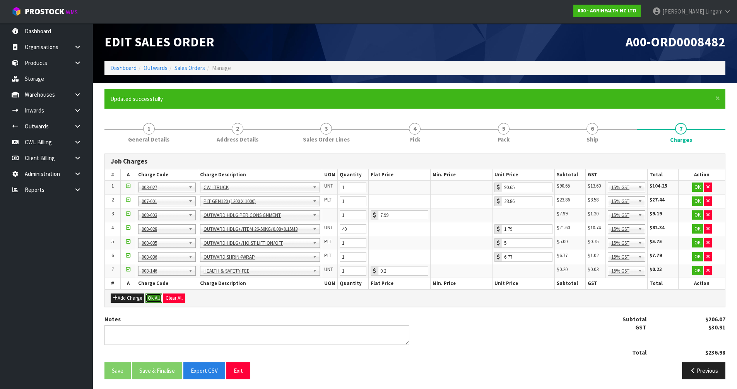
click at [152, 299] on button "Ok All" at bounding box center [153, 298] width 17 height 9
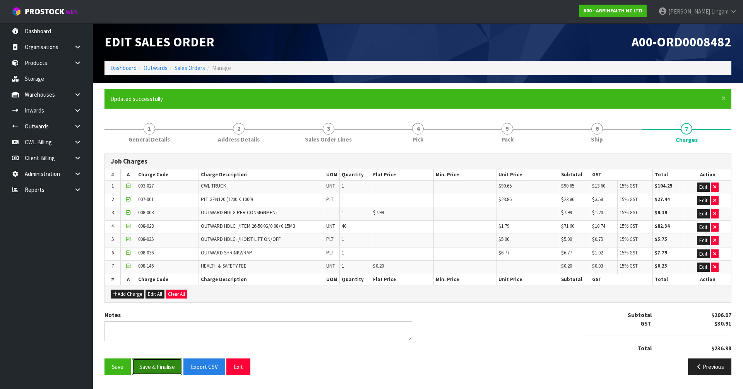
click at [169, 368] on button "Save & Finalise" at bounding box center [157, 367] width 50 height 17
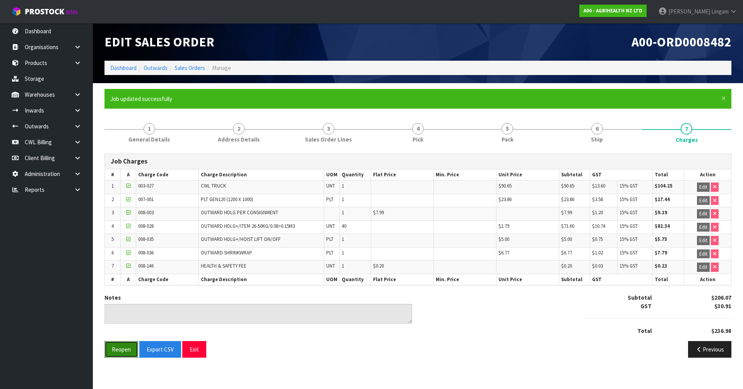
click at [133, 356] on button "Reopen" at bounding box center [121, 349] width 34 height 17
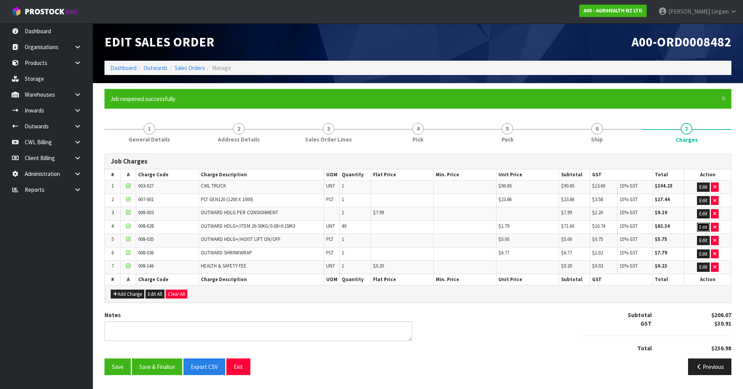
click at [706, 227] on button "Edit" at bounding box center [703, 227] width 13 height 9
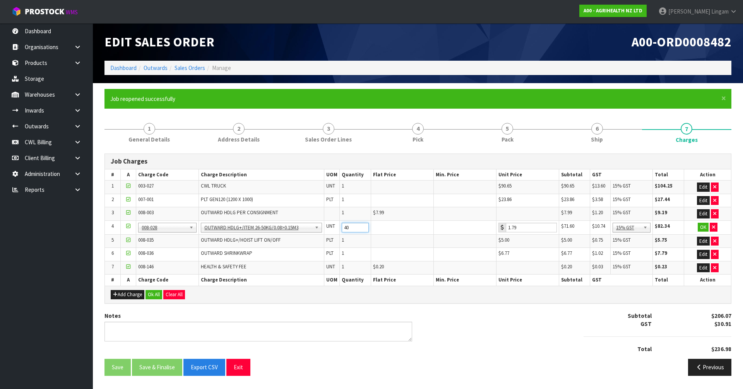
drag, startPoint x: 335, startPoint y: 230, endPoint x: 314, endPoint y: 233, distance: 21.5
click at [314, 233] on tr "4 001-001 001-002 001-003 001-004 001-005 001-006 001-007 001-008 001-009 001-0…" at bounding box center [418, 228] width 626 height 14
type input "4"
click at [175, 337] on textarea at bounding box center [258, 332] width 308 height 20
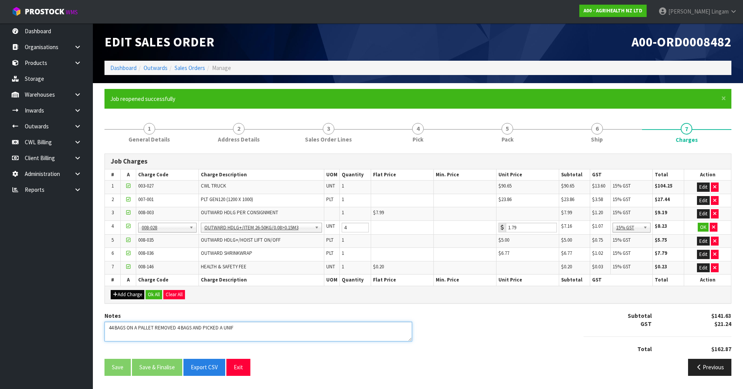
type textarea "44 BAGS ON A PALLET REMOVED 4 BAGS AND PICKED A UNIF"
drag, startPoint x: 131, startPoint y: 296, endPoint x: 155, endPoint y: 293, distance: 24.2
click at [131, 296] on button "Add Charge" at bounding box center [128, 294] width 34 height 9
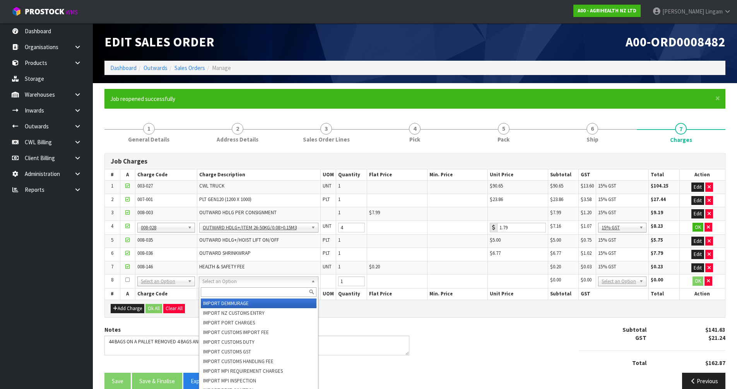
click at [208, 290] on input "text" at bounding box center [259, 292] width 116 height 10
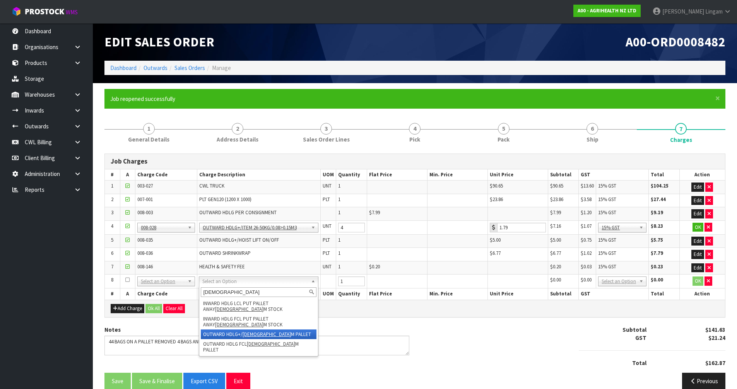
type input "unifor"
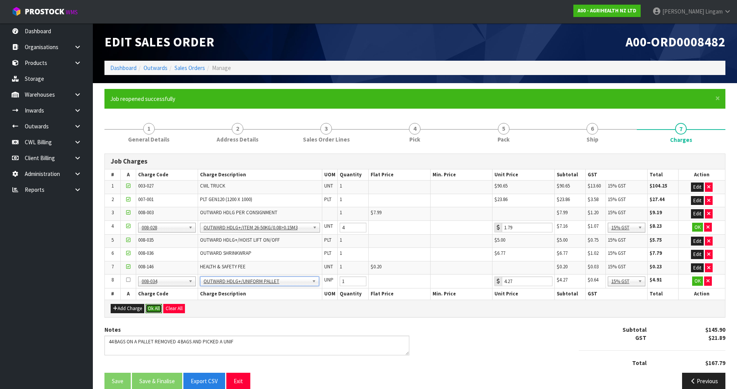
click at [154, 311] on button "Ok All" at bounding box center [153, 308] width 17 height 9
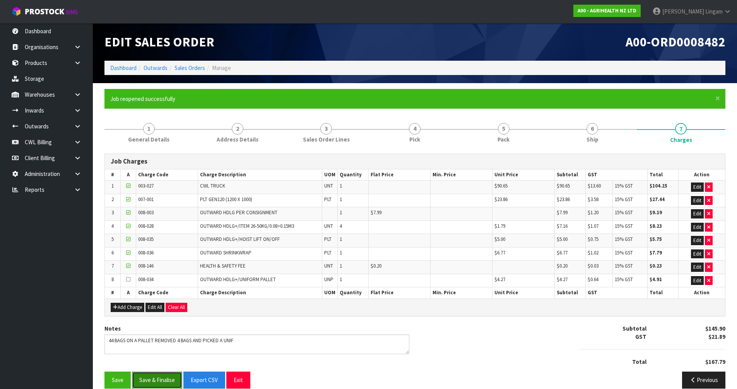
click at [164, 378] on button "Save & Finalise" at bounding box center [157, 380] width 50 height 17
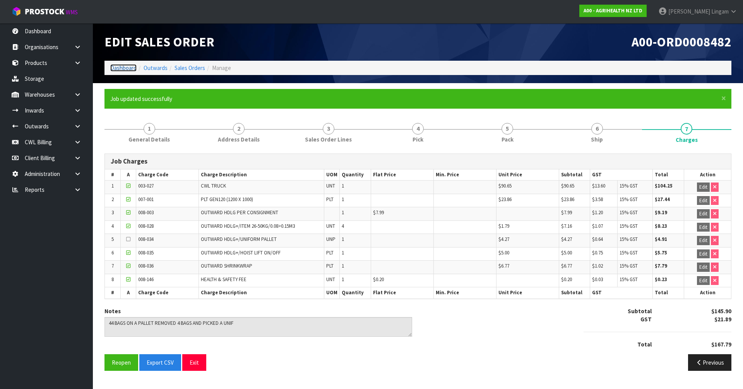
click at [128, 69] on link "Dashboard" at bounding box center [123, 67] width 26 height 7
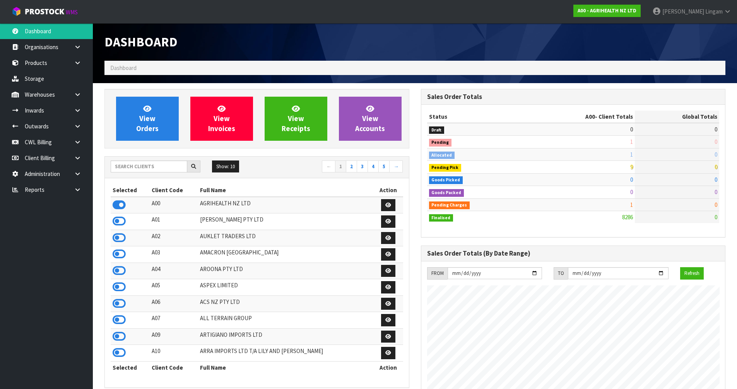
scroll to position [586, 316]
click at [150, 129] on span "View Orders" at bounding box center [147, 118] width 22 height 29
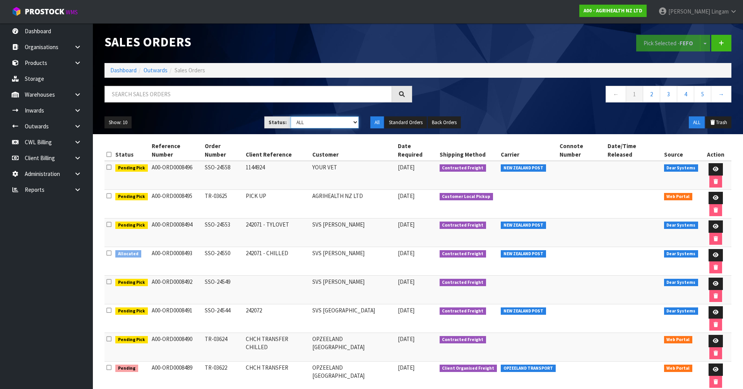
drag, startPoint x: 337, startPoint y: 120, endPoint x: 337, endPoint y: 126, distance: 5.4
click at [337, 120] on select "Draft Pending Allocated Pending Pick Goods Picked Goods Packed Pending Charges …" at bounding box center [325, 122] width 68 height 12
select select "string:6"
click at [291, 116] on select "Draft Pending Allocated Pending Pick Goods Picked Goods Packed Pending Charges …" at bounding box center [325, 122] width 68 height 12
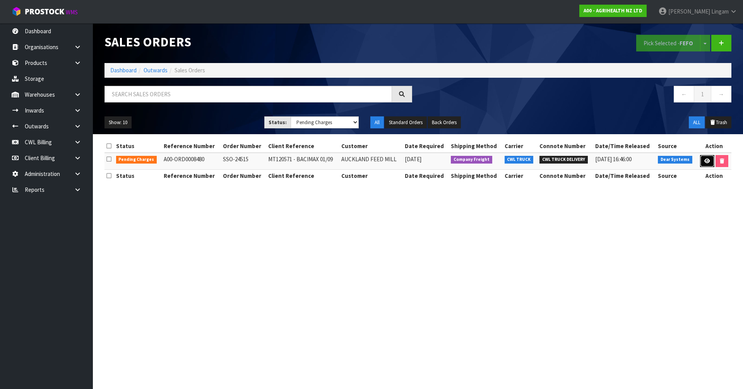
click at [708, 164] on link at bounding box center [707, 161] width 14 height 12
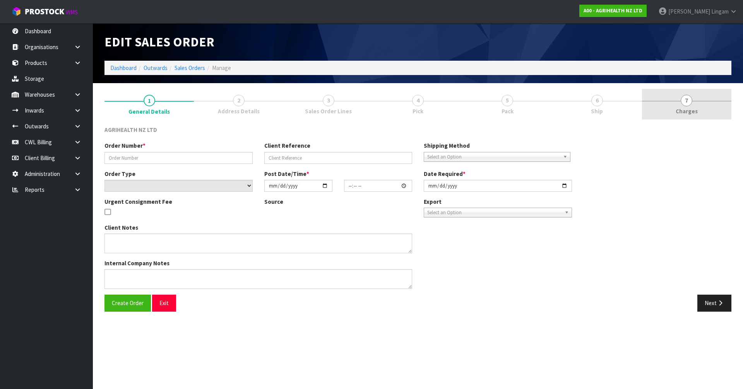
type input "SSO-24515"
type input "MT120571 - BACIMAX 01/09"
select select "number:0"
type input "[DATE]"
type input "11:19:52.000"
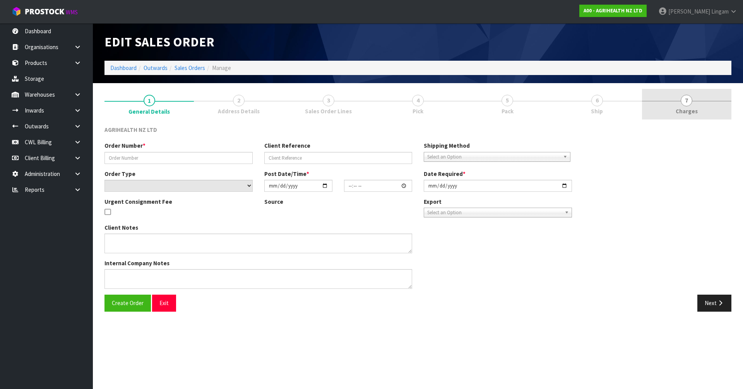
type input "[DATE]"
type textarea "SHIP BY: Freight 750kg -early Sep25. 750kg -early Nov25. 750kg -mid Jan26. 750k…"
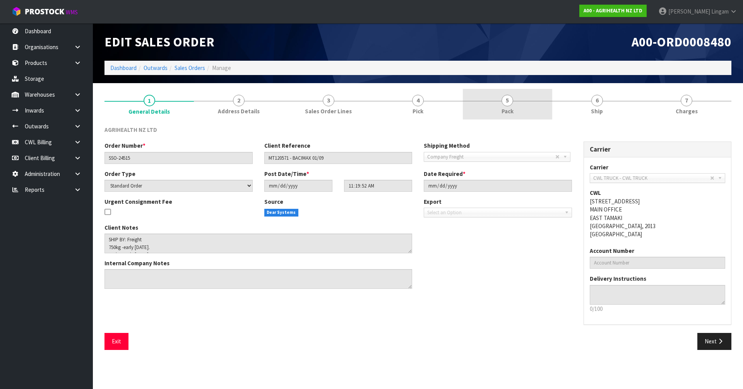
click at [526, 113] on link "5 Pack" at bounding box center [507, 104] width 89 height 31
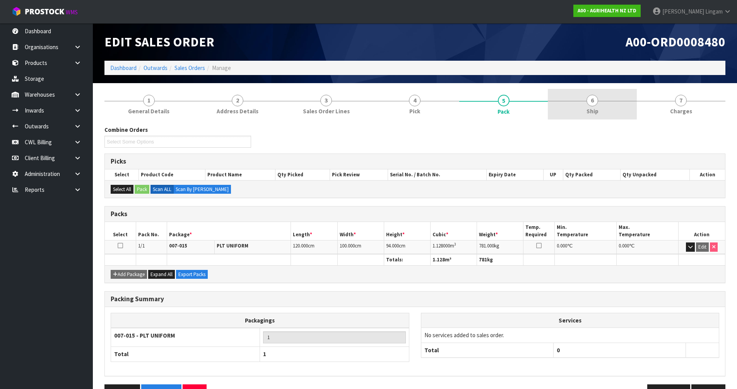
click at [603, 117] on link "6 Ship" at bounding box center [592, 104] width 89 height 31
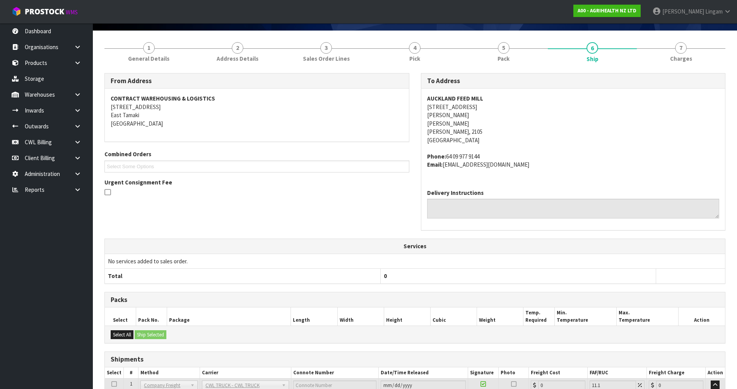
scroll to position [116, 0]
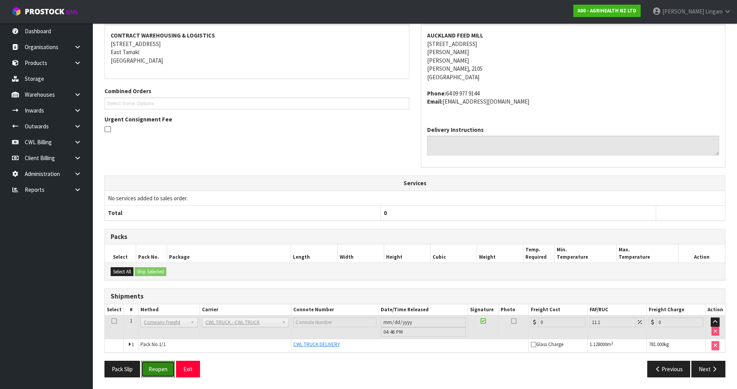
click at [157, 368] on button "Reopen" at bounding box center [158, 369] width 34 height 17
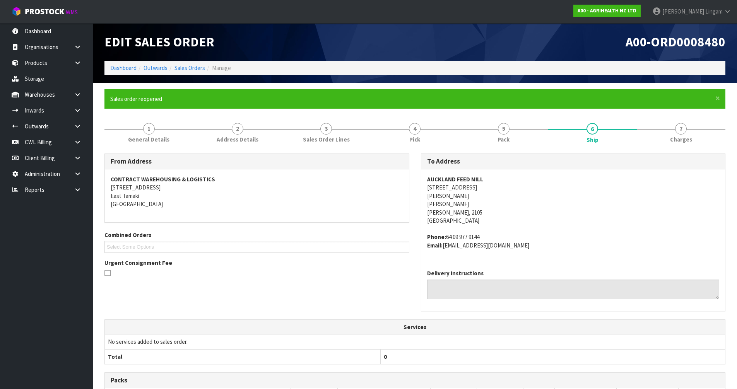
scroll to position [144, 0]
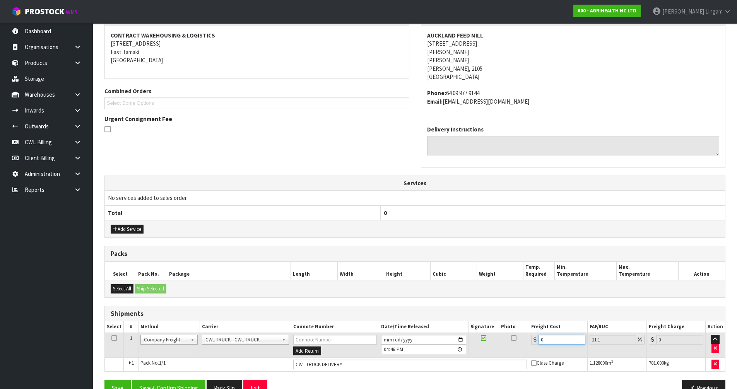
drag, startPoint x: 550, startPoint y: 338, endPoint x: 527, endPoint y: 340, distance: 23.4
click at [527, 340] on tr "1 Client Local Pickup Customer Local Pickup Company Freight Contracted Freight …" at bounding box center [415, 345] width 620 height 25
click at [342, 364] on input "CWL TRUCK DELIVERY" at bounding box center [410, 365] width 234 height 10
type input "CWL TRUCK DELIVERED"
drag, startPoint x: 541, startPoint y: 339, endPoint x: 529, endPoint y: 340, distance: 12.5
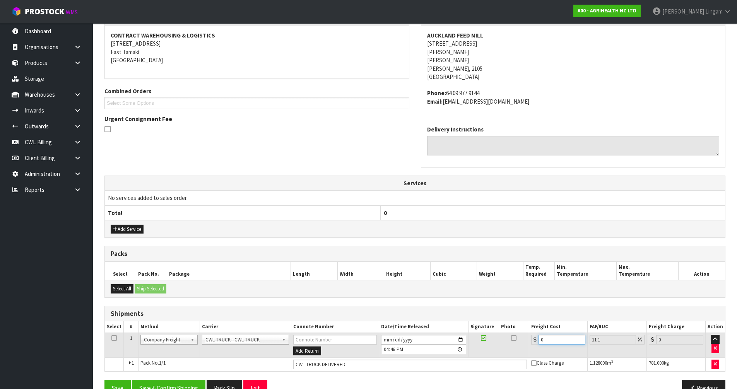
click at [529, 340] on td "0" at bounding box center [558, 345] width 58 height 25
type input "8"
type input "8.89"
type input "81"
type input "89.99"
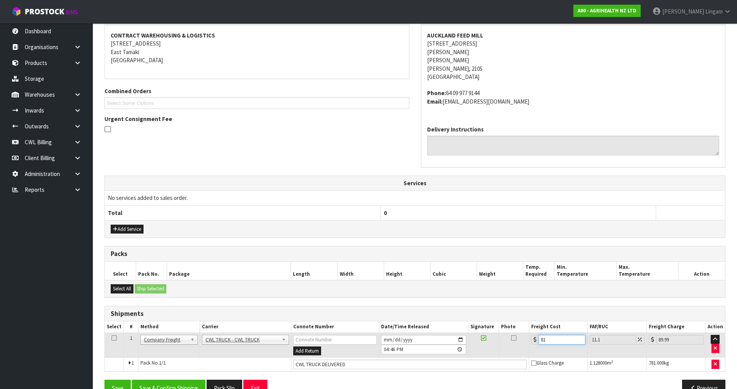
type input "81.5"
type input "90.55"
type input "81.59"
type input "90.65"
type input "81.59"
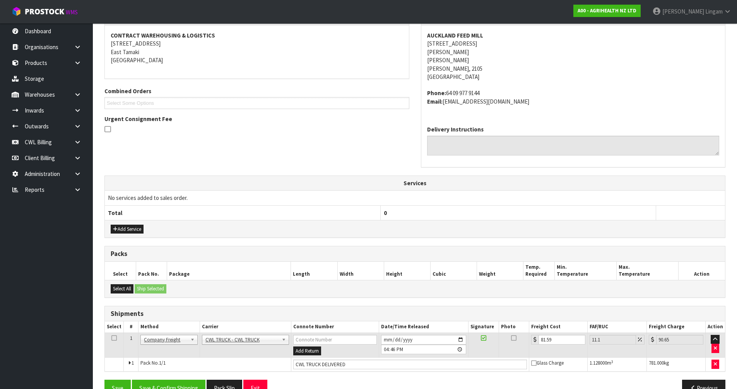
scroll to position [163, 0]
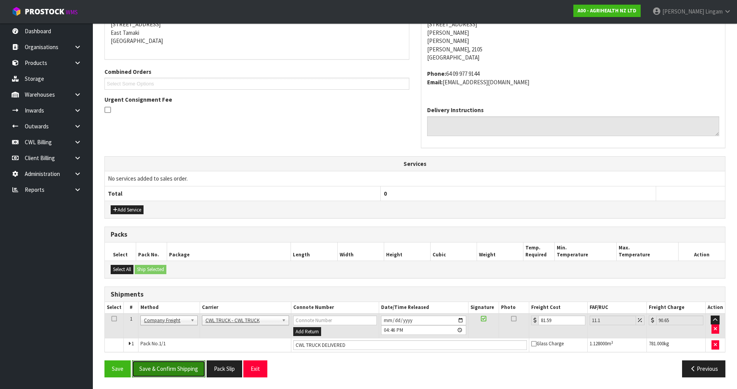
click at [176, 367] on button "Save & Confirm Shipping" at bounding box center [169, 369] width 74 height 17
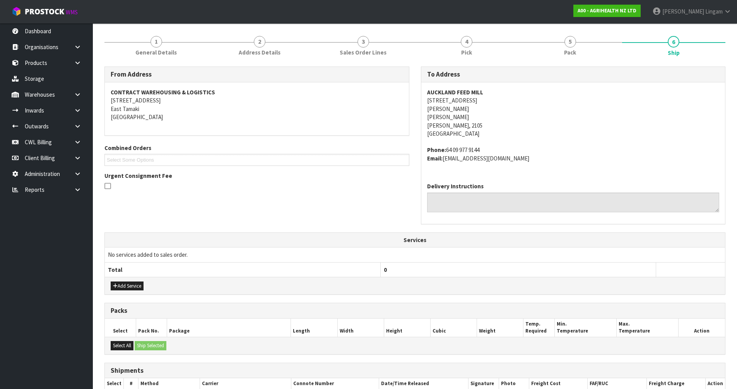
scroll to position [0, 0]
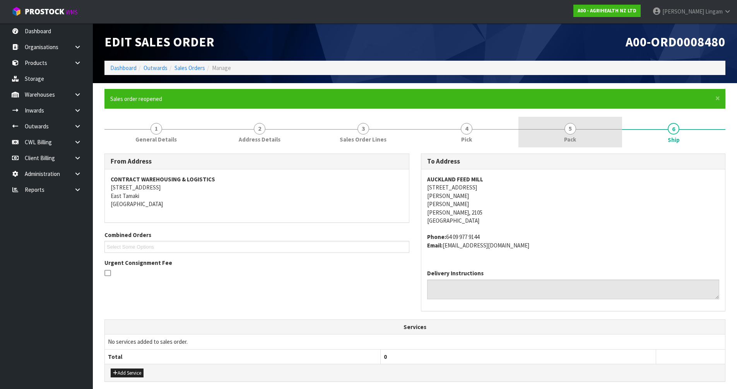
click at [578, 141] on link "5 Pack" at bounding box center [570, 132] width 104 height 31
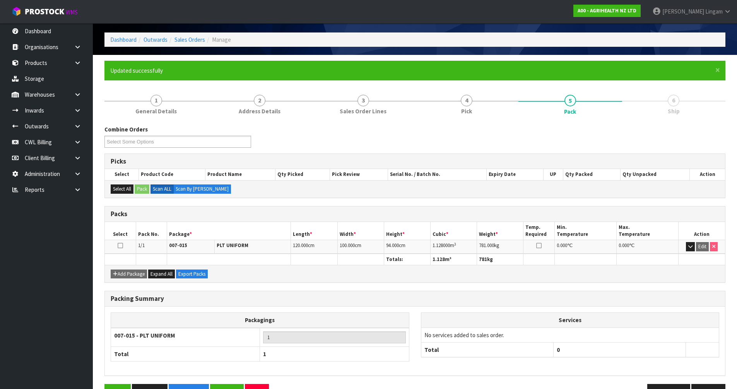
scroll to position [51, 0]
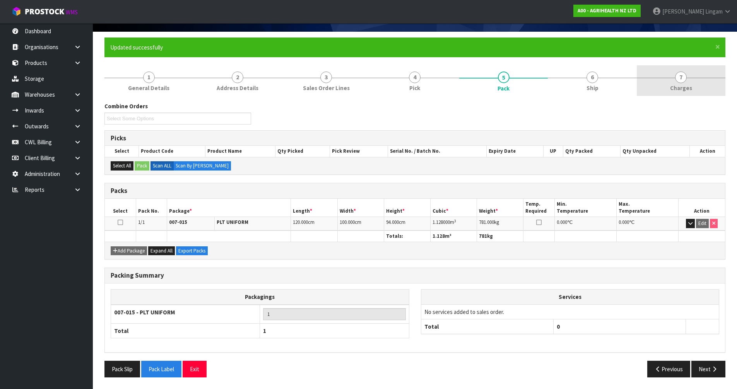
click at [679, 80] on span "7" at bounding box center [681, 78] width 12 height 12
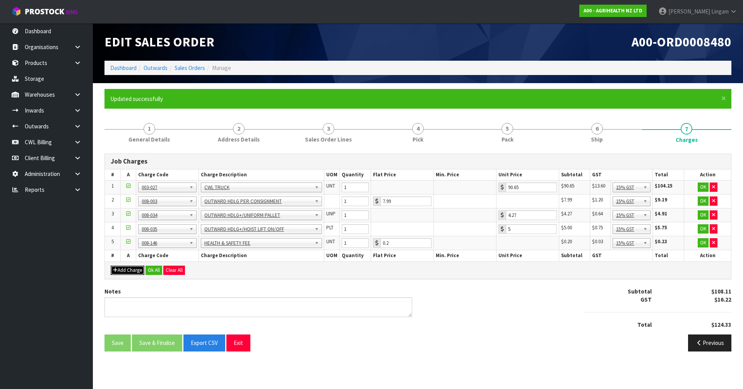
click at [140, 269] on button "Add Charge" at bounding box center [128, 270] width 34 height 9
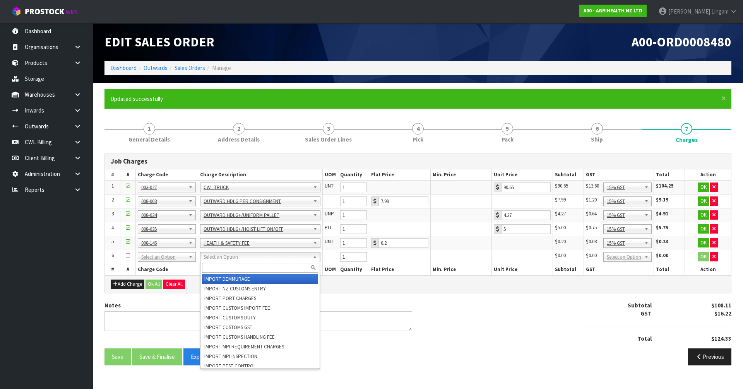
click at [212, 270] on input "text" at bounding box center [260, 268] width 116 height 10
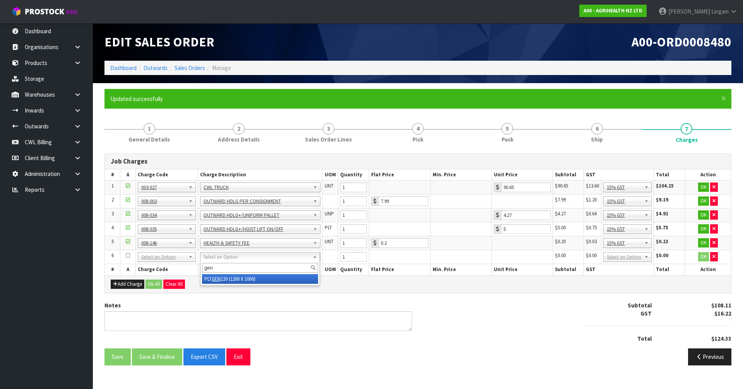
type input "gen"
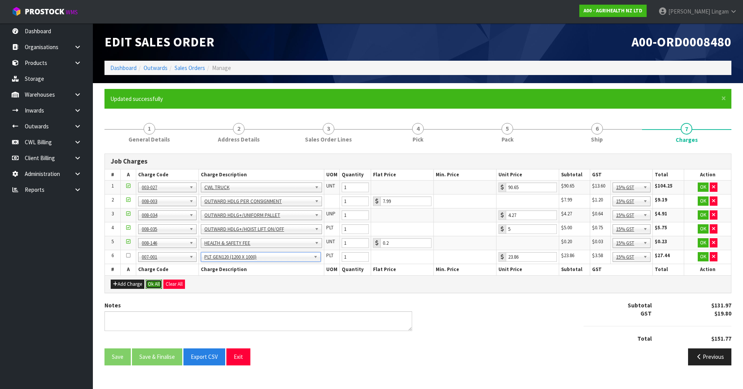
click at [151, 285] on button "Ok All" at bounding box center [153, 284] width 17 height 9
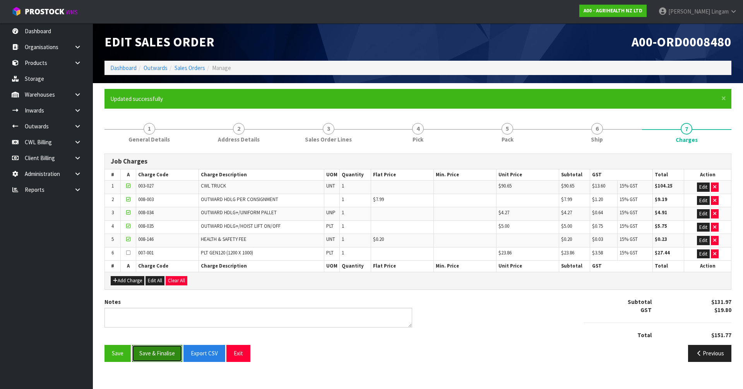
click at [167, 352] on button "Save & Finalise" at bounding box center [157, 353] width 50 height 17
click at [348, 136] on span "Sales Order Lines" at bounding box center [328, 139] width 47 height 8
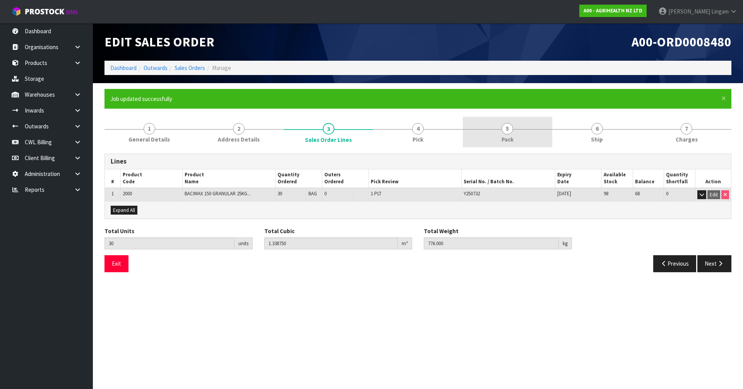
click at [522, 135] on link "5 Pack" at bounding box center [507, 132] width 89 height 31
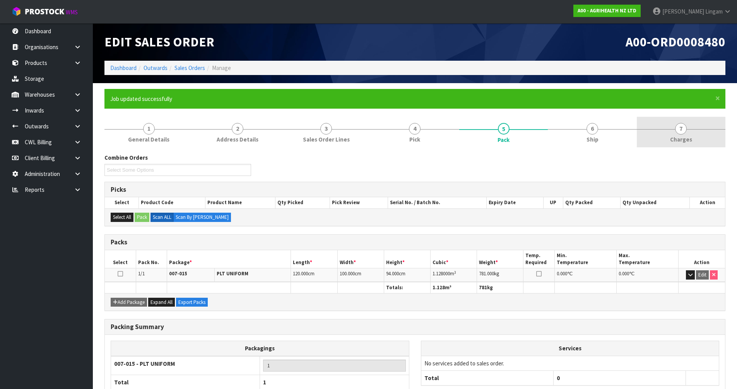
click at [670, 135] on link "7 [GEOGRAPHIC_DATA]" at bounding box center [681, 132] width 89 height 31
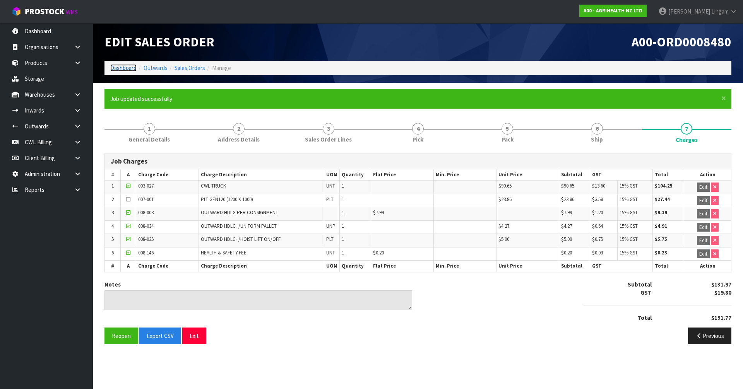
click at [116, 71] on link "Dashboard" at bounding box center [123, 67] width 26 height 7
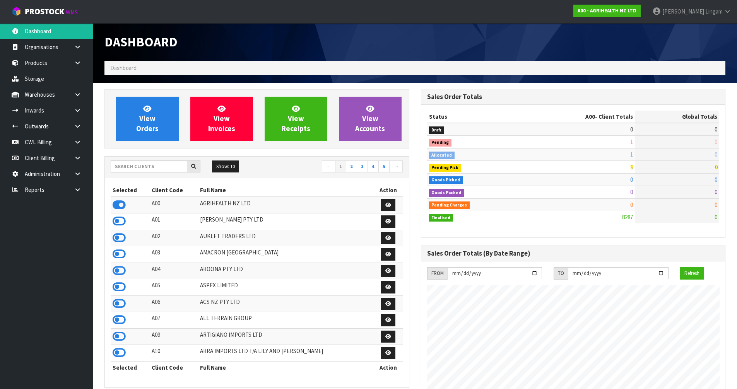
scroll to position [586, 316]
click at [158, 168] on input "text" at bounding box center [149, 167] width 77 height 12
click at [121, 253] on icon at bounding box center [119, 254] width 13 height 12
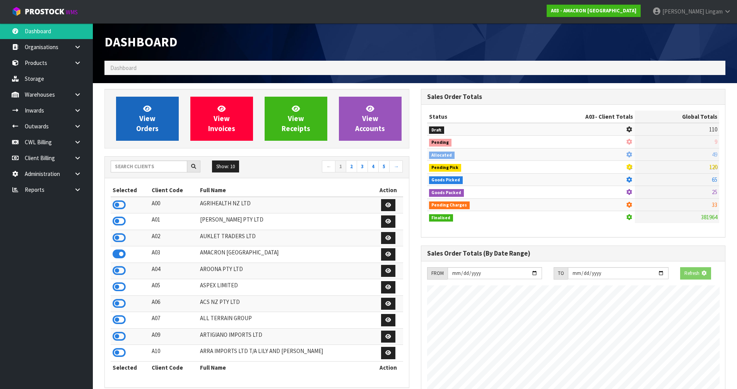
scroll to position [482, 316]
click at [145, 131] on span "View Orders" at bounding box center [147, 118] width 22 height 29
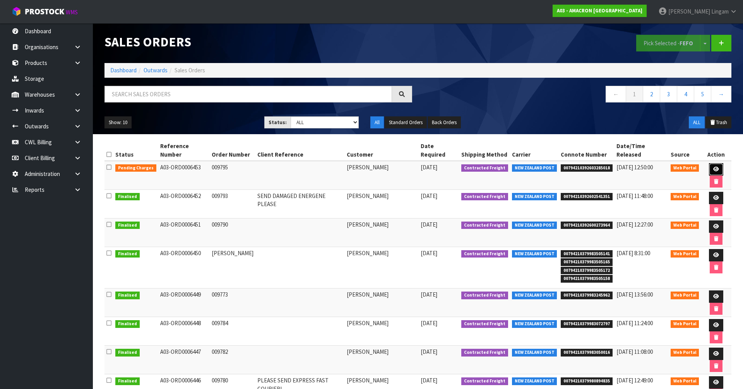
click at [713, 167] on icon at bounding box center [716, 169] width 6 height 5
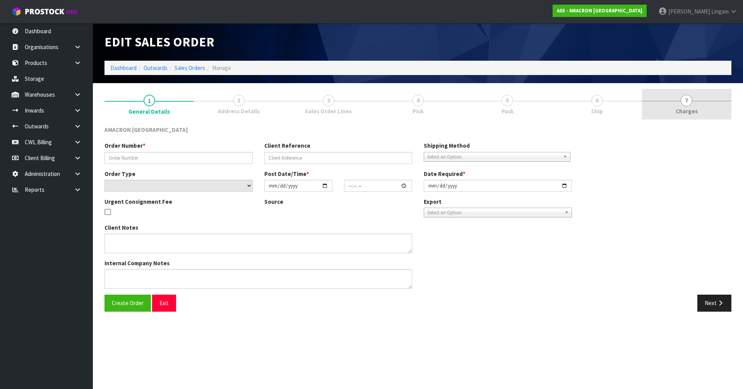
type input "009795"
select select "number:0"
type input "[DATE]"
type input "09:08:00.000"
type input "[DATE]"
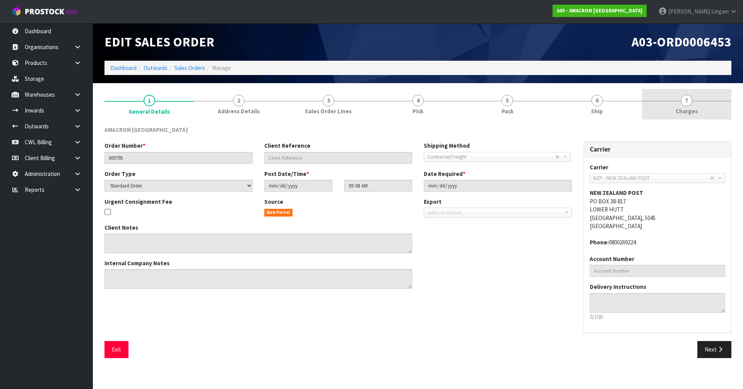
click at [678, 113] on span "Charges" at bounding box center [687, 111] width 22 height 8
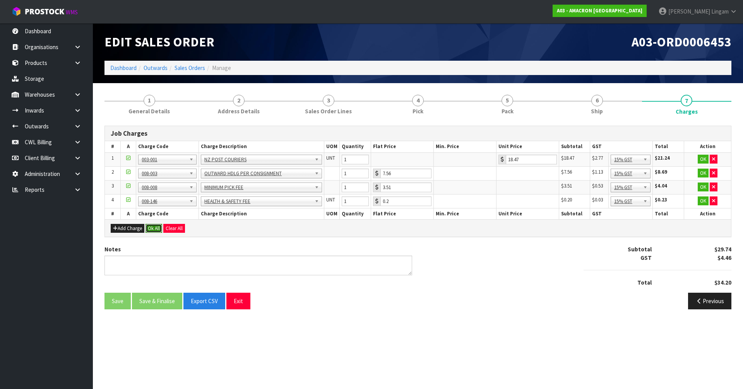
click at [156, 228] on button "Ok All" at bounding box center [153, 228] width 17 height 9
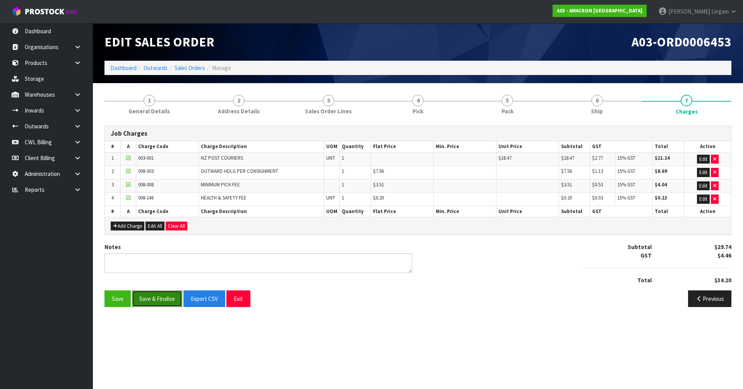
click at [155, 298] on button "Save & Finalise" at bounding box center [157, 299] width 50 height 17
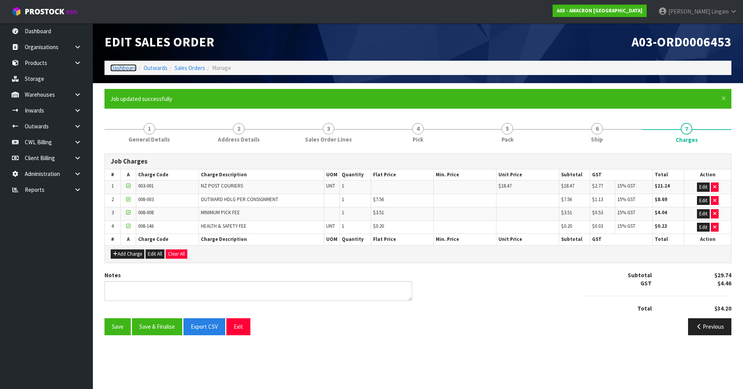
click at [122, 69] on link "Dashboard" at bounding box center [123, 67] width 26 height 7
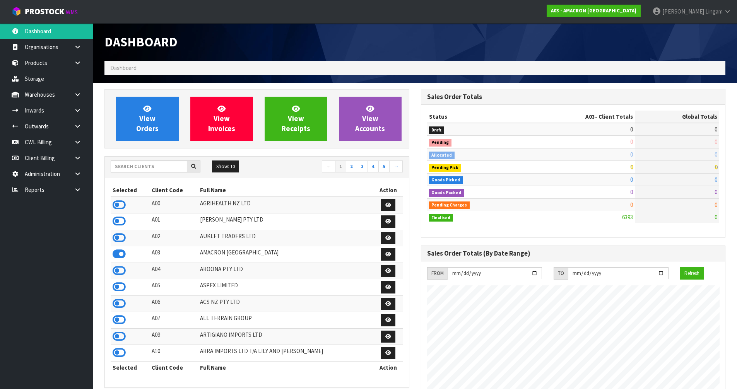
scroll to position [498, 316]
click at [127, 166] on input "text" at bounding box center [149, 167] width 77 height 12
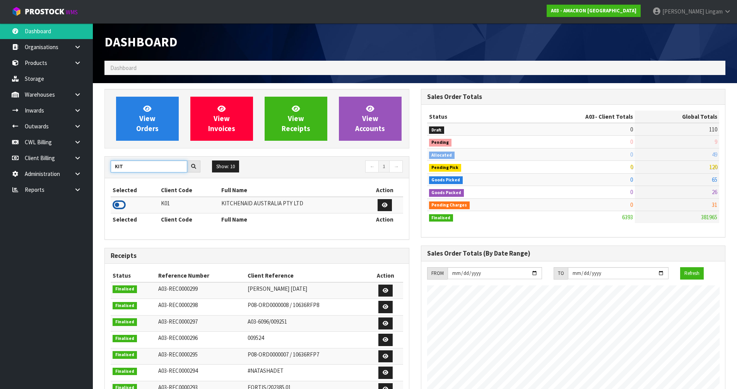
type input "KIT"
click at [118, 204] on icon at bounding box center [119, 205] width 13 height 12
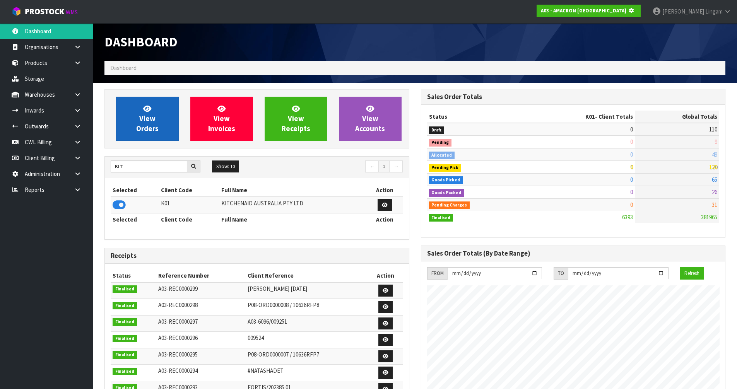
scroll to position [386423, 386589]
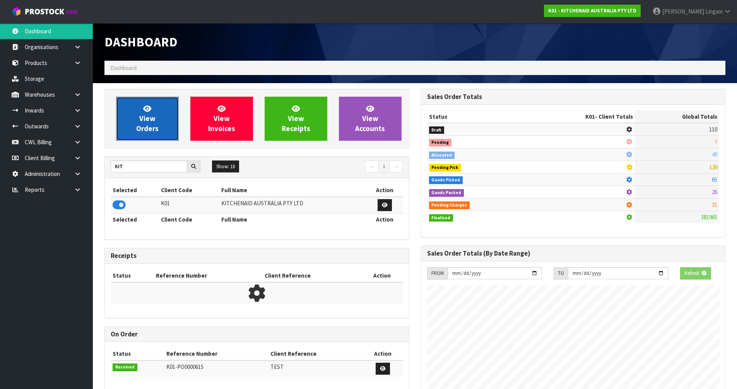
click at [138, 131] on span "View Orders" at bounding box center [147, 118] width 22 height 29
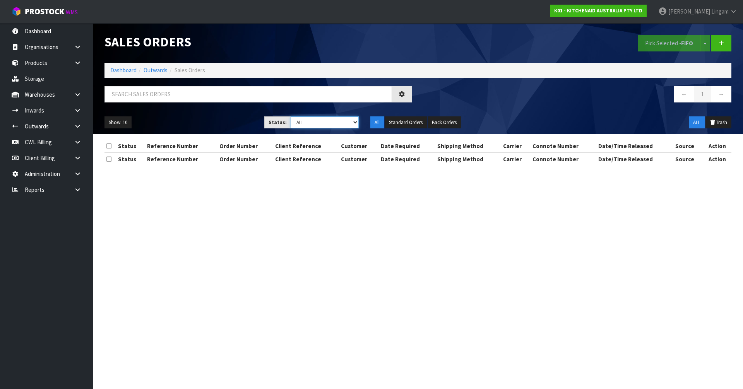
click at [333, 121] on select "Draft Pending Allocated Pending Pick Goods Picked Goods Packed Pending Charges …" at bounding box center [325, 122] width 68 height 12
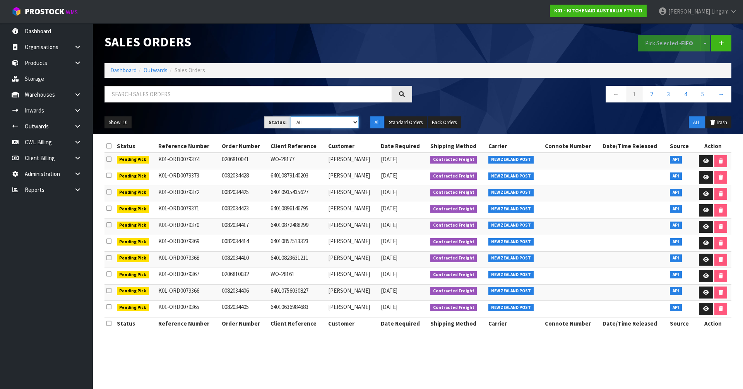
select select "string:6"
click at [291, 116] on select "Draft Pending Allocated Pending Pick Goods Picked Goods Packed Pending Charges …" at bounding box center [325, 122] width 68 height 12
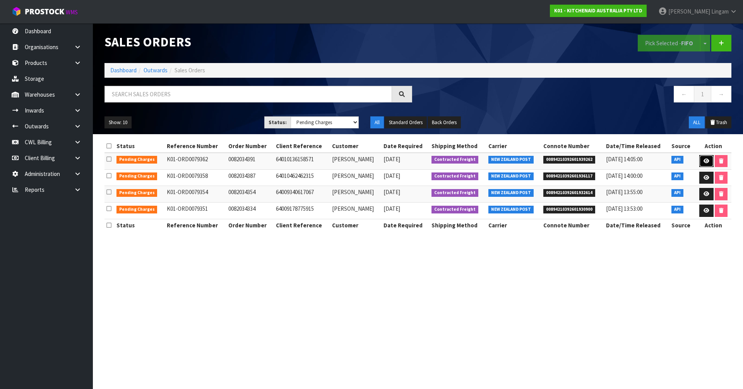
click at [703, 161] on icon at bounding box center [706, 161] width 6 height 5
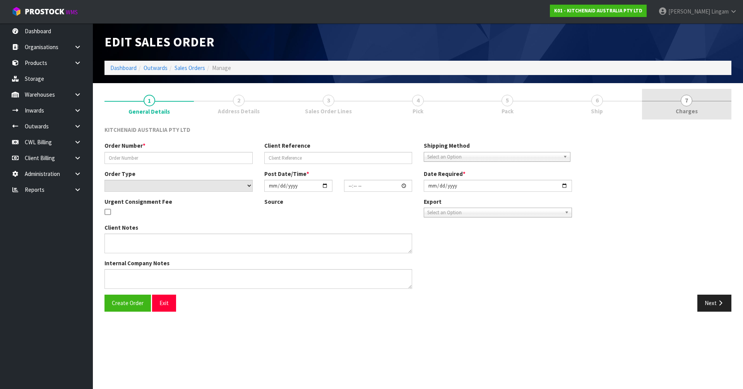
type input "0082034391"
type input "64010136158571"
select select "number:0"
type input "[DATE]"
type input "09:39:40.000"
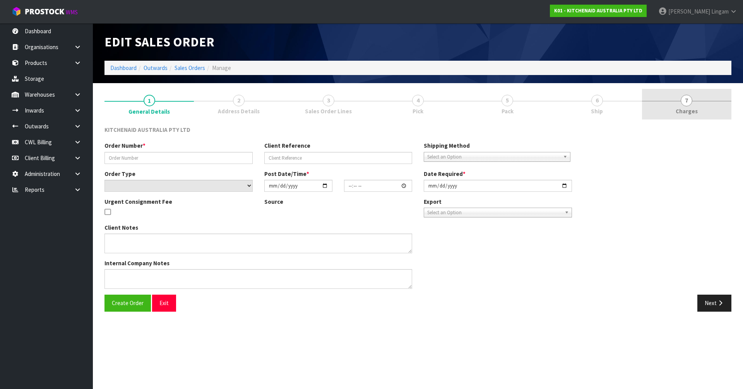
type input "[DATE]"
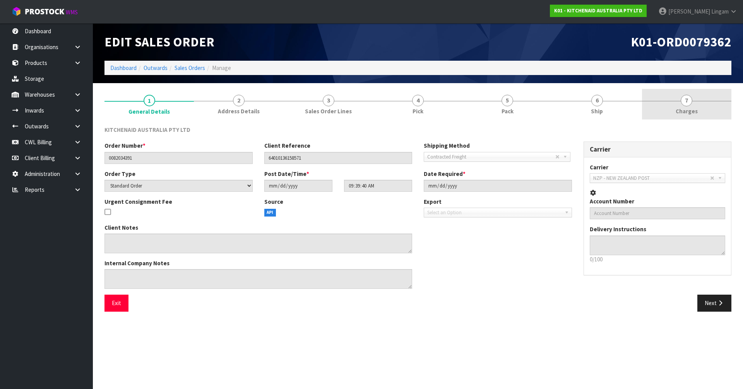
click at [723, 105] on link "7 [GEOGRAPHIC_DATA]" at bounding box center [686, 104] width 89 height 31
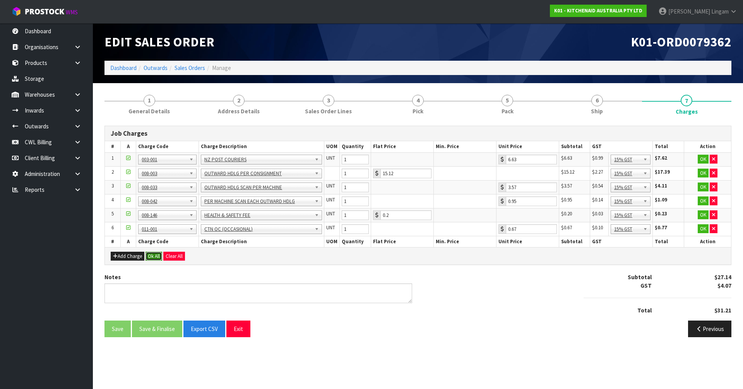
click at [151, 254] on button "Ok All" at bounding box center [153, 256] width 17 height 9
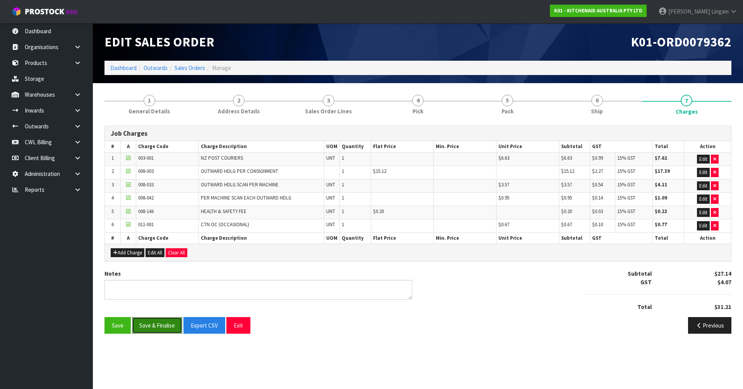
click at [161, 323] on button "Save & Finalise" at bounding box center [157, 325] width 50 height 17
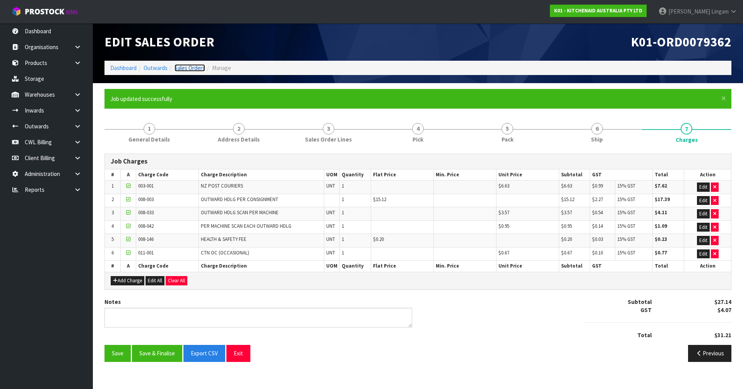
click at [194, 69] on link "Sales Orders" at bounding box center [189, 67] width 31 height 7
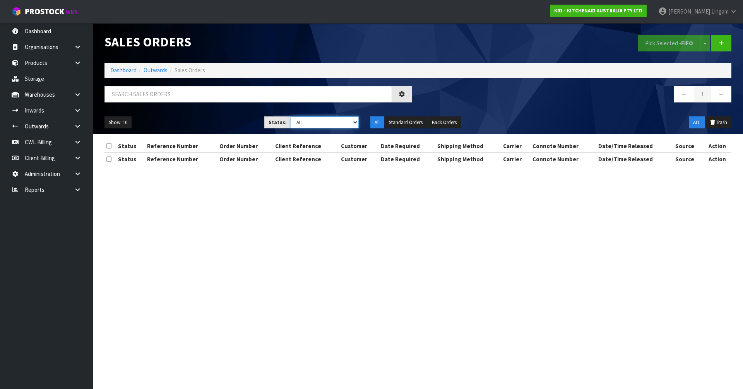
click at [350, 122] on select "Draft Pending Allocated Pending Pick Goods Picked Goods Packed Pending Charges …" at bounding box center [325, 122] width 68 height 12
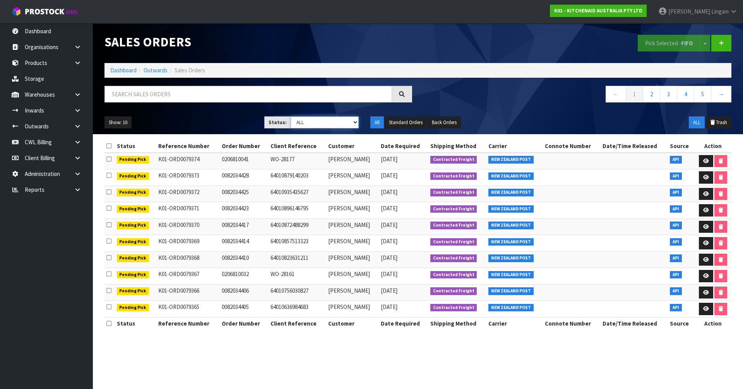
select select "string:6"
click at [291, 116] on select "Draft Pending Allocated Pending Pick Goods Picked Goods Packed Pending Charges …" at bounding box center [325, 122] width 68 height 12
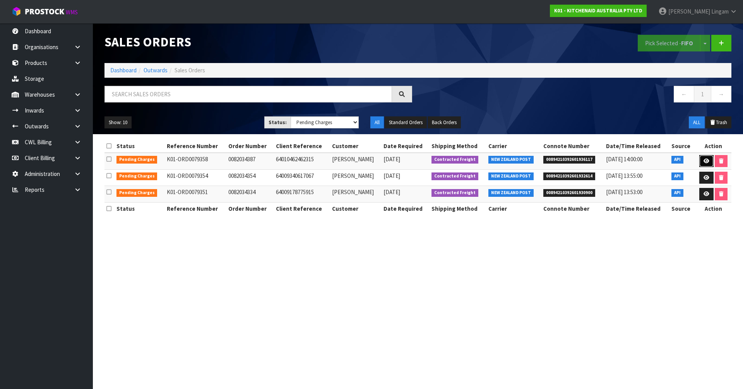
click at [705, 159] on icon at bounding box center [706, 161] width 6 height 5
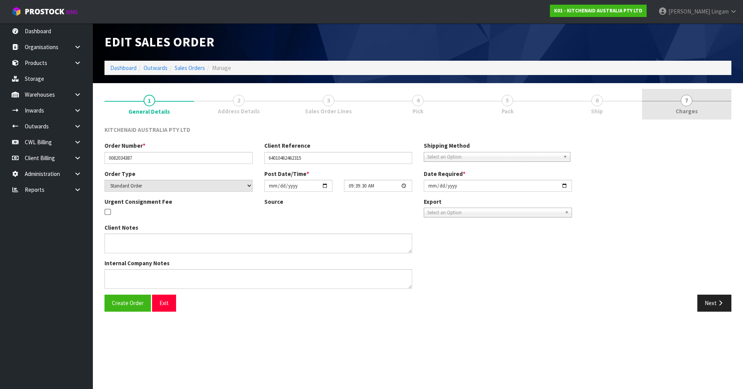
click at [710, 114] on link "7 [GEOGRAPHIC_DATA]" at bounding box center [686, 104] width 89 height 31
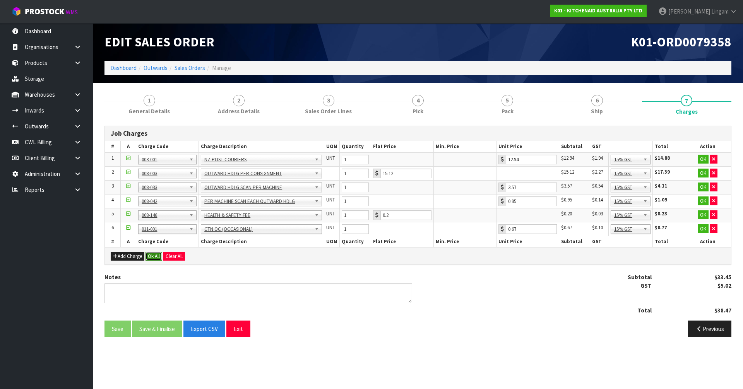
click at [156, 257] on button "Ok All" at bounding box center [153, 256] width 17 height 9
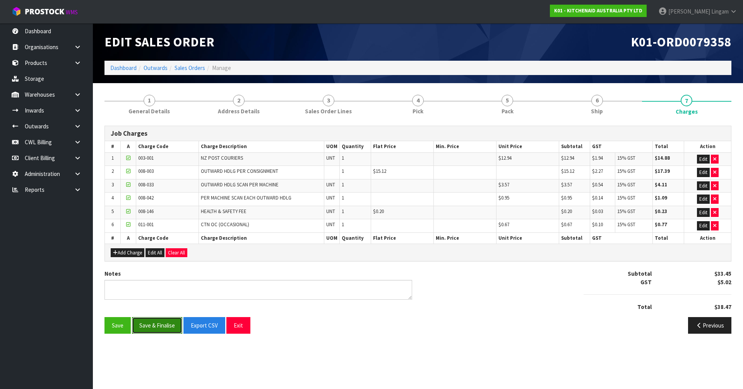
click at [162, 322] on button "Save & Finalise" at bounding box center [157, 325] width 50 height 17
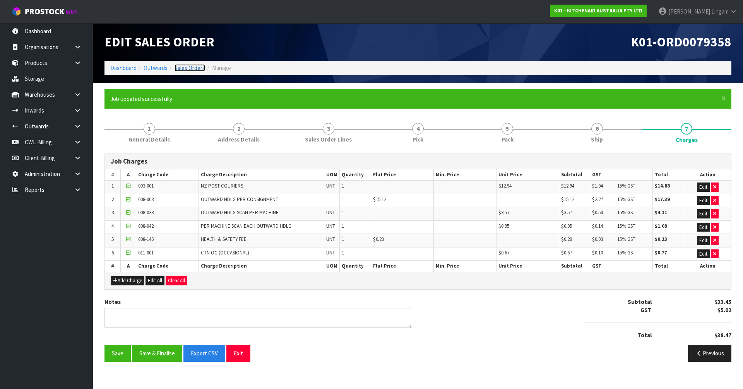
click at [193, 69] on link "Sales Orders" at bounding box center [189, 67] width 31 height 7
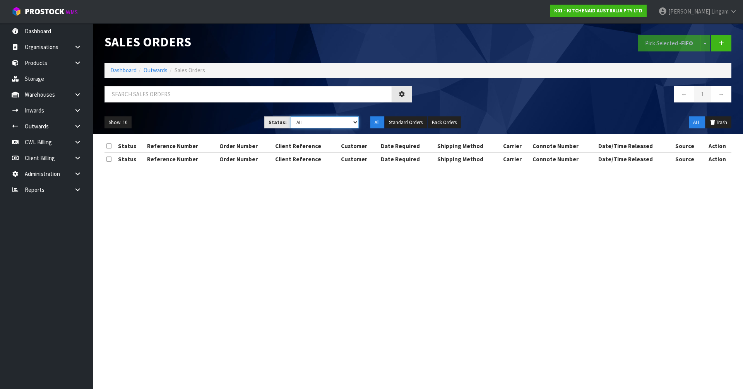
click at [351, 128] on select "Draft Pending Allocated Pending Pick Goods Picked Goods Packed Pending Charges …" at bounding box center [325, 122] width 68 height 12
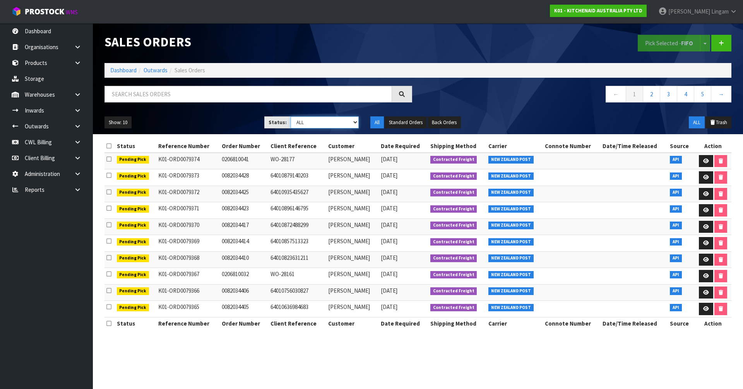
select select "string:6"
click at [291, 116] on select "Draft Pending Allocated Pending Pick Goods Picked Goods Packed Pending Charges …" at bounding box center [325, 122] width 68 height 12
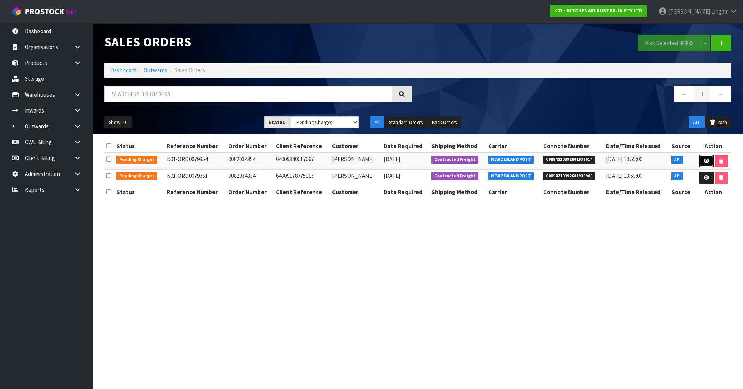
click at [706, 163] on icon at bounding box center [706, 161] width 6 height 5
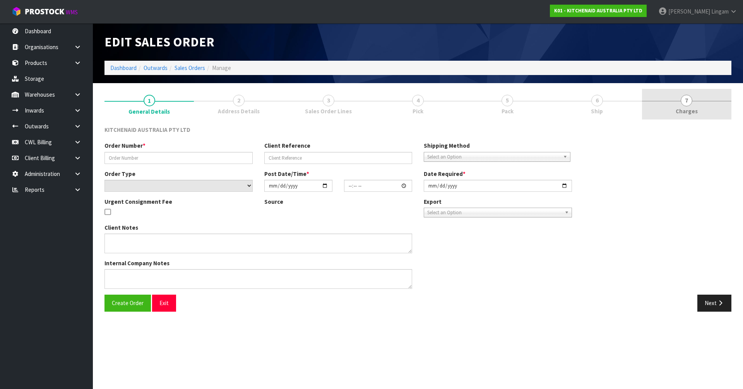
type input "0082034354"
type input "64009340617067"
select select "number:0"
type input "[DATE]"
type input "23:41:20.000"
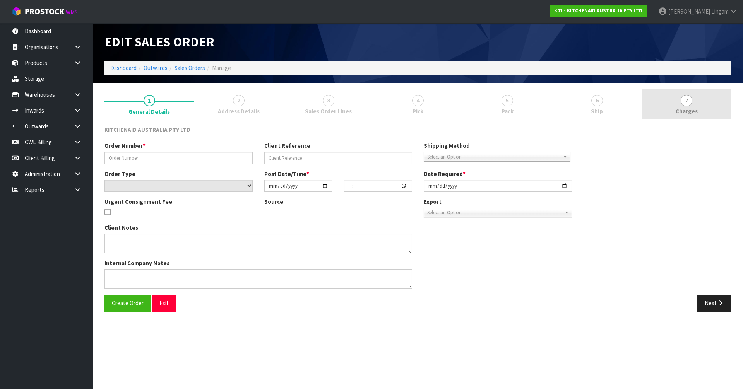
type input "[DATE]"
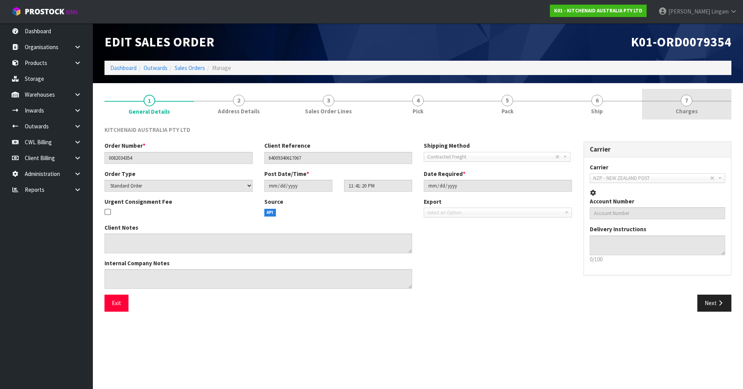
click at [706, 109] on link "7 [GEOGRAPHIC_DATA]" at bounding box center [686, 104] width 89 height 31
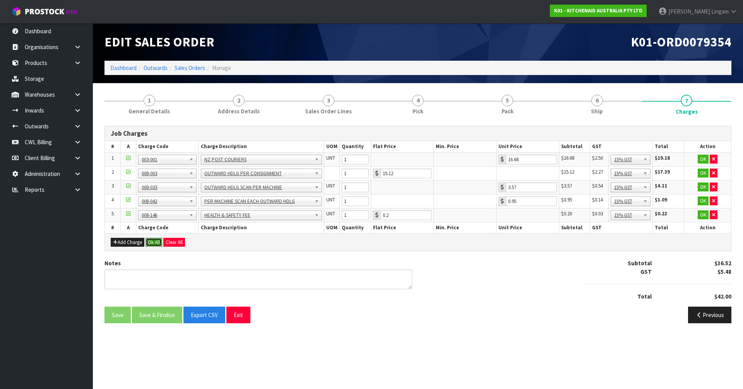
click at [149, 244] on button "Ok All" at bounding box center [153, 242] width 17 height 9
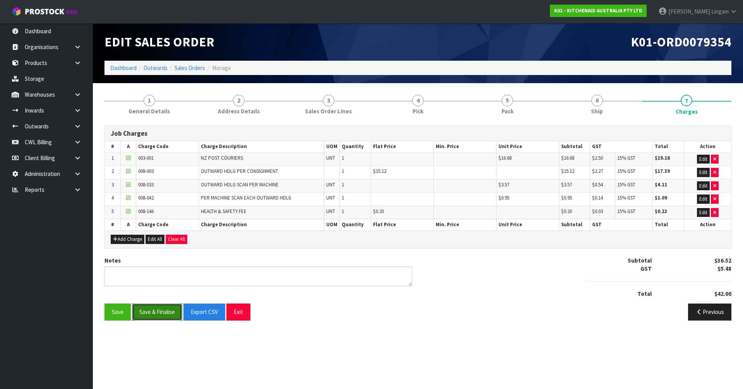
click at [157, 311] on button "Save & Finalise" at bounding box center [157, 312] width 50 height 17
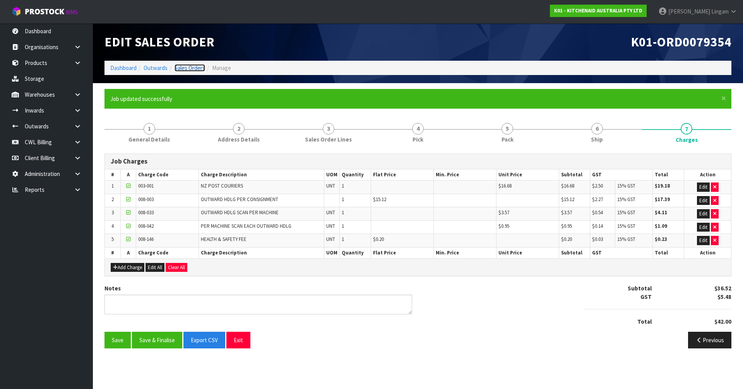
click at [187, 66] on link "Sales Orders" at bounding box center [189, 67] width 31 height 7
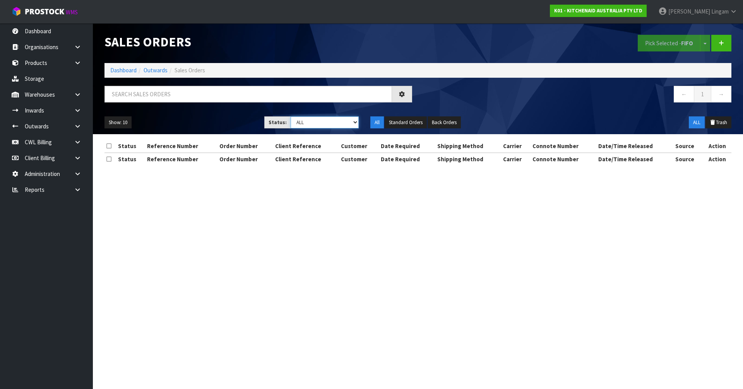
click at [343, 123] on select "Draft Pending Allocated Pending Pick Goods Picked Goods Packed Pending Charges …" at bounding box center [325, 122] width 68 height 12
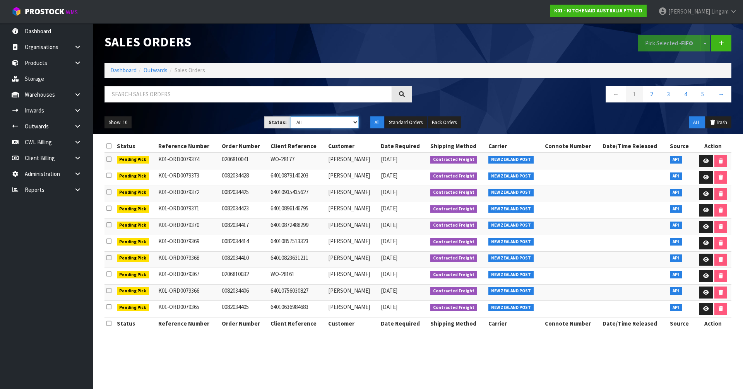
select select "string:6"
click at [291, 116] on select "Draft Pending Allocated Pending Pick Goods Picked Goods Packed Pending Charges …" at bounding box center [325, 122] width 68 height 12
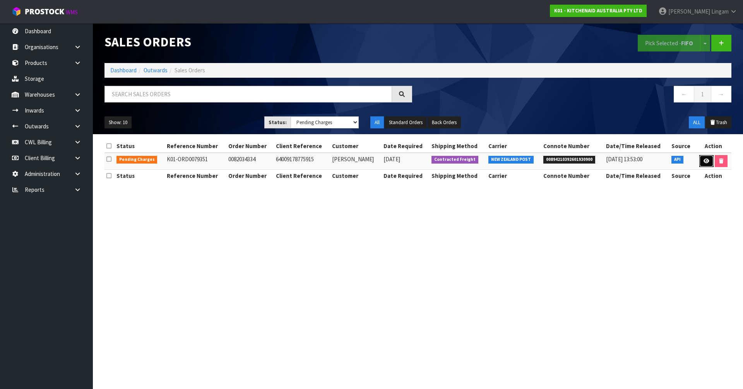
click at [703, 164] on link at bounding box center [706, 161] width 14 height 12
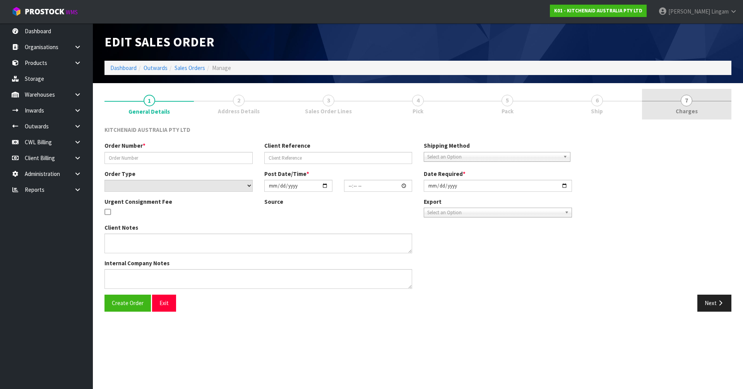
type input "0082034334"
type input "64009178775915"
select select "number:0"
type input "[DATE]"
type input "21:40:49.000"
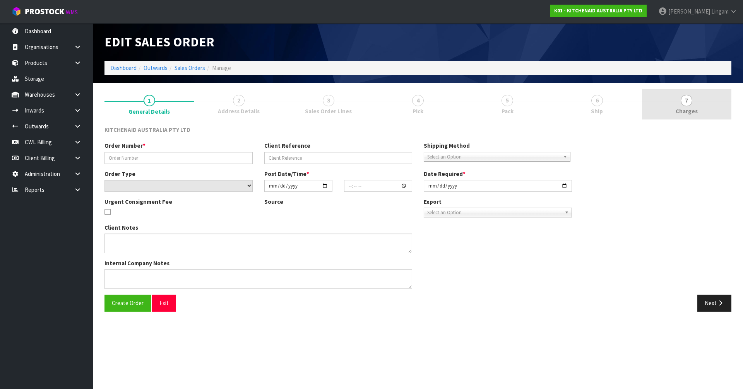
type input "[DATE]"
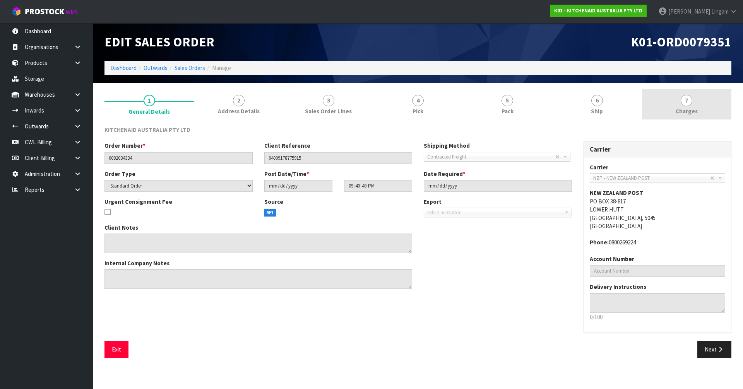
click at [706, 112] on link "7 [GEOGRAPHIC_DATA]" at bounding box center [686, 104] width 89 height 31
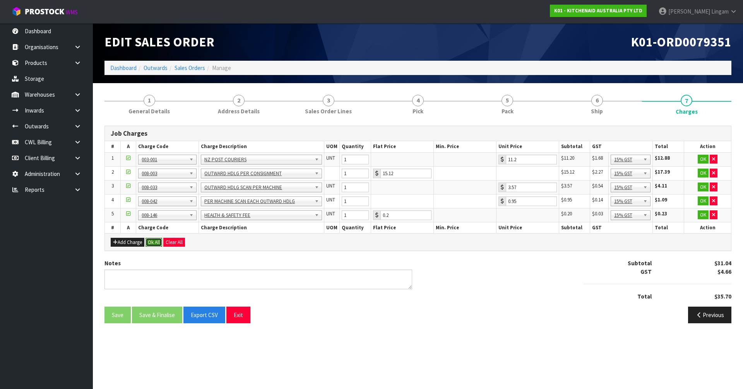
click at [149, 243] on button "Ok All" at bounding box center [153, 242] width 17 height 9
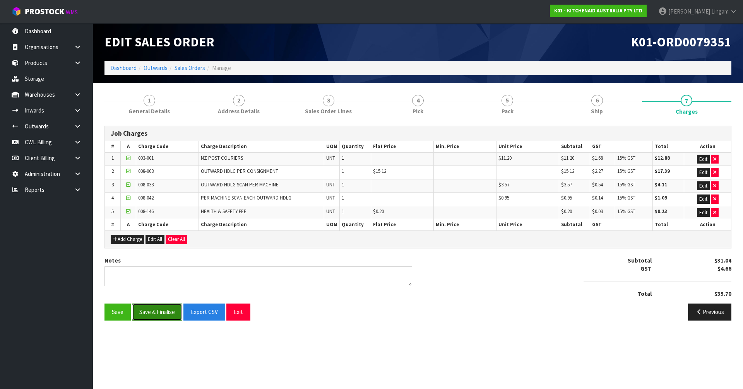
click at [162, 313] on button "Save & Finalise" at bounding box center [157, 312] width 50 height 17
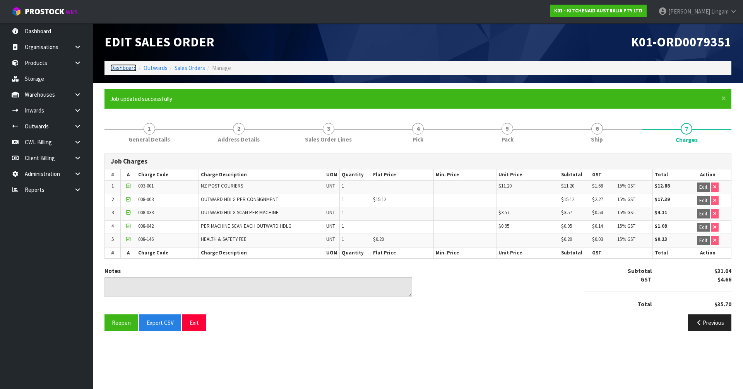
click at [131, 68] on link "Dashboard" at bounding box center [123, 67] width 26 height 7
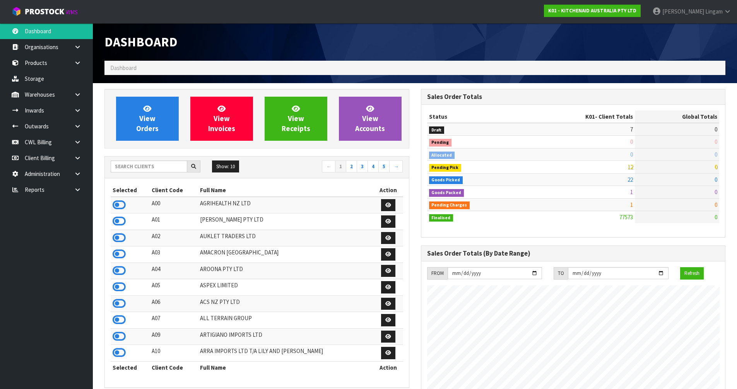
scroll to position [586, 316]
click at [154, 130] on span "View Orders" at bounding box center [147, 118] width 22 height 29
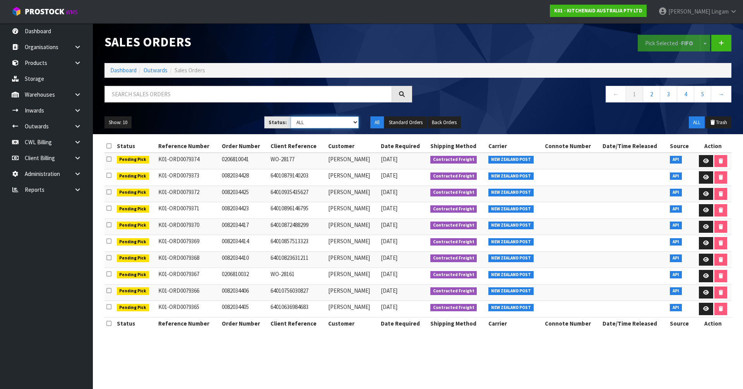
click at [346, 125] on select "Draft Pending Allocated Pending Pick Goods Picked Goods Packed Pending Charges …" at bounding box center [325, 122] width 68 height 12
select select "string:6"
click at [291, 116] on select "Draft Pending Allocated Pending Pick Goods Picked Goods Packed Pending Charges …" at bounding box center [325, 122] width 68 height 12
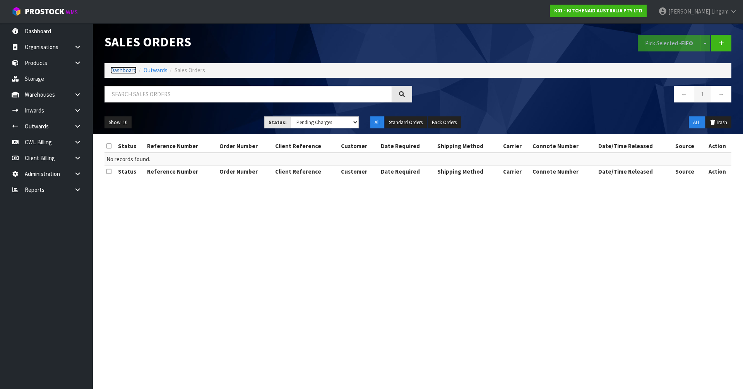
click at [126, 70] on link "Dashboard" at bounding box center [123, 70] width 26 height 7
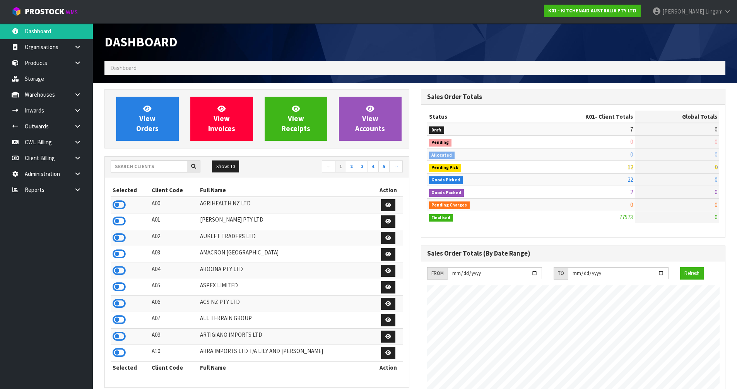
scroll to position [586, 316]
click at [117, 305] on icon at bounding box center [119, 304] width 13 height 12
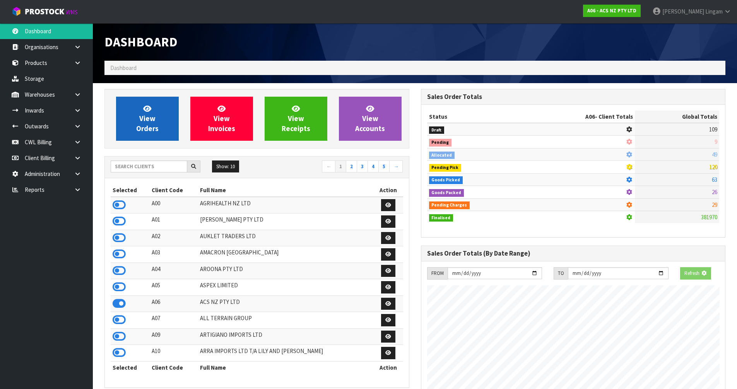
scroll to position [386423, 386589]
click at [154, 131] on span "View Orders" at bounding box center [147, 118] width 22 height 29
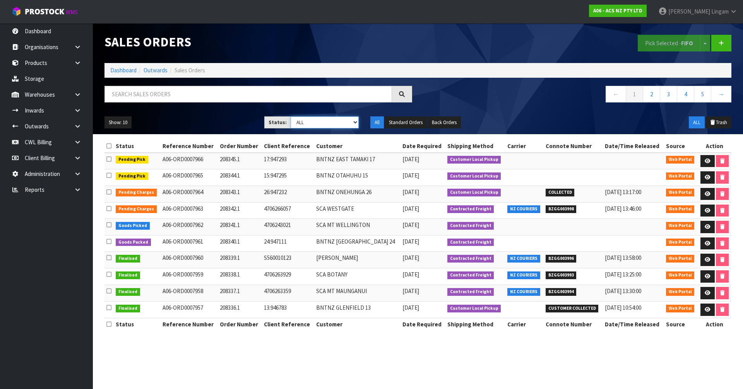
drag, startPoint x: 342, startPoint y: 123, endPoint x: 342, endPoint y: 128, distance: 5.0
click at [342, 123] on select "Draft Pending Allocated Pending Pick Goods Picked Goods Packed Pending Charges …" at bounding box center [325, 122] width 68 height 12
select select "string:6"
click at [291, 116] on select "Draft Pending Allocated Pending Pick Goods Picked Goods Packed Pending Charges …" at bounding box center [325, 122] width 68 height 12
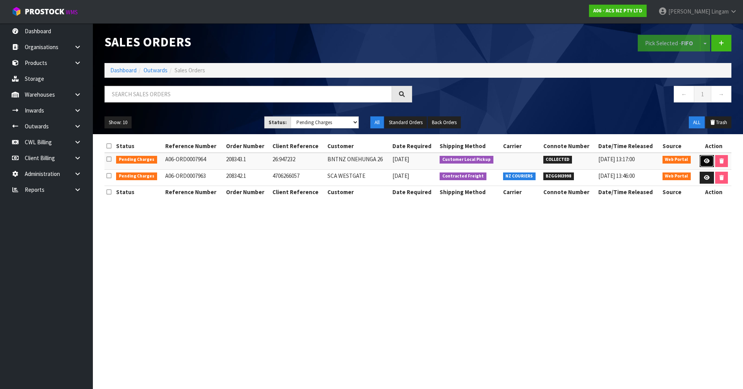
click at [704, 161] on icon at bounding box center [707, 161] width 6 height 5
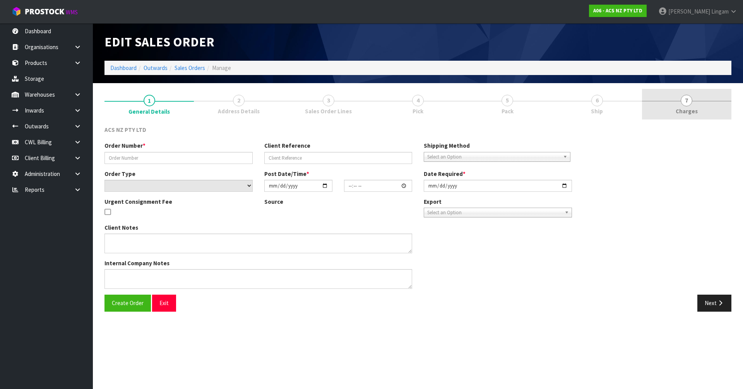
type input "208343.1"
type input "26:947232"
select select "number:0"
type input "[DATE]"
type input "12:10:00.000"
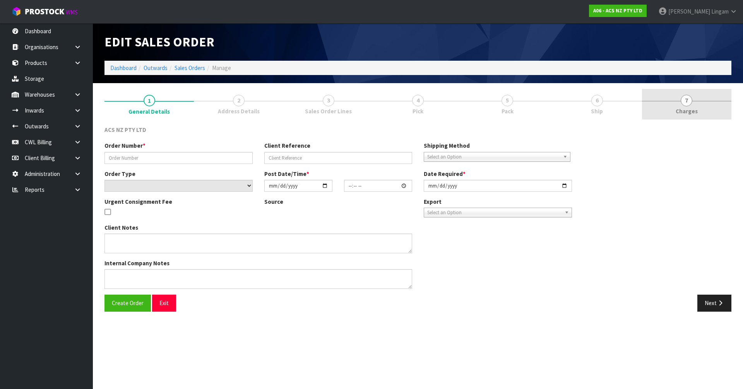
type input "[DATE]"
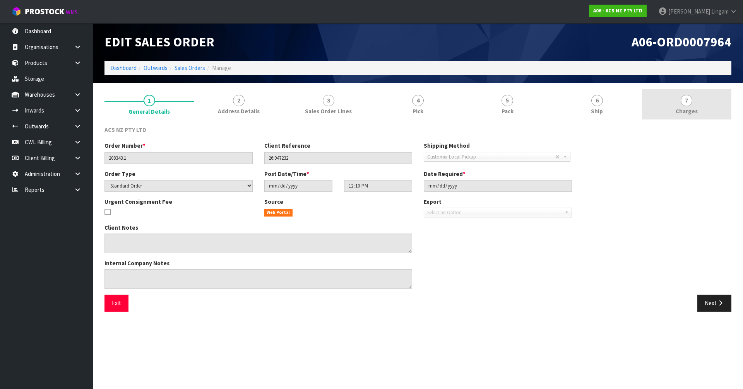
click at [699, 108] on link "7 [GEOGRAPHIC_DATA]" at bounding box center [686, 104] width 89 height 31
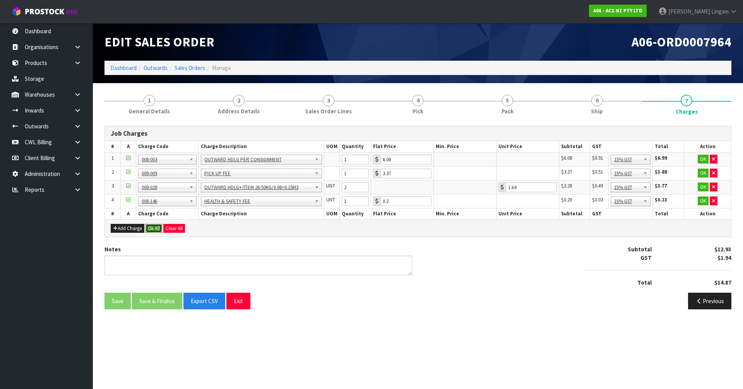
click at [152, 228] on button "Ok All" at bounding box center [153, 228] width 17 height 9
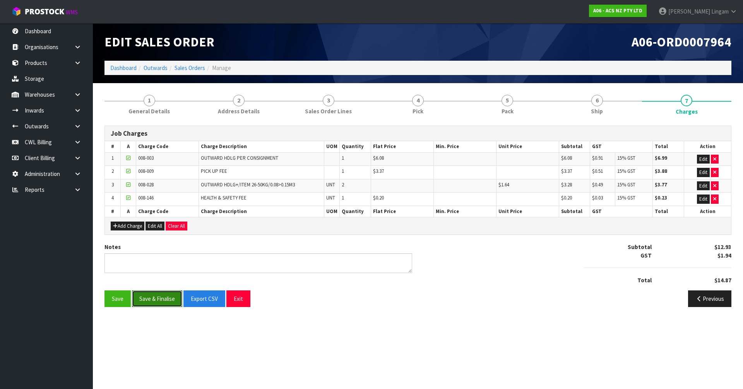
click at [157, 299] on button "Save & Finalise" at bounding box center [157, 299] width 50 height 17
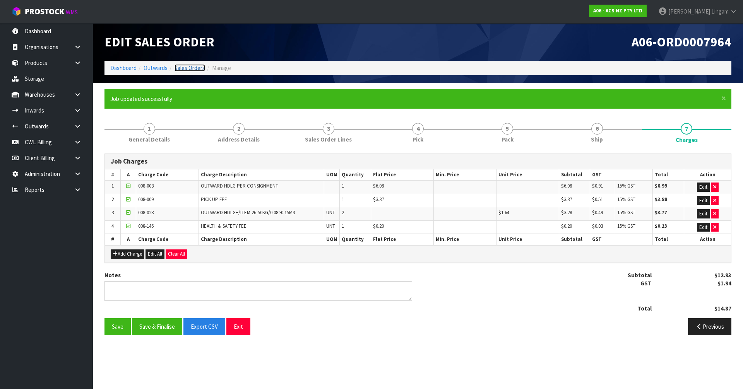
click at [195, 69] on link "Sales Orders" at bounding box center [189, 67] width 31 height 7
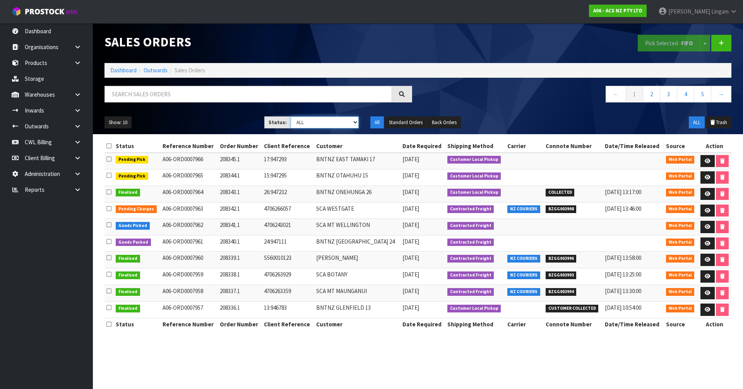
click at [346, 122] on select "Draft Pending Allocated Pending Pick Goods Picked Goods Packed Pending Charges …" at bounding box center [325, 122] width 68 height 12
select select "string:6"
click at [291, 116] on select "Draft Pending Allocated Pending Pick Goods Picked Goods Packed Pending Charges …" at bounding box center [325, 122] width 68 height 12
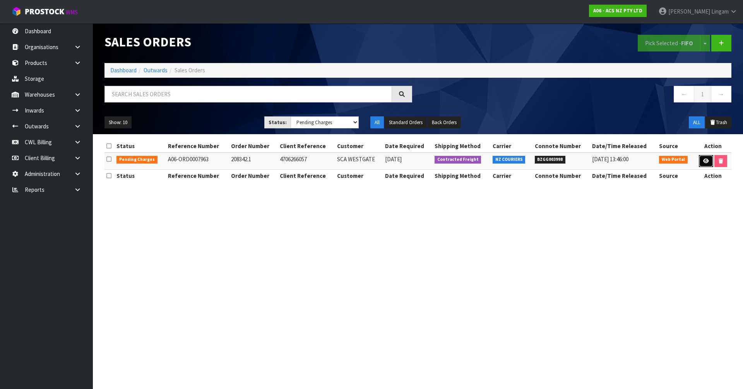
click at [703, 159] on icon at bounding box center [706, 161] width 6 height 5
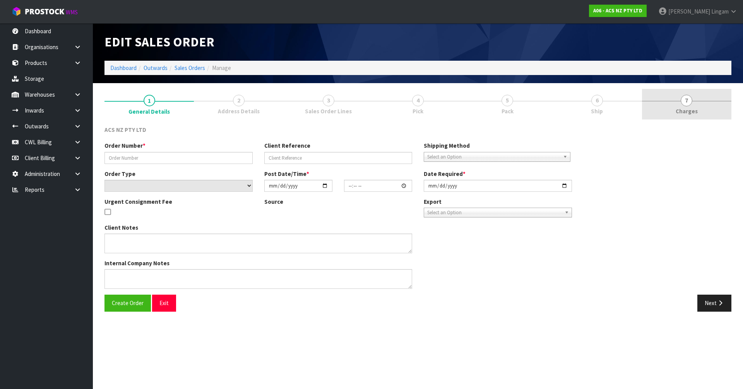
type input "208342.1"
type input "4706266057"
select select "number:0"
type input "[DATE]"
type input "11:04:00.000"
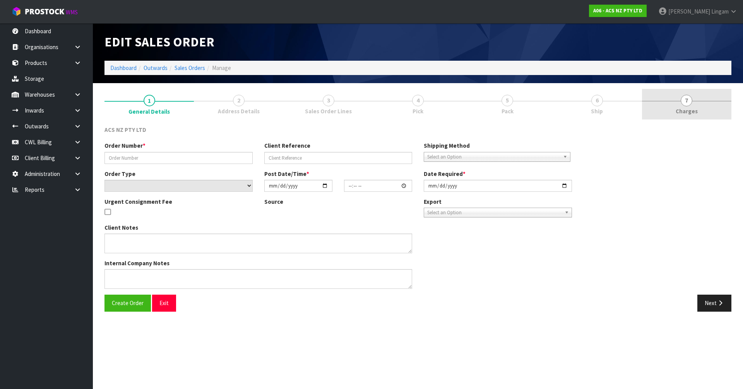
type input "[DATE]"
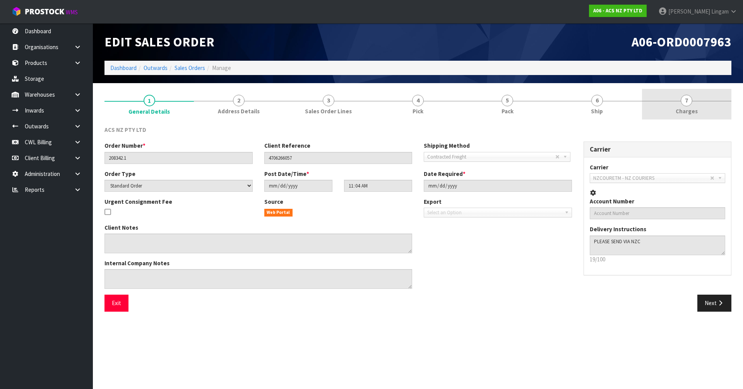
click at [705, 112] on link "7 [GEOGRAPHIC_DATA]" at bounding box center [686, 104] width 89 height 31
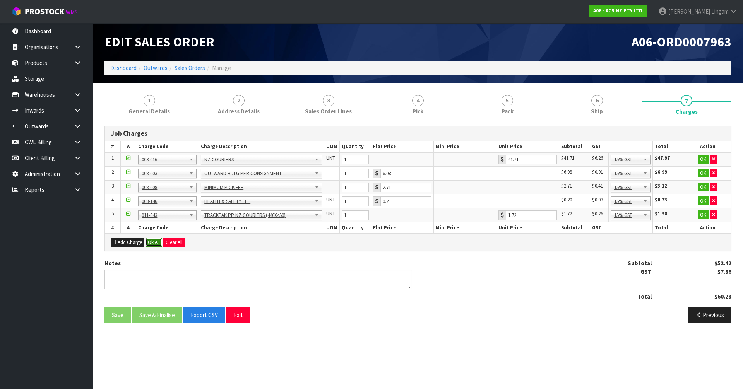
click at [155, 245] on button "Ok All" at bounding box center [153, 242] width 17 height 9
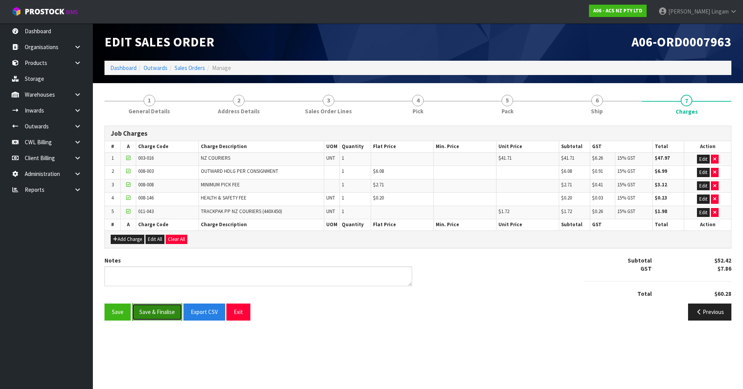
click at [159, 311] on button "Save & Finalise" at bounding box center [157, 312] width 50 height 17
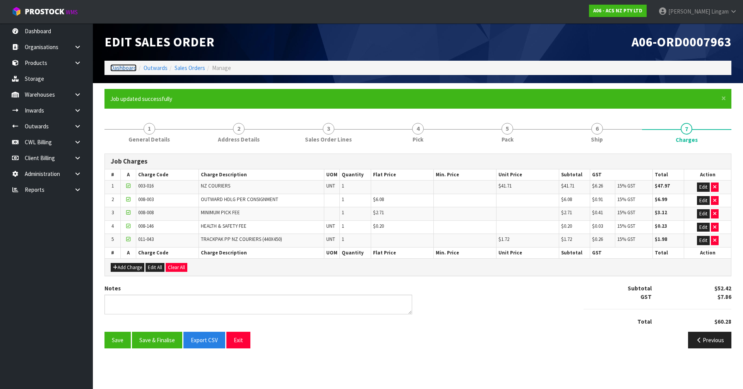
click at [123, 68] on link "Dashboard" at bounding box center [123, 67] width 26 height 7
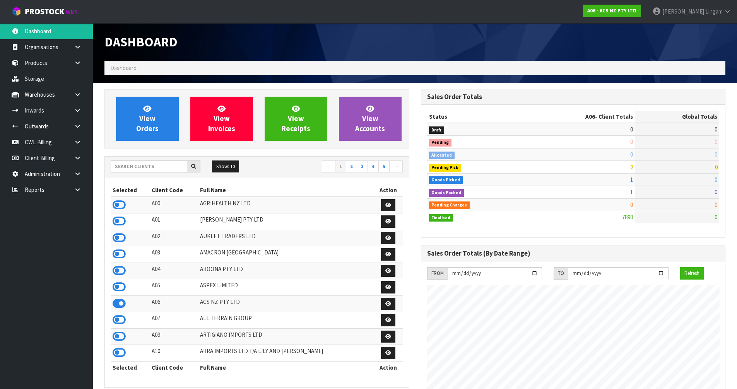
scroll to position [586, 316]
click at [128, 166] on input "text" at bounding box center [149, 167] width 77 height 12
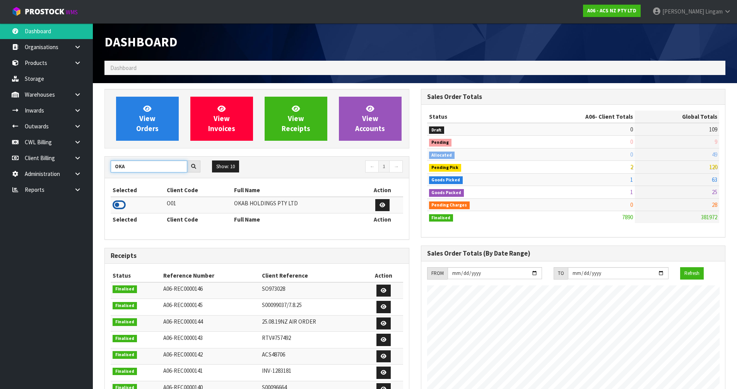
type input "OKA"
click at [121, 207] on icon at bounding box center [119, 205] width 13 height 12
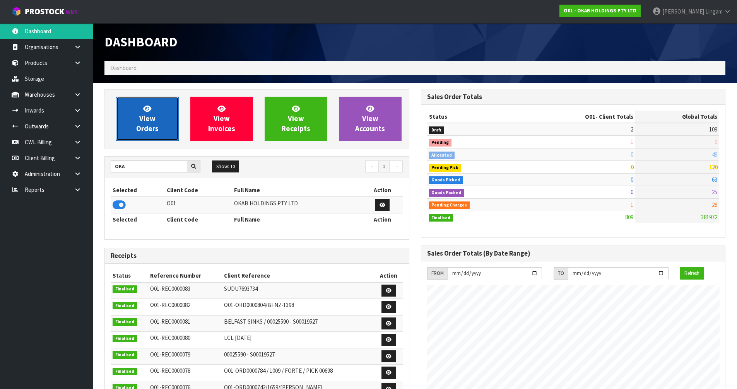
scroll to position [636, 316]
click at [144, 129] on span "View Orders" at bounding box center [147, 118] width 22 height 29
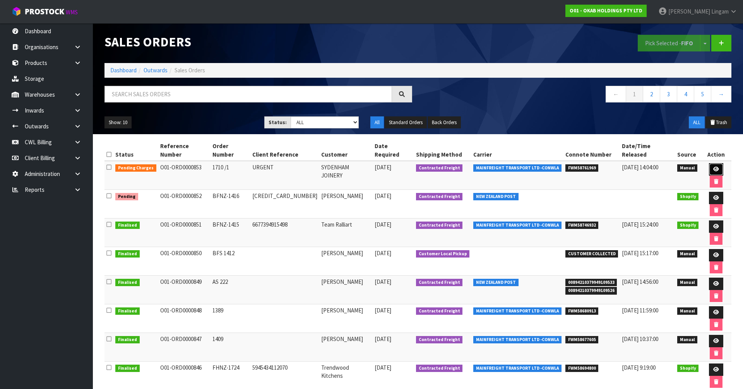
click at [713, 167] on icon at bounding box center [716, 169] width 6 height 5
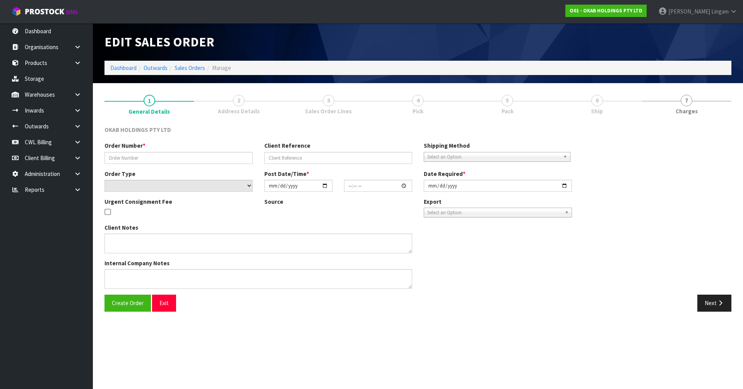
type input "1710 /1"
type input "URGENT"
select select "number:0"
type input "[DATE]"
type input "19:17:00.000"
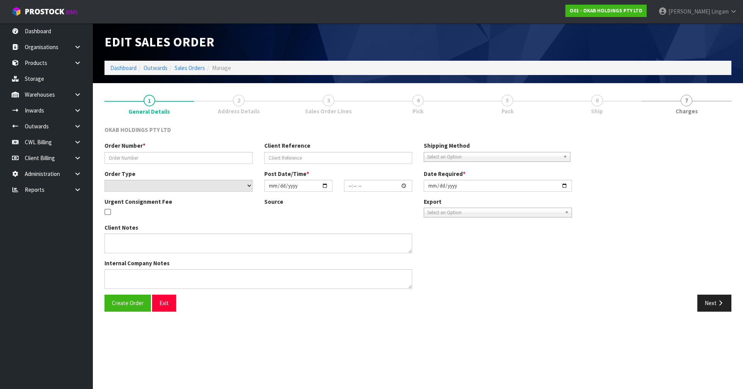
type input "[DATE]"
type textarea "PLEASE DESPATCH ASAP"
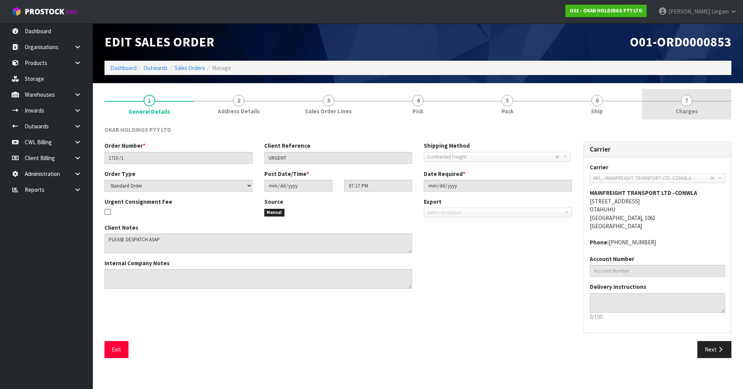
click at [700, 109] on link "7 [GEOGRAPHIC_DATA]" at bounding box center [686, 104] width 89 height 31
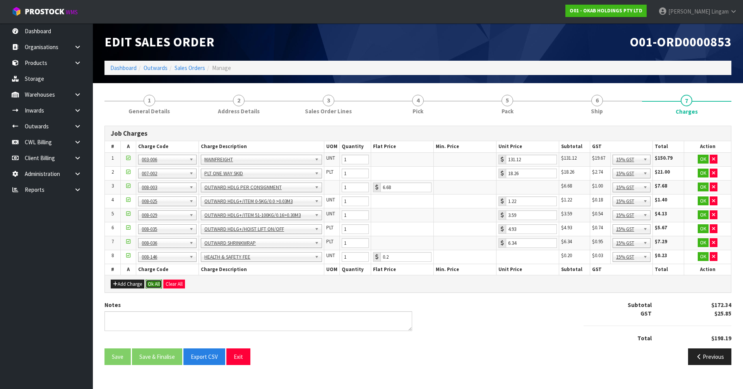
click at [154, 284] on button "Ok All" at bounding box center [153, 284] width 17 height 9
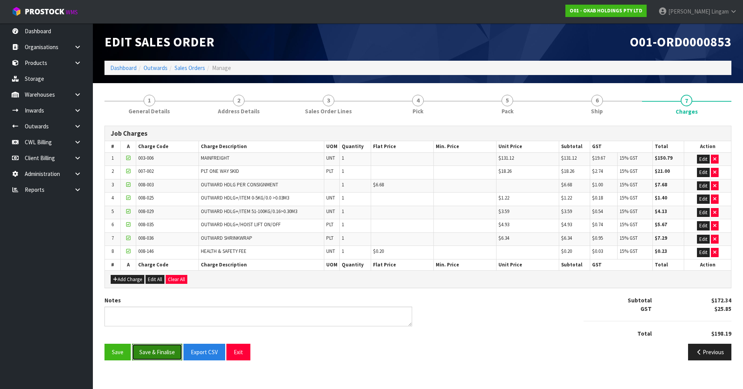
click at [168, 355] on button "Save & Finalise" at bounding box center [157, 352] width 50 height 17
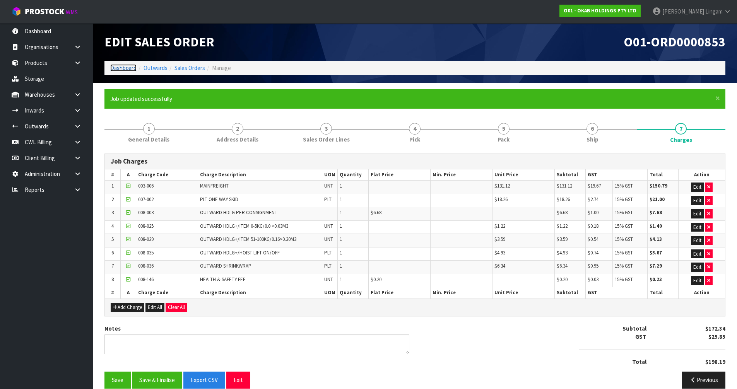
click at [123, 67] on link "Dashboard" at bounding box center [123, 67] width 26 height 7
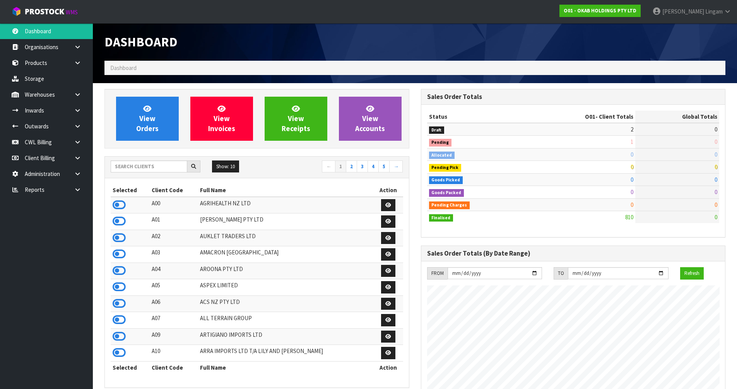
scroll to position [628, 316]
click at [157, 166] on input "text" at bounding box center [149, 167] width 77 height 12
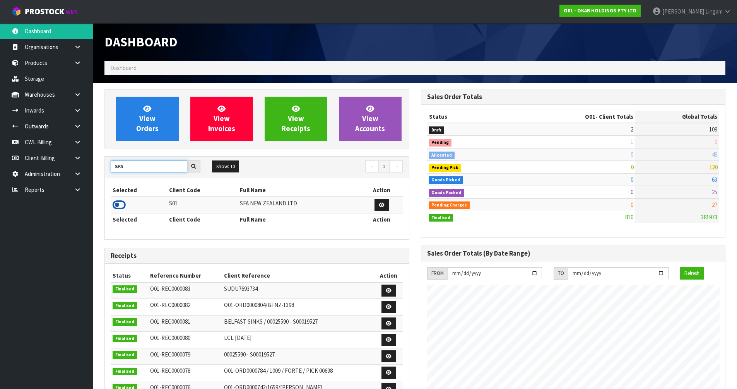
type input "SFA"
click at [118, 204] on icon at bounding box center [119, 205] width 13 height 12
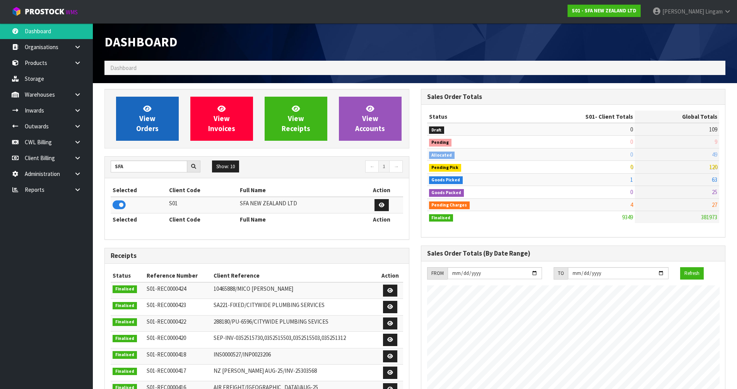
scroll to position [586, 316]
click at [146, 132] on span "View Orders" at bounding box center [147, 118] width 22 height 29
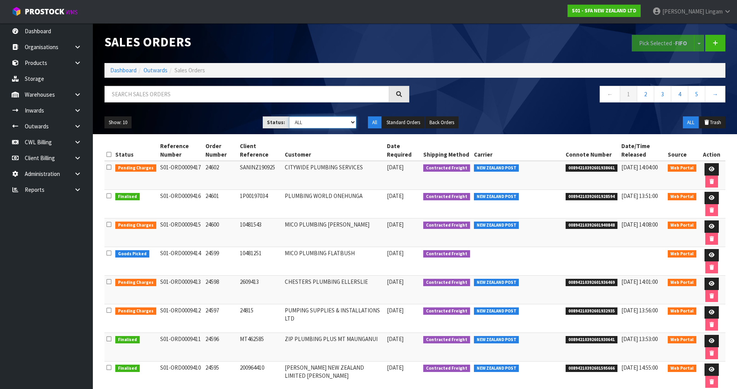
click at [344, 126] on select "Draft Pending Allocated Pending Pick Goods Picked Goods Packed Pending Charges …" at bounding box center [322, 122] width 67 height 12
select select "string:6"
click at [289, 116] on select "Draft Pending Allocated Pending Pick Goods Picked Goods Packed Pending Charges …" at bounding box center [322, 122] width 67 height 12
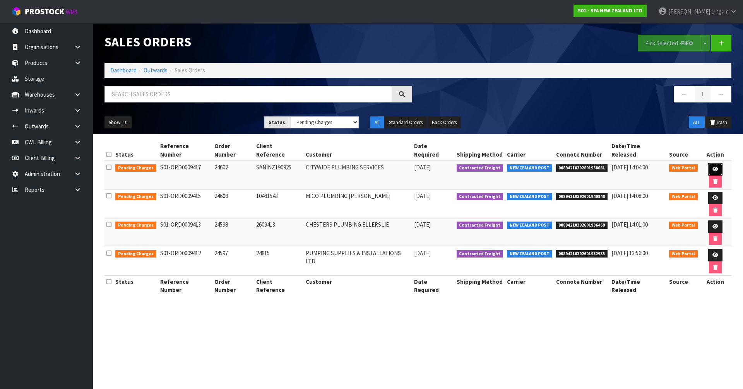
click at [708, 163] on link at bounding box center [715, 169] width 14 height 12
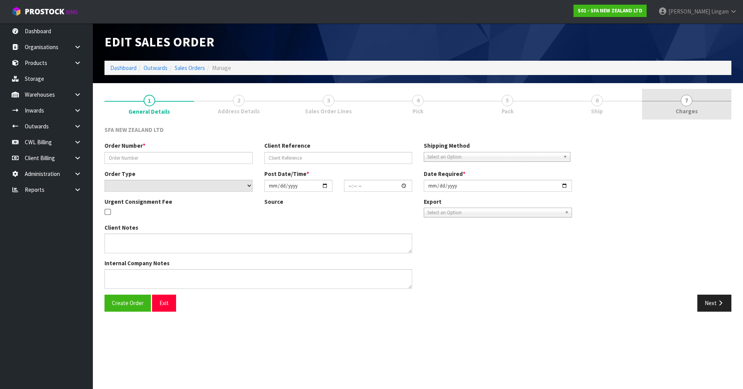
type input "24602"
type input "SANINZ190925"
select select "number:0"
type input "[DATE]"
type input "11:20:00.000"
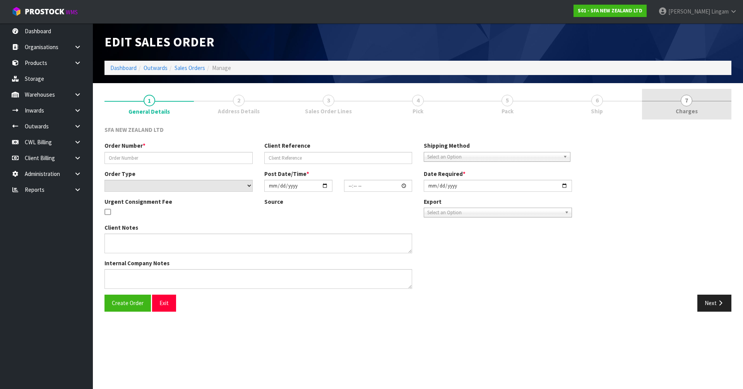
type input "[DATE]"
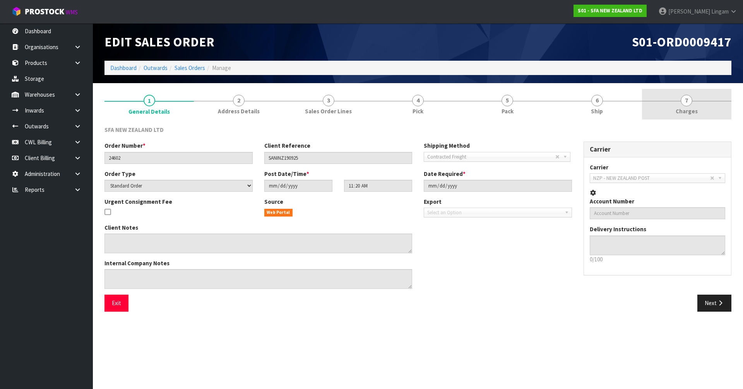
click at [706, 102] on link "7 [GEOGRAPHIC_DATA]" at bounding box center [686, 104] width 89 height 31
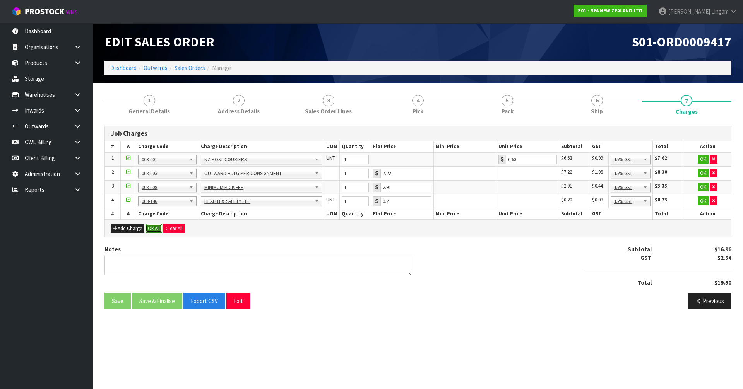
click at [150, 228] on button "Ok All" at bounding box center [153, 228] width 17 height 9
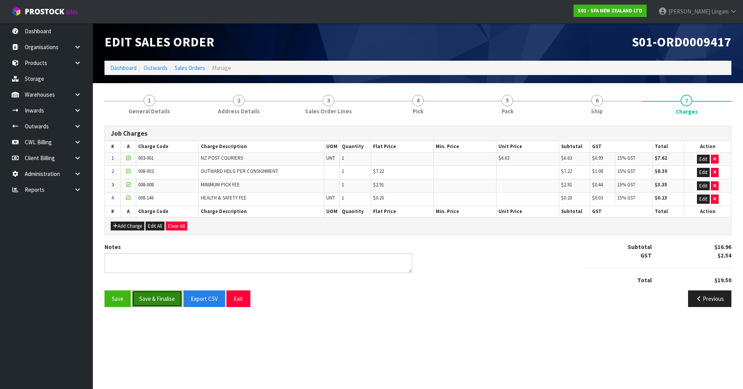
click at [161, 297] on button "Save & Finalise" at bounding box center [157, 299] width 50 height 17
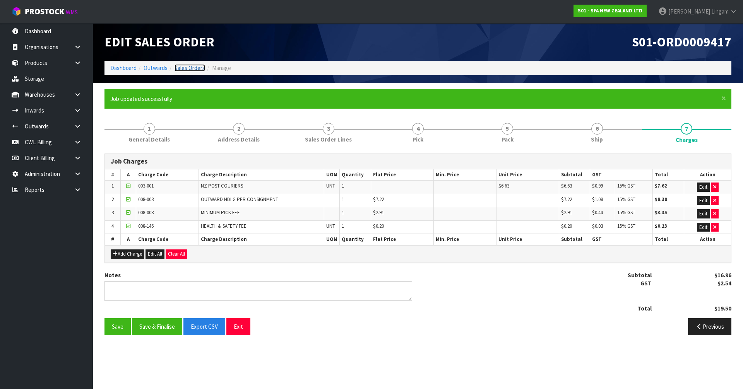
click at [191, 69] on link "Sales Orders" at bounding box center [189, 67] width 31 height 7
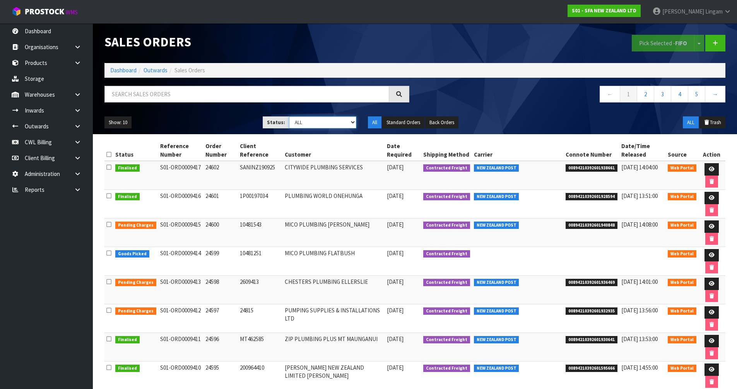
click at [344, 125] on select "Draft Pending Allocated Pending Pick Goods Picked Goods Packed Pending Charges …" at bounding box center [322, 122] width 67 height 12
select select "string:6"
click at [289, 116] on select "Draft Pending Allocated Pending Pick Goods Picked Goods Packed Pending Charges …" at bounding box center [322, 122] width 67 height 12
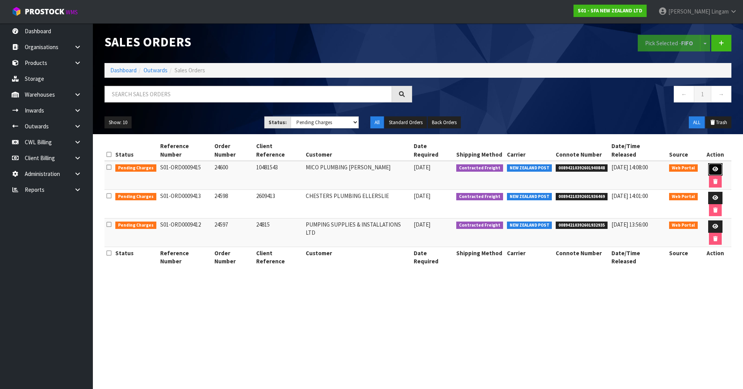
click at [712, 167] on icon at bounding box center [715, 169] width 6 height 5
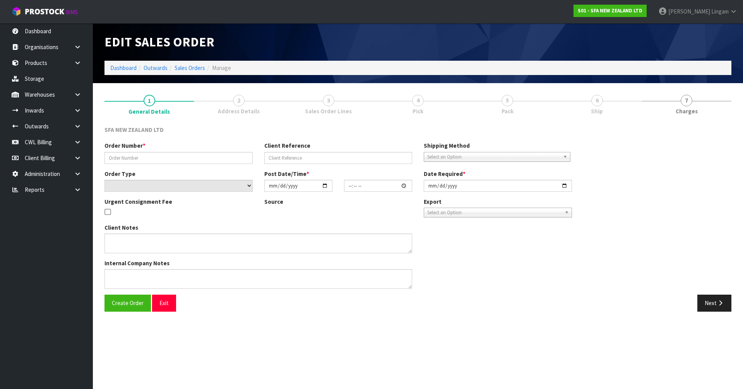
type input "24600"
type input "10481543"
select select "number:0"
type input "[DATE]"
type input "09:49:00.000"
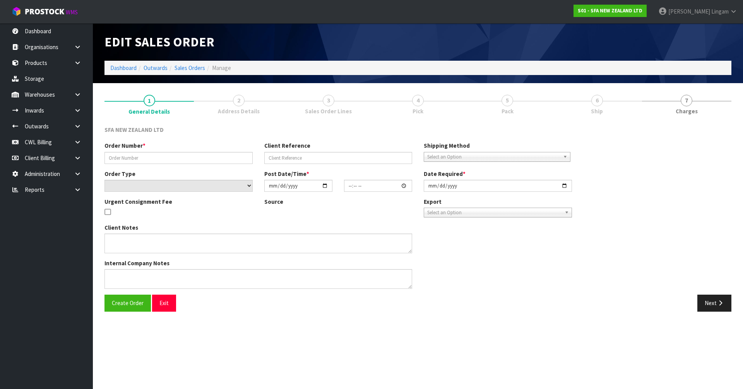
type input "[DATE]"
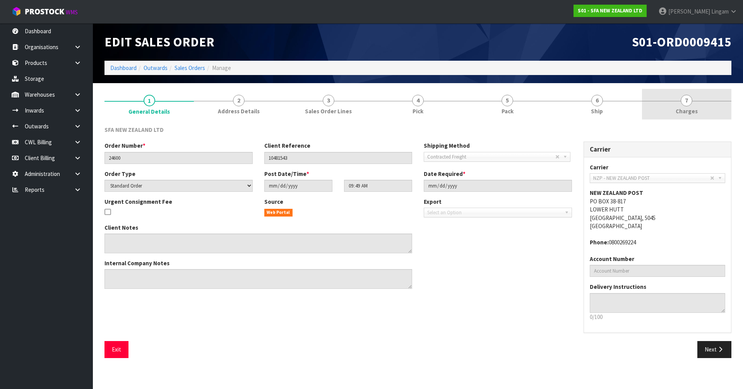
click at [709, 106] on link "7 [GEOGRAPHIC_DATA]" at bounding box center [686, 104] width 89 height 31
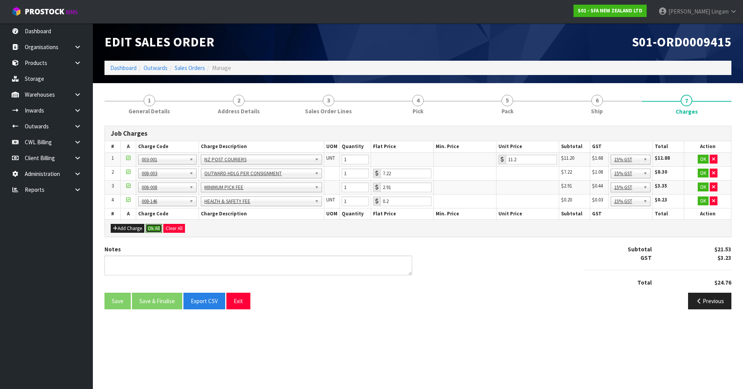
click at [152, 229] on button "Ok All" at bounding box center [153, 228] width 17 height 9
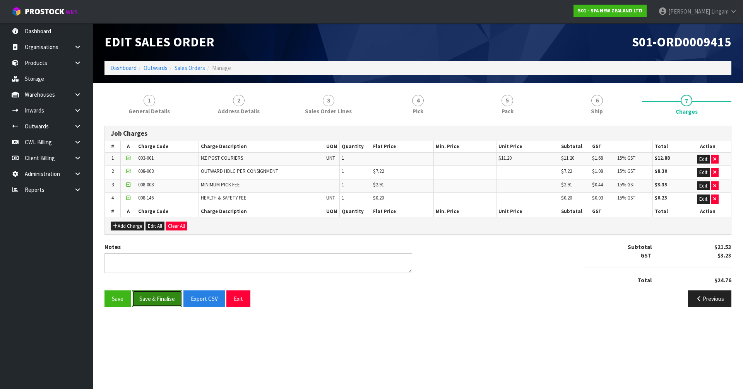
click at [159, 305] on button "Save & Finalise" at bounding box center [157, 299] width 50 height 17
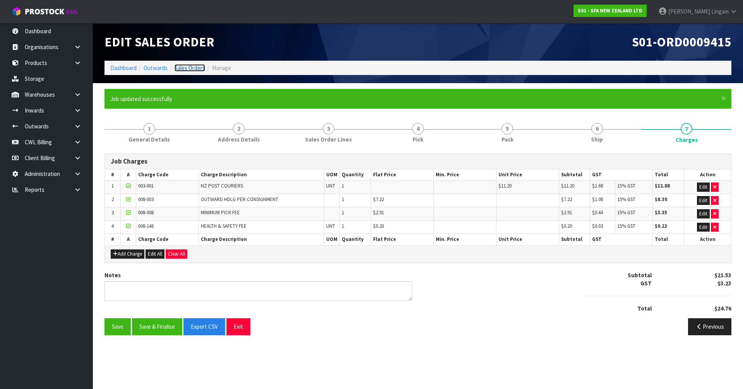
click at [194, 67] on link "Sales Orders" at bounding box center [189, 67] width 31 height 7
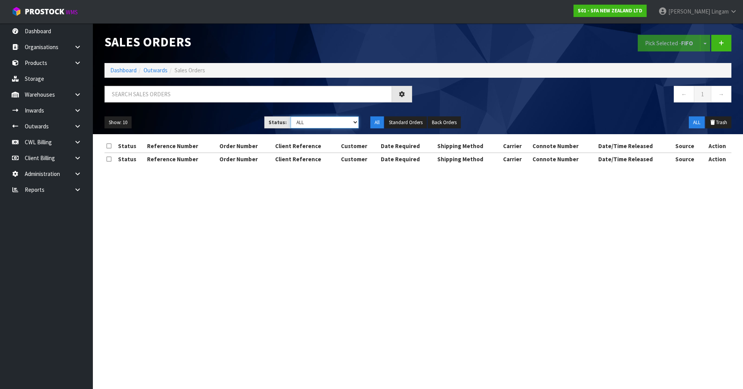
click at [344, 122] on select "Draft Pending Allocated Pending Pick Goods Picked Goods Packed Pending Charges …" at bounding box center [325, 122] width 68 height 12
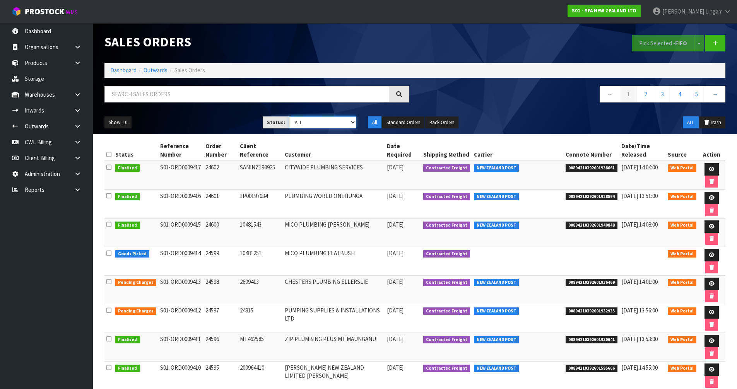
select select "string:6"
click at [289, 116] on select "Draft Pending Allocated Pending Pick Goods Picked Goods Packed Pending Charges …" at bounding box center [322, 122] width 67 height 12
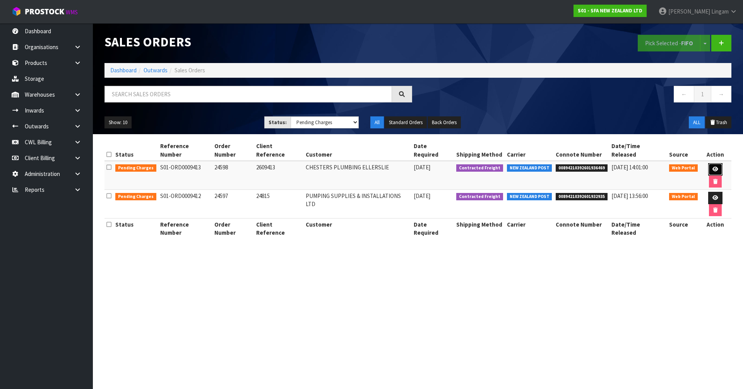
click at [712, 167] on icon at bounding box center [715, 169] width 6 height 5
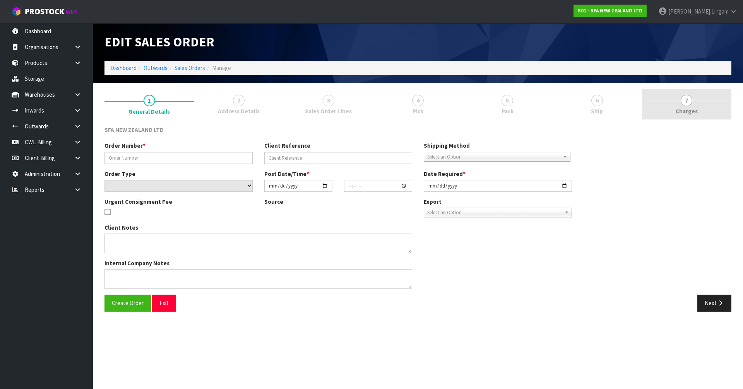
type input "24598"
type input "2609413"
select select "number:0"
type input "[DATE]"
type input "09:47:00.000"
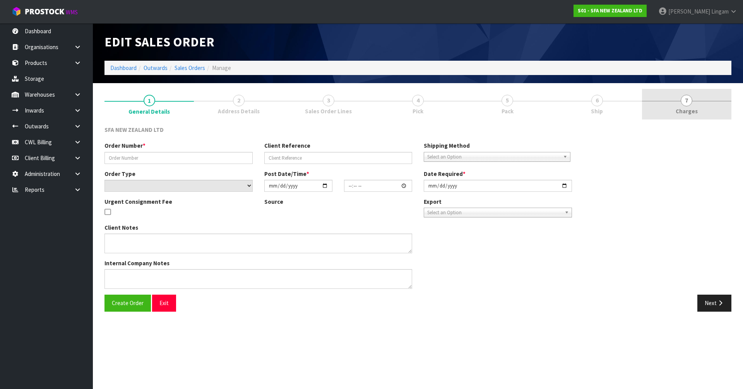
type input "[DATE]"
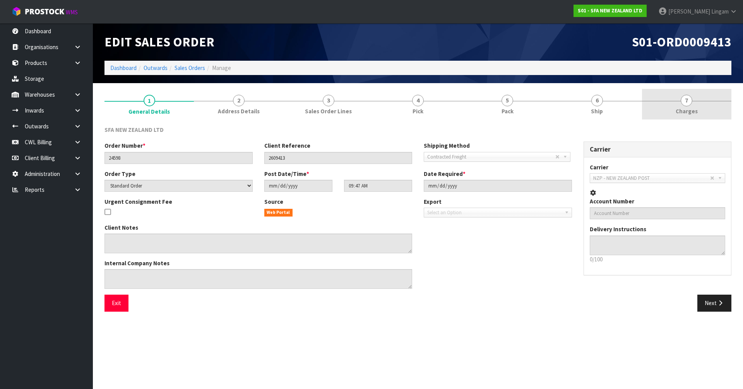
click at [700, 107] on link "7 [GEOGRAPHIC_DATA]" at bounding box center [686, 104] width 89 height 31
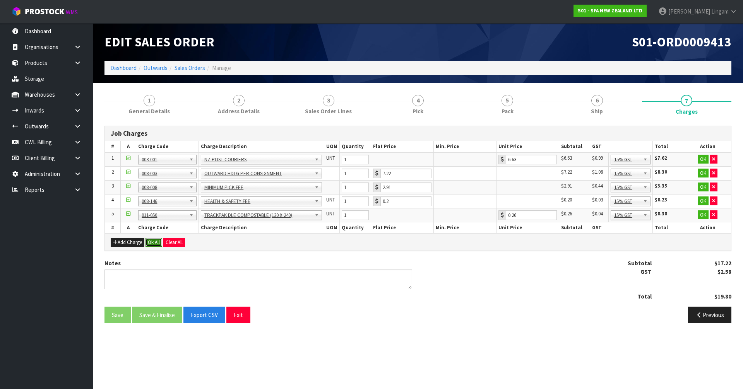
click at [155, 241] on button "Ok All" at bounding box center [153, 242] width 17 height 9
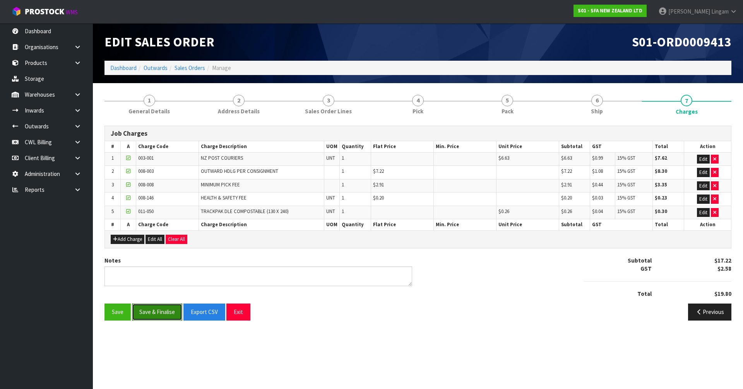
click at [166, 311] on button "Save & Finalise" at bounding box center [157, 312] width 50 height 17
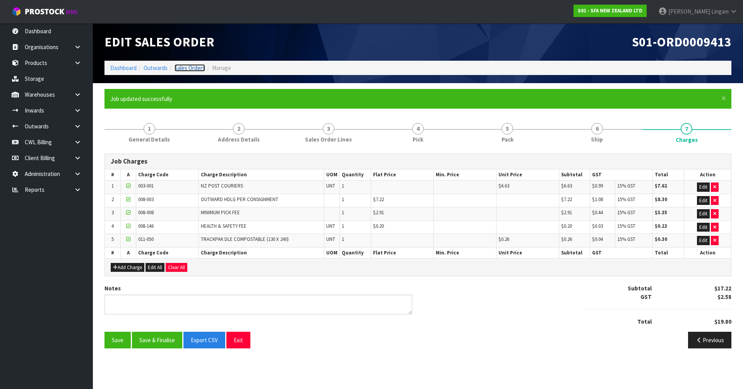
click at [191, 68] on link "Sales Orders" at bounding box center [189, 67] width 31 height 7
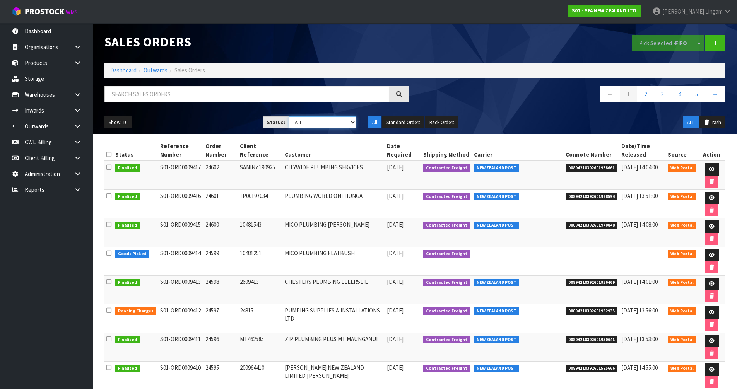
click at [332, 121] on select "Draft Pending Allocated Pending Pick Goods Picked Goods Packed Pending Charges …" at bounding box center [322, 122] width 67 height 12
select select "string:6"
click at [289, 116] on select "Draft Pending Allocated Pending Pick Goods Picked Goods Packed Pending Charges …" at bounding box center [322, 122] width 67 height 12
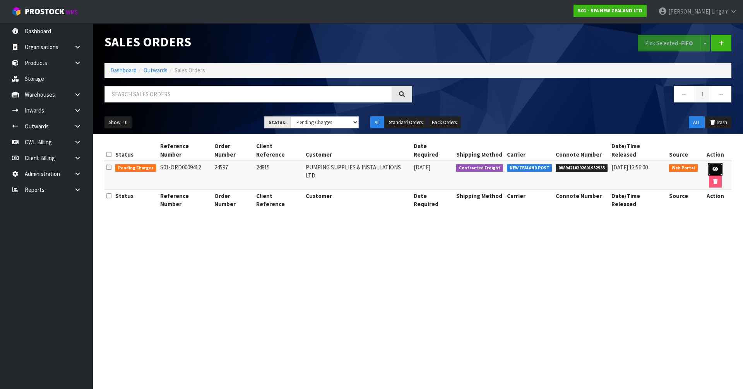
click at [710, 164] on link at bounding box center [715, 169] width 14 height 12
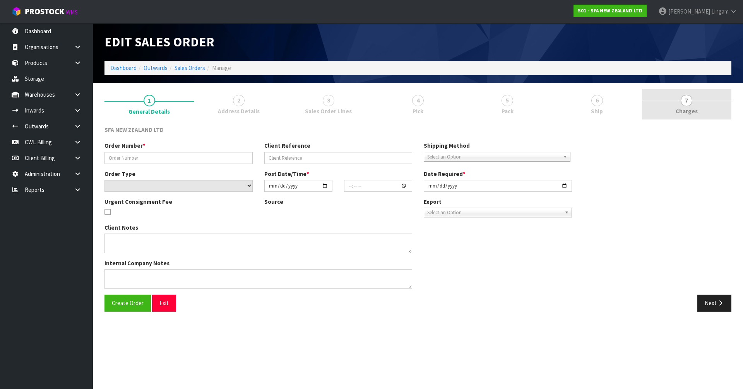
type input "24597"
type input "24815"
select select "number:0"
type input "[DATE]"
type input "09:45:00.000"
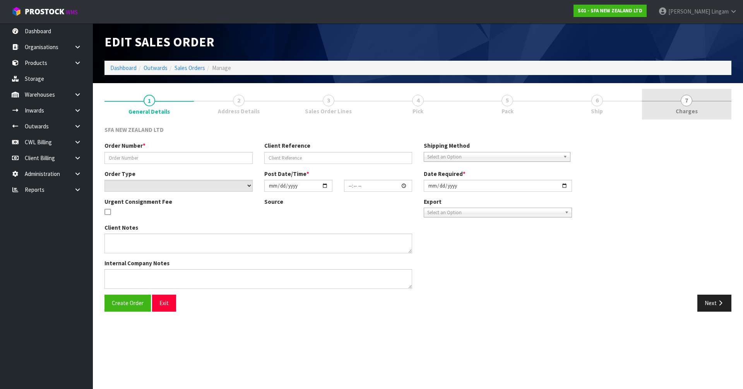
type input "[DATE]"
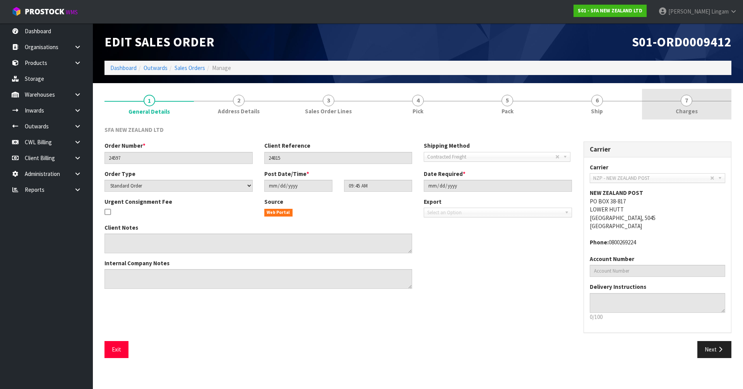
click at [710, 107] on link "7 [GEOGRAPHIC_DATA]" at bounding box center [686, 104] width 89 height 31
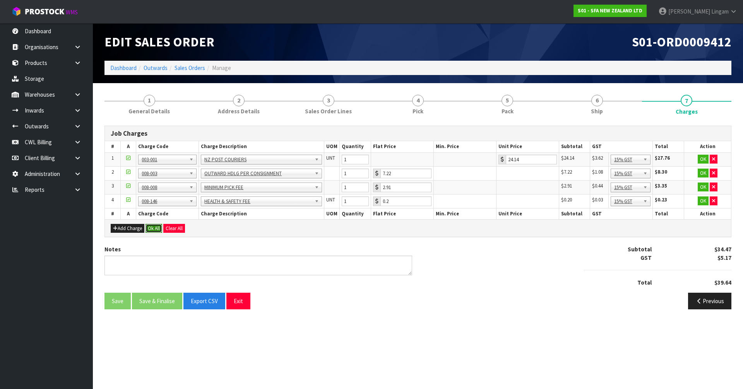
click at [154, 230] on button "Ok All" at bounding box center [153, 228] width 17 height 9
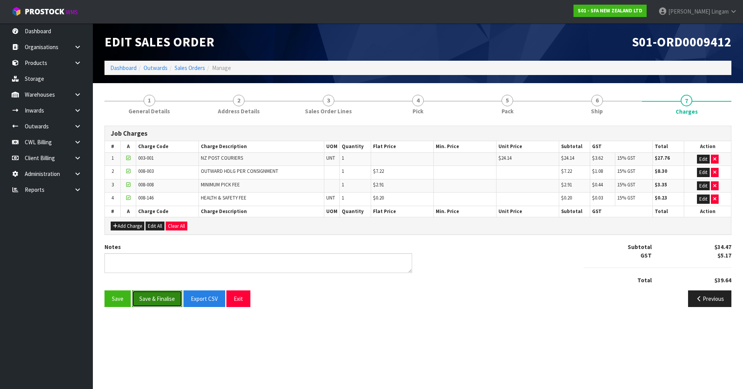
click at [159, 297] on button "Save & Finalise" at bounding box center [157, 299] width 50 height 17
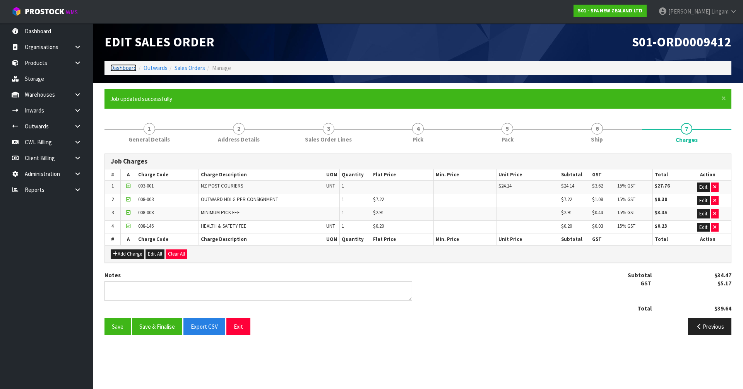
click at [118, 67] on link "Dashboard" at bounding box center [123, 67] width 26 height 7
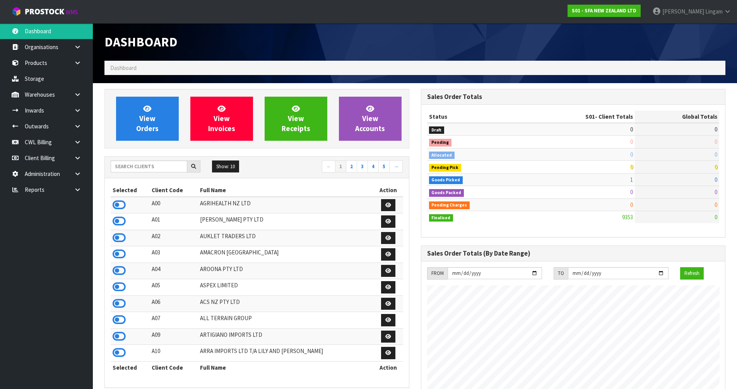
scroll to position [586, 316]
click at [161, 166] on input "text" at bounding box center [149, 167] width 77 height 12
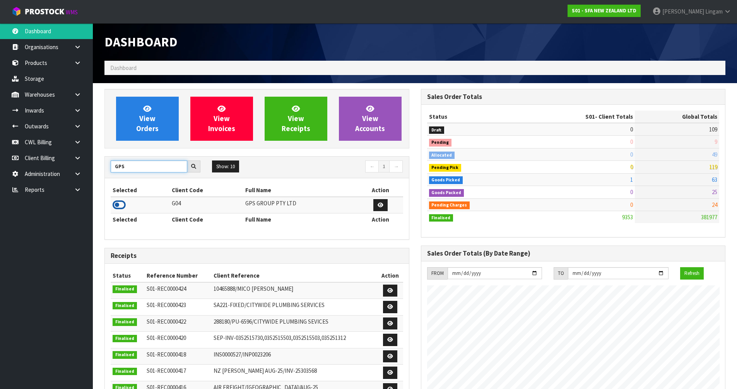
type input "GPS"
drag, startPoint x: 116, startPoint y: 203, endPoint x: 133, endPoint y: 186, distance: 24.1
click at [117, 203] on icon at bounding box center [119, 205] width 13 height 12
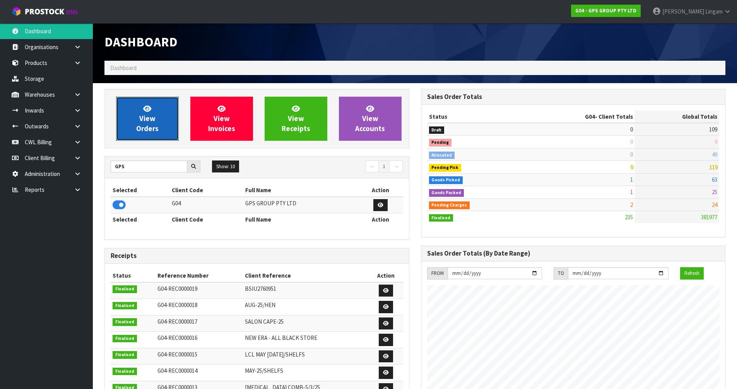
scroll to position [486, 316]
click at [148, 127] on span "View Orders" at bounding box center [147, 118] width 22 height 29
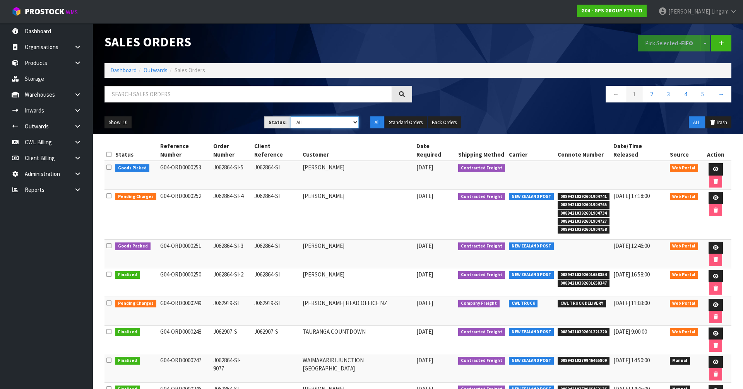
drag, startPoint x: 340, startPoint y: 125, endPoint x: 340, endPoint y: 117, distance: 7.4
click at [340, 125] on select "Draft Pending Allocated Pending Pick Goods Picked Goods Packed Pending Charges …" at bounding box center [325, 122] width 68 height 12
select select "string:6"
click at [291, 116] on select "Draft Pending Allocated Pending Pick Goods Picked Goods Packed Pending Charges …" at bounding box center [325, 122] width 68 height 12
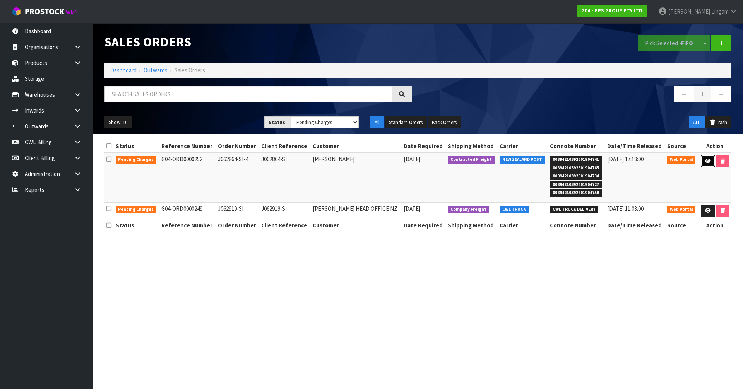
click at [706, 160] on icon at bounding box center [708, 161] width 6 height 5
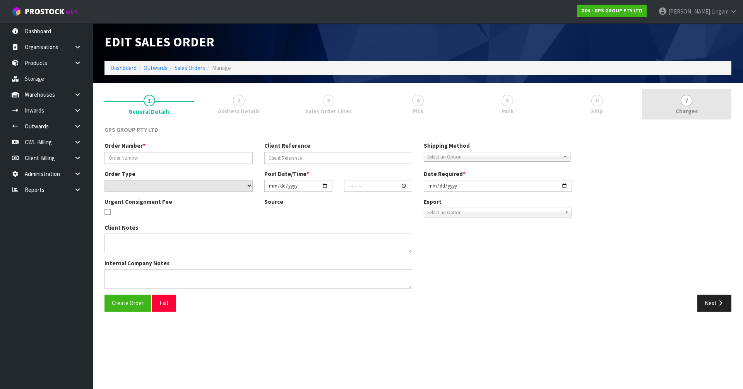
type input "J062864-SI-4"
type input "J062864-SI"
select select "number:0"
type input "[DATE]"
type input "10:30:00.000"
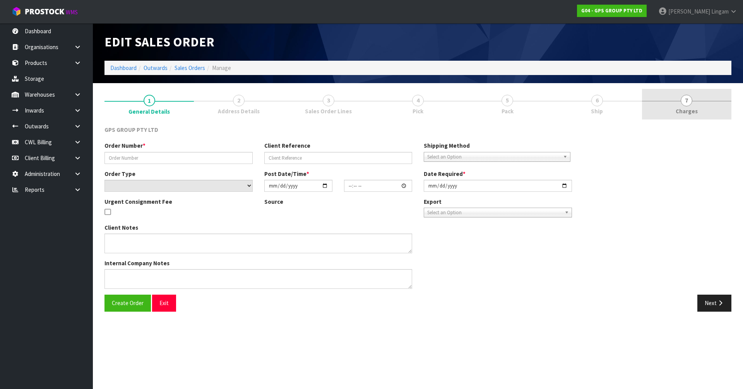
type input "[DATE]"
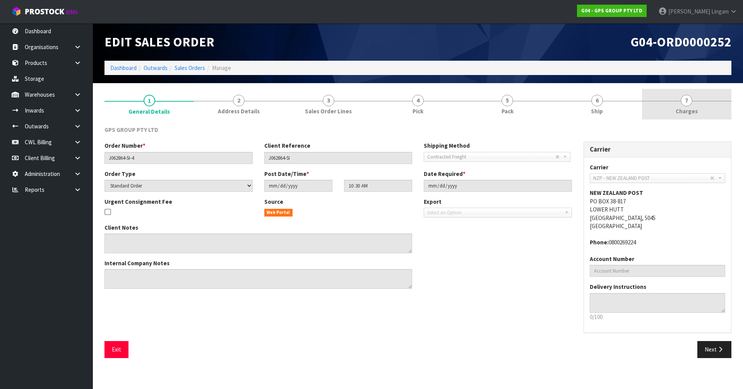
click at [711, 111] on link "7 [GEOGRAPHIC_DATA]" at bounding box center [686, 104] width 89 height 31
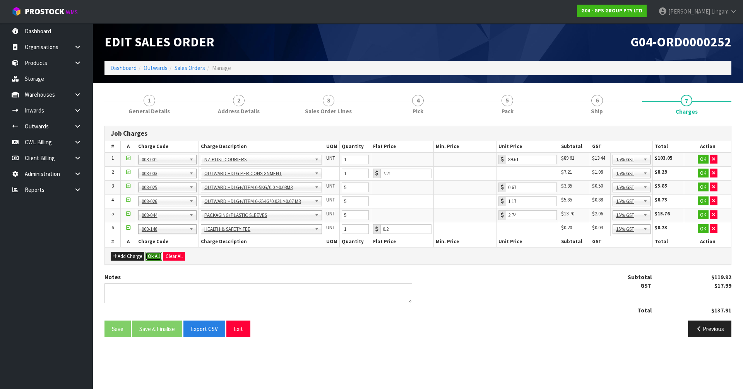
click at [156, 257] on button "Ok All" at bounding box center [153, 256] width 17 height 9
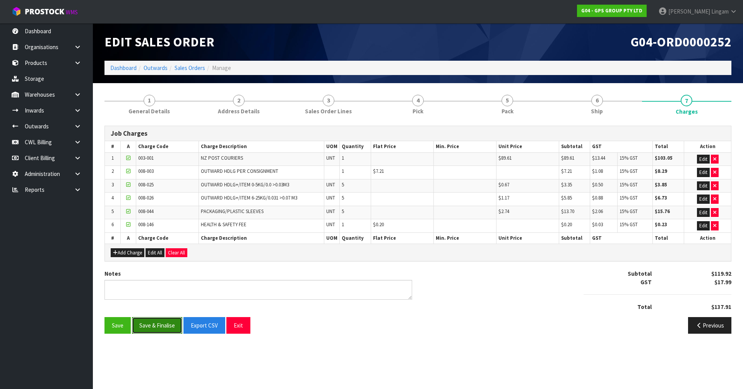
click at [158, 327] on button "Save & Finalise" at bounding box center [157, 325] width 50 height 17
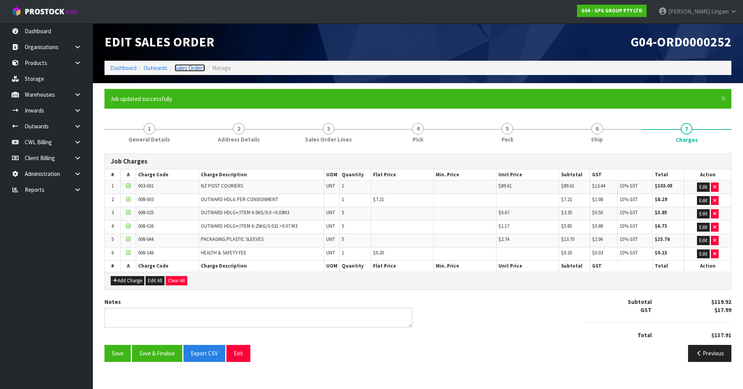
click at [190, 68] on link "Sales Orders" at bounding box center [189, 67] width 31 height 7
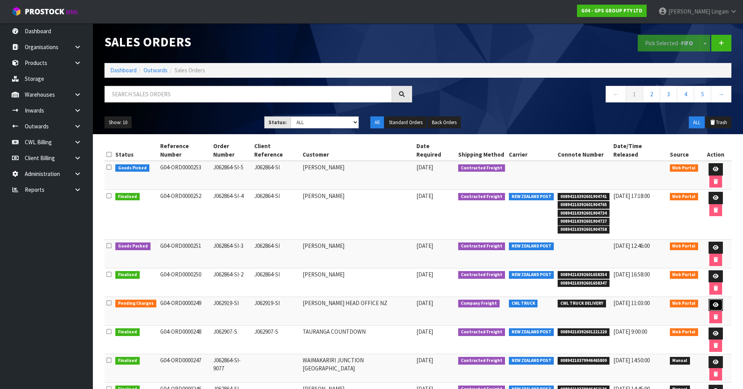
click at [713, 303] on icon at bounding box center [716, 305] width 6 height 5
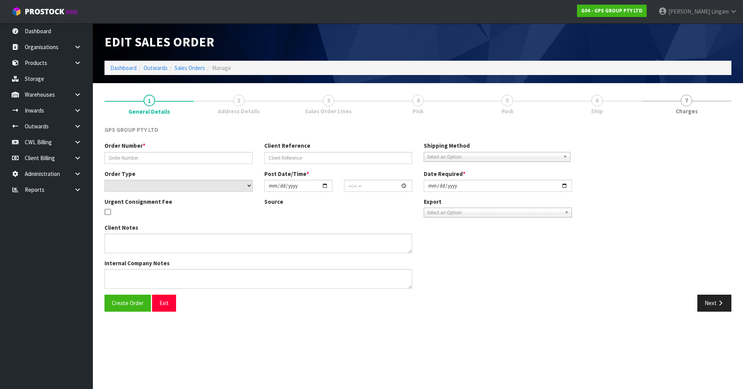
type input "J062919-SI"
select select "number:0"
type input "[DATE]"
type input "12:14:00.000"
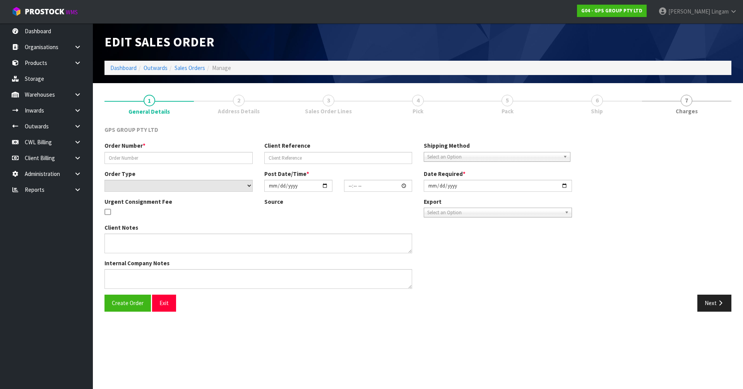
type input "[DATE]"
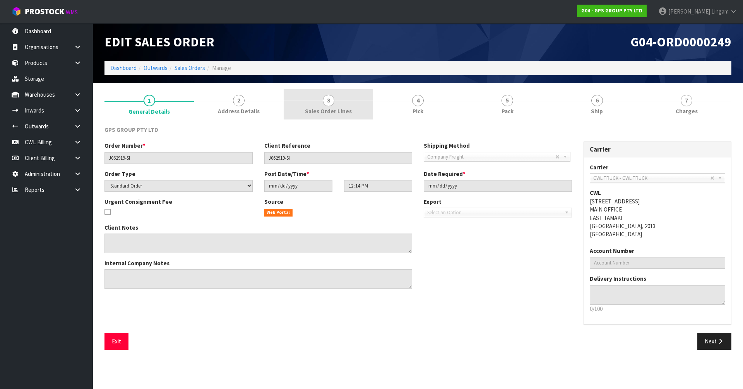
click at [349, 113] on span "Sales Order Lines" at bounding box center [328, 111] width 47 height 8
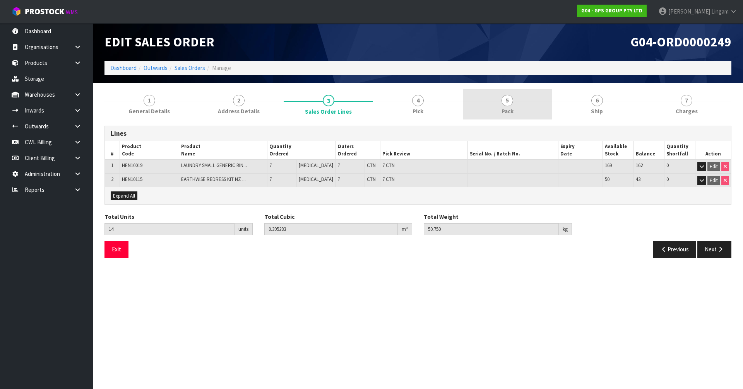
click at [514, 112] on link "5 Pack" at bounding box center [507, 104] width 89 height 31
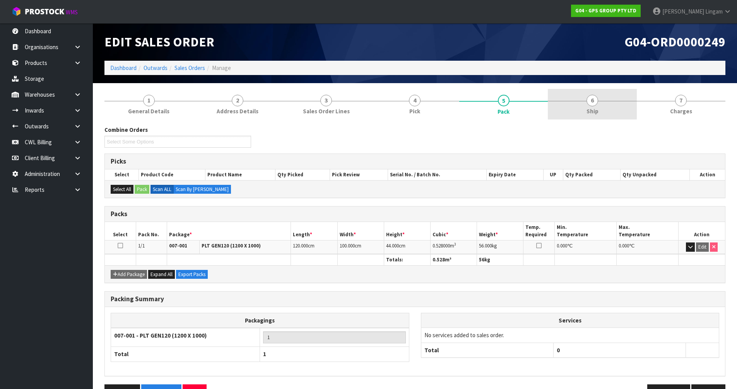
click at [596, 108] on span "Ship" at bounding box center [593, 111] width 12 height 8
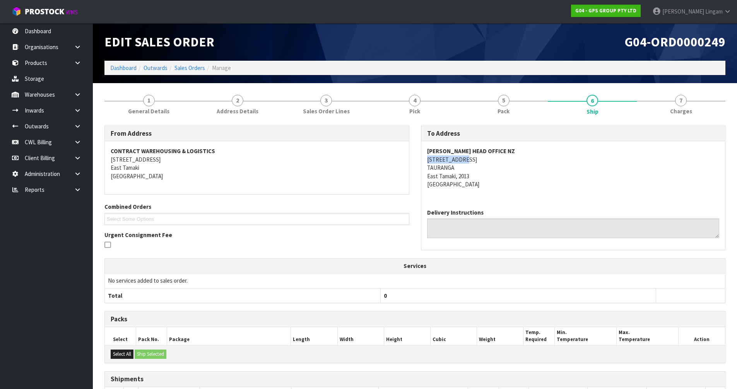
drag, startPoint x: 426, startPoint y: 160, endPoint x: 465, endPoint y: 161, distance: 38.7
click at [465, 161] on div "HENKEL HEAD OFFICE NZ 2 ALLENS ROAD TAURANGA East Tamaki, 2013 New Zealand" at bounding box center [573, 171] width 304 height 61
copy address "2 ALLENS ROAD"
click at [507, 109] on span "Pack" at bounding box center [504, 111] width 12 height 8
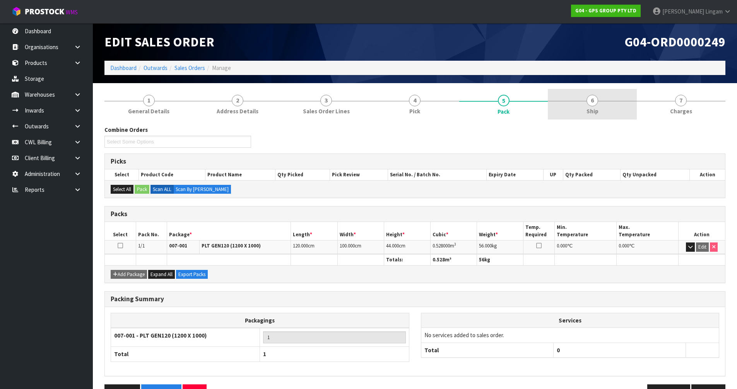
click at [600, 116] on link "6 Ship" at bounding box center [592, 104] width 89 height 31
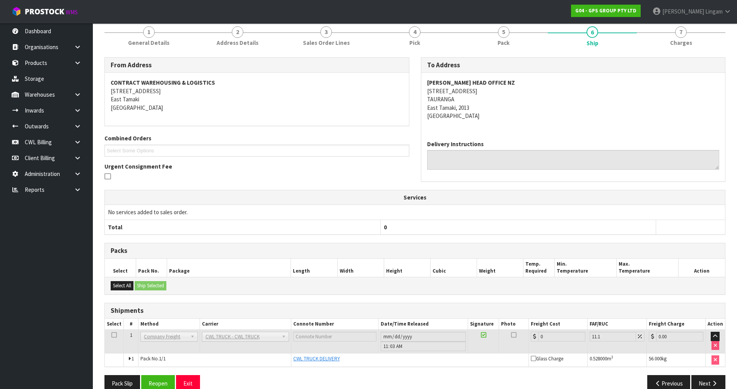
scroll to position [83, 0]
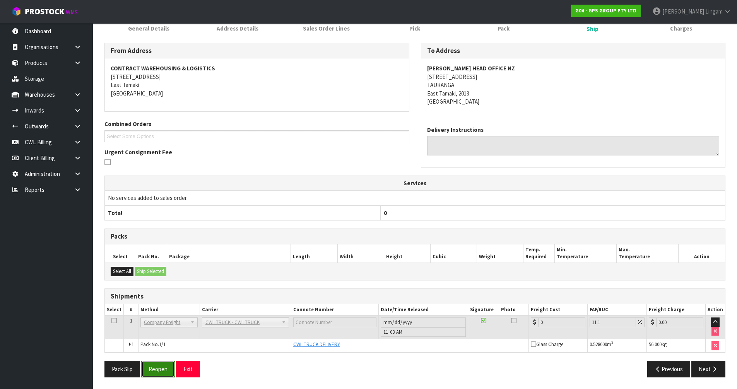
drag, startPoint x: 168, startPoint y: 368, endPoint x: 187, endPoint y: 360, distance: 20.3
click at [168, 367] on button "Reopen" at bounding box center [158, 369] width 34 height 17
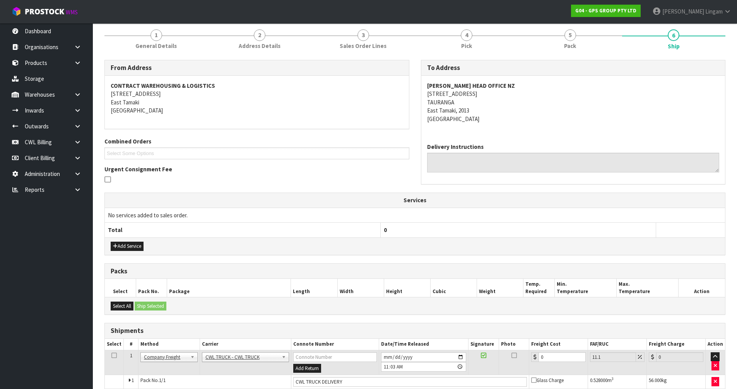
scroll to position [130, 0]
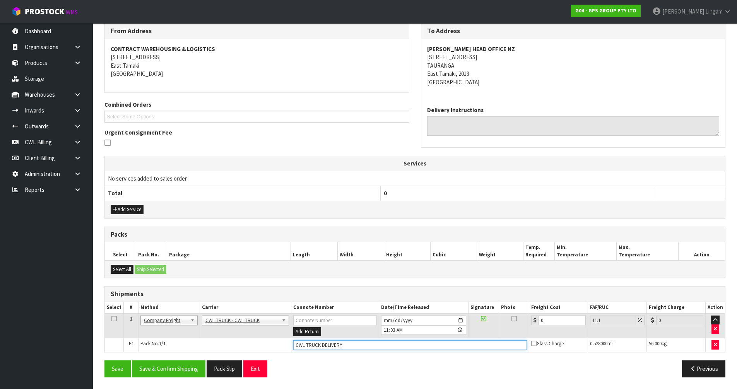
click at [349, 347] on input "CWL TRUCK DELIVERY" at bounding box center [410, 345] width 234 height 10
type input "CWL TRUCK DELIVERED"
drag, startPoint x: 566, startPoint y: 318, endPoint x: 517, endPoint y: 325, distance: 49.7
click at [517, 325] on tr "1 Client Local Pickup Customer Local Pickup Company Freight Contracted Freight …" at bounding box center [415, 325] width 620 height 25
type input "4"
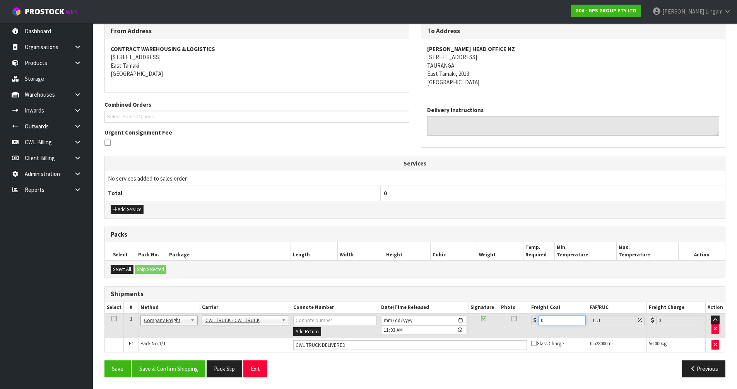
type input "4.44"
type input "44"
type input "48.88"
type input "44.9"
type input "49.88"
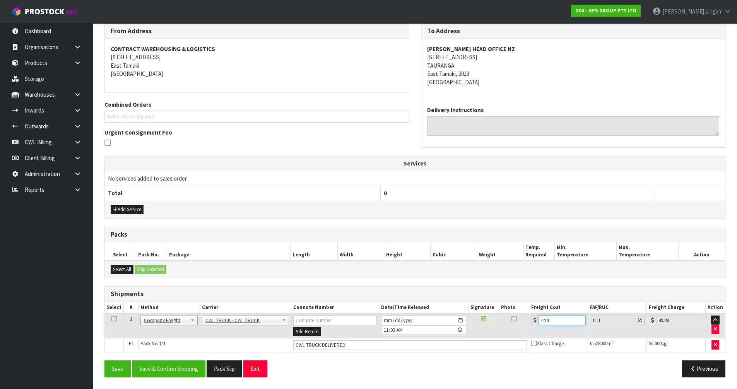
type input "44.93"
type input "49.92"
type input "44.93"
click at [178, 365] on button "Save & Confirm Shipping" at bounding box center [169, 369] width 74 height 17
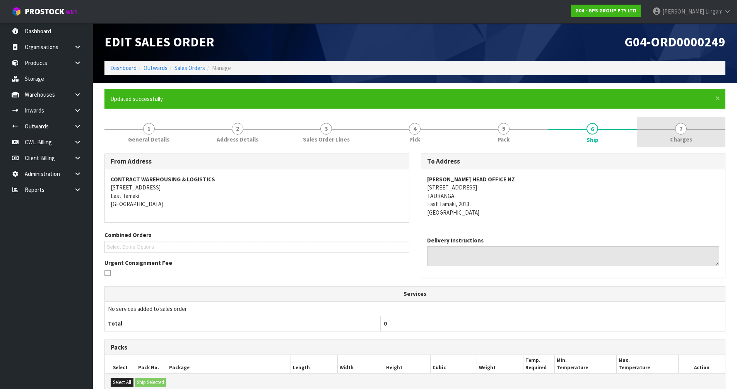
click at [696, 137] on link "7 [GEOGRAPHIC_DATA]" at bounding box center [681, 132] width 89 height 31
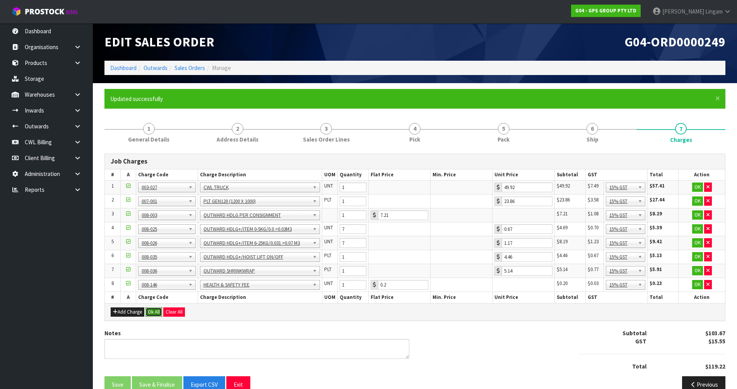
click at [149, 315] on button "Ok All" at bounding box center [153, 312] width 17 height 9
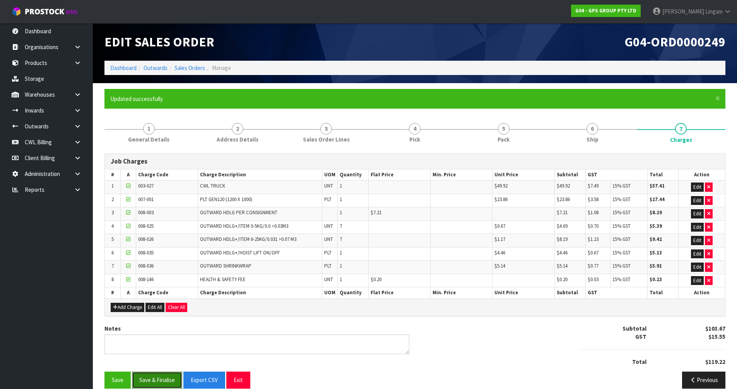
click at [145, 376] on button "Save & Finalise" at bounding box center [157, 380] width 50 height 17
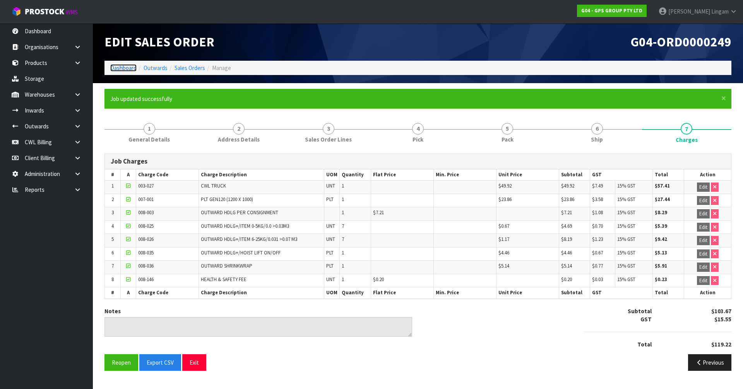
click at [115, 65] on link "Dashboard" at bounding box center [123, 67] width 26 height 7
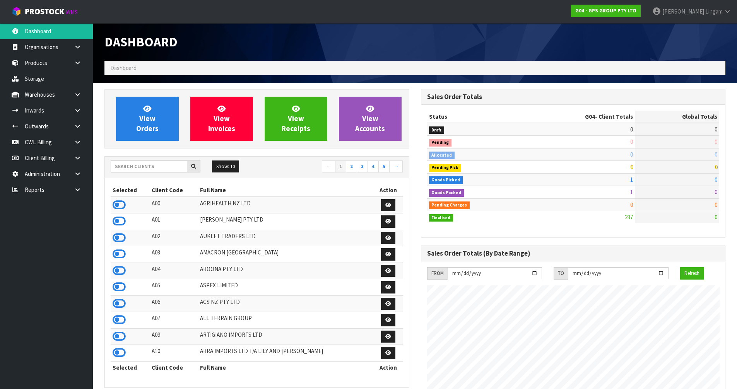
scroll to position [486, 316]
click at [155, 167] on input "text" at bounding box center [149, 167] width 77 height 12
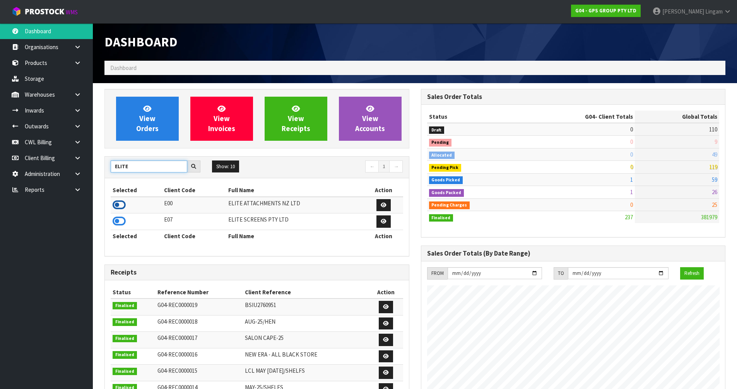
type input "ELITE"
click at [118, 205] on icon at bounding box center [119, 205] width 13 height 12
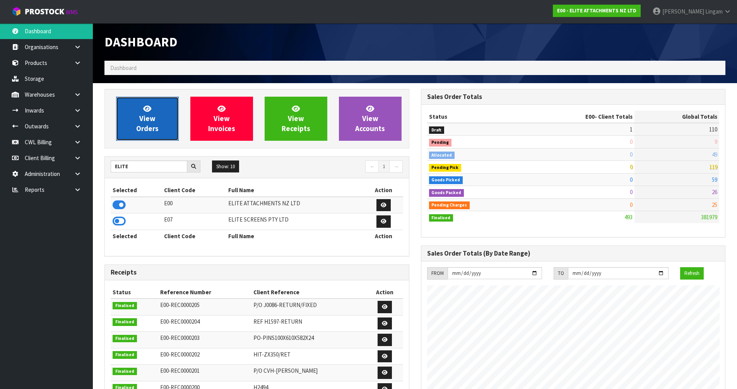
scroll to position [586, 316]
click at [155, 125] on span "View Orders" at bounding box center [147, 118] width 22 height 29
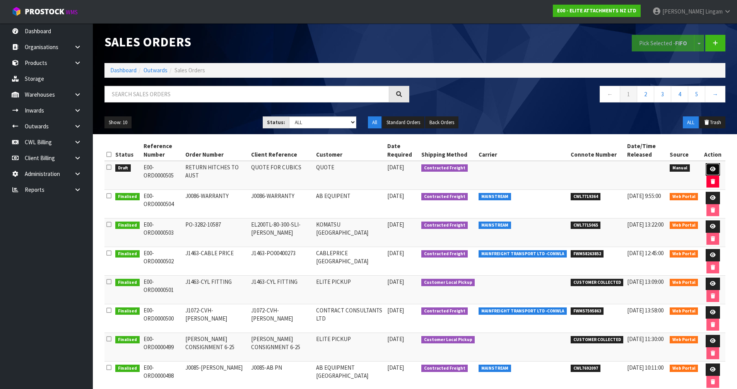
click at [710, 168] on icon at bounding box center [713, 169] width 6 height 5
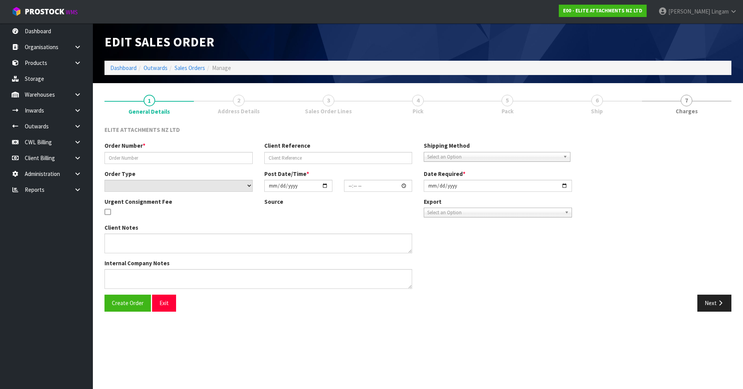
type input "RETURN HITCHES TO AUST"
type input "QUOTE FOR CUBICS"
select select "number:0"
type input "[DATE]"
type input "13:52:00.000"
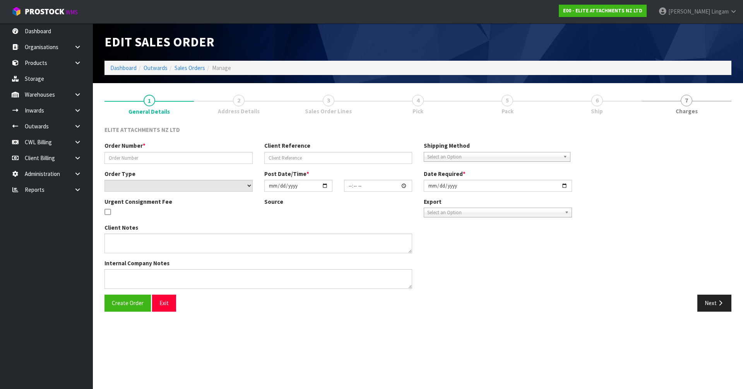
type input "[DATE]"
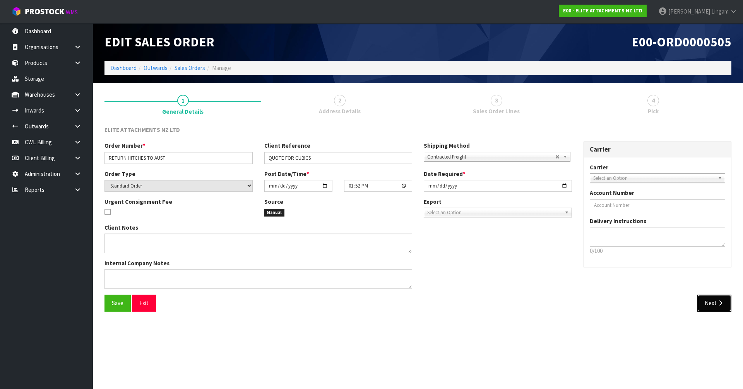
click at [700, 308] on button "Next" at bounding box center [714, 303] width 34 height 17
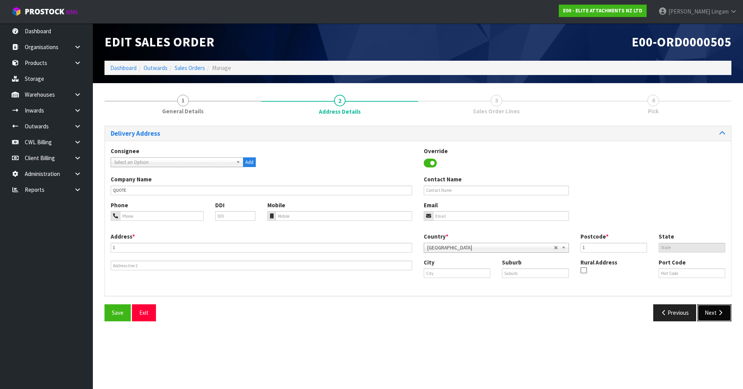
click at [710, 310] on button "Next" at bounding box center [714, 312] width 34 height 17
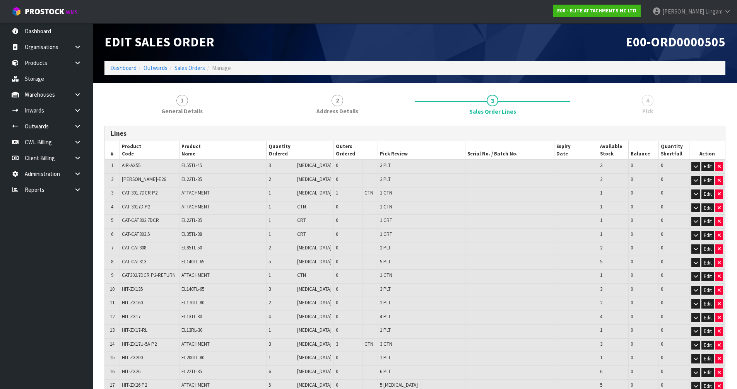
click at [445, 37] on h1 "E00-ORD0000505" at bounding box center [573, 42] width 305 height 14
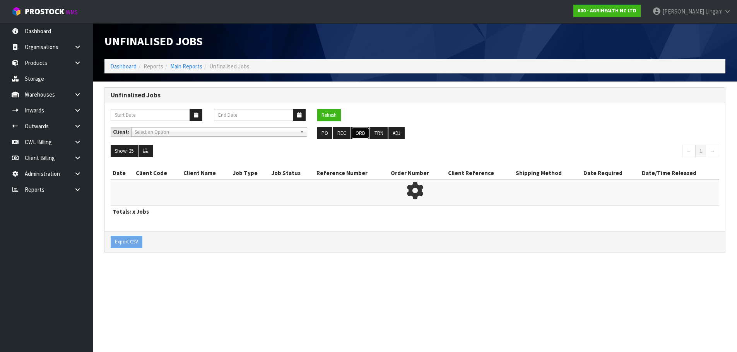
click at [358, 136] on button "ORD" at bounding box center [360, 133] width 18 height 12
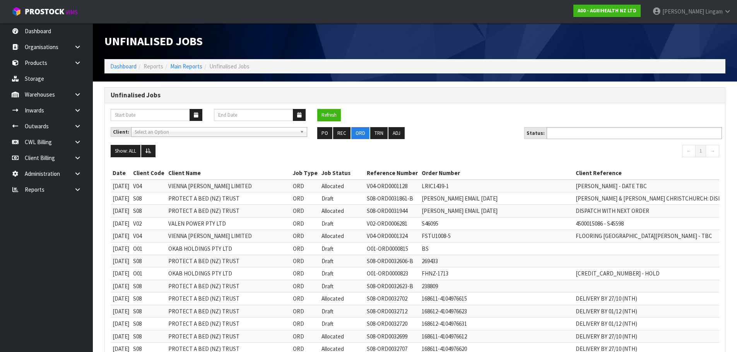
click at [618, 135] on ul at bounding box center [634, 133] width 175 height 12
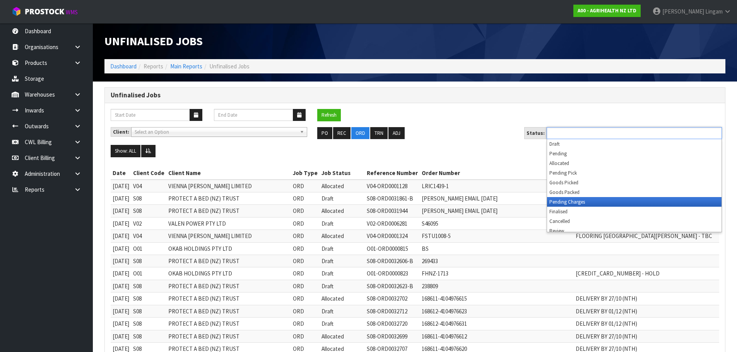
click at [598, 203] on li "Pending Charges" at bounding box center [634, 202] width 174 height 10
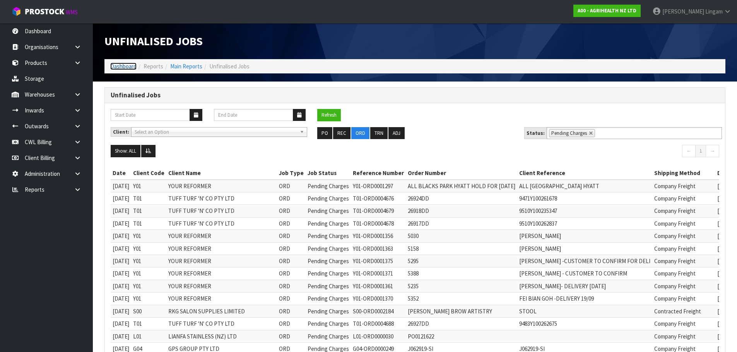
click at [129, 70] on link "Dashboard" at bounding box center [123, 66] width 26 height 7
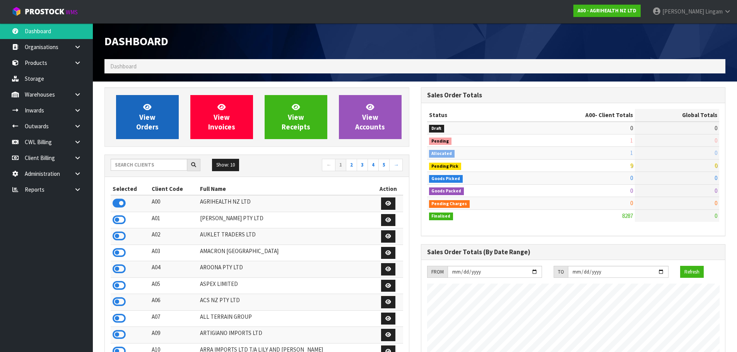
scroll to position [586, 316]
click at [149, 135] on link "View Orders" at bounding box center [147, 117] width 63 height 44
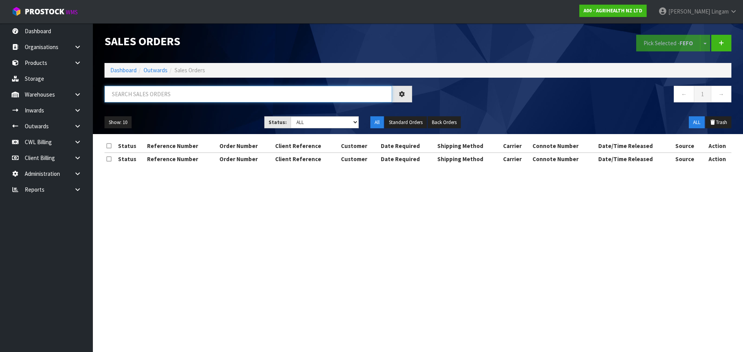
click at [261, 98] on input "text" at bounding box center [247, 94] width 287 height 17
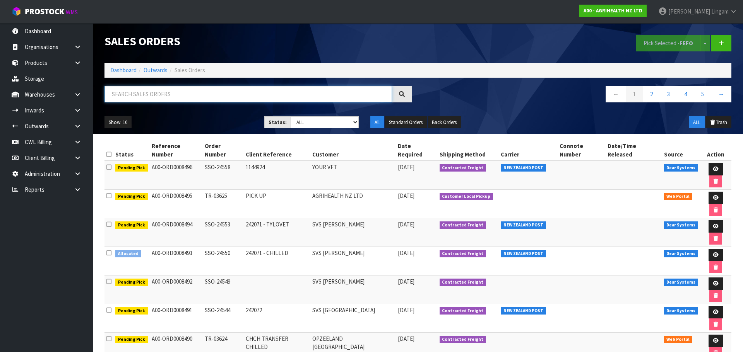
paste input "206675872"
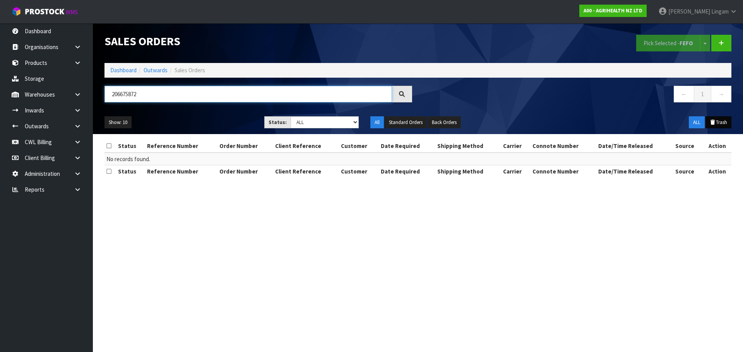
type input "206675872"
click at [724, 124] on button "Trash" at bounding box center [718, 122] width 26 height 12
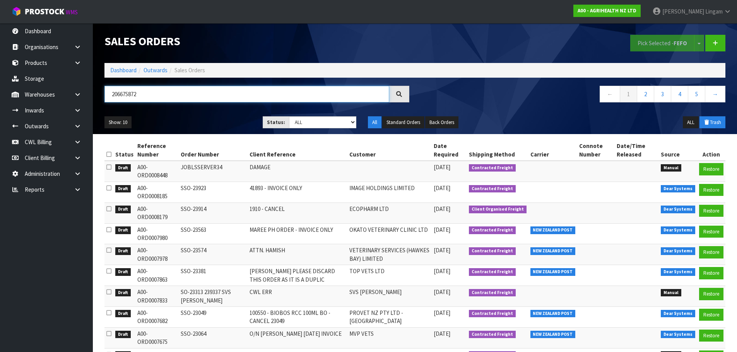
click at [151, 97] on input "206675872" at bounding box center [246, 94] width 285 height 17
click at [239, 42] on h1 "Sales Orders" at bounding box center [256, 41] width 305 height 13
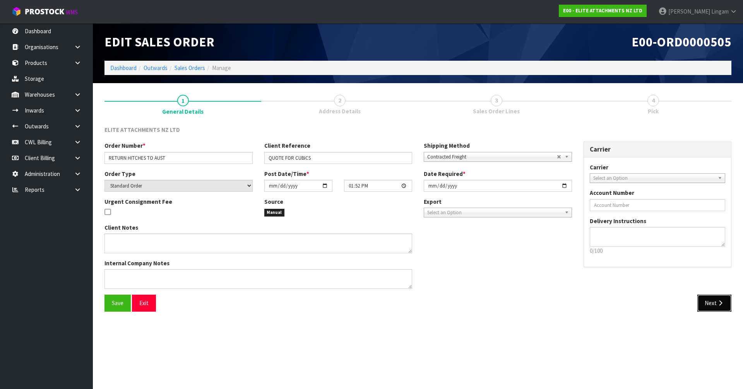
click at [710, 309] on button "Next" at bounding box center [714, 303] width 34 height 17
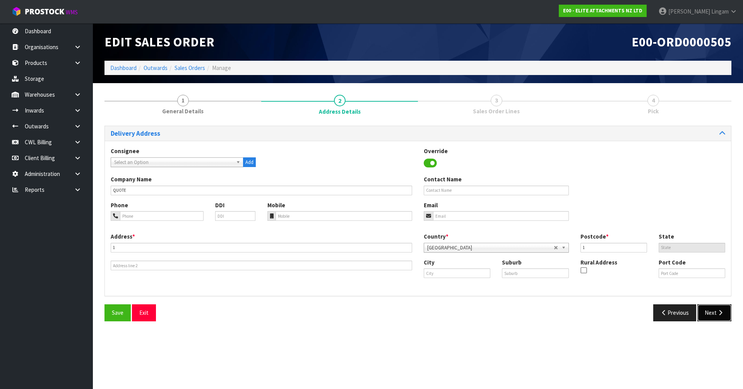
click at [714, 316] on button "Next" at bounding box center [714, 312] width 34 height 17
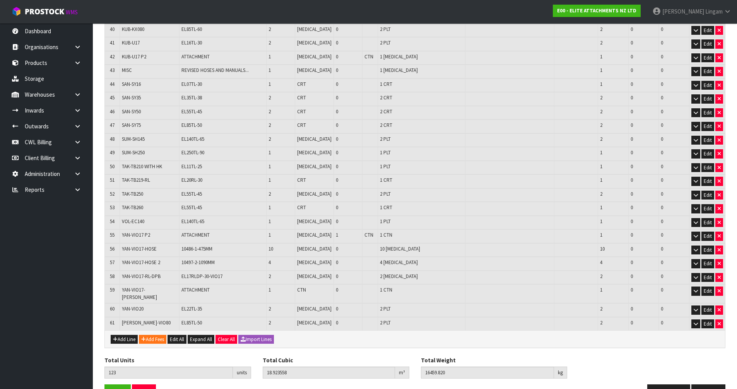
scroll to position [691, 0]
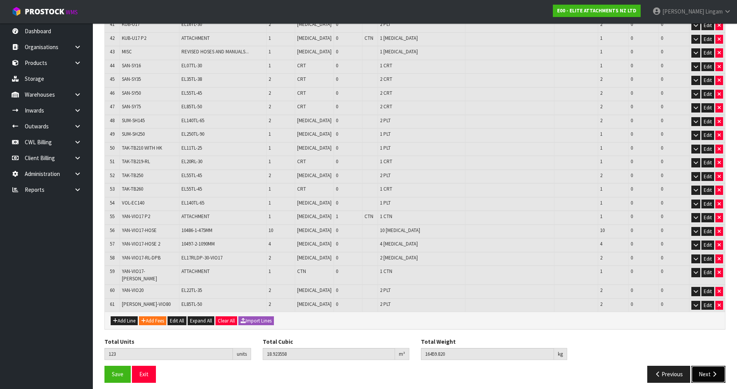
click at [706, 371] on button "Next" at bounding box center [708, 374] width 34 height 17
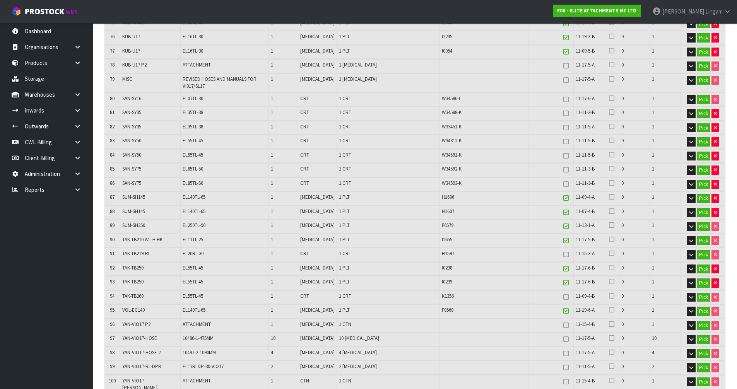
scroll to position [1386, 0]
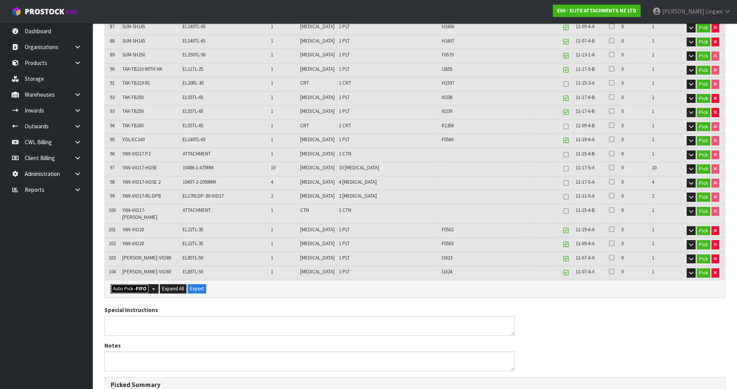
click at [132, 284] on button "Auto Pick - FIFO" at bounding box center [130, 288] width 38 height 9
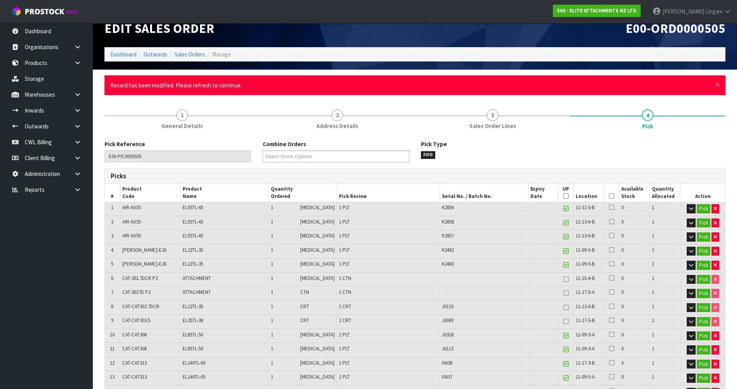
scroll to position [0, 0]
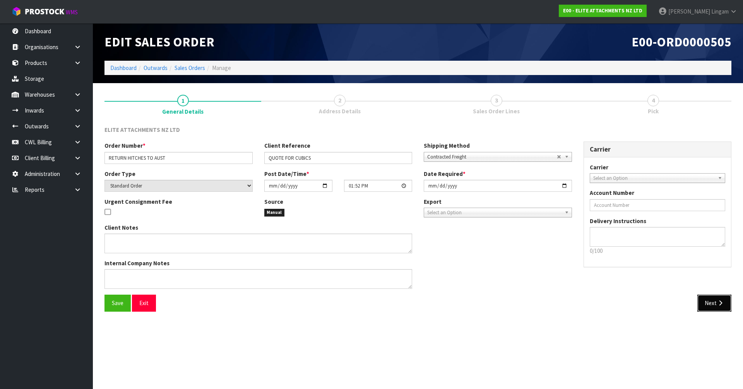
click at [706, 303] on button "Next" at bounding box center [714, 303] width 34 height 17
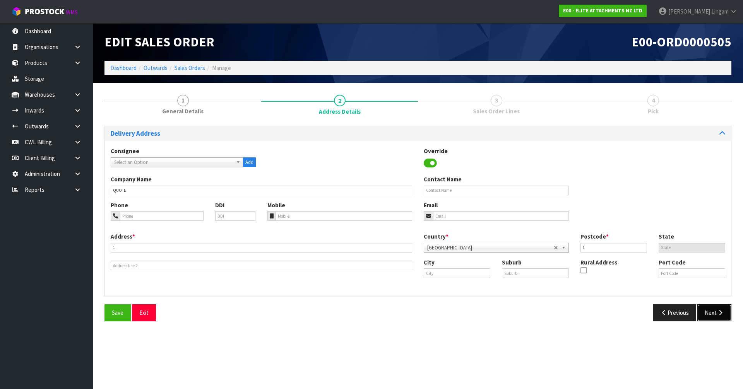
click at [708, 312] on button "Next" at bounding box center [714, 312] width 34 height 17
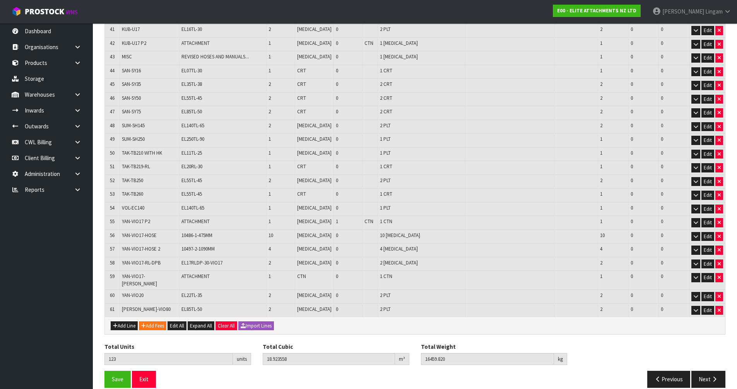
scroll to position [691, 0]
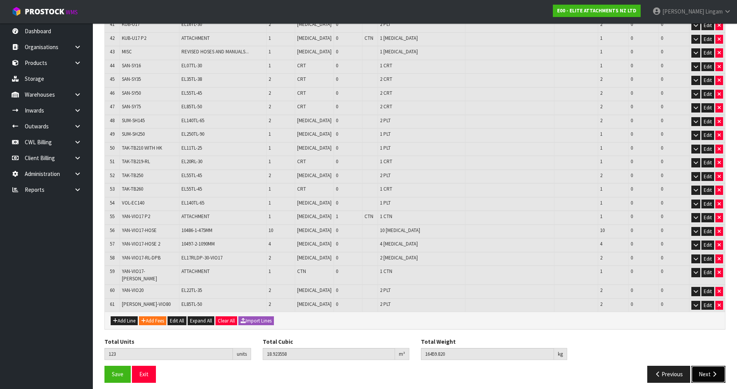
click at [703, 375] on button "Next" at bounding box center [708, 374] width 34 height 17
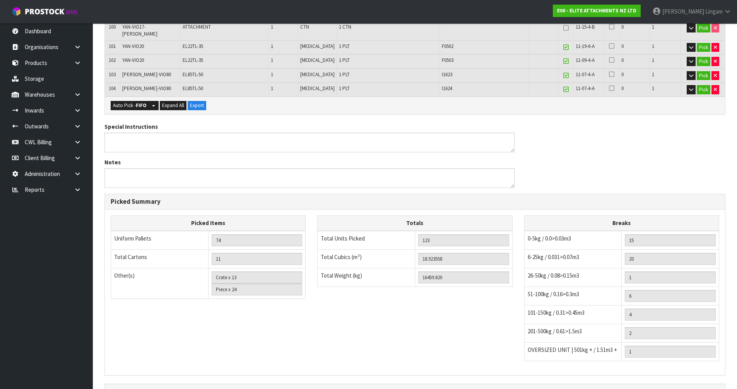
scroll to position [1657, 0]
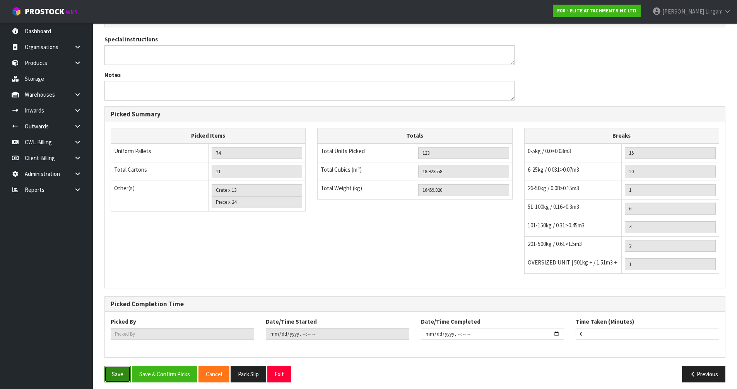
click at [119, 371] on button "Save" at bounding box center [117, 374] width 26 height 17
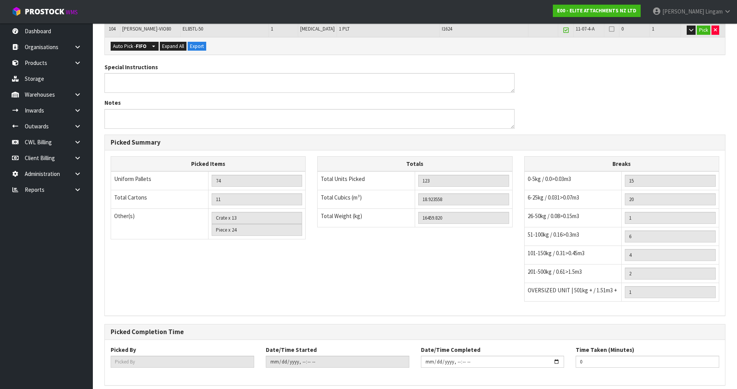
scroll to position [0, 0]
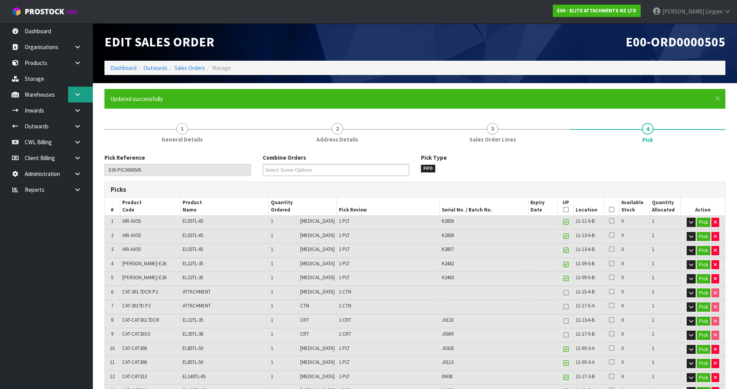
click at [84, 94] on link at bounding box center [80, 95] width 25 height 16
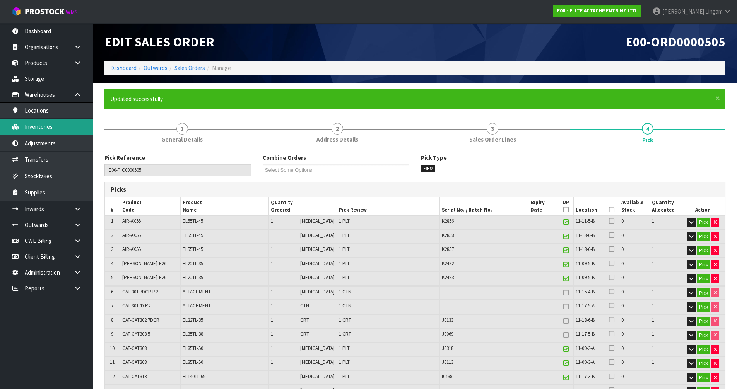
click at [38, 130] on link "Inventories" at bounding box center [46, 127] width 93 height 16
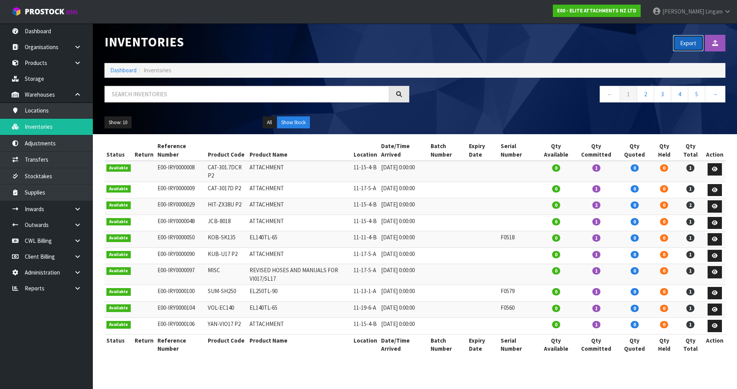
click at [689, 42] on button "Export" at bounding box center [688, 43] width 31 height 17
click at [122, 68] on link "Dashboard" at bounding box center [123, 70] width 26 height 7
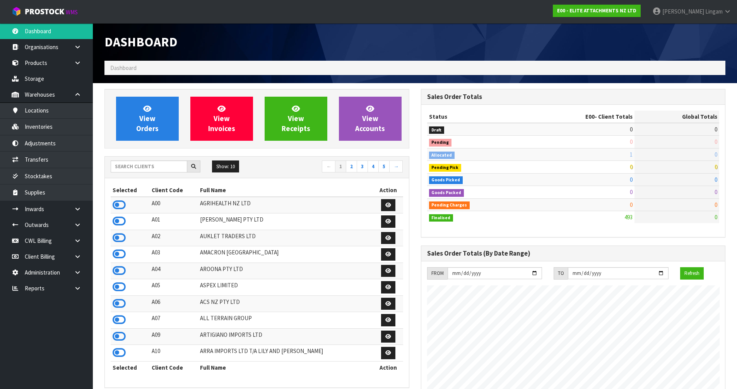
scroll to position [586, 316]
click at [134, 168] on input "text" at bounding box center [149, 167] width 77 height 12
click at [163, 166] on input "text" at bounding box center [149, 167] width 77 height 12
click at [161, 168] on input "text" at bounding box center [149, 167] width 77 height 12
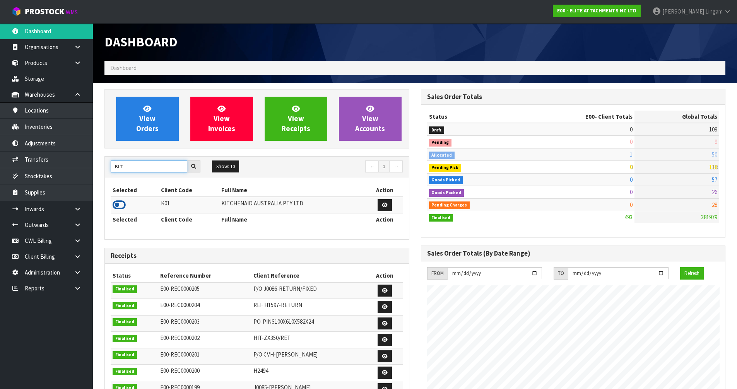
type input "KIT"
click at [122, 204] on icon at bounding box center [119, 205] width 13 height 12
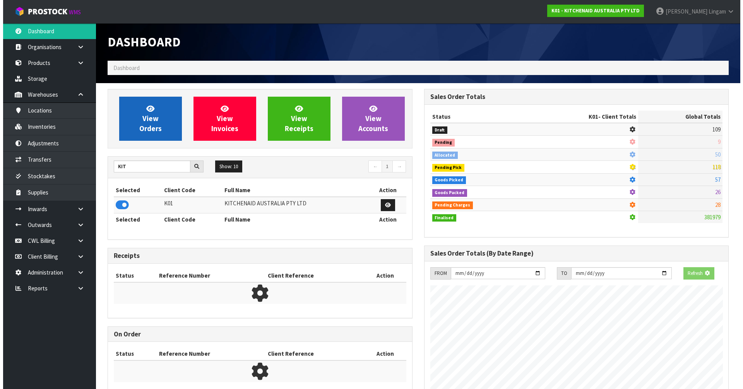
scroll to position [386423, 386589]
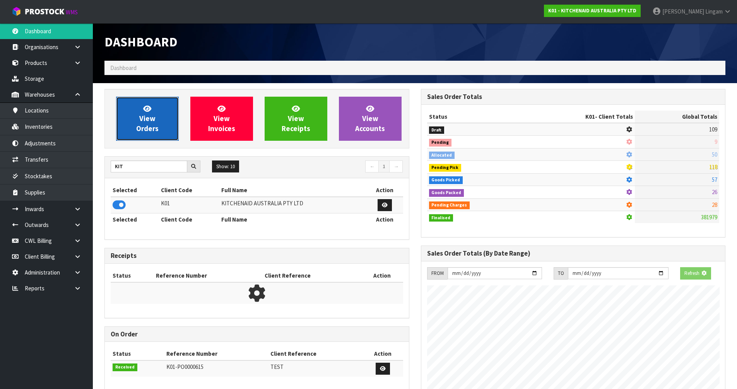
click at [138, 131] on span "View Orders" at bounding box center [147, 118] width 22 height 29
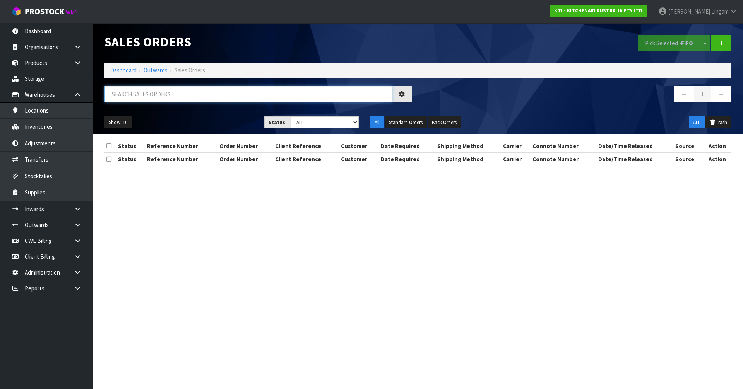
click at [315, 90] on input "text" at bounding box center [247, 94] width 287 height 17
paste input "206619428"
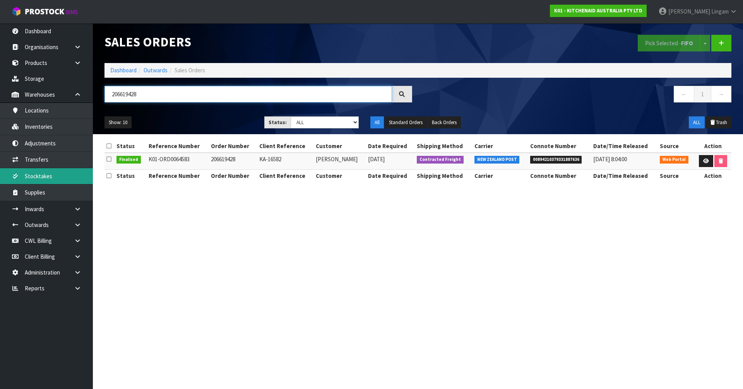
type input "206619428"
drag, startPoint x: 256, startPoint y: 167, endPoint x: 286, endPoint y: 164, distance: 30.3
click at [286, 164] on tr "Finalised K01-ORD0064583 206619428 KA-16582 ROSALIND FOX 03/10/2024 Contracted …" at bounding box center [417, 161] width 627 height 17
click at [707, 164] on link at bounding box center [706, 161] width 14 height 12
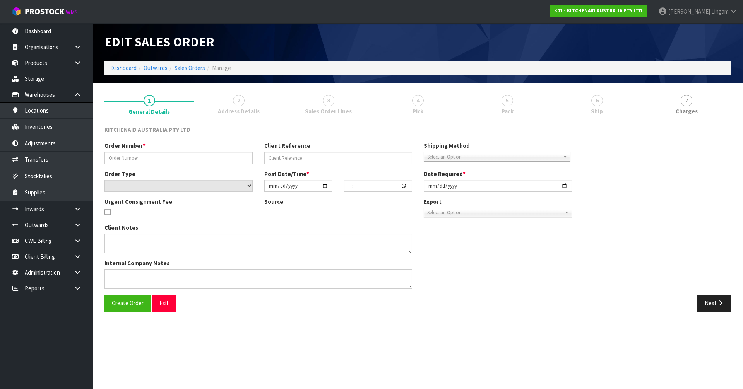
type input "206619428"
type input "KA-16582"
select select "number:0"
type input "2024-10-03"
type input "17:56:00.000"
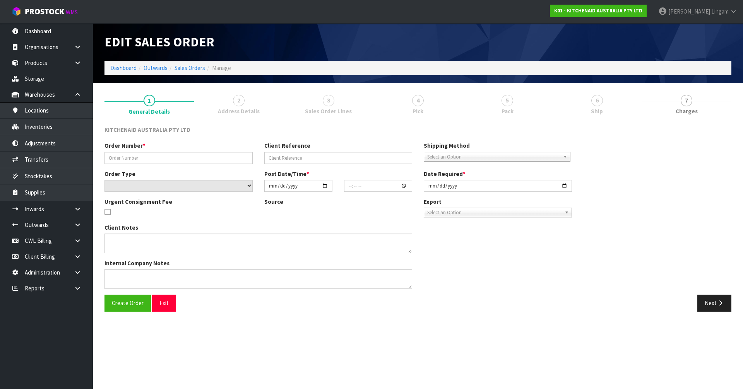
type input "2024-10-03"
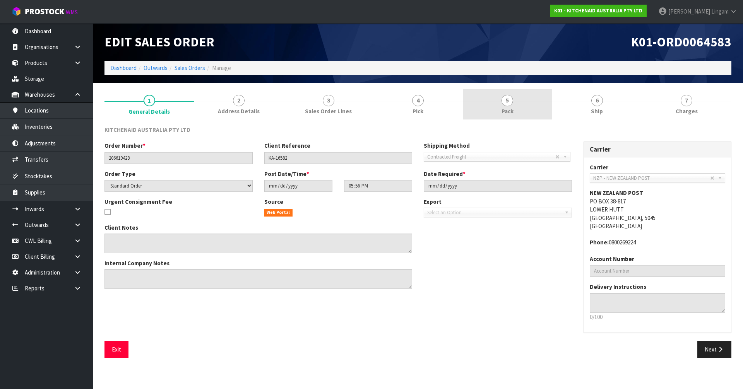
click at [508, 107] on link "5 Pack" at bounding box center [507, 104] width 89 height 31
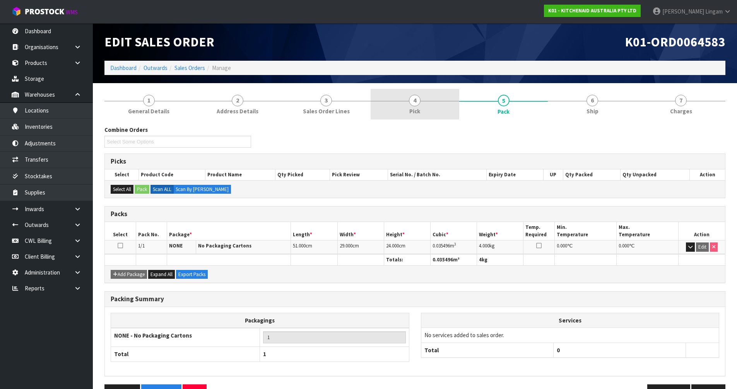
click at [444, 108] on link "4 Pick" at bounding box center [415, 104] width 89 height 31
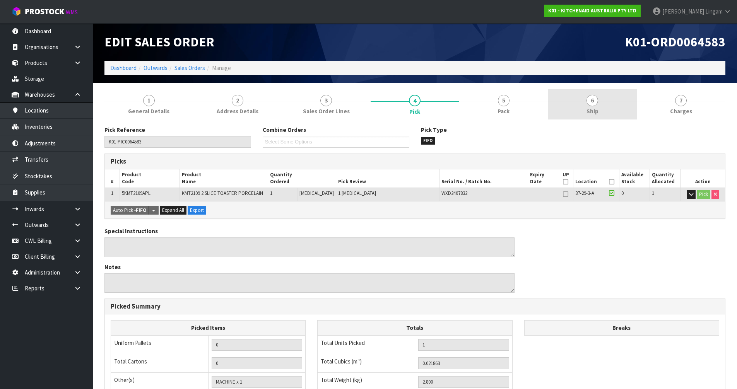
click at [613, 104] on link "6 Ship" at bounding box center [592, 104] width 89 height 31
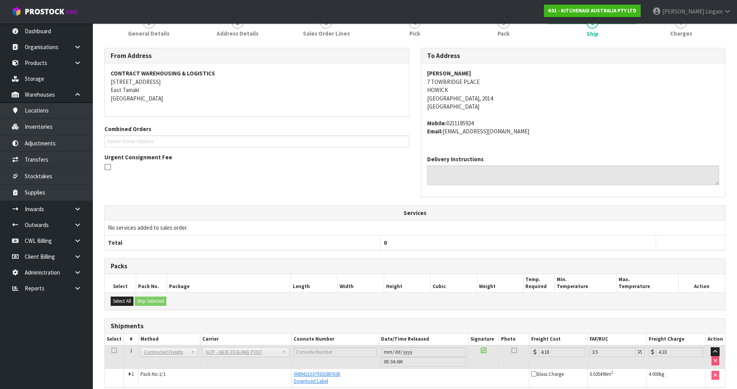
scroll to position [113, 0]
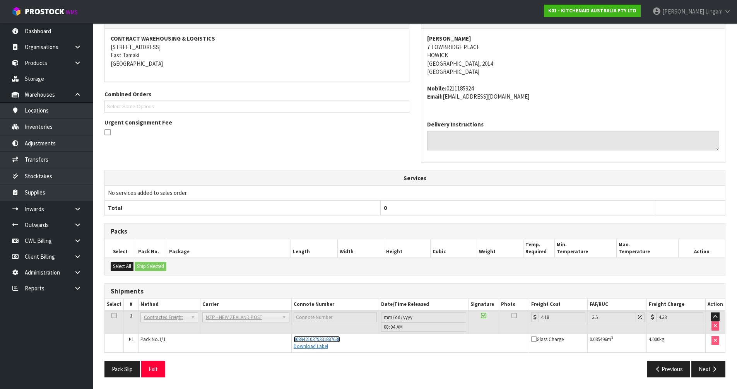
click at [340, 339] on span "00894210379331887636" at bounding box center [317, 339] width 46 height 7
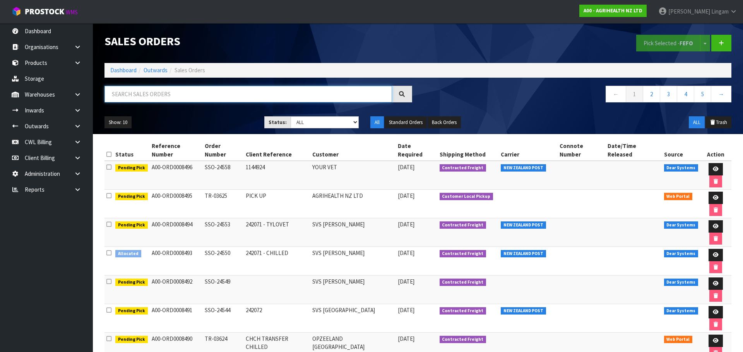
click at [230, 90] on input "text" at bounding box center [247, 94] width 287 height 17
paste input "206675872"
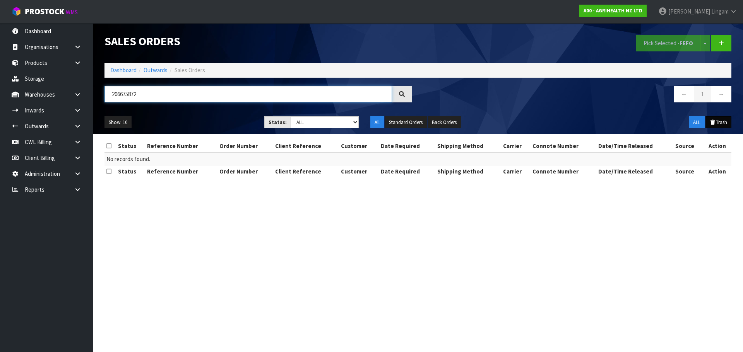
type input "206675872"
click at [722, 121] on button "Trash" at bounding box center [718, 122] width 26 height 12
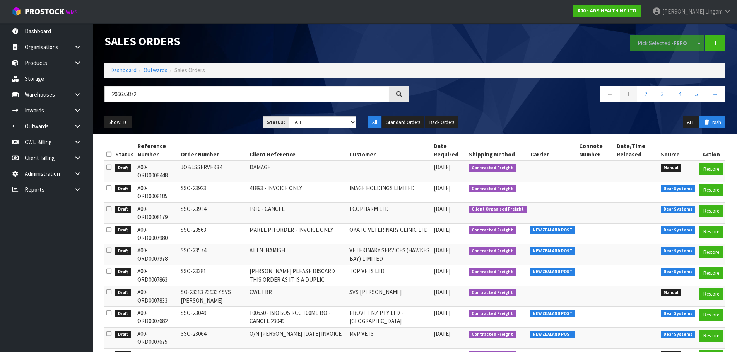
click at [385, 33] on div "Sales Orders" at bounding box center [257, 41] width 316 height 36
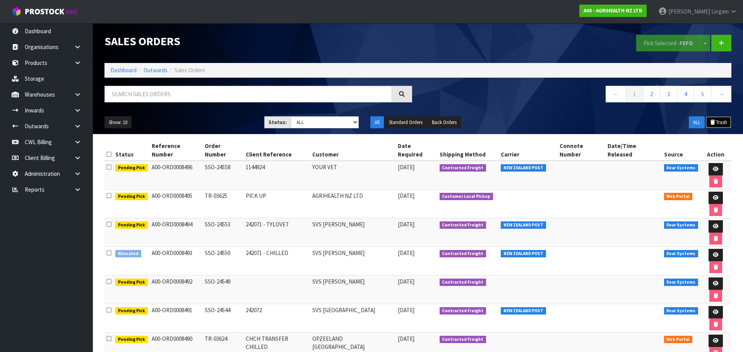
click at [722, 122] on button "Trash" at bounding box center [718, 122] width 26 height 12
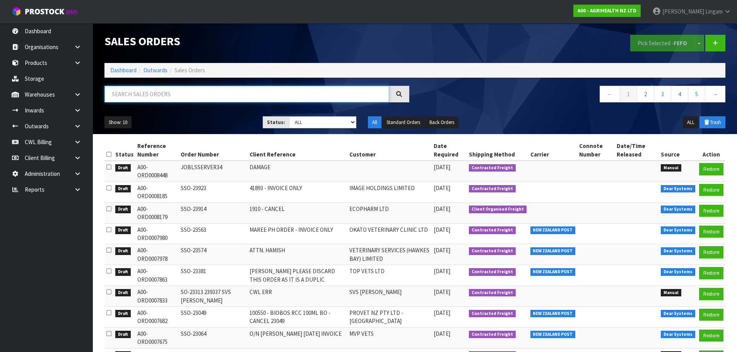
click at [229, 94] on input "text" at bounding box center [246, 94] width 285 height 17
paste input "206675872"
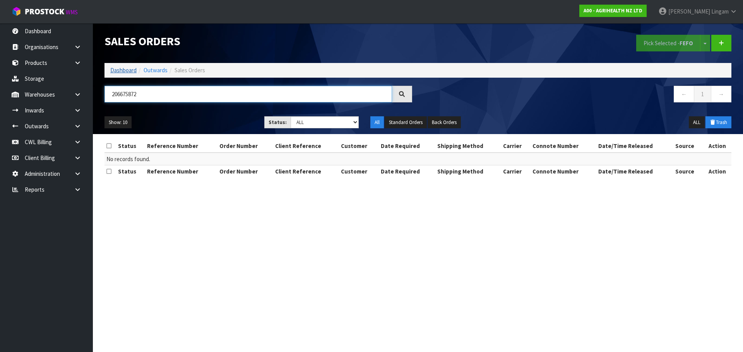
type input "206675872"
click at [118, 71] on link "Dashboard" at bounding box center [123, 70] width 26 height 7
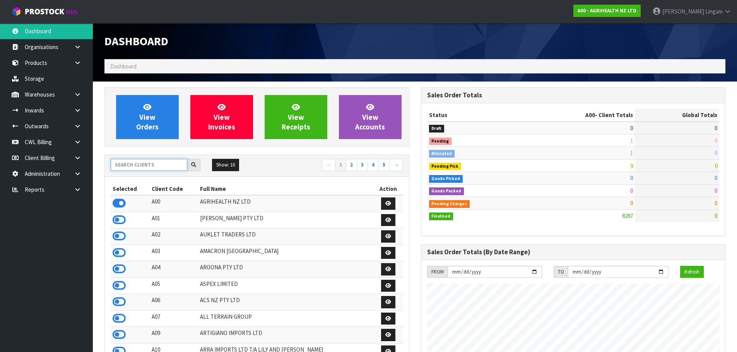
click at [169, 161] on input "text" at bounding box center [149, 165] width 77 height 12
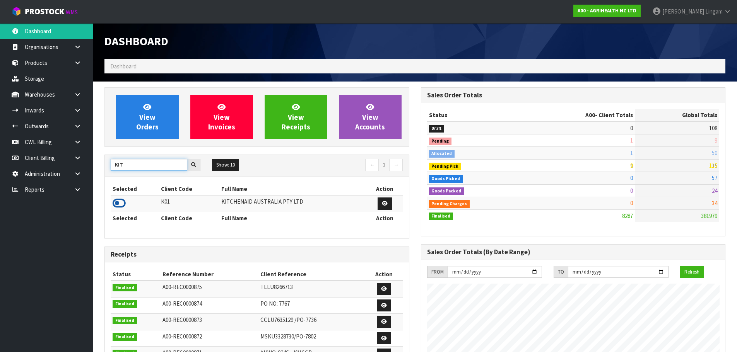
type input "KIT"
click at [121, 205] on icon at bounding box center [119, 204] width 13 height 12
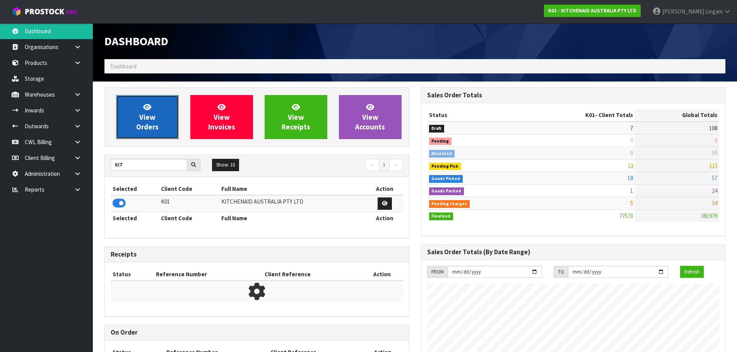
click at [168, 120] on link "View Orders" at bounding box center [147, 117] width 63 height 44
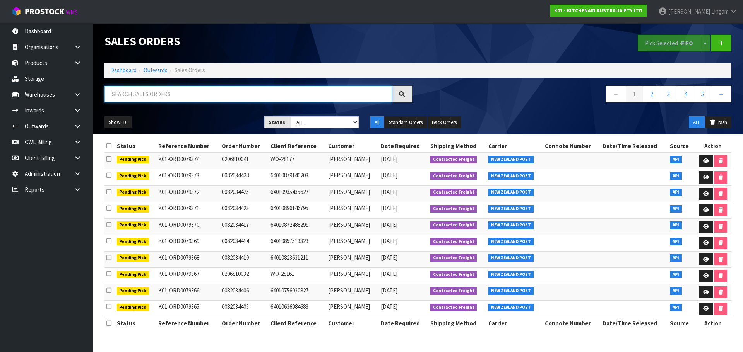
click at [176, 95] on input "text" at bounding box center [247, 94] width 287 height 17
paste input "206619428"
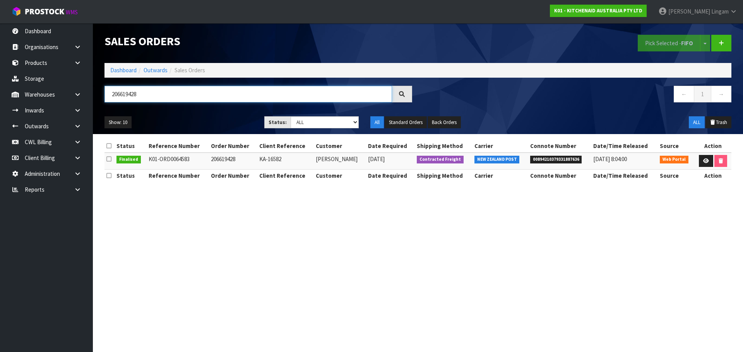
drag, startPoint x: 153, startPoint y: 95, endPoint x: 103, endPoint y: 100, distance: 50.1
click at [103, 100] on div "206619428" at bounding box center [258, 97] width 319 height 22
paste input "75872"
drag, startPoint x: 156, startPoint y: 95, endPoint x: 110, endPoint y: 99, distance: 46.6
click at [110, 99] on input "206675872" at bounding box center [247, 94] width 287 height 17
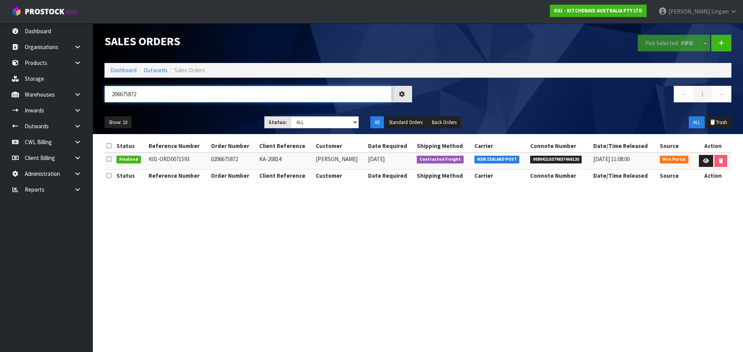
paste input "8038"
drag, startPoint x: 157, startPoint y: 98, endPoint x: 104, endPoint y: 103, distance: 53.6
click at [104, 103] on div "206680382" at bounding box center [258, 97] width 319 height 22
paste input "7587"
drag, startPoint x: 162, startPoint y: 91, endPoint x: 102, endPoint y: 98, distance: 60.7
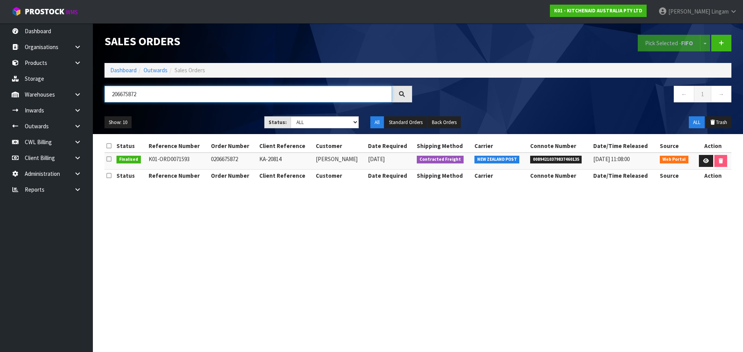
click at [102, 98] on div "206675872" at bounding box center [258, 97] width 319 height 22
paste input "82267"
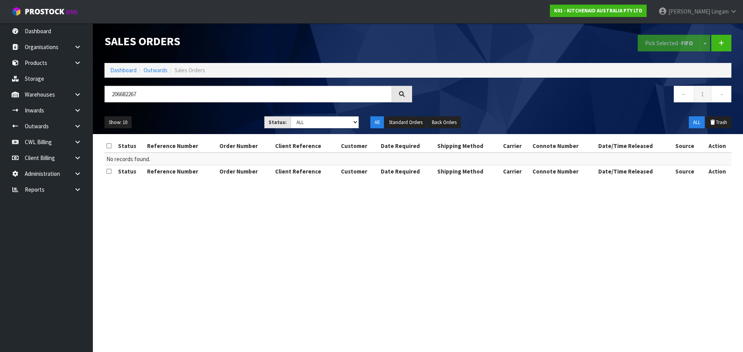
click at [163, 109] on div "206682267 ← 1 →" at bounding box center [418, 98] width 638 height 25
click at [129, 93] on input "206682267" at bounding box center [247, 94] width 287 height 17
click at [726, 125] on button "Trash" at bounding box center [718, 122] width 26 height 12
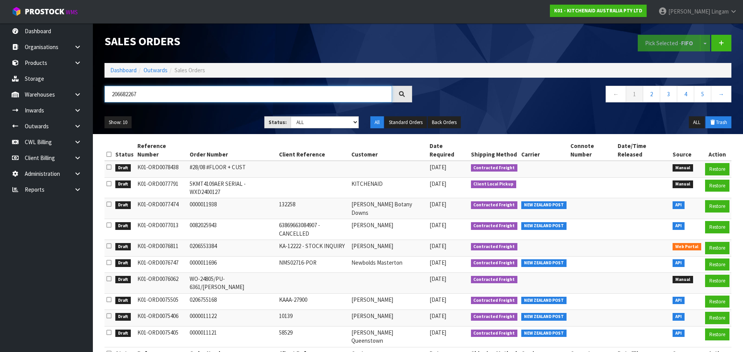
click at [197, 96] on input "206682267" at bounding box center [247, 94] width 287 height 17
paste input "206682267"
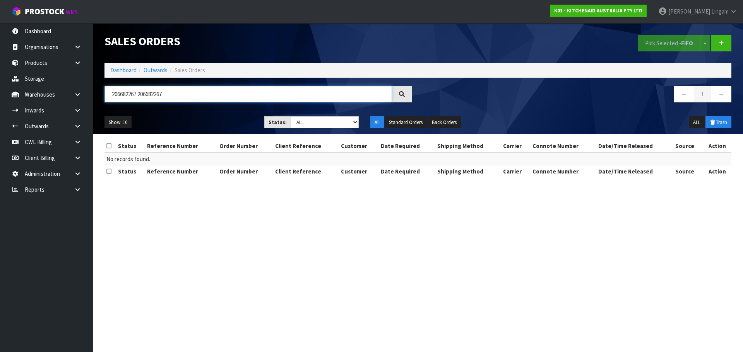
click at [139, 95] on input "206682267 206682267" at bounding box center [247, 94] width 287 height 17
type input "206682267"
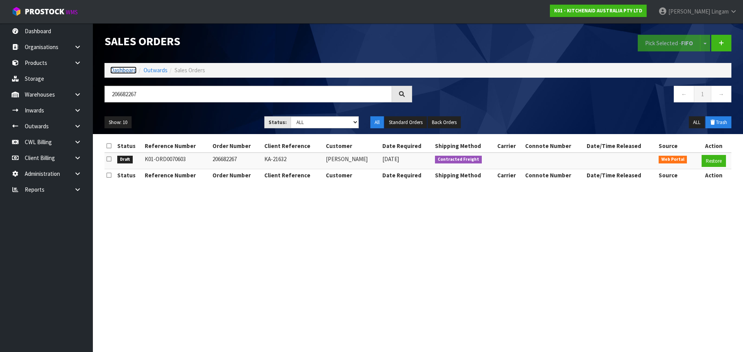
click at [118, 70] on link "Dashboard" at bounding box center [123, 70] width 26 height 7
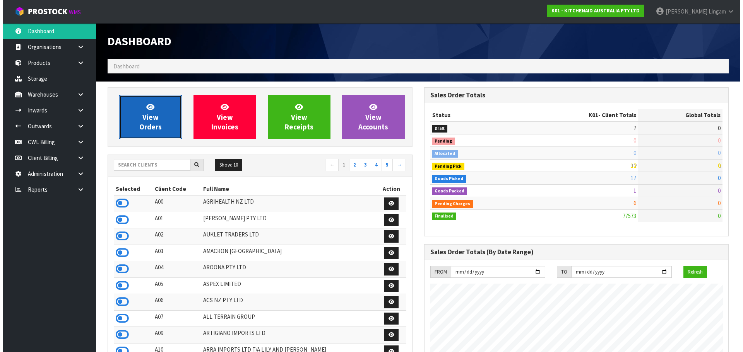
scroll to position [586, 316]
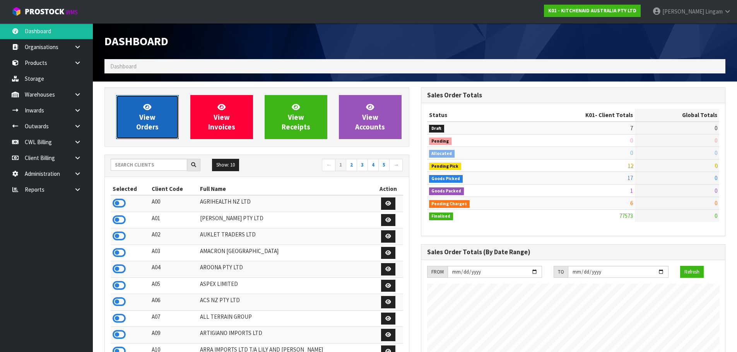
click at [156, 119] on link "View Orders" at bounding box center [147, 117] width 63 height 44
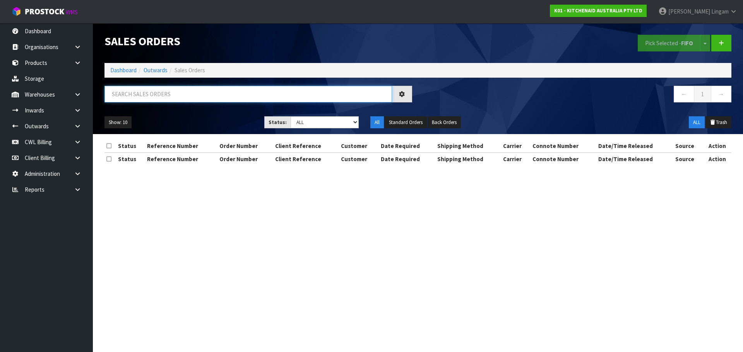
click at [266, 93] on input "text" at bounding box center [247, 94] width 287 height 17
paste input "206682268"
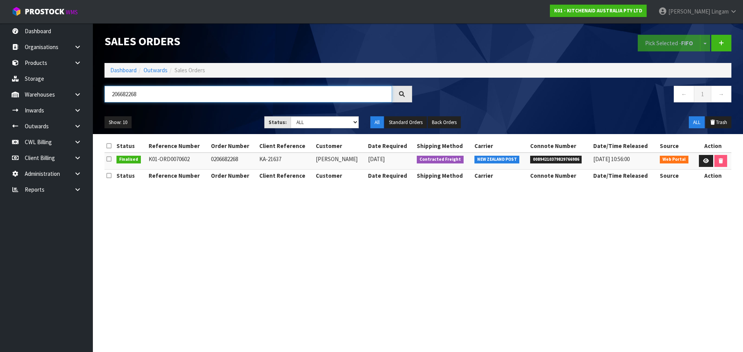
drag, startPoint x: 176, startPoint y: 94, endPoint x: 100, endPoint y: 101, distance: 75.8
click at [100, 101] on div "206682268" at bounding box center [258, 97] width 319 height 22
paste input "71"
drag, startPoint x: 135, startPoint y: 97, endPoint x: 101, endPoint y: 100, distance: 33.8
click at [101, 100] on div "206682271" at bounding box center [258, 97] width 319 height 22
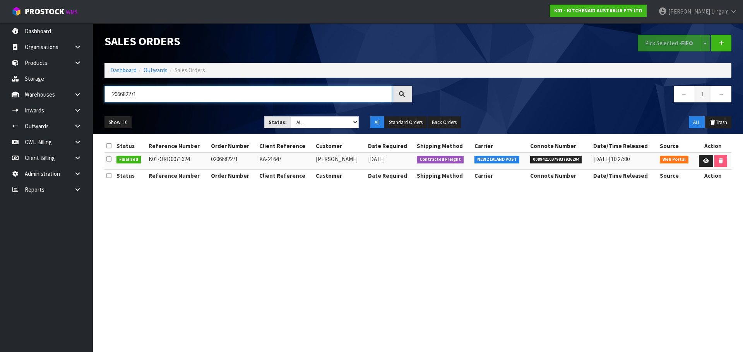
paste input "707320"
type input "206707320"
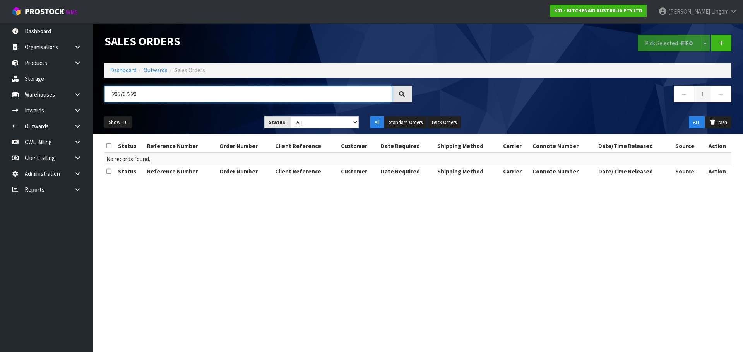
click at [157, 94] on input "206707320" at bounding box center [247, 94] width 287 height 17
click at [723, 123] on button "Trash" at bounding box center [718, 122] width 26 height 12
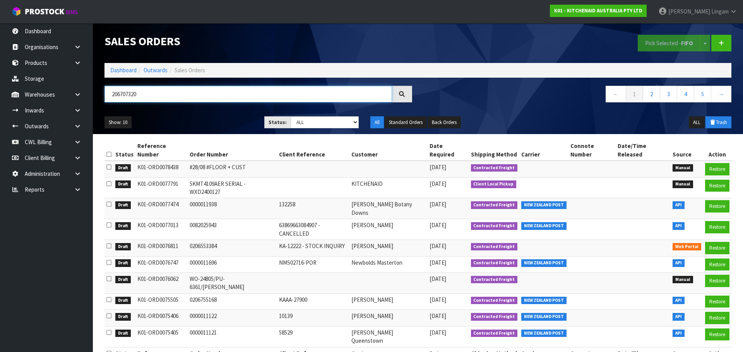
click at [231, 96] on input "206707320" at bounding box center [247, 94] width 287 height 17
drag, startPoint x: 159, startPoint y: 96, endPoint x: 102, endPoint y: 101, distance: 57.8
click at [102, 101] on div "206707320" at bounding box center [258, 97] width 319 height 22
click at [347, 45] on h1 "Sales Orders" at bounding box center [258, 41] width 308 height 13
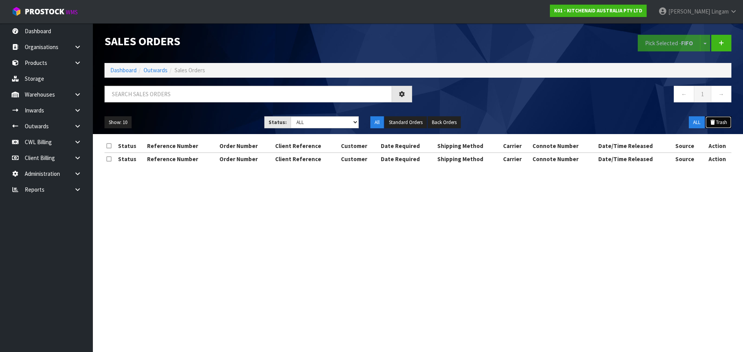
click at [722, 120] on button "Trash" at bounding box center [718, 122] width 26 height 12
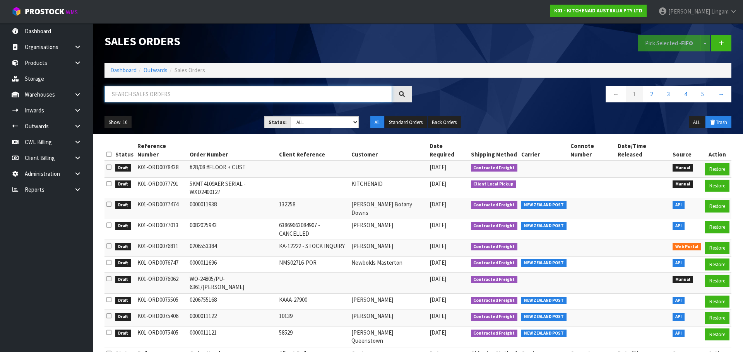
click at [206, 98] on input "text" at bounding box center [247, 94] width 287 height 17
paste input "206707320"
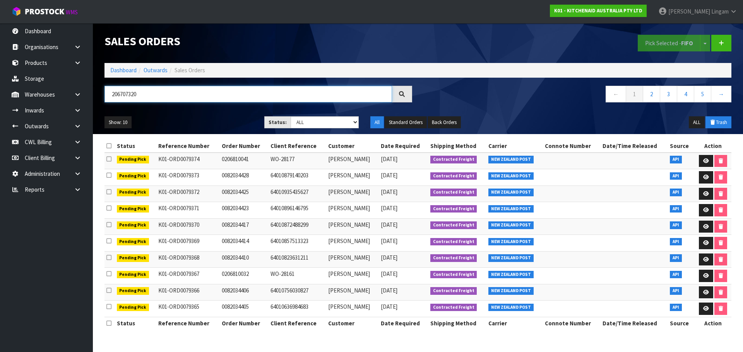
type input "206707320"
click at [720, 123] on button "Trash" at bounding box center [718, 122] width 26 height 12
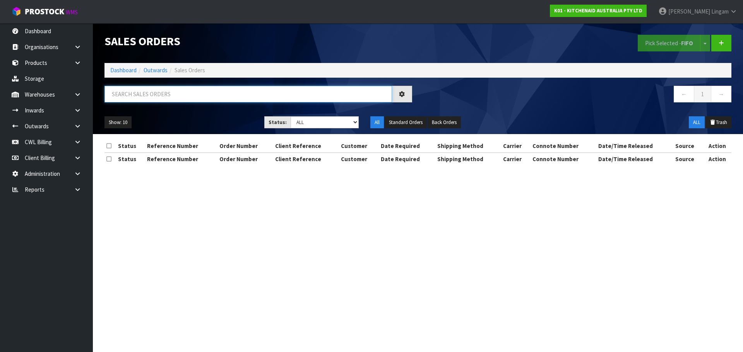
click at [219, 96] on input "text" at bounding box center [247, 94] width 287 height 17
paste input "206707320"
type input "206707320"
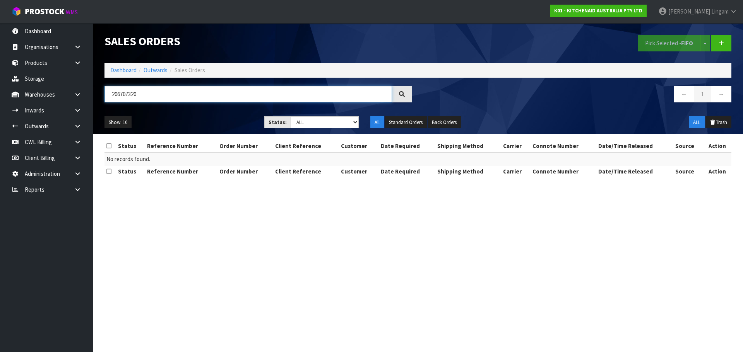
drag, startPoint x: 204, startPoint y: 97, endPoint x: 99, endPoint y: 112, distance: 105.9
click at [99, 112] on div "Sales Orders Pick Selected - FIFO Split button! FIFO - First In First Out FEFO …" at bounding box center [418, 78] width 638 height 111
click at [718, 123] on button "Trash" at bounding box center [718, 122] width 26 height 12
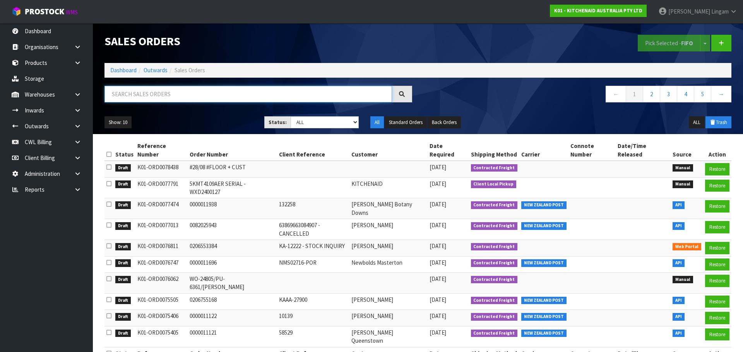
click at [209, 91] on input "text" at bounding box center [247, 94] width 287 height 17
paste input "206707320"
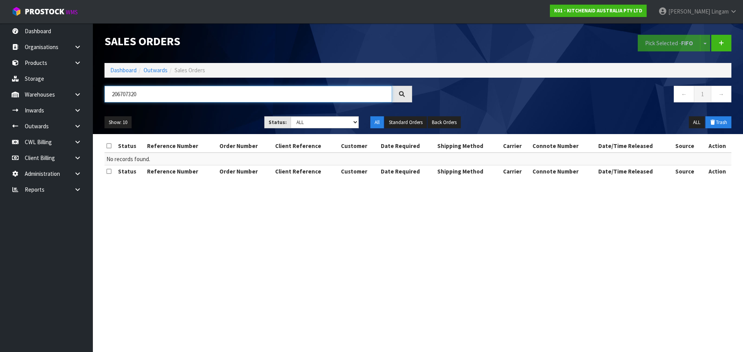
type input "206707320"
click at [458, 97] on nav "← 1 →" at bounding box center [578, 95] width 308 height 19
click at [123, 70] on link "Dashboard" at bounding box center [123, 70] width 26 height 7
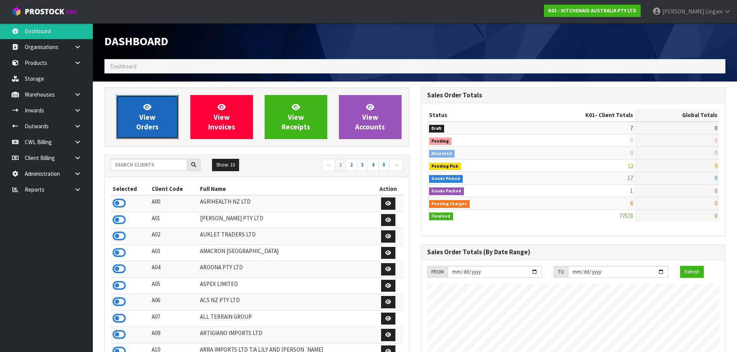
click at [160, 117] on link "View Orders" at bounding box center [147, 117] width 63 height 44
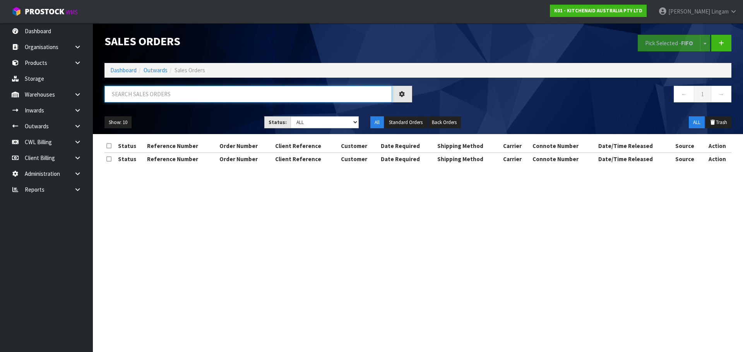
click at [193, 92] on input "text" at bounding box center [247, 94] width 287 height 17
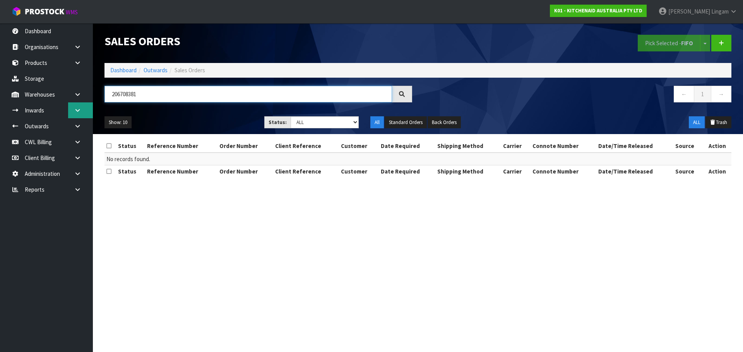
drag, startPoint x: 150, startPoint y: 96, endPoint x: 85, endPoint y: 104, distance: 65.5
click at [85, 104] on body "Toggle navigation ProStock WMS K01 - KITCHENAID AUSTRALIA PTY LTD Vineeta Linga…" at bounding box center [371, 176] width 743 height 352
type input "206708381"
click at [718, 123] on button "Trash" at bounding box center [718, 122] width 26 height 12
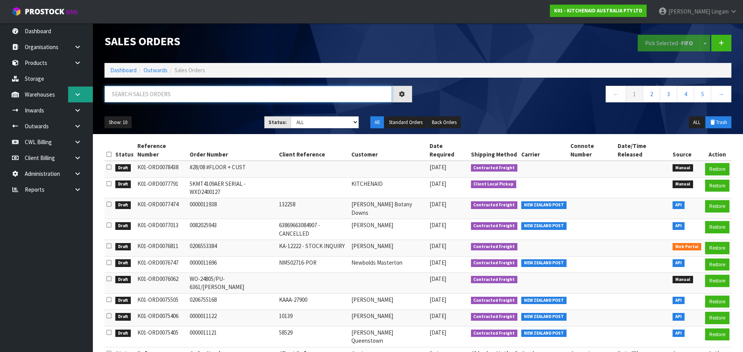
paste input "206708381"
type input "206708381"
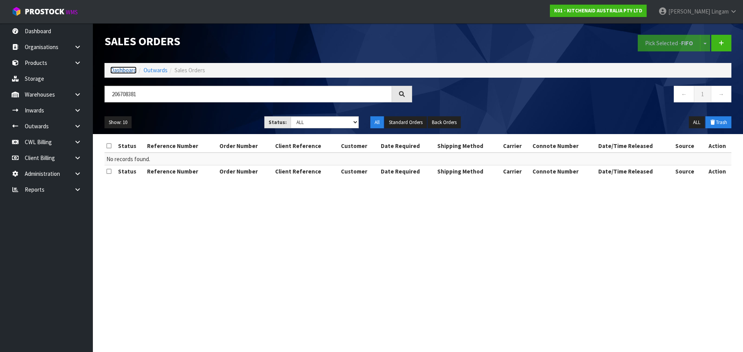
click at [130, 69] on link "Dashboard" at bounding box center [123, 70] width 26 height 7
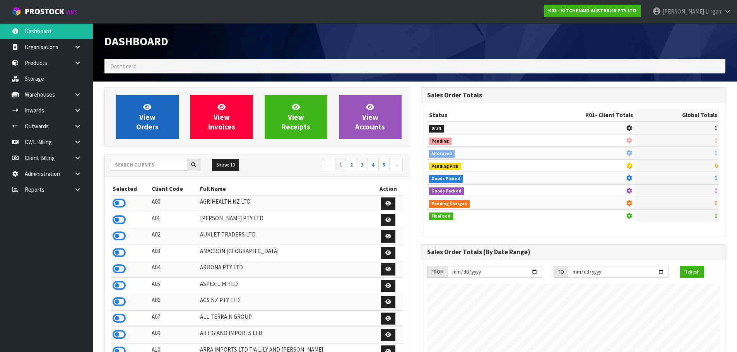
scroll to position [482, 316]
click at [157, 120] on link "View Orders" at bounding box center [147, 117] width 63 height 44
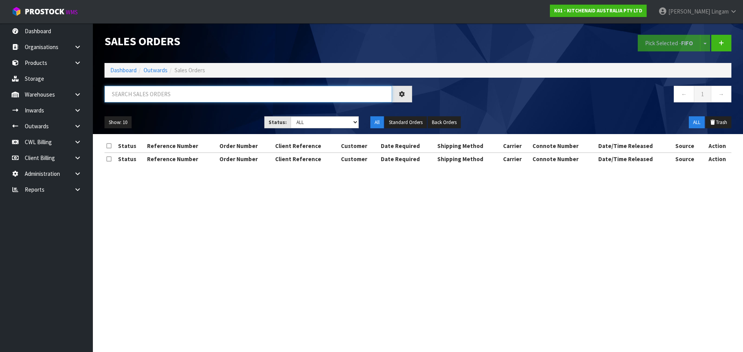
click at [273, 95] on input "text" at bounding box center [247, 94] width 287 height 17
paste input "206707320"
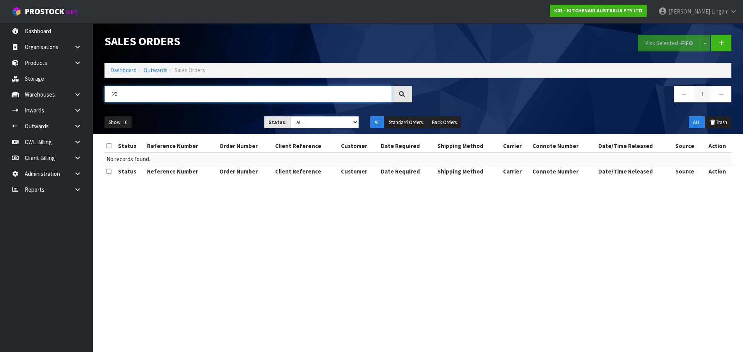
type input "2"
click at [720, 121] on button "Trash" at bounding box center [718, 122] width 26 height 12
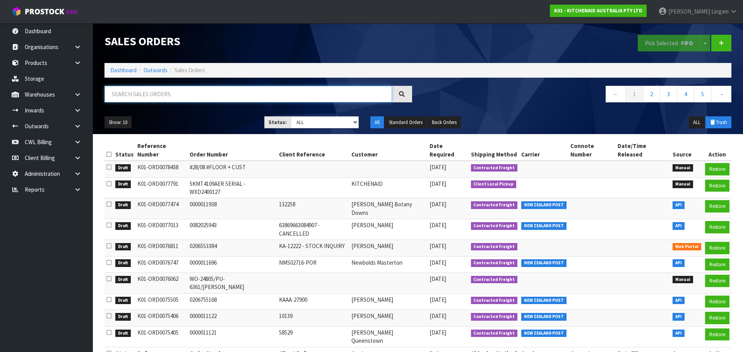
click at [214, 94] on input "text" at bounding box center [247, 94] width 287 height 17
paste input "206707320"
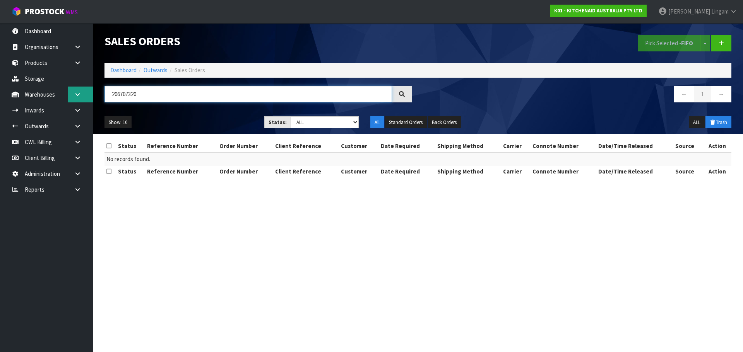
drag, startPoint x: 155, startPoint y: 92, endPoint x: 81, endPoint y: 99, distance: 74.6
click at [81, 99] on body "Toggle navigation ProStock WMS K01 - KITCHENAID AUSTRALIA PTY LTD Vineeta Linga…" at bounding box center [371, 176] width 743 height 352
paste input "13615"
type input "206713615"
click at [125, 71] on link "Dashboard" at bounding box center [123, 70] width 26 height 7
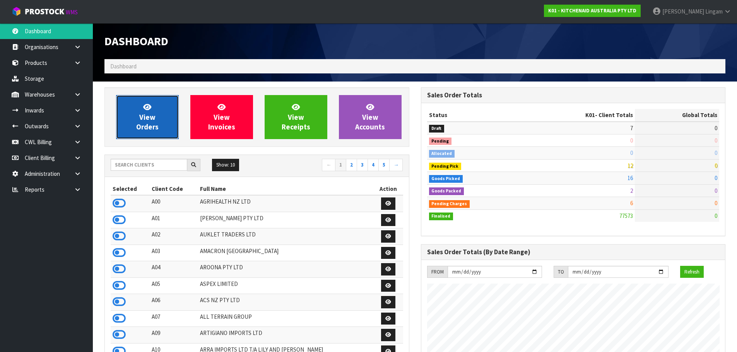
click at [140, 124] on span "View Orders" at bounding box center [147, 117] width 22 height 29
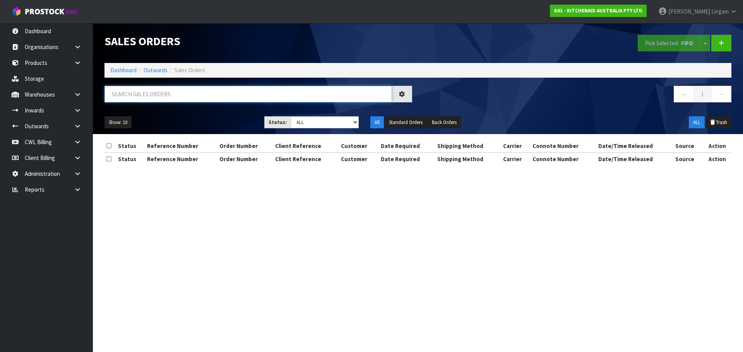
click at [197, 93] on input "text" at bounding box center [247, 94] width 287 height 17
paste input "206713615"
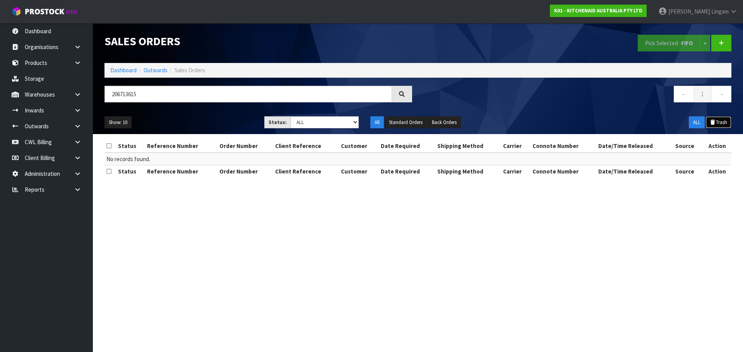
click at [720, 120] on button "Trash" at bounding box center [718, 122] width 26 height 12
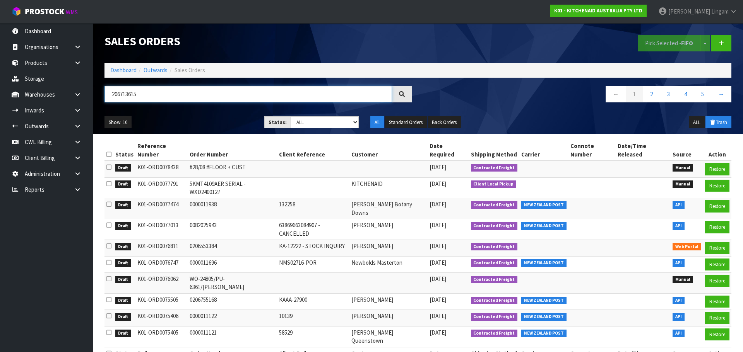
click at [152, 95] on input "206713615" at bounding box center [247, 94] width 287 height 17
type input "2"
paste input "206713615"
type input "206713615"
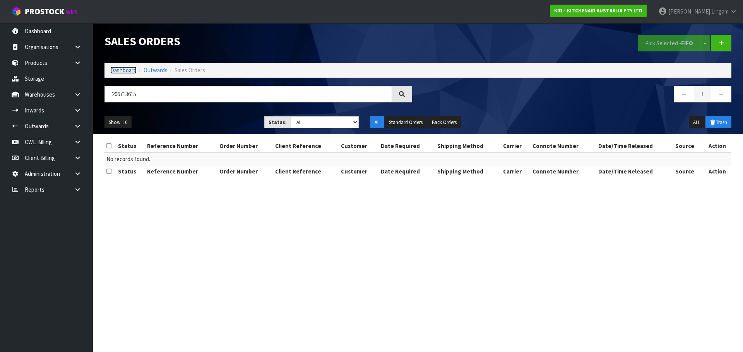
click at [128, 72] on link "Dashboard" at bounding box center [123, 70] width 26 height 7
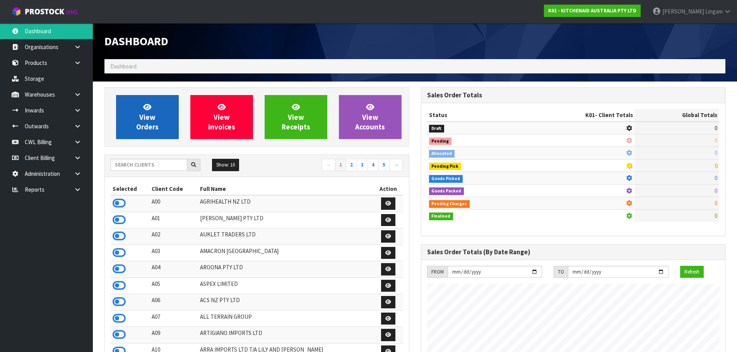
scroll to position [482, 316]
click at [154, 131] on span "View Orders" at bounding box center [147, 117] width 22 height 29
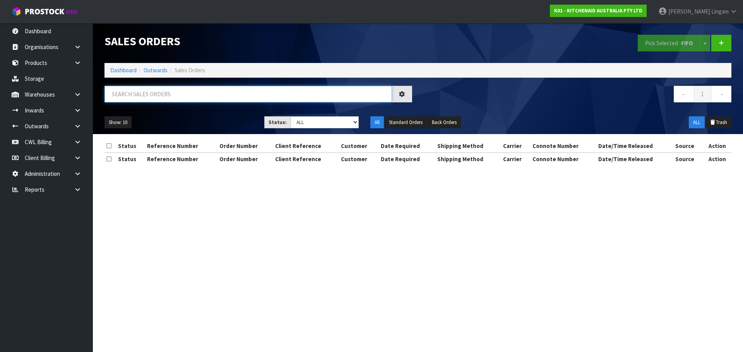
click at [236, 98] on input "text" at bounding box center [247, 94] width 287 height 17
paste input "206720545"
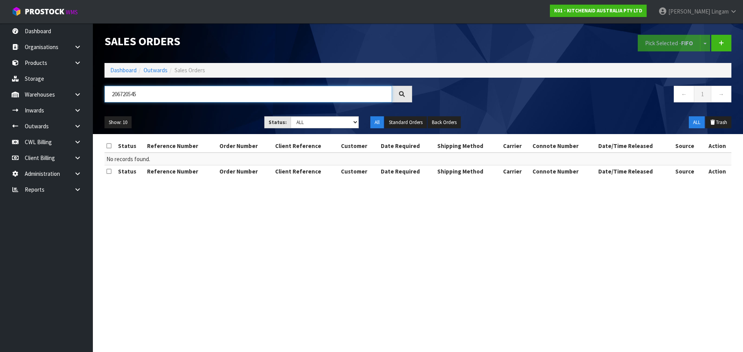
click at [145, 94] on input "206720545" at bounding box center [247, 94] width 287 height 17
type input "2"
click at [725, 121] on button "Trash" at bounding box center [718, 122] width 26 height 12
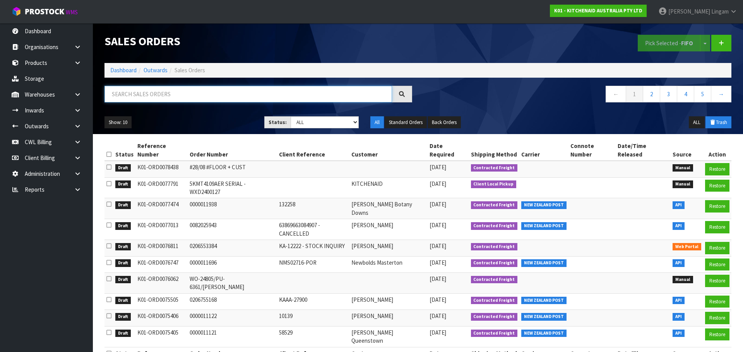
click at [222, 94] on input "text" at bounding box center [247, 94] width 287 height 17
paste input "206720545"
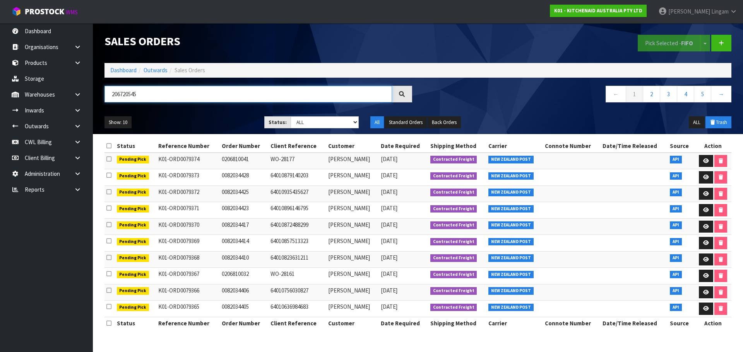
drag, startPoint x: 165, startPoint y: 93, endPoint x: 106, endPoint y: 96, distance: 59.6
click at [106, 96] on input "206720545" at bounding box center [247, 94] width 287 height 17
paste input "3926"
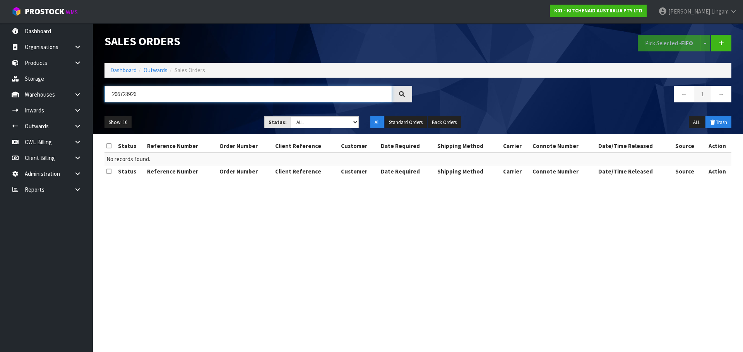
click at [130, 96] on input "206723926" at bounding box center [247, 94] width 287 height 17
type input "206723926"
click at [691, 122] on button "ALL" at bounding box center [697, 122] width 16 height 12
click at [122, 70] on link "Dashboard" at bounding box center [123, 70] width 26 height 7
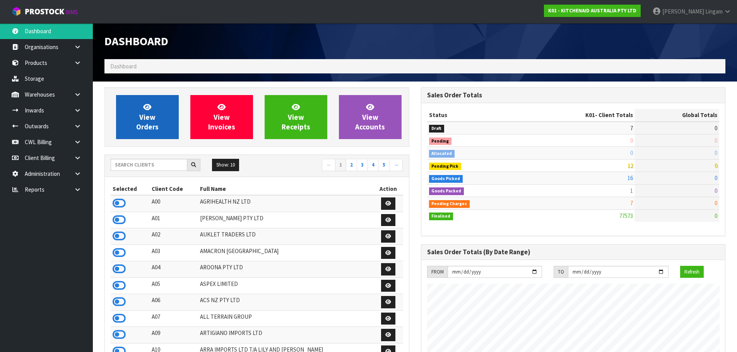
scroll to position [586, 316]
click at [139, 122] on span "View Orders" at bounding box center [147, 117] width 22 height 29
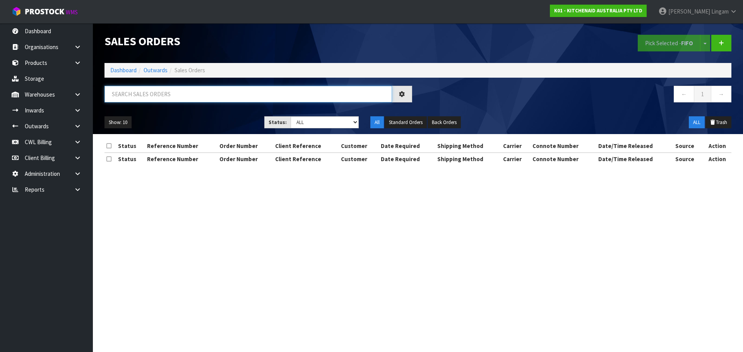
click at [299, 94] on input "text" at bounding box center [247, 94] width 287 height 17
paste input "206723926"
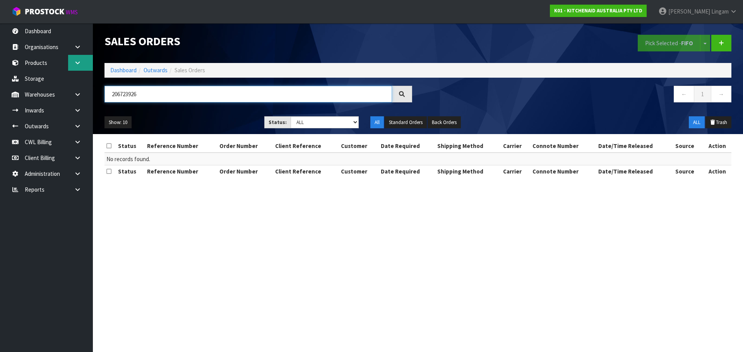
type input "206723926"
click at [116, 68] on link "Dashboard" at bounding box center [123, 70] width 26 height 7
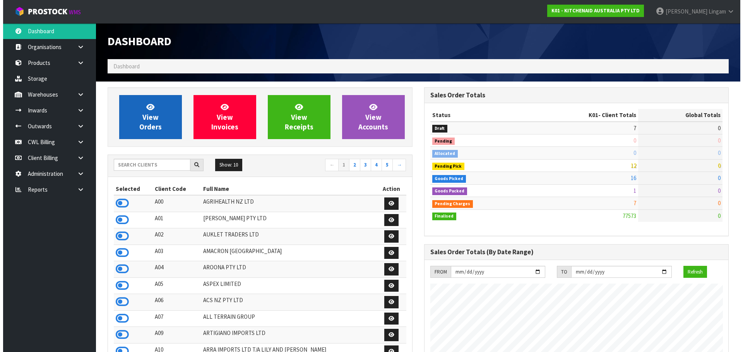
scroll to position [586, 316]
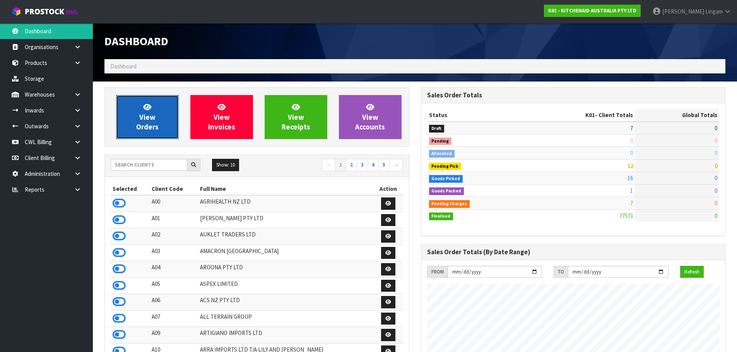
click at [155, 118] on link "View Orders" at bounding box center [147, 117] width 63 height 44
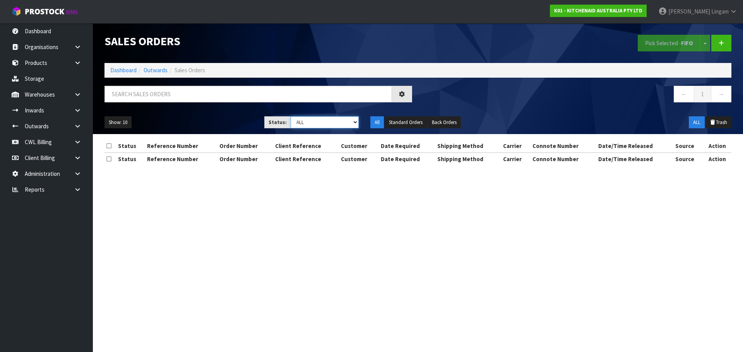
click at [358, 122] on select "Draft Pending Allocated Pending Pick Goods Picked Goods Packed Pending Charges …" at bounding box center [325, 122] width 68 height 12
select select "string:6"
click at [291, 116] on select "Draft Pending Allocated Pending Pick Goods Picked Goods Packed Pending Charges …" at bounding box center [325, 122] width 68 height 12
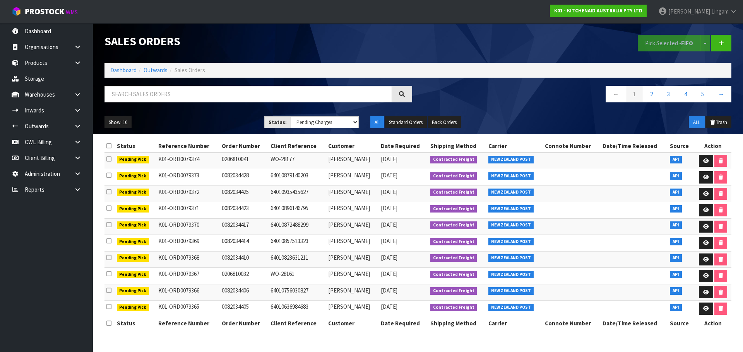
click at [342, 45] on h1 "Sales Orders" at bounding box center [258, 41] width 308 height 13
click at [121, 68] on link "Dashboard" at bounding box center [123, 70] width 26 height 7
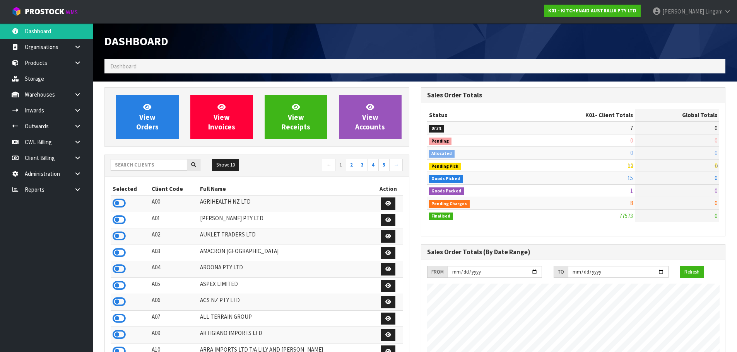
scroll to position [586, 316]
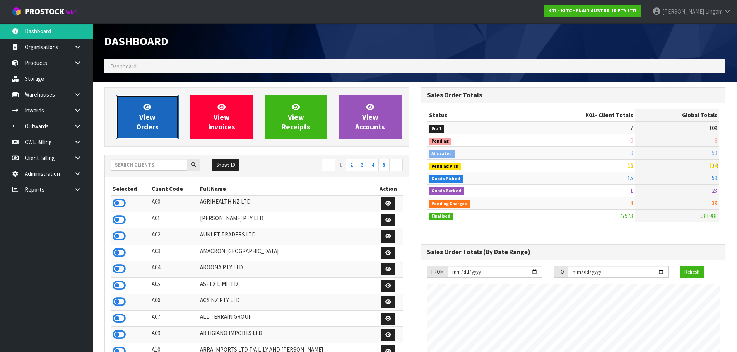
click at [154, 121] on span "View Orders" at bounding box center [147, 117] width 22 height 29
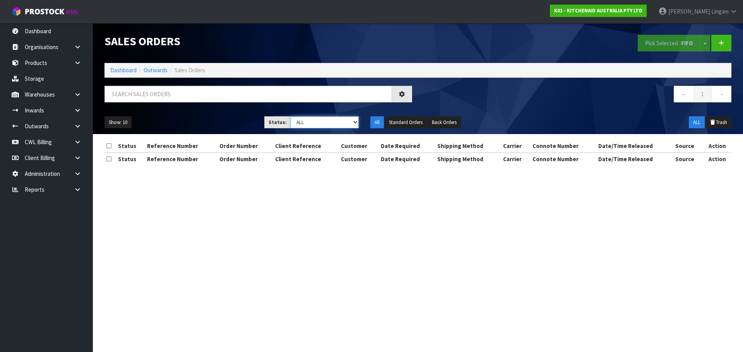
click at [342, 119] on select "Draft Pending Allocated Pending Pick Goods Picked Goods Packed Pending Charges …" at bounding box center [325, 122] width 68 height 12
select select "string:6"
click at [291, 116] on select "Draft Pending Allocated Pending Pick Goods Picked Goods Packed Pending Charges …" at bounding box center [325, 122] width 68 height 12
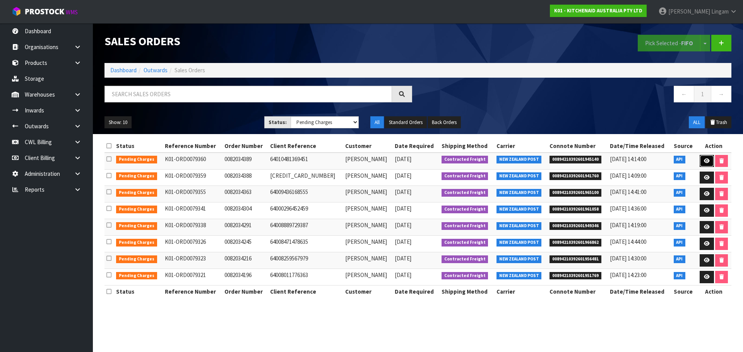
click at [701, 161] on link at bounding box center [707, 161] width 14 height 12
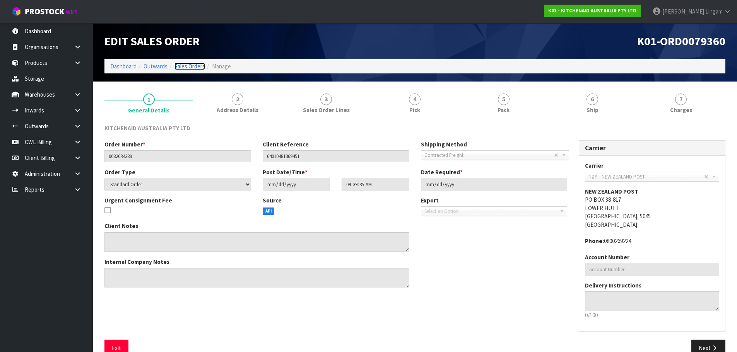
click at [190, 66] on link "Sales Orders" at bounding box center [189, 66] width 31 height 7
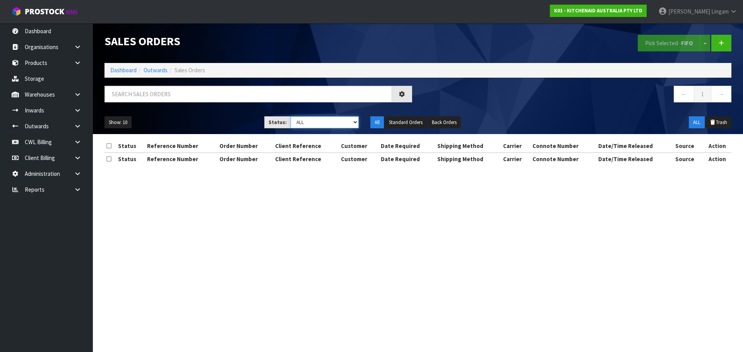
click at [343, 125] on select "Draft Pending Allocated Pending Pick Goods Picked Goods Packed Pending Charges …" at bounding box center [325, 122] width 68 height 12
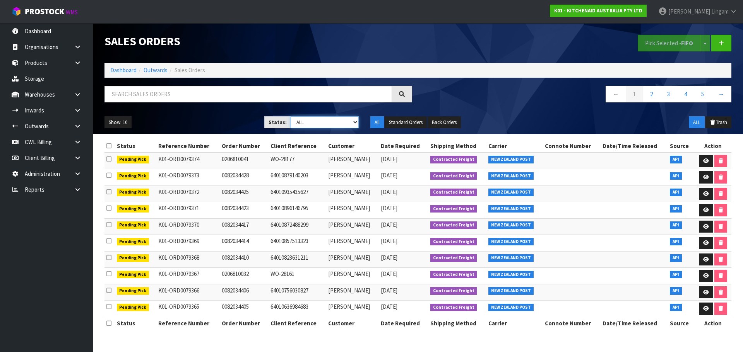
select select "string:6"
click at [291, 116] on select "Draft Pending Allocated Pending Pick Goods Picked Goods Packed Pending Charges …" at bounding box center [325, 122] width 68 height 12
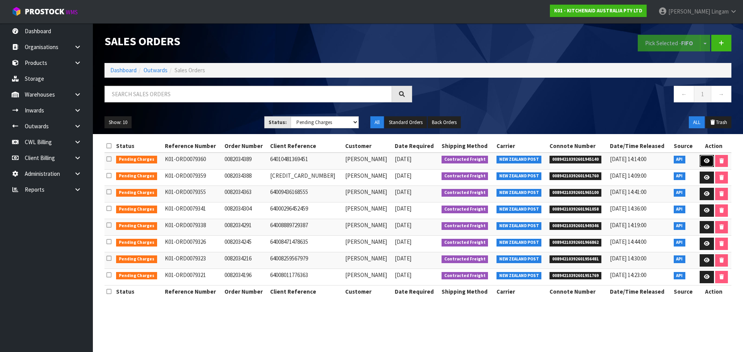
click at [706, 162] on icon at bounding box center [707, 161] width 6 height 5
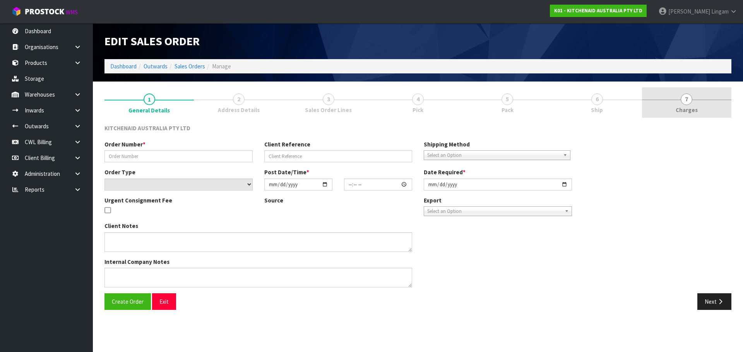
type input "0082034389"
type input "64010481369451"
select select "number:0"
type input "[DATE]"
type input "09:39:35.000"
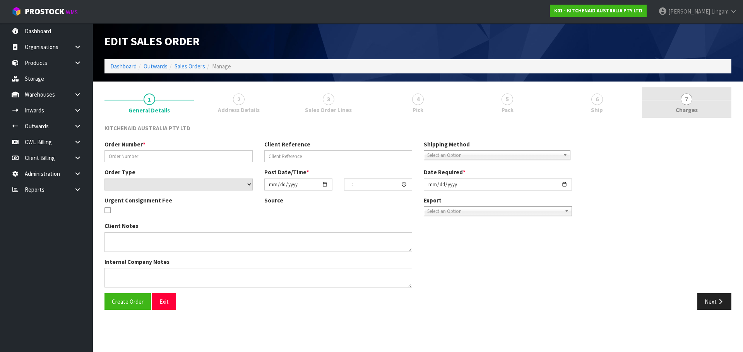
type input "[DATE]"
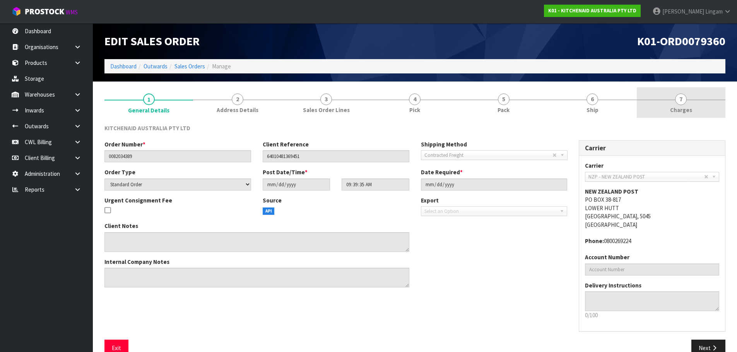
click at [684, 114] on span "Charges" at bounding box center [681, 110] width 22 height 8
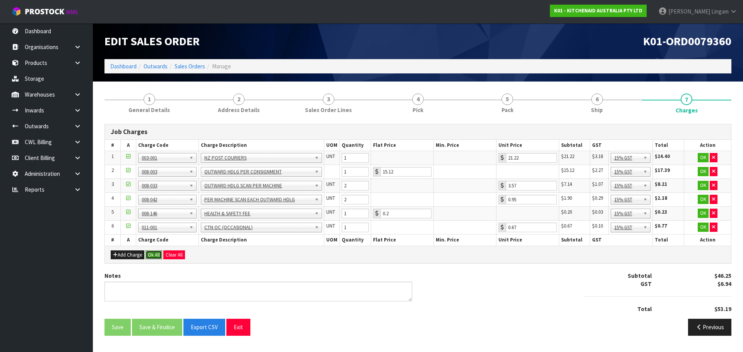
click at [150, 255] on button "Ok All" at bounding box center [153, 255] width 17 height 9
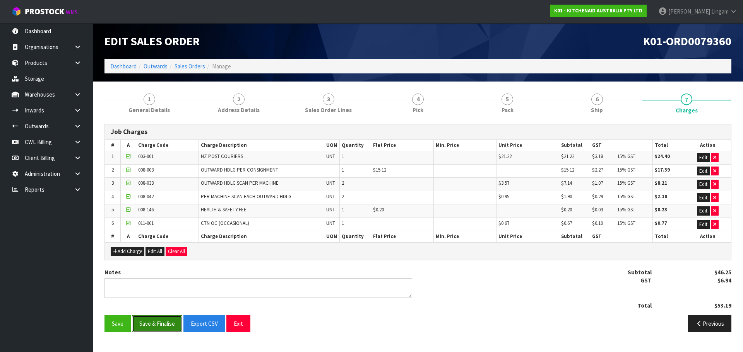
click at [157, 325] on button "Save & Finalise" at bounding box center [157, 324] width 50 height 17
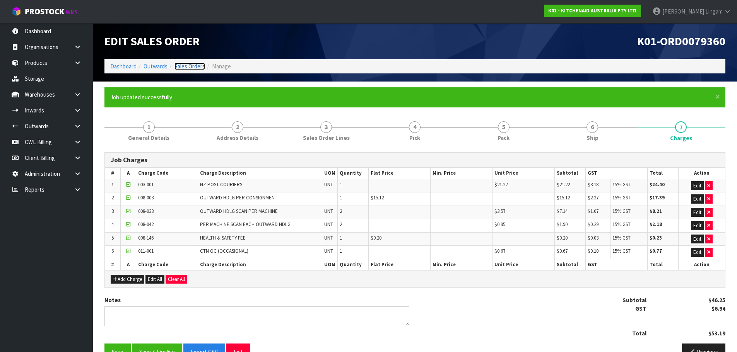
click at [192, 65] on link "Sales Orders" at bounding box center [189, 66] width 31 height 7
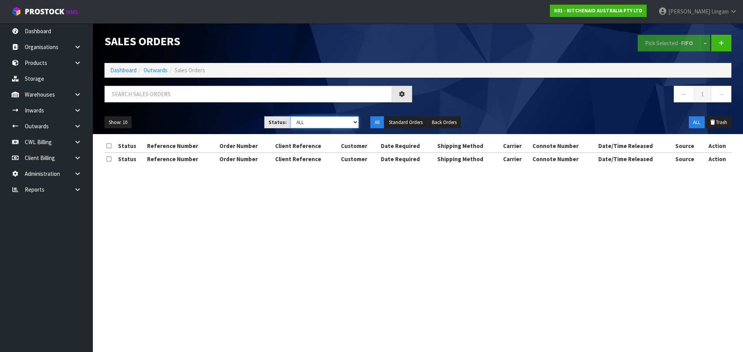
click at [347, 124] on select "Draft Pending Allocated Pending Pick Goods Picked Goods Packed Pending Charges …" at bounding box center [325, 122] width 68 height 12
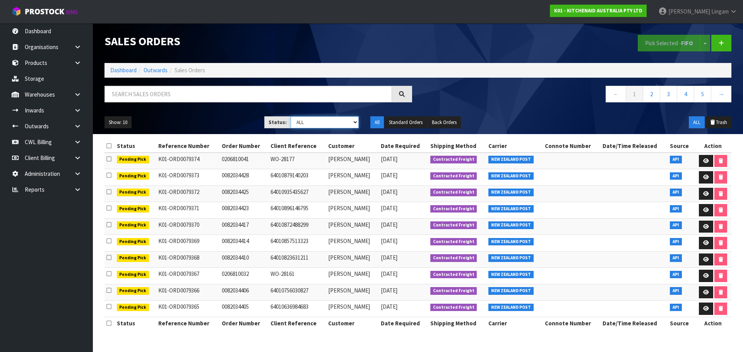
select select "string:6"
click at [291, 116] on select "Draft Pending Allocated Pending Pick Goods Picked Goods Packed Pending Charges …" at bounding box center [325, 122] width 68 height 12
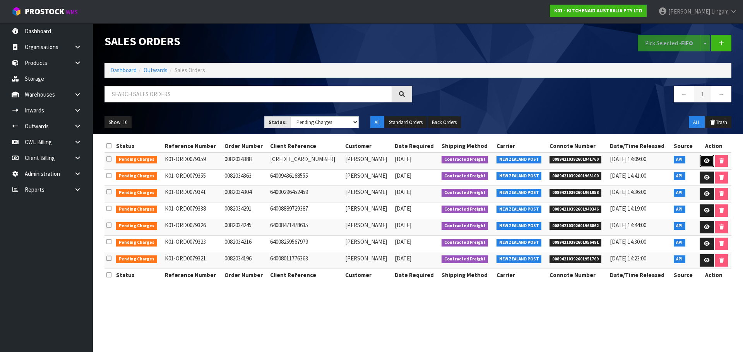
click at [704, 159] on icon at bounding box center [707, 161] width 6 height 5
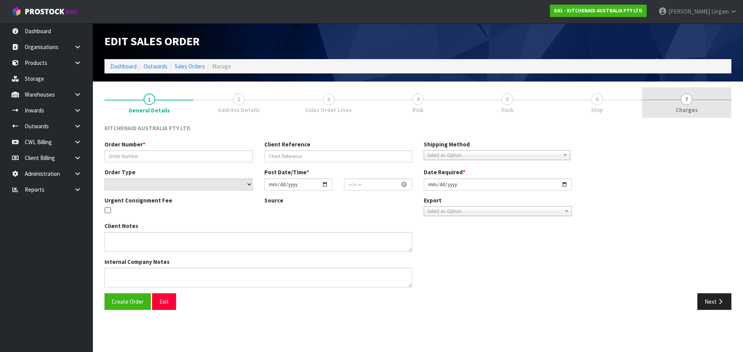
type input "0082034388"
type input "[CREDIT_CARD_NUMBER]"
select select "number:0"
type input "[DATE]"
type input "09:39:32.000"
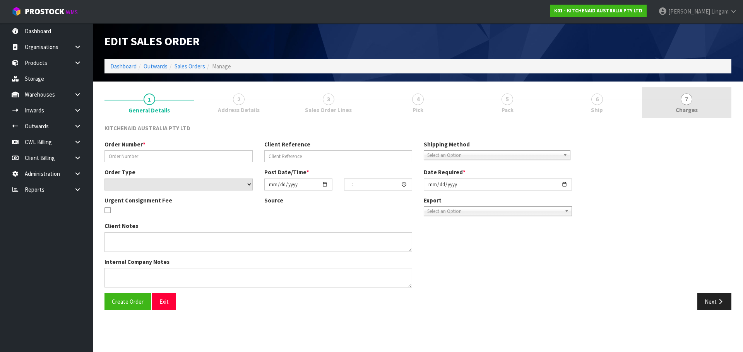
type input "[DATE]"
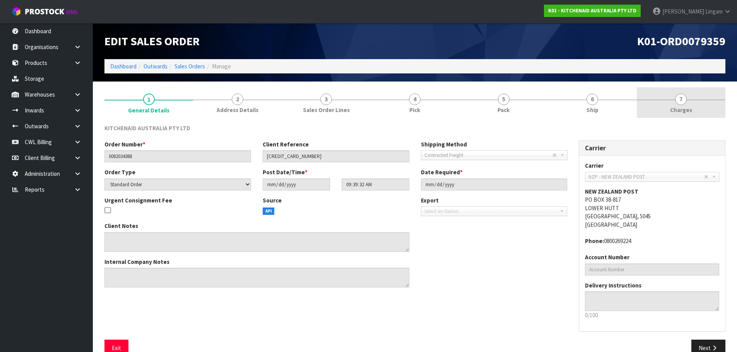
click at [698, 103] on link "7 [GEOGRAPHIC_DATA]" at bounding box center [681, 102] width 89 height 31
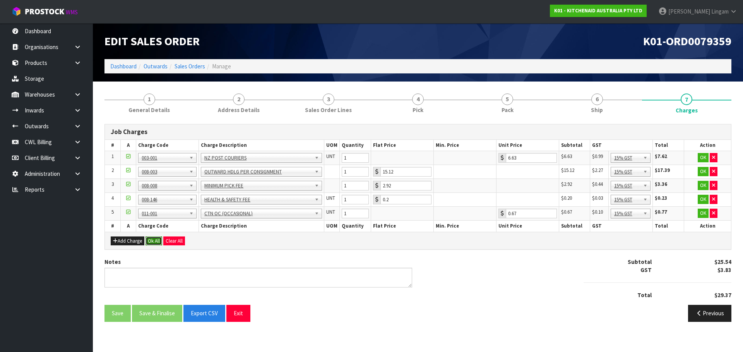
click at [153, 242] on button "Ok All" at bounding box center [153, 241] width 17 height 9
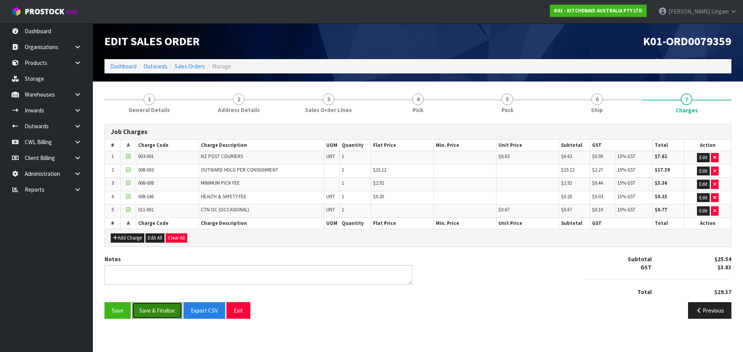
click at [164, 309] on button "Save & Finalise" at bounding box center [157, 311] width 50 height 17
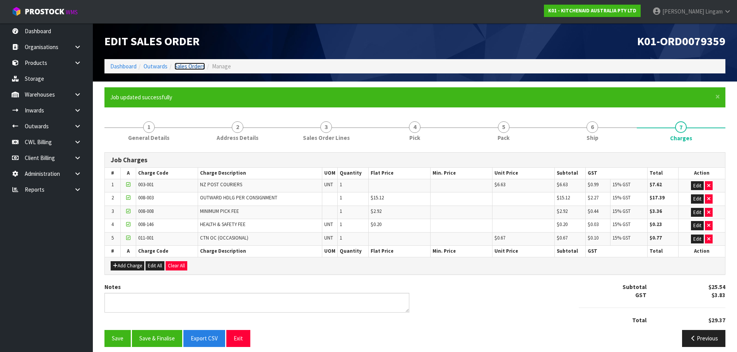
click at [192, 69] on link "Sales Orders" at bounding box center [189, 66] width 31 height 7
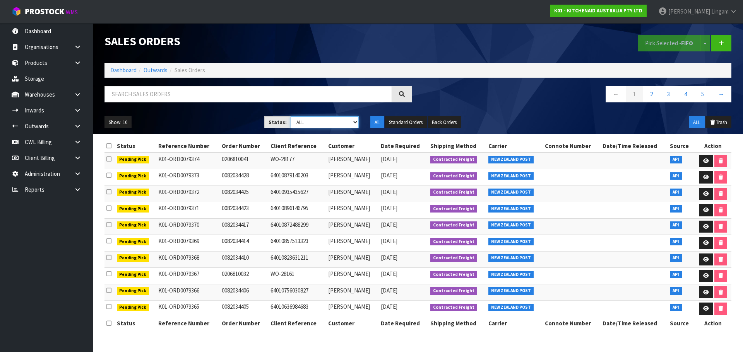
click at [340, 123] on select "Draft Pending Allocated Pending Pick Goods Picked Goods Packed Pending Charges …" at bounding box center [325, 122] width 68 height 12
select select "string:6"
click at [291, 116] on select "Draft Pending Allocated Pending Pick Goods Picked Goods Packed Pending Charges …" at bounding box center [325, 122] width 68 height 12
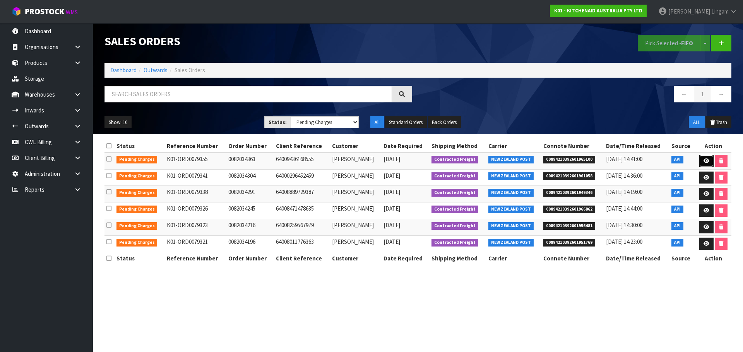
click at [703, 157] on link at bounding box center [706, 161] width 14 height 12
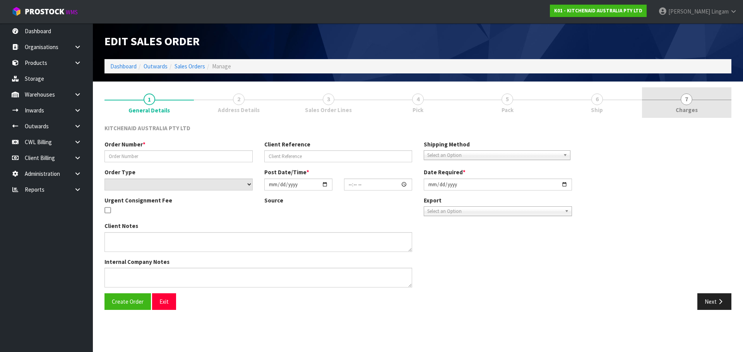
type input "0082034363"
type input "64009436168555"
select select "number:0"
type input "[DATE]"
type input "23:41:22.000"
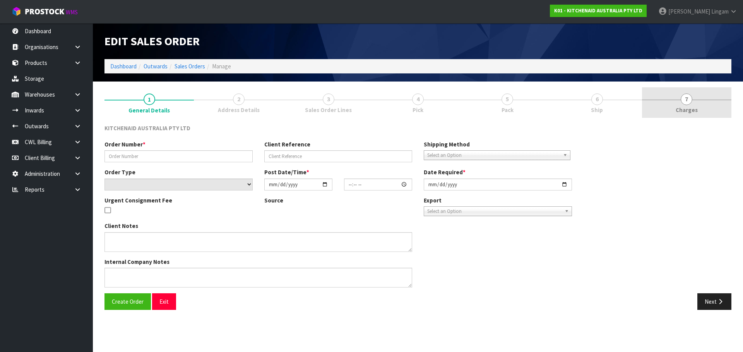
type input "[DATE]"
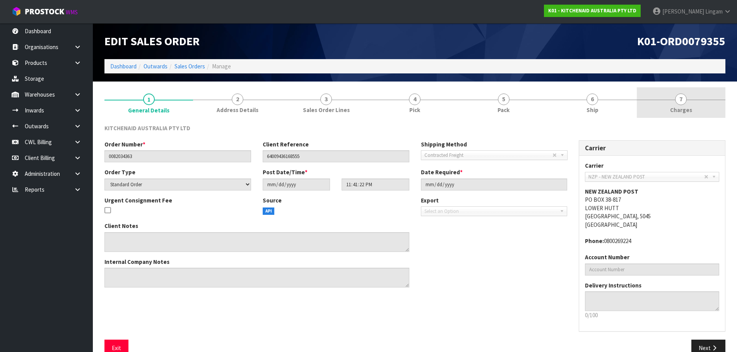
click at [712, 106] on link "7 [GEOGRAPHIC_DATA]" at bounding box center [681, 102] width 89 height 31
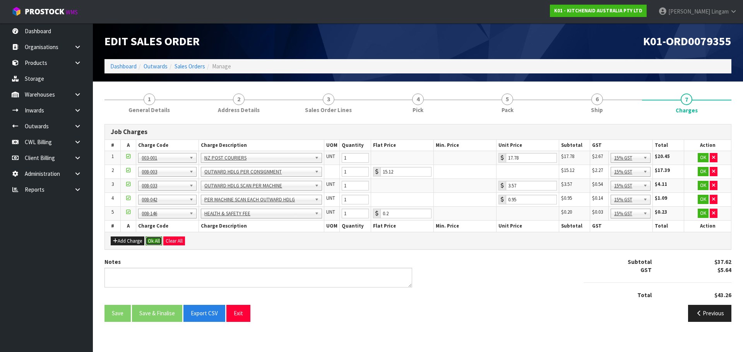
click at [151, 237] on button "Ok All" at bounding box center [153, 241] width 17 height 9
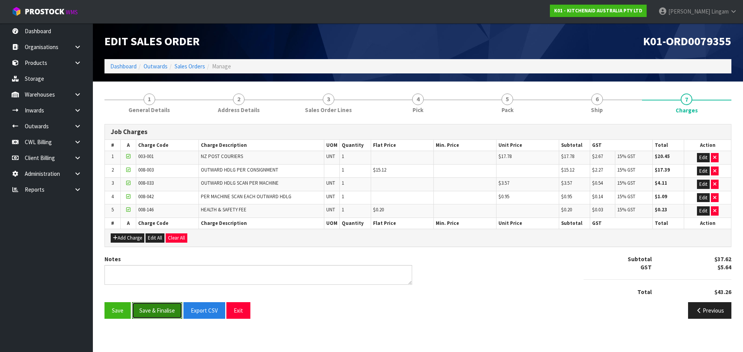
click at [154, 310] on button "Save & Finalise" at bounding box center [157, 311] width 50 height 17
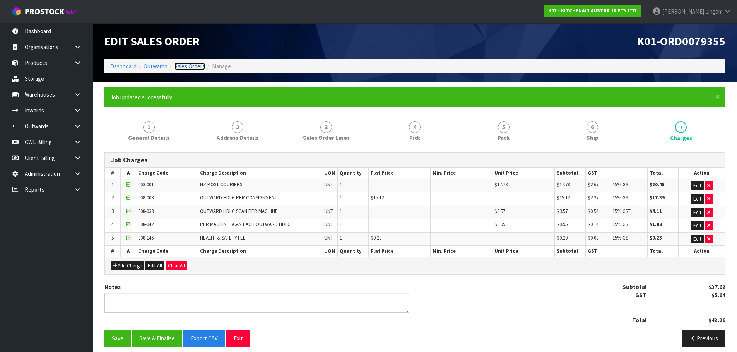
click at [196, 68] on link "Sales Orders" at bounding box center [189, 66] width 31 height 7
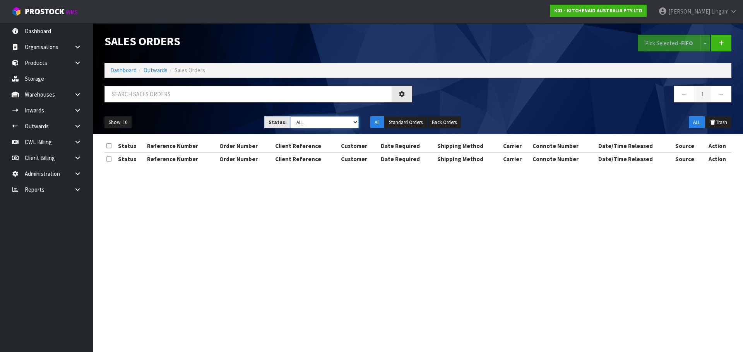
click at [349, 123] on select "Draft Pending Allocated Pending Pick Goods Picked Goods Packed Pending Charges …" at bounding box center [325, 122] width 68 height 12
select select "string:6"
click at [291, 116] on select "Draft Pending Allocated Pending Pick Goods Picked Goods Packed Pending Charges …" at bounding box center [325, 122] width 68 height 12
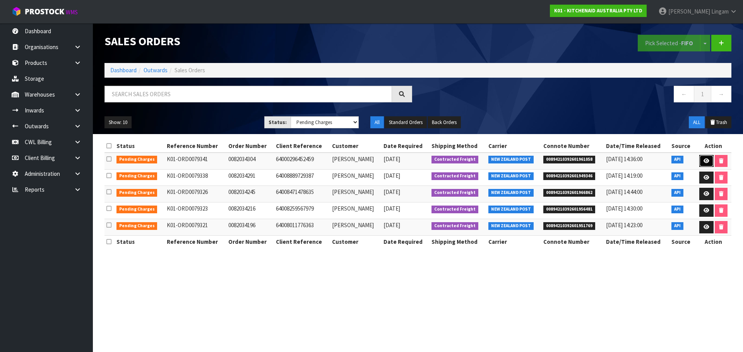
click at [705, 163] on icon at bounding box center [706, 161] width 6 height 5
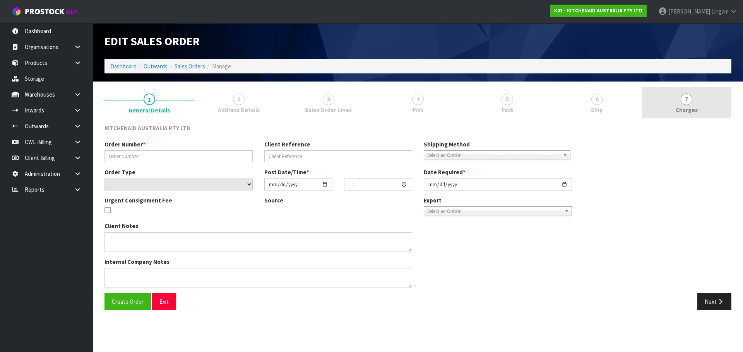
click at [714, 111] on link "7 [GEOGRAPHIC_DATA]" at bounding box center [686, 102] width 89 height 31
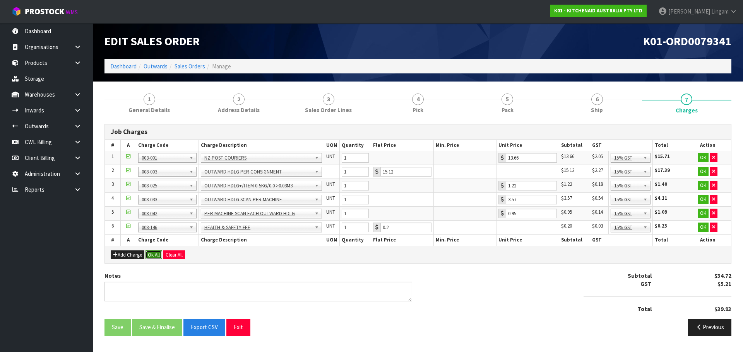
click at [151, 256] on button "Ok All" at bounding box center [153, 255] width 17 height 9
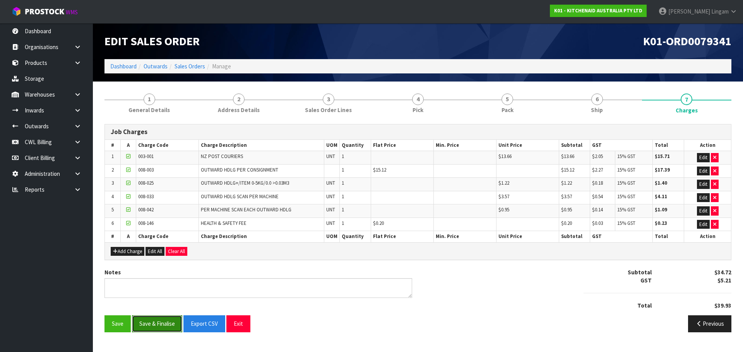
click at [163, 326] on button "Save & Finalise" at bounding box center [157, 324] width 50 height 17
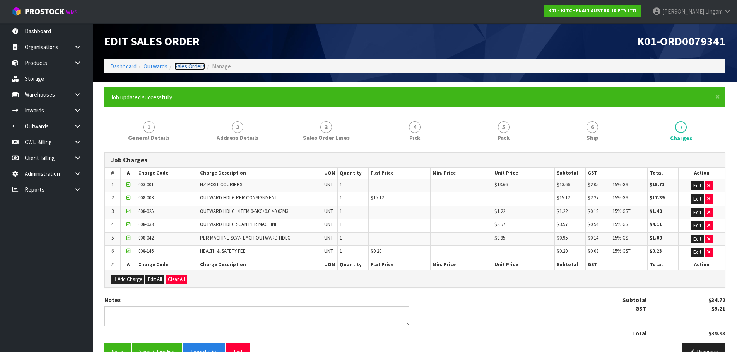
click at [197, 66] on link "Sales Orders" at bounding box center [189, 66] width 31 height 7
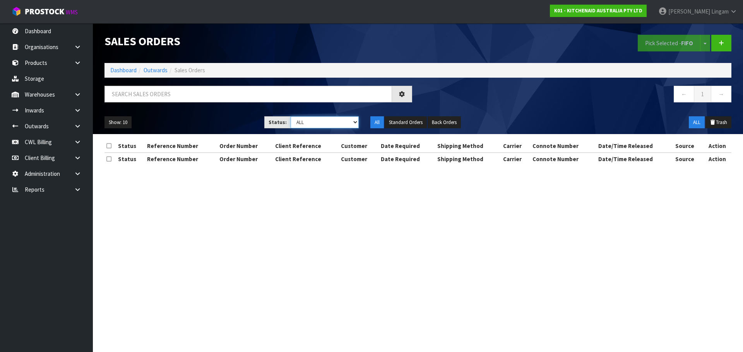
click at [347, 122] on select "Draft Pending Allocated Pending Pick Goods Picked Goods Packed Pending Charges …" at bounding box center [325, 122] width 68 height 12
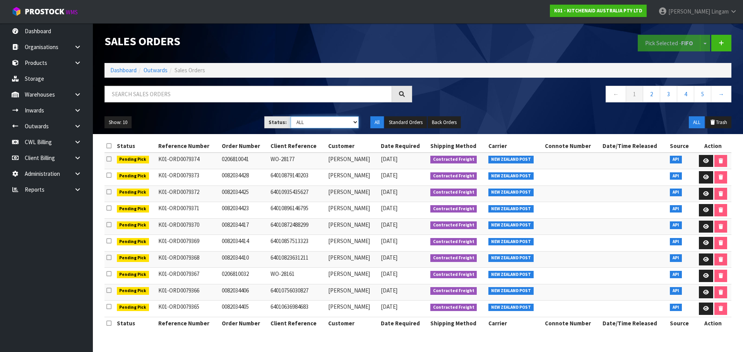
select select "string:6"
click at [291, 116] on select "Draft Pending Allocated Pending Pick Goods Picked Goods Packed Pending Charges …" at bounding box center [325, 122] width 68 height 12
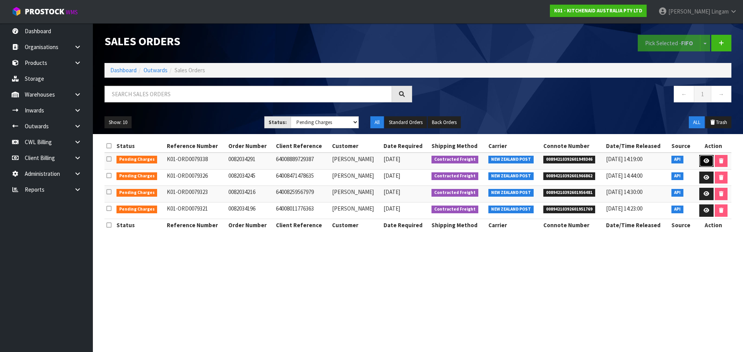
click at [703, 159] on icon at bounding box center [706, 161] width 6 height 5
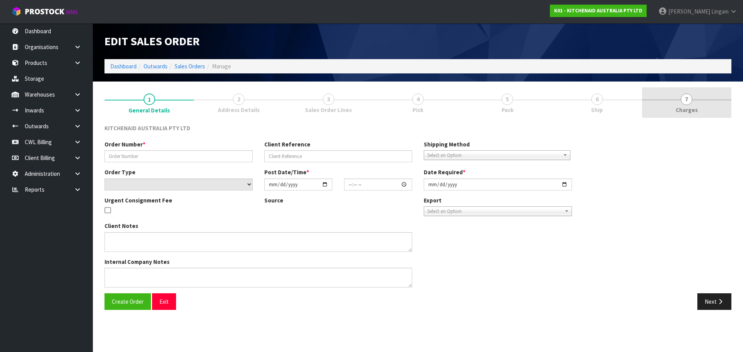
type input "0082034291"
type input "64008889729387"
select select "number:0"
type input "[DATE]"
type input "17:41:00.000"
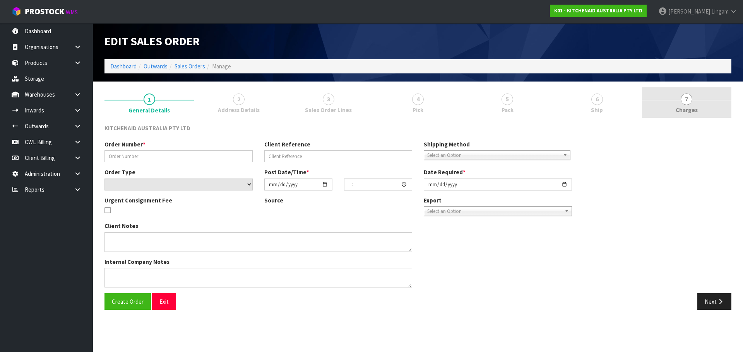
type input "[DATE]"
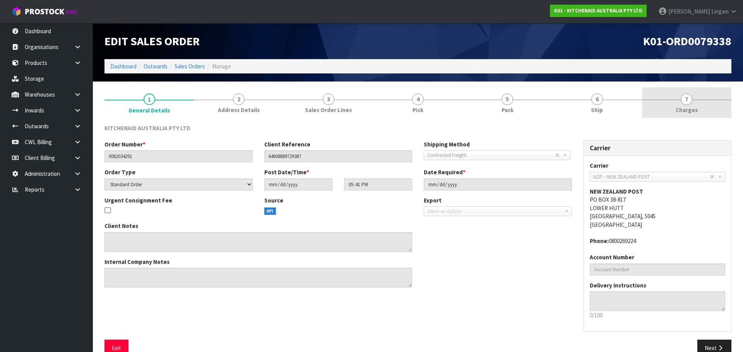
click at [706, 109] on link "7 [GEOGRAPHIC_DATA]" at bounding box center [686, 102] width 89 height 31
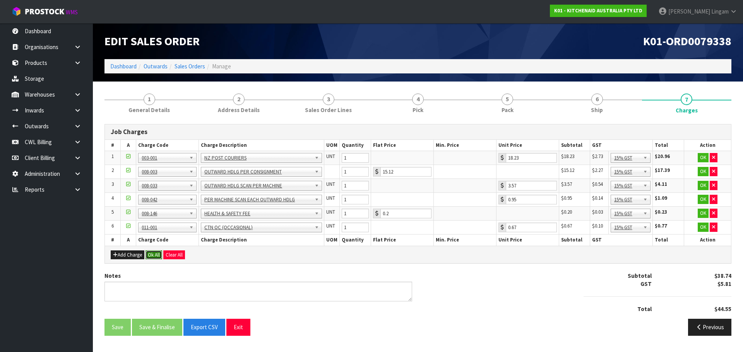
click at [157, 254] on button "Ok All" at bounding box center [153, 255] width 17 height 9
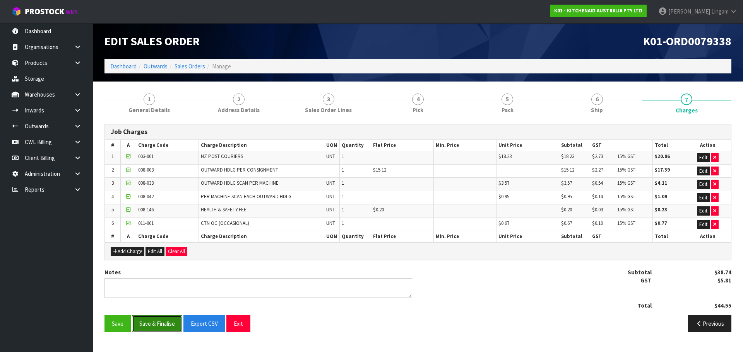
click at [159, 328] on button "Save & Finalise" at bounding box center [157, 324] width 50 height 17
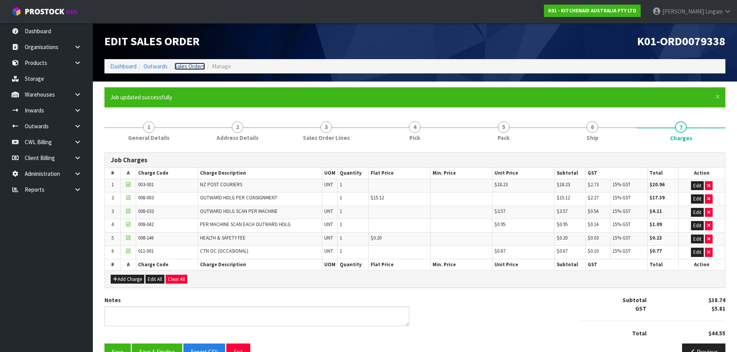
click at [200, 67] on link "Sales Orders" at bounding box center [189, 66] width 31 height 7
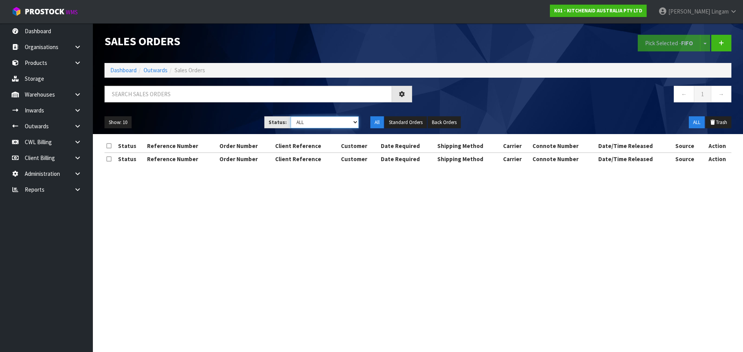
click at [346, 121] on select "Draft Pending Allocated Pending Pick Goods Picked Goods Packed Pending Charges …" at bounding box center [325, 122] width 68 height 12
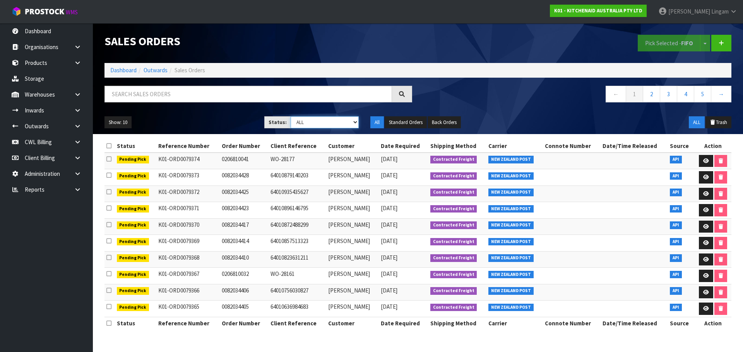
select select "string:6"
click at [291, 116] on select "Draft Pending Allocated Pending Pick Goods Picked Goods Packed Pending Charges …" at bounding box center [325, 122] width 68 height 12
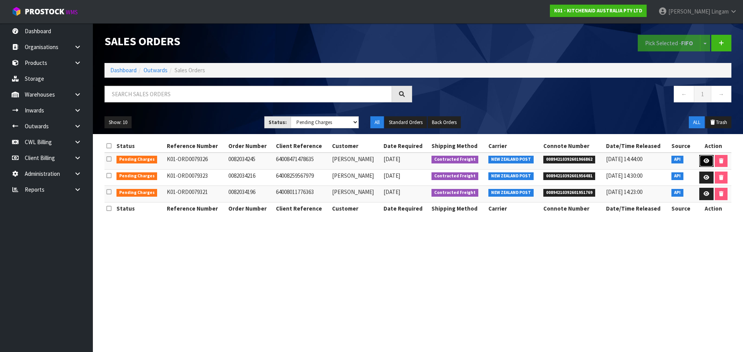
click at [703, 161] on icon at bounding box center [706, 161] width 6 height 5
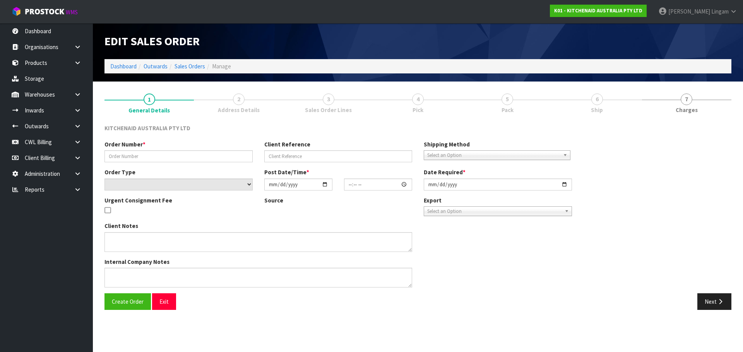
type input "0082034245"
type input "64008471478635"
select select "number:0"
type input "[DATE]"
type input "13:39:35.000"
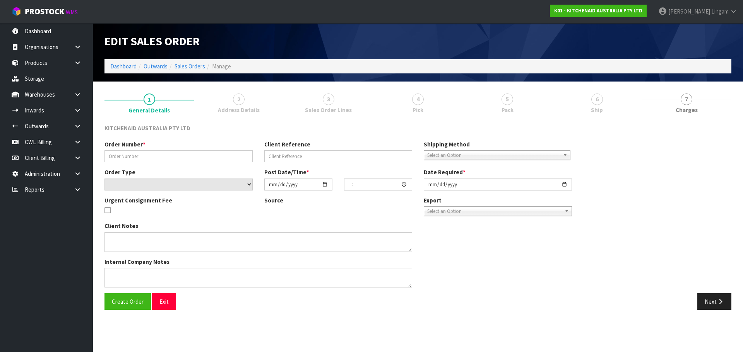
type input "[DATE]"
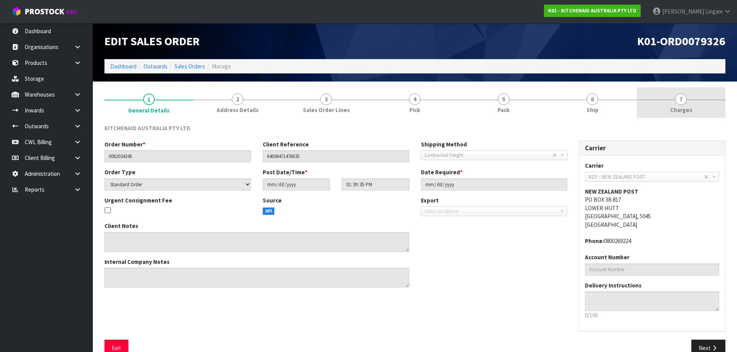
click at [712, 109] on link "7 [GEOGRAPHIC_DATA]" at bounding box center [681, 102] width 89 height 31
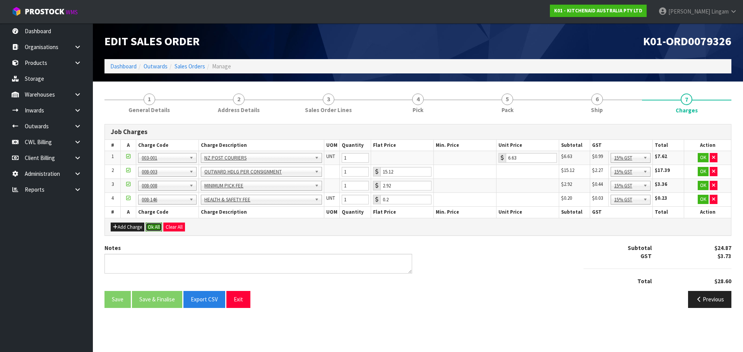
click at [151, 227] on button "Ok All" at bounding box center [153, 227] width 17 height 9
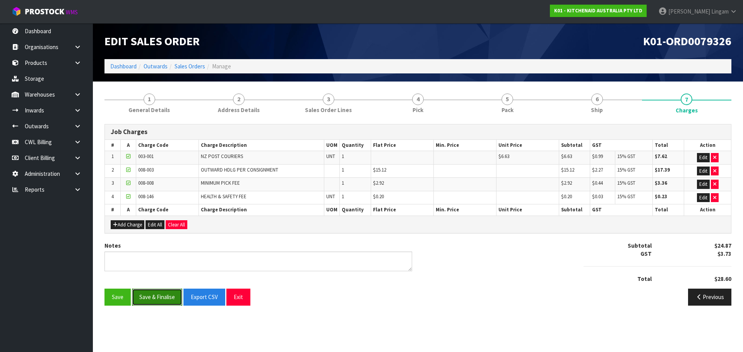
click at [162, 297] on button "Save & Finalise" at bounding box center [157, 297] width 50 height 17
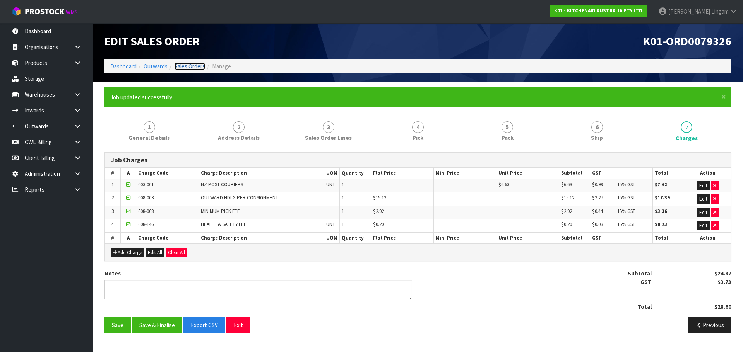
click at [201, 66] on link "Sales Orders" at bounding box center [189, 66] width 31 height 7
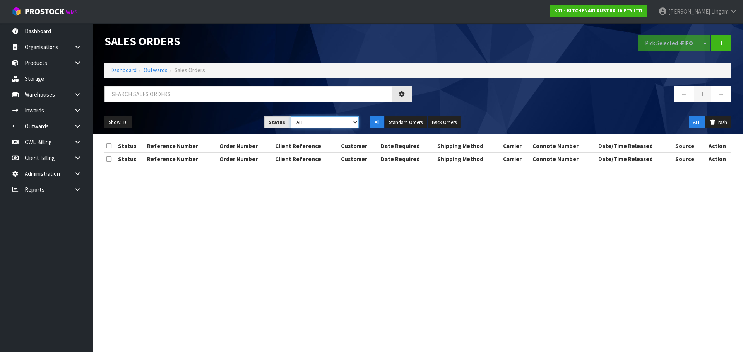
click at [353, 125] on select "Draft Pending Allocated Pending Pick Goods Picked Goods Packed Pending Charges …" at bounding box center [325, 122] width 68 height 12
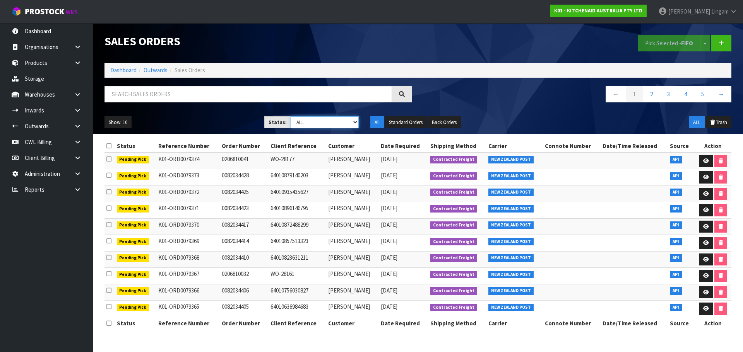
select select "string:6"
click at [291, 116] on select "Draft Pending Allocated Pending Pick Goods Picked Goods Packed Pending Charges …" at bounding box center [325, 122] width 68 height 12
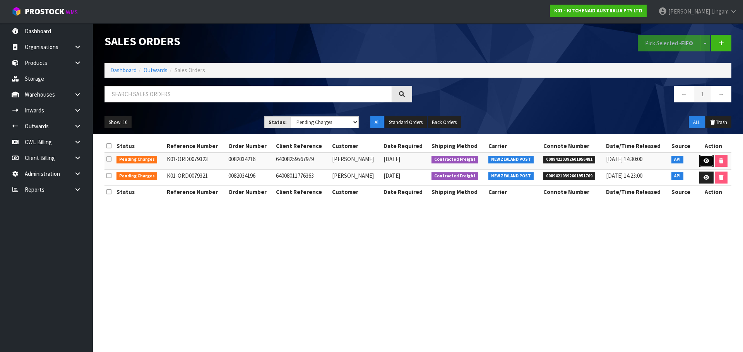
click at [705, 162] on icon at bounding box center [706, 161] width 6 height 5
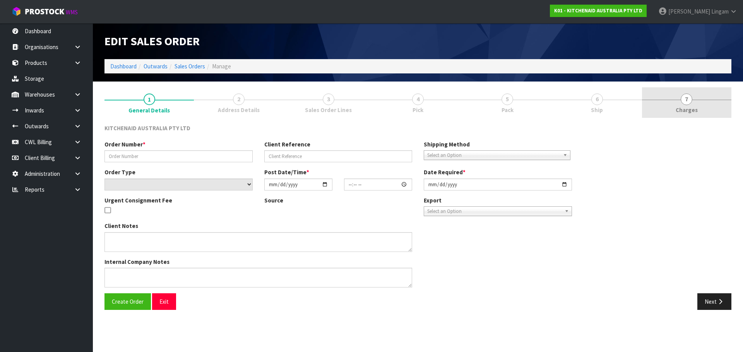
type input "0082034216"
type input "64008259567979"
select select "number:0"
type input "[DATE]"
type input "11:39:53.000"
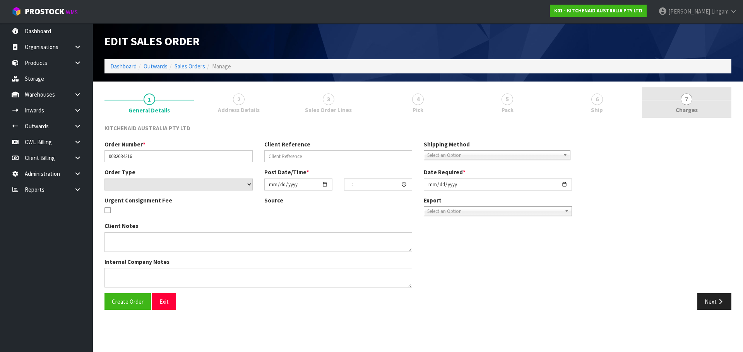
type input "[DATE]"
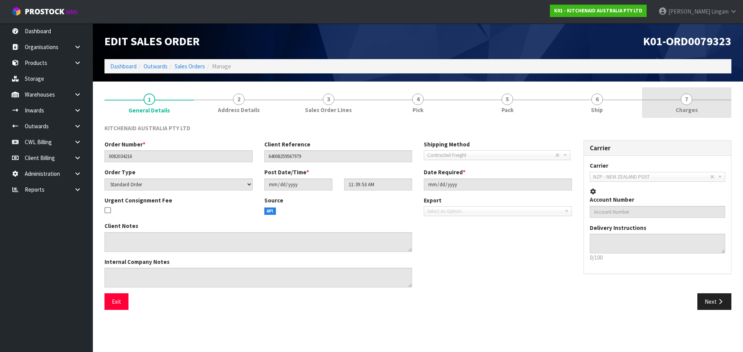
click at [705, 104] on link "7 [GEOGRAPHIC_DATA]" at bounding box center [686, 102] width 89 height 31
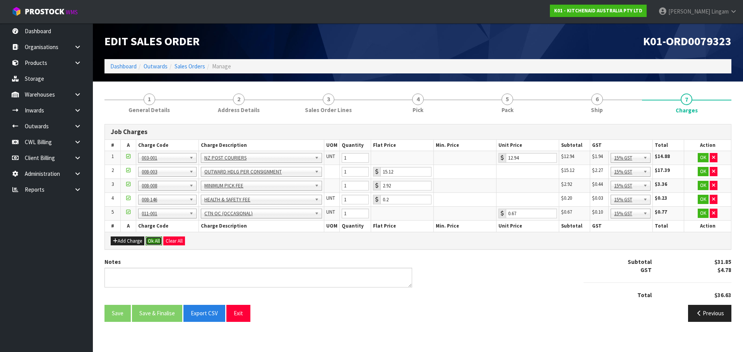
click at [155, 242] on button "Ok All" at bounding box center [153, 241] width 17 height 9
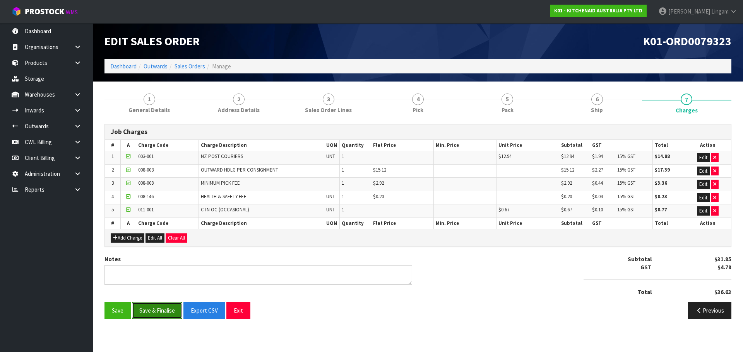
click at [161, 313] on button "Save & Finalise" at bounding box center [157, 311] width 50 height 17
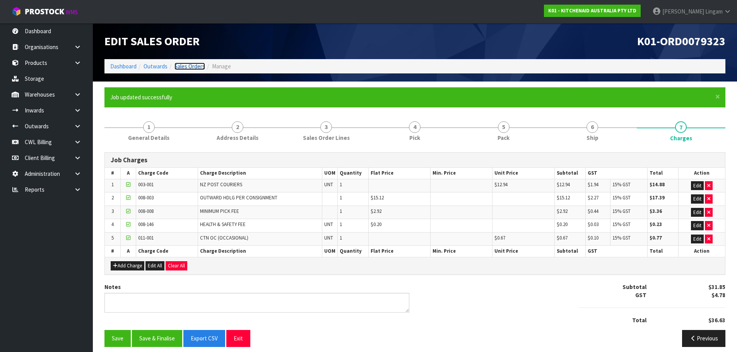
click at [197, 67] on link "Sales Orders" at bounding box center [189, 66] width 31 height 7
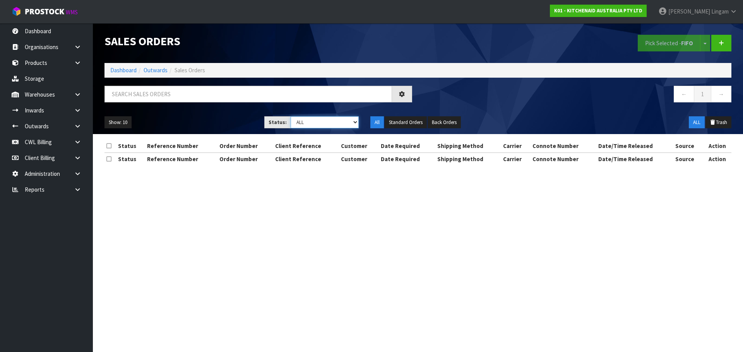
click at [347, 122] on select "Draft Pending Allocated Pending Pick Goods Picked Goods Packed Pending Charges …" at bounding box center [325, 122] width 68 height 12
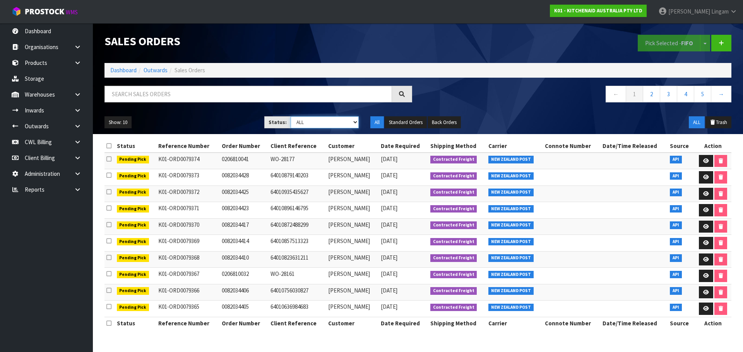
select select "string:6"
click at [291, 116] on select "Draft Pending Allocated Pending Pick Goods Picked Goods Packed Pending Charges …" at bounding box center [325, 122] width 68 height 12
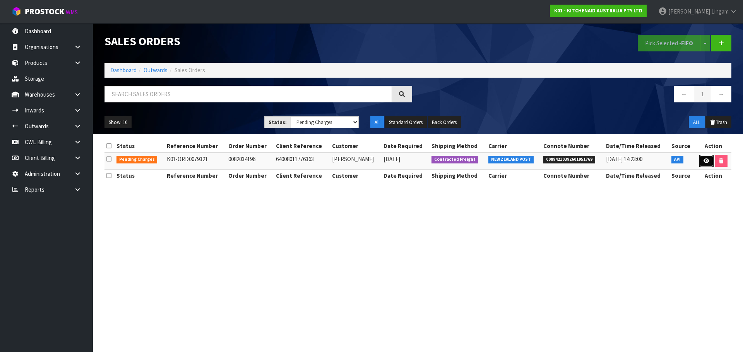
click at [703, 163] on icon at bounding box center [706, 161] width 6 height 5
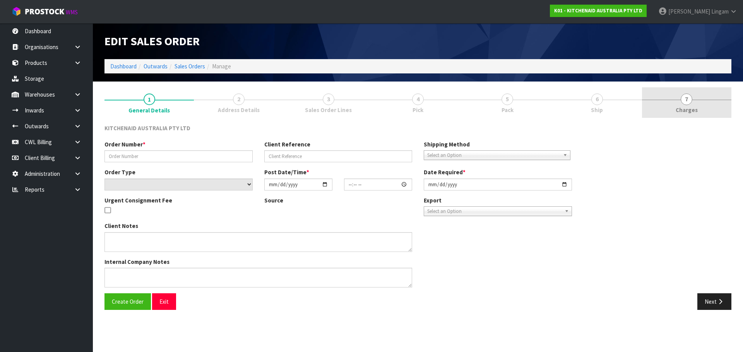
type input "0082034196"
type input "64008011776363"
select select "number:0"
type input "[DATE]"
type input "09:40:03.000"
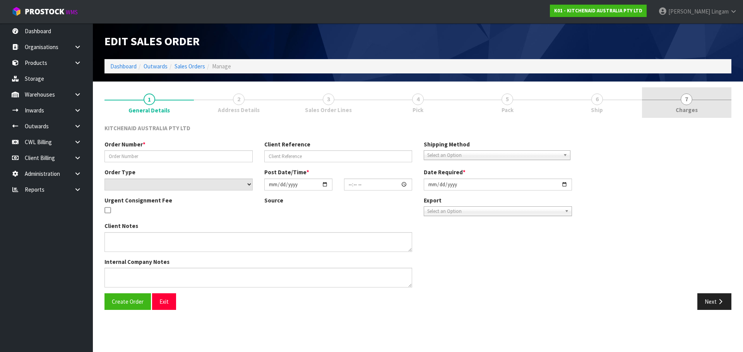
type input "[DATE]"
click at [695, 107] on span "Charges" at bounding box center [687, 110] width 22 height 8
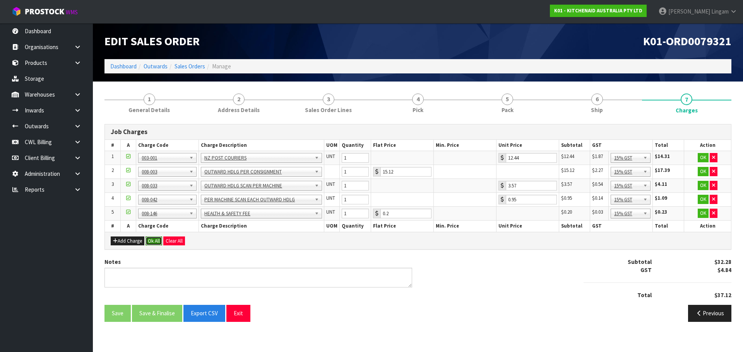
click at [160, 242] on button "Ok All" at bounding box center [153, 241] width 17 height 9
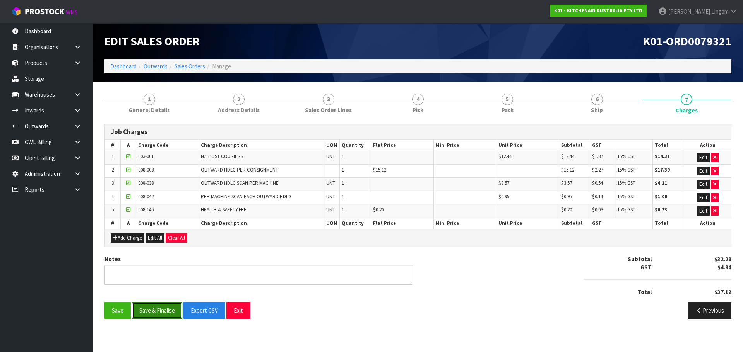
click at [163, 312] on button "Save & Finalise" at bounding box center [157, 311] width 50 height 17
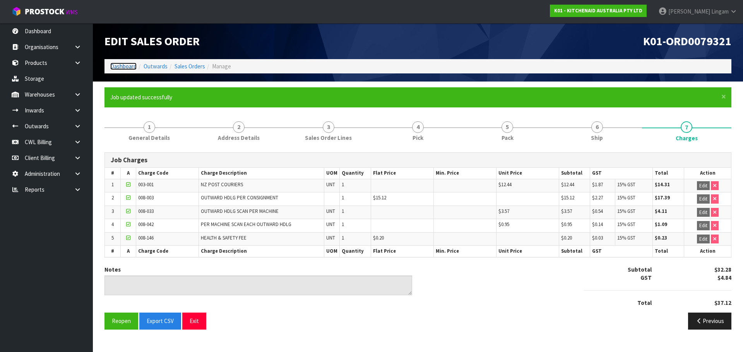
click at [114, 64] on link "Dashboard" at bounding box center [123, 66] width 26 height 7
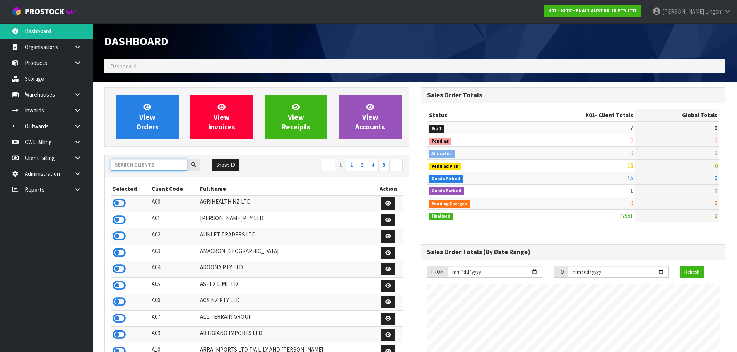
scroll to position [482, 316]
click at [140, 165] on input "text" at bounding box center [149, 165] width 77 height 12
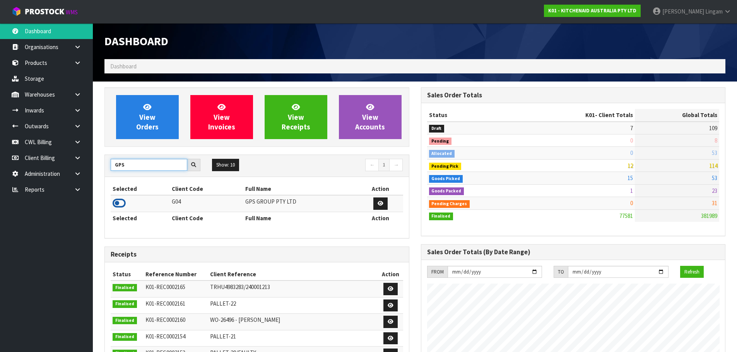
type input "GPS"
click at [123, 203] on icon at bounding box center [119, 204] width 13 height 12
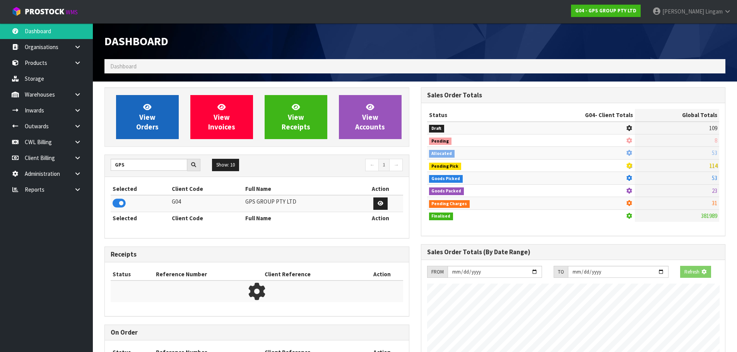
scroll to position [482, 316]
click at [125, 132] on link "View Orders" at bounding box center [147, 117] width 63 height 44
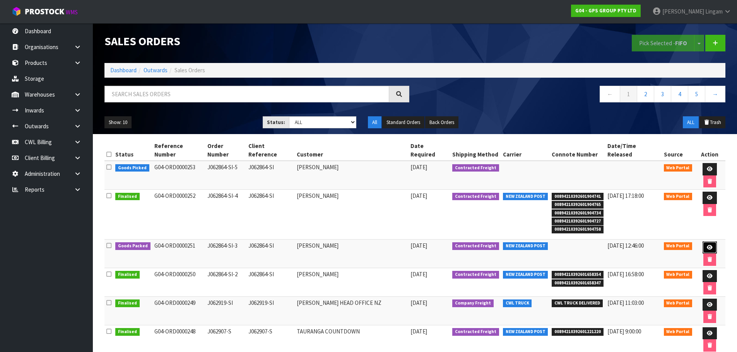
click at [703, 242] on link at bounding box center [710, 248] width 14 height 12
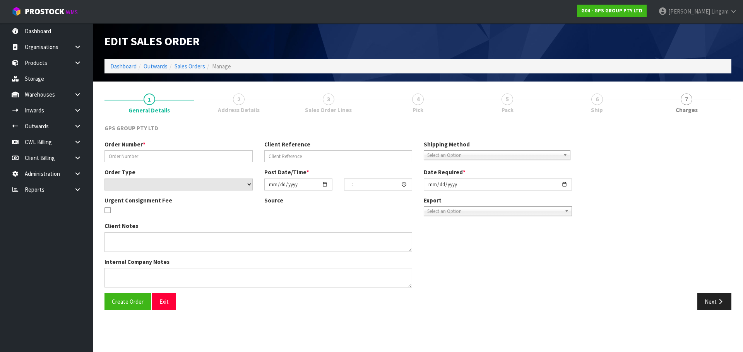
type input "J062864-SI-3"
type input "J062864-SI"
select select "number:0"
type input "[DATE]"
type input "10:26:00.000"
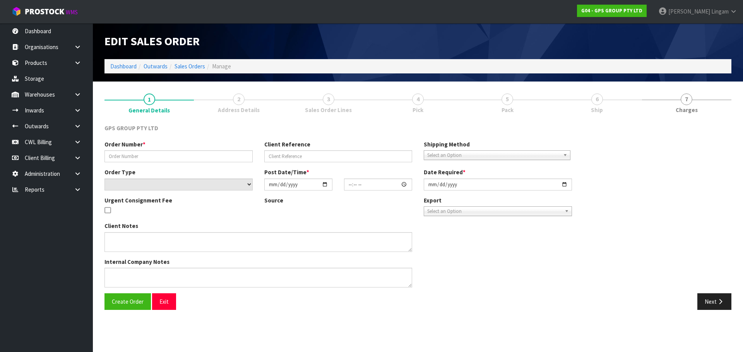
type input "[DATE]"
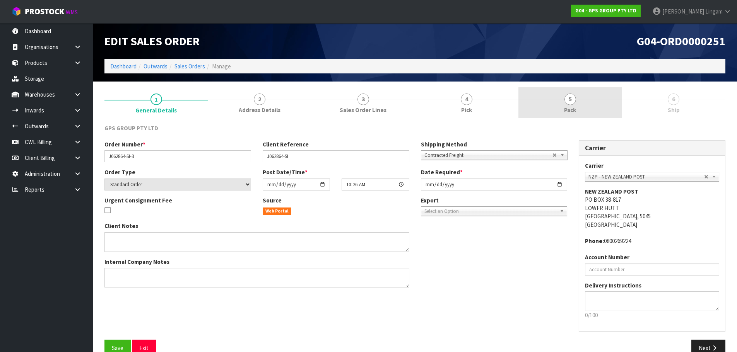
click at [568, 100] on span "5" at bounding box center [570, 100] width 12 height 12
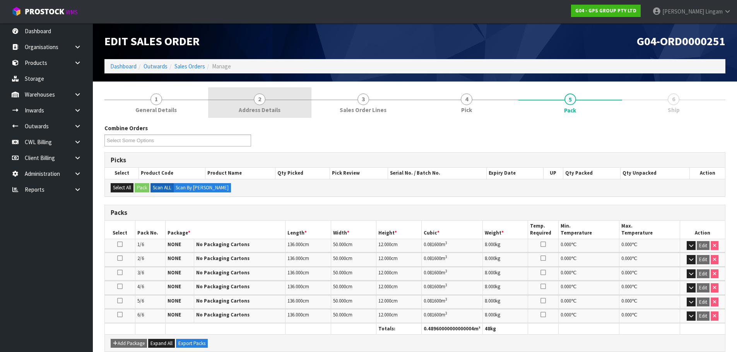
click at [286, 113] on link "2 Address Details" at bounding box center [260, 102] width 104 height 31
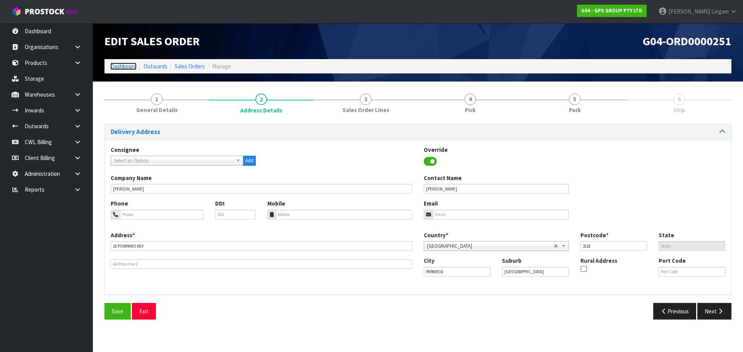
click at [125, 69] on link "Dashboard" at bounding box center [123, 66] width 26 height 7
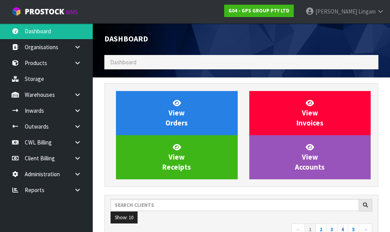
scroll to position [513, 286]
